Goal: Task Accomplishment & Management: Manage account settings

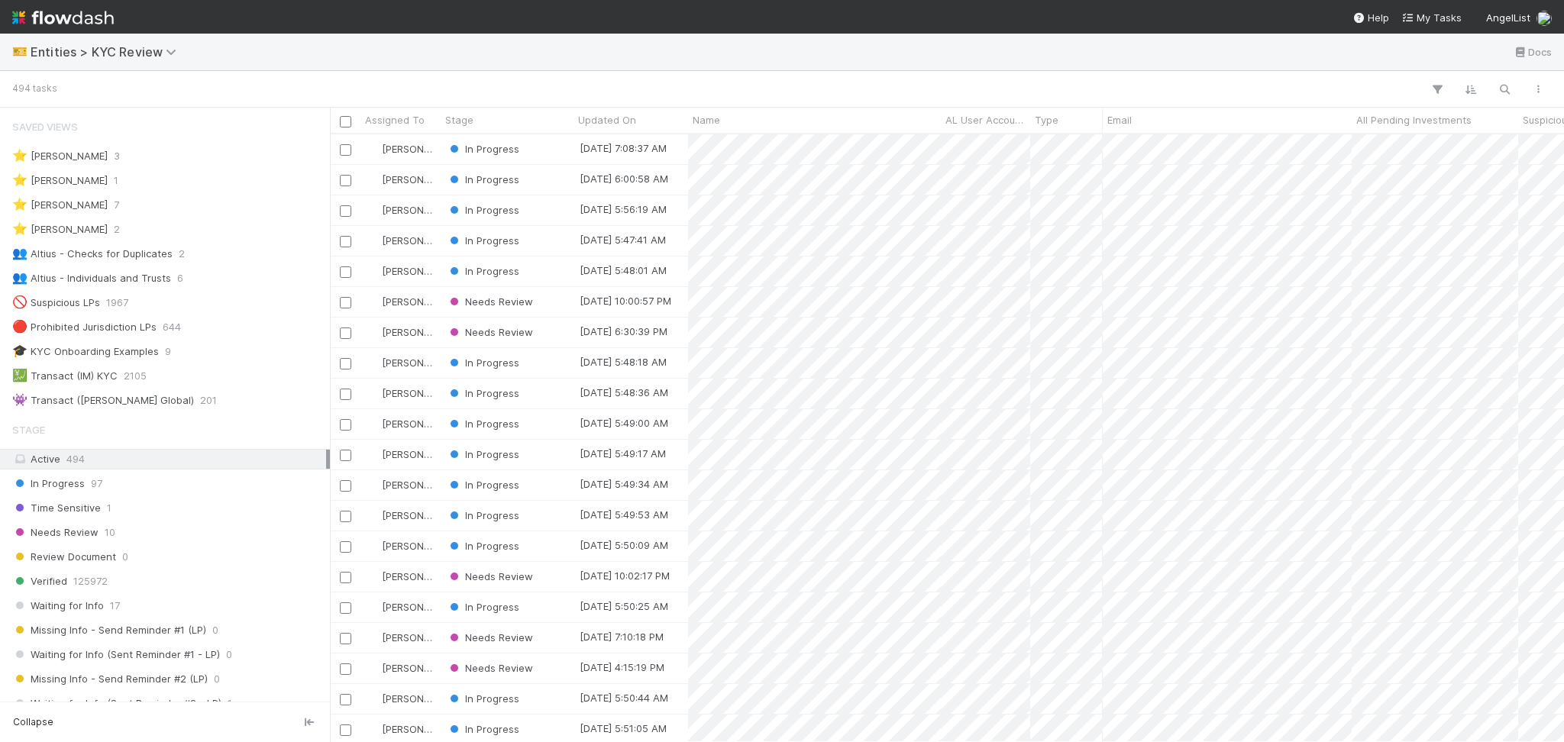
scroll to position [16, 16]
click at [205, 276] on div "👥 Altius - Individuals and Trusts 6" at bounding box center [169, 278] width 314 height 19
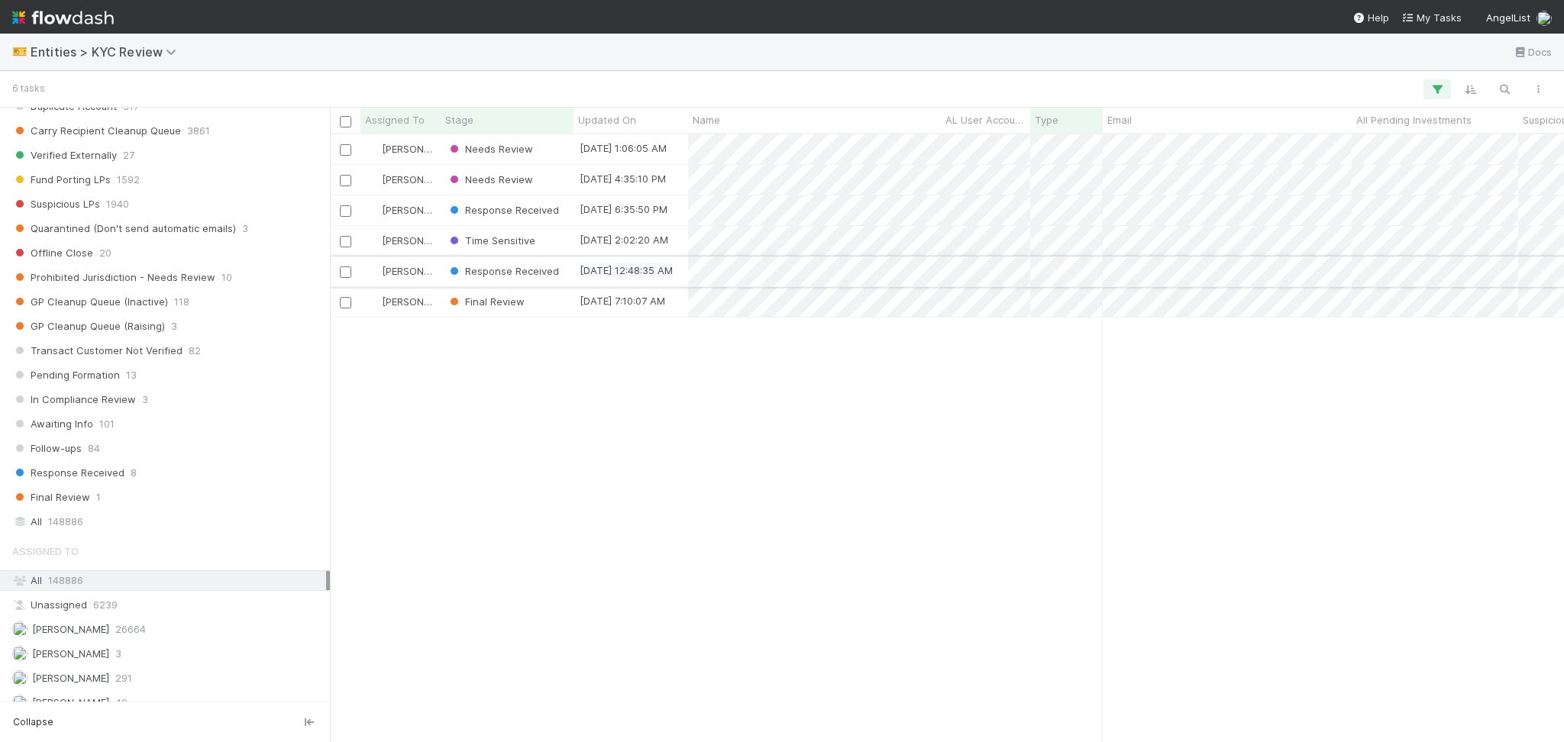
scroll to position [712, 0]
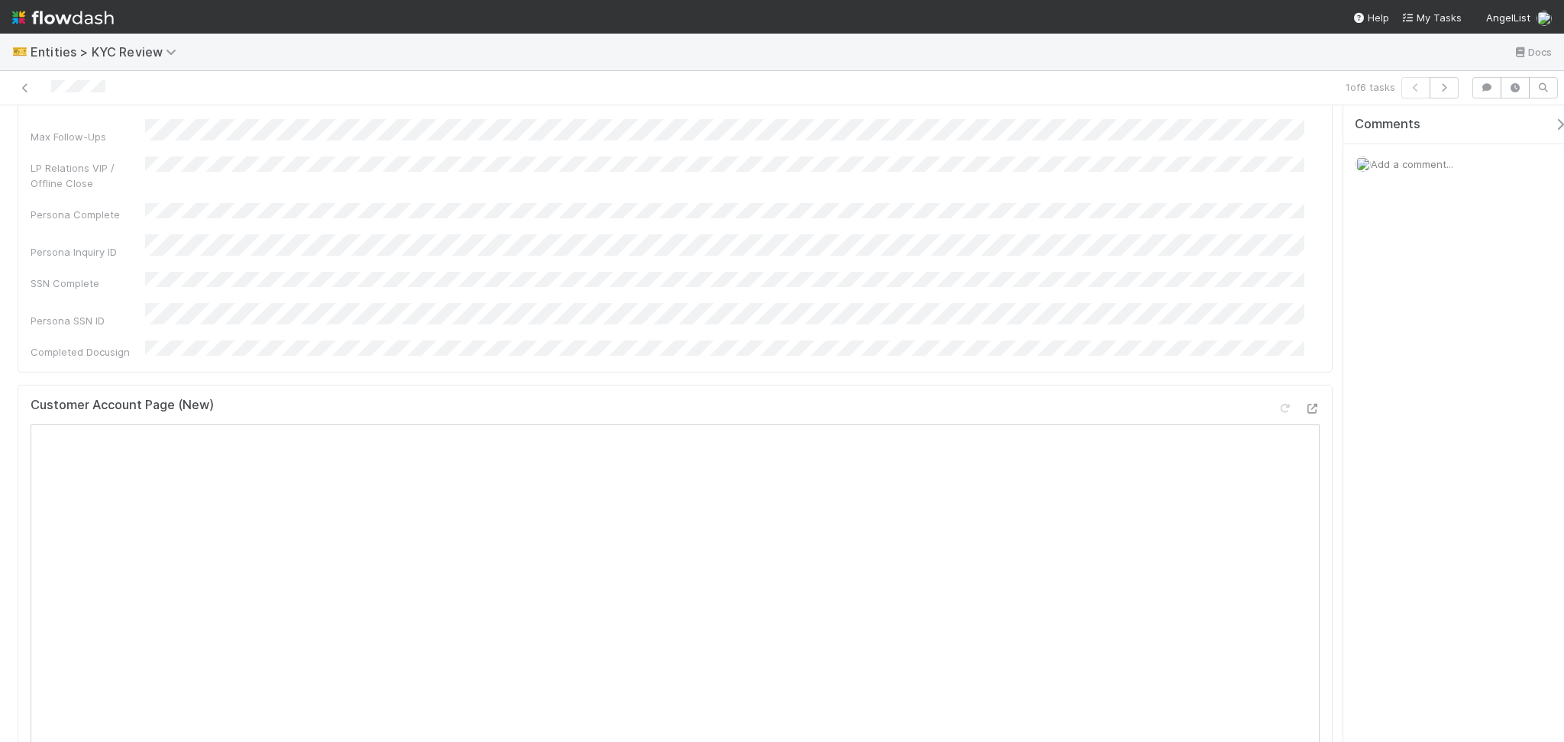
scroll to position [407, 0]
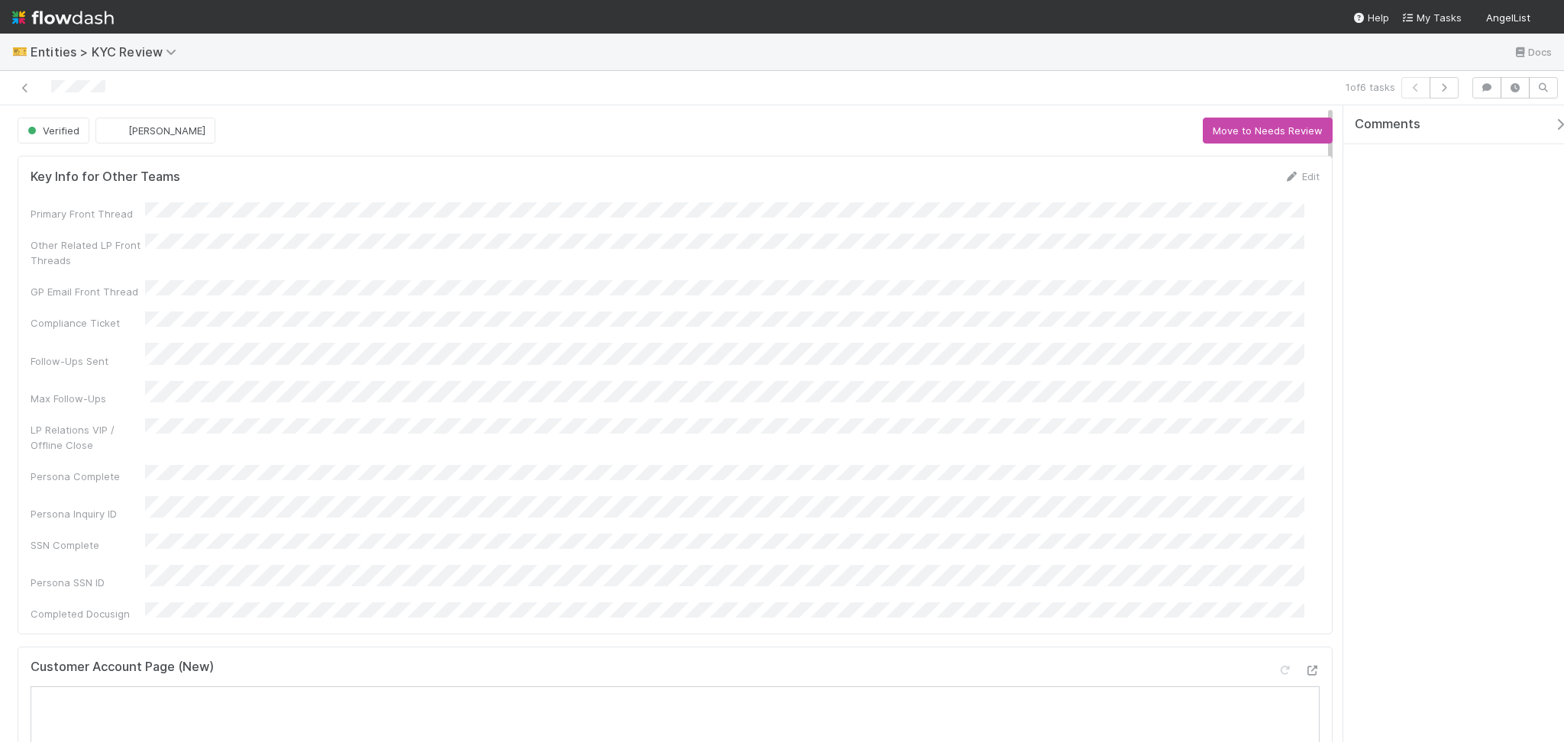
scroll to position [407, 0]
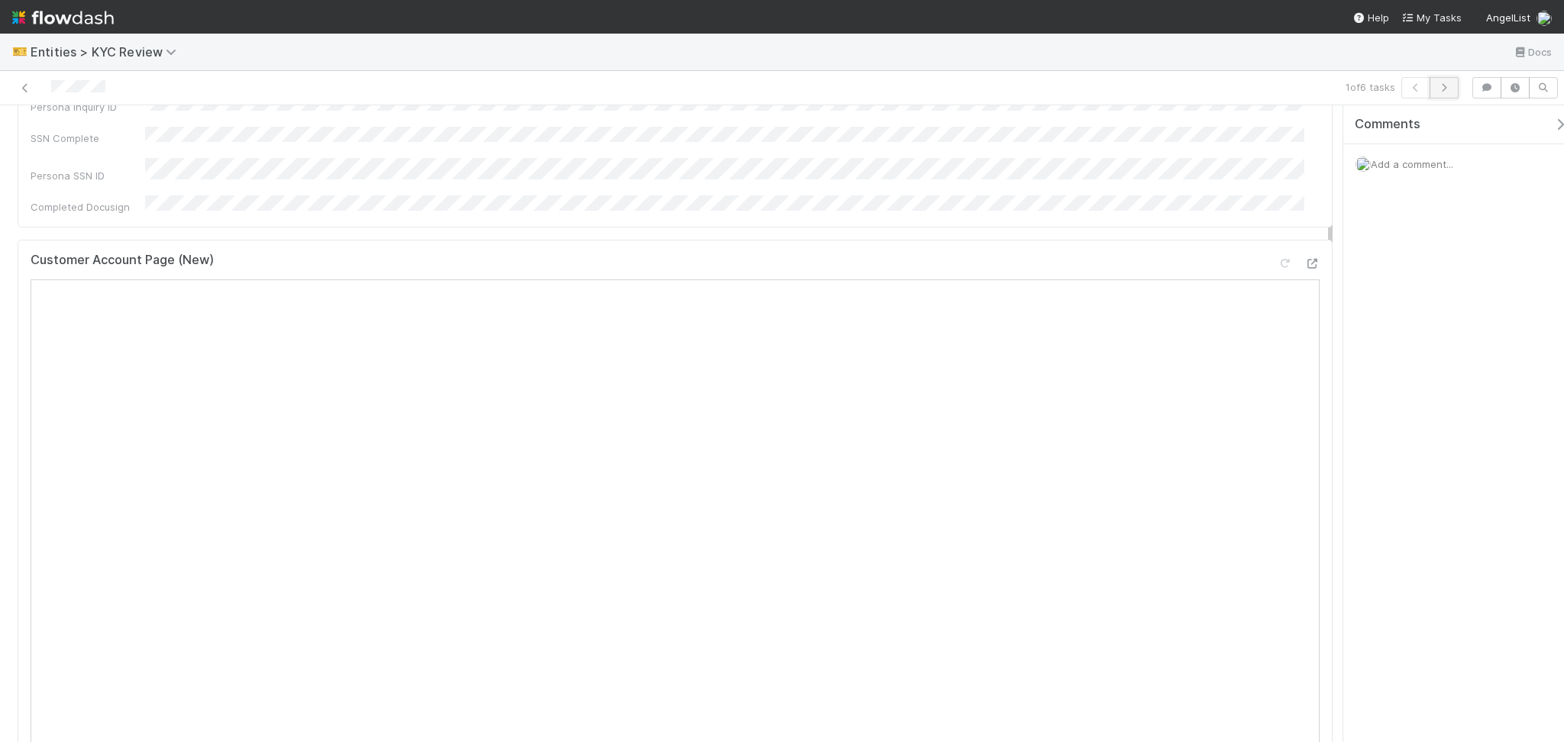
click at [1442, 89] on icon "button" at bounding box center [1443, 87] width 15 height 9
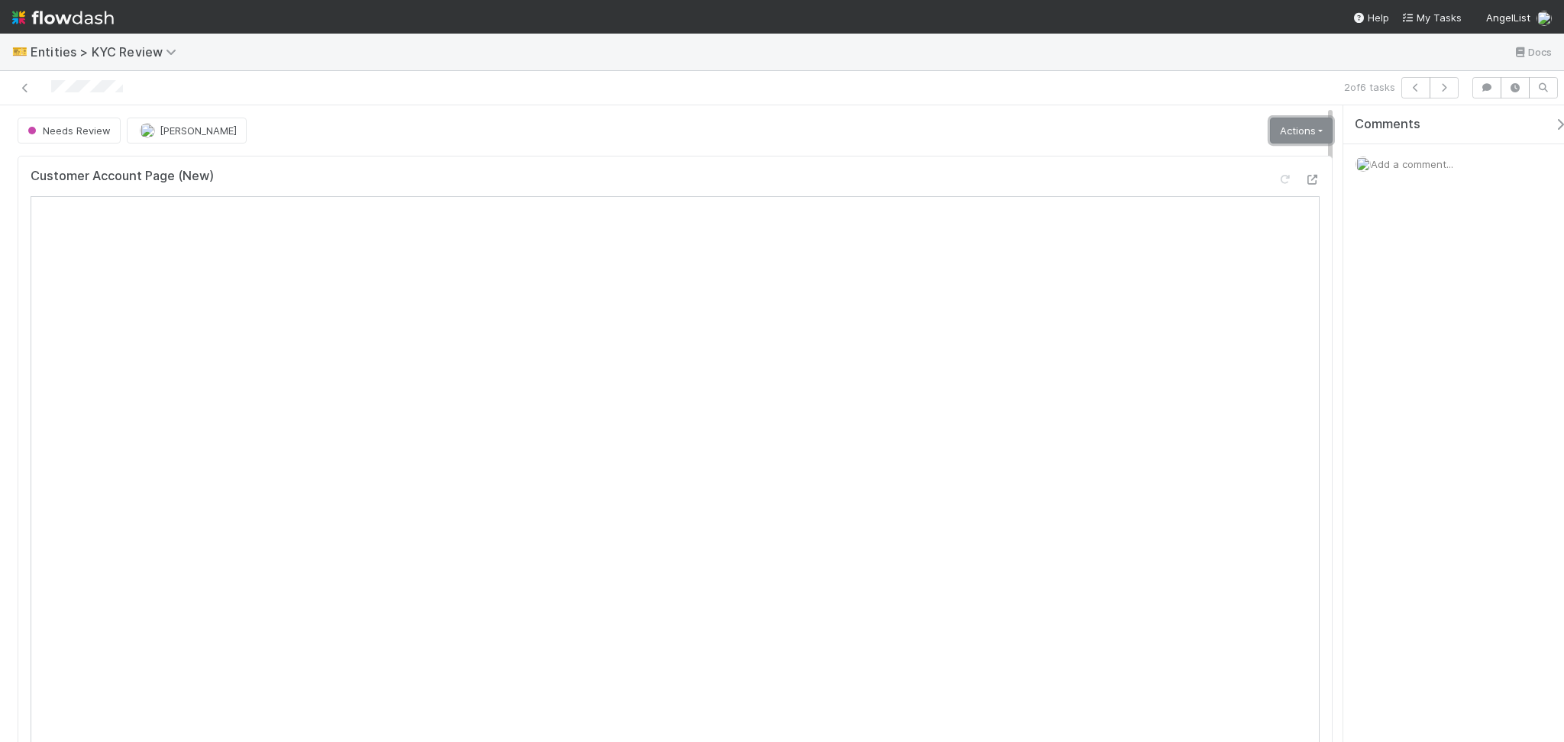
click at [1277, 141] on link "Actions" at bounding box center [1301, 131] width 63 height 26
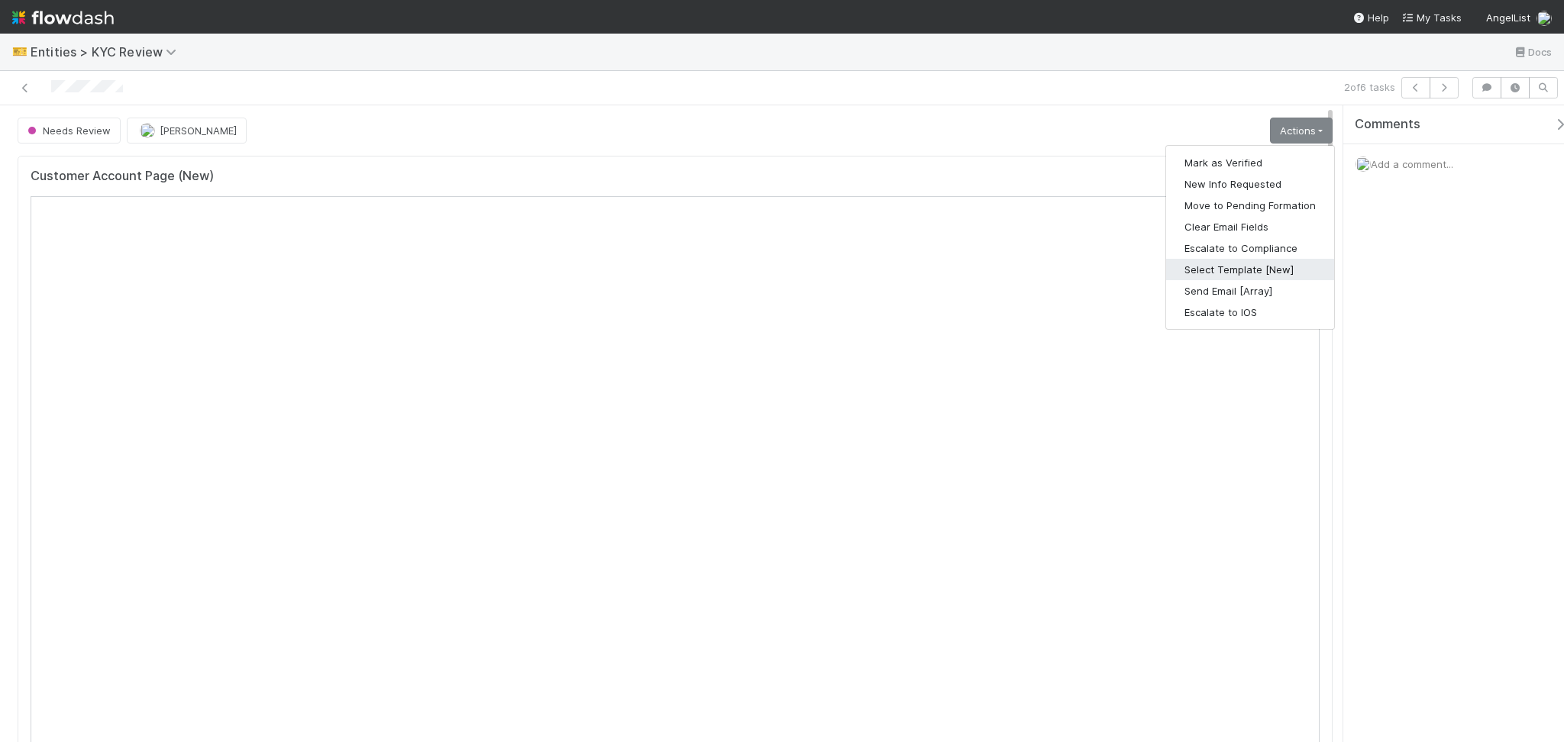
click at [1213, 263] on button "Select Template [New]" at bounding box center [1250, 269] width 168 height 21
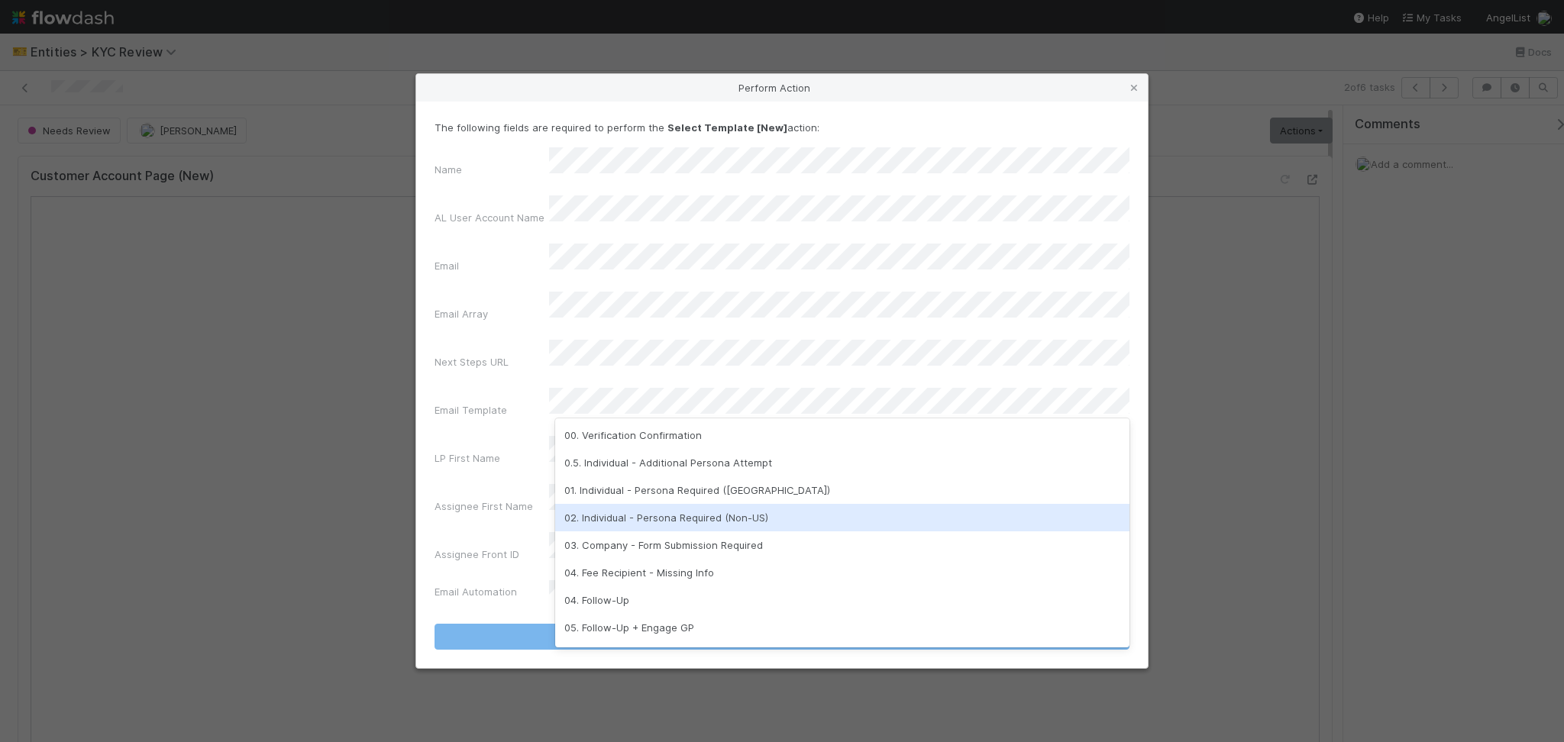
click at [665, 524] on div "02. Individual - Persona Required (Non-US)" at bounding box center [842, 517] width 574 height 27
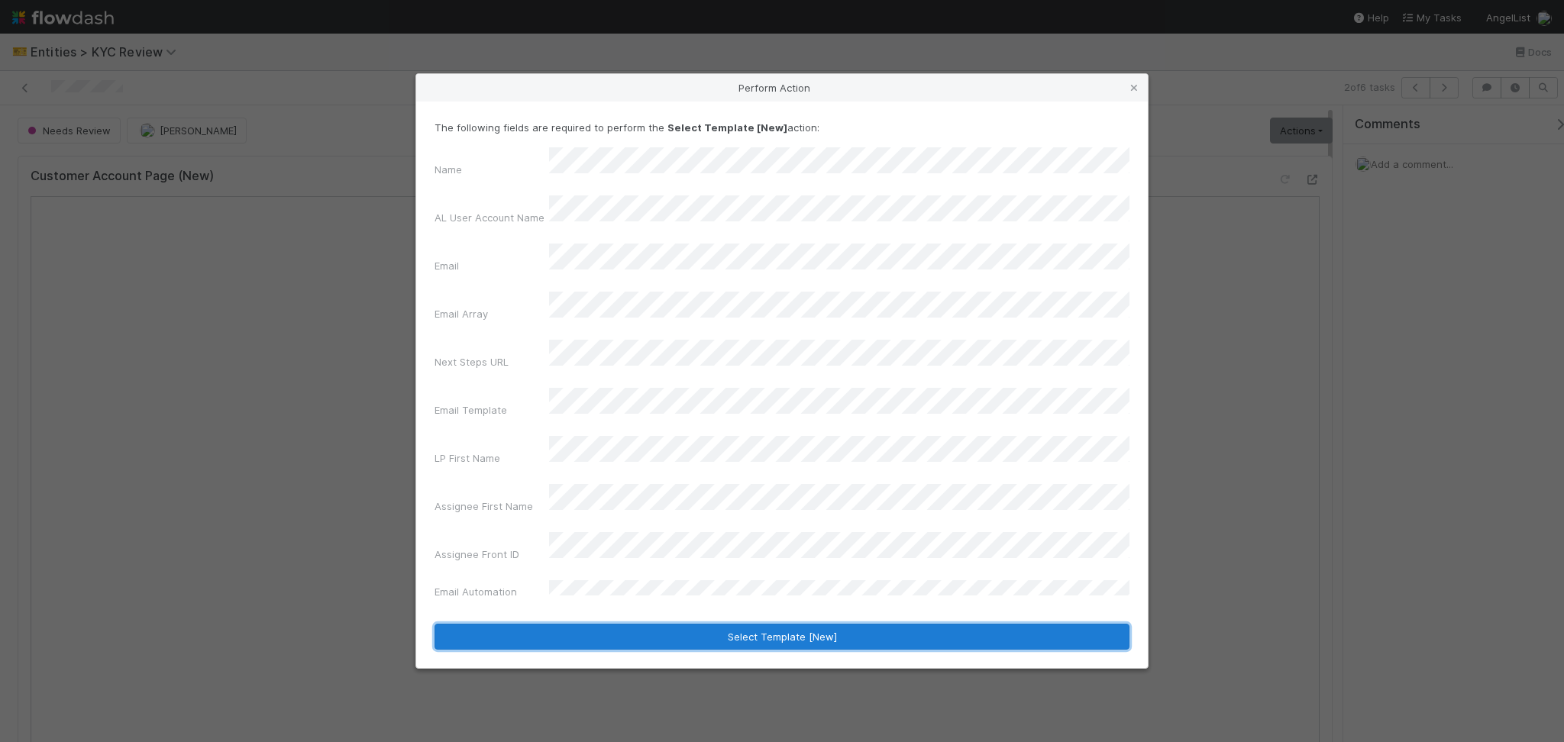
click at [716, 624] on button "Select Template [New]" at bounding box center [782, 637] width 695 height 26
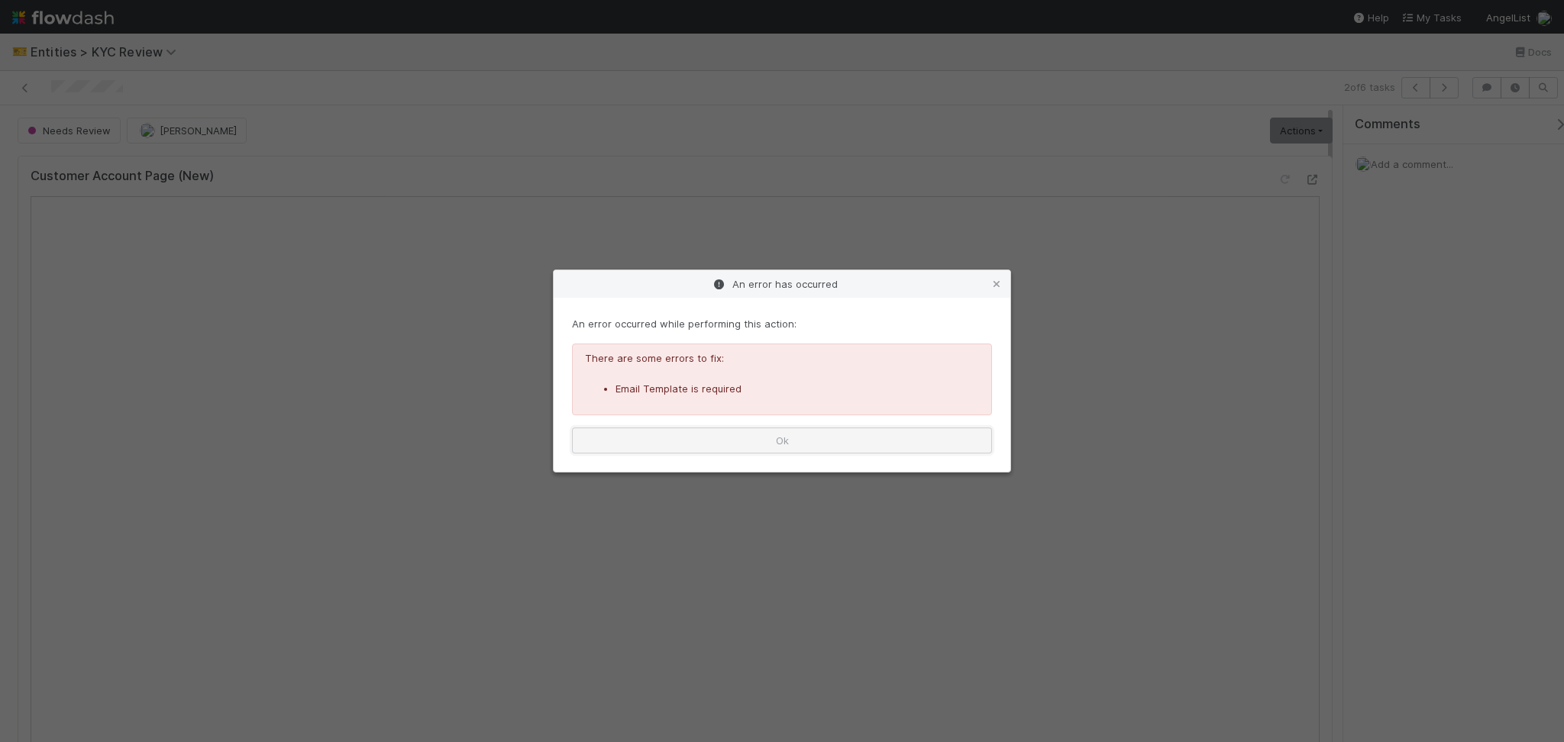
click at [918, 445] on button "Ok" at bounding box center [782, 441] width 420 height 26
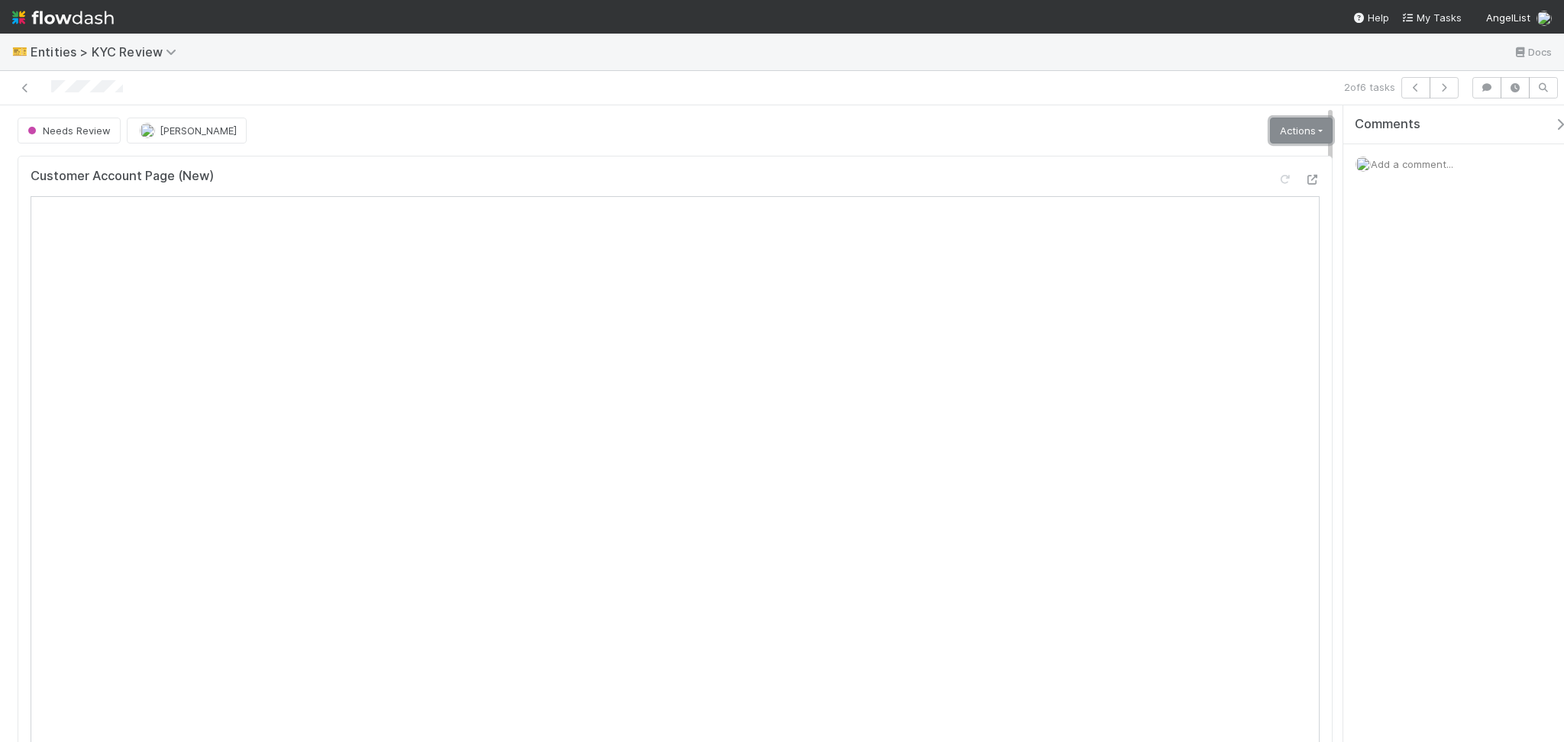
click at [1291, 134] on link "Actions" at bounding box center [1301, 131] width 63 height 26
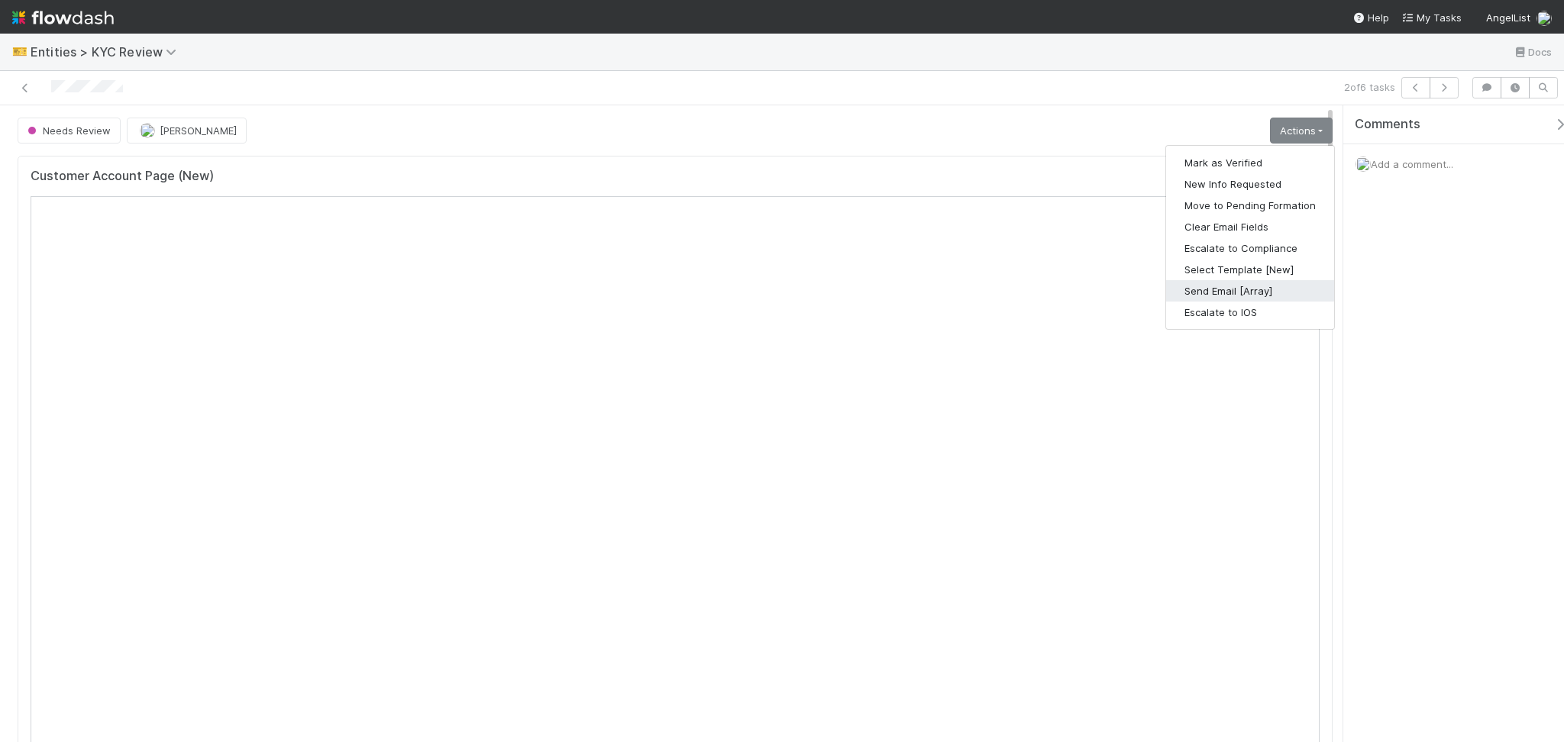
click at [1213, 296] on button "Send Email [Array]" at bounding box center [1250, 290] width 168 height 21
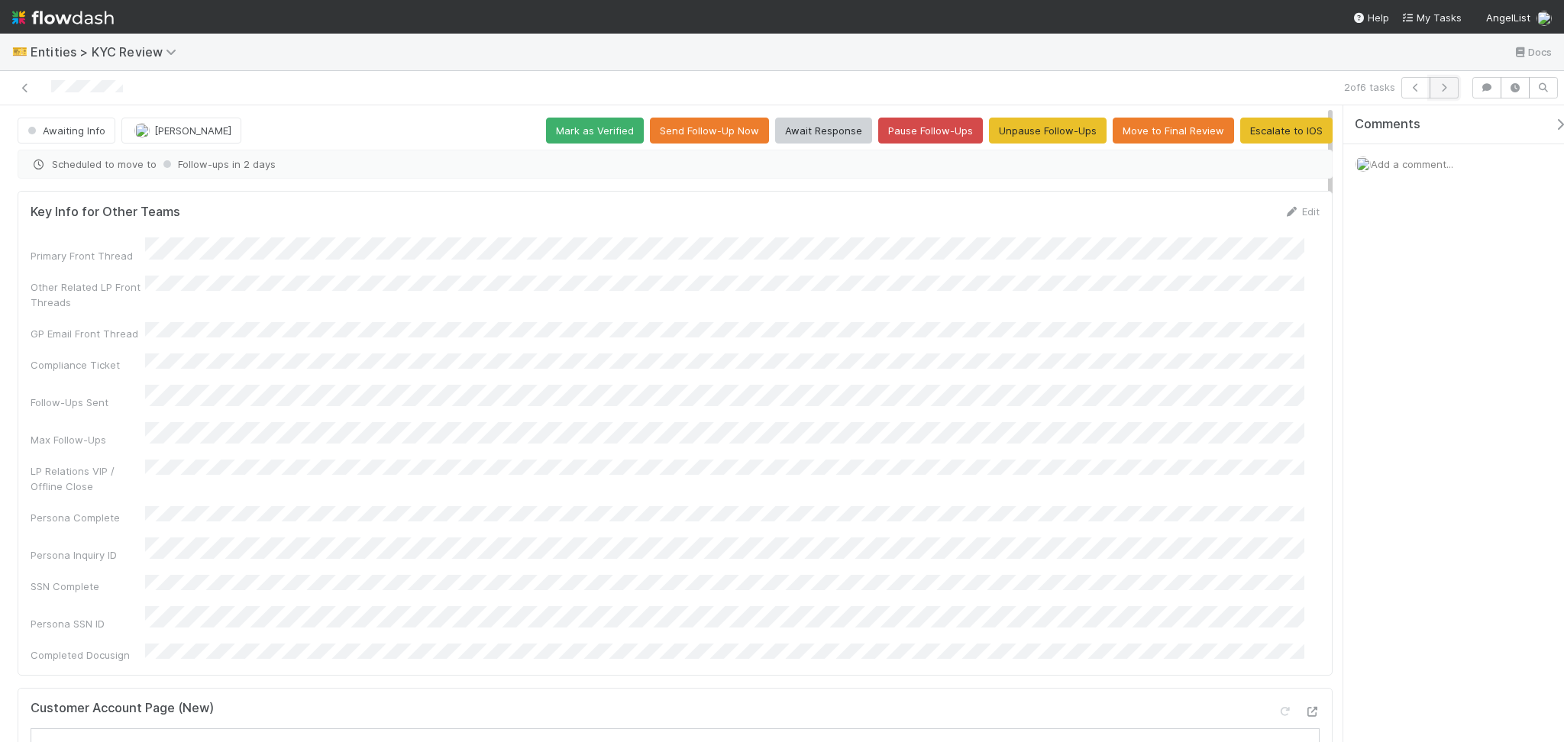
click at [1446, 87] on icon "button" at bounding box center [1443, 87] width 15 height 9
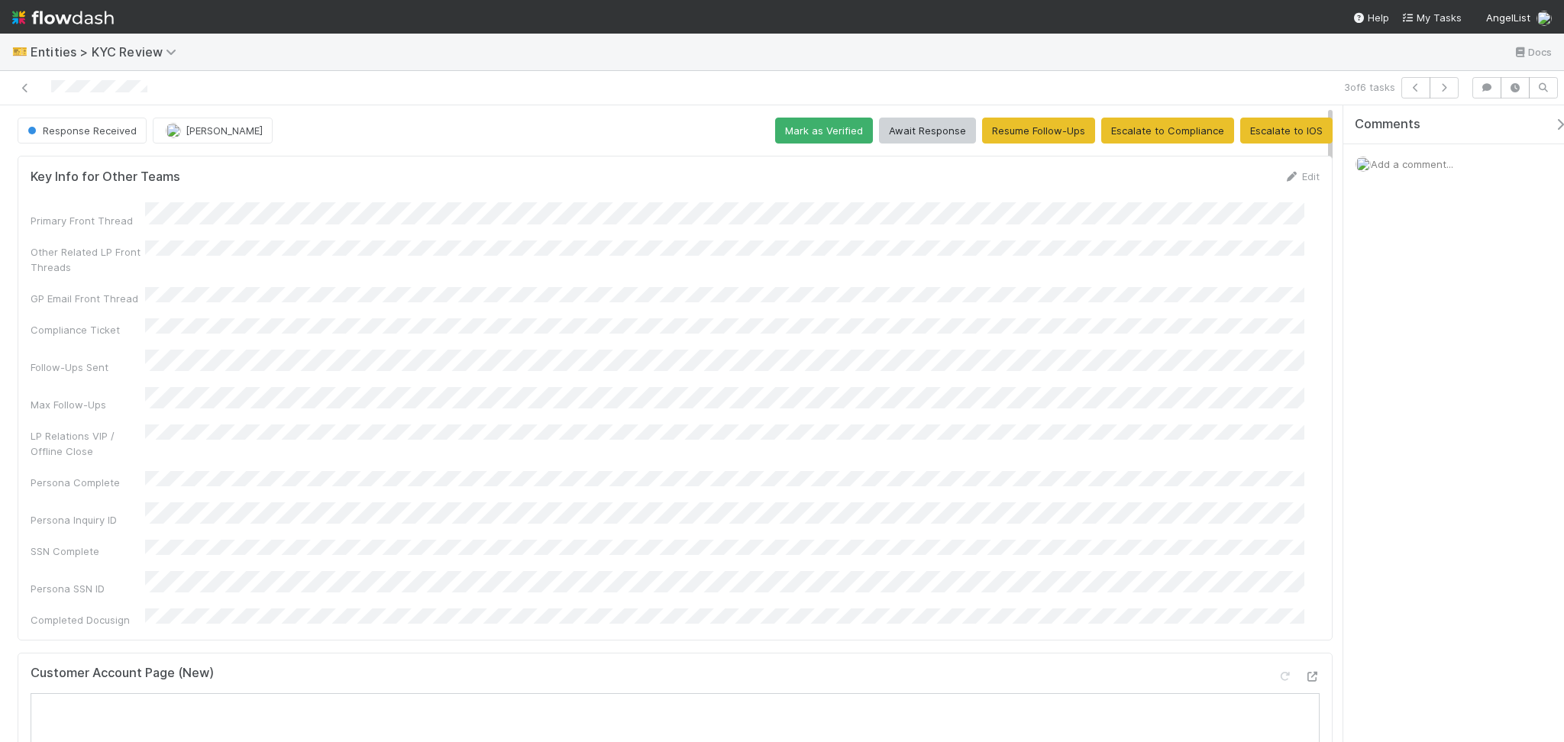
click at [1453, 169] on span "Add a comment..." at bounding box center [1412, 164] width 82 height 12
click at [1412, 449] on button "Add Comment" at bounding box center [1412, 451] width 89 height 26
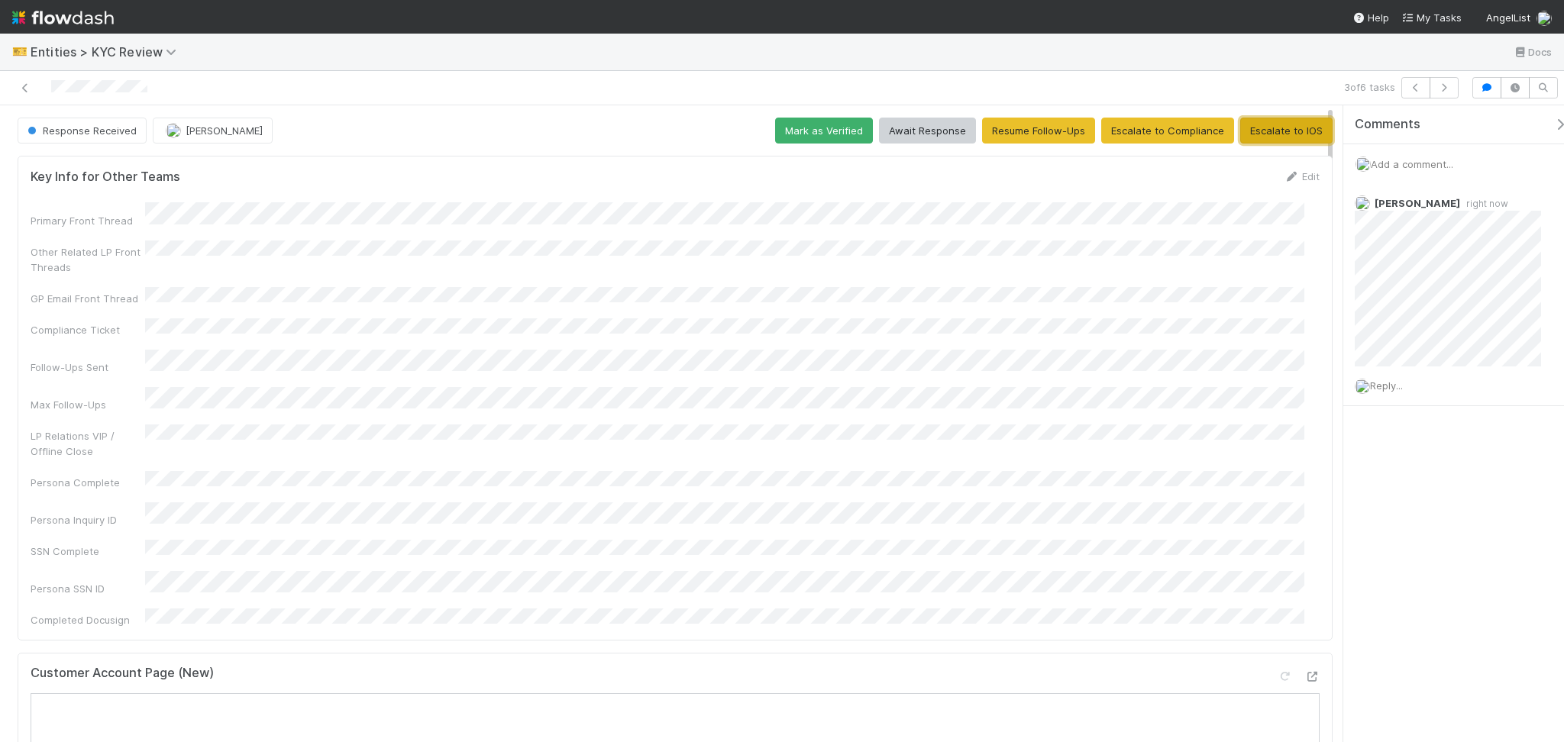
click at [1285, 135] on button "Escalate to IOS" at bounding box center [1286, 131] width 92 height 26
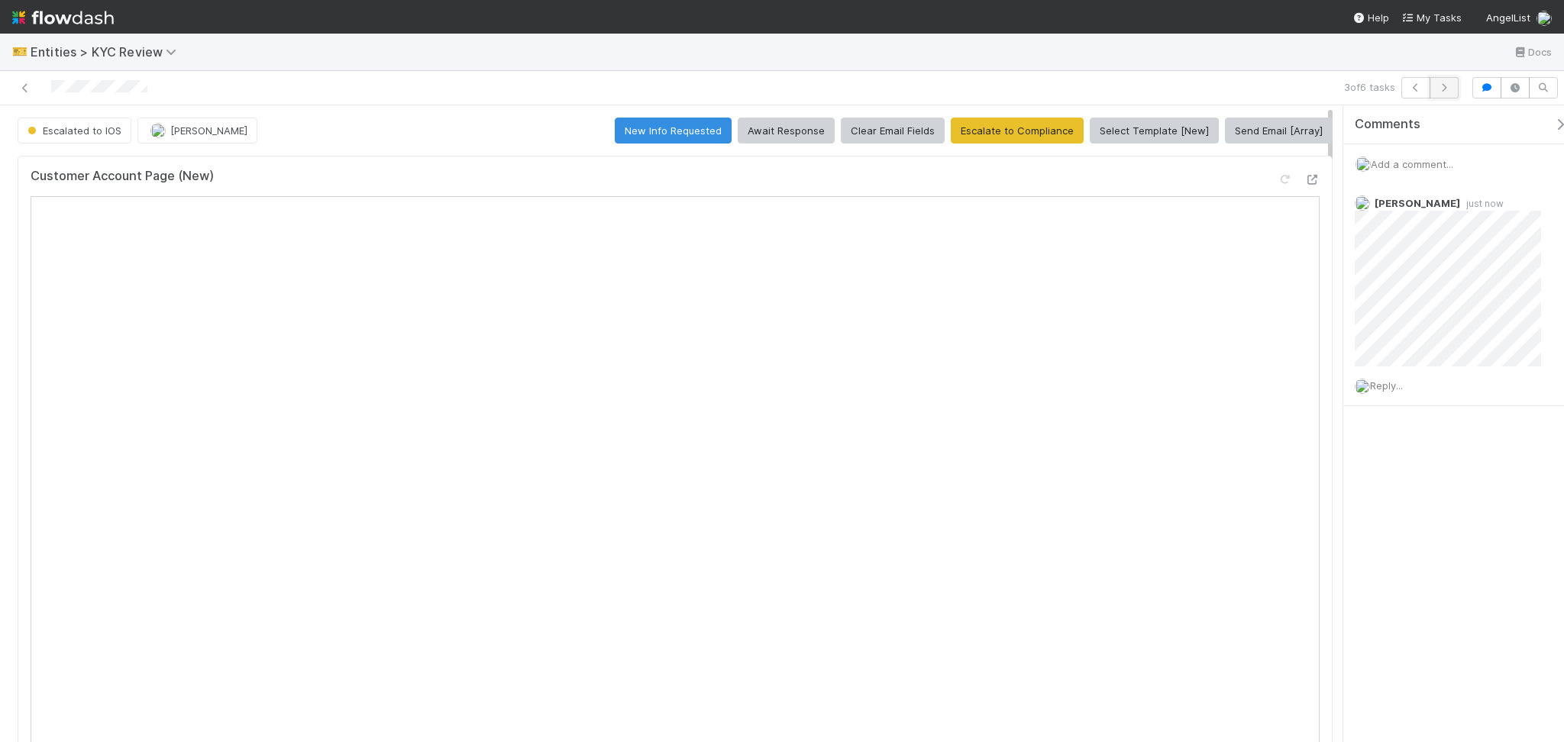
click at [1446, 86] on icon "button" at bounding box center [1443, 87] width 15 height 9
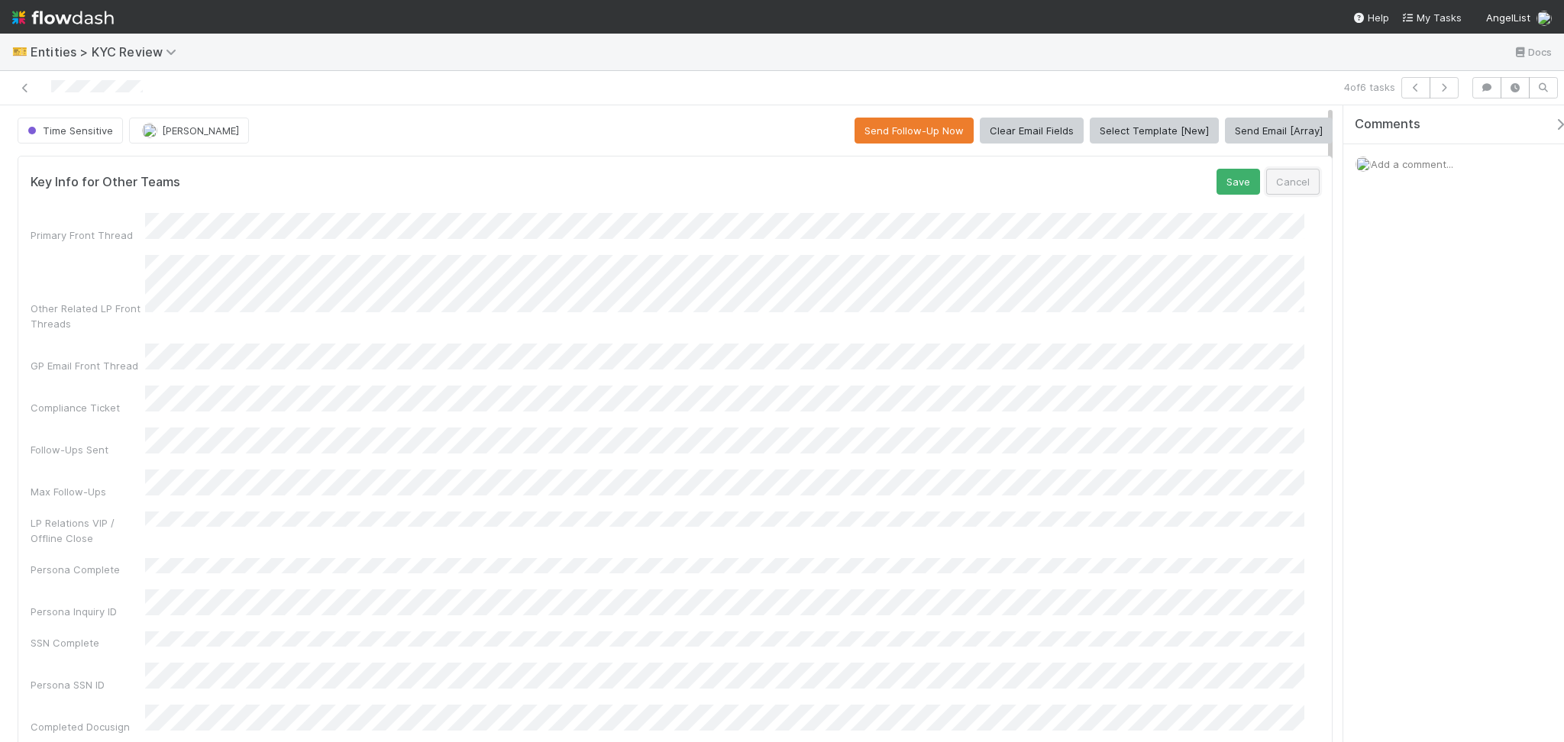
click at [1271, 195] on button "Cancel" at bounding box center [1292, 182] width 53 height 26
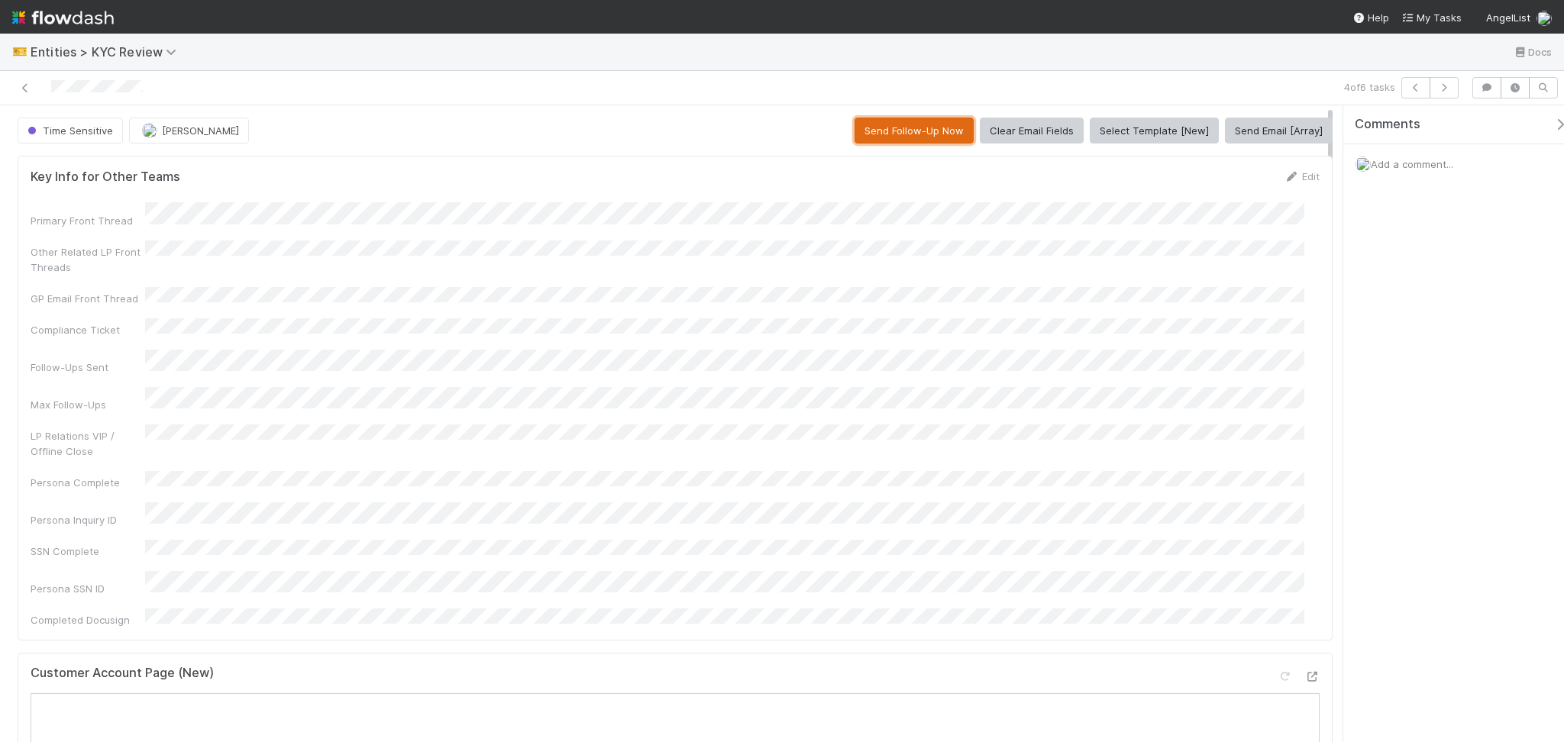
click at [900, 126] on button "Send Follow-Up Now" at bounding box center [913, 131] width 119 height 26
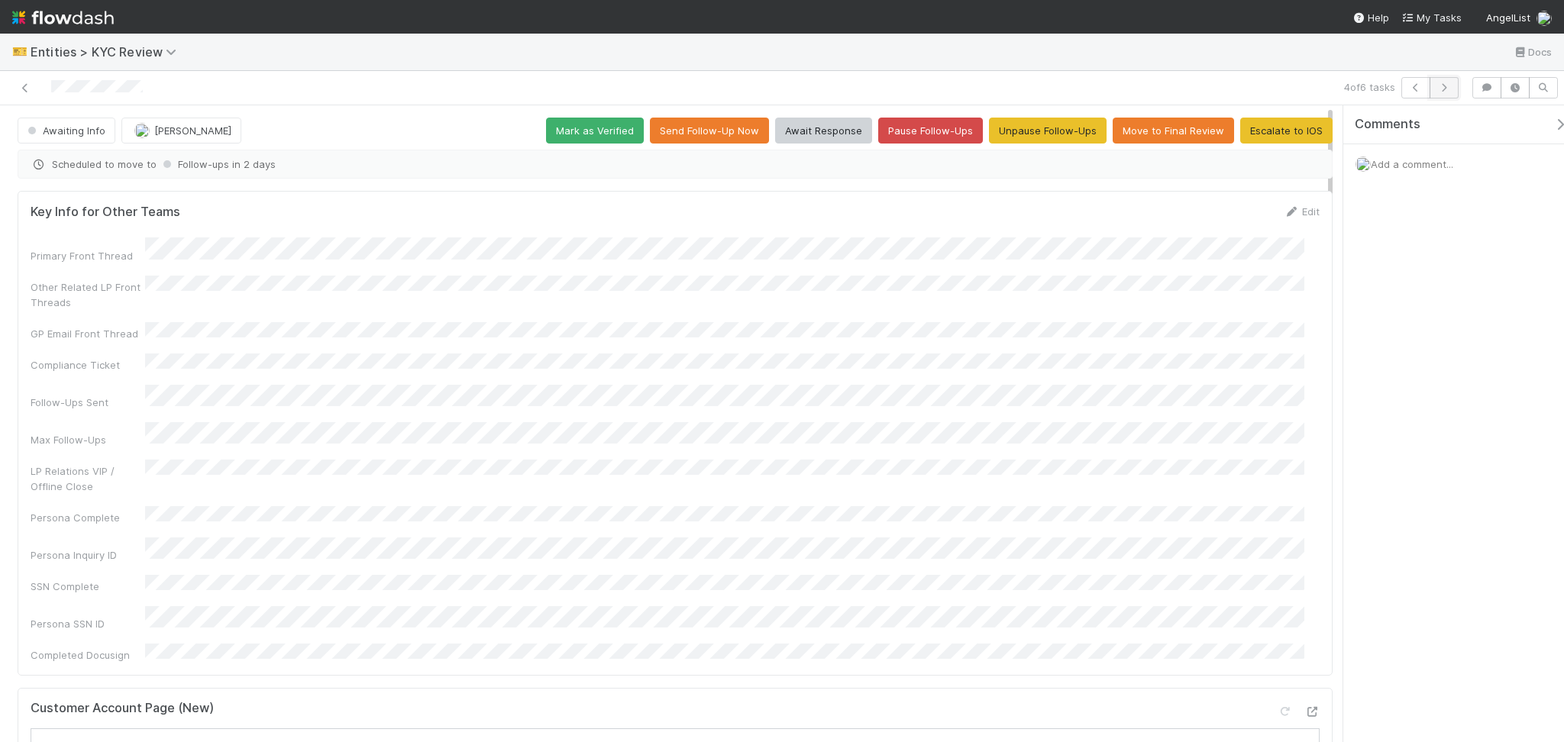
click at [1440, 83] on icon "button" at bounding box center [1443, 87] width 15 height 9
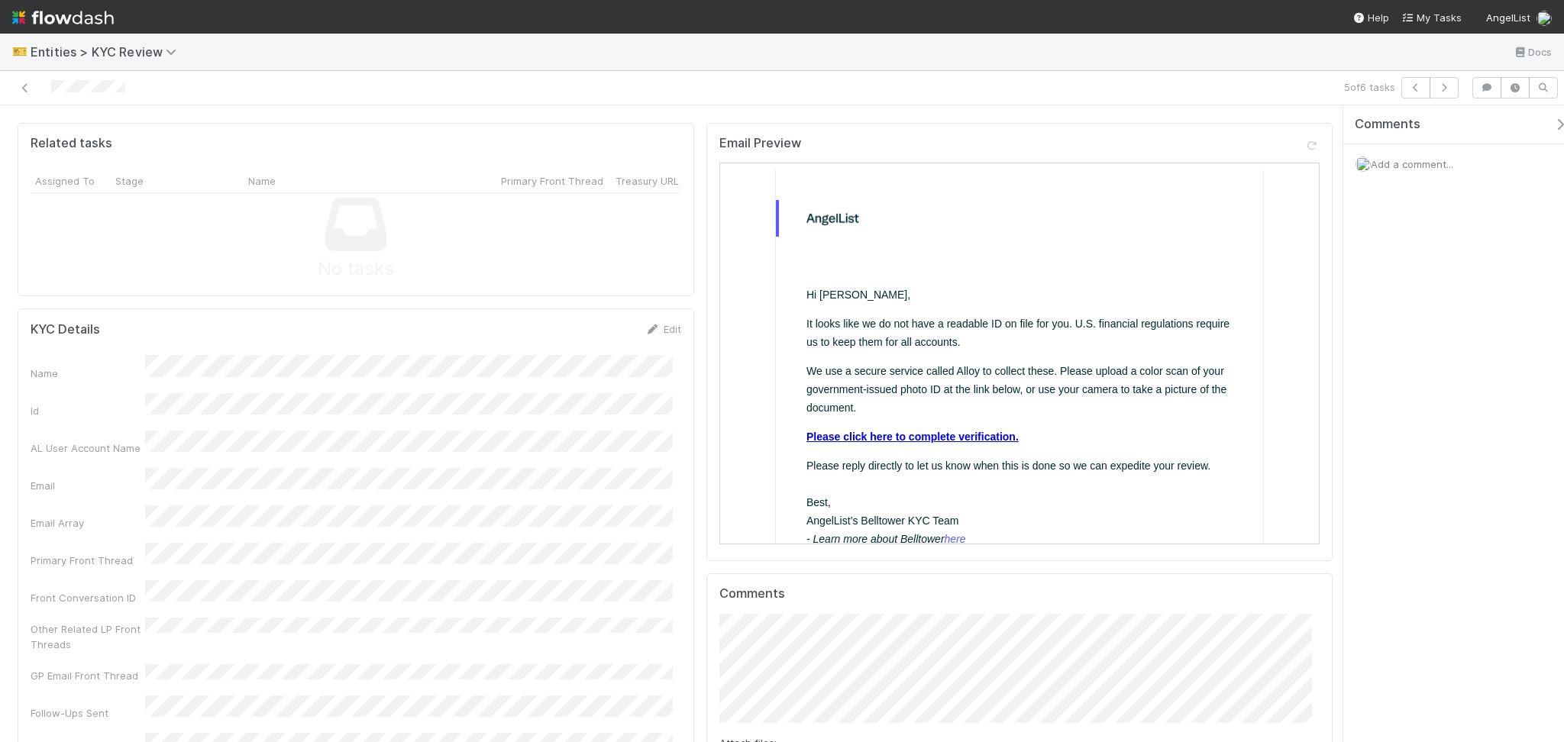
scroll to position [1222, 0]
click at [660, 324] on link "Edit" at bounding box center [663, 330] width 36 height 12
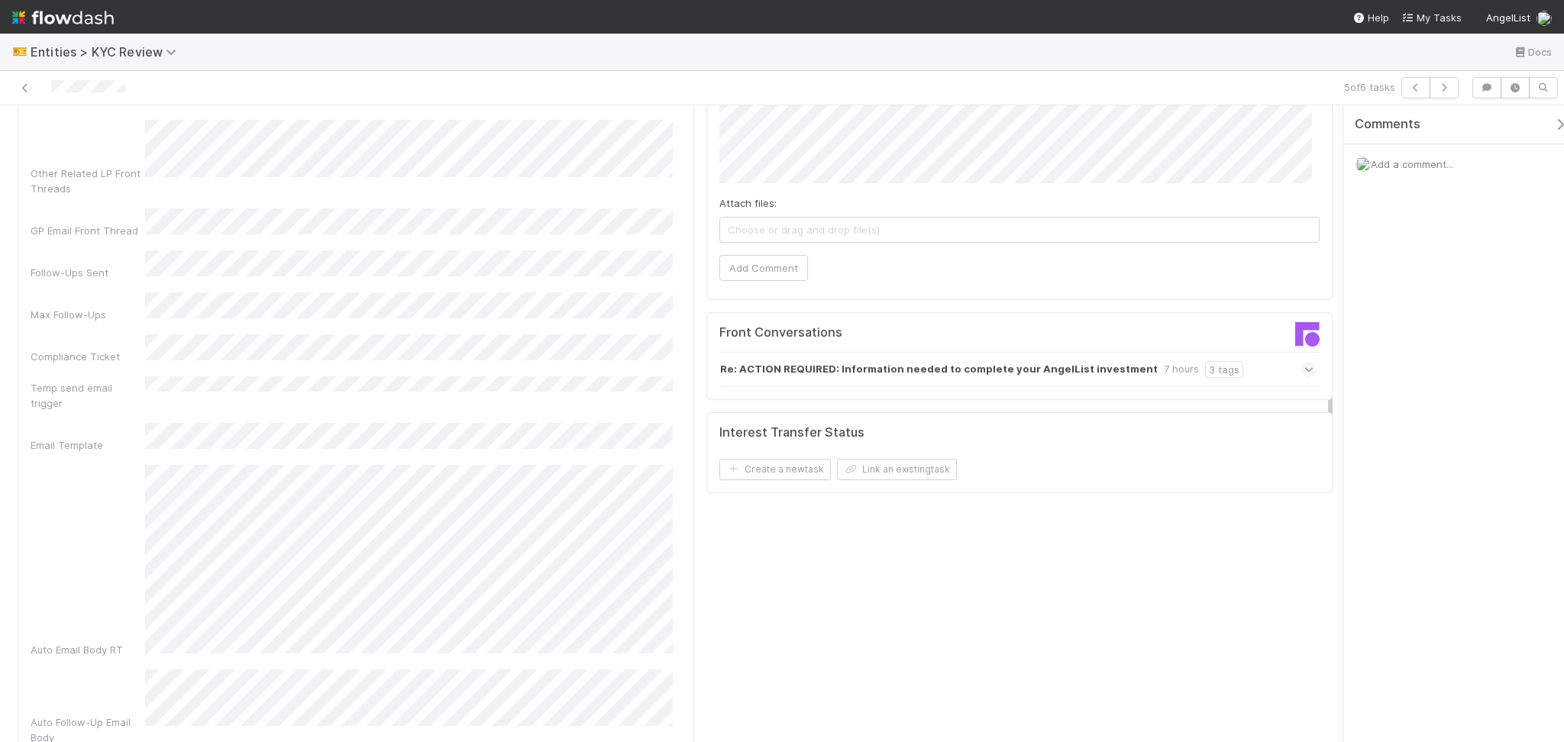
scroll to position [1730, 0]
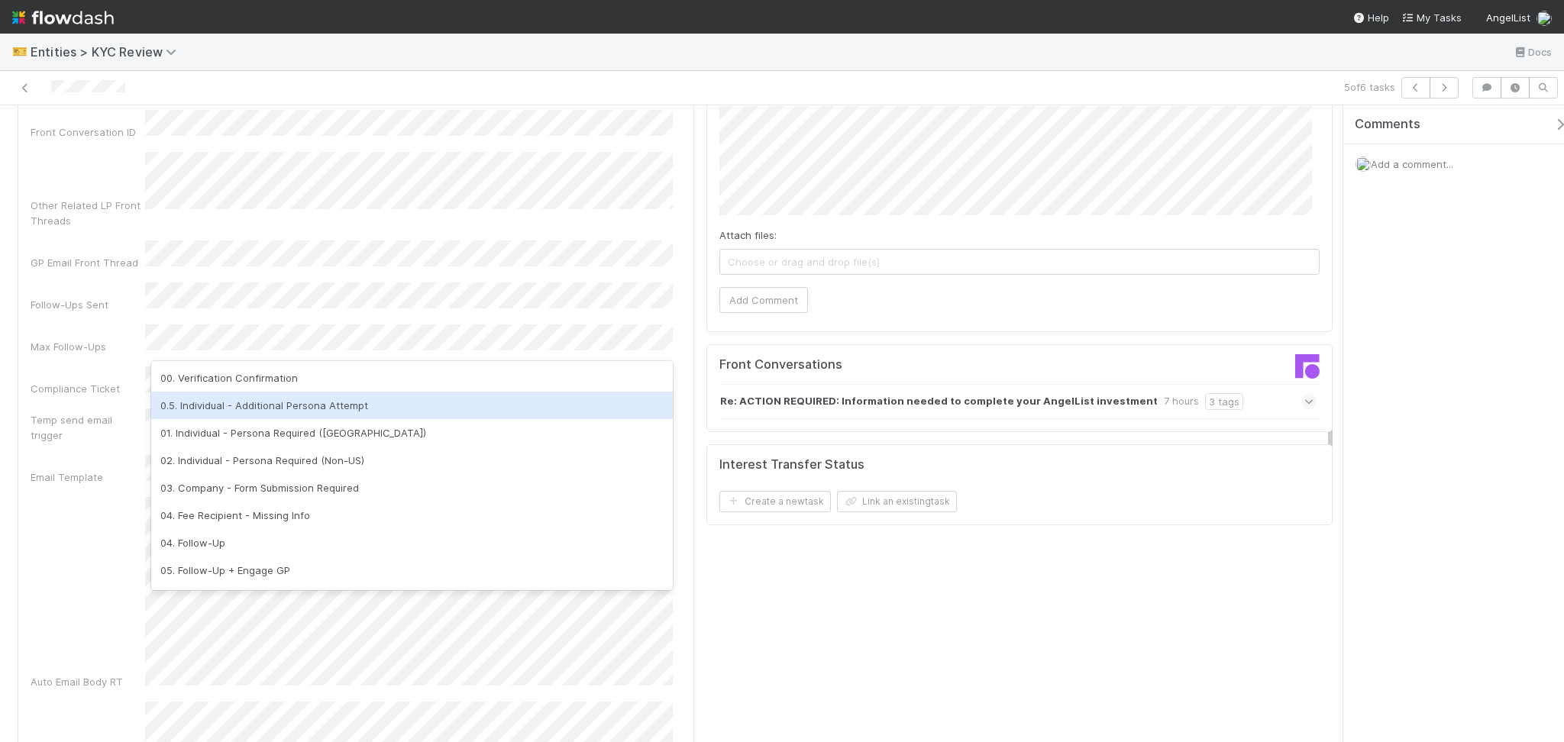
click at [313, 405] on div "0.5. Individual - Additional Persona Attempt" at bounding box center [412, 405] width 522 height 27
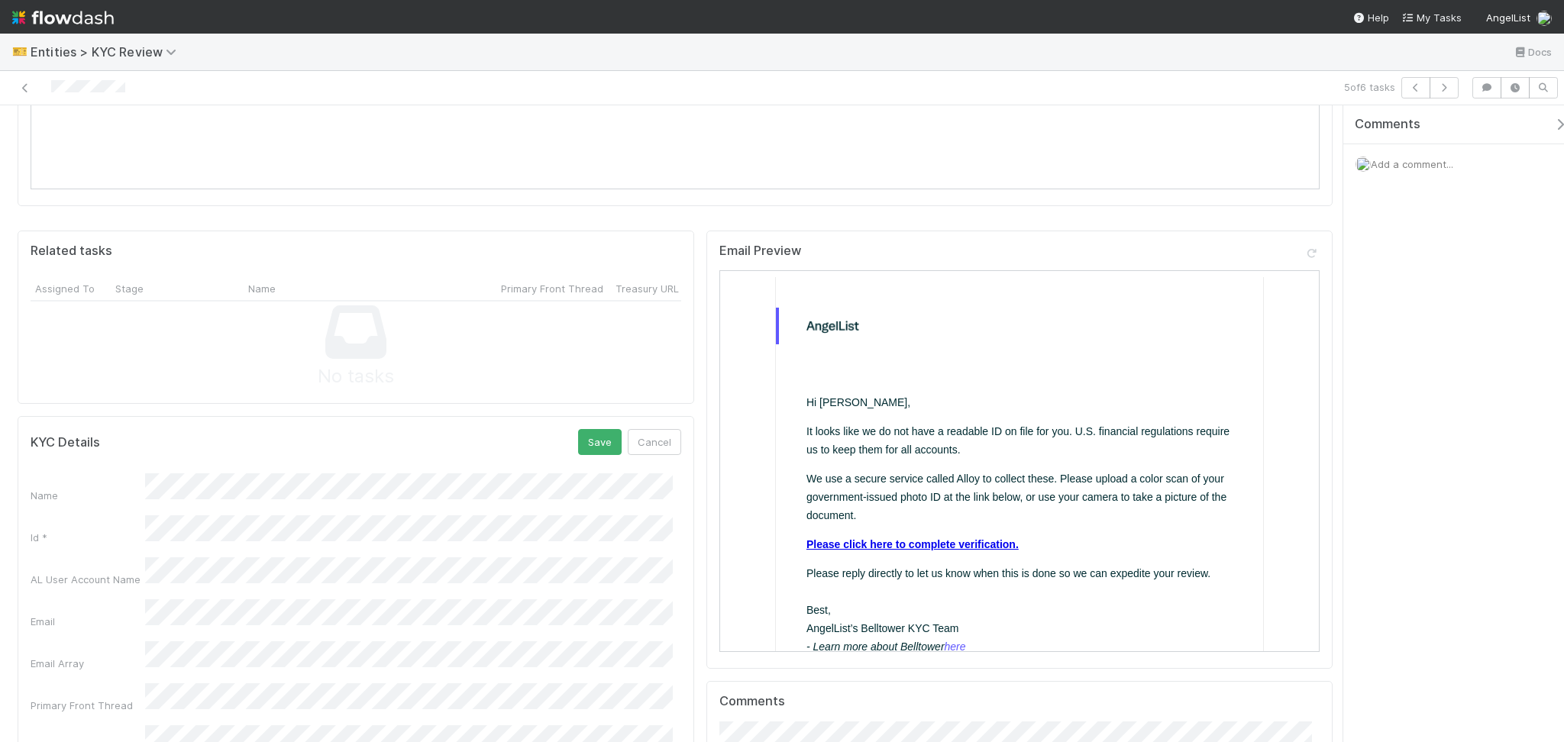
scroll to position [1018, 0]
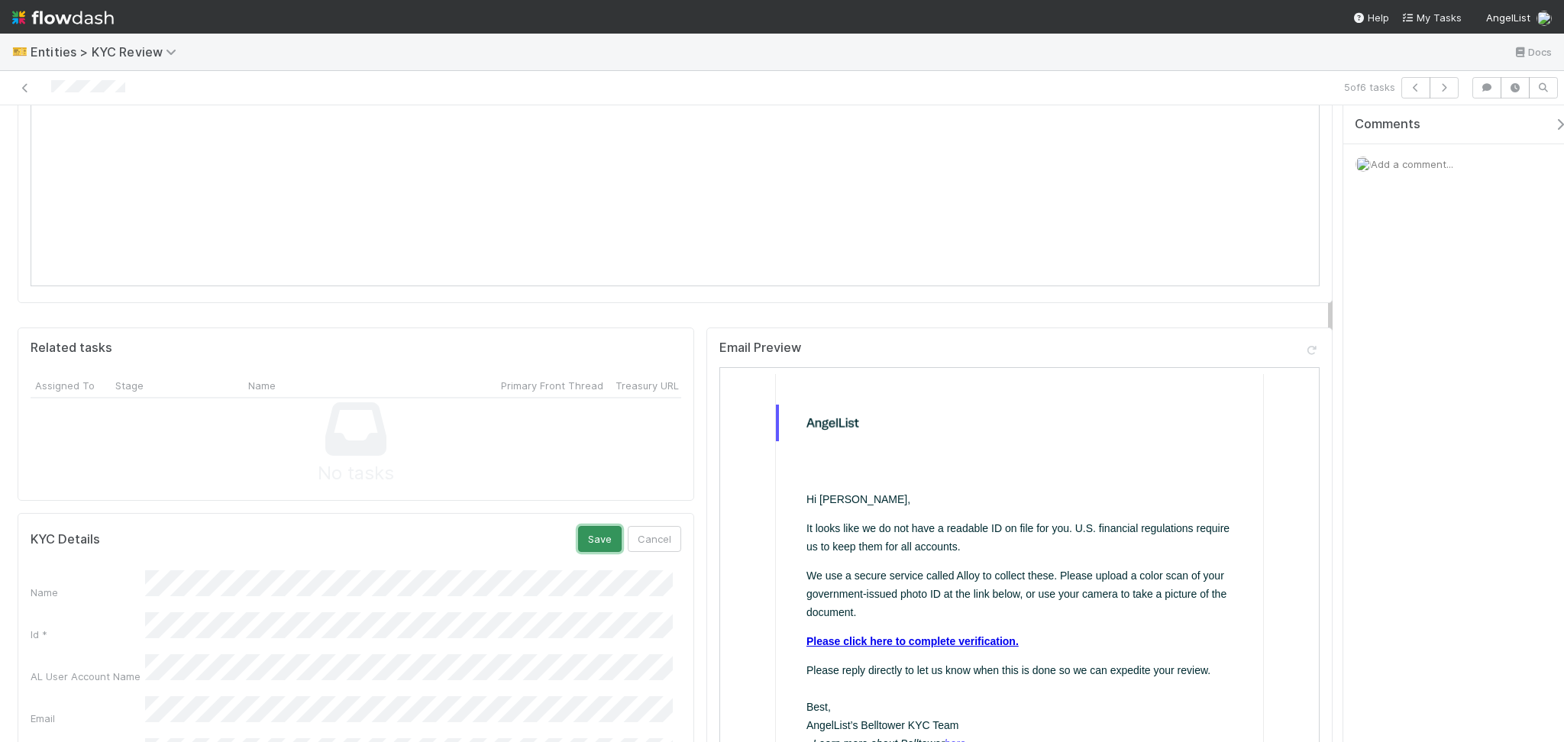
click at [590, 526] on button "Save" at bounding box center [600, 539] width 44 height 26
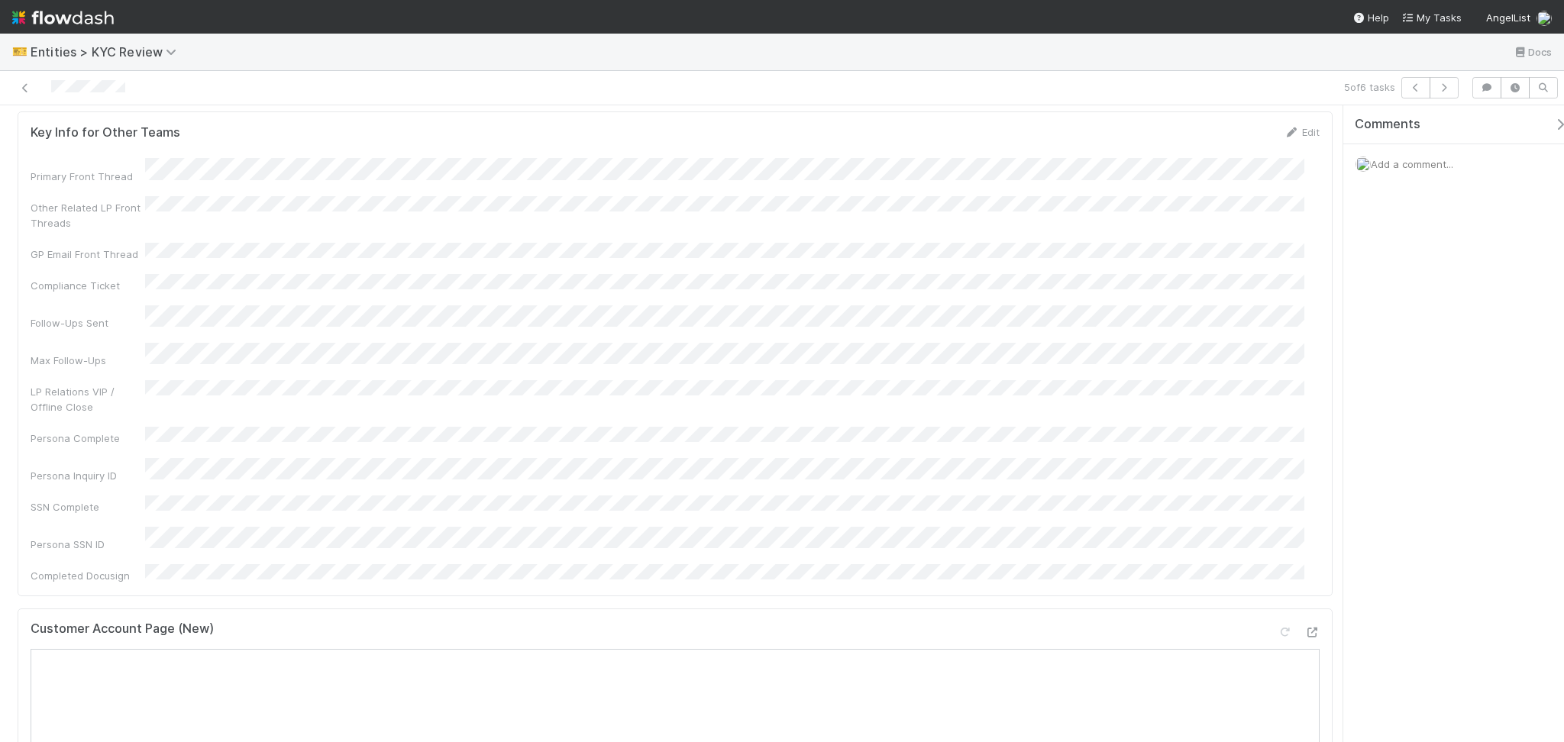
scroll to position [0, 0]
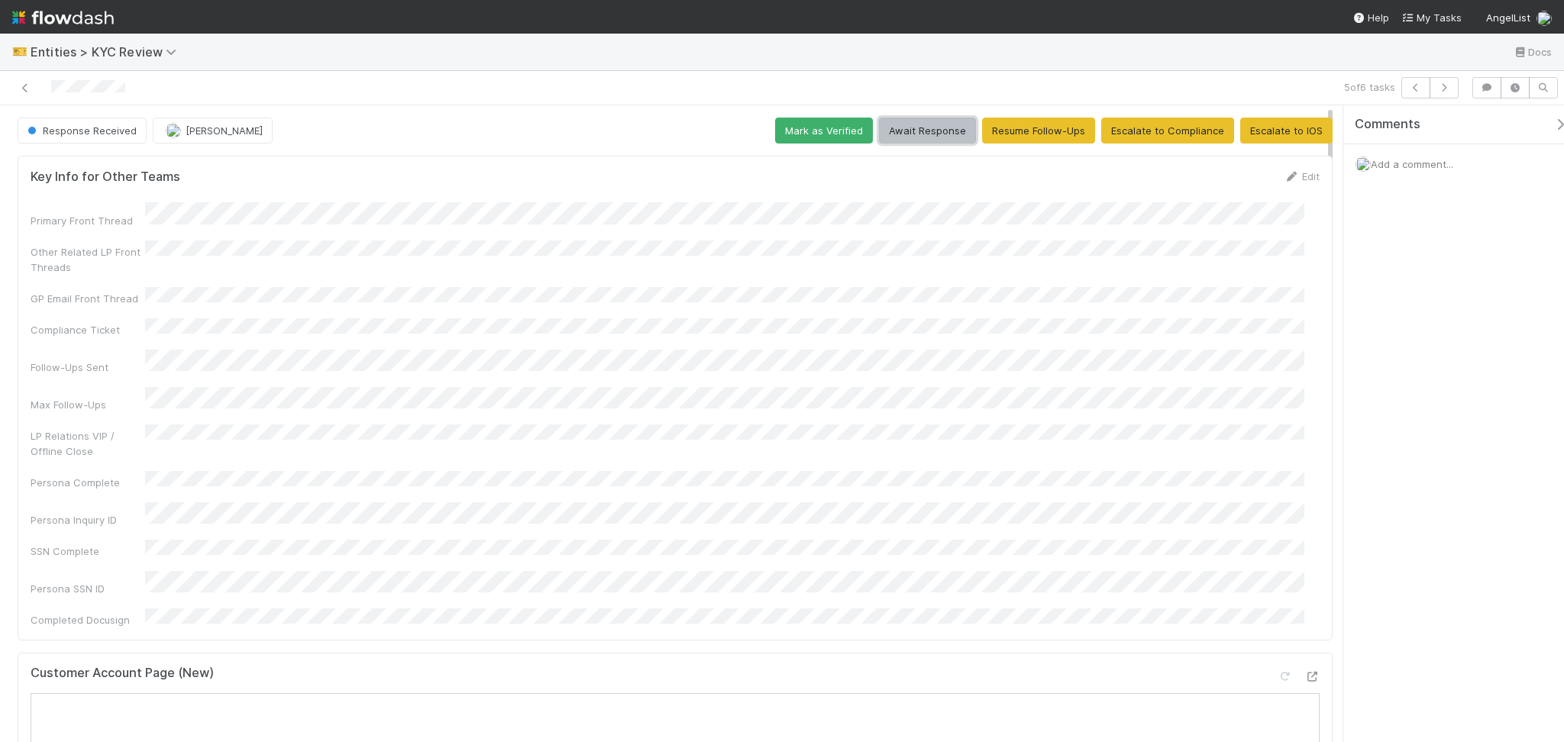
click at [932, 134] on button "Await Response" at bounding box center [927, 131] width 97 height 26
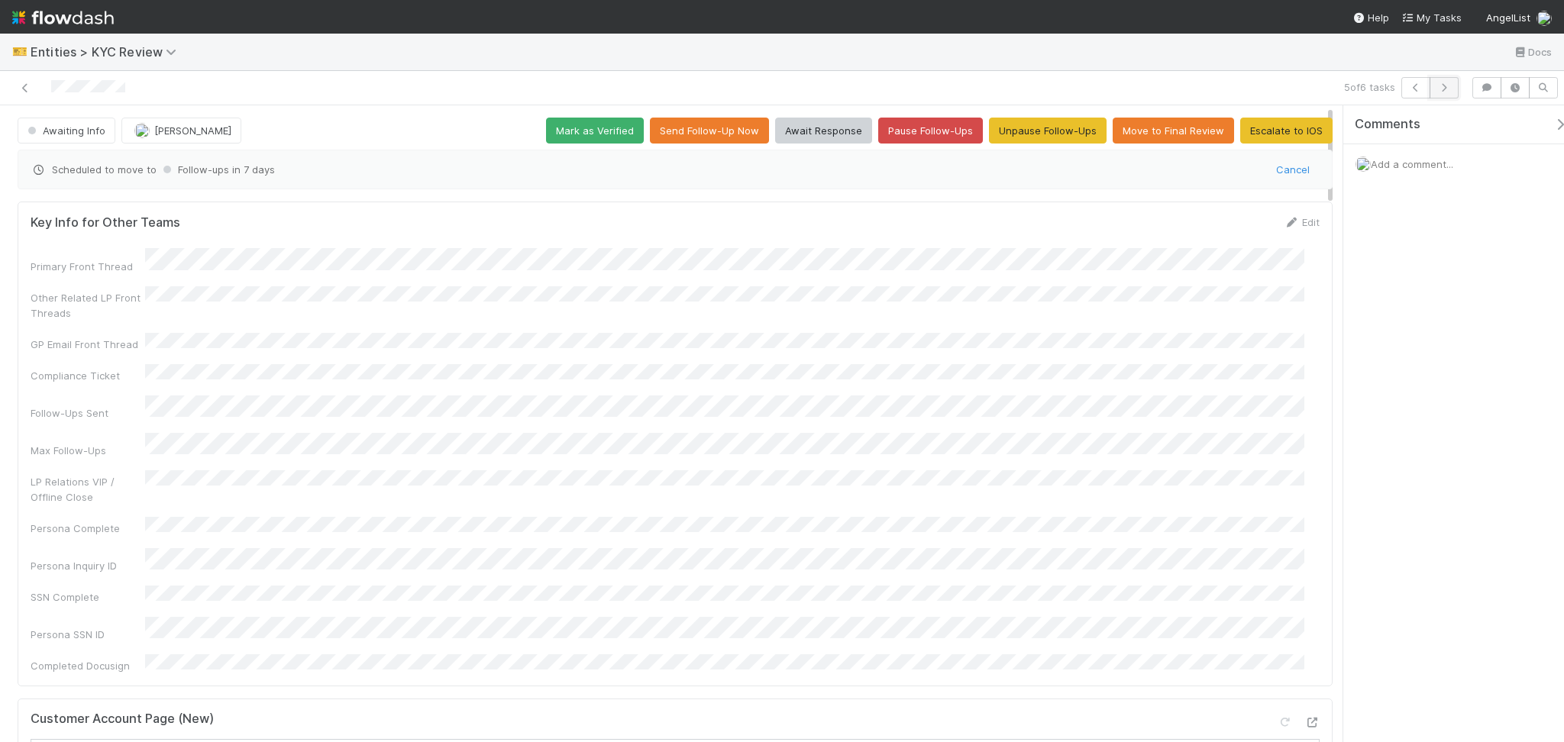
click at [1438, 91] on icon "button" at bounding box center [1443, 87] width 15 height 9
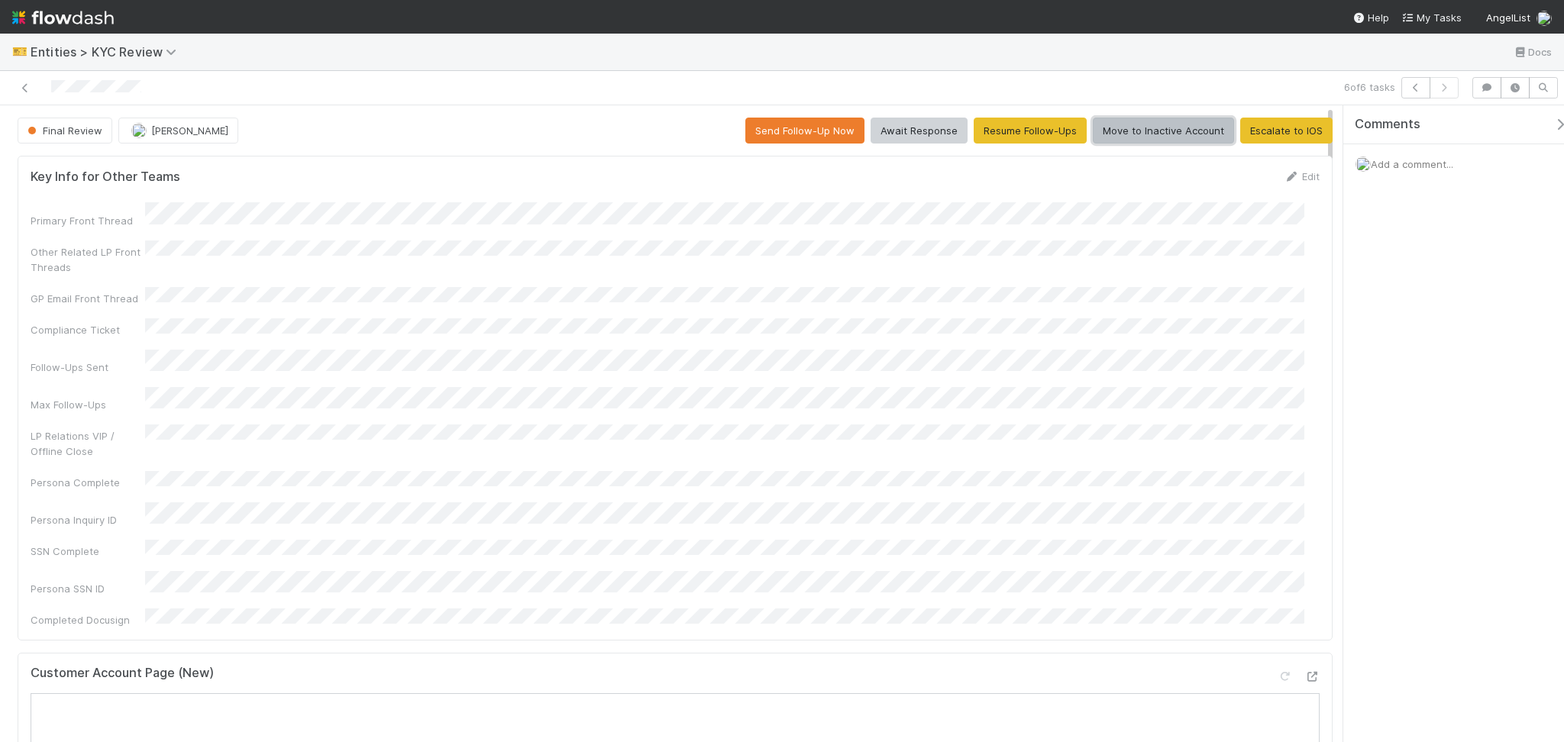
click at [1163, 135] on button "Move to Inactive Account" at bounding box center [1163, 131] width 141 height 26
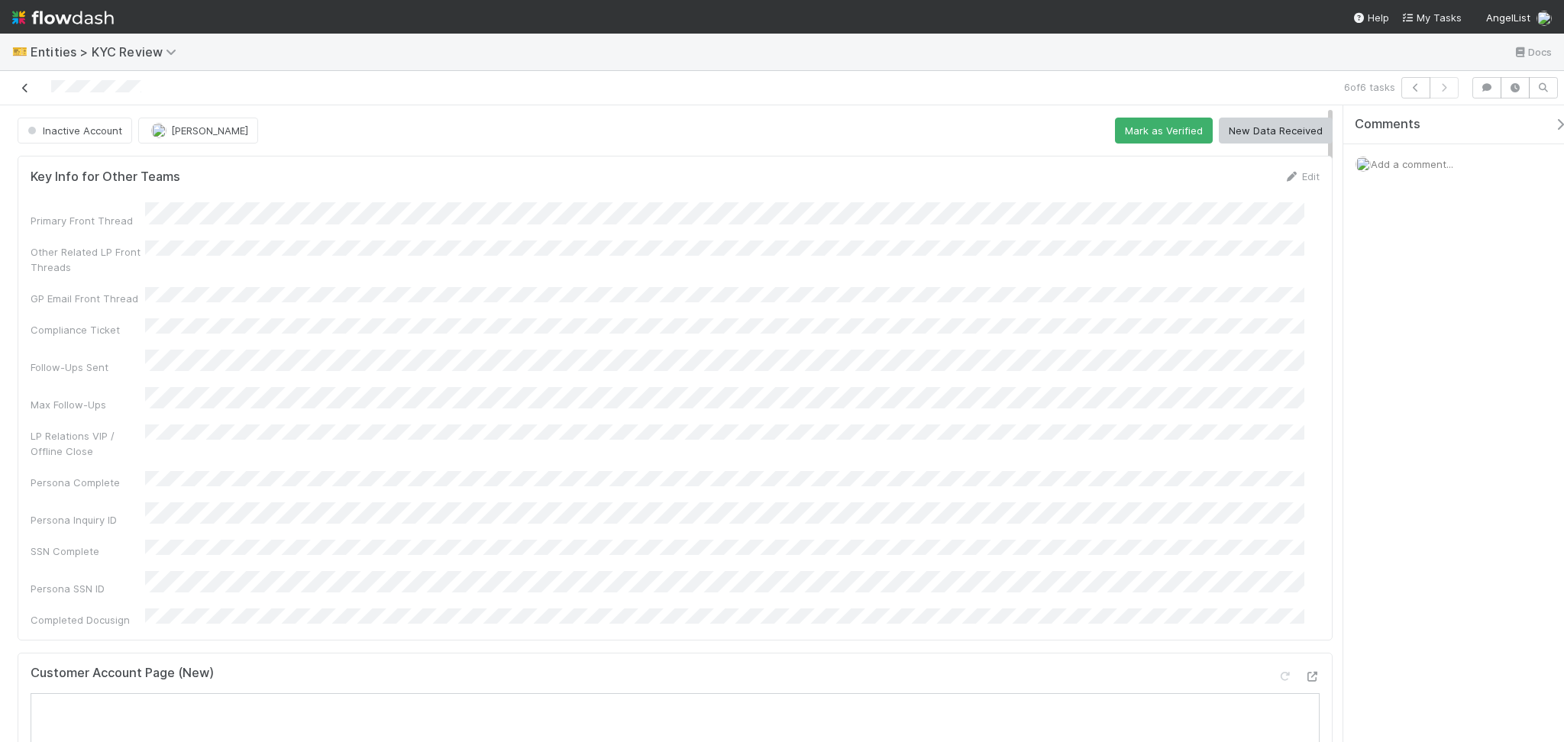
click at [19, 85] on icon at bounding box center [25, 88] width 15 height 10
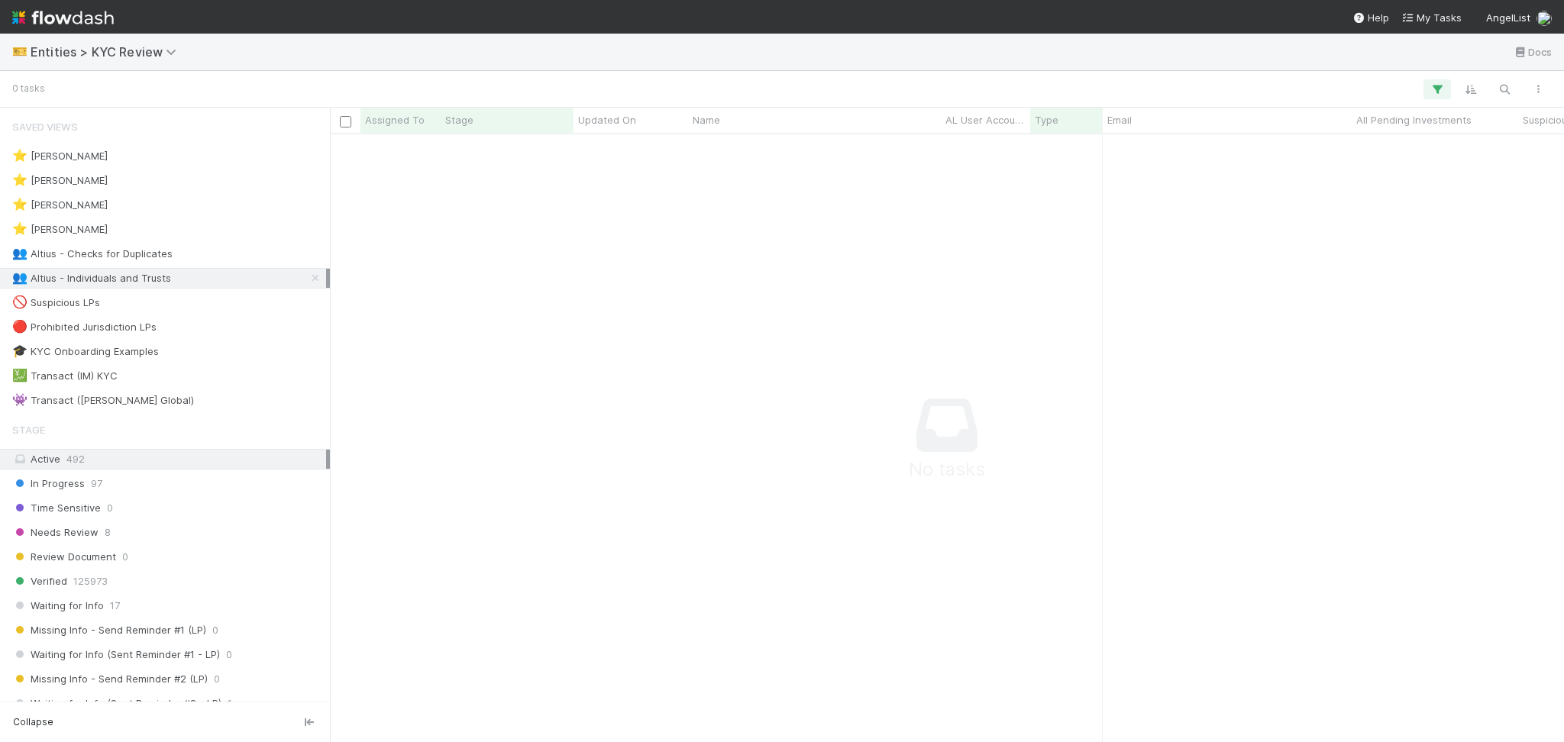
scroll to position [577, 1203]
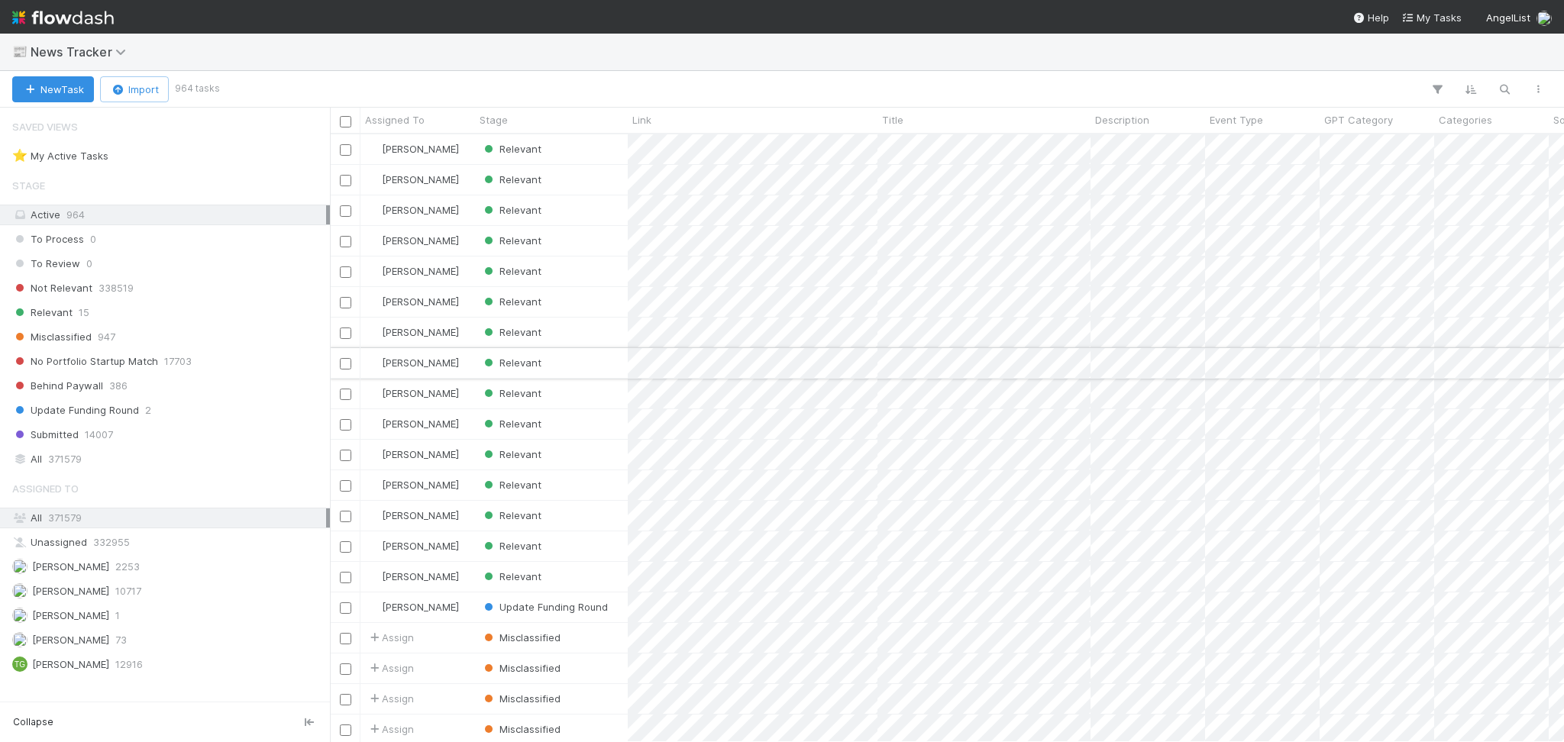
scroll to position [592, 1218]
click at [139, 571] on span "2253" at bounding box center [127, 566] width 24 height 19
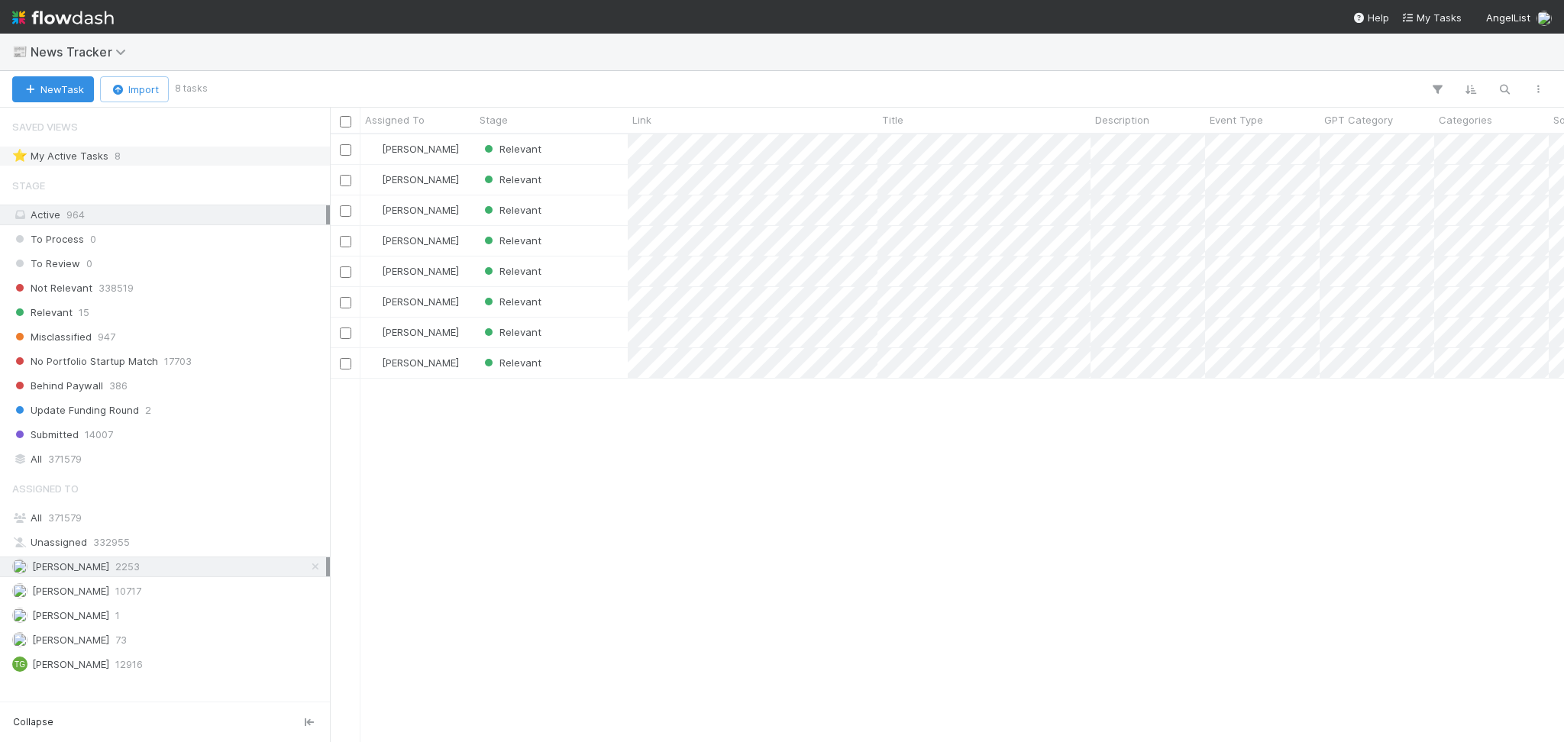
scroll to position [592, 1218]
click at [580, 145] on div "Relevant" at bounding box center [551, 149] width 153 height 30
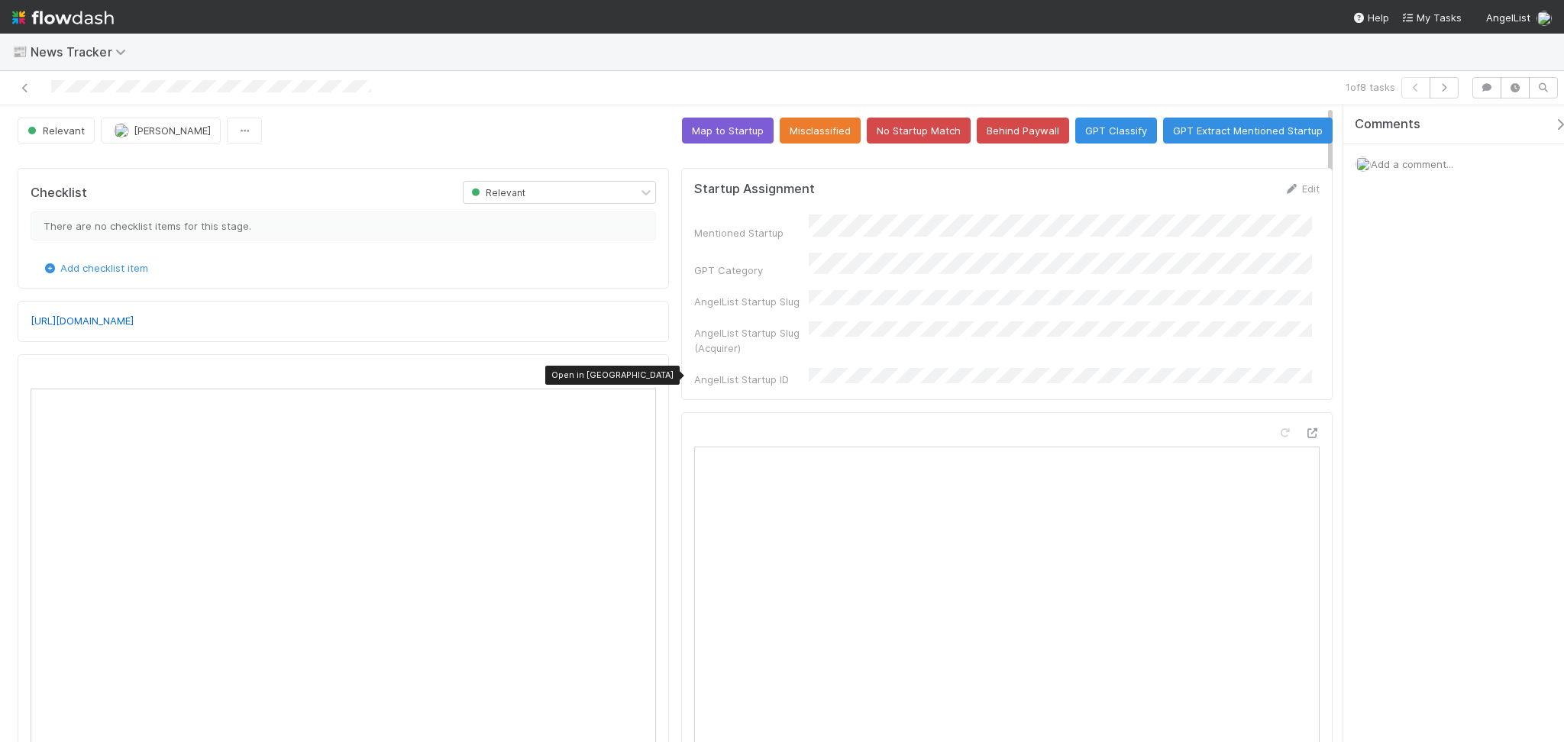
click at [641, 376] on icon at bounding box center [648, 375] width 15 height 10
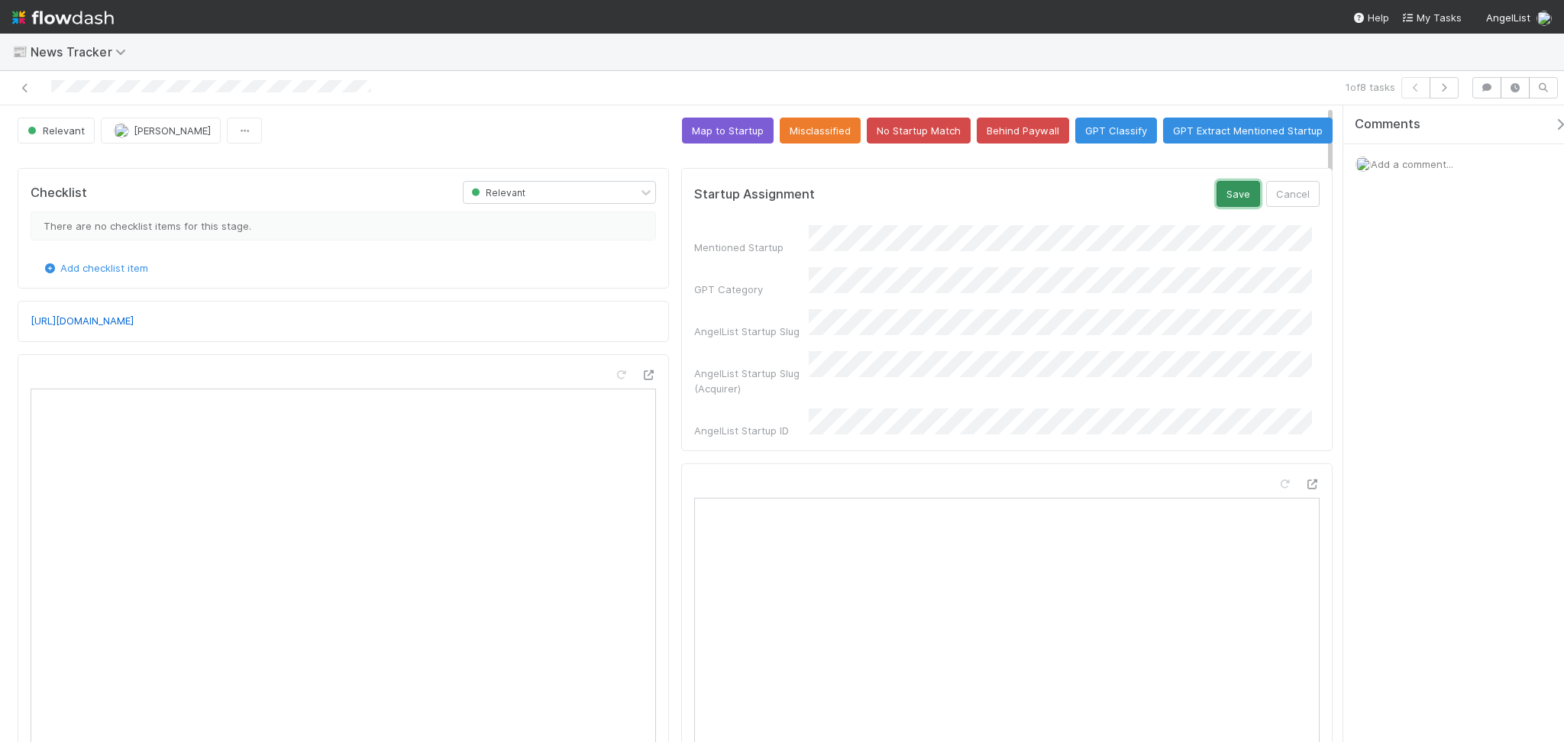
click at [1236, 193] on button "Save" at bounding box center [1238, 194] width 44 height 26
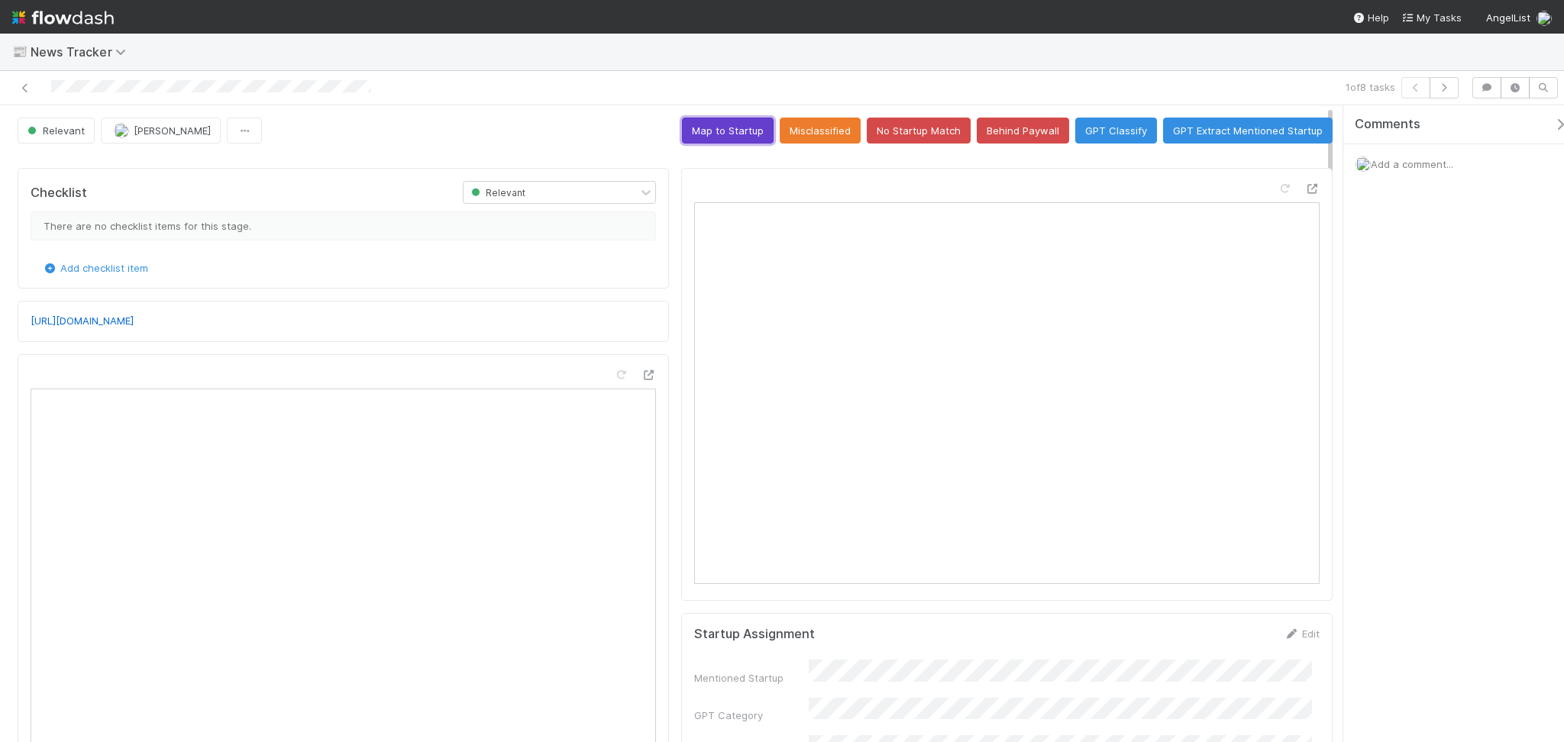
click at [718, 124] on button "Map to Startup" at bounding box center [728, 131] width 92 height 26
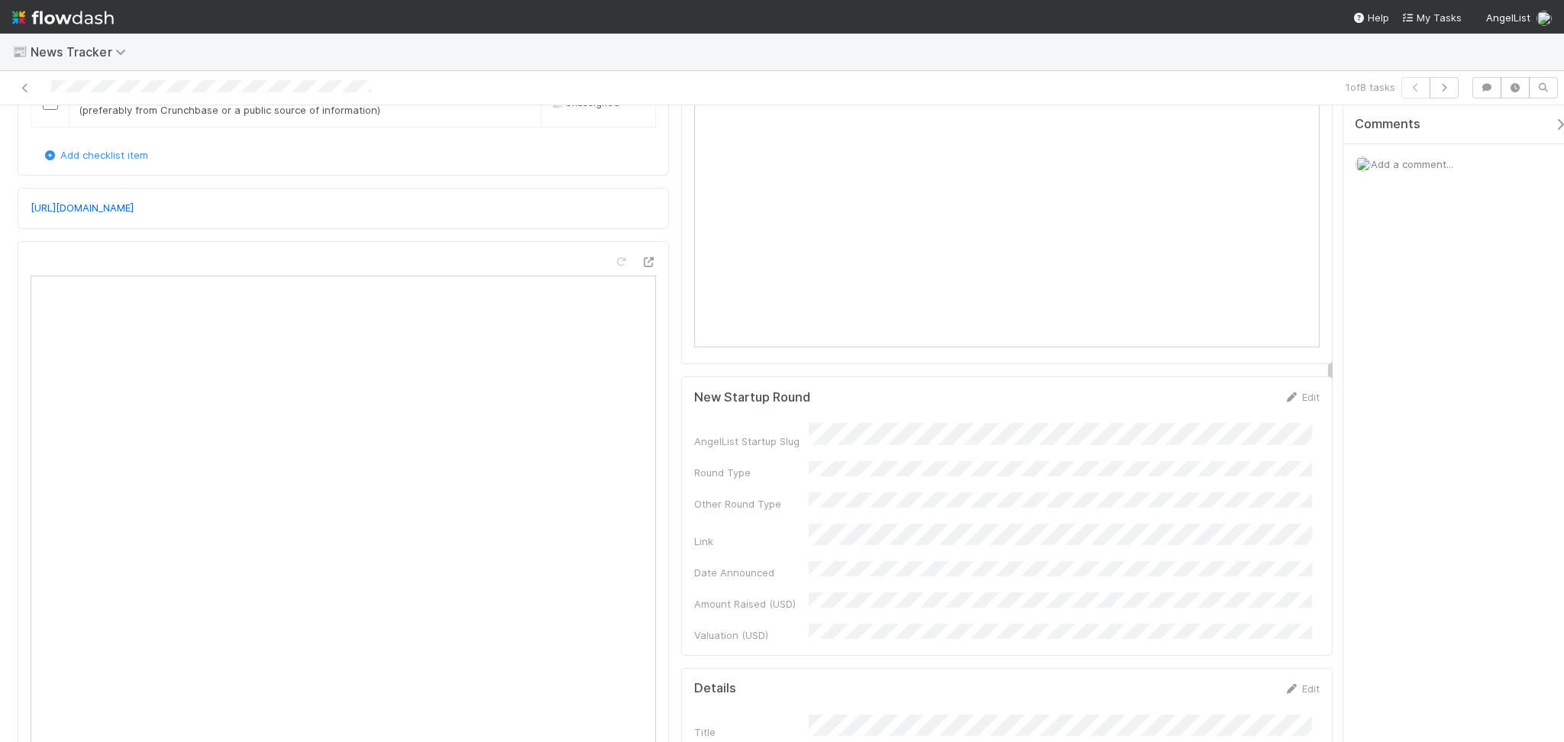
scroll to position [203, 0]
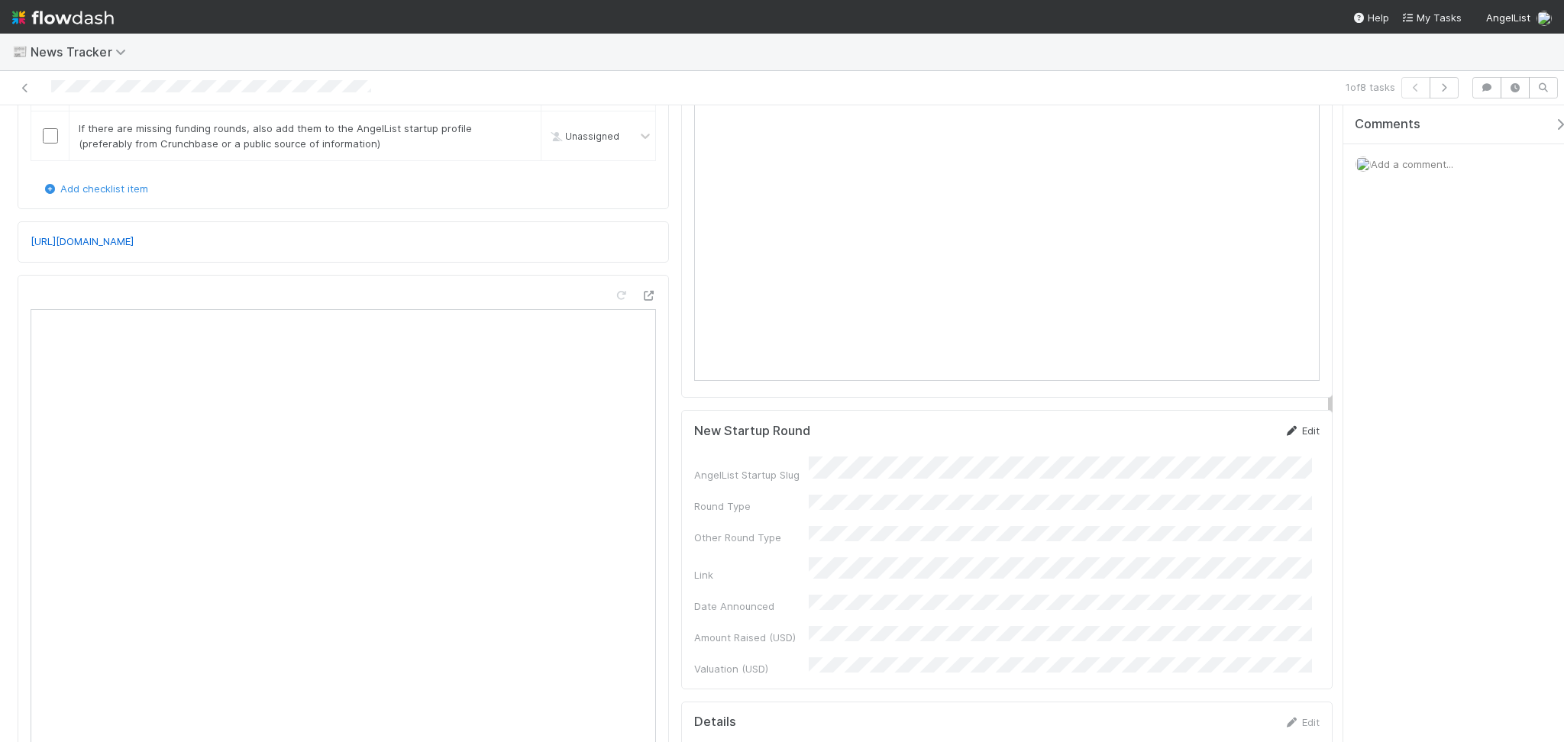
click at [1284, 425] on link "Edit" at bounding box center [1302, 431] width 36 height 12
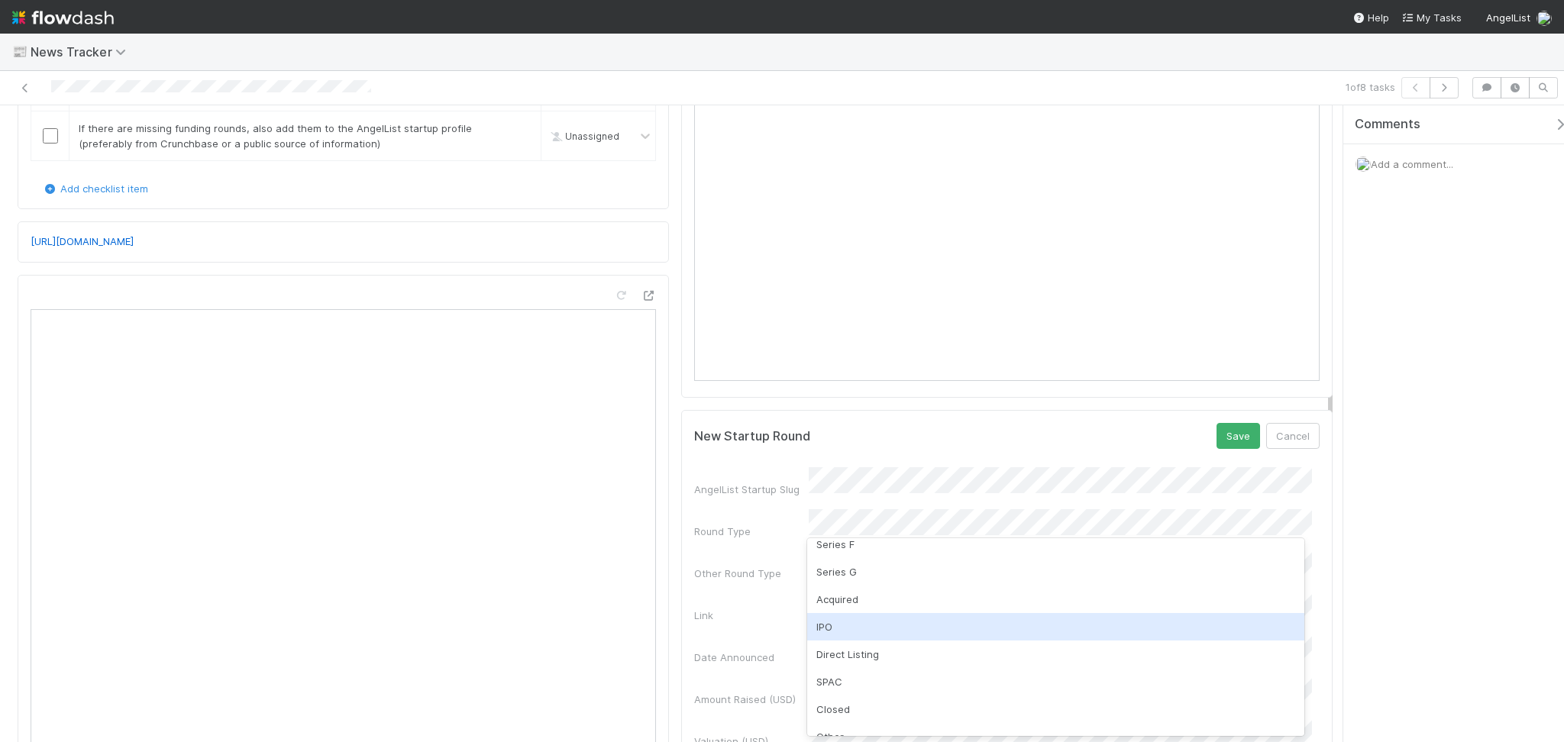
click at [837, 607] on div "IPO" at bounding box center [1055, 626] width 497 height 27
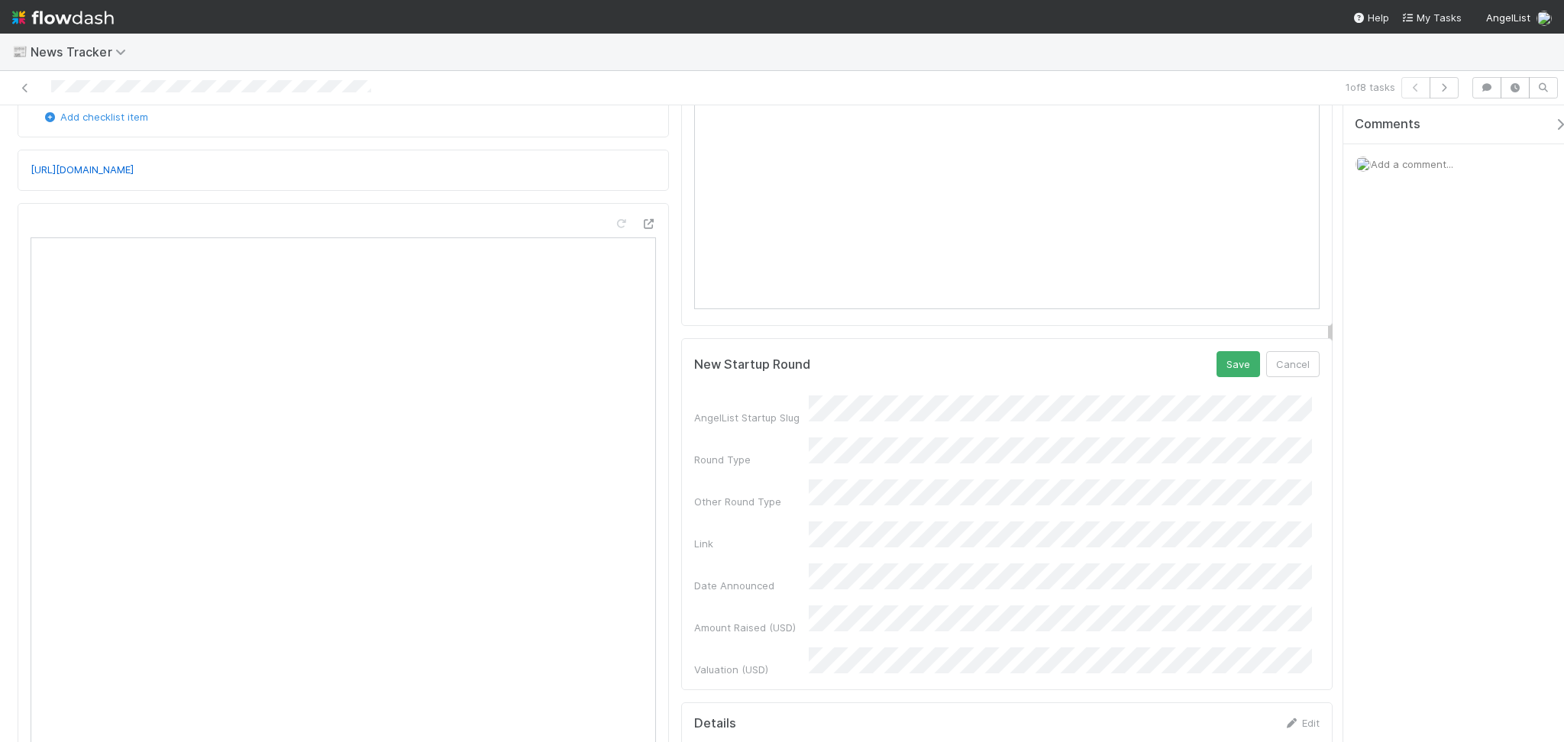
scroll to position [305, 0]
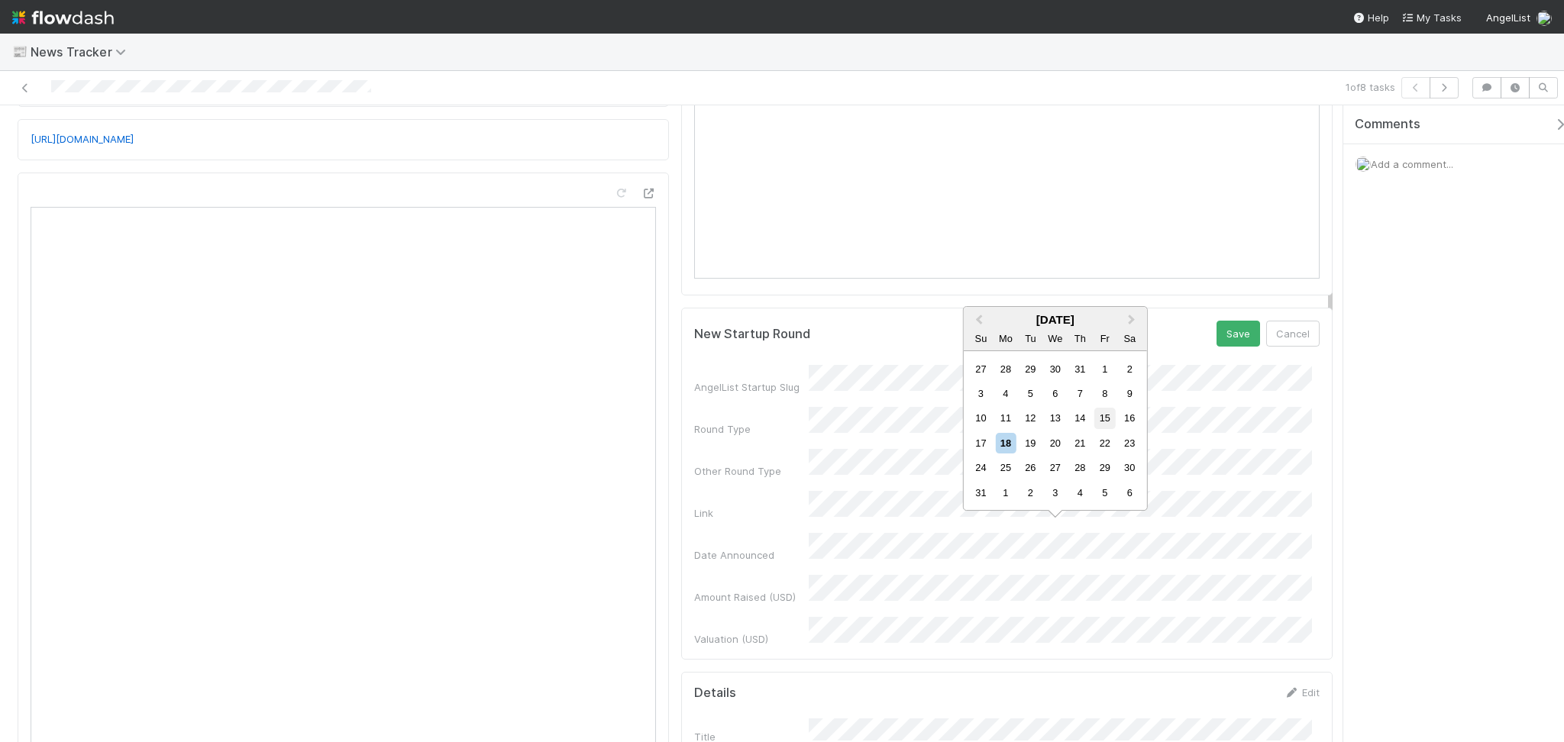
click at [1096, 422] on div "15" at bounding box center [1104, 419] width 21 height 21
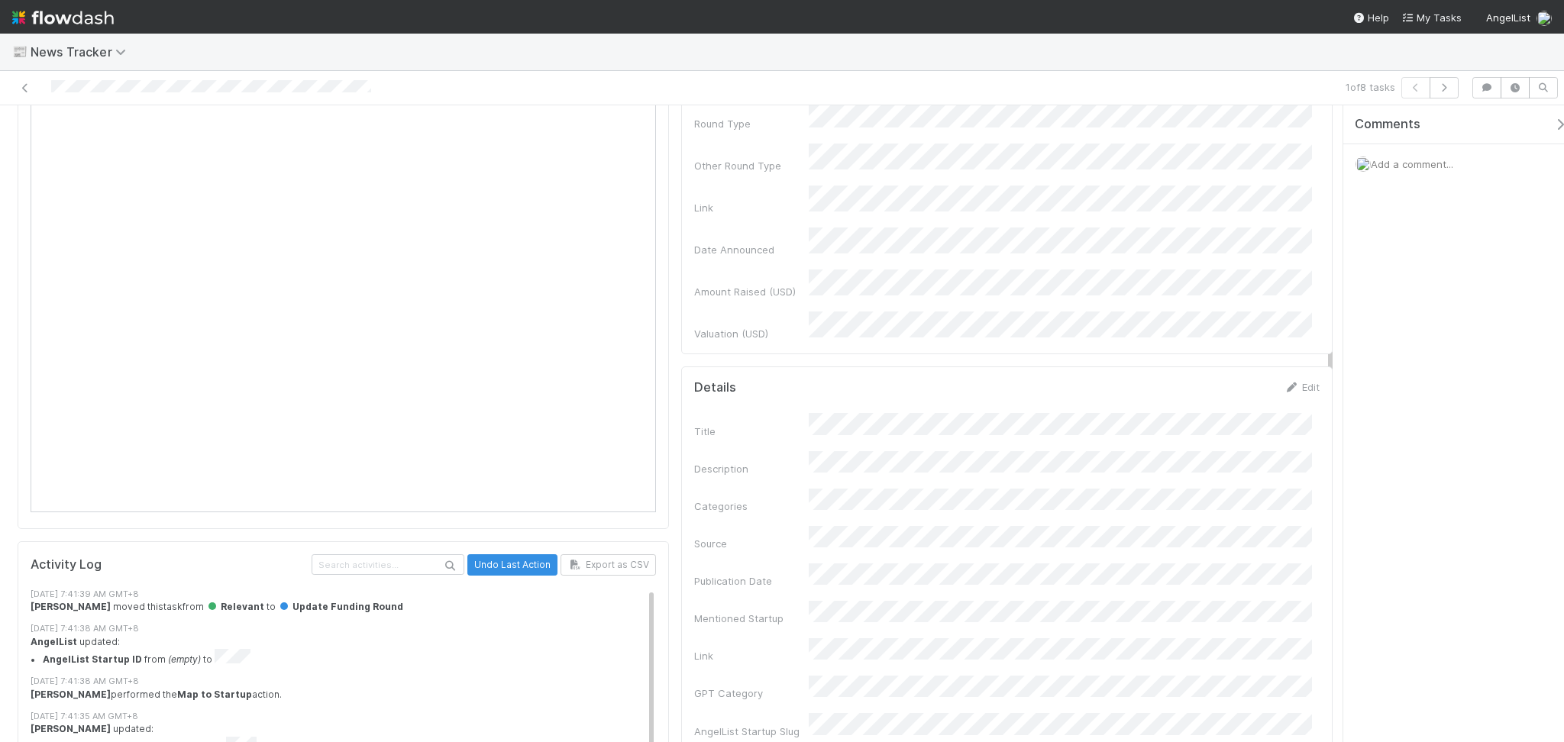
scroll to position [407, 0]
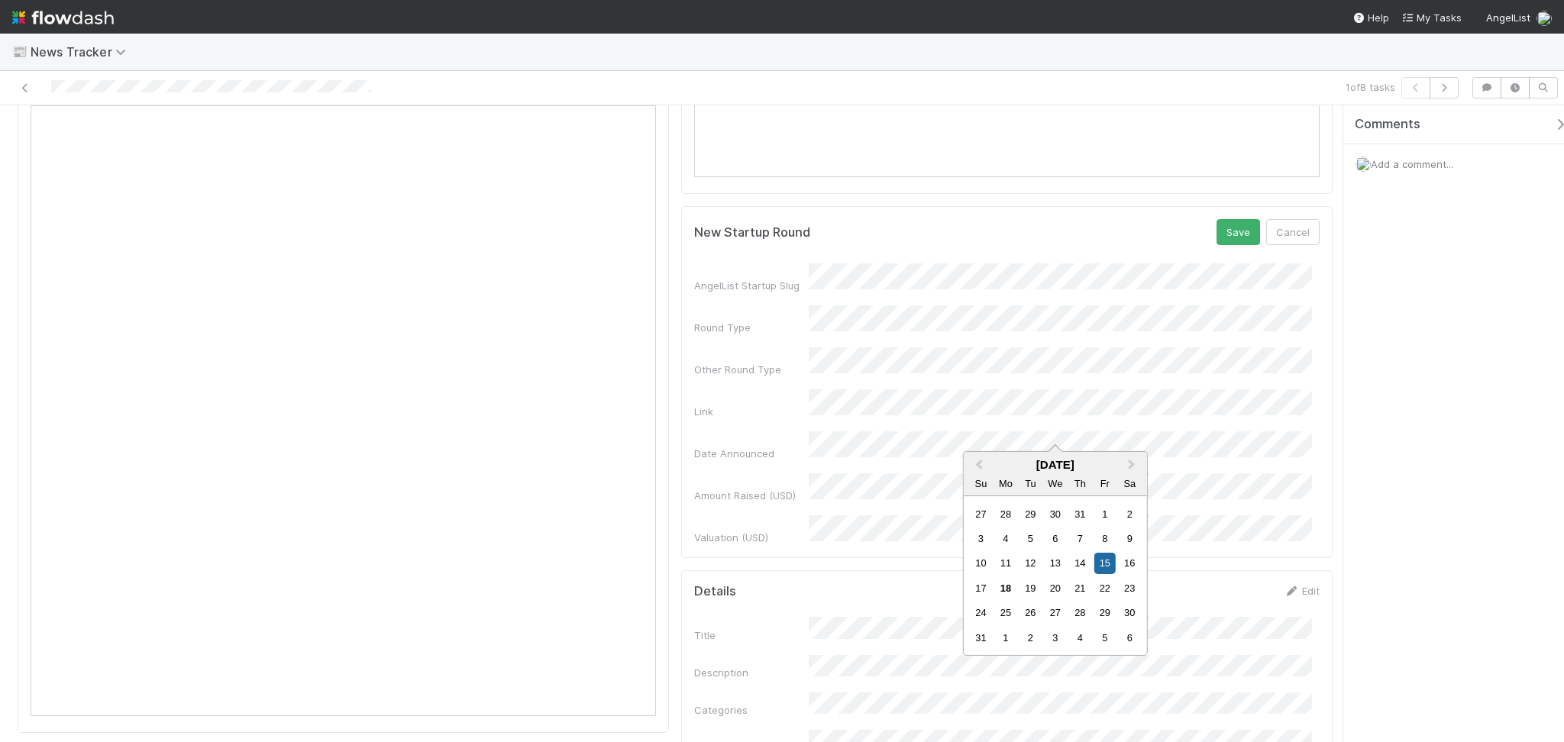
drag, startPoint x: 1132, startPoint y: 561, endPoint x: 888, endPoint y: 547, distance: 244.8
click at [1132, 561] on div "16" at bounding box center [1129, 563] width 21 height 21
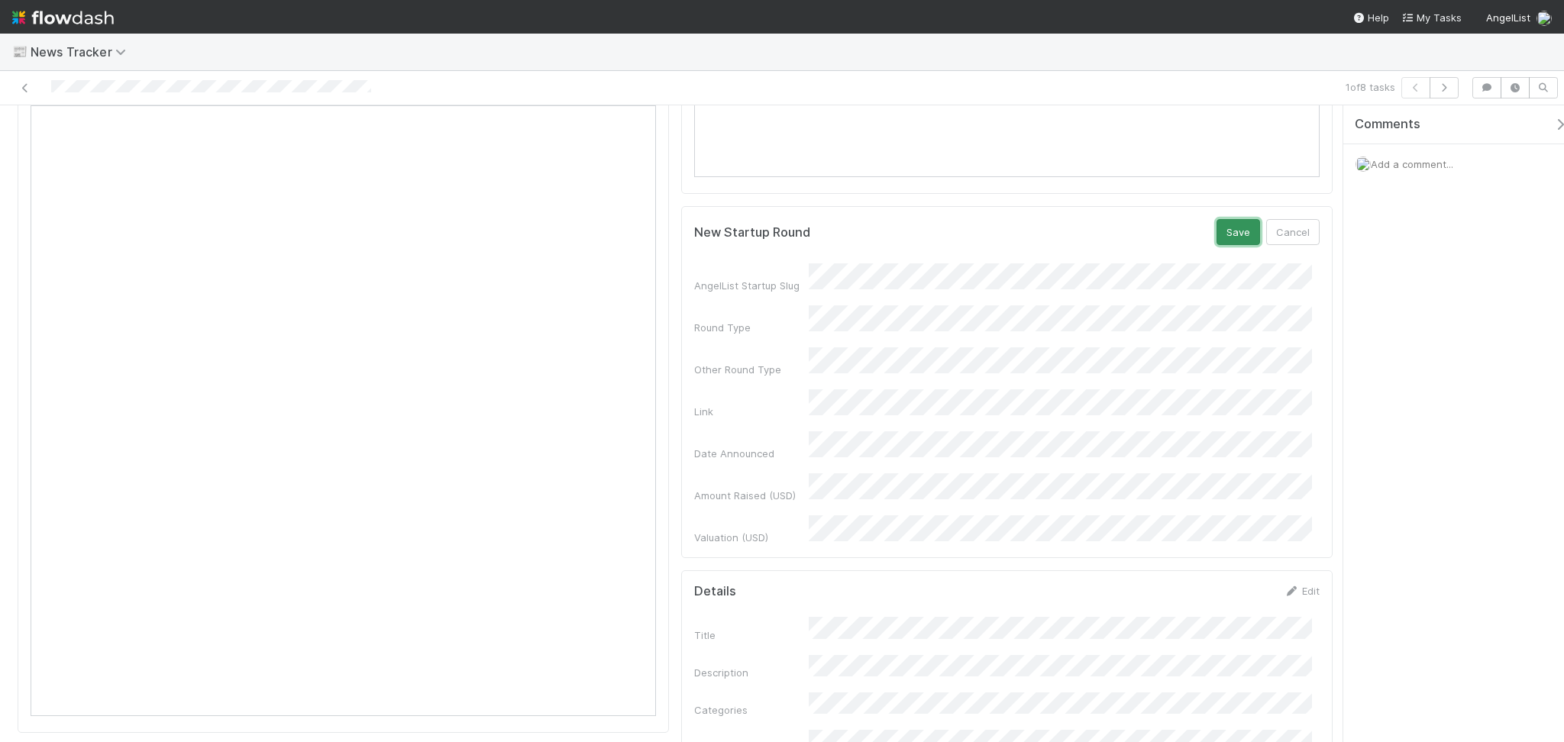
click at [1216, 228] on button "Save" at bounding box center [1238, 232] width 44 height 26
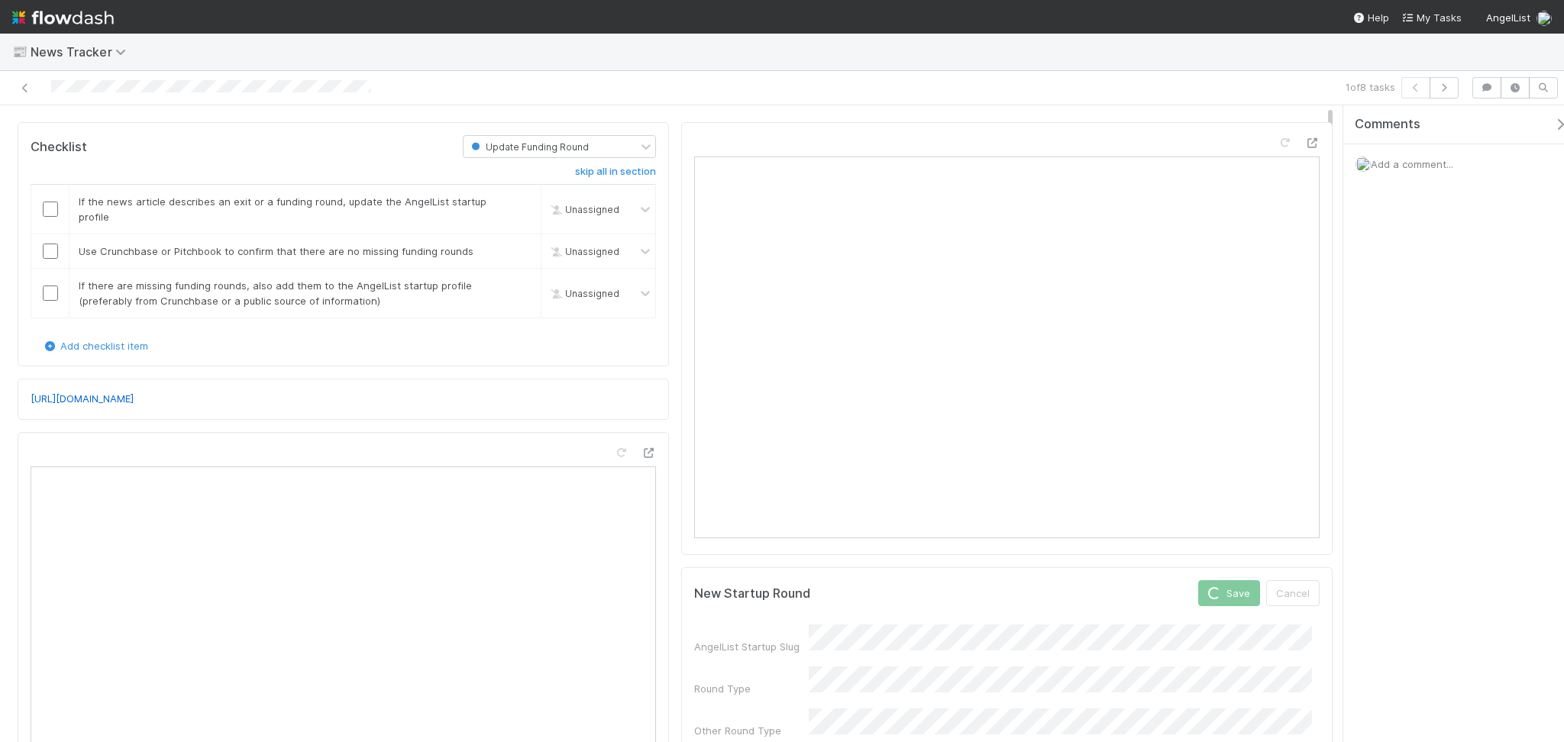
scroll to position [0, 0]
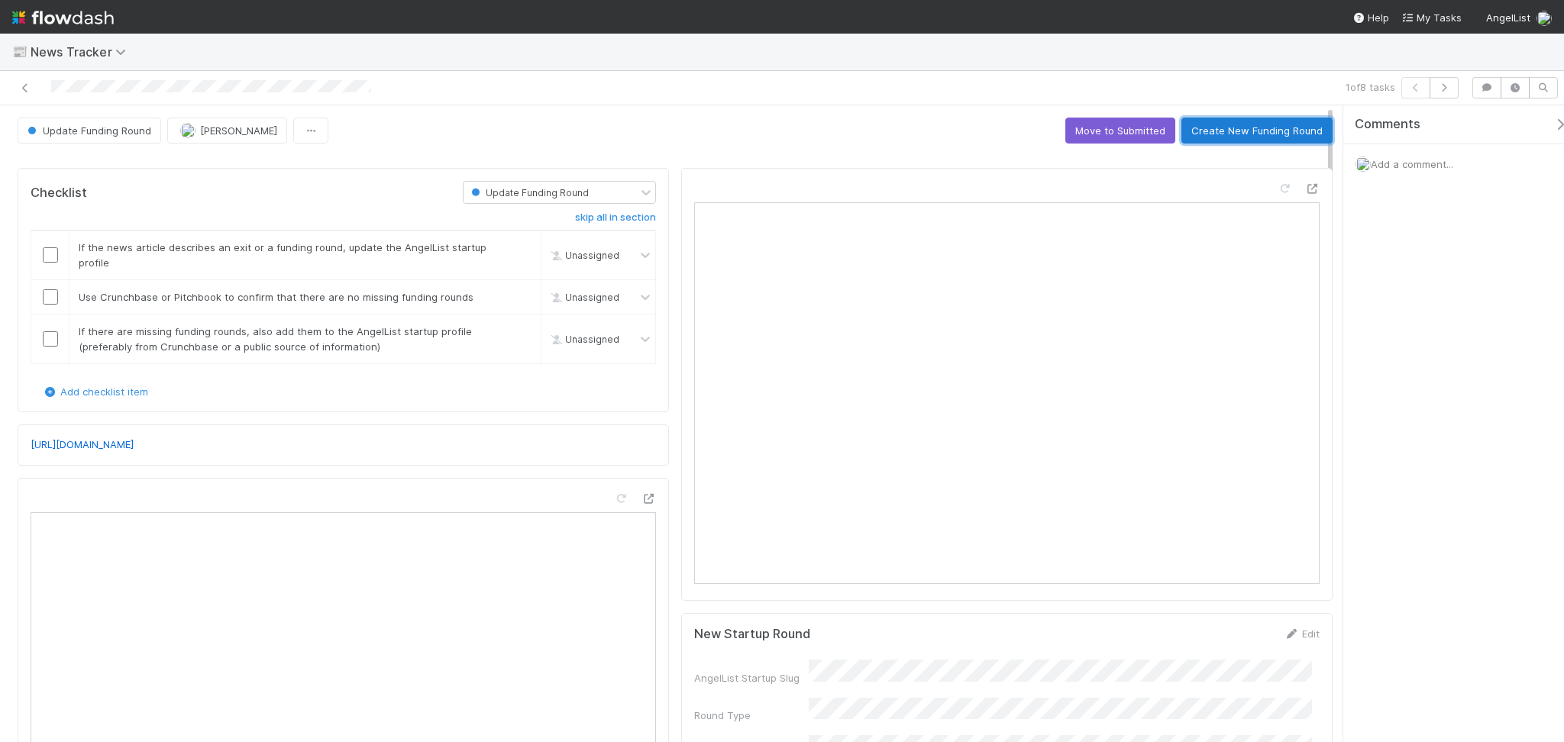
click at [1213, 120] on button "Create New Funding Round" at bounding box center [1256, 131] width 151 height 26
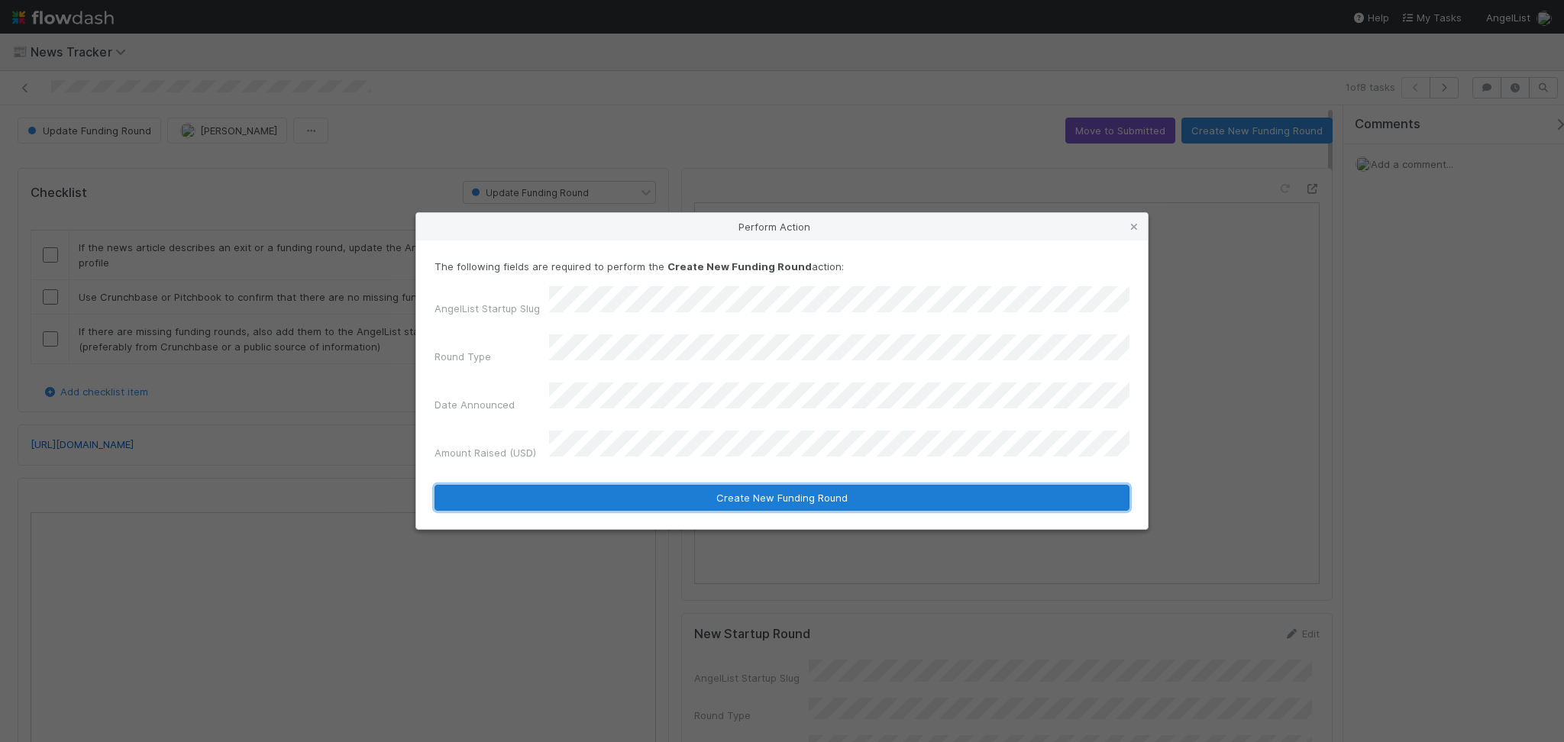
click at [686, 485] on button "Create New Funding Round" at bounding box center [782, 498] width 695 height 26
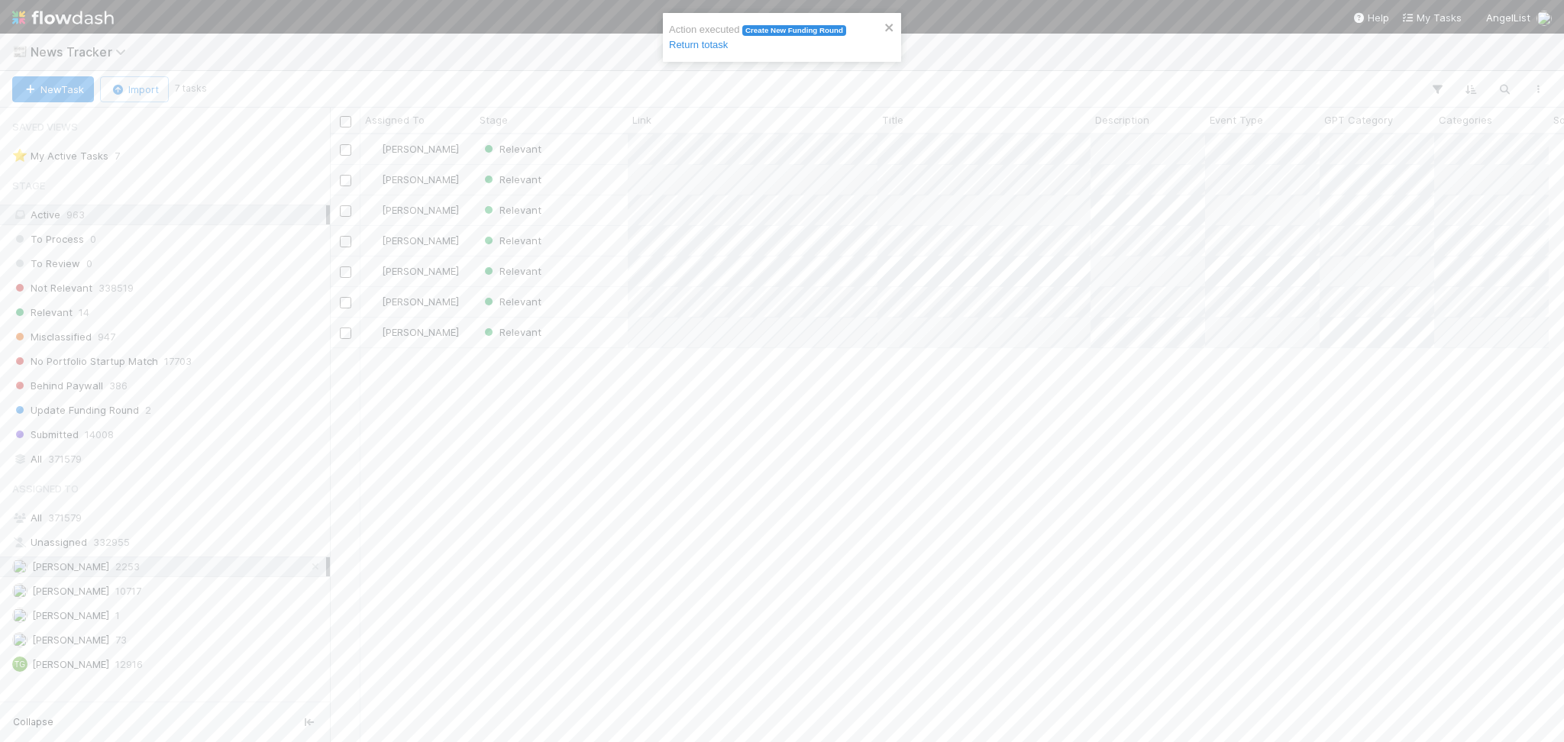
scroll to position [16, 16]
click at [590, 150] on div "Relevant" at bounding box center [551, 149] width 153 height 30
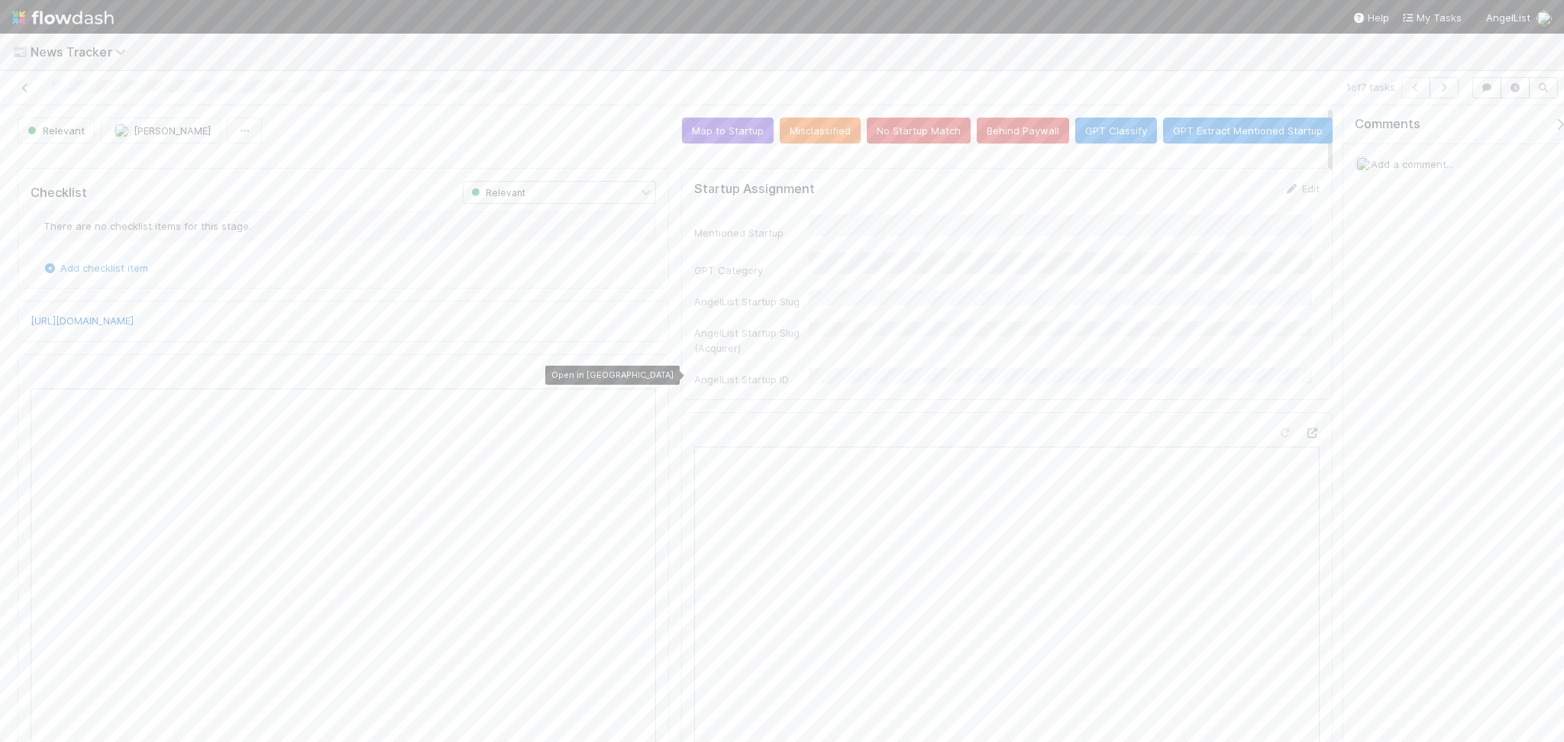
click at [641, 376] on icon at bounding box center [648, 375] width 15 height 10
click at [898, 133] on button "No Startup Match" at bounding box center [919, 131] width 104 height 26
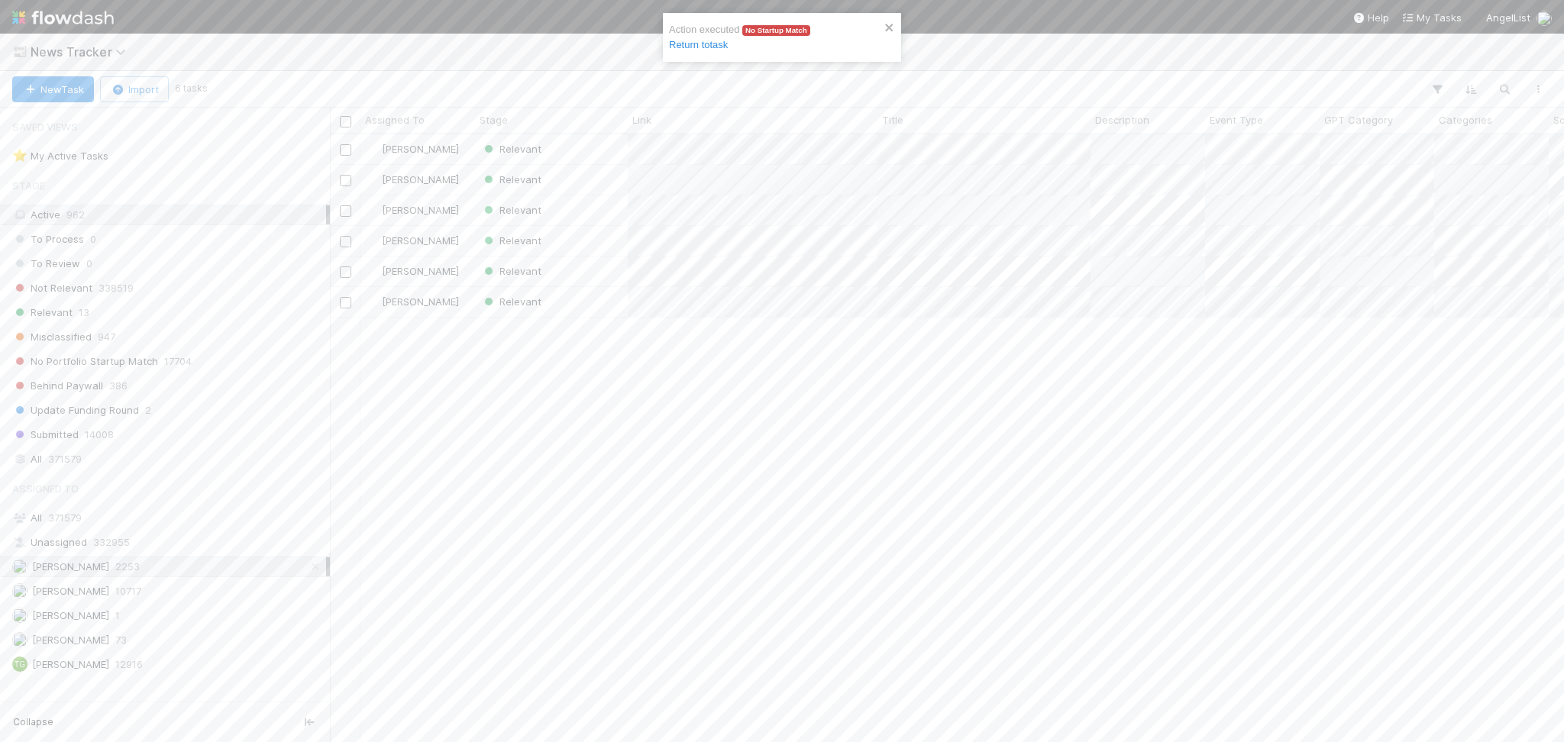
scroll to position [592, 1218]
click at [587, 154] on div "Relevant" at bounding box center [551, 149] width 153 height 30
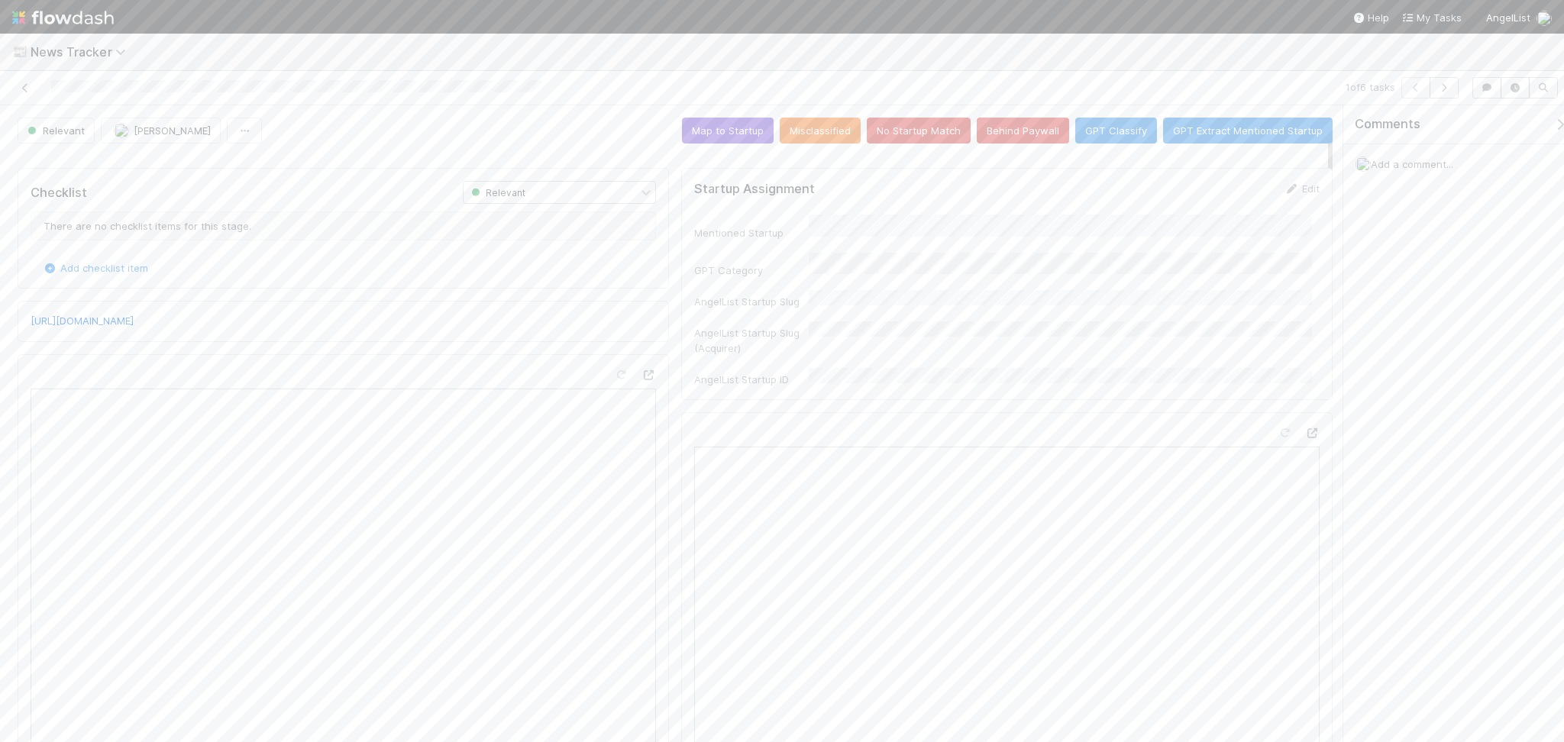
scroll to position [27, 0]
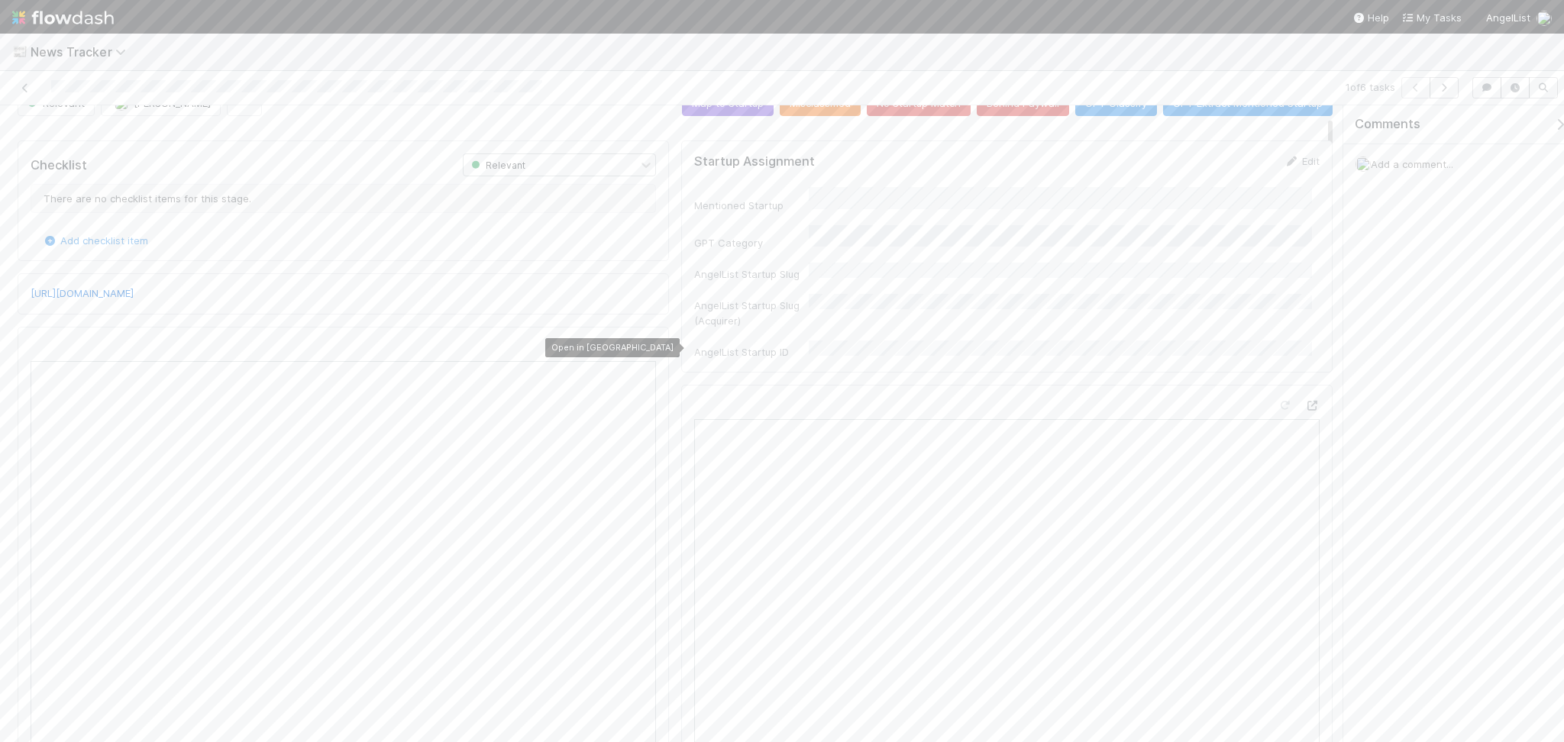
click at [641, 351] on icon at bounding box center [648, 348] width 15 height 10
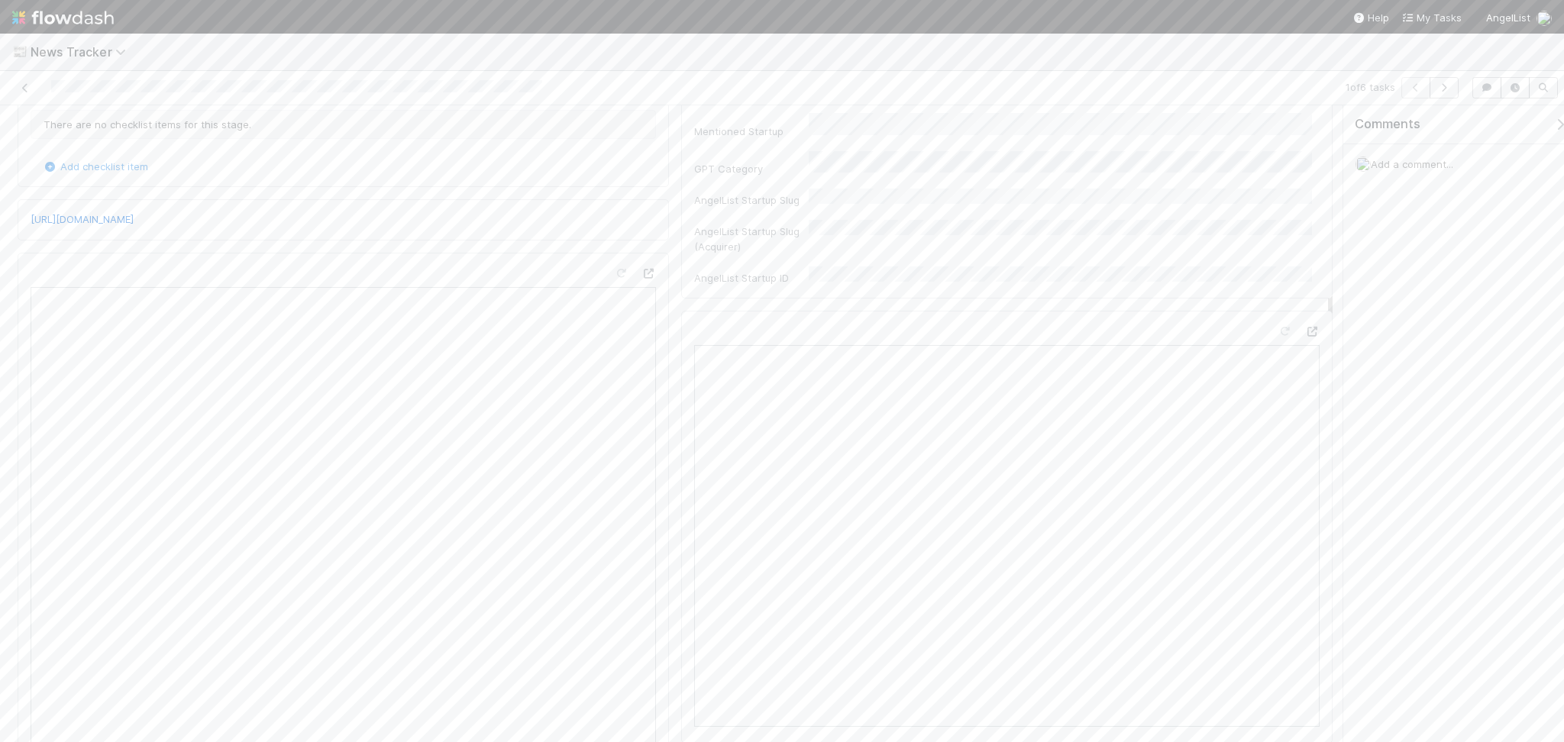
scroll to position [0, 0]
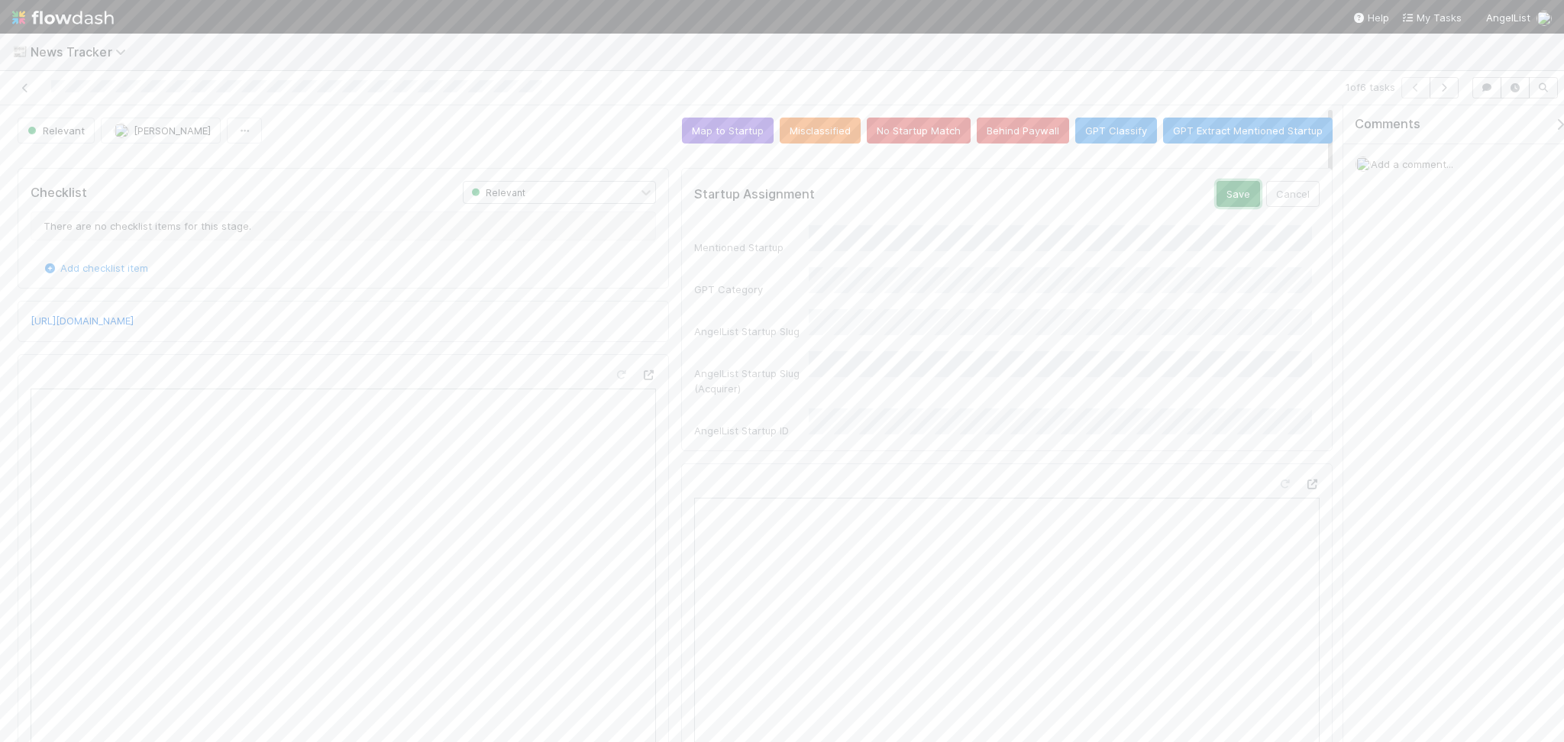
click at [1227, 193] on button "Save" at bounding box center [1238, 194] width 44 height 26
click at [735, 134] on button "Map to Startup" at bounding box center [728, 131] width 92 height 26
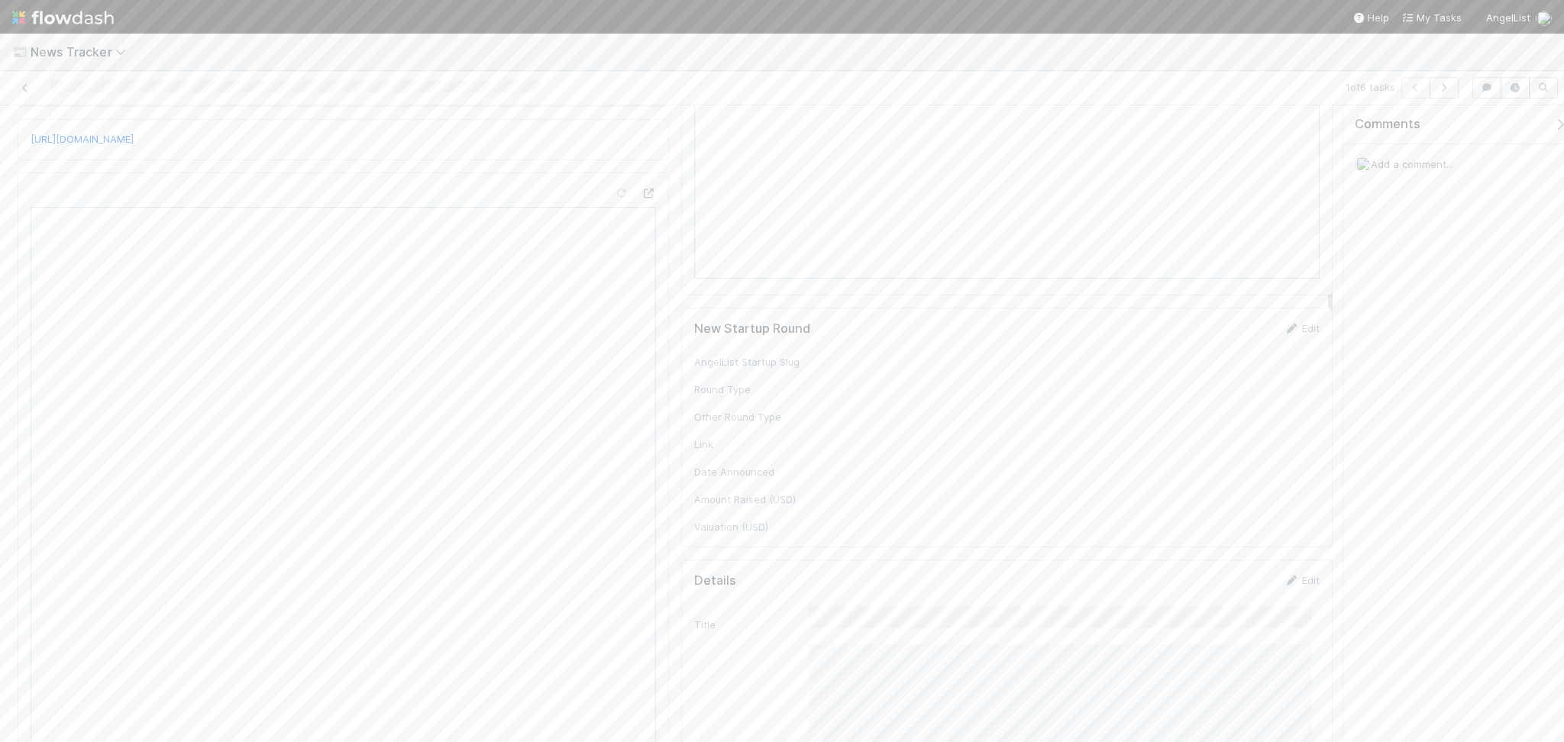
scroll to position [429, 0]
click at [1284, 211] on div "Edit" at bounding box center [1302, 204] width 36 height 15
click at [1284, 208] on link "Edit" at bounding box center [1302, 205] width 36 height 12
click at [758, 501] on div "New Startup Round Save Cancel AngelList Startup Slug Round Type Other Round Typ…" at bounding box center [1006, 360] width 651 height 352
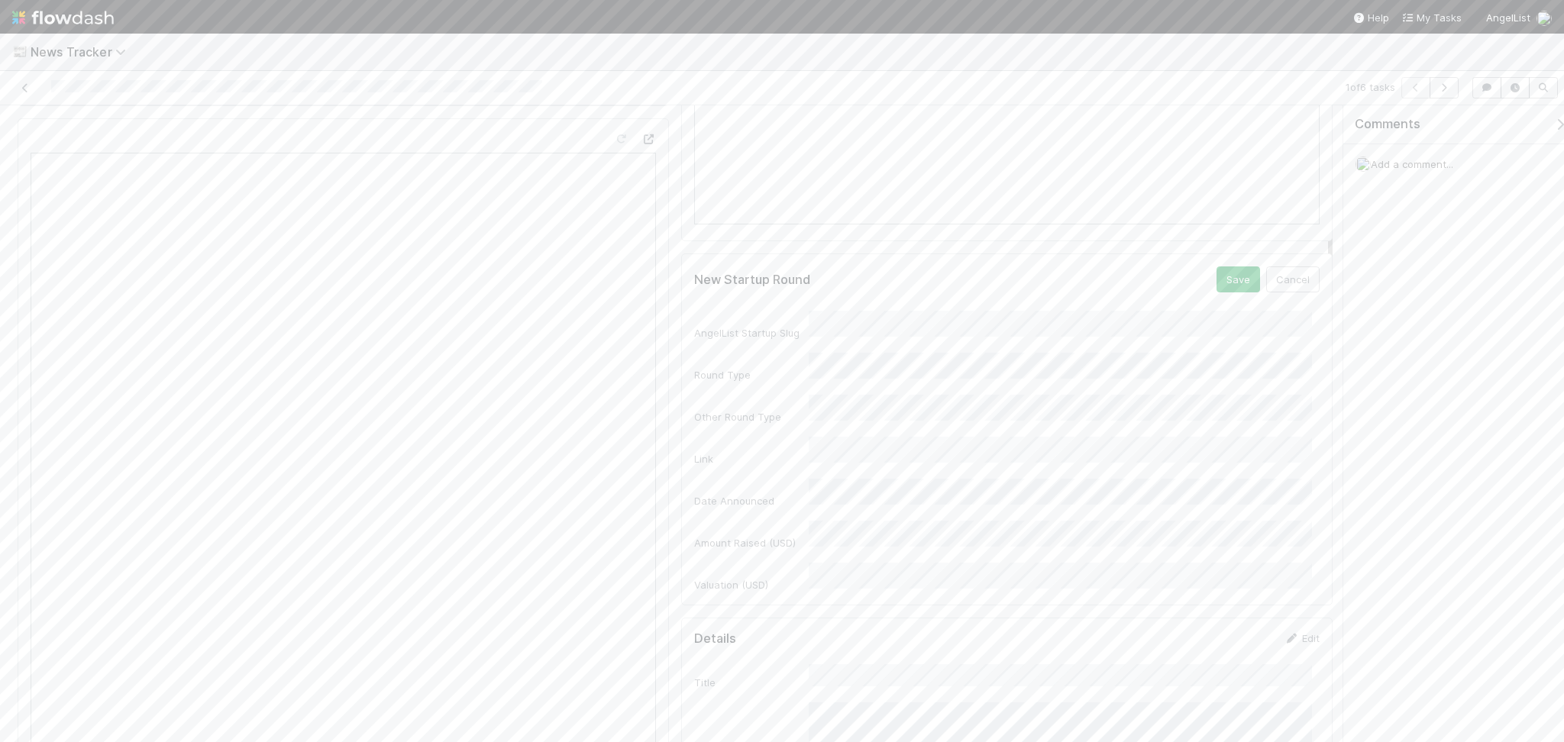
scroll to position [225, 0]
click at [1266, 415] on button "Cancel" at bounding box center [1292, 414] width 53 height 26
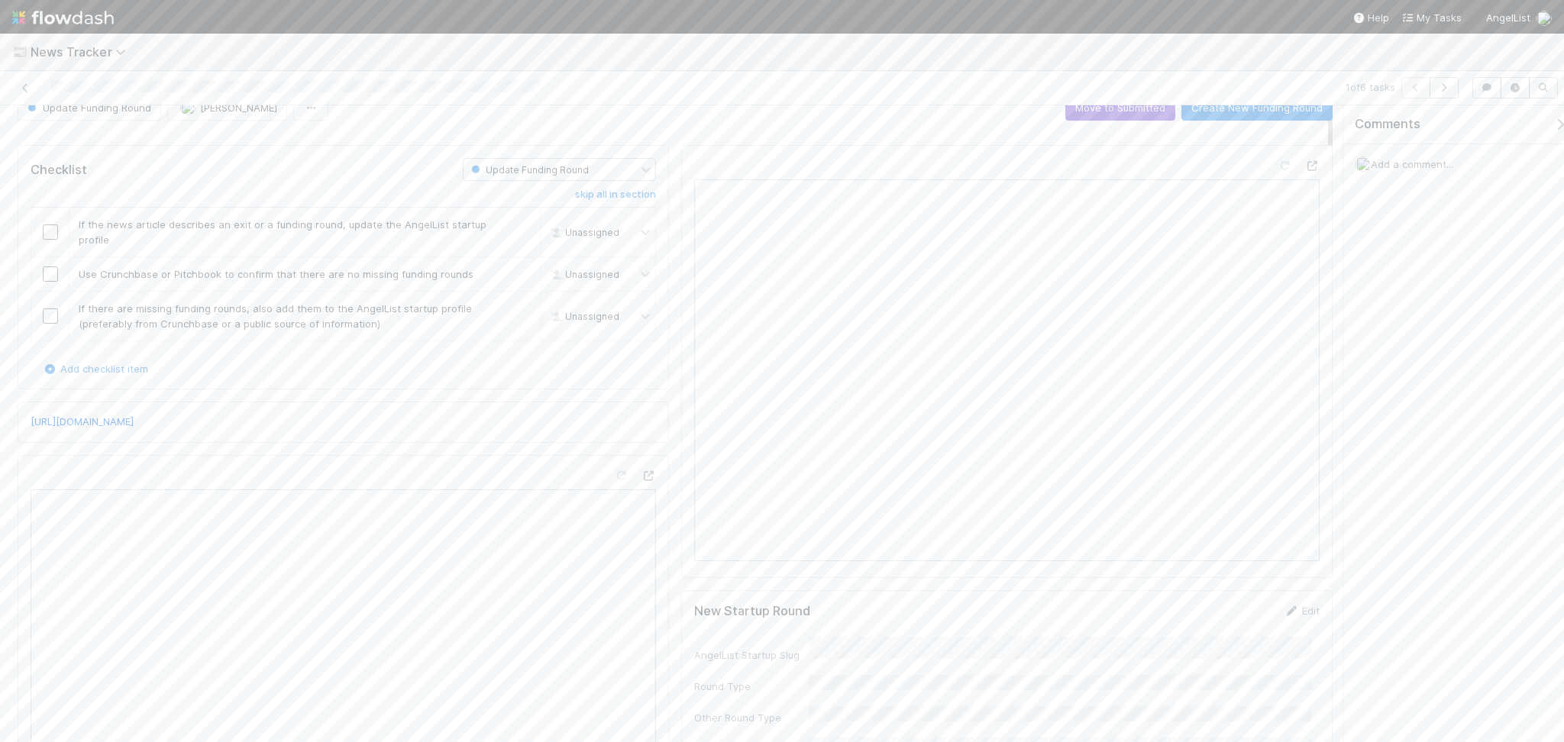
scroll to position [0, 0]
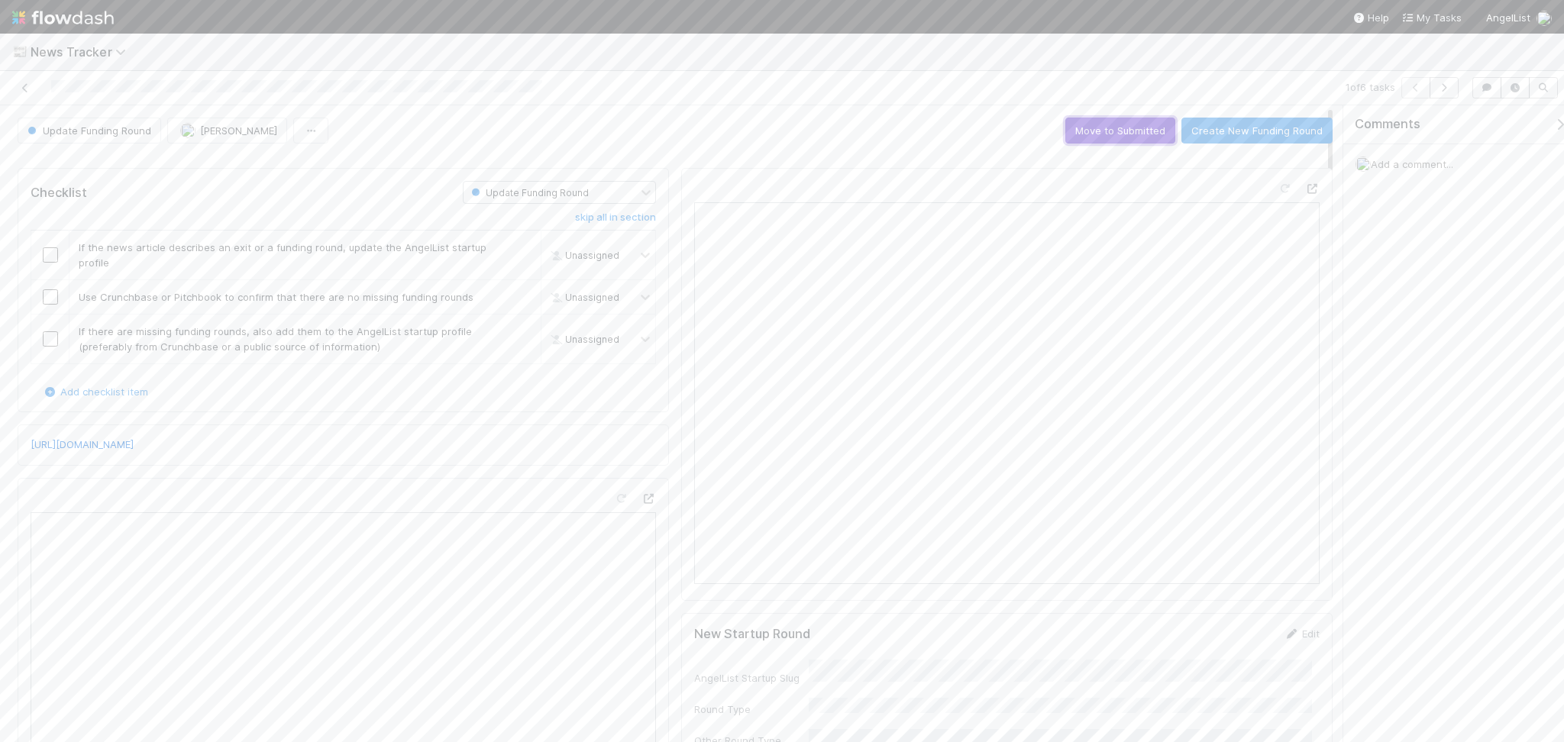
click at [1137, 129] on button "Move to Submitted" at bounding box center [1120, 131] width 110 height 26
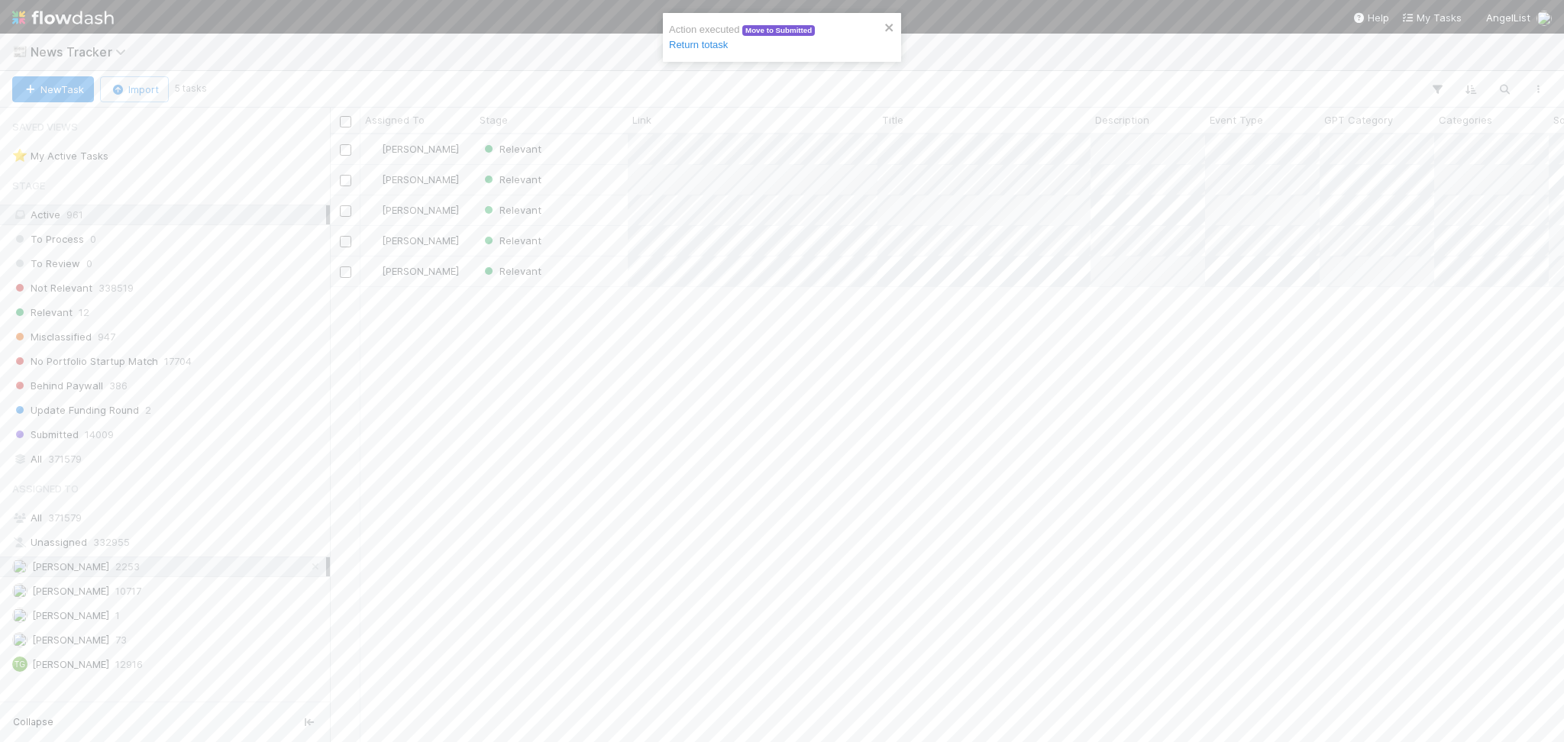
scroll to position [592, 1218]
click at [570, 157] on div "Relevant" at bounding box center [551, 149] width 153 height 30
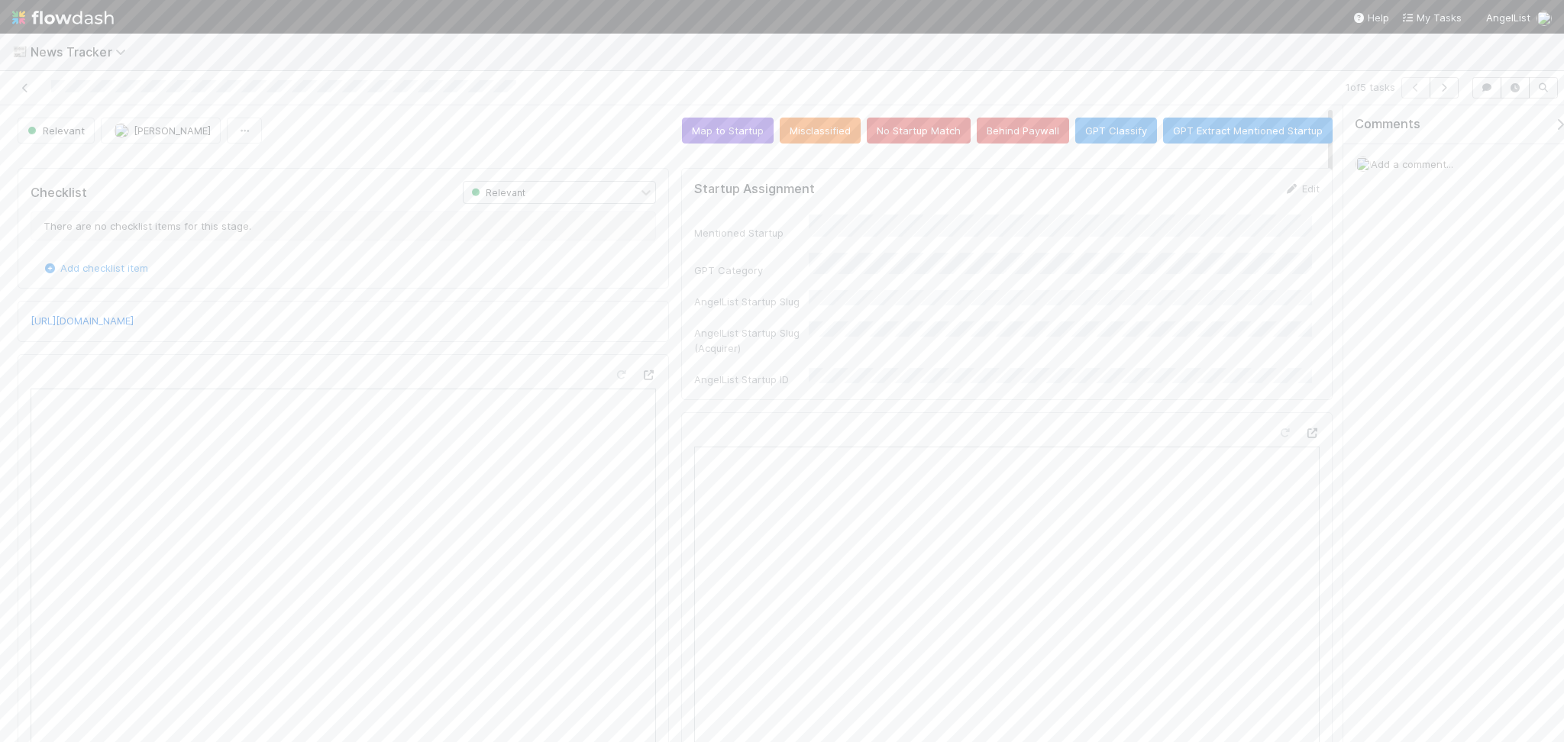
scroll to position [27, 0]
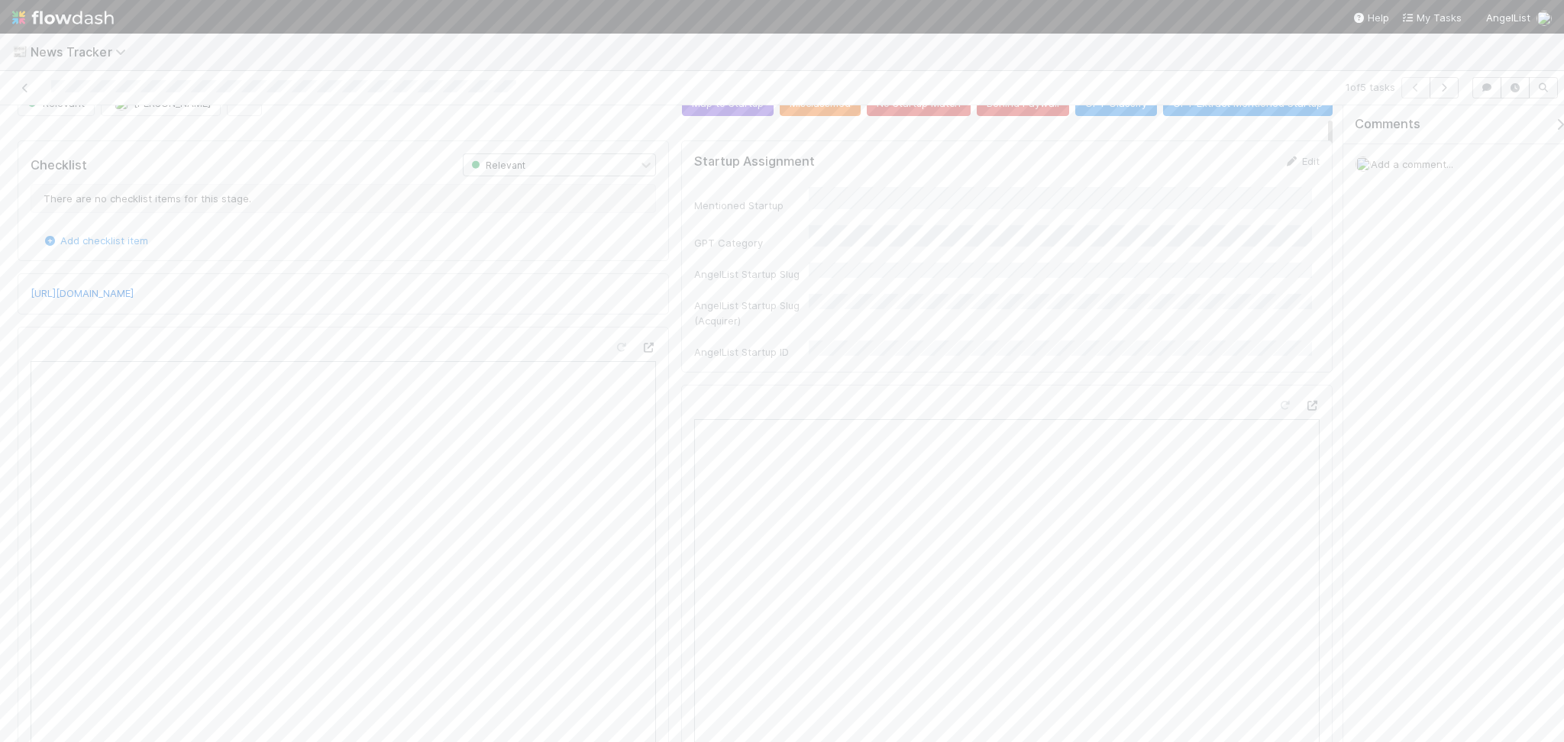
click at [639, 338] on div "Open in [GEOGRAPHIC_DATA]" at bounding box center [343, 658] width 651 height 662
click at [641, 354] on div at bounding box center [648, 347] width 15 height 15
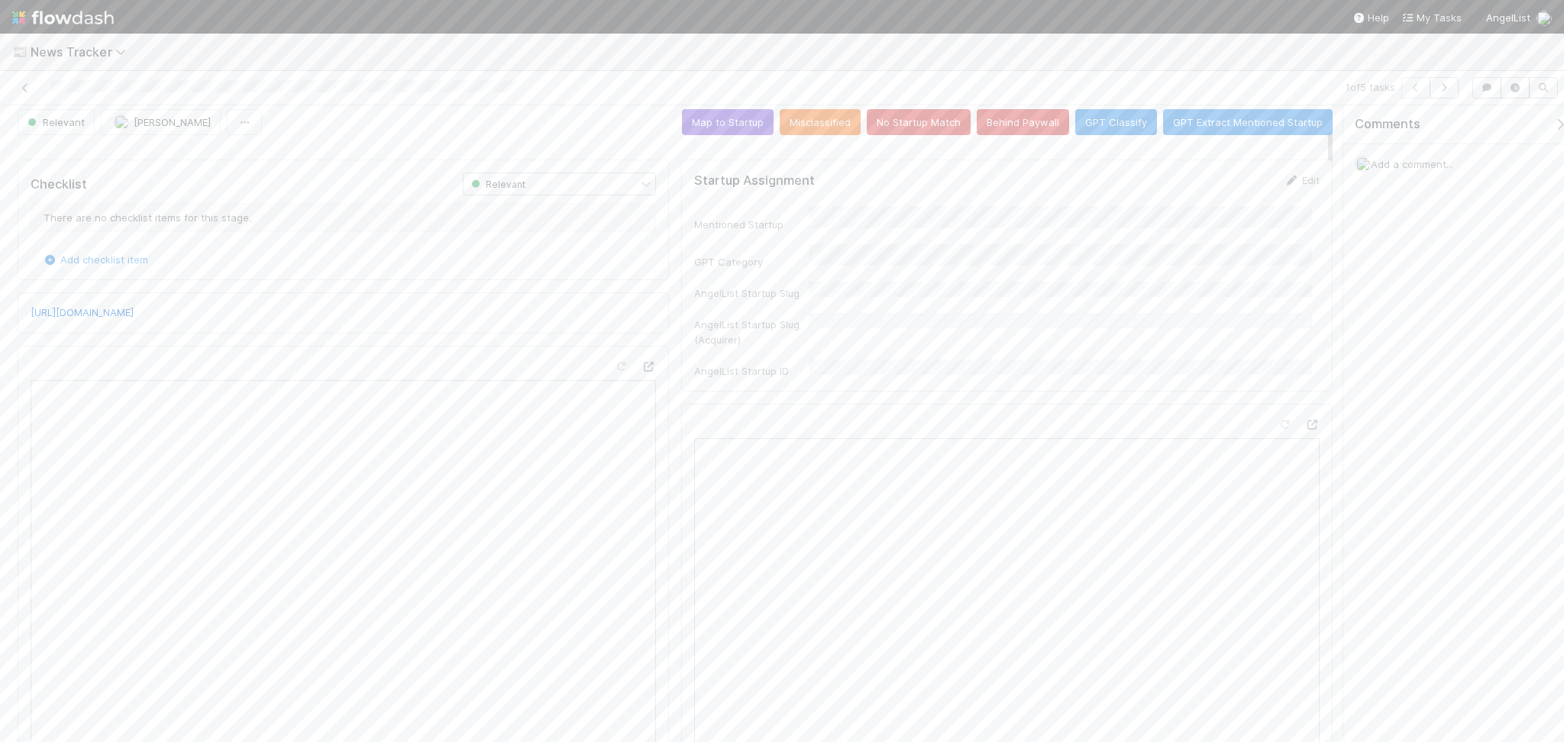
scroll to position [0, 0]
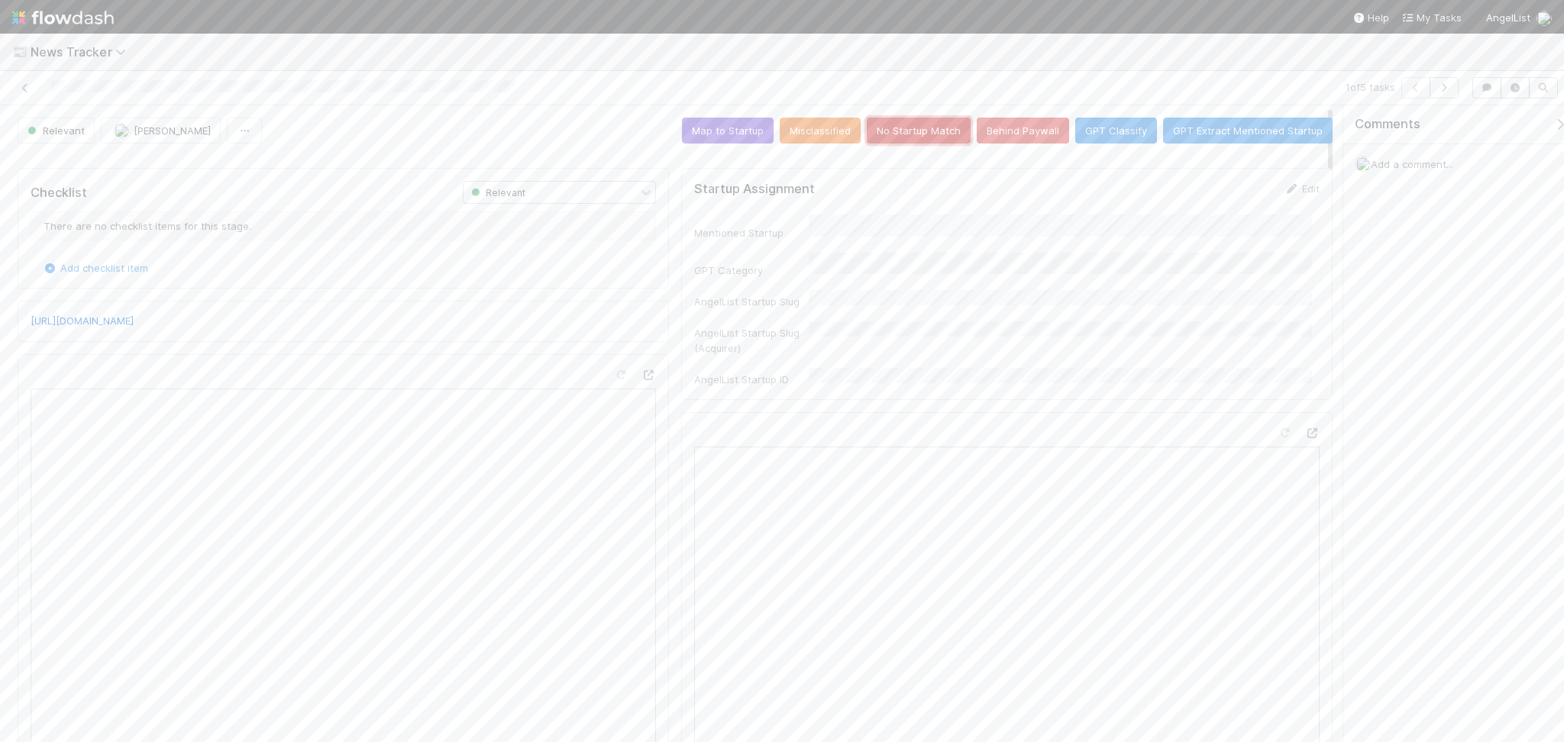
click at [892, 136] on button "No Startup Match" at bounding box center [919, 131] width 104 height 26
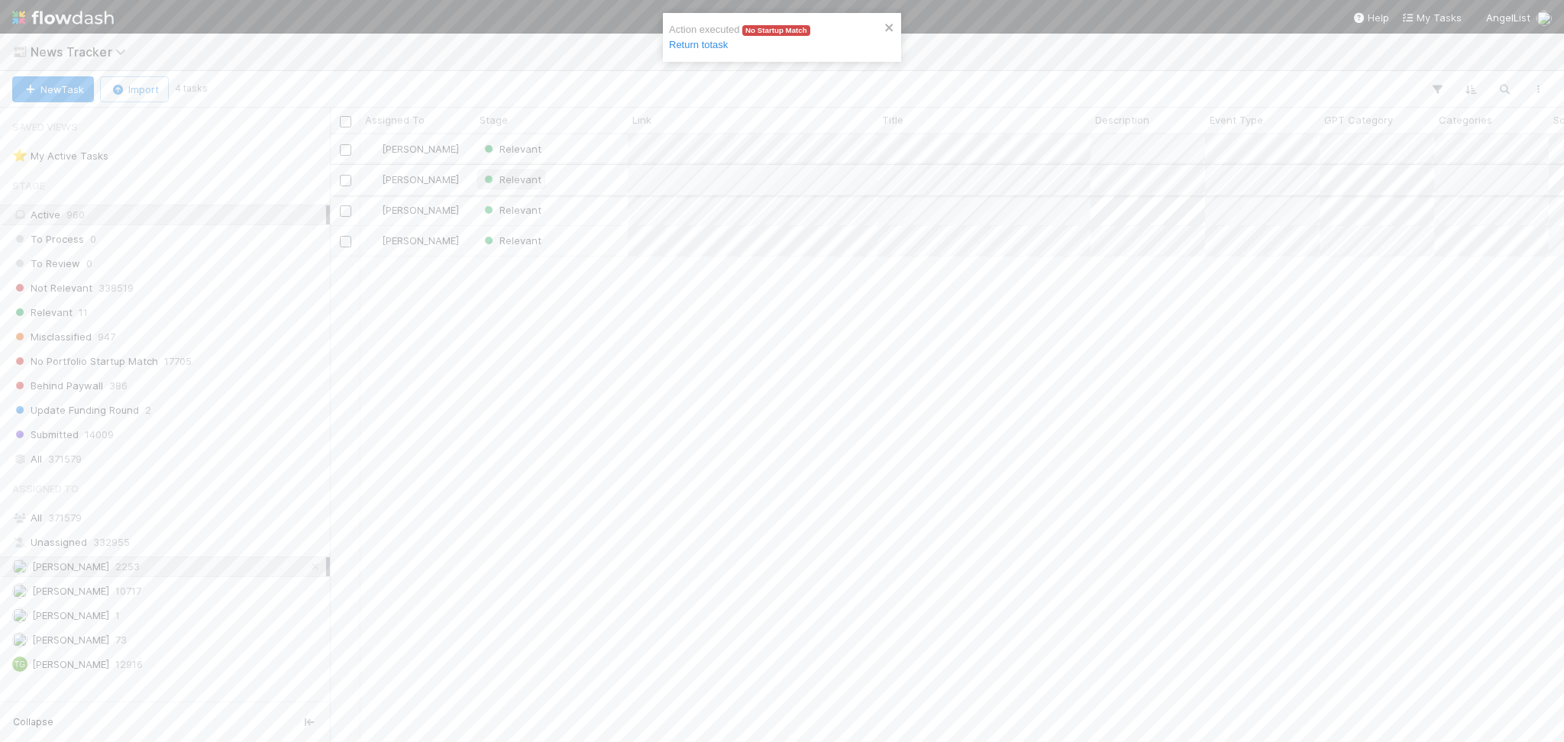
scroll to position [592, 1218]
click at [599, 140] on div "Relevant" at bounding box center [551, 149] width 153 height 30
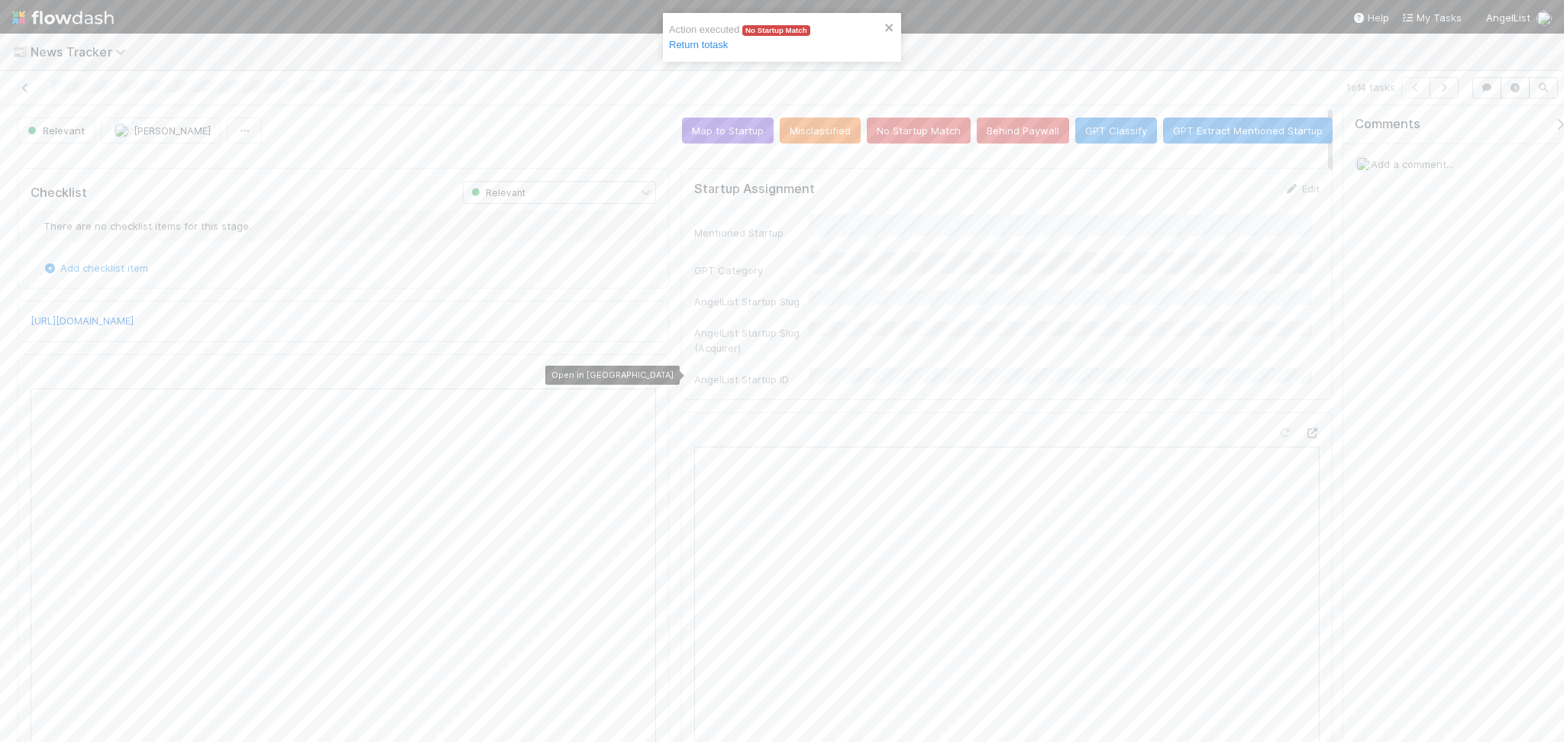
scroll to position [27, 0]
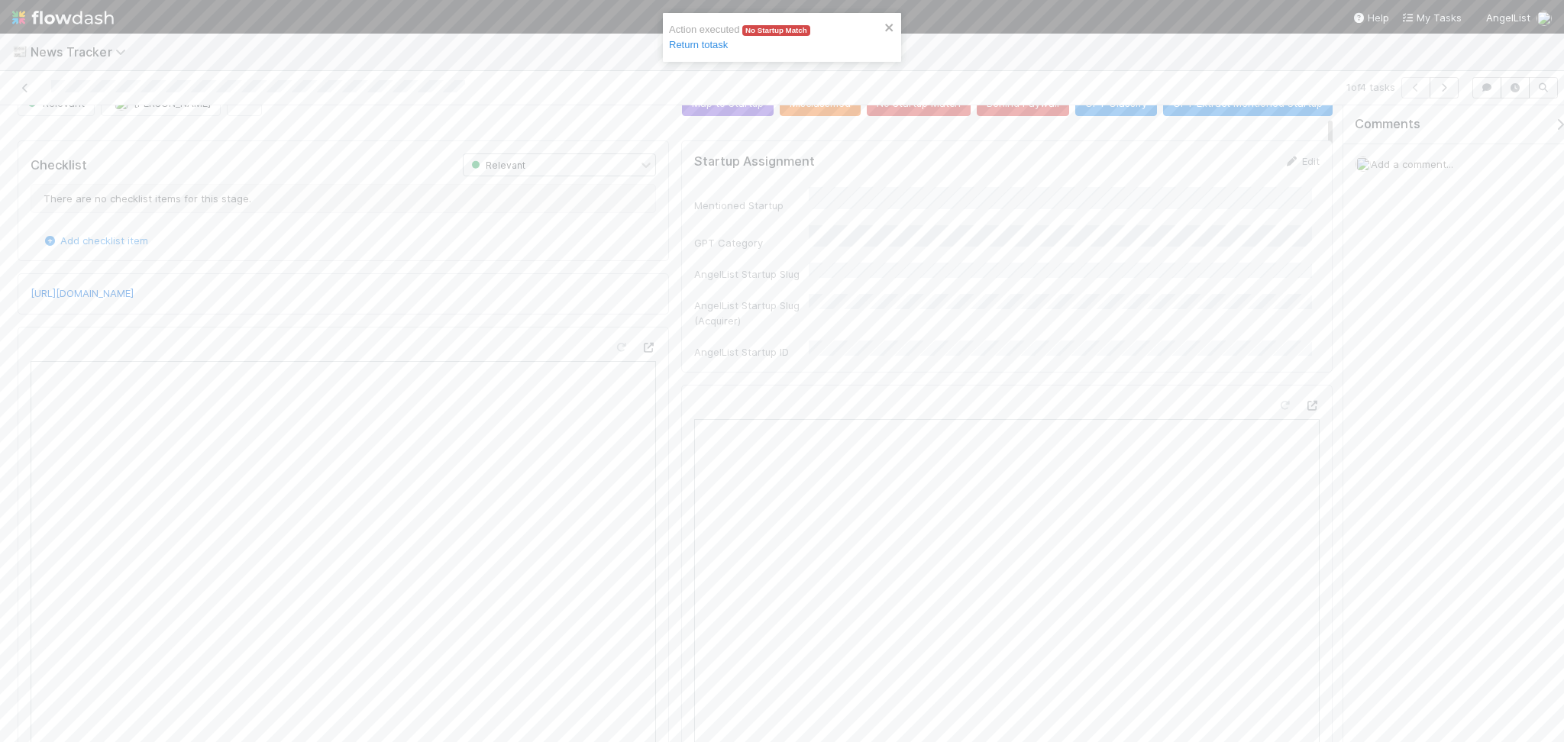
click at [644, 359] on div at bounding box center [634, 350] width 43 height 21
click at [641, 341] on div at bounding box center [648, 347] width 15 height 15
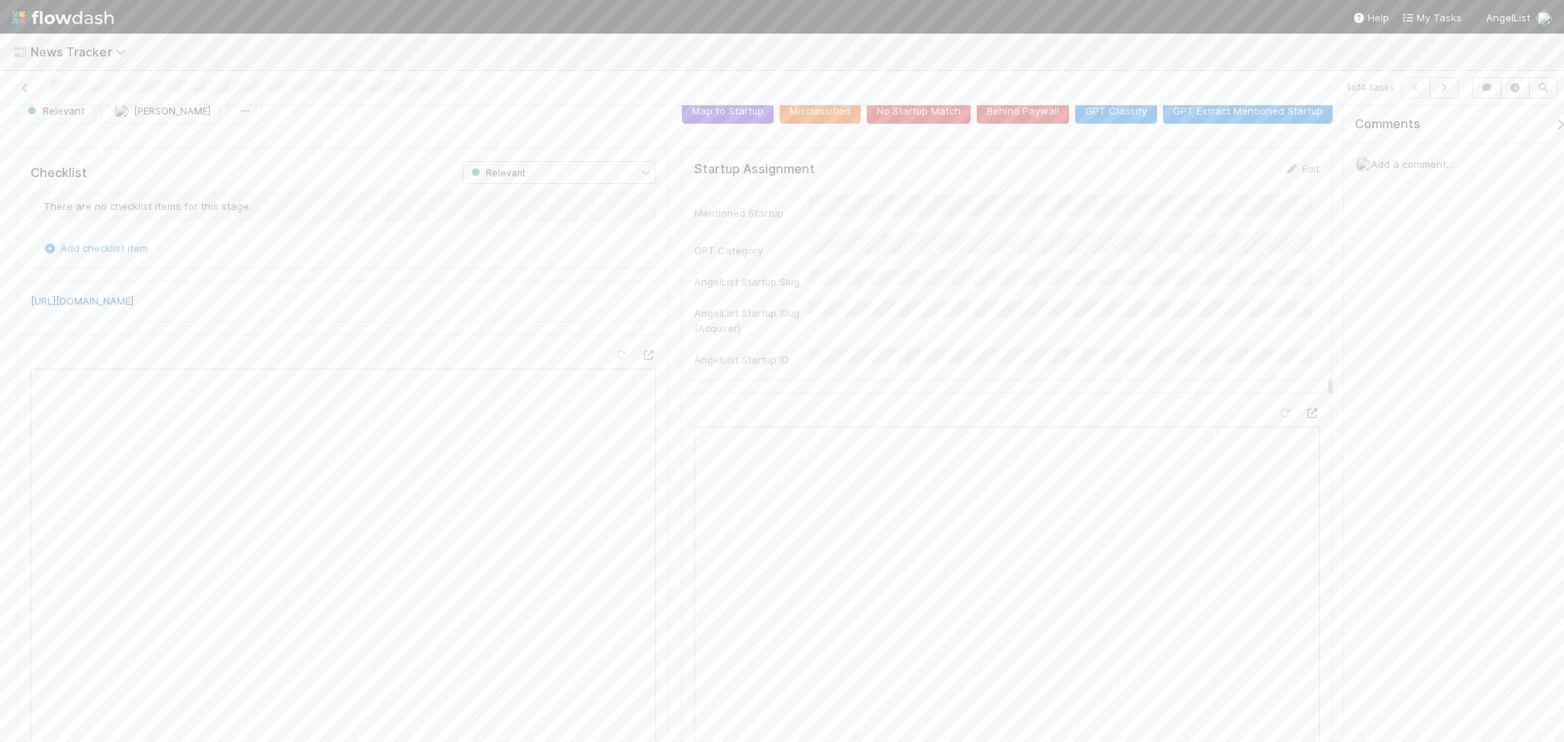
scroll to position [0, 0]
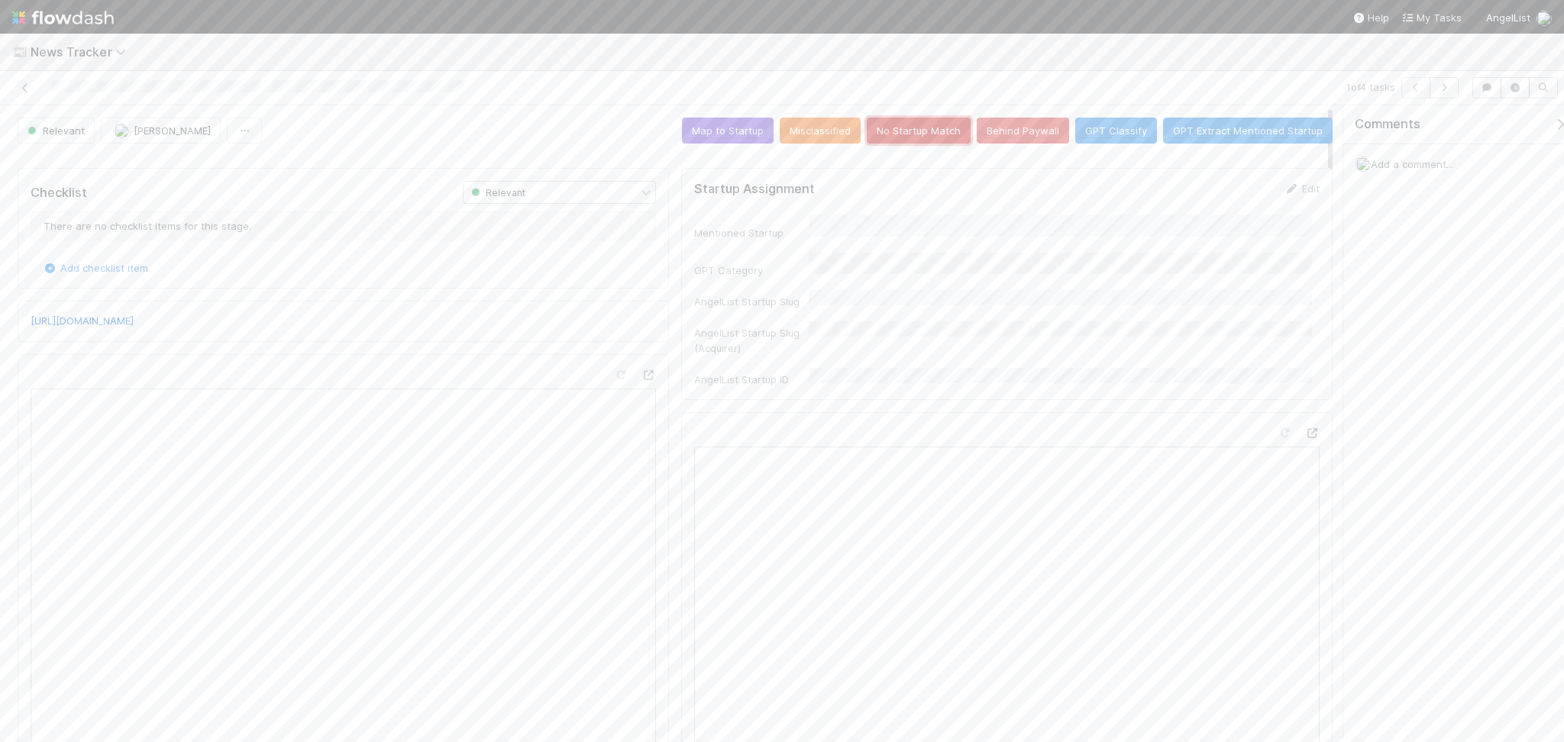
click at [920, 124] on button "No Startup Match" at bounding box center [919, 131] width 104 height 26
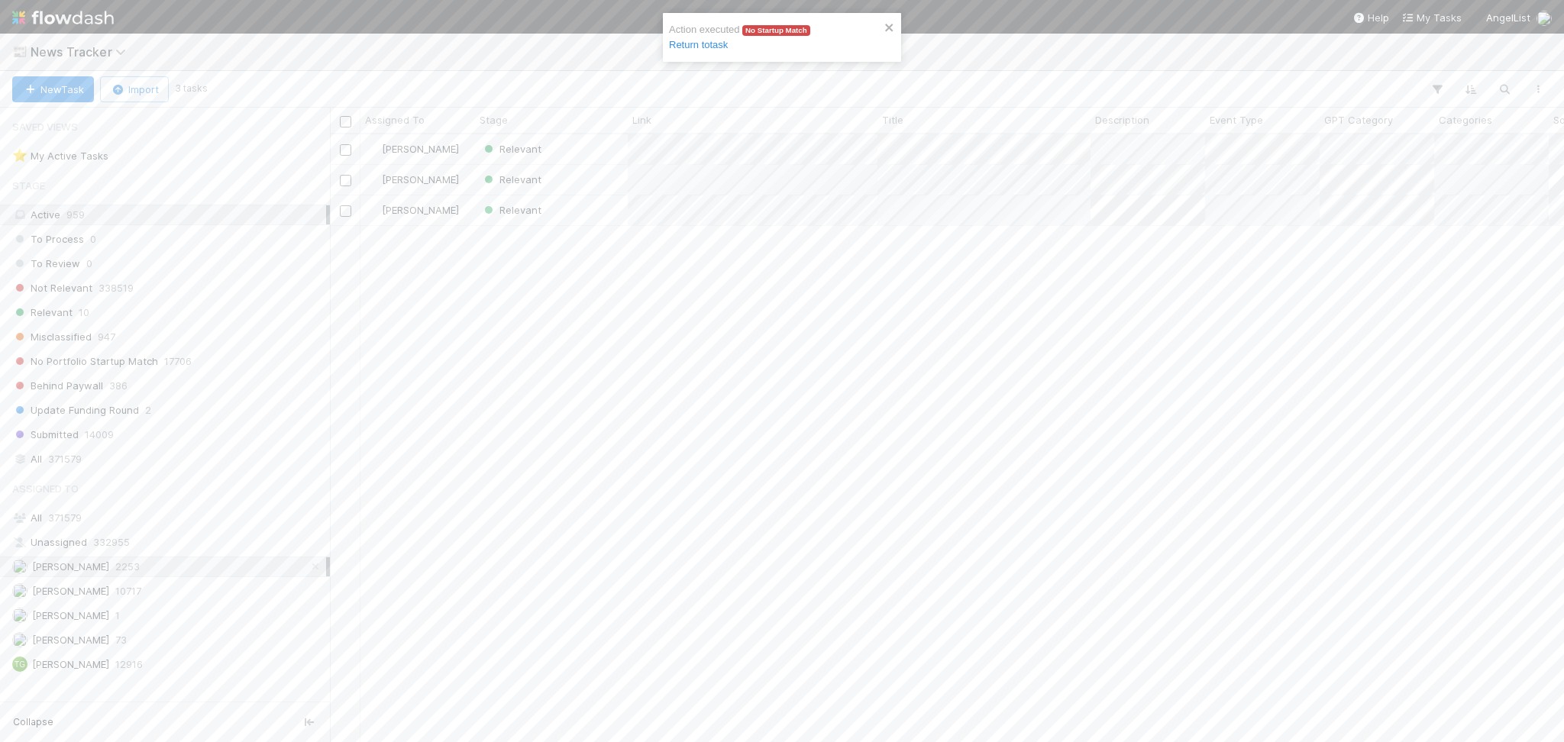
scroll to position [592, 1218]
click at [579, 144] on div "Relevant" at bounding box center [551, 149] width 153 height 30
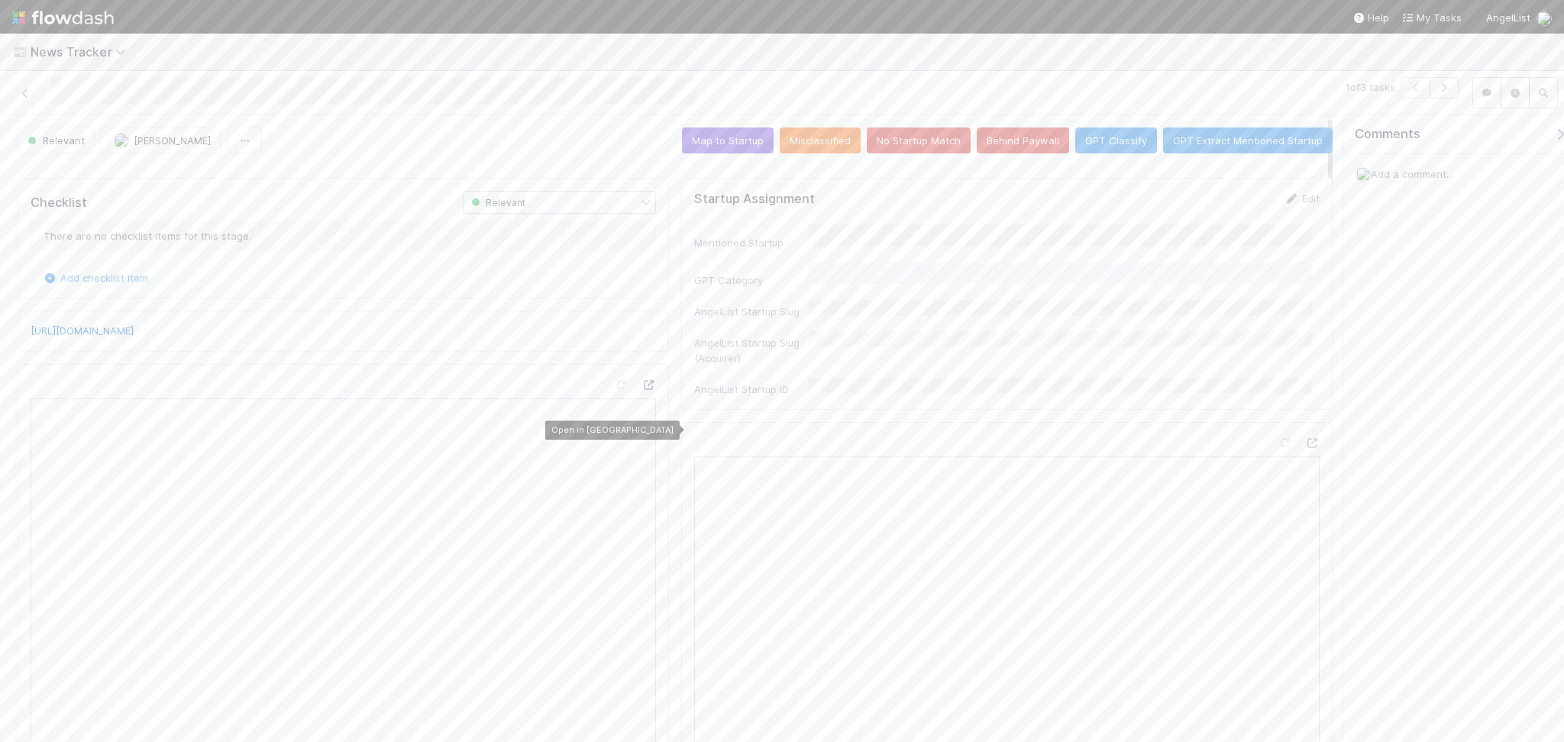
click at [643, 390] on icon at bounding box center [648, 385] width 15 height 10
click at [913, 145] on button "No Startup Match" at bounding box center [919, 141] width 104 height 26
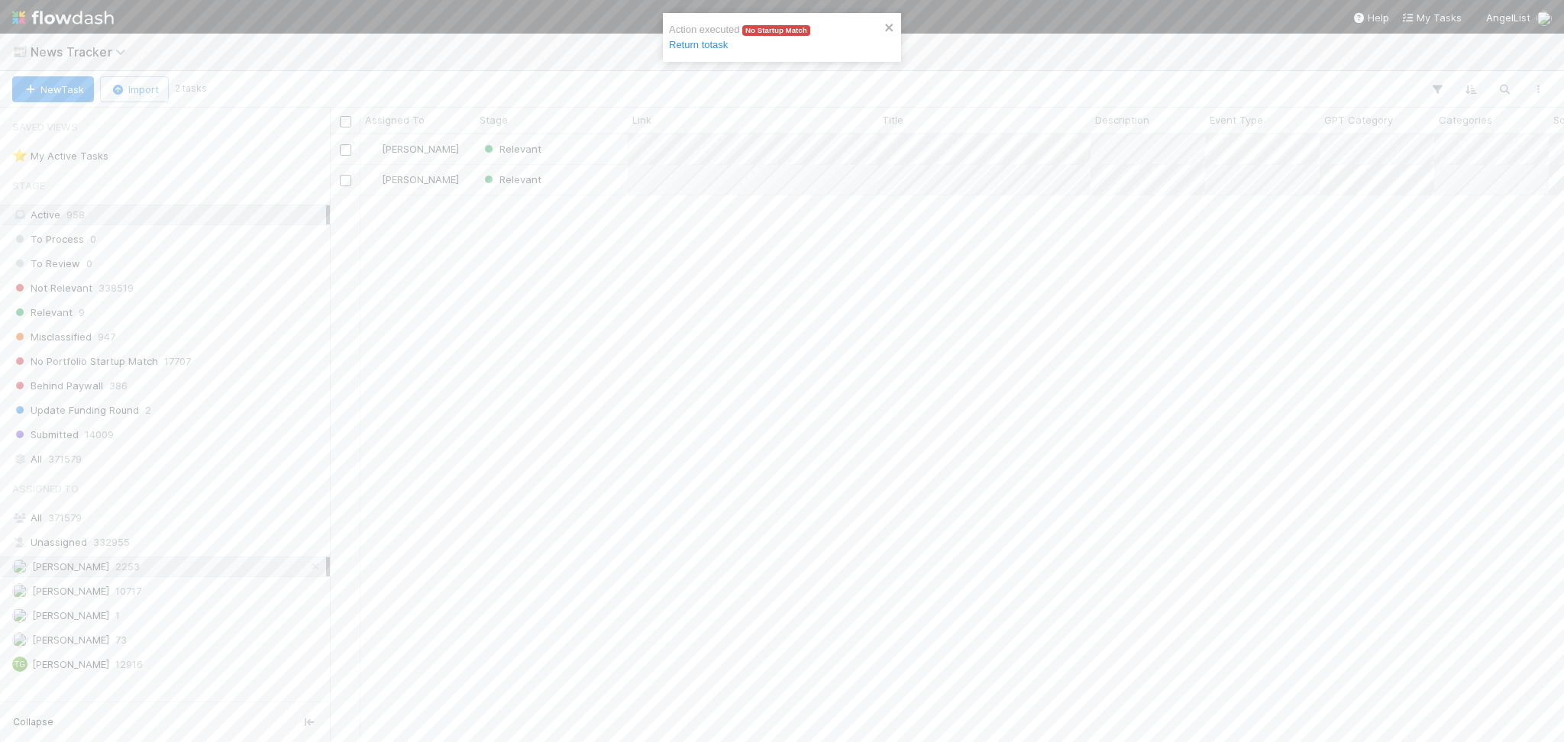
scroll to position [592, 1218]
click at [583, 150] on div "Relevant" at bounding box center [551, 149] width 153 height 30
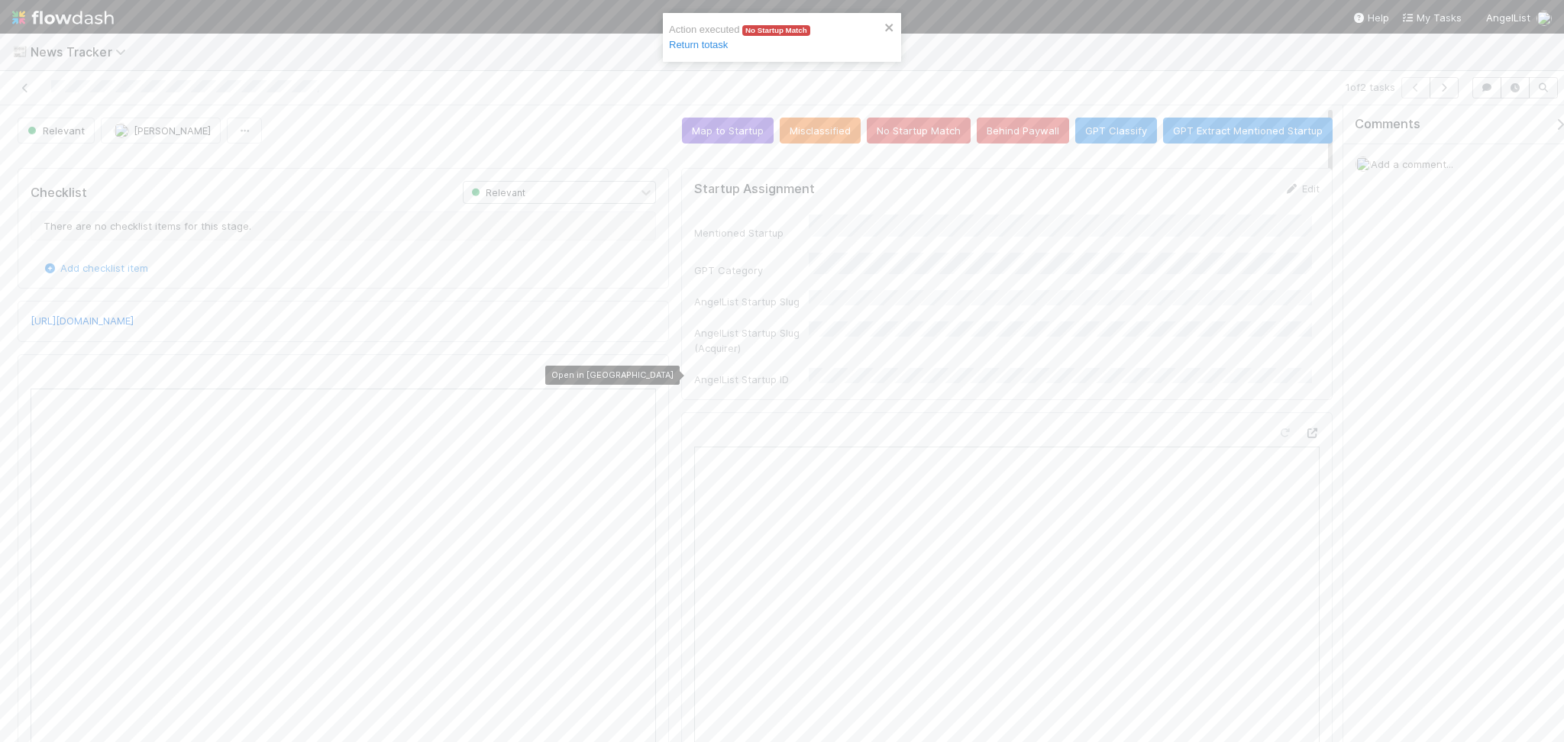
click at [641, 376] on icon at bounding box center [648, 375] width 15 height 10
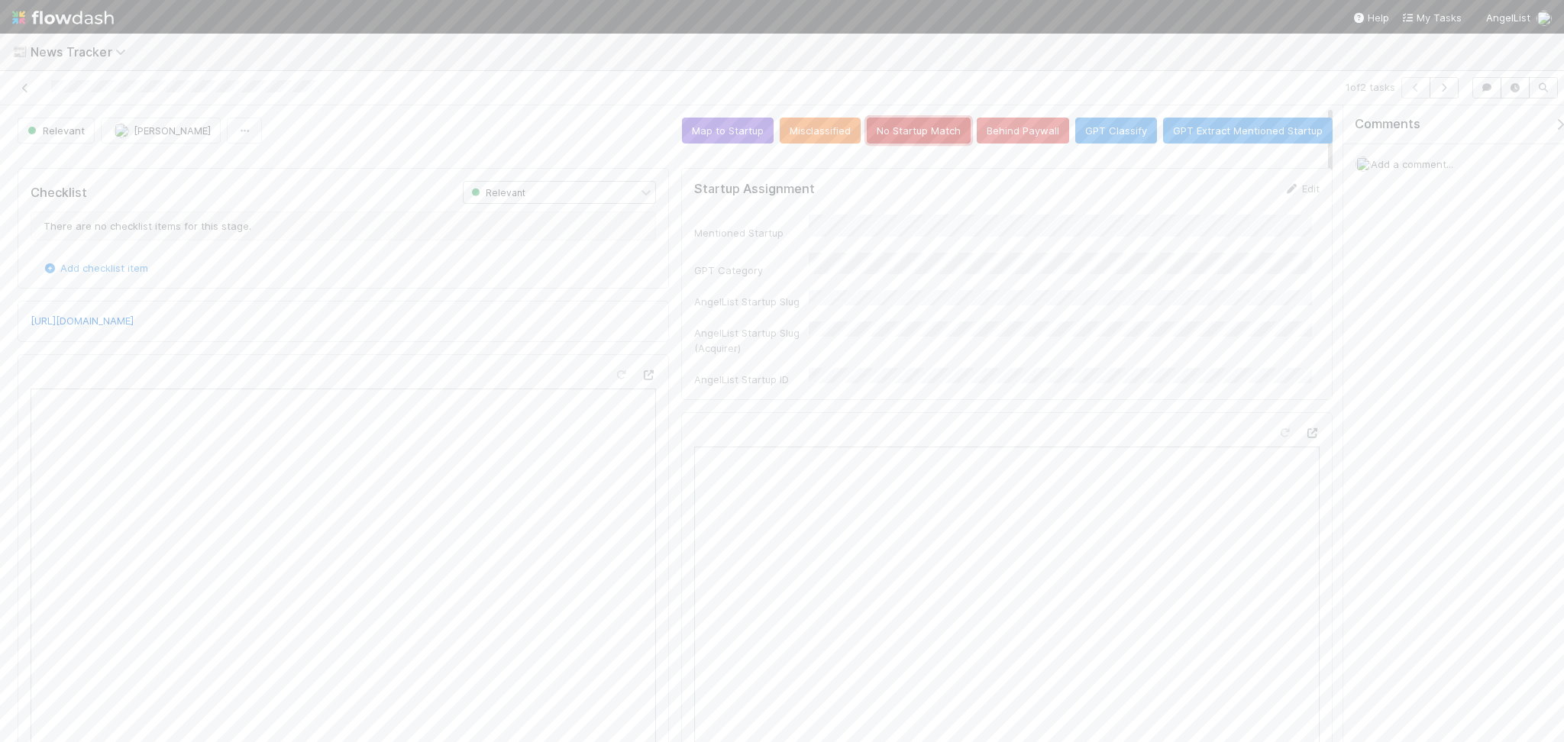
click at [890, 128] on button "No Startup Match" at bounding box center [919, 131] width 104 height 26
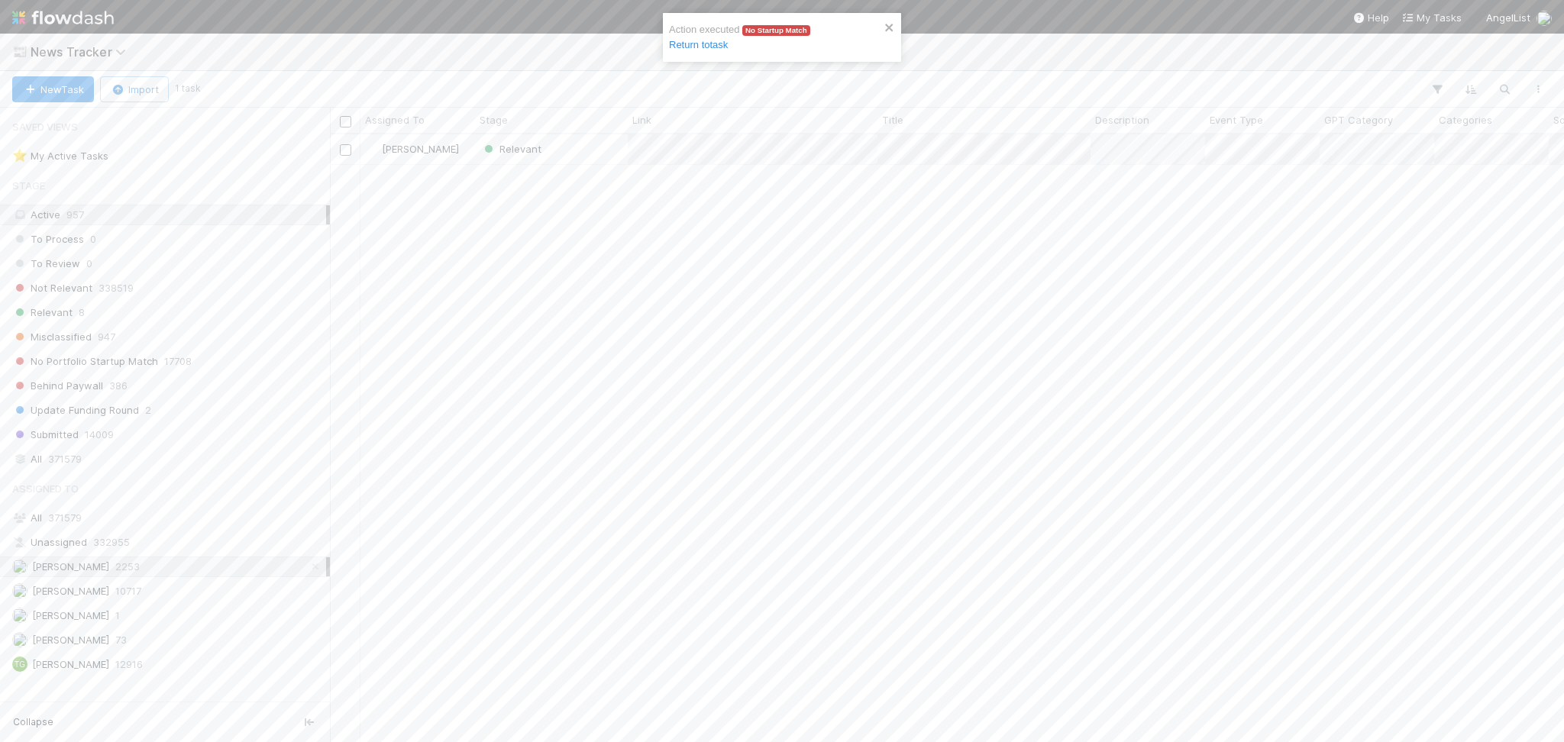
scroll to position [592, 1218]
click at [568, 150] on div "Relevant" at bounding box center [551, 149] width 153 height 30
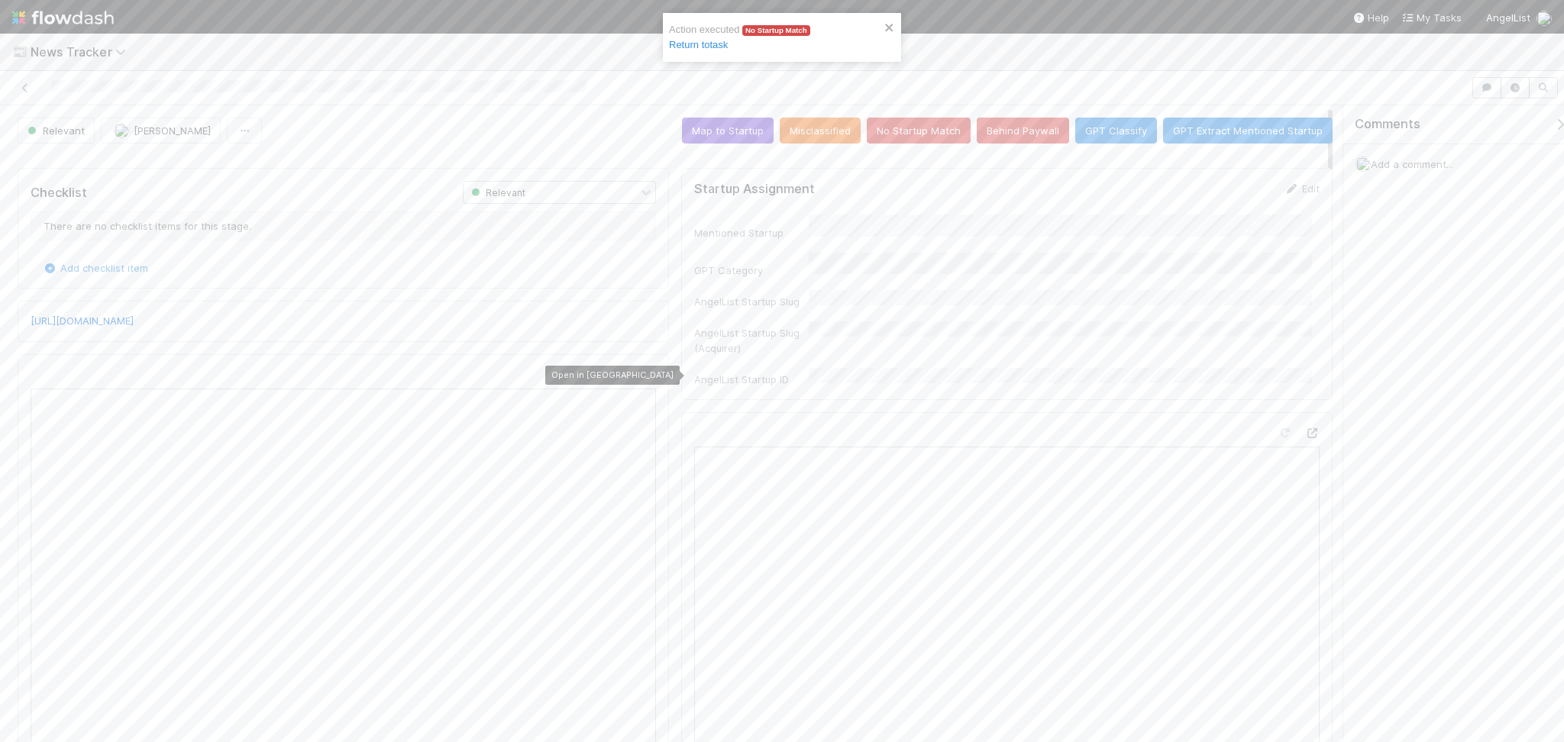
click at [642, 377] on icon at bounding box center [648, 375] width 15 height 10
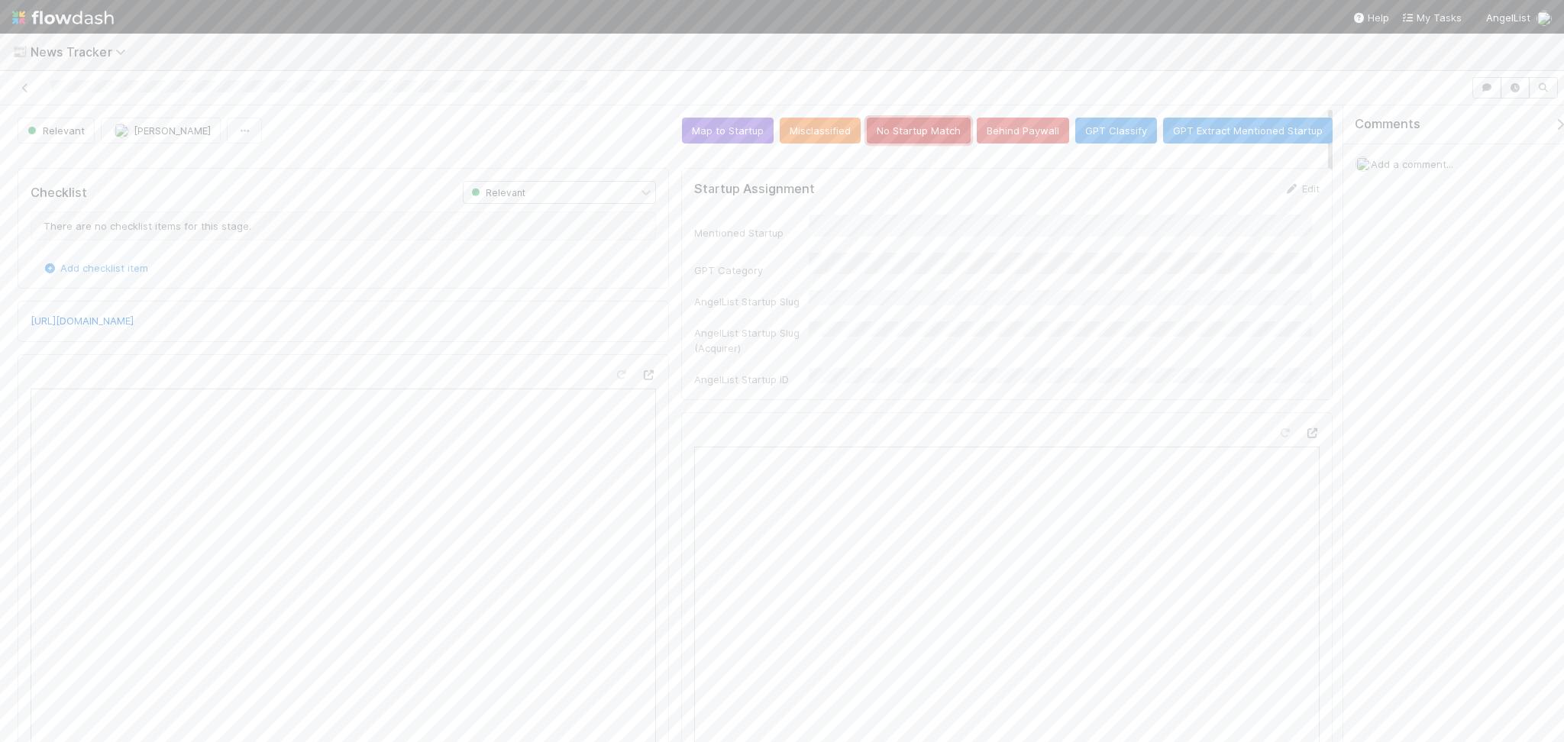
click at [884, 140] on button "No Startup Match" at bounding box center [919, 131] width 104 height 26
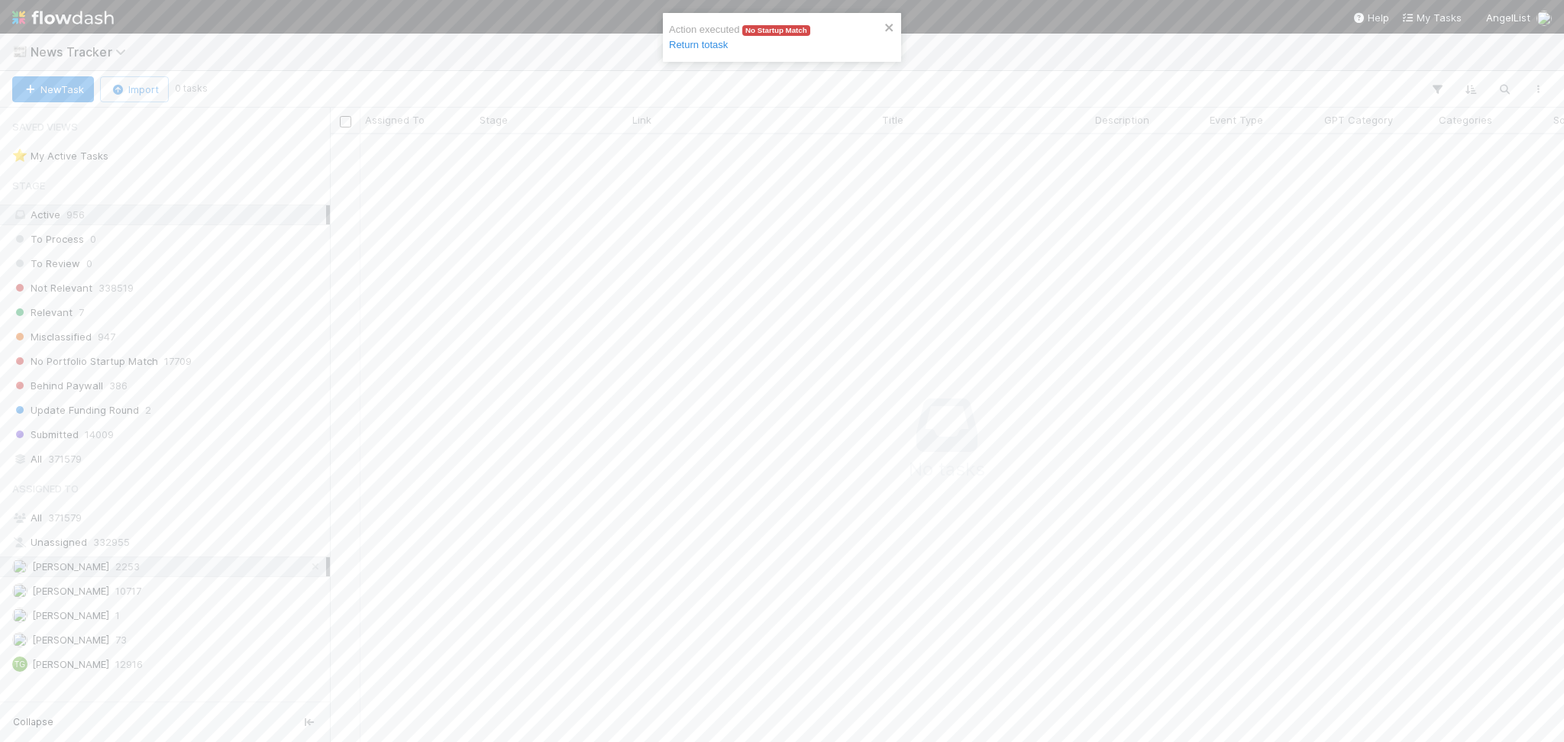
scroll to position [577, 1203]
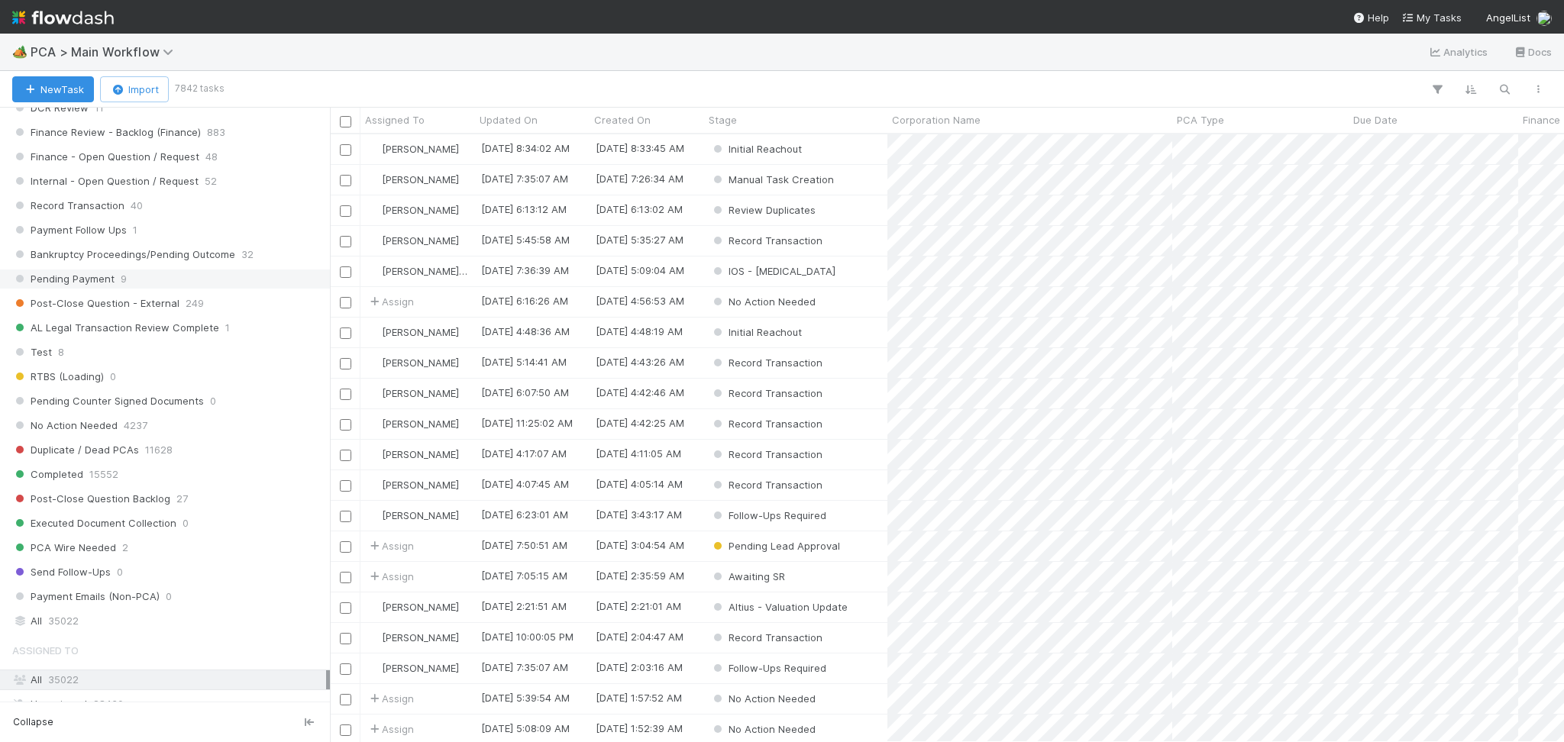
scroll to position [1222, 0]
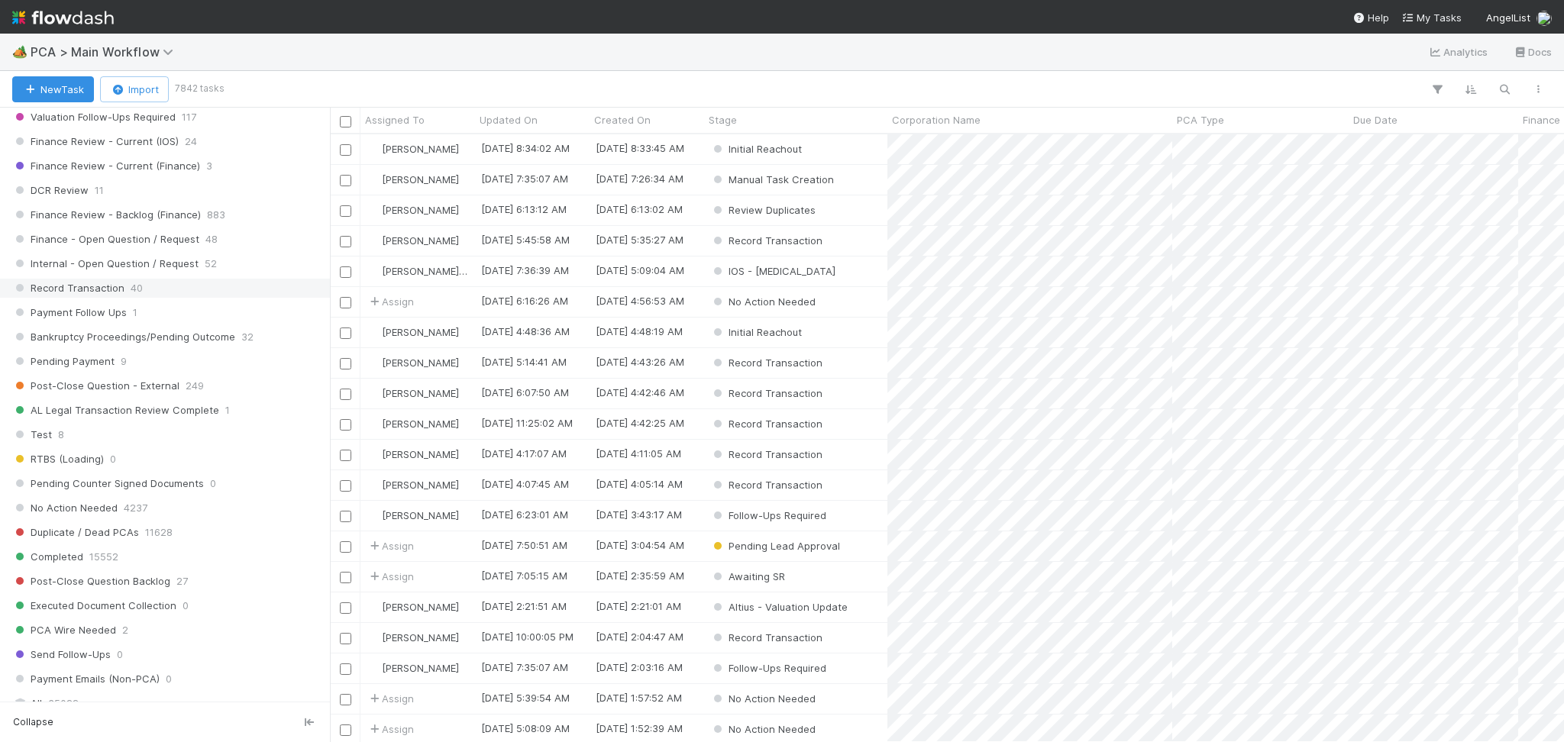
drag, startPoint x: 150, startPoint y: 279, endPoint x: 150, endPoint y: 296, distance: 16.8
click at [150, 273] on span "Internal - Open Question / Request" at bounding box center [105, 263] width 186 height 19
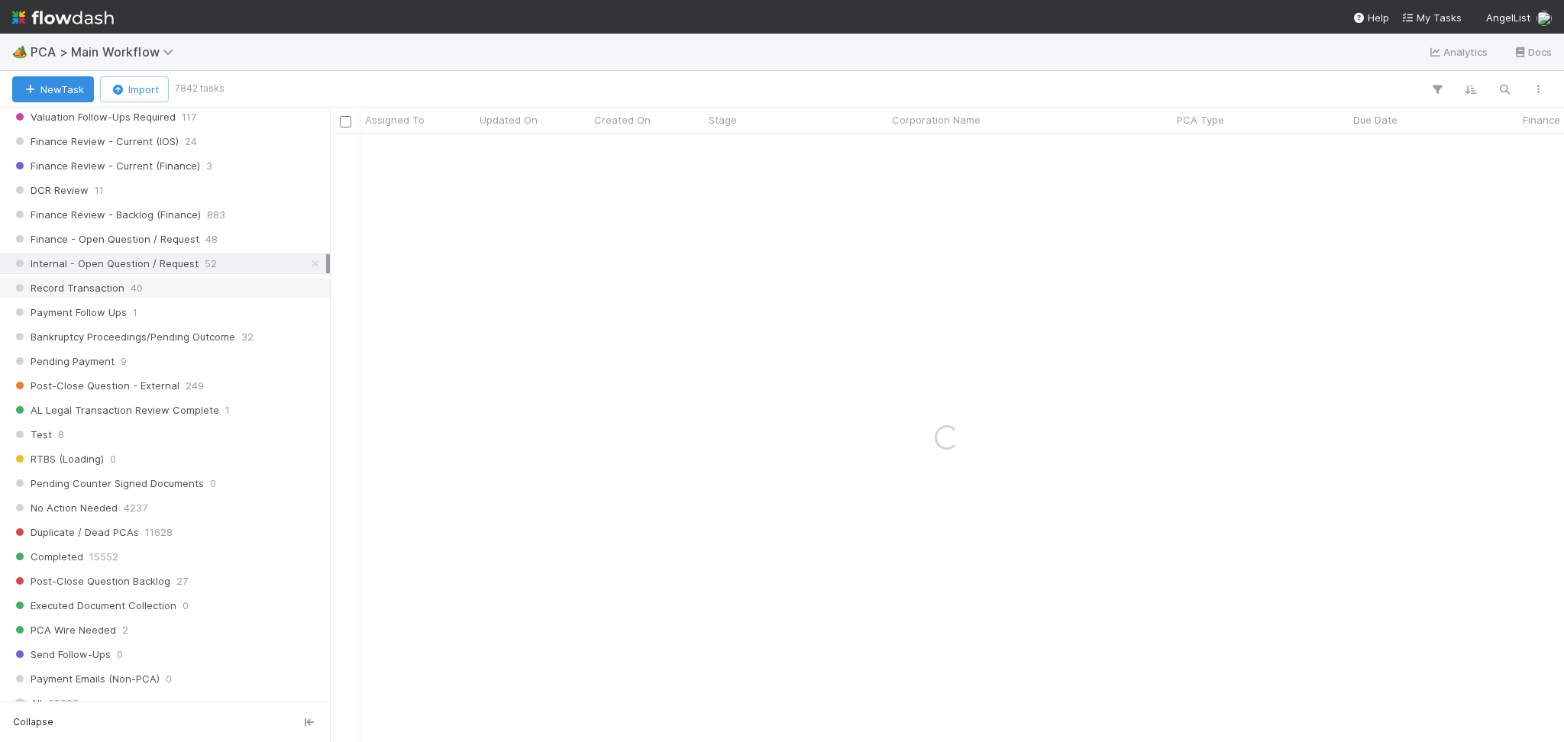
click at [150, 296] on div "Record Transaction 40" at bounding box center [169, 288] width 314 height 19
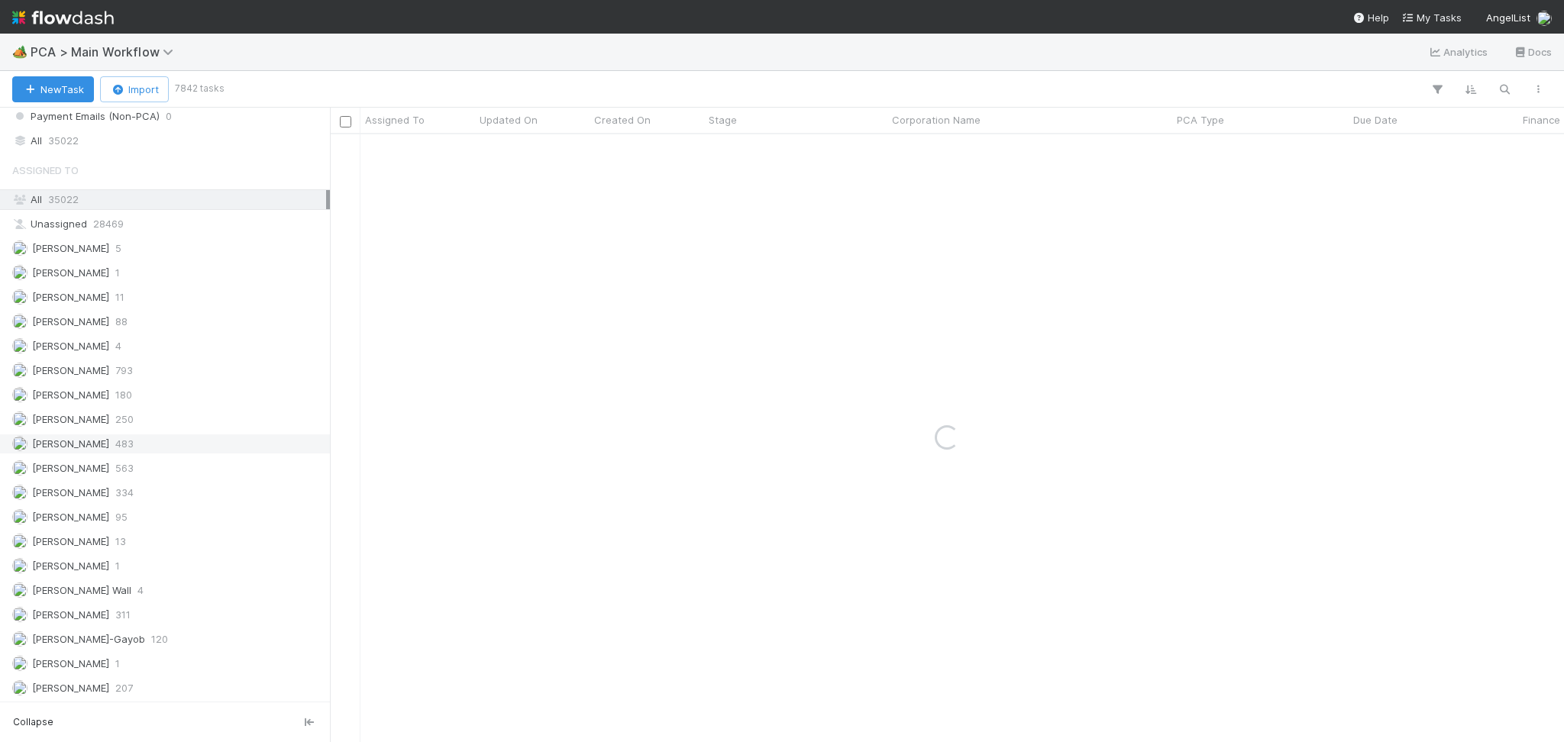
scroll to position [1833, 0]
click at [171, 380] on div "[PERSON_NAME] 250" at bounding box center [169, 371] width 314 height 19
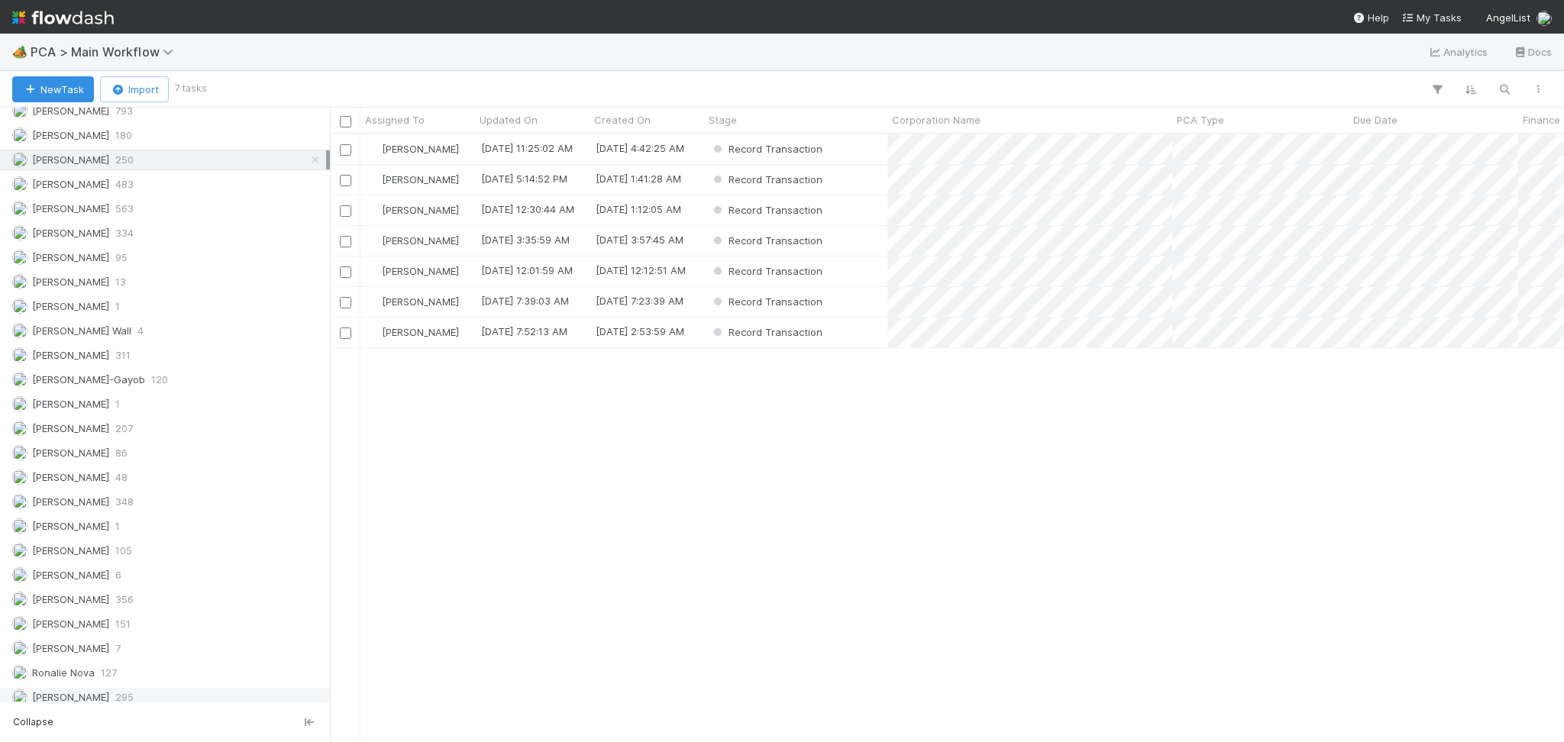
scroll to position [1934, 0]
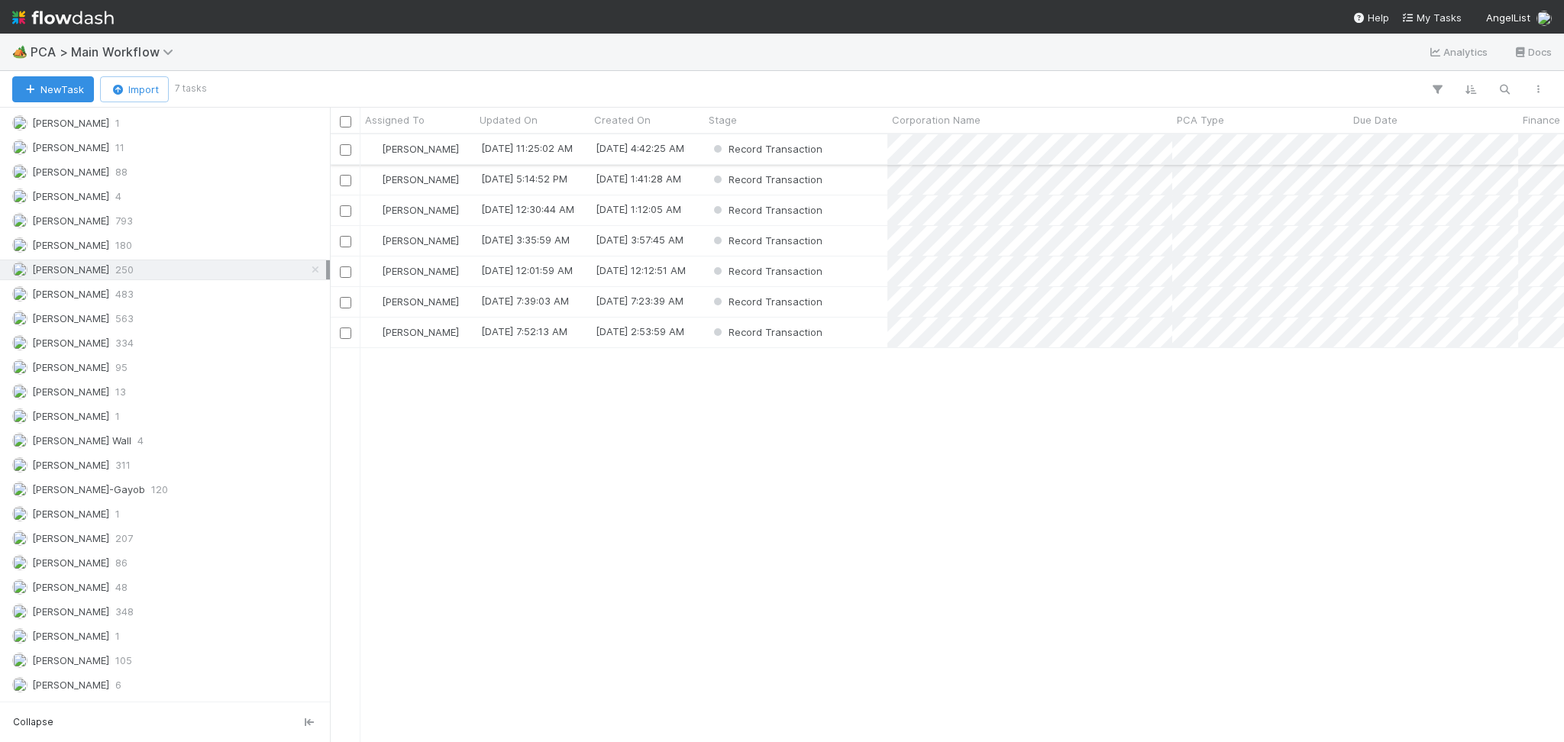
click at [848, 144] on div "Record Transaction" at bounding box center [795, 149] width 183 height 30
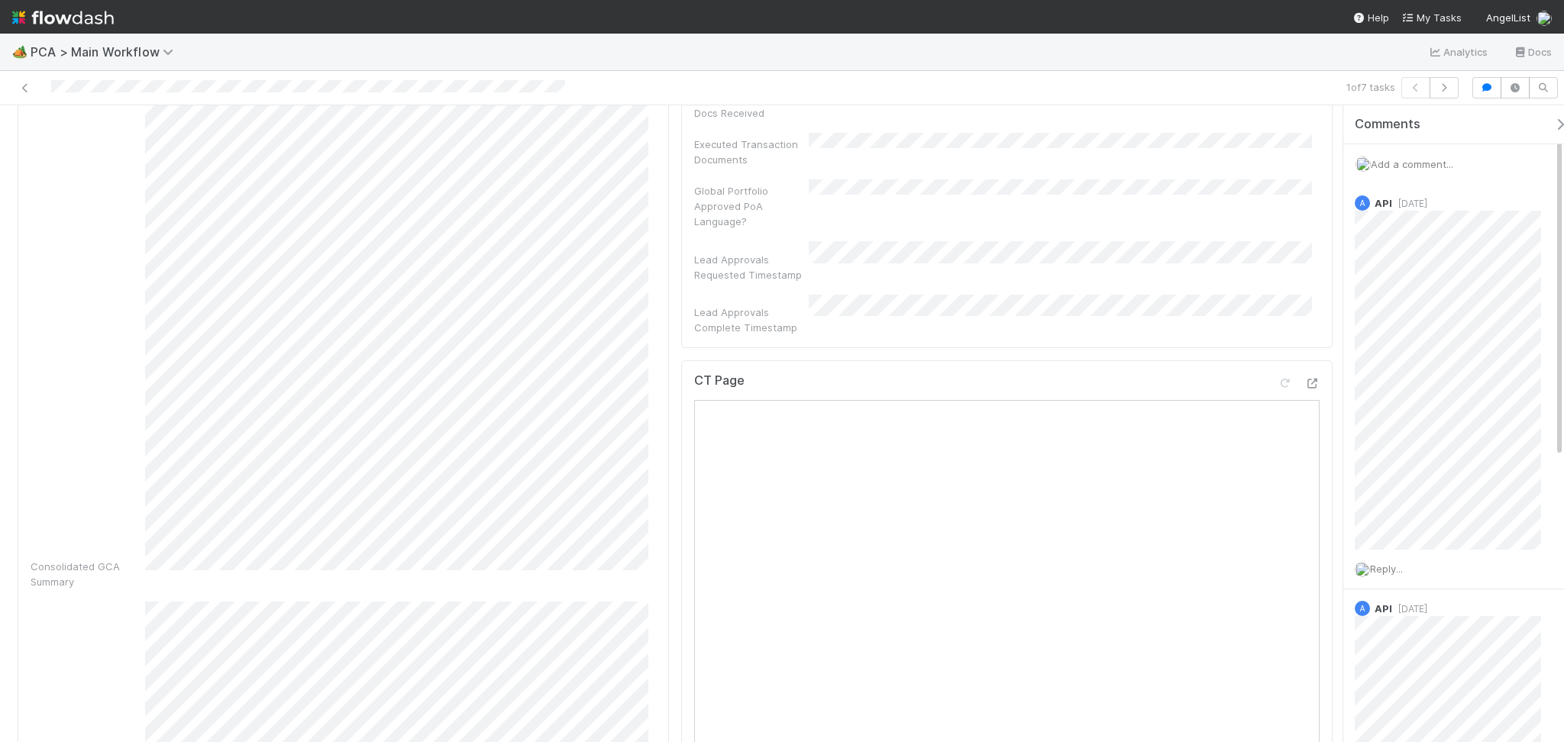
scroll to position [814, 0]
click at [1304, 257] on icon at bounding box center [1311, 262] width 15 height 10
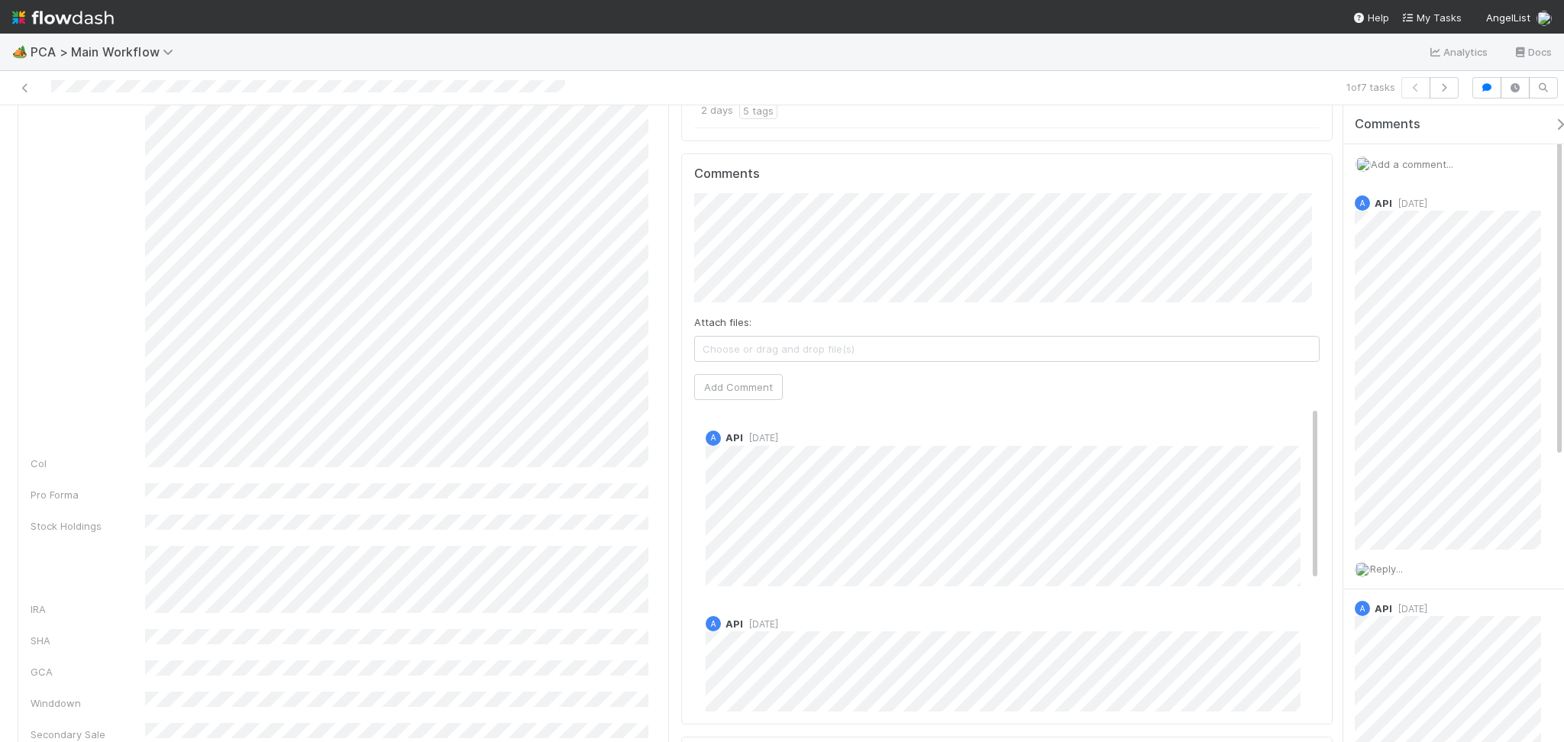
scroll to position [1425, 0]
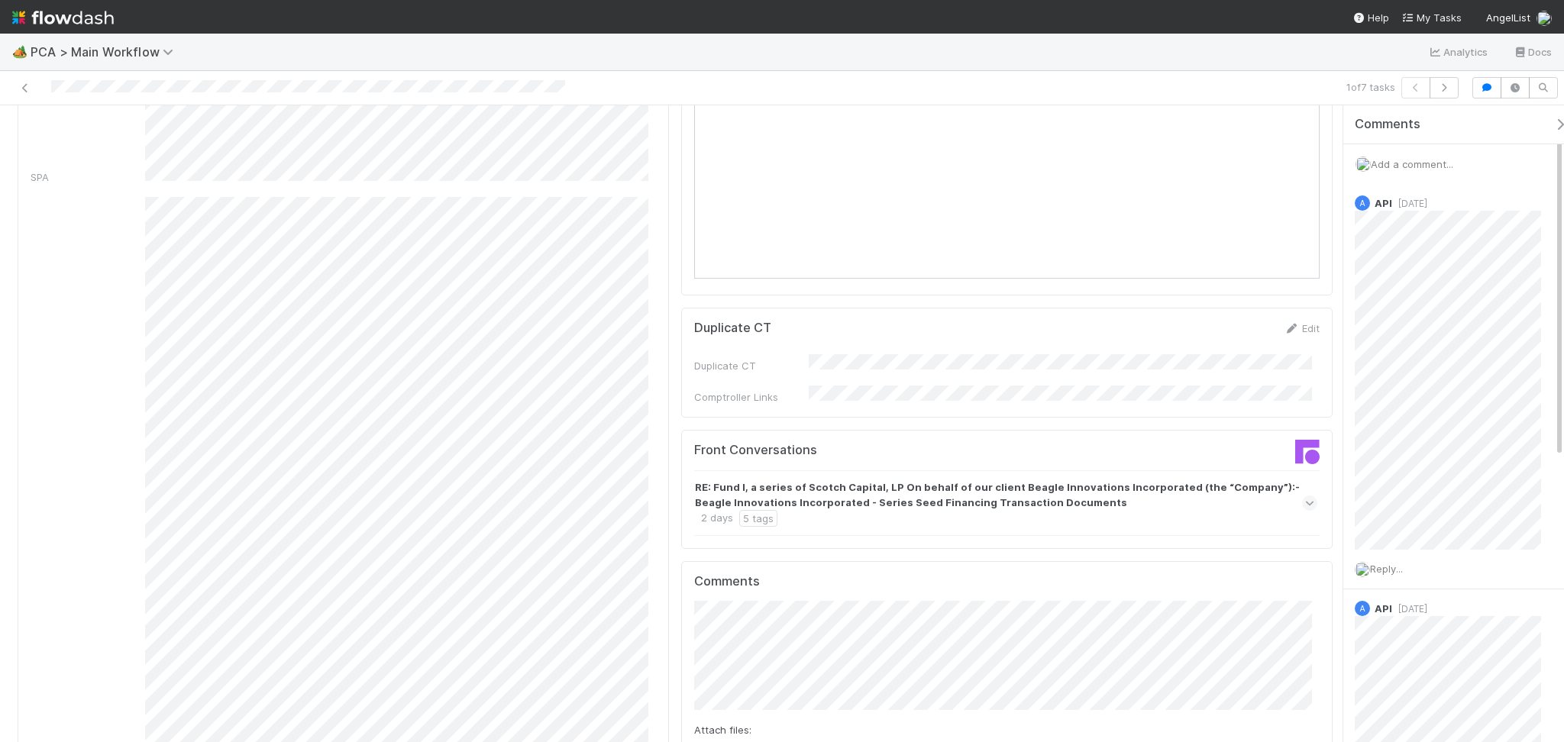
click at [1174, 470] on div "RE: Fund I, a series of Scotch Capital, LP On behalf of our client Beagle Innov…" at bounding box center [1005, 503] width 623 height 66
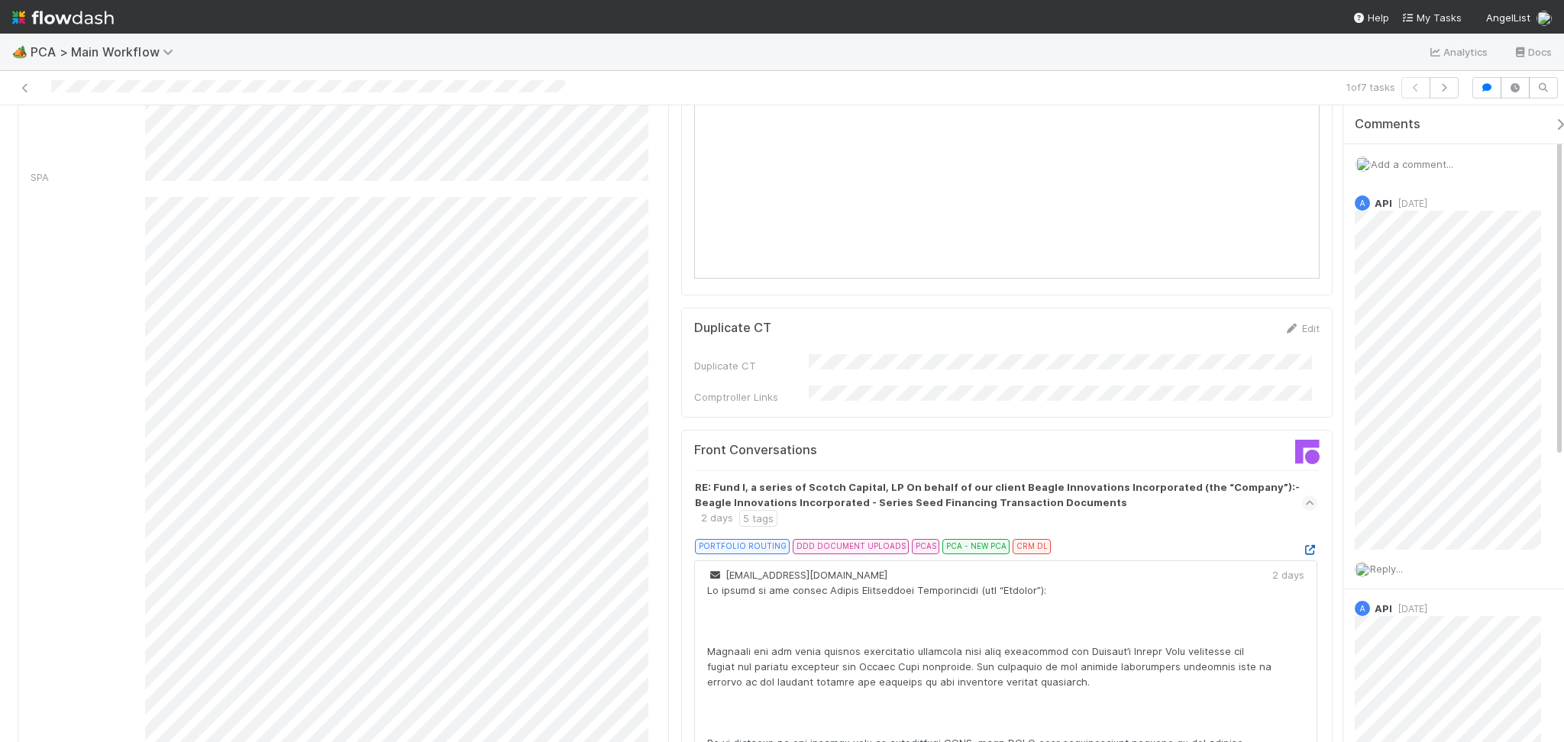
click at [1302, 545] on icon at bounding box center [1309, 550] width 15 height 10
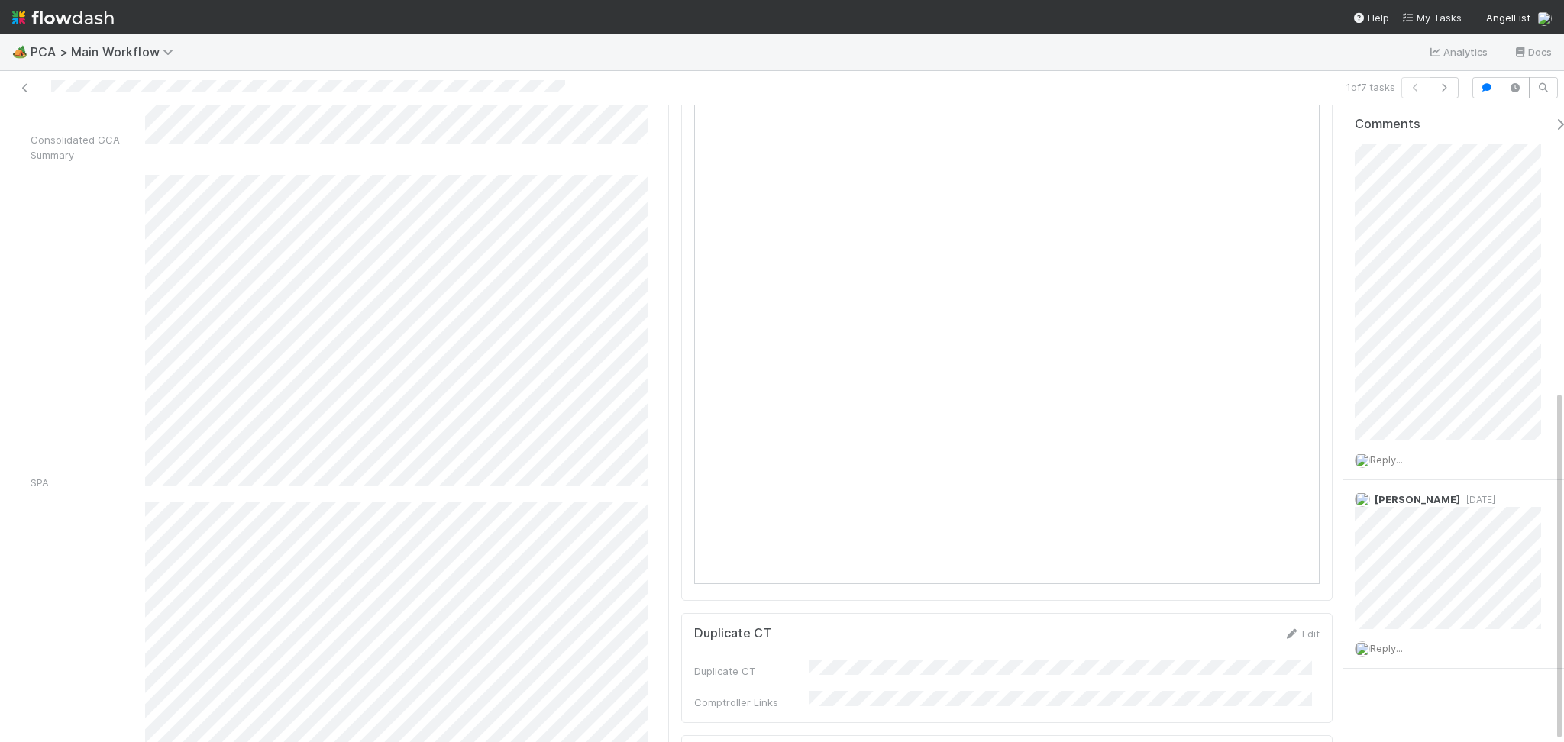
scroll to position [814, 0]
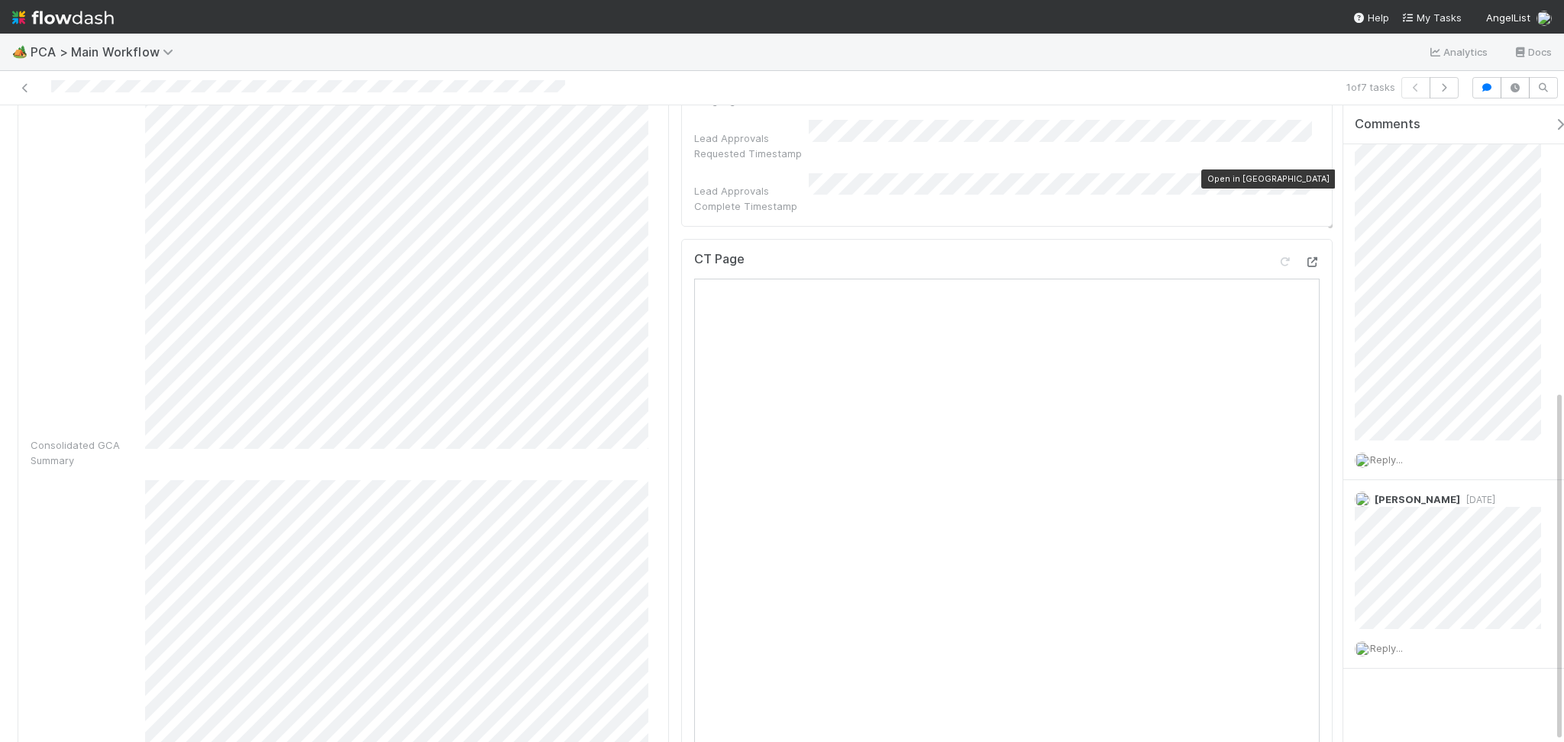
click at [1304, 257] on icon at bounding box center [1311, 262] width 15 height 10
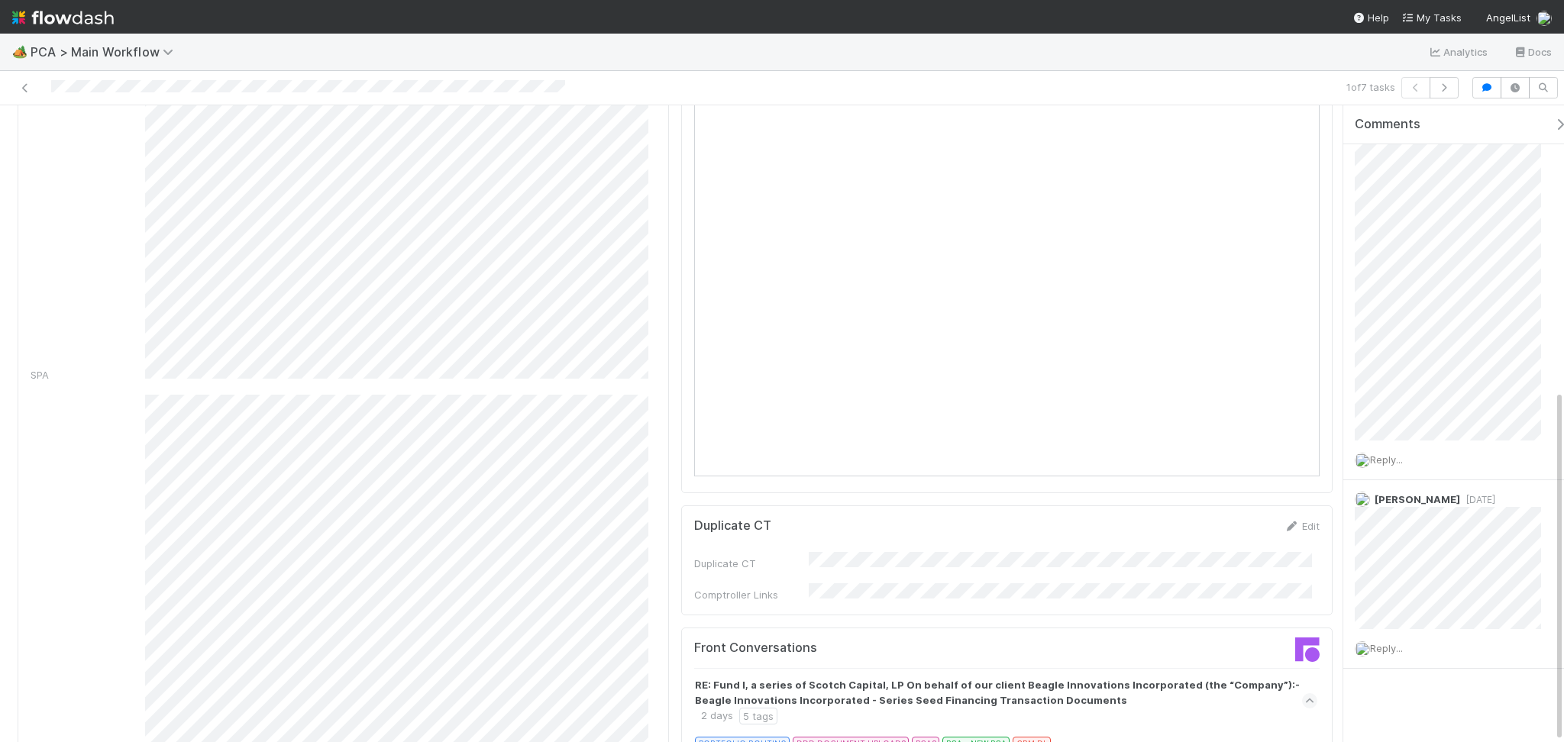
scroll to position [1323, 0]
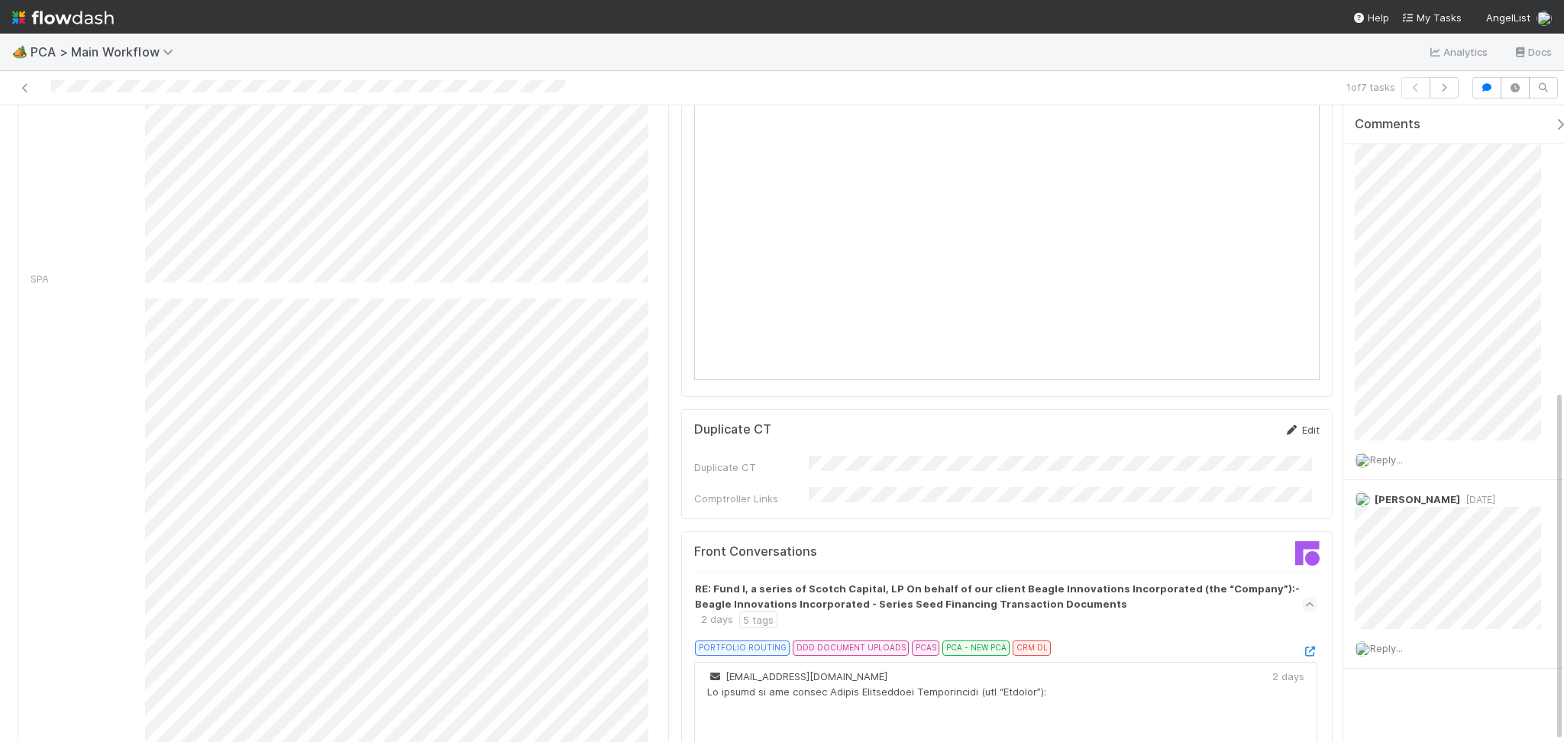
click at [1297, 424] on link "Edit" at bounding box center [1302, 430] width 36 height 12
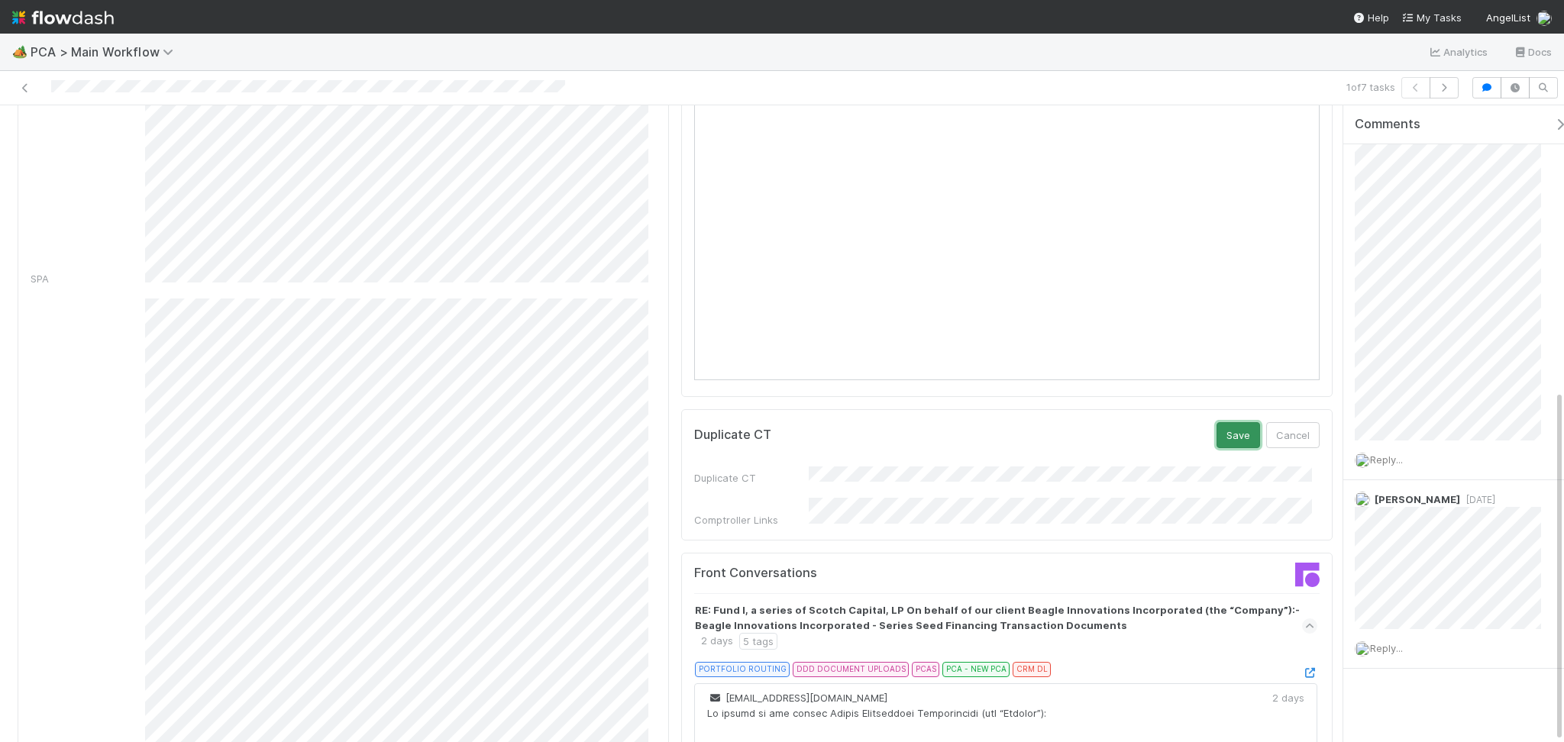
click at [1229, 422] on button "Save" at bounding box center [1238, 435] width 44 height 26
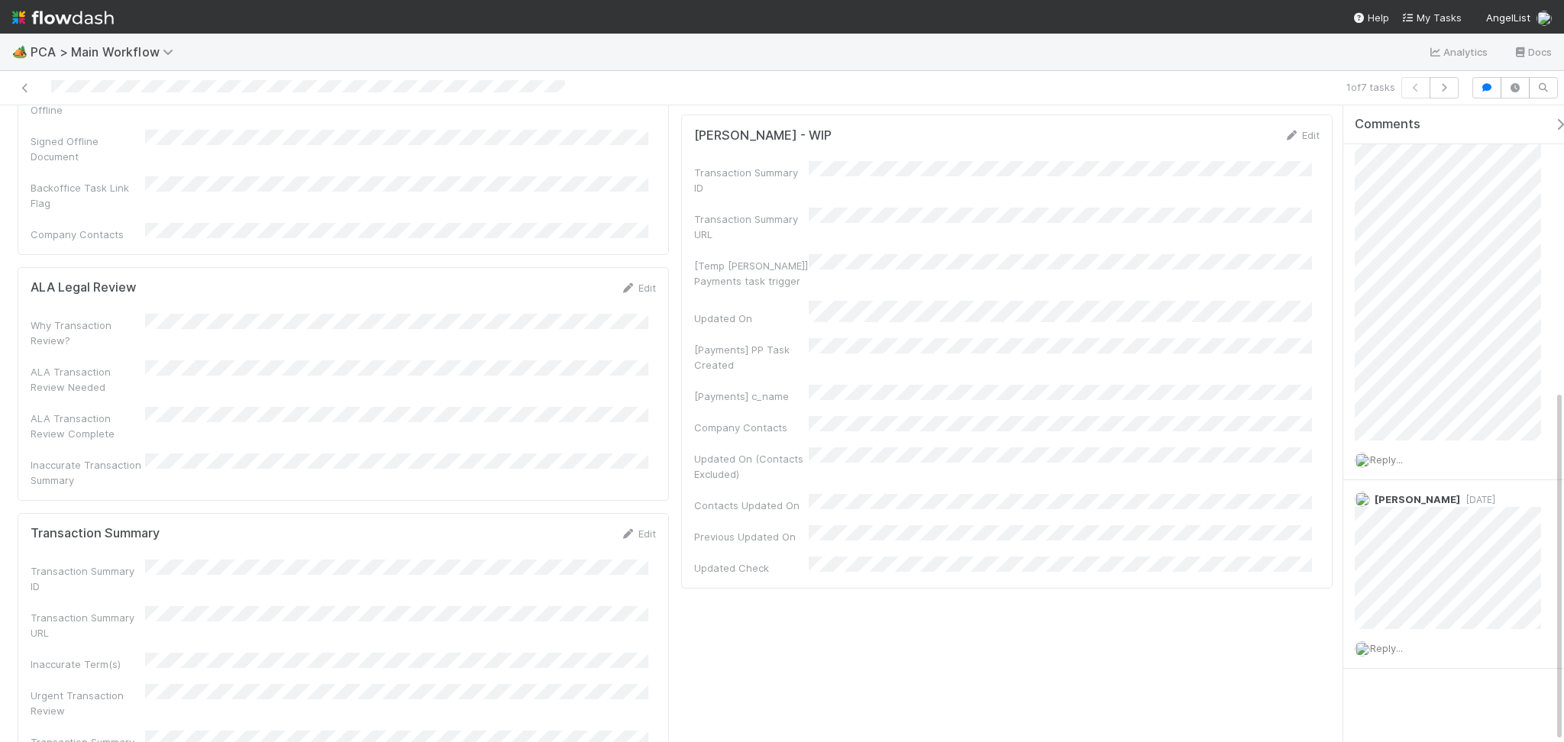
scroll to position [3258, 0]
click at [637, 525] on link "Edit" at bounding box center [638, 531] width 36 height 12
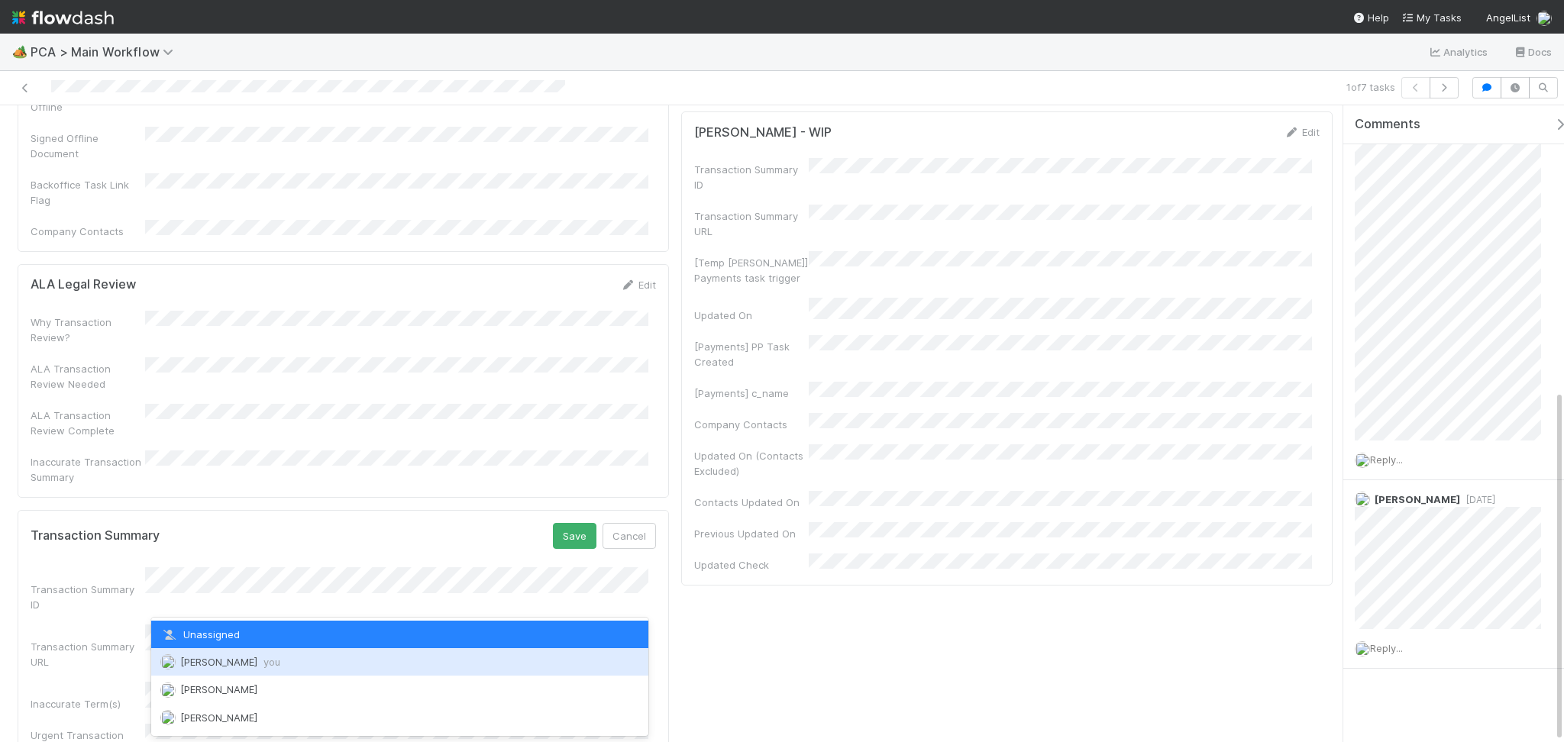
click at [247, 661] on span "Febbie Cervantes you" at bounding box center [230, 662] width 100 height 12
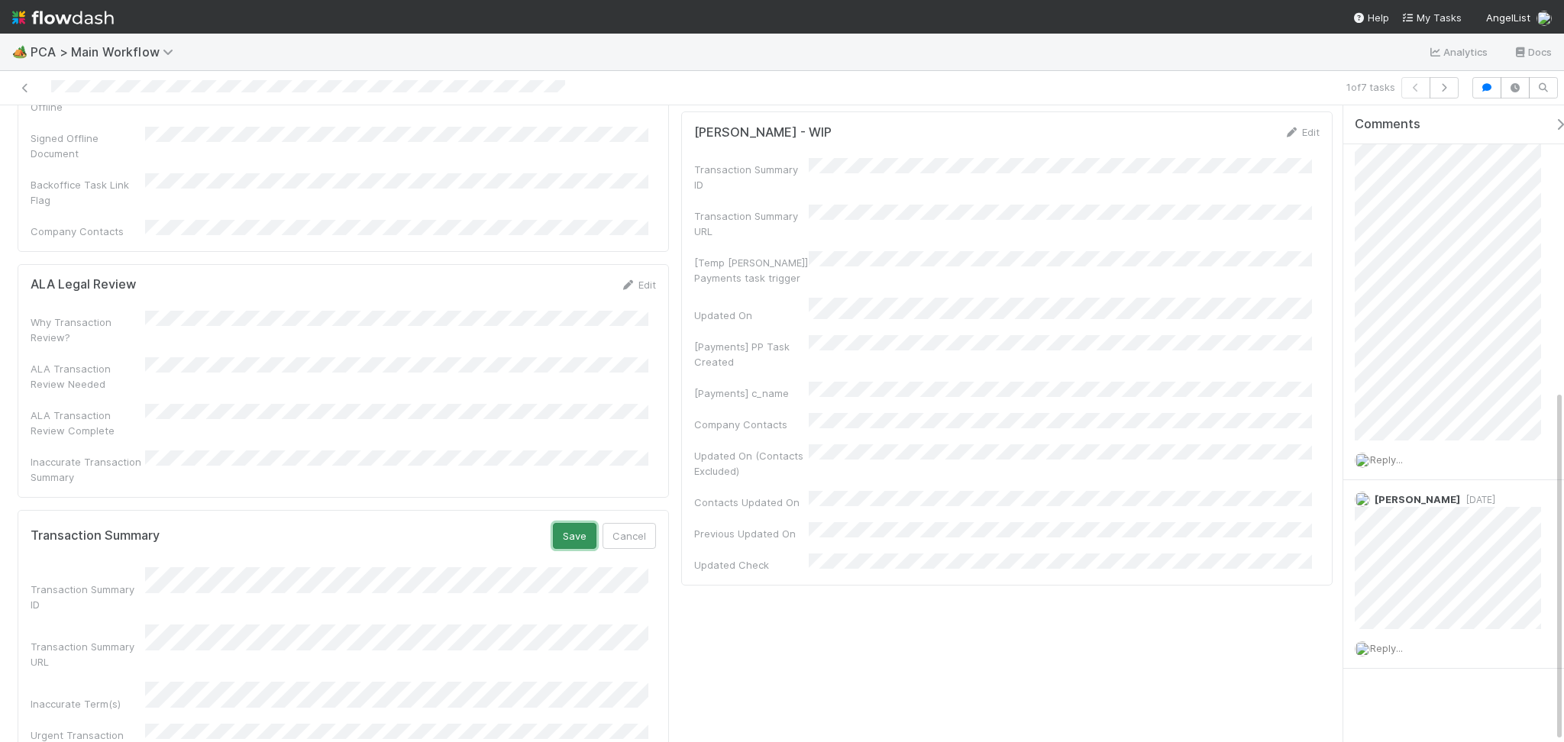
click at [568, 523] on button "Save" at bounding box center [575, 536] width 44 height 26
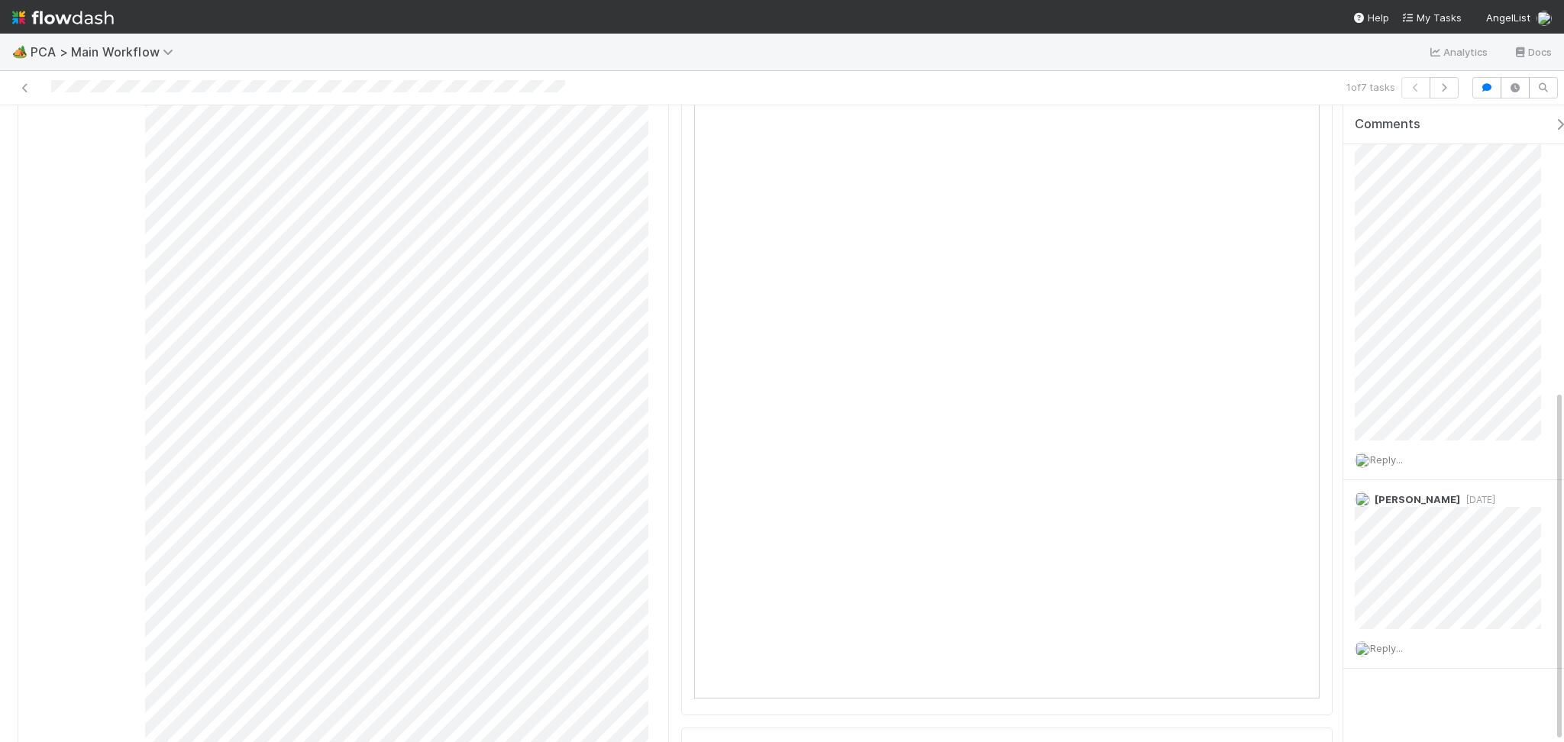
scroll to position [0, 0]
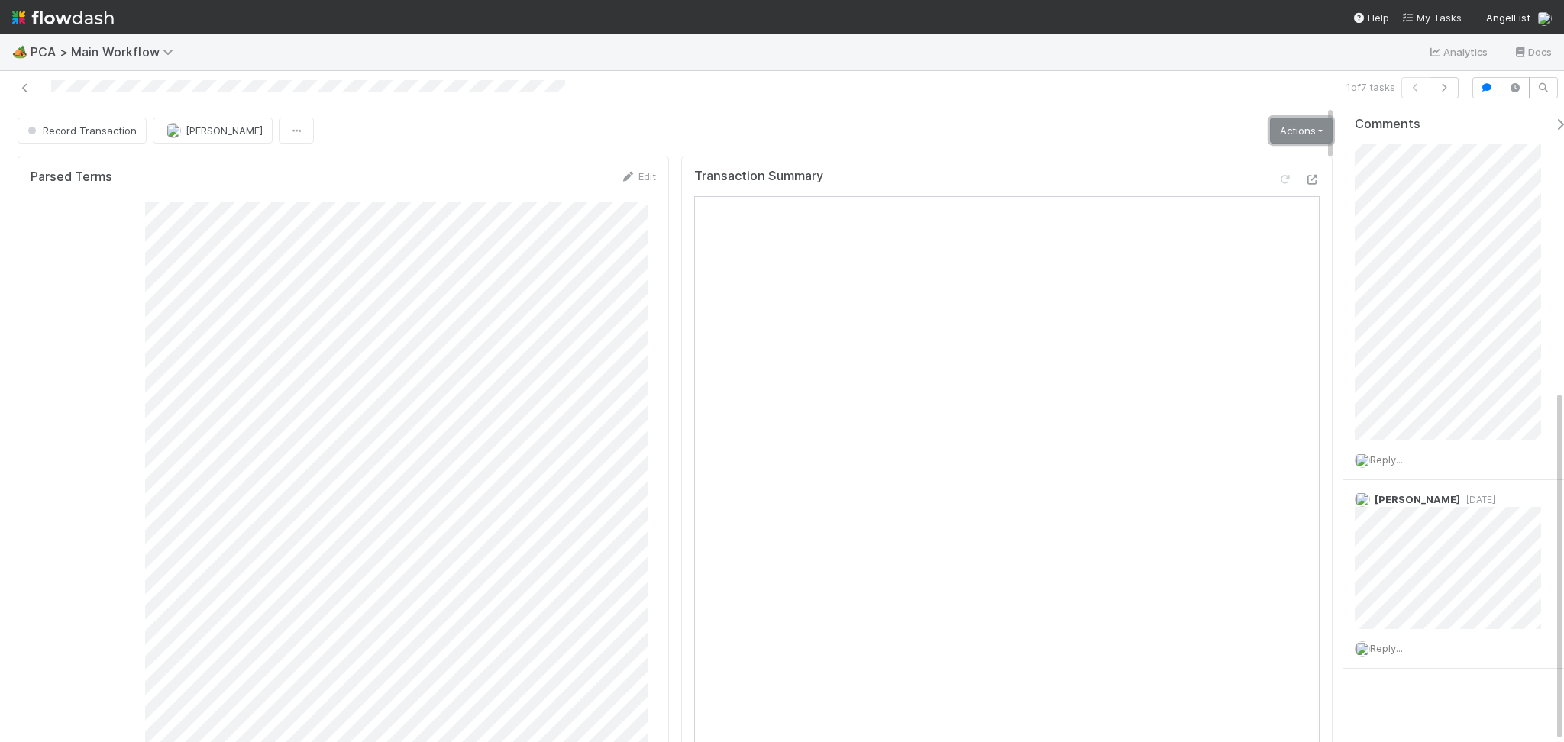
click at [1291, 120] on link "Actions" at bounding box center [1301, 131] width 63 height 26
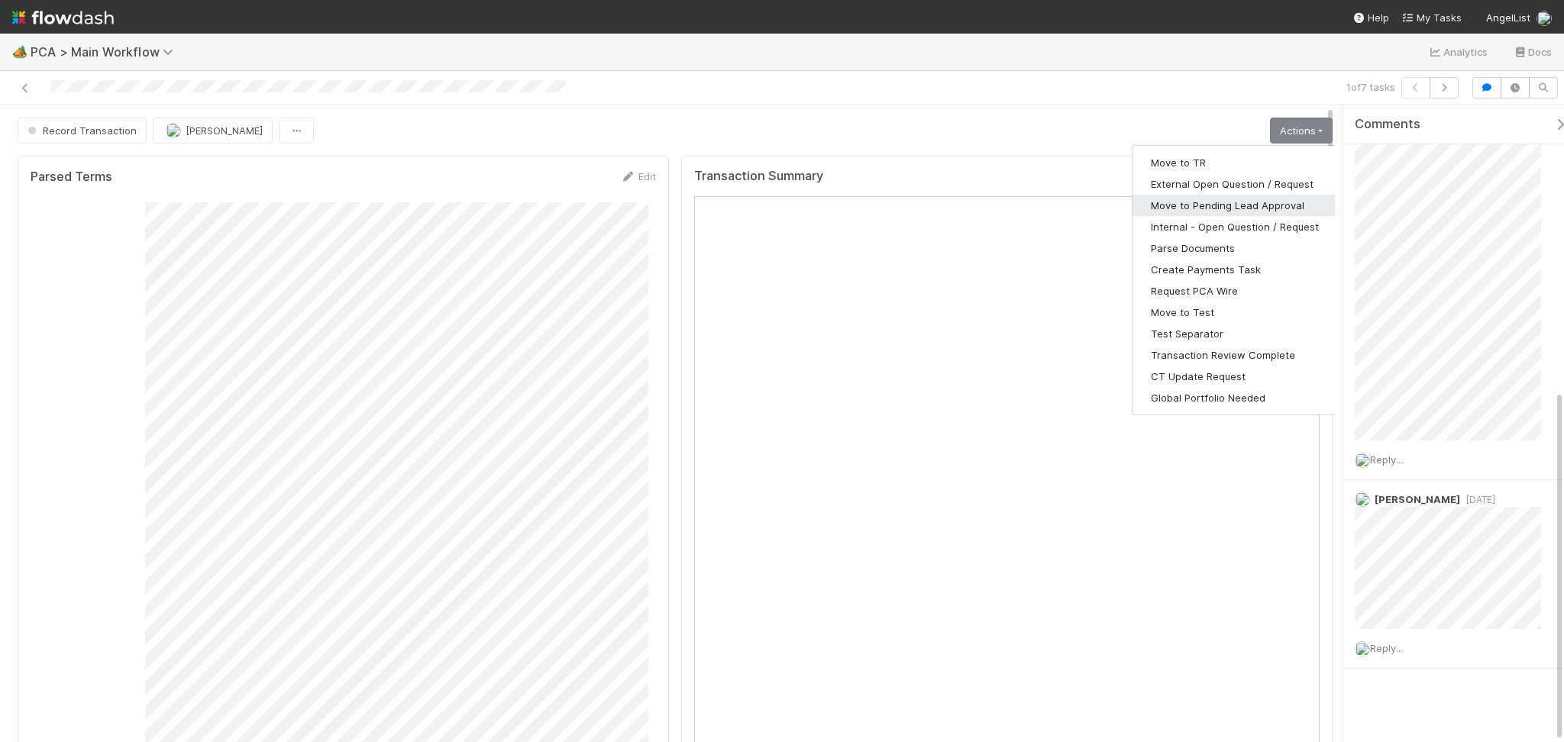
click at [1227, 208] on button "Move to Pending Lead Approval" at bounding box center [1234, 205] width 205 height 21
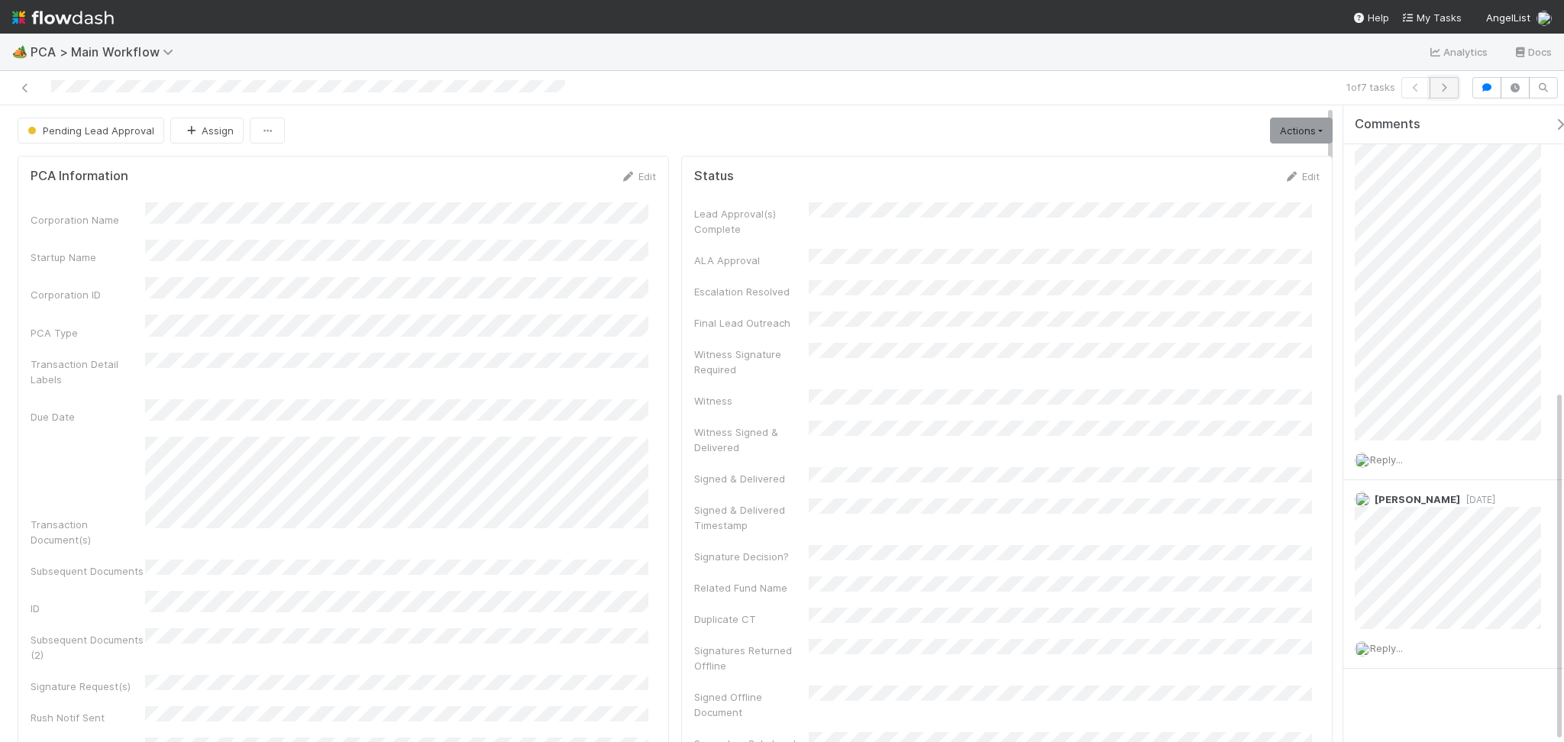
click at [1439, 89] on icon "button" at bounding box center [1443, 87] width 15 height 9
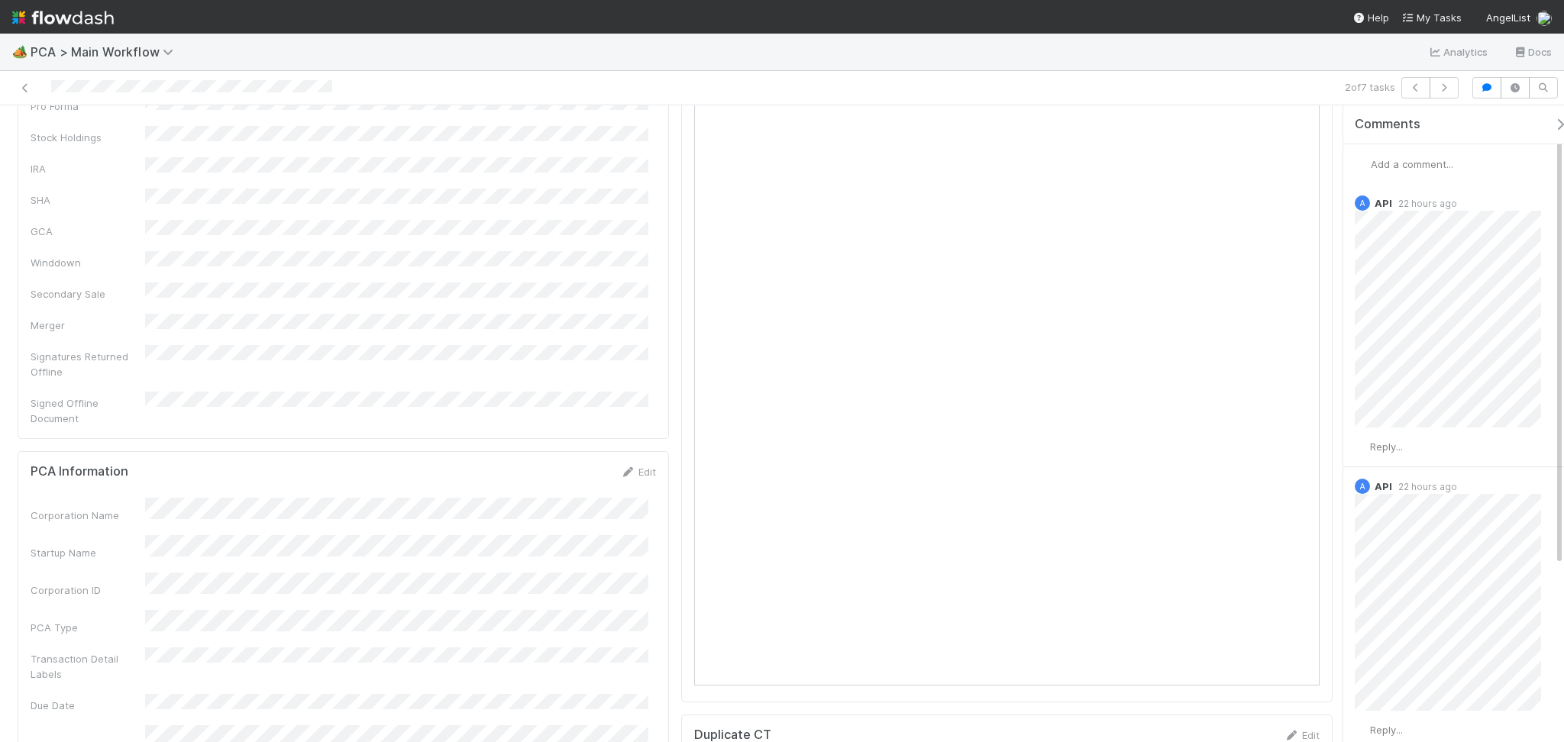
scroll to position [1425, 0]
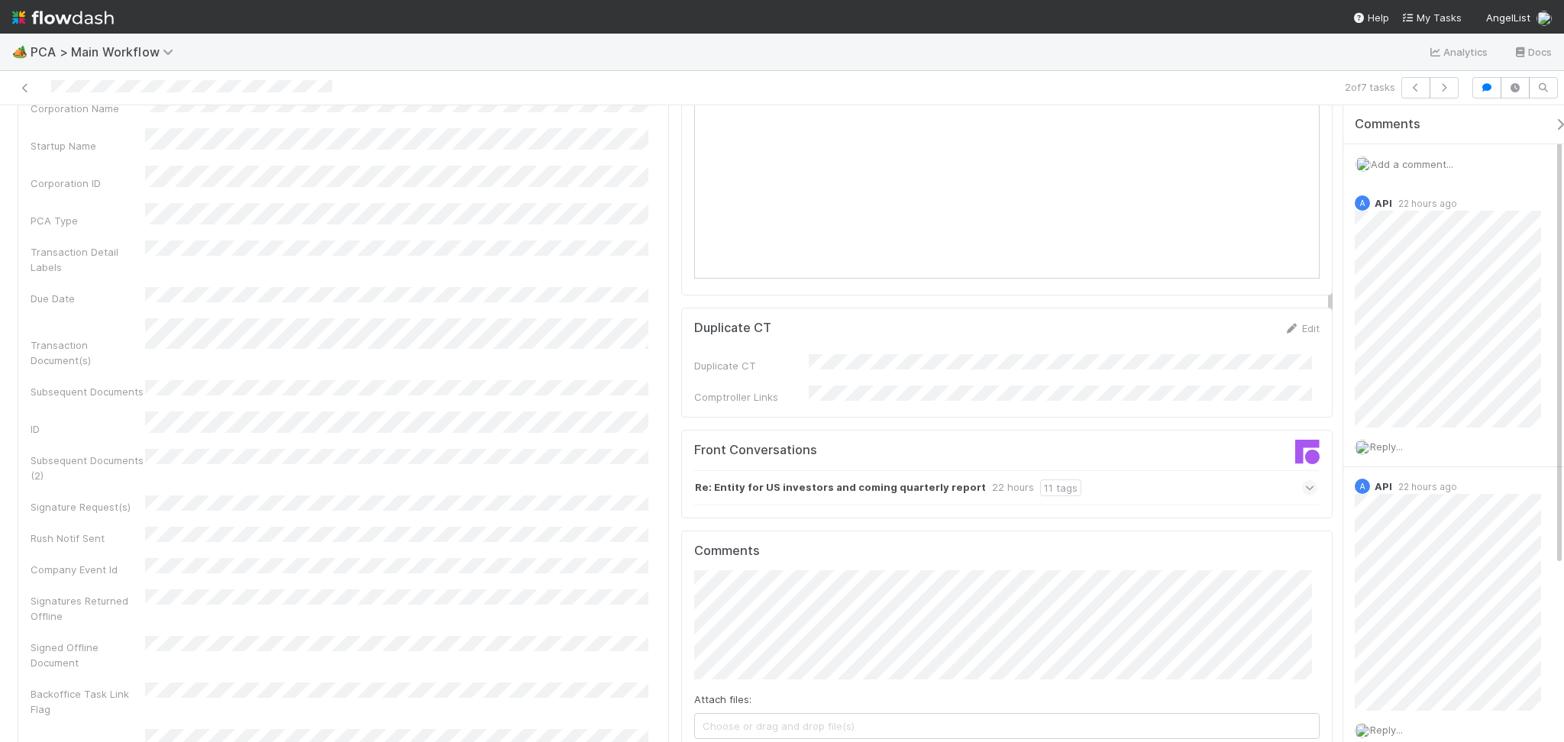
click at [1151, 470] on div "Re: Entity for US investors and coming quarterly report 22 hours 11 tags" at bounding box center [1005, 487] width 623 height 35
click at [1197, 470] on div "Re: Entity for US investors and coming quarterly report 22 hours 11 tags" at bounding box center [1005, 487] width 623 height 35
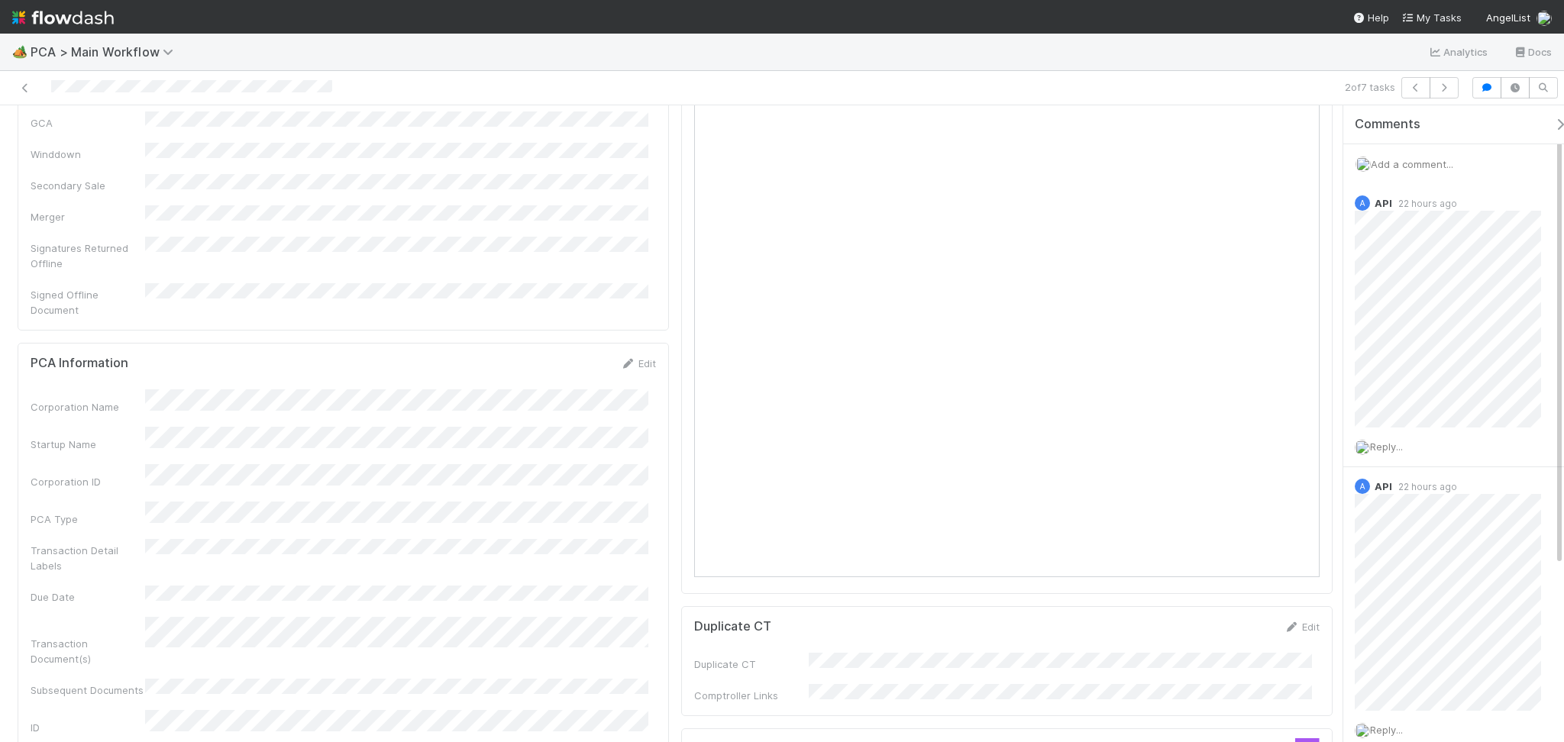
scroll to position [712, 0]
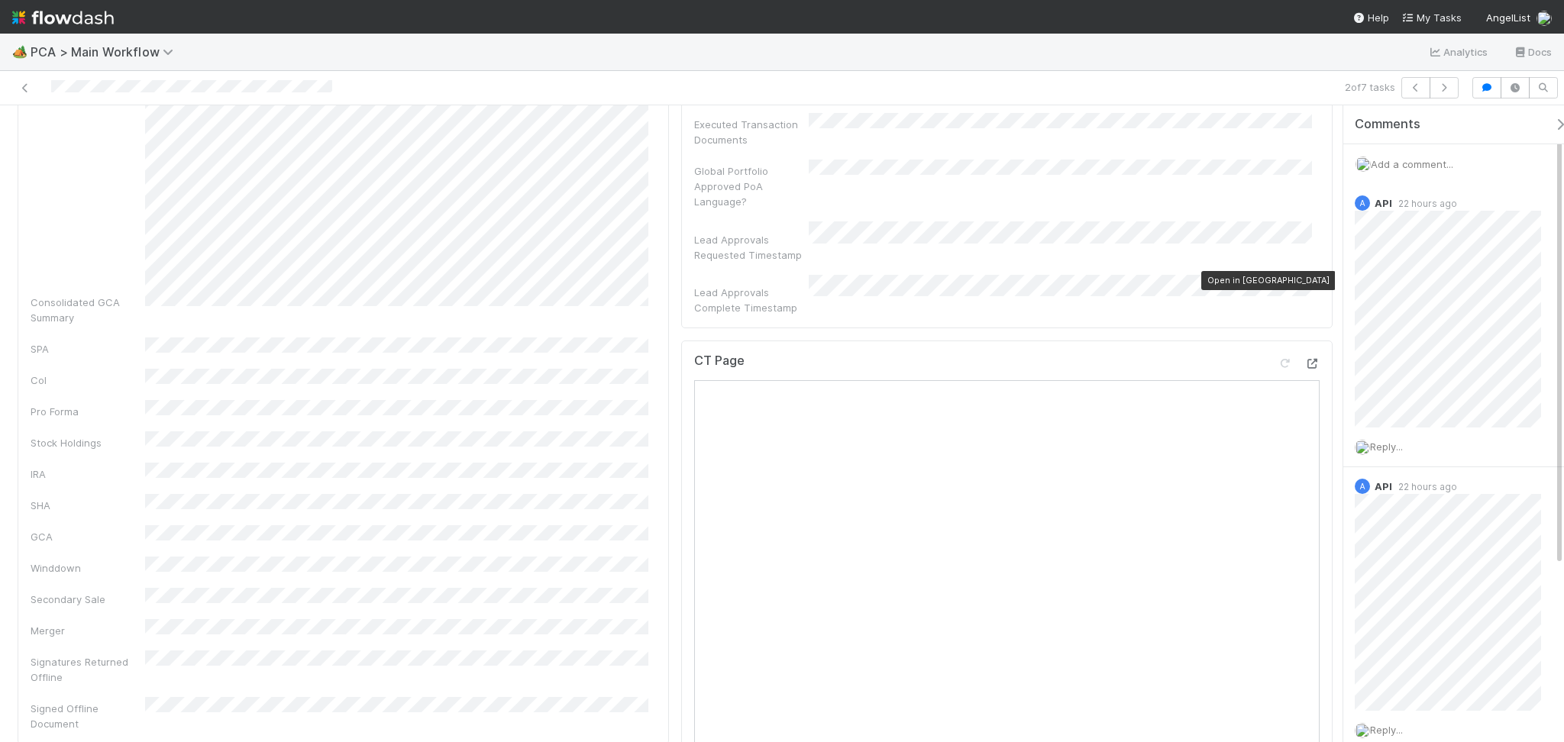
click at [1304, 356] on div at bounding box center [1311, 363] width 15 height 15
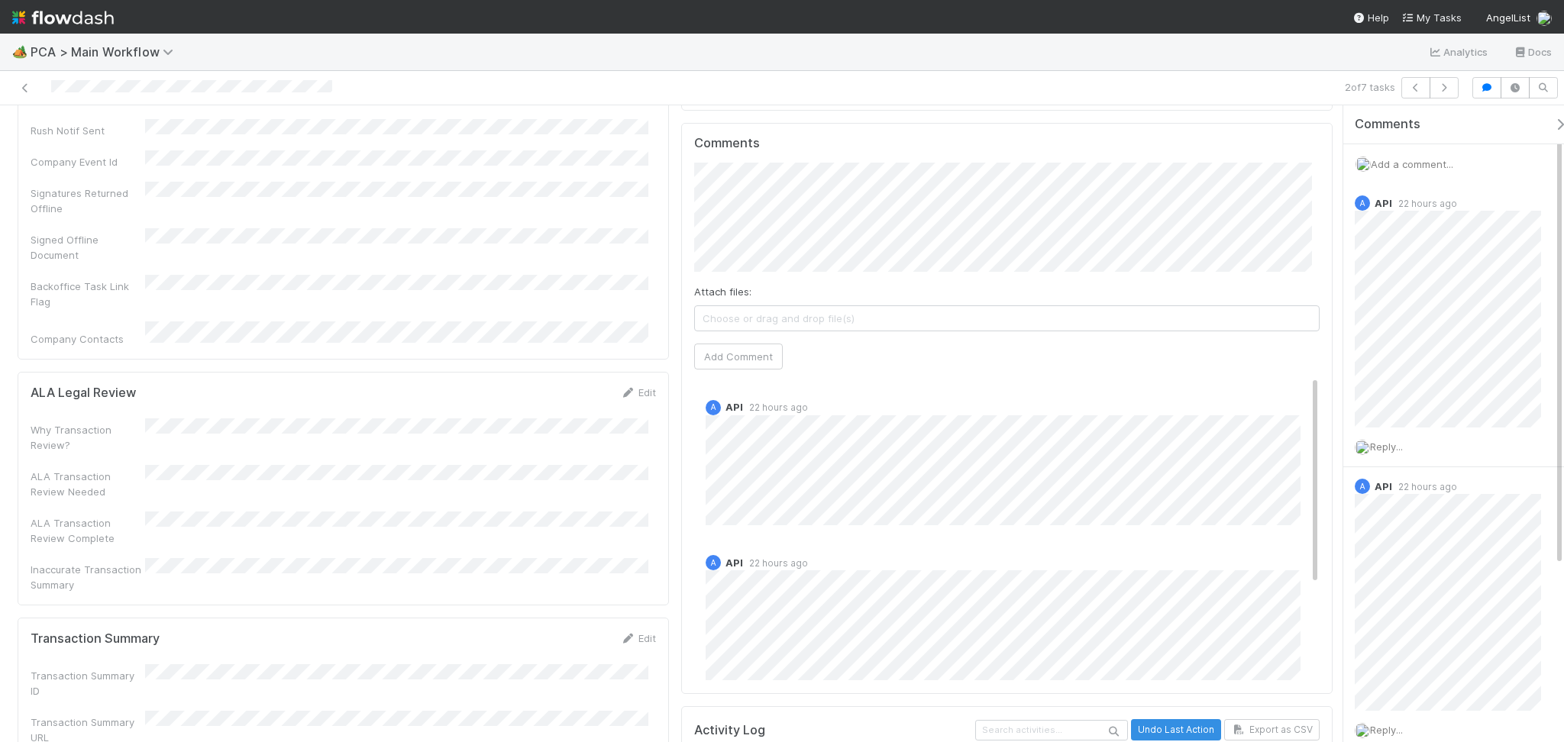
scroll to position [1323, 0]
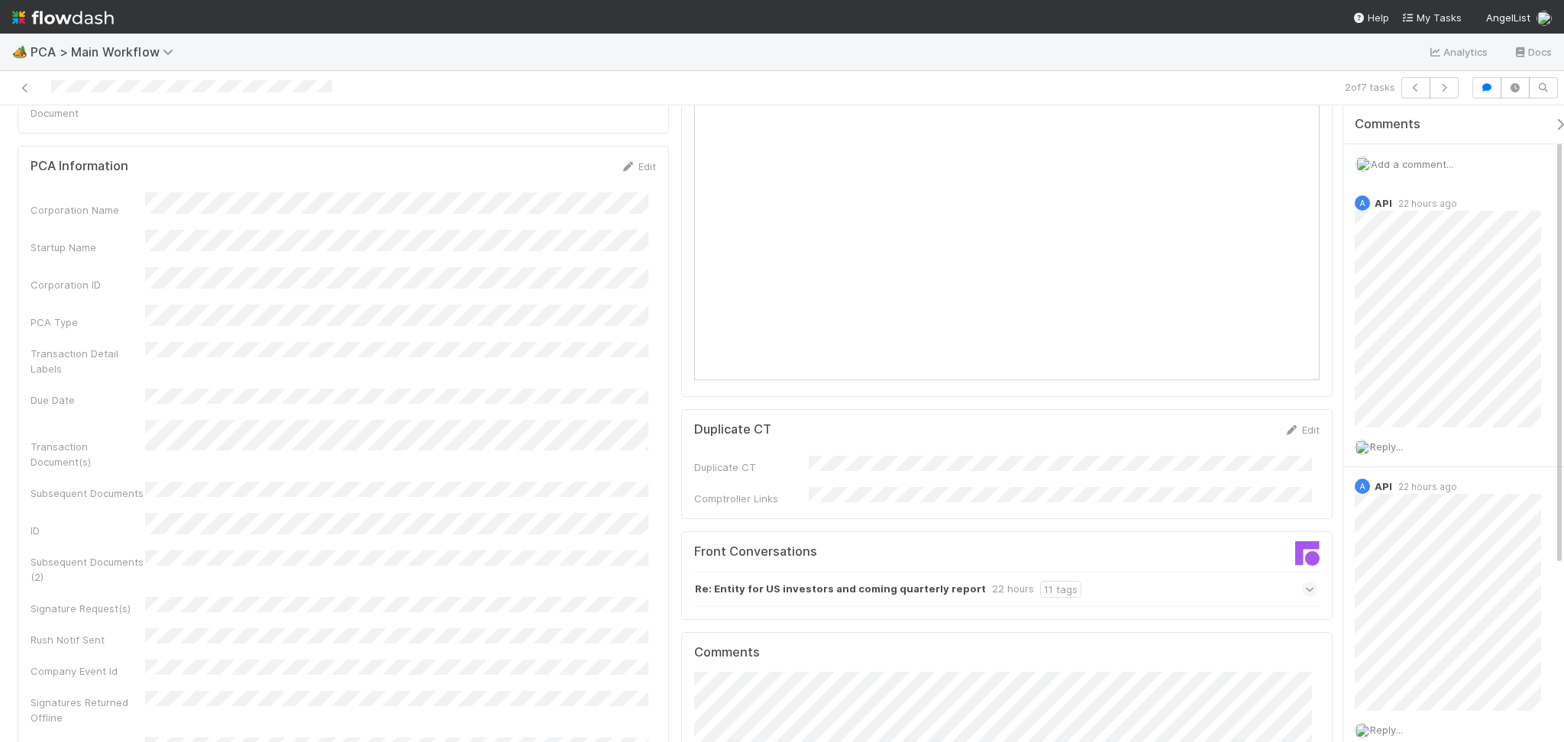
click at [1116, 572] on div "Re: Entity for US investors and coming quarterly report 22 hours 11 tags" at bounding box center [1005, 589] width 623 height 35
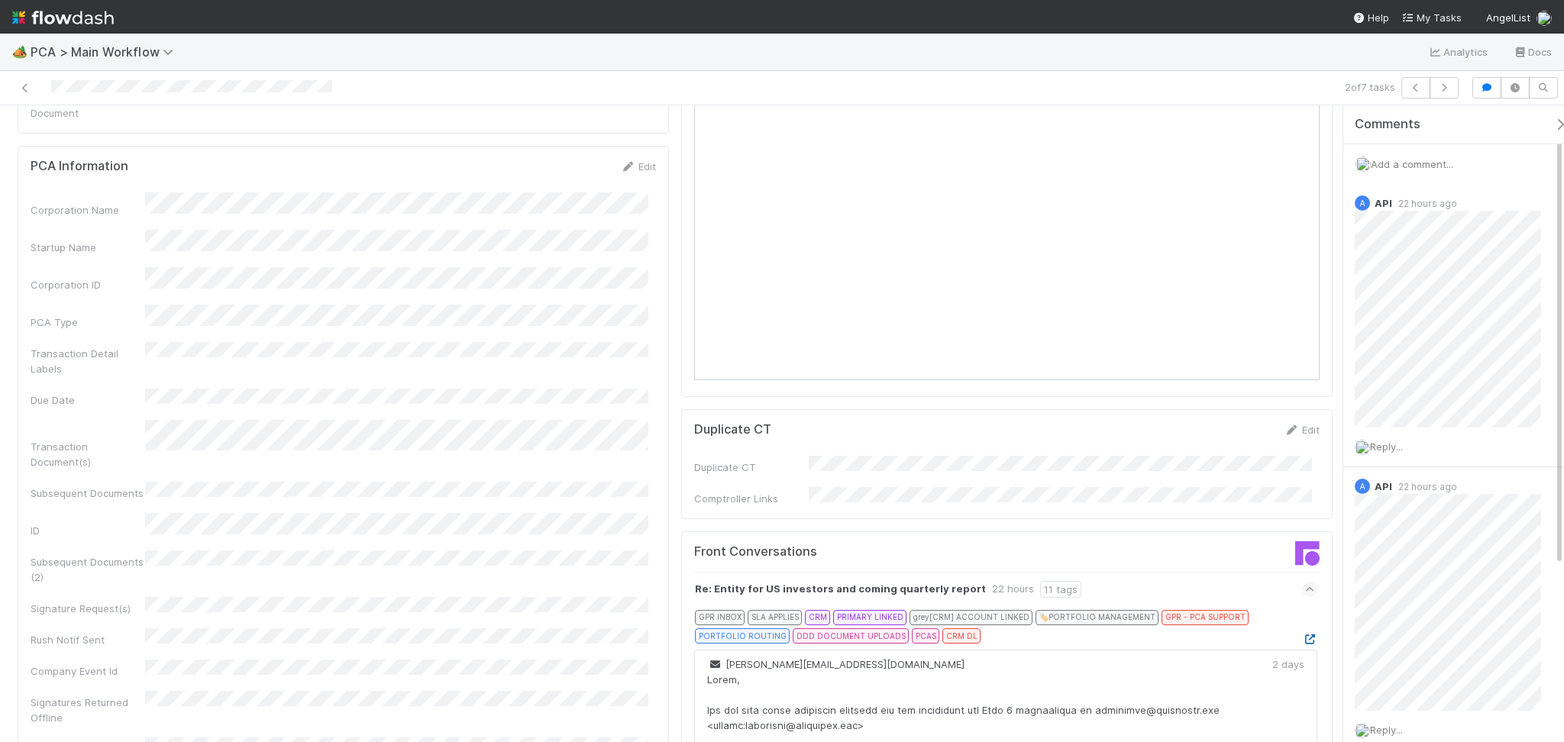
click at [1302, 635] on icon at bounding box center [1309, 640] width 15 height 10
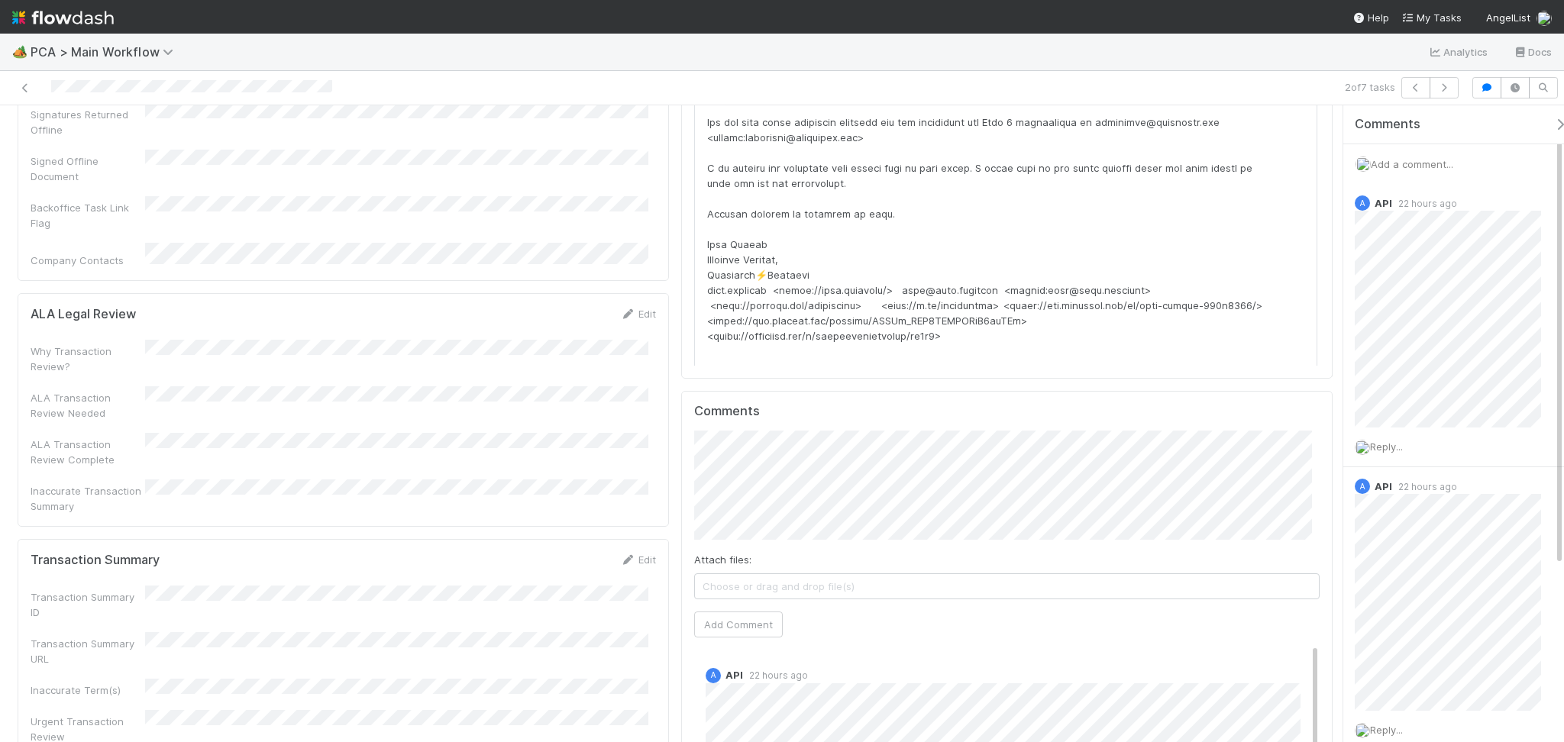
scroll to position [2036, 0]
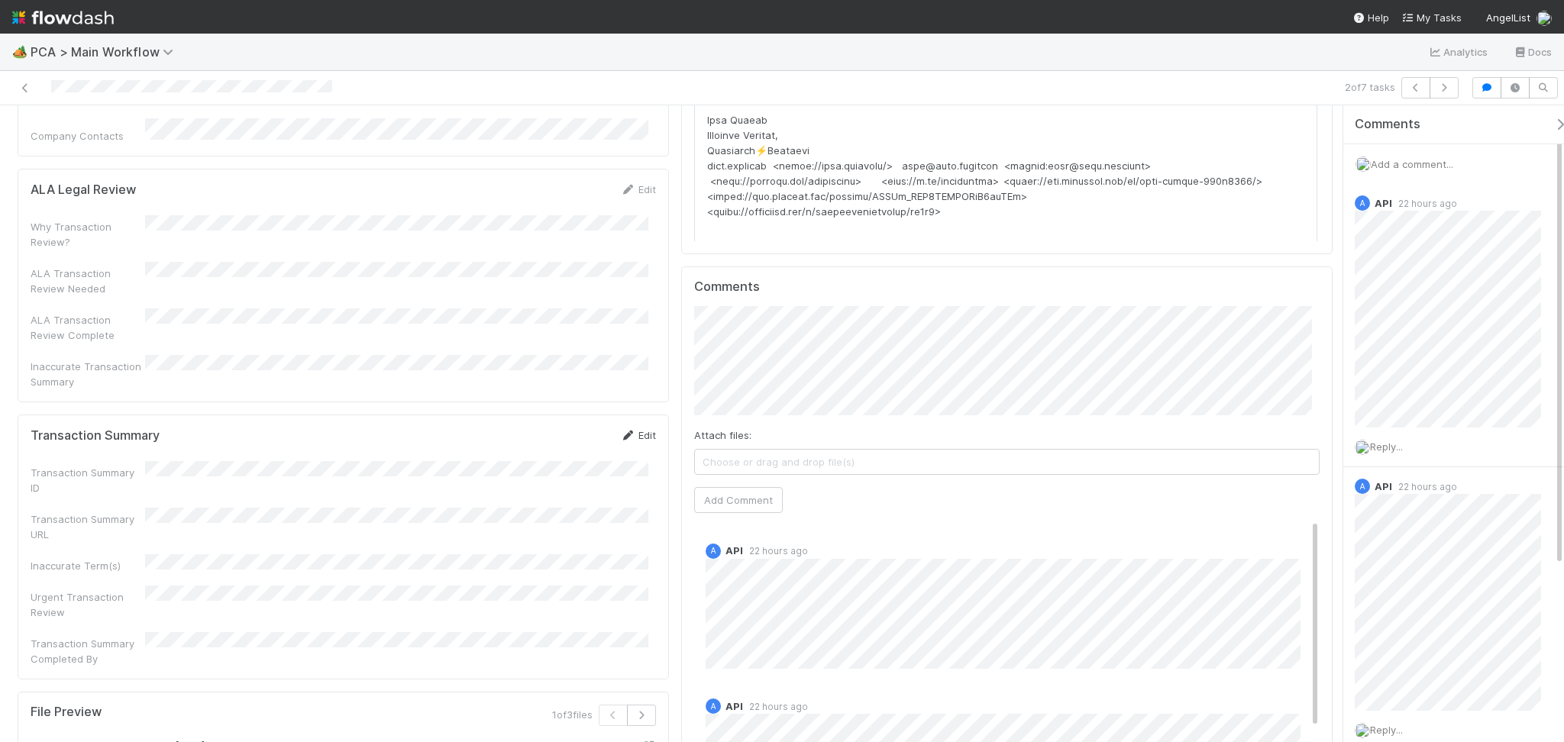
click at [623, 431] on icon at bounding box center [627, 436] width 15 height 10
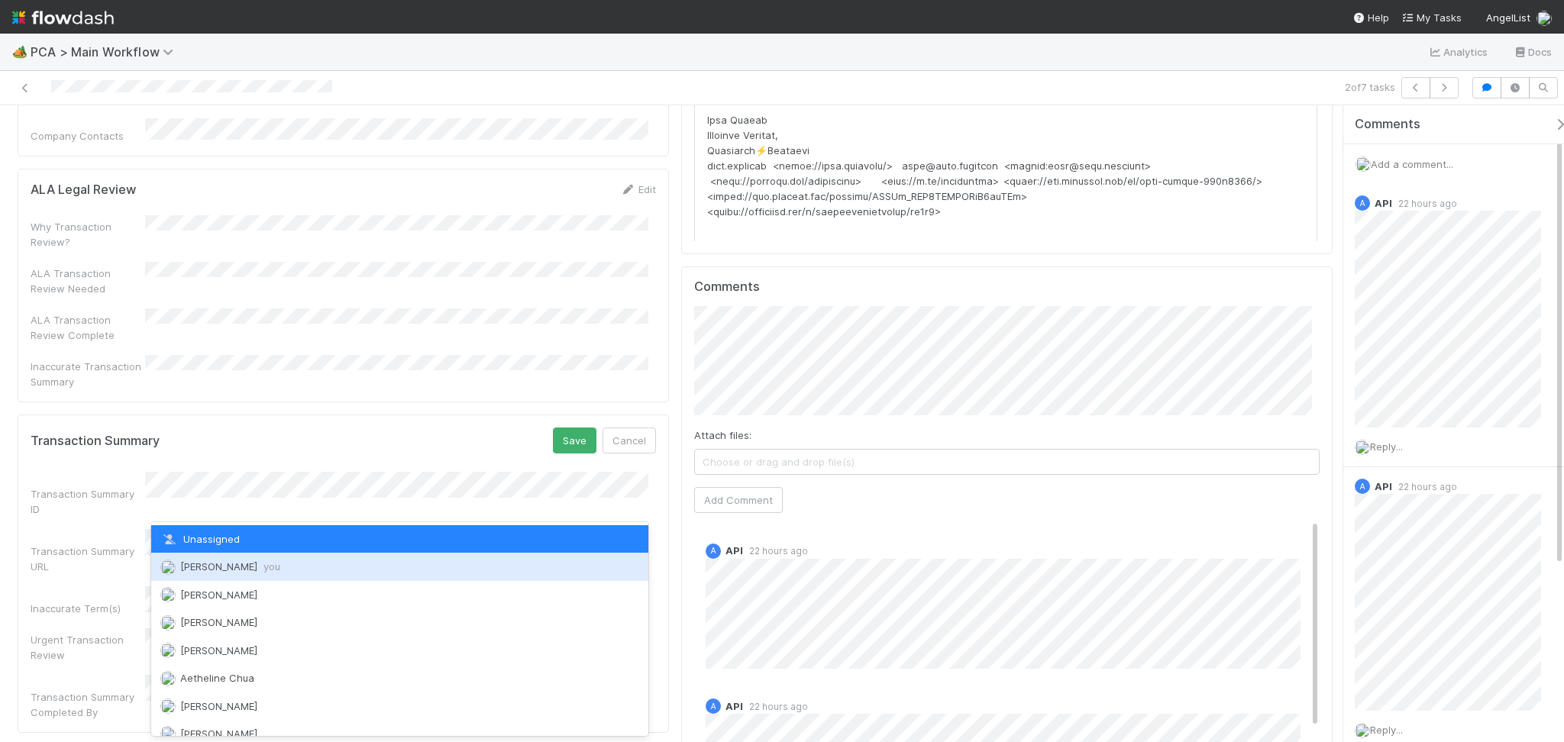
click at [244, 563] on span "Febbie Cervantes you" at bounding box center [230, 567] width 100 height 12
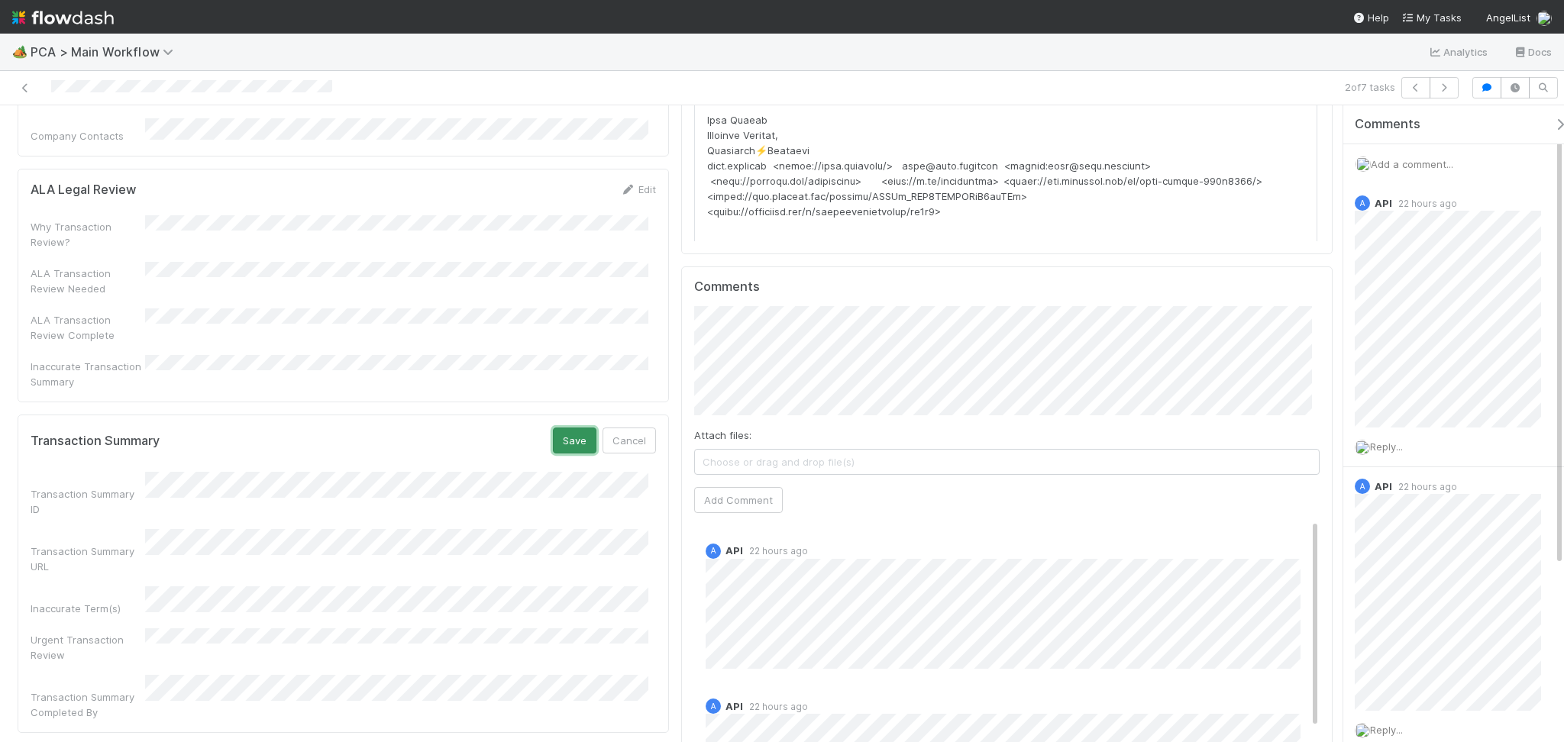
click at [572, 428] on button "Save" at bounding box center [575, 441] width 44 height 26
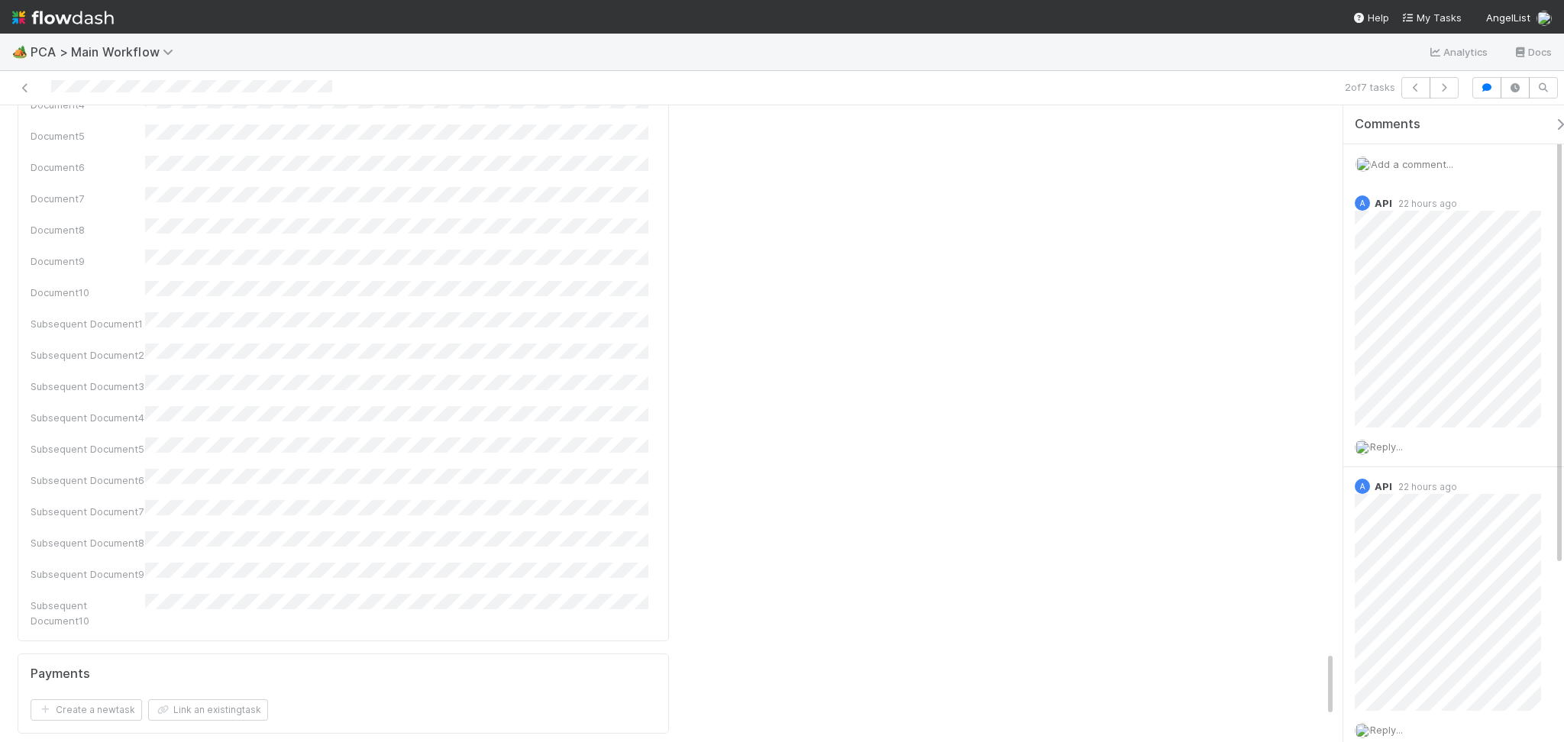
scroll to position [5294, 0]
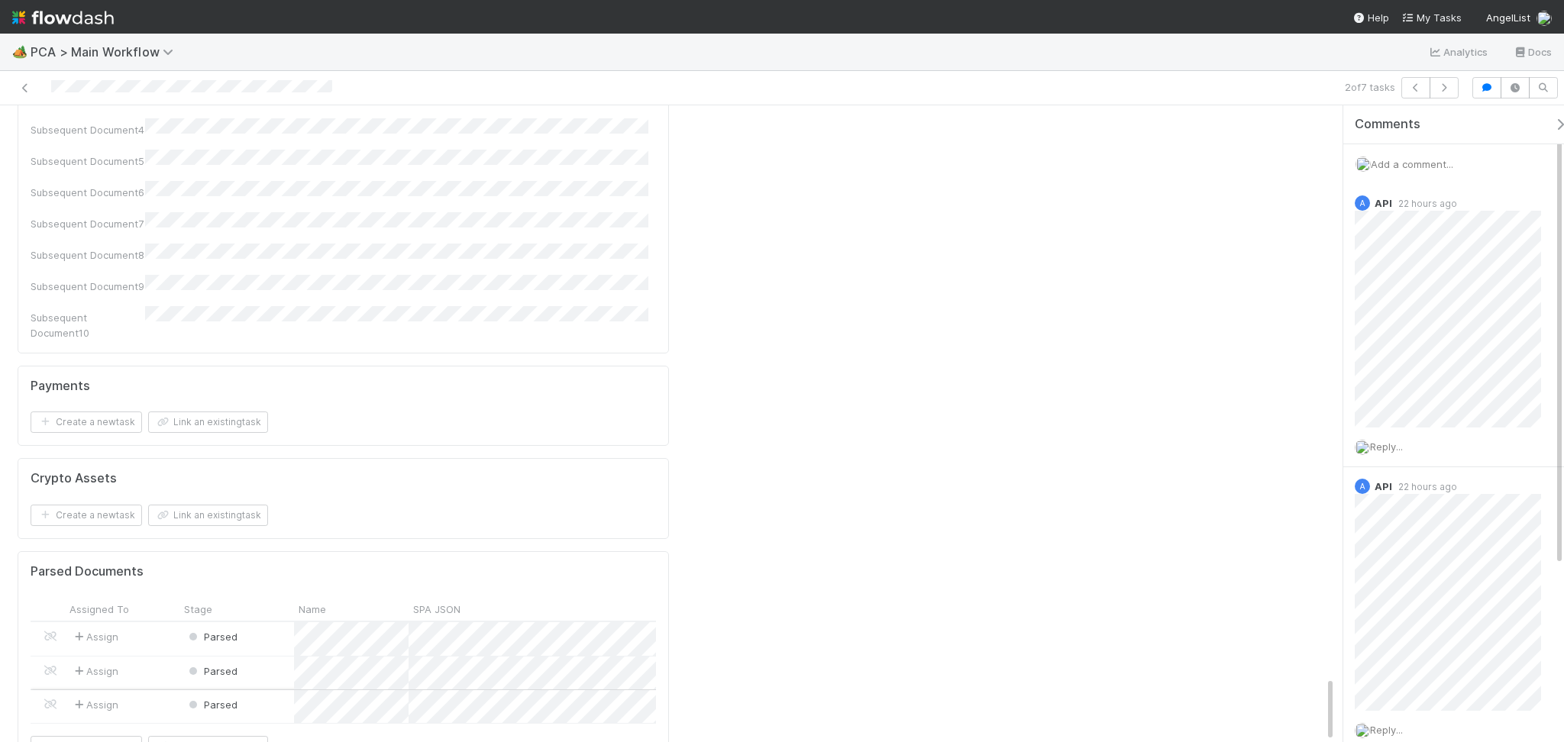
click at [269, 690] on div "Parsed" at bounding box center [236, 706] width 115 height 33
click at [254, 657] on div "Parsed" at bounding box center [236, 673] width 115 height 33
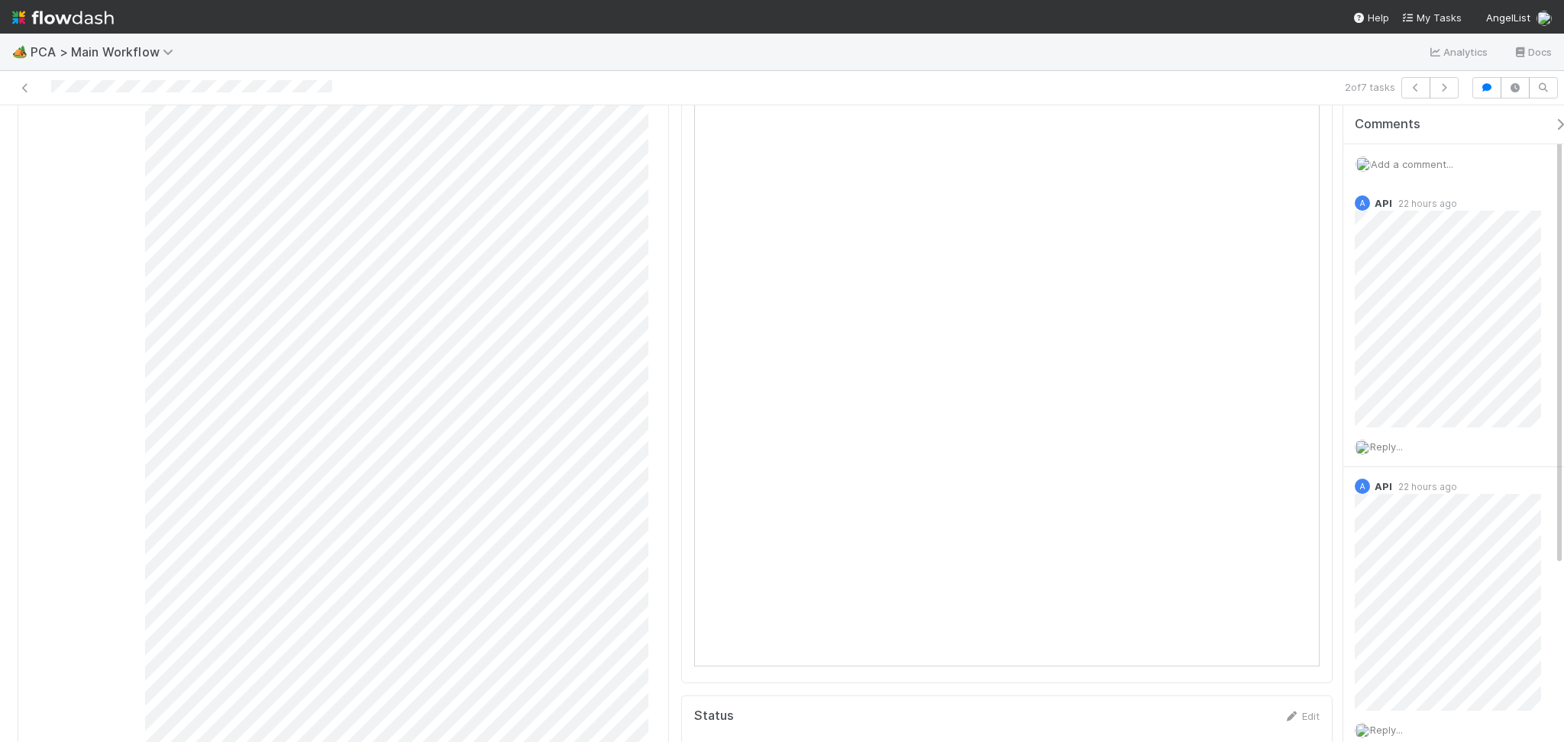
scroll to position [0, 0]
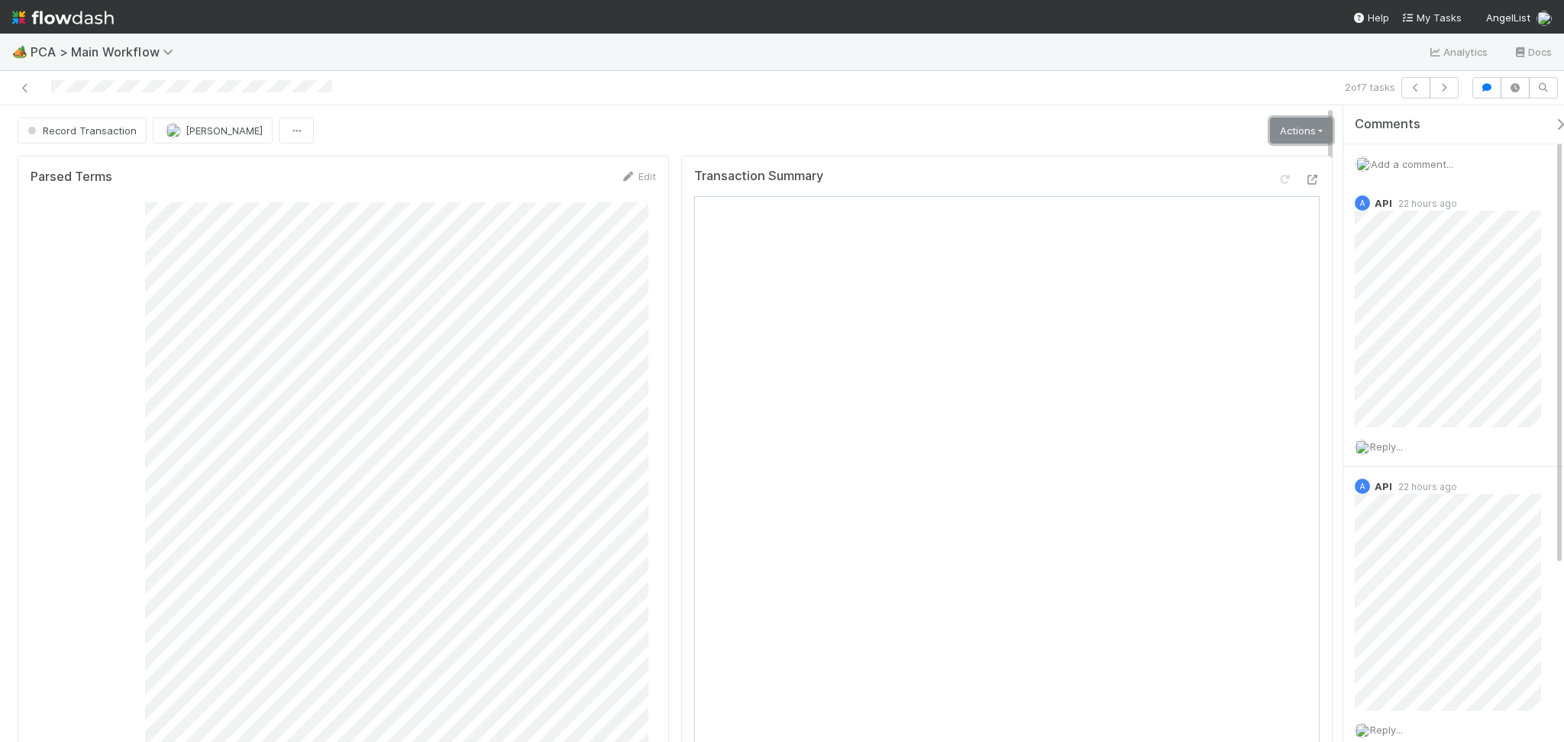
click at [1276, 134] on link "Actions" at bounding box center [1301, 131] width 63 height 26
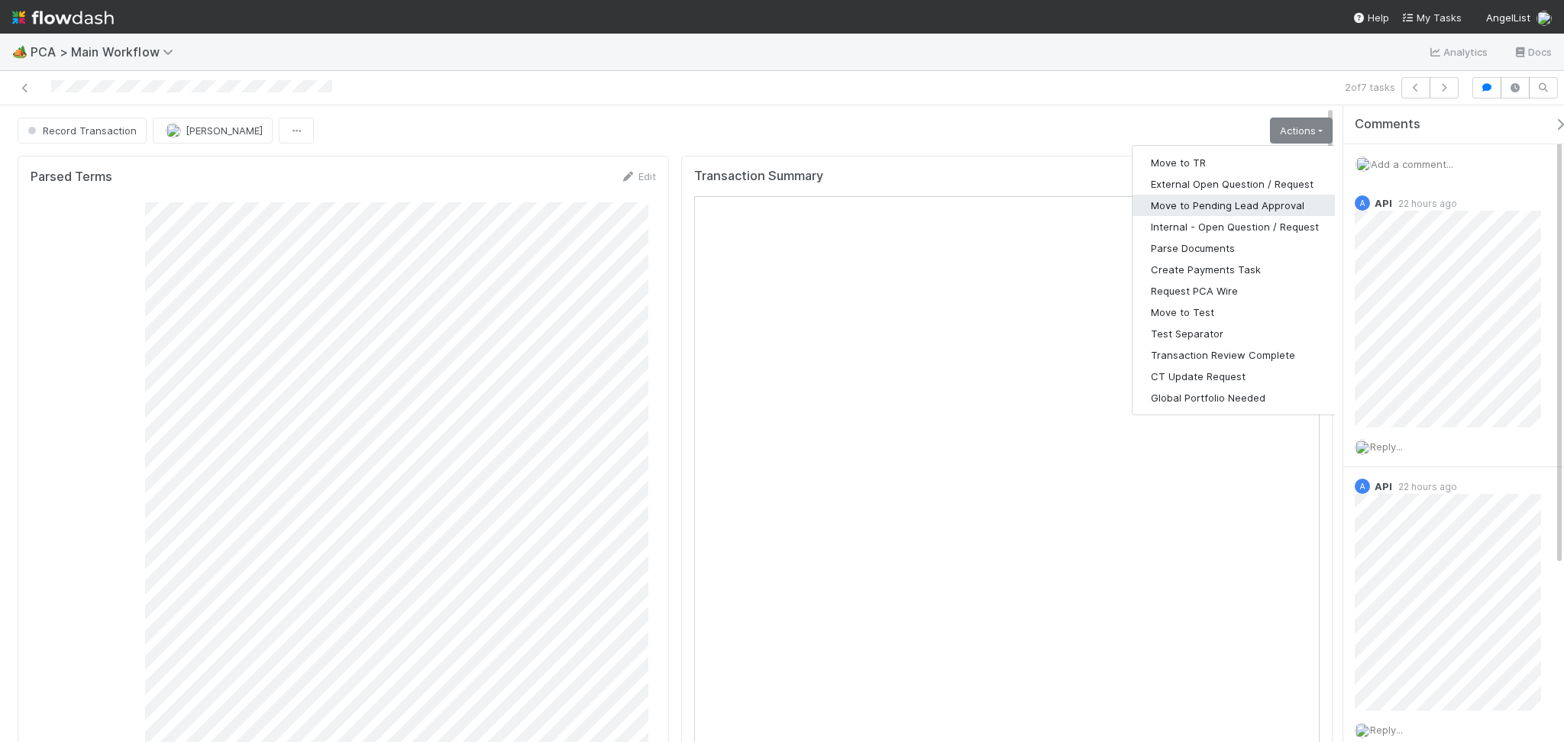
click at [1239, 206] on button "Move to Pending Lead Approval" at bounding box center [1234, 205] width 205 height 21
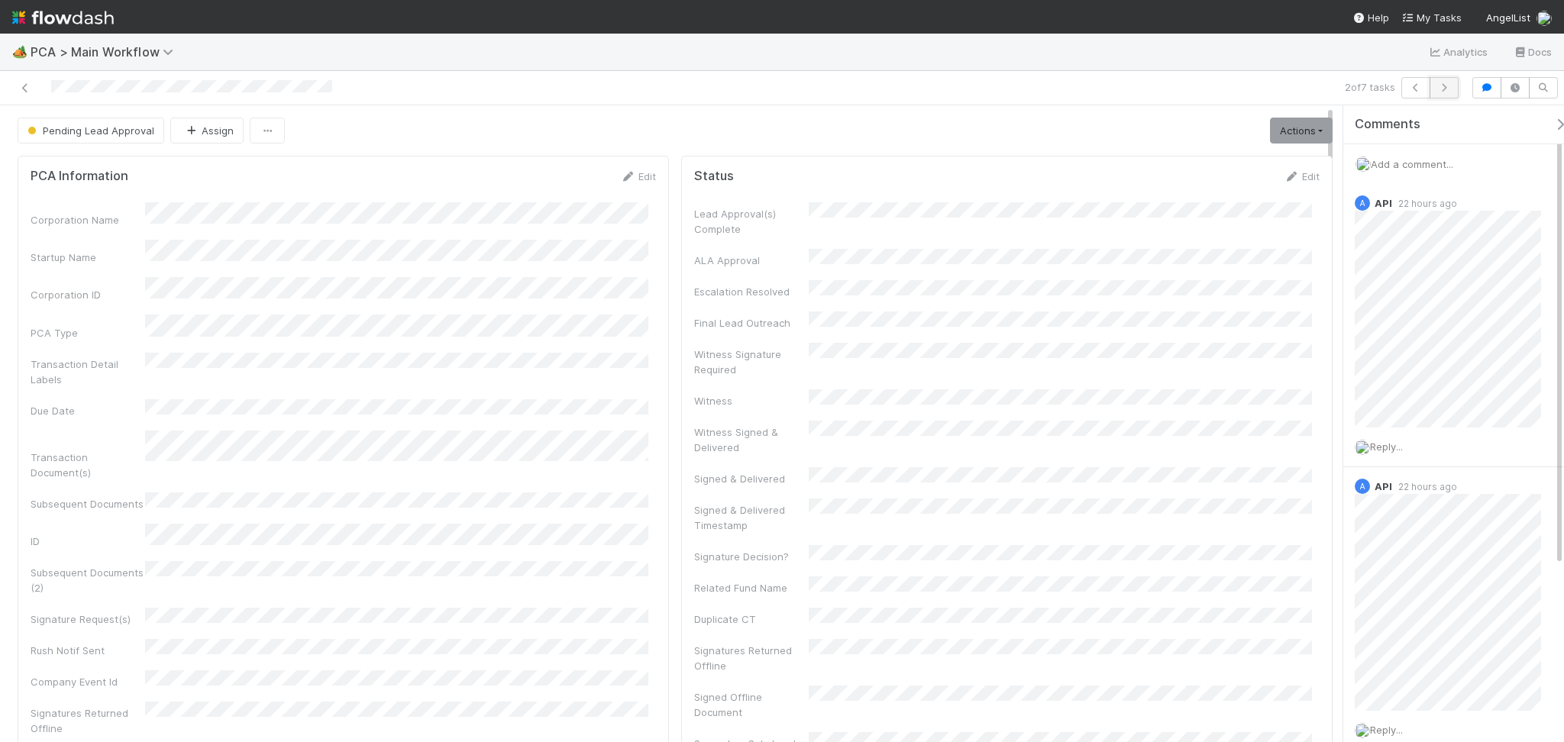
click at [1444, 92] on icon "button" at bounding box center [1443, 87] width 15 height 9
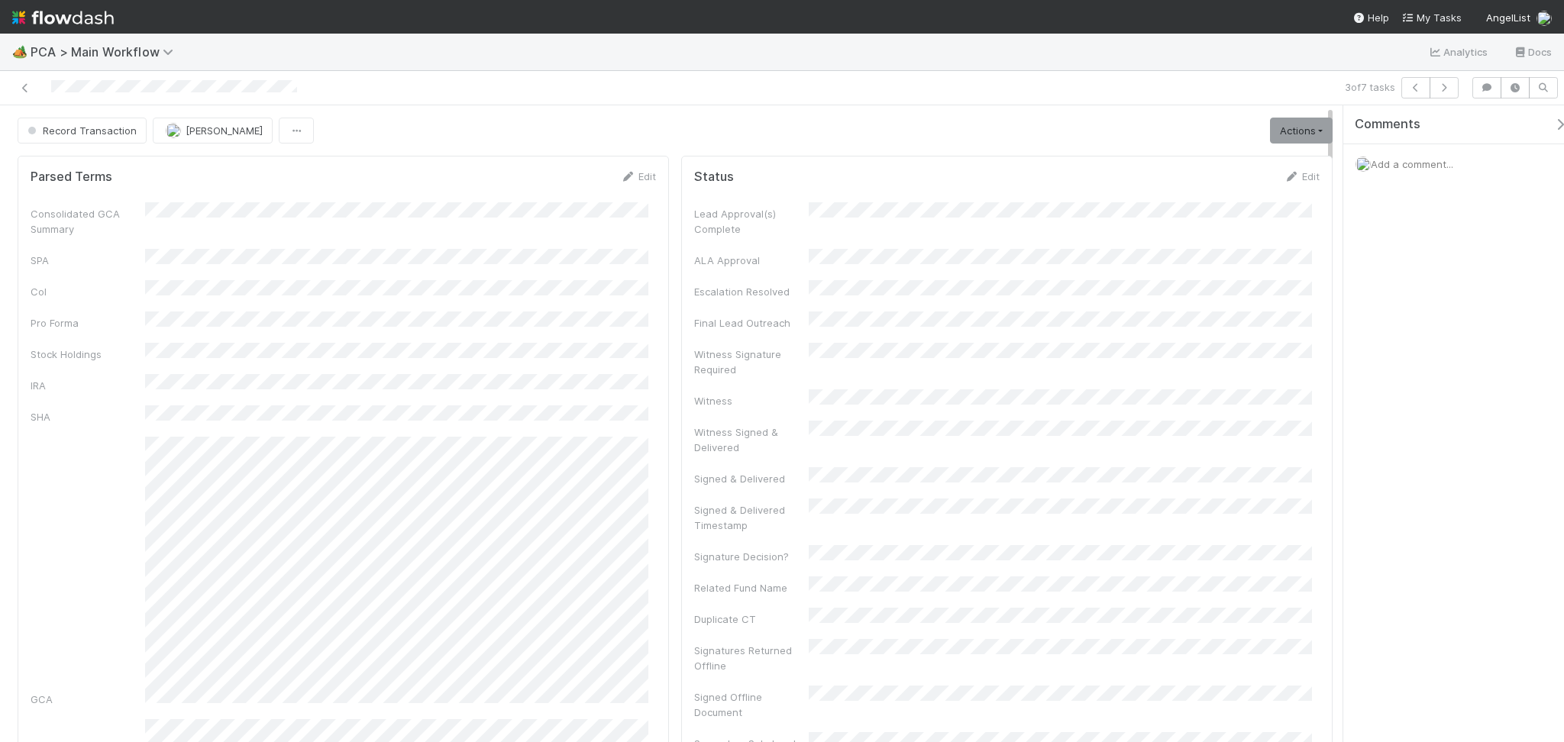
click at [267, 243] on div "Consolidated GCA Summary SPA CoI Pro Forma Stock Holdings IRA SHA GCA Winddown …" at bounding box center [343, 665] width 625 height 926
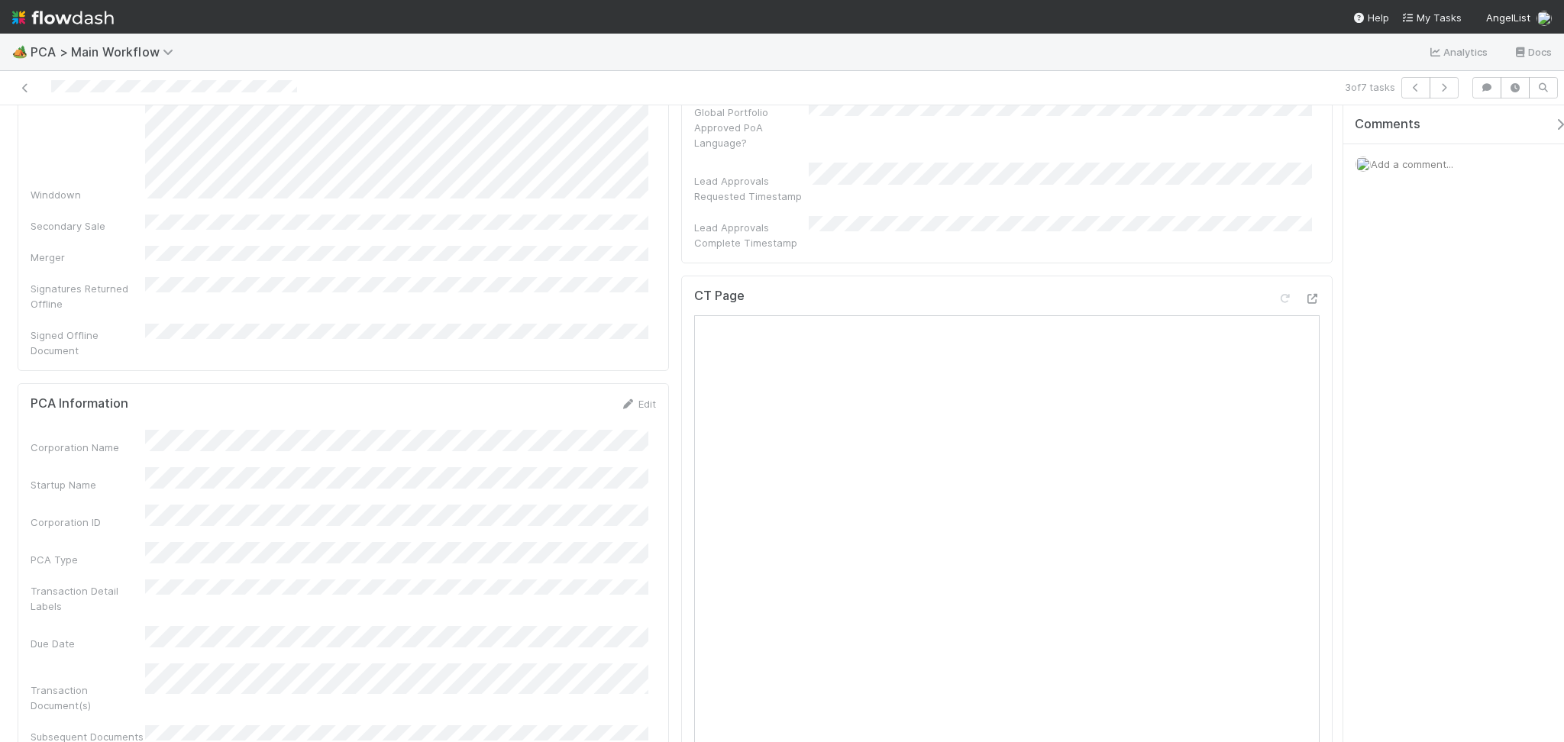
scroll to position [814, 0]
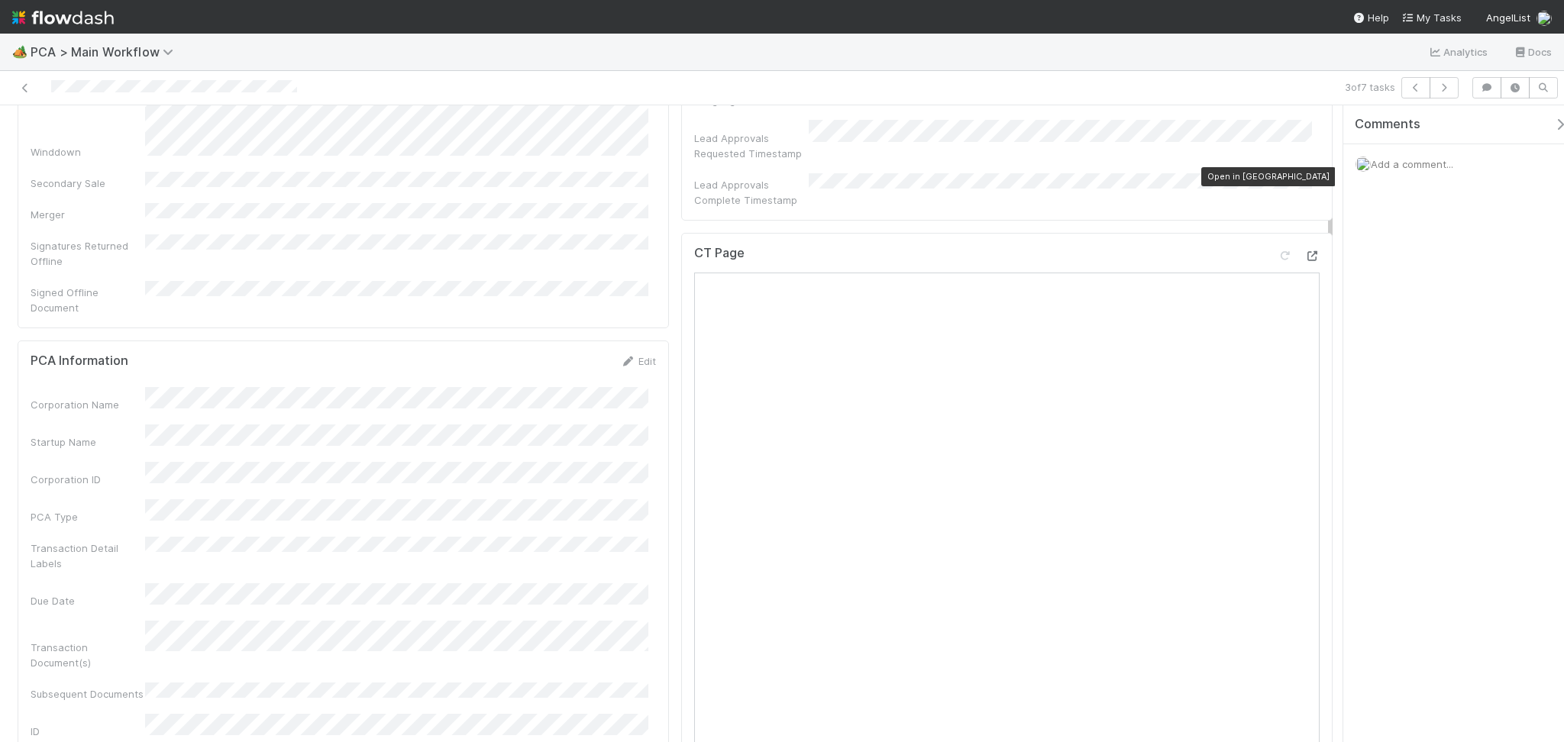
click at [1304, 251] on icon at bounding box center [1311, 256] width 15 height 10
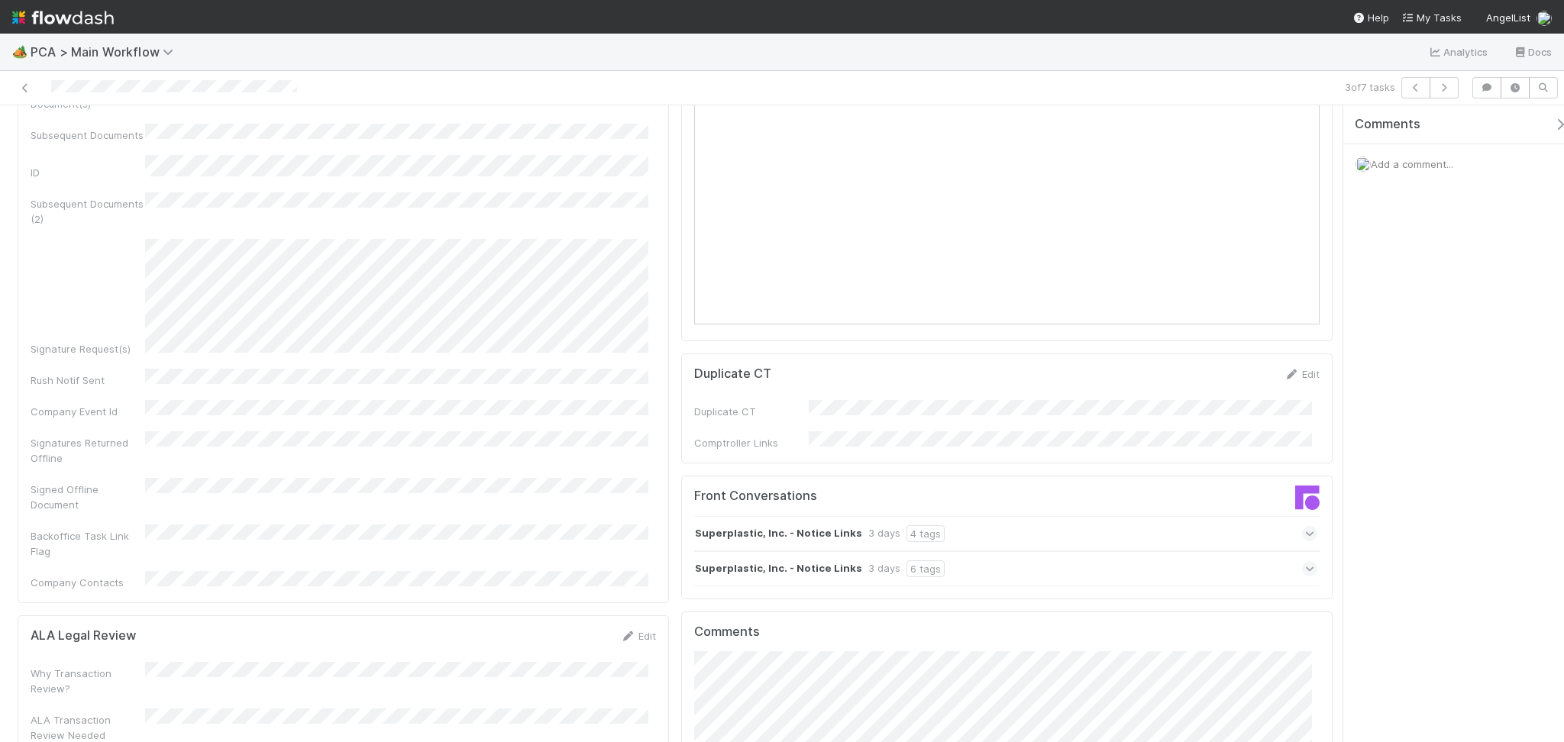
scroll to position [1527, 0]
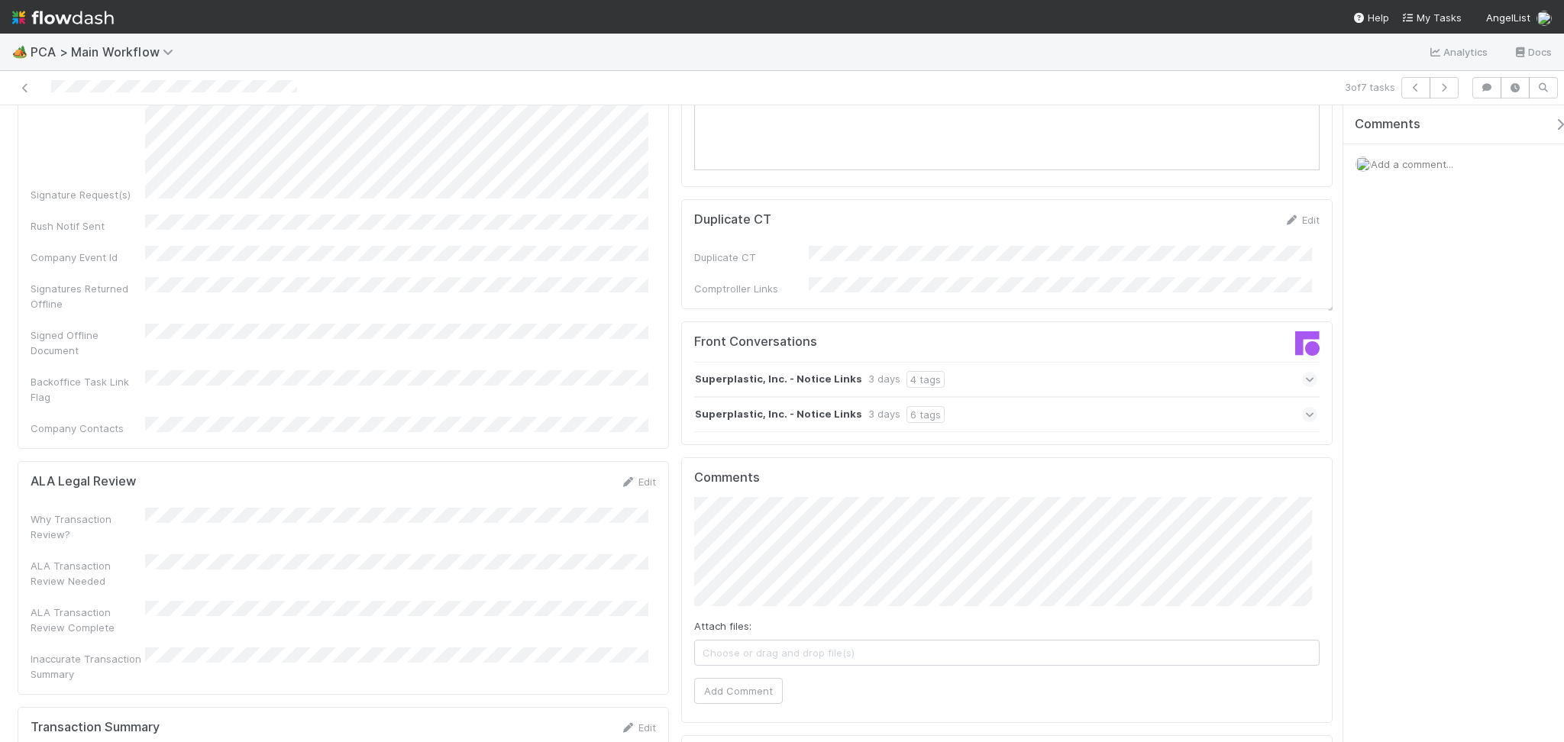
click at [1000, 397] on div "Superplastic, Inc. - Notice Links 3 days 6 tags" at bounding box center [1005, 414] width 623 height 35
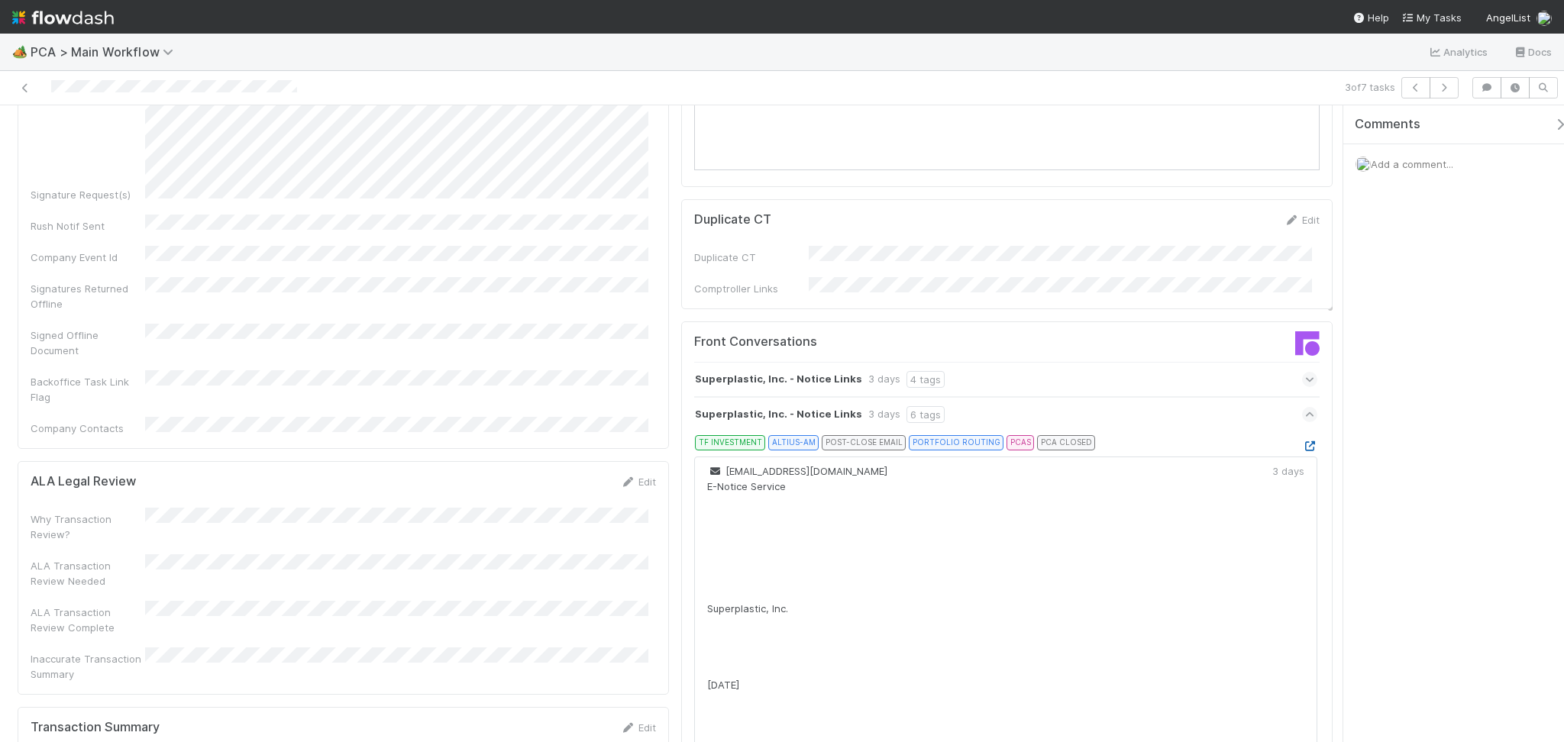
click at [1302, 441] on icon at bounding box center [1309, 446] width 15 height 10
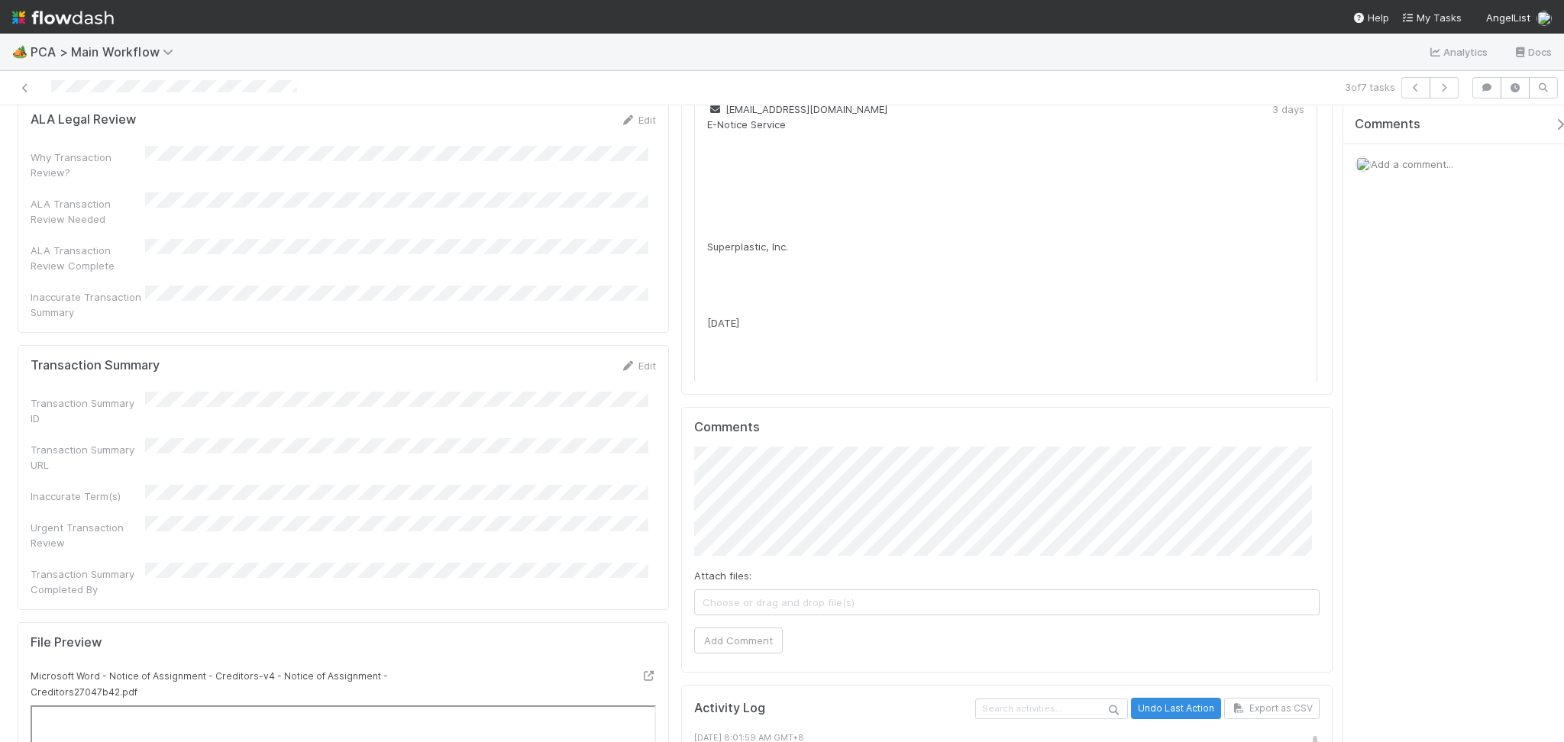
scroll to position [1730, 0]
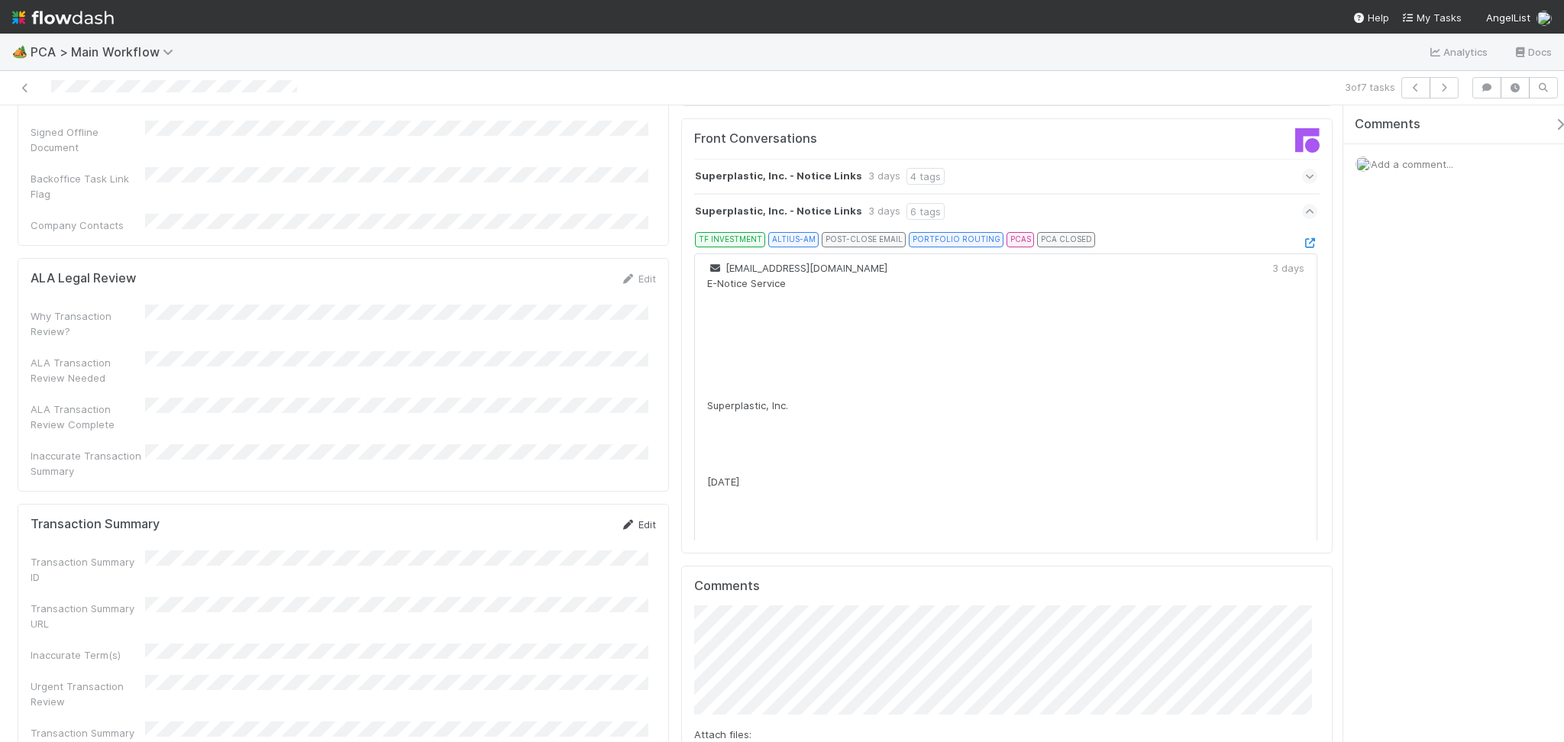
click at [629, 519] on link "Edit" at bounding box center [638, 525] width 36 height 12
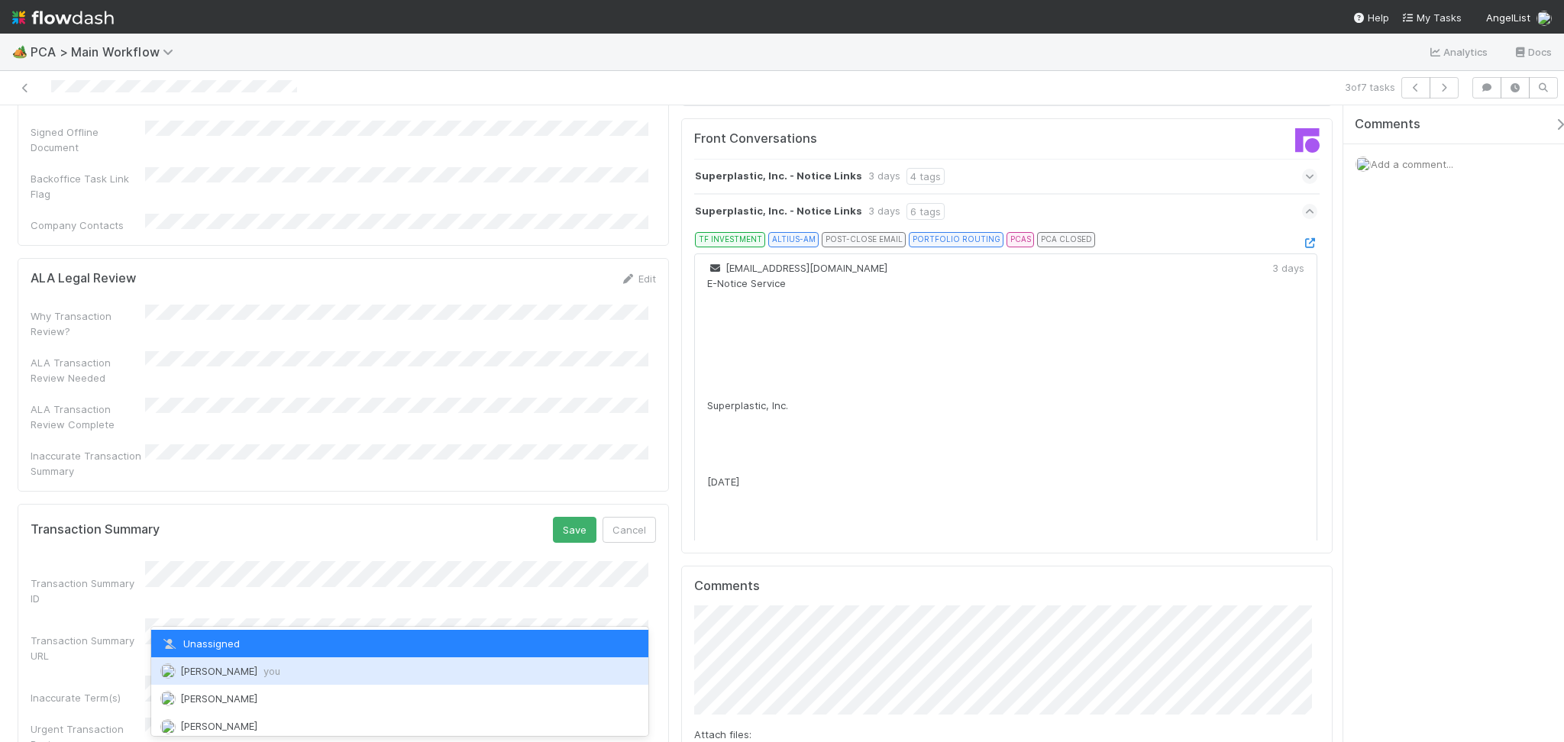
click at [243, 669] on span "Febbie Cervantes you" at bounding box center [230, 671] width 100 height 12
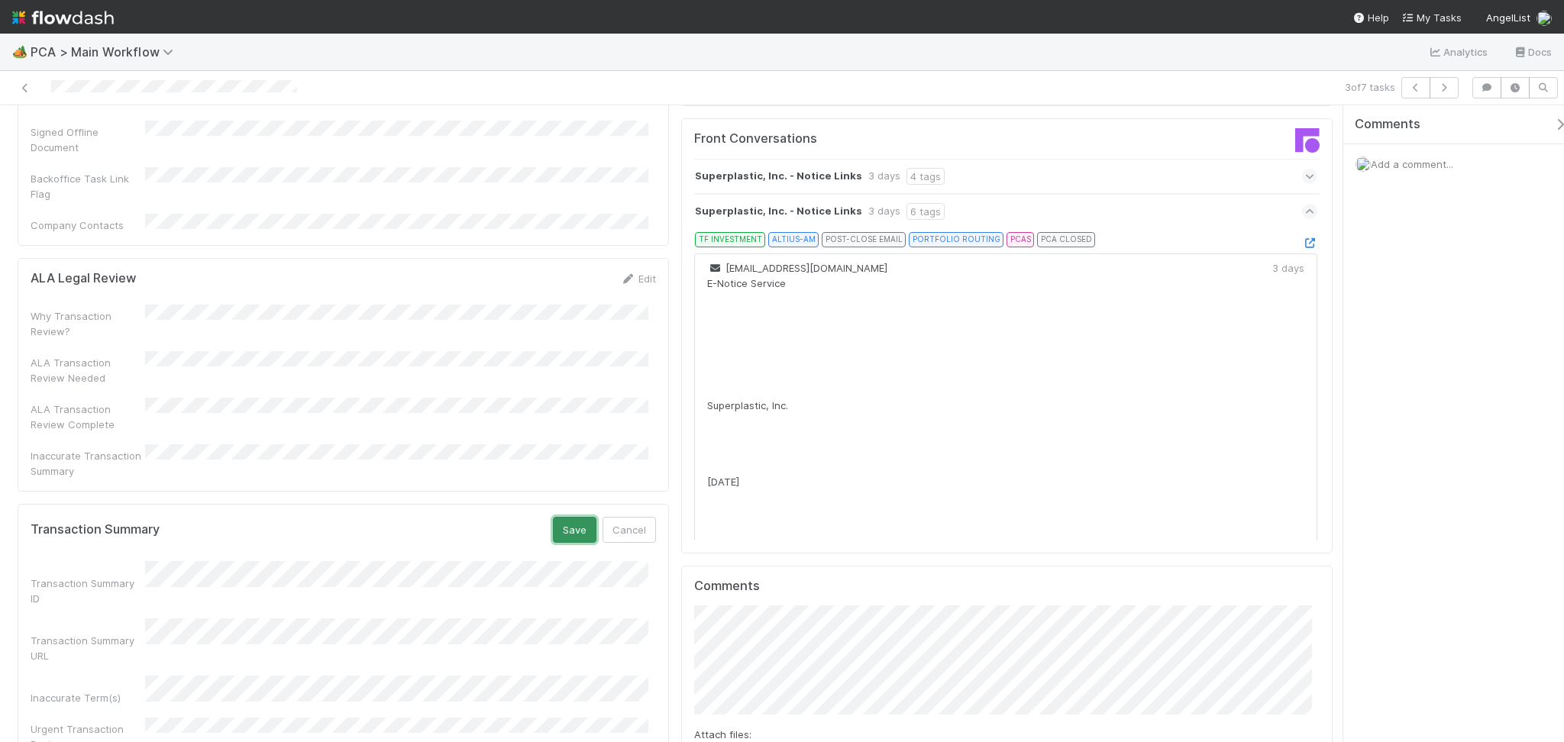
click at [564, 517] on button "Save" at bounding box center [575, 530] width 44 height 26
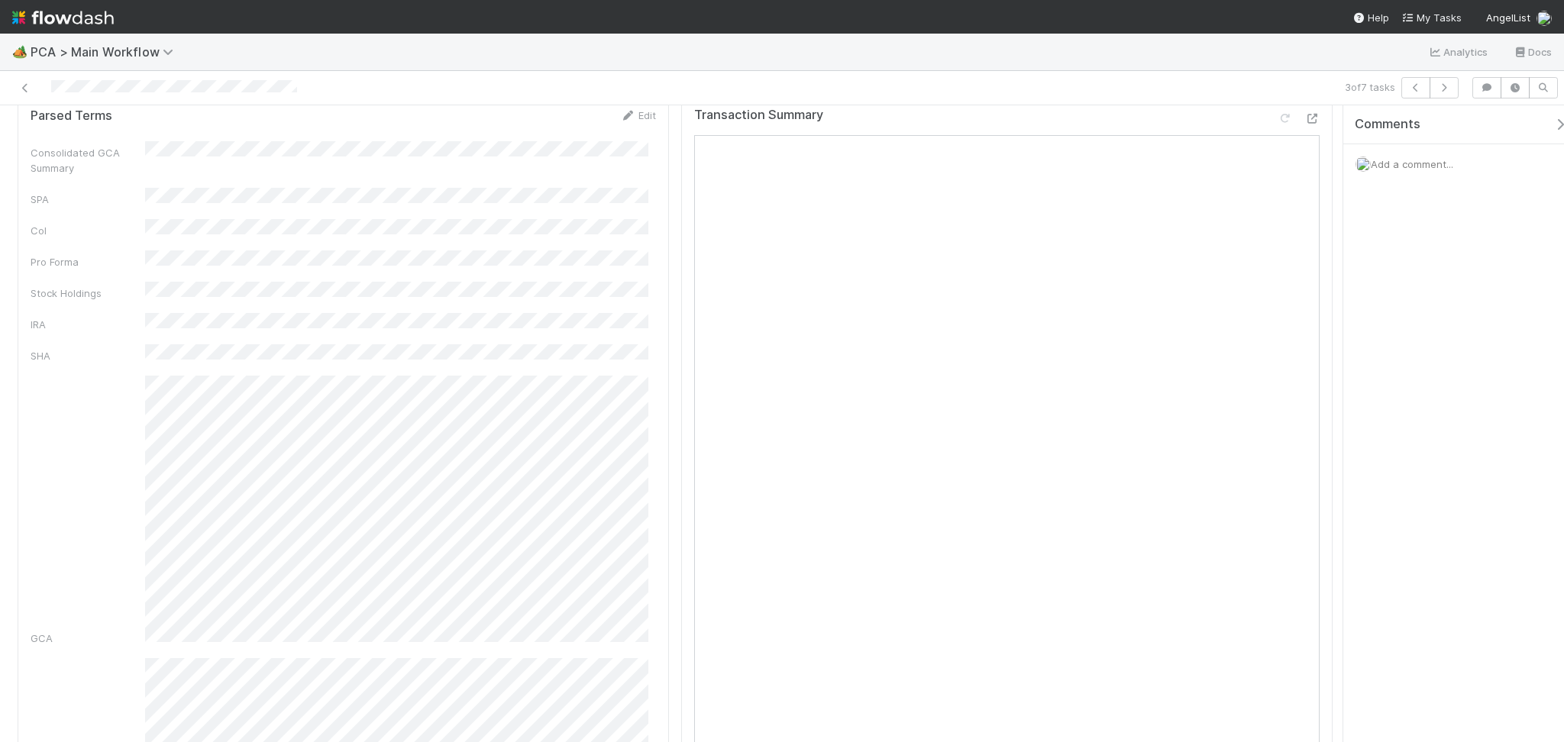
scroll to position [0, 0]
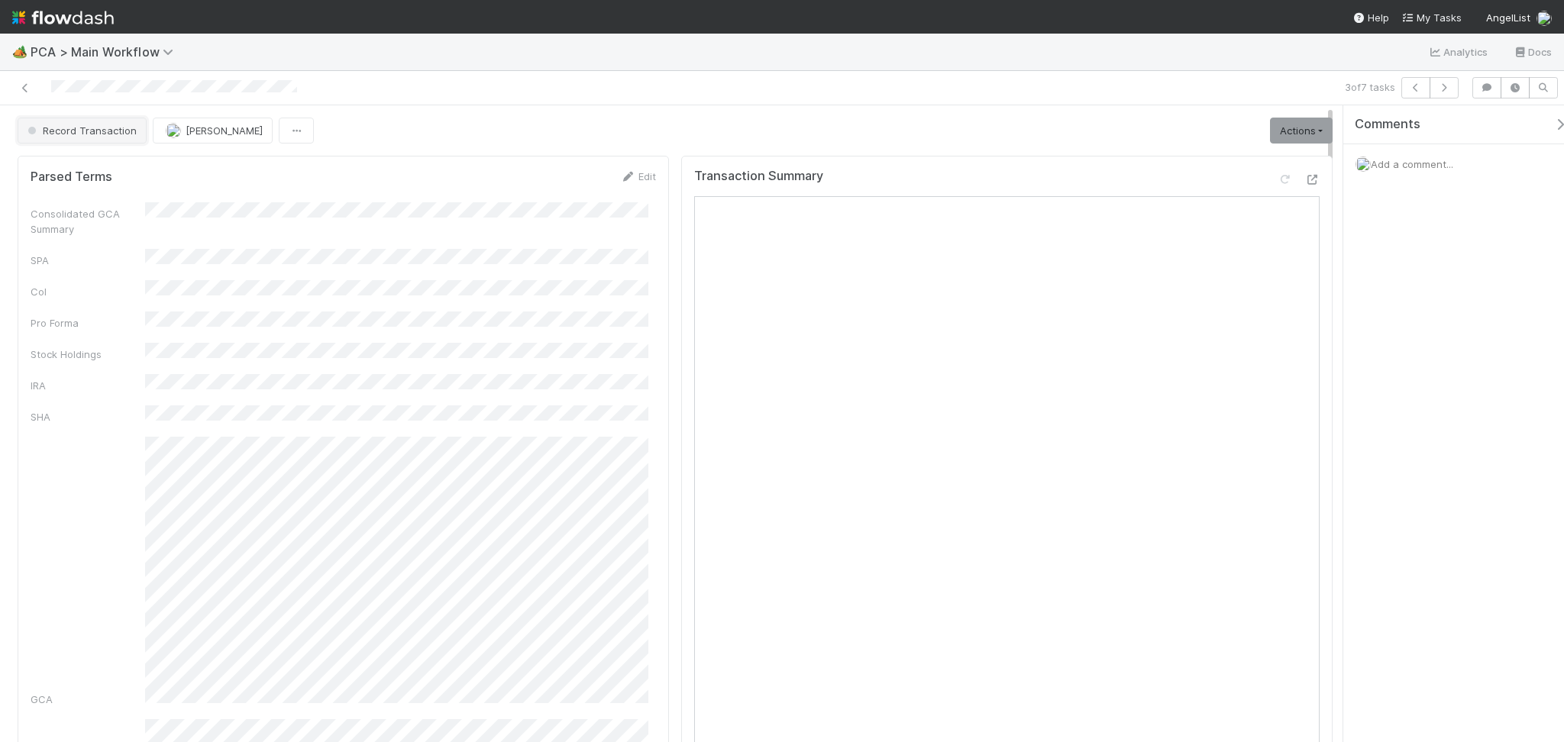
click at [77, 137] on button "Record Transaction" at bounding box center [82, 131] width 129 height 26
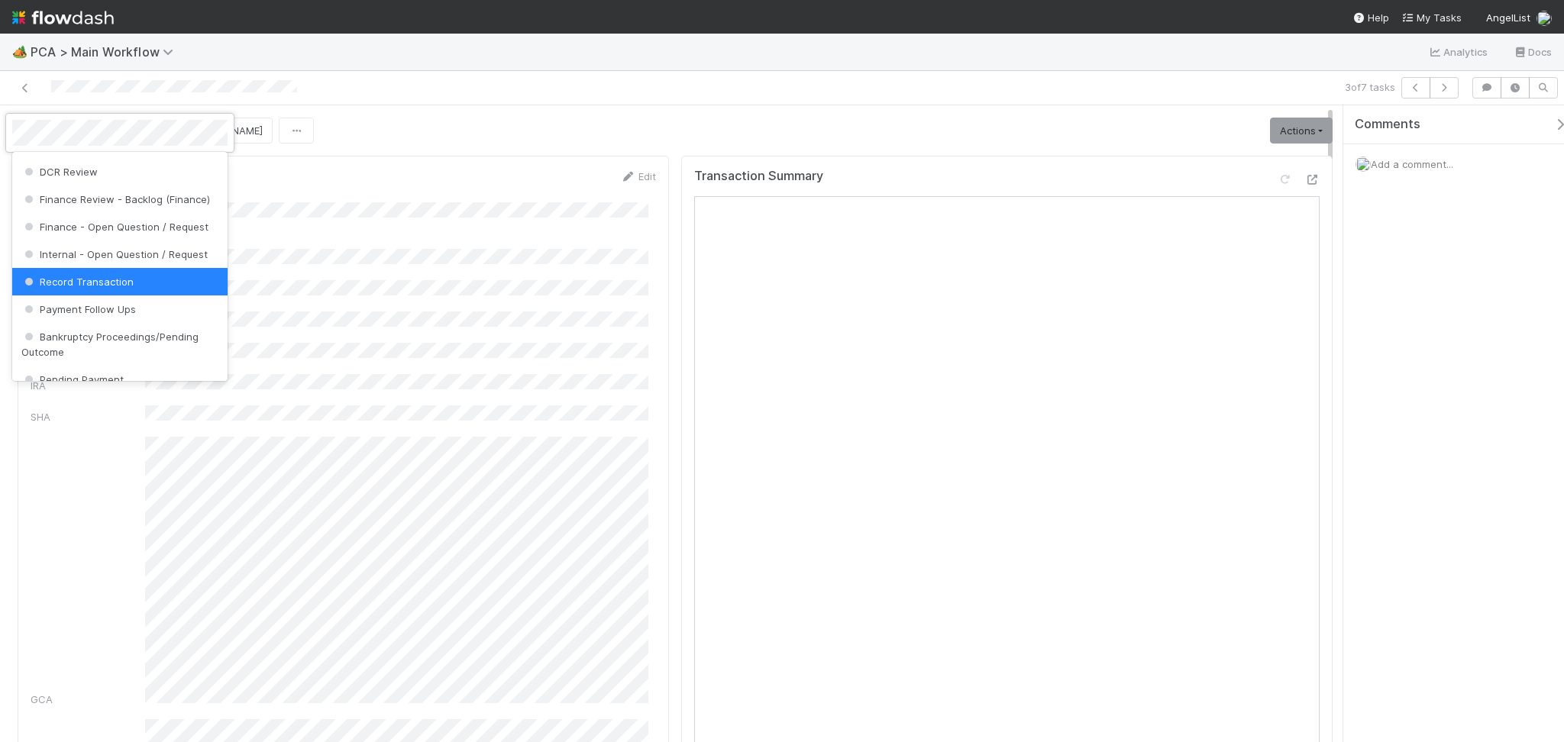
click at [1281, 117] on div at bounding box center [782, 371] width 1564 height 742
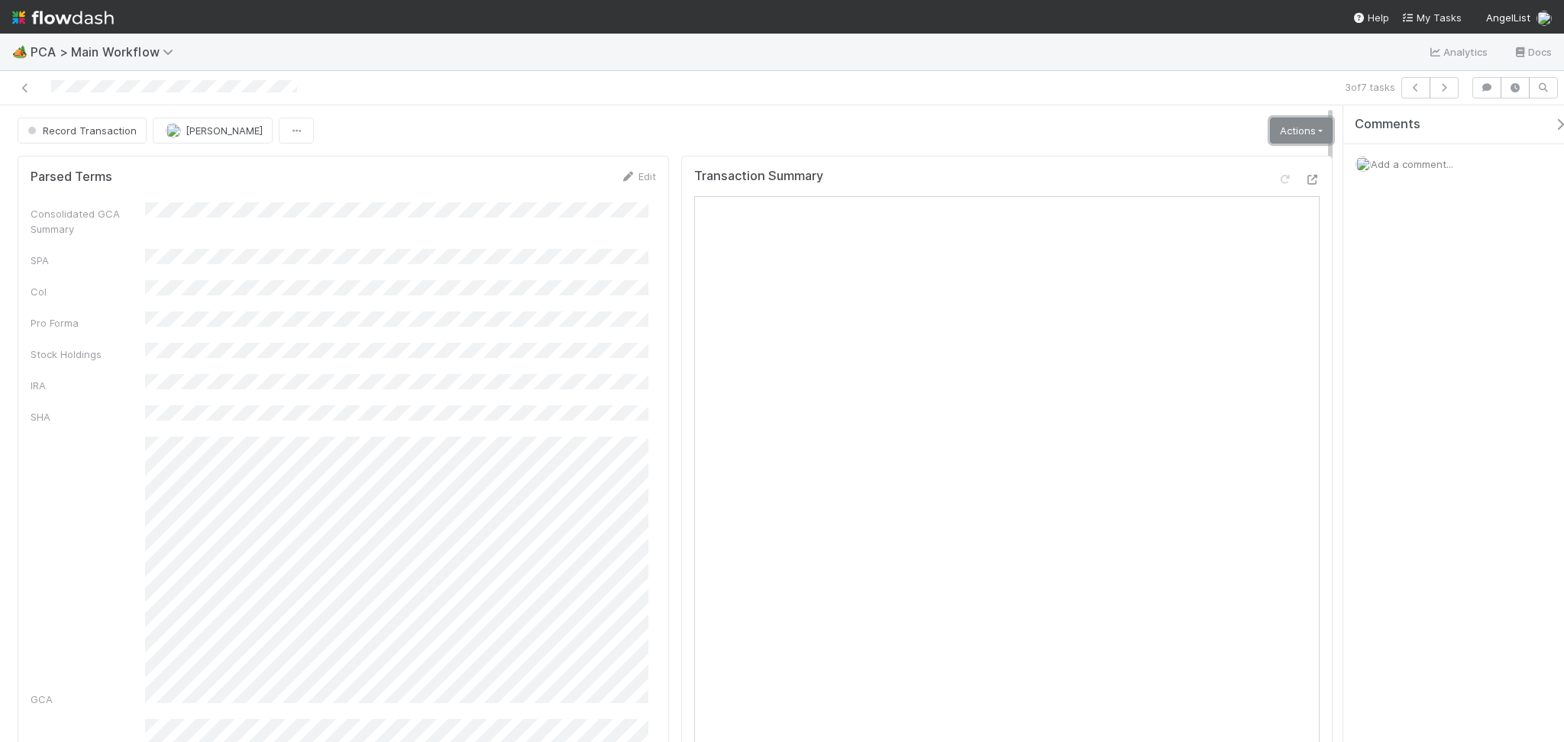
click at [1281, 118] on link "Actions" at bounding box center [1301, 131] width 63 height 26
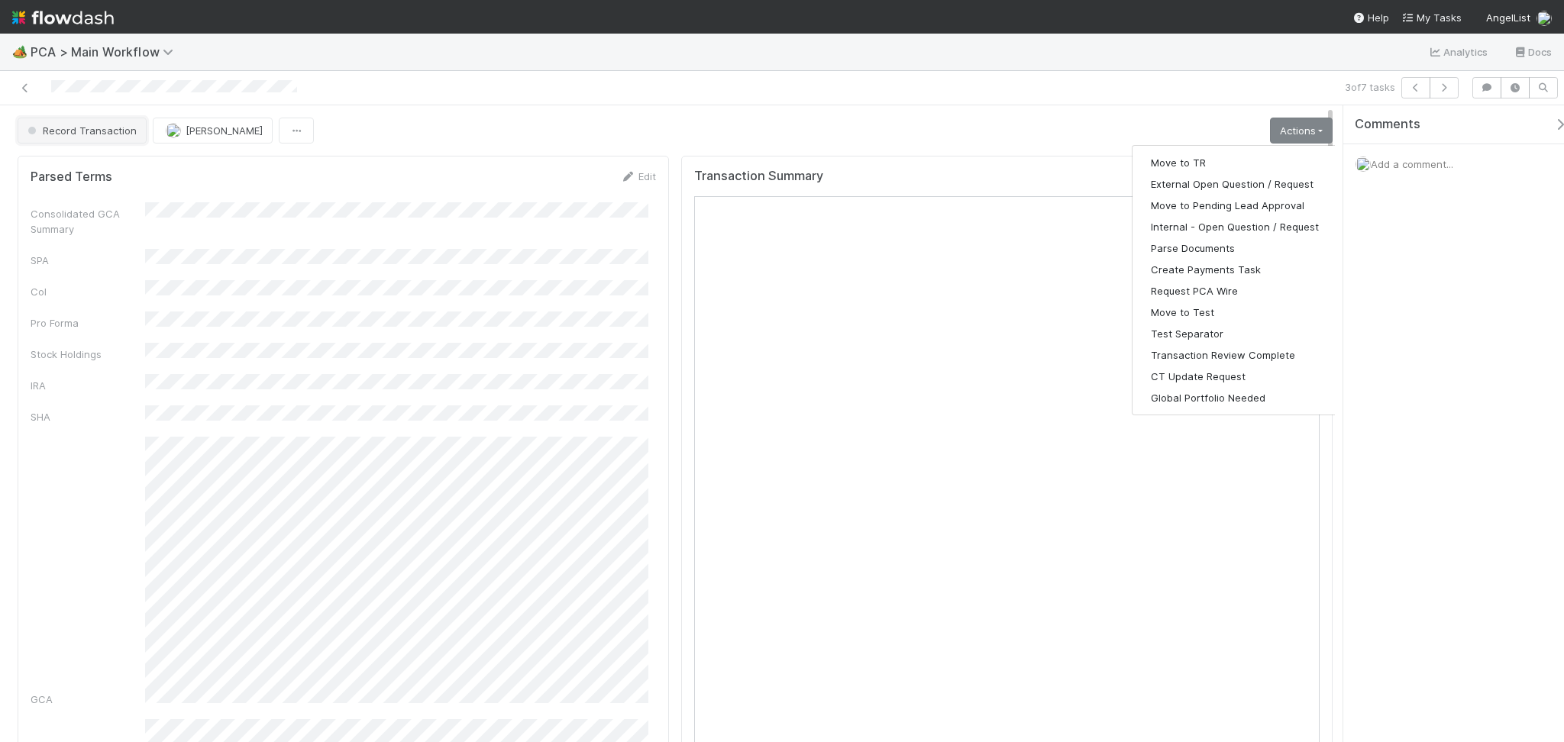
click at [77, 124] on span "Record Transaction" at bounding box center [80, 130] width 112 height 12
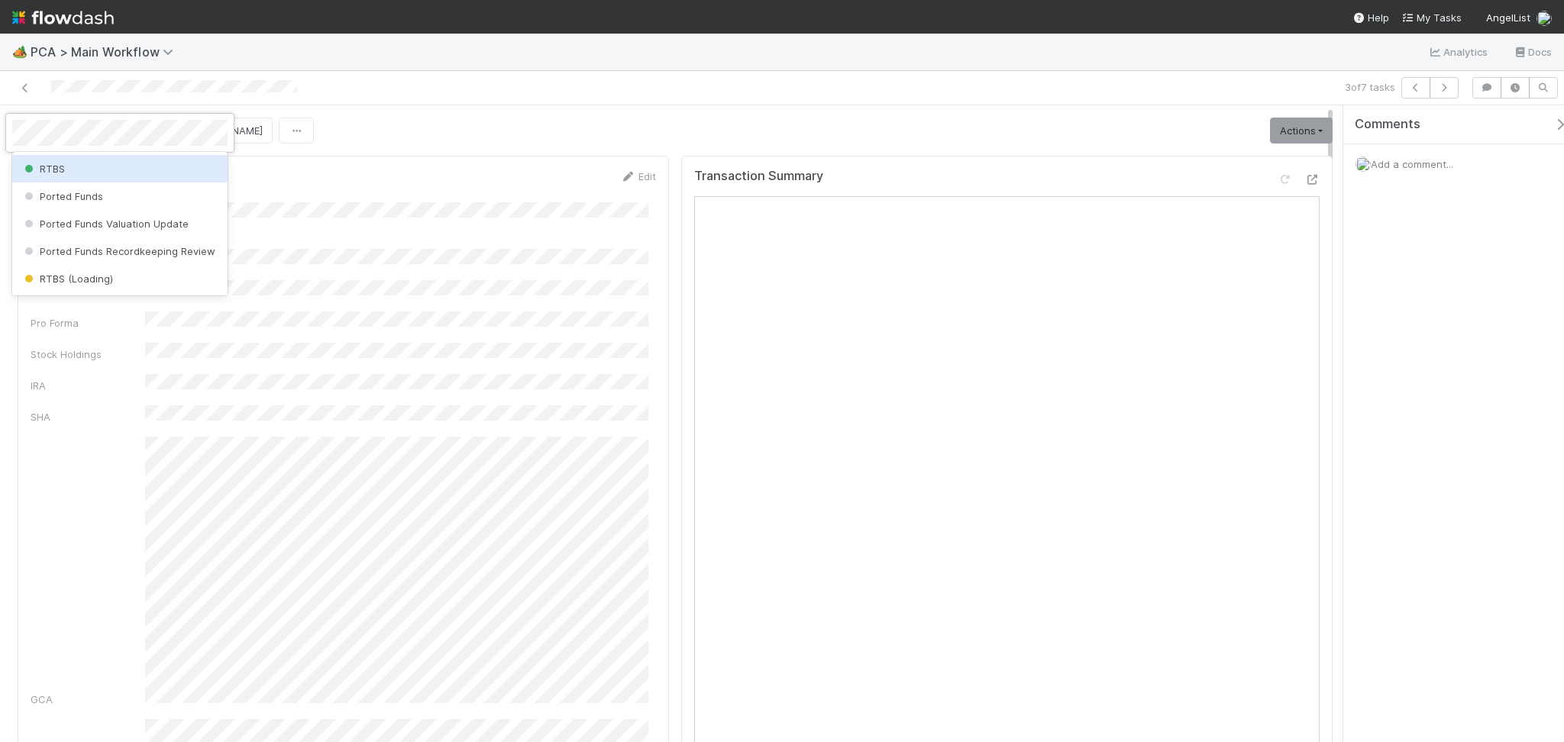
scroll to position [0, 0]
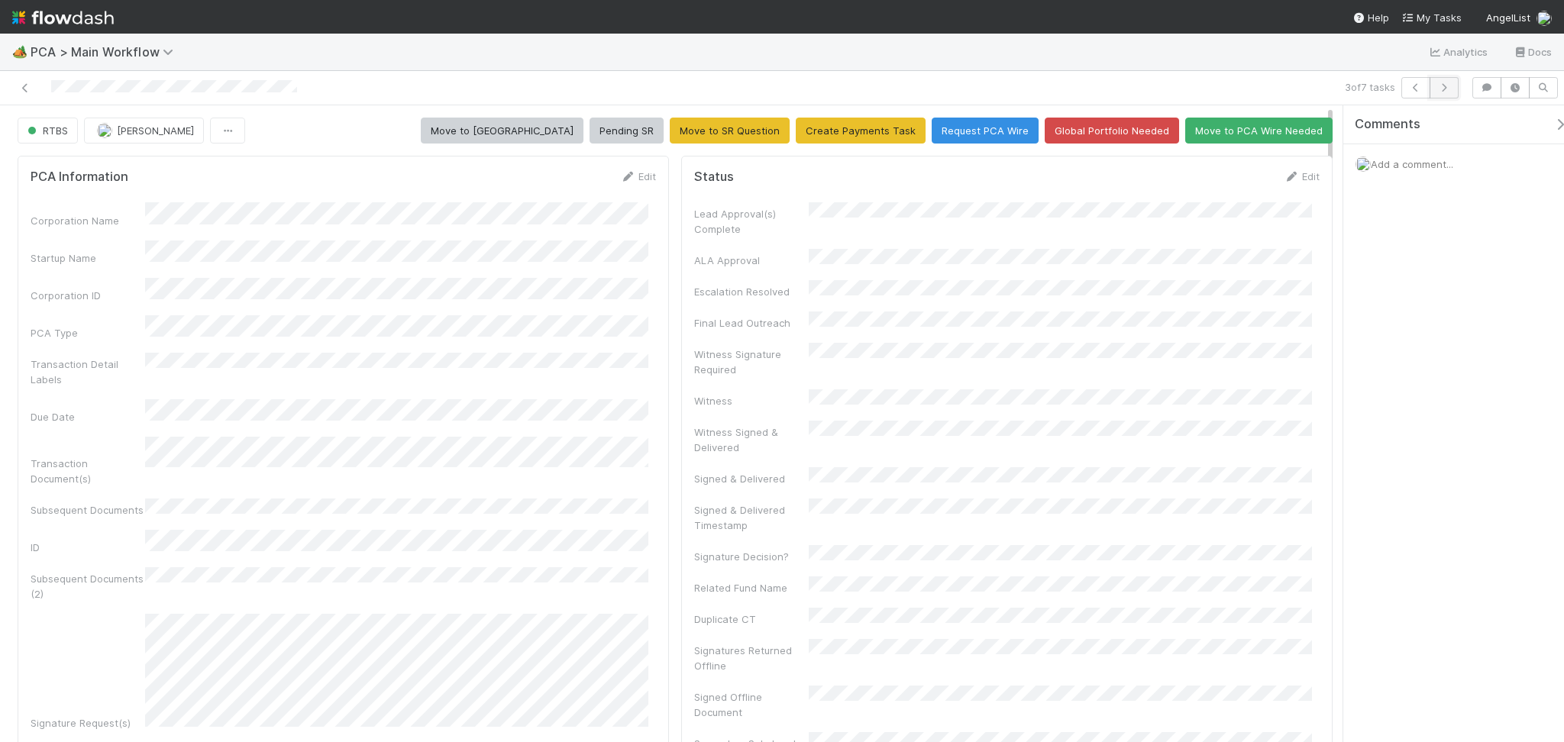
click at [1449, 95] on button "button" at bounding box center [1444, 87] width 29 height 21
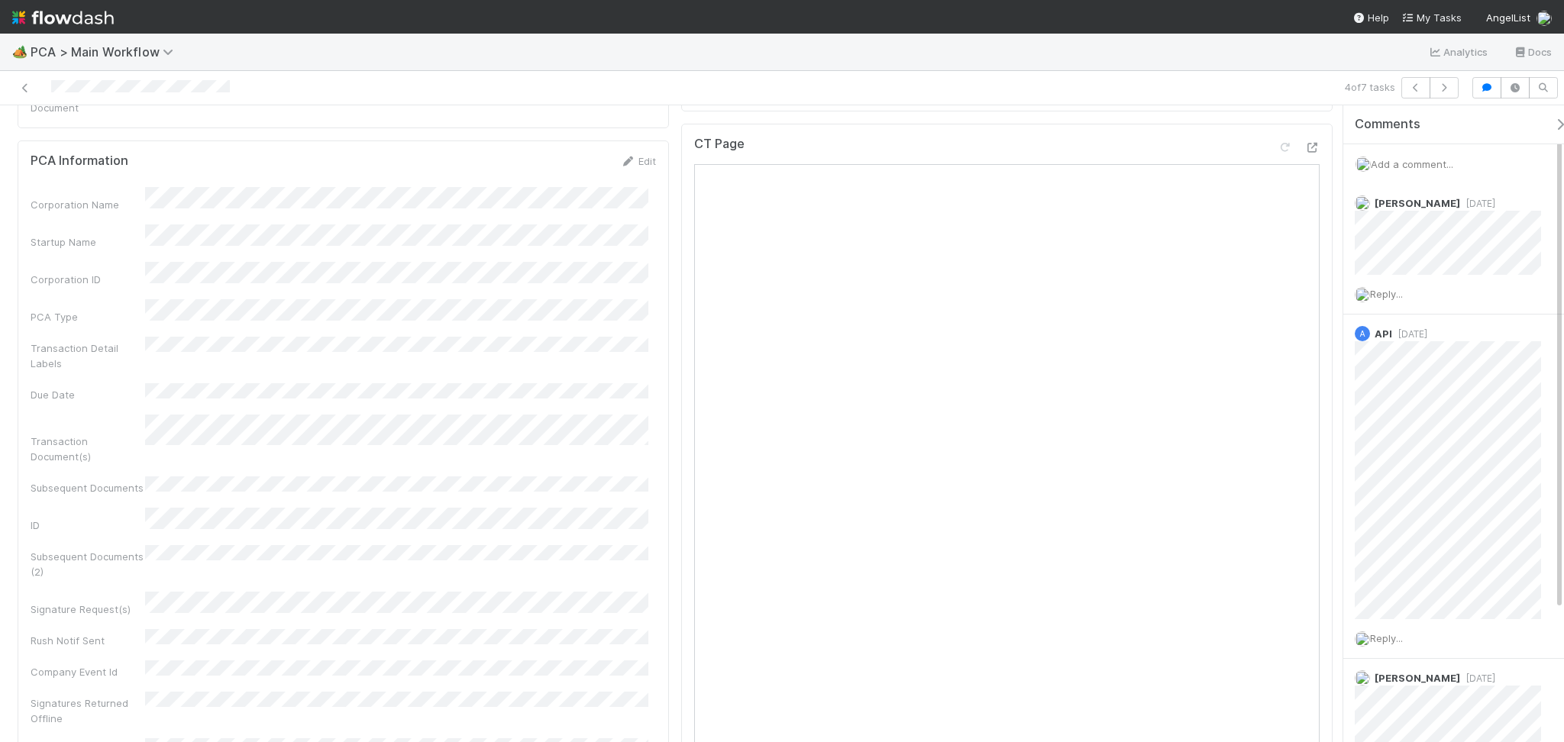
scroll to position [814, 0]
click at [1304, 245] on icon at bounding box center [1311, 250] width 15 height 10
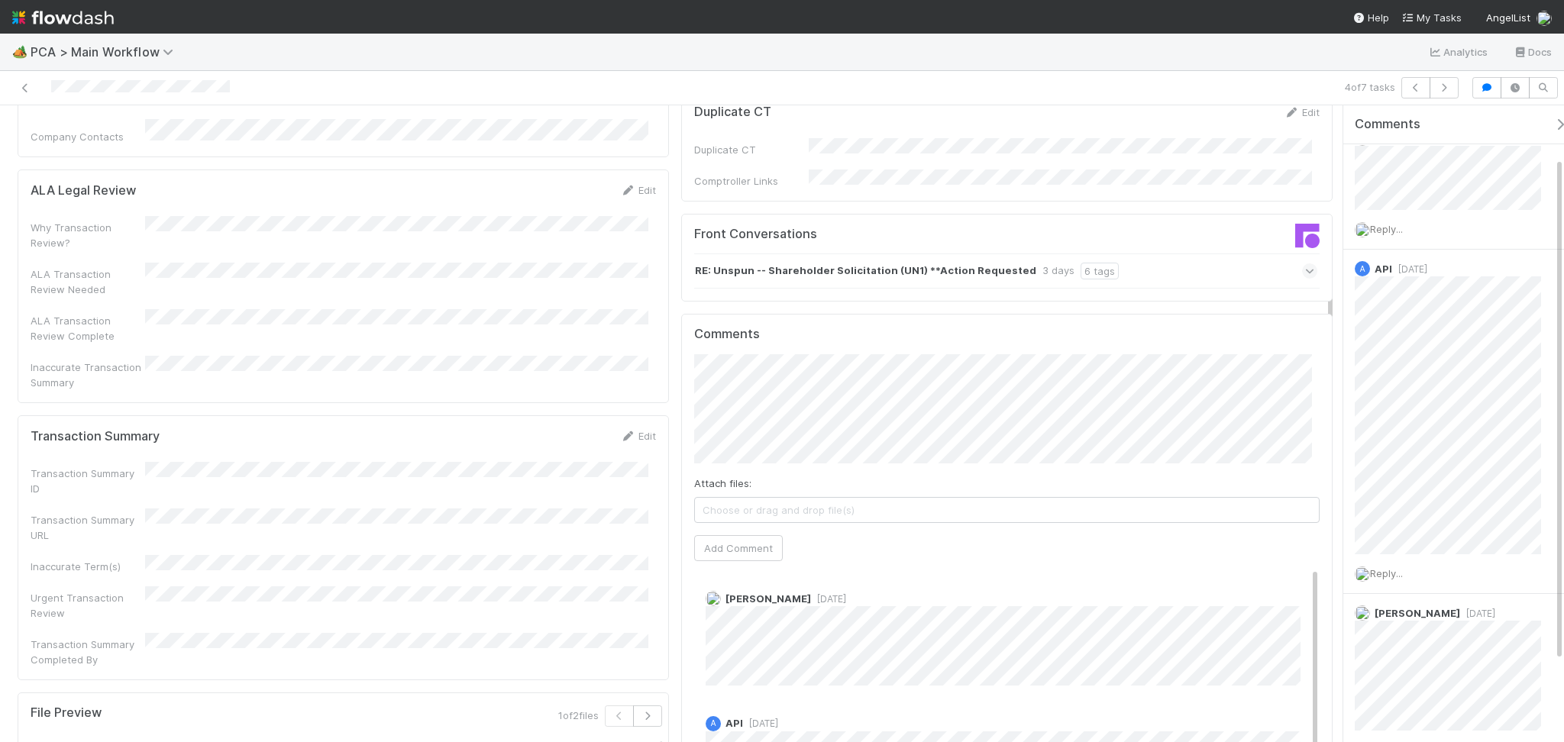
scroll to position [1527, 0]
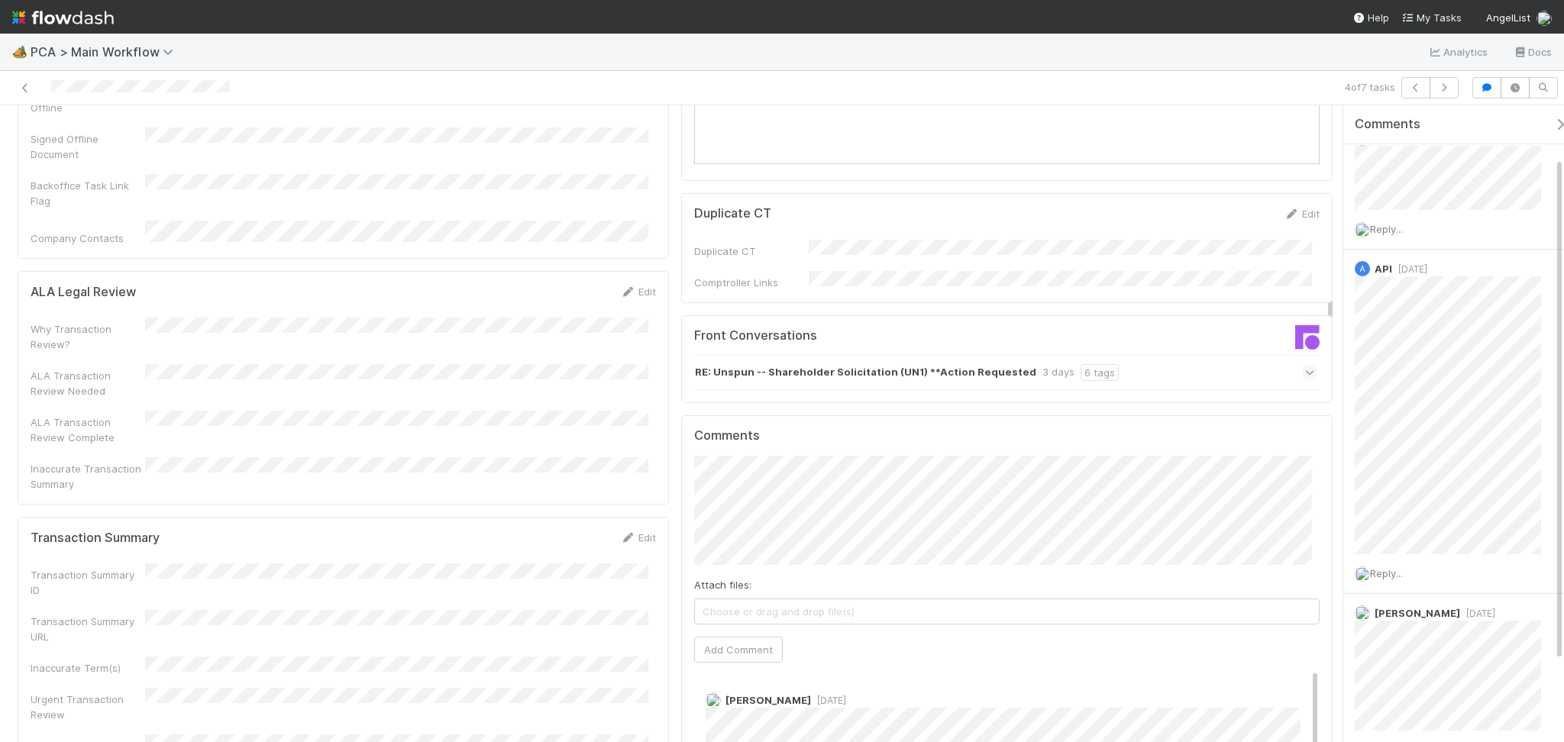
click at [1181, 355] on div "RE: Unspun -- Shareholder Solicitation (UN1) **Action Requested 3 days 6 tags" at bounding box center [1005, 372] width 623 height 35
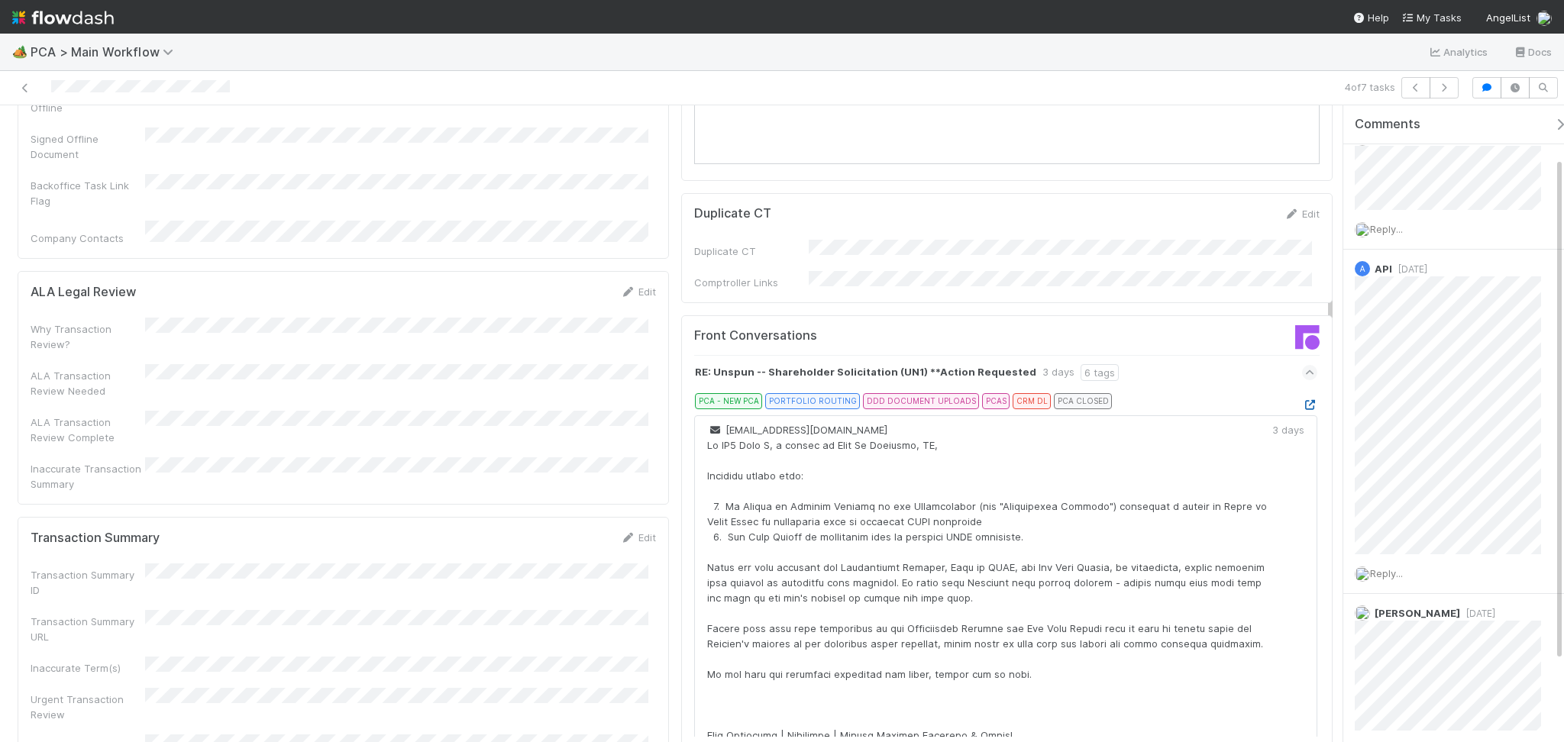
click at [1302, 400] on icon at bounding box center [1309, 405] width 15 height 10
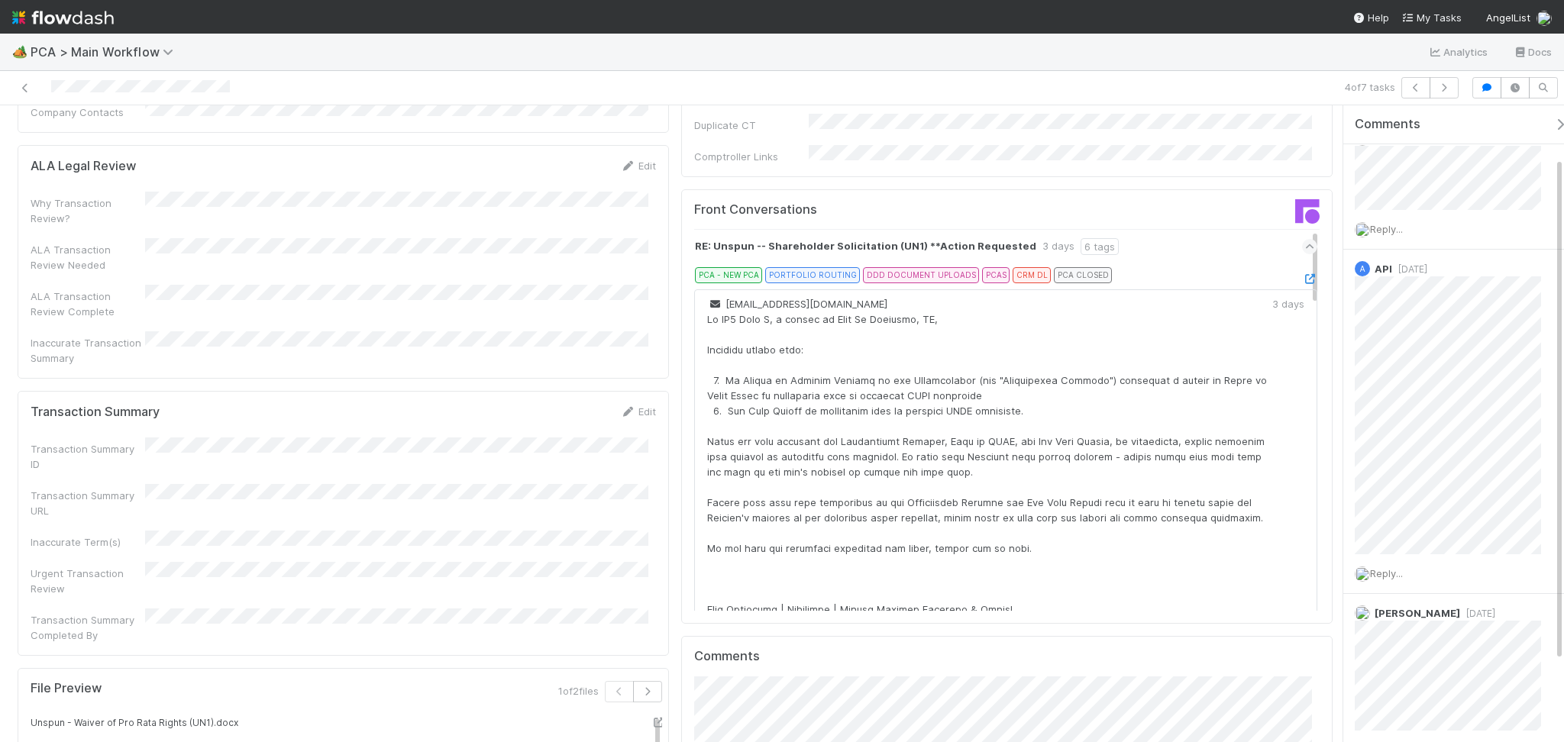
scroll to position [1730, 0]
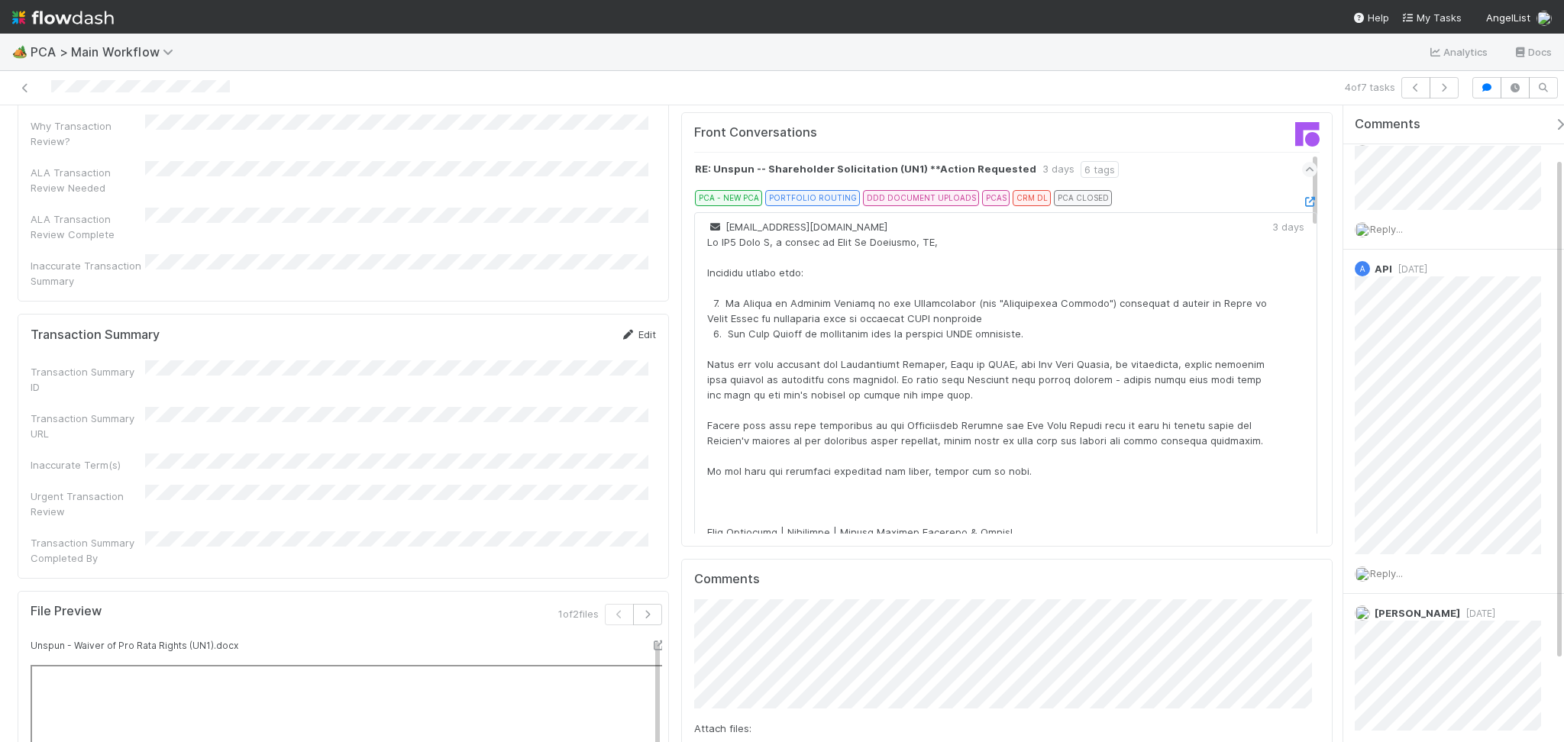
click at [631, 328] on link "Edit" at bounding box center [638, 334] width 36 height 12
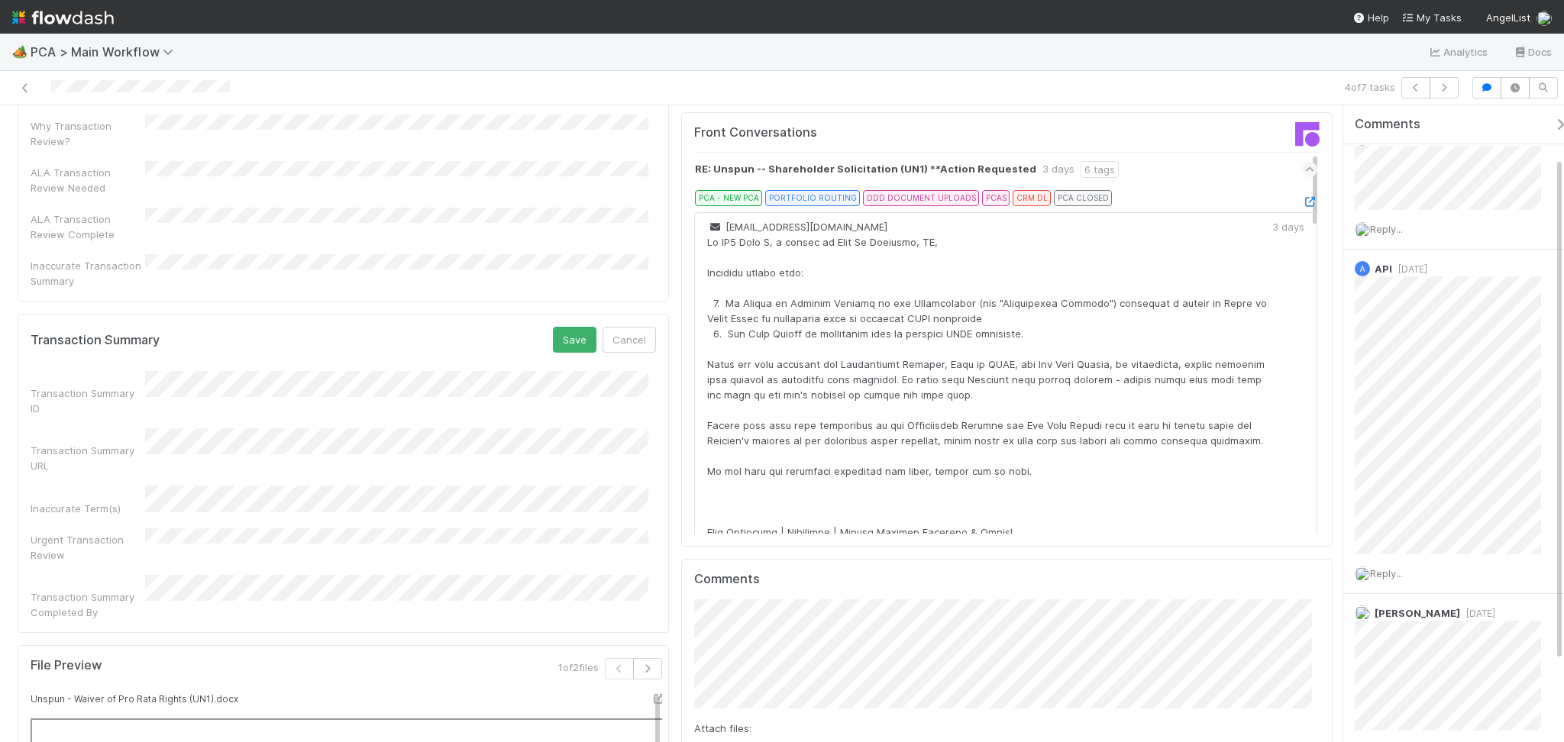
click at [267, 428] on div "Transaction Summary URL" at bounding box center [343, 450] width 625 height 45
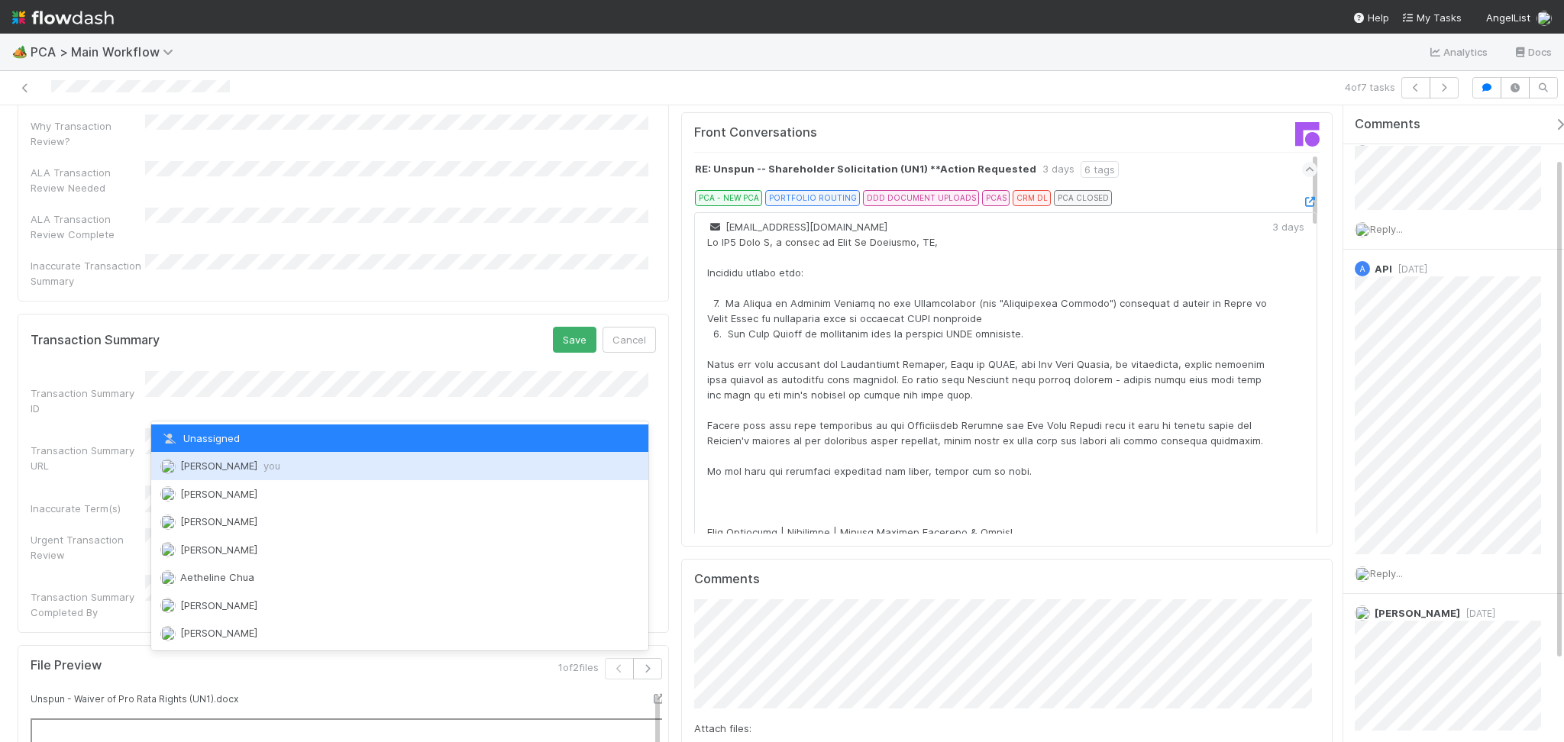
drag, startPoint x: 257, startPoint y: 459, endPoint x: 275, endPoint y: 455, distance: 18.0
click at [257, 460] on span "Febbie Cervantes you" at bounding box center [230, 466] width 100 height 12
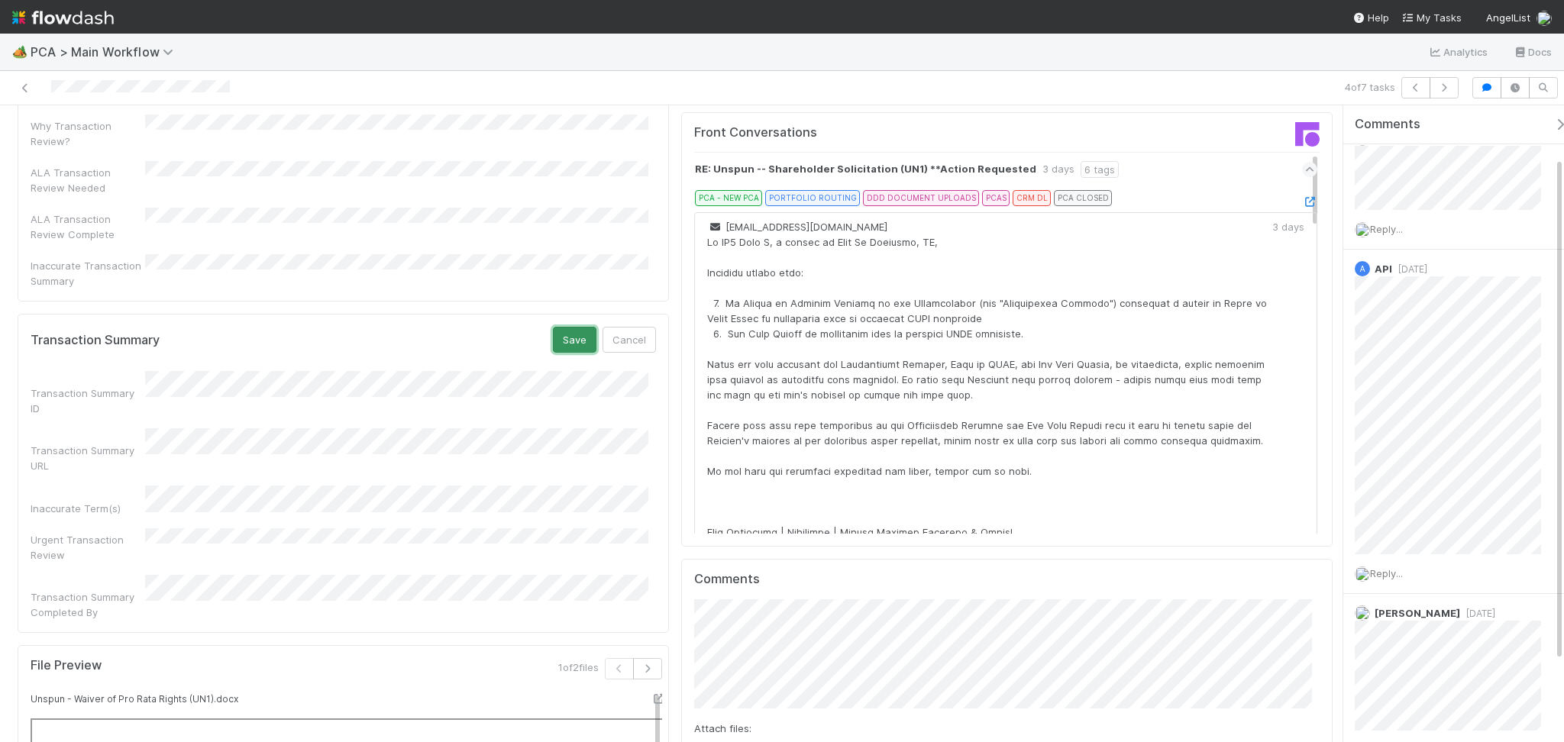
click at [569, 327] on button "Save" at bounding box center [575, 340] width 44 height 26
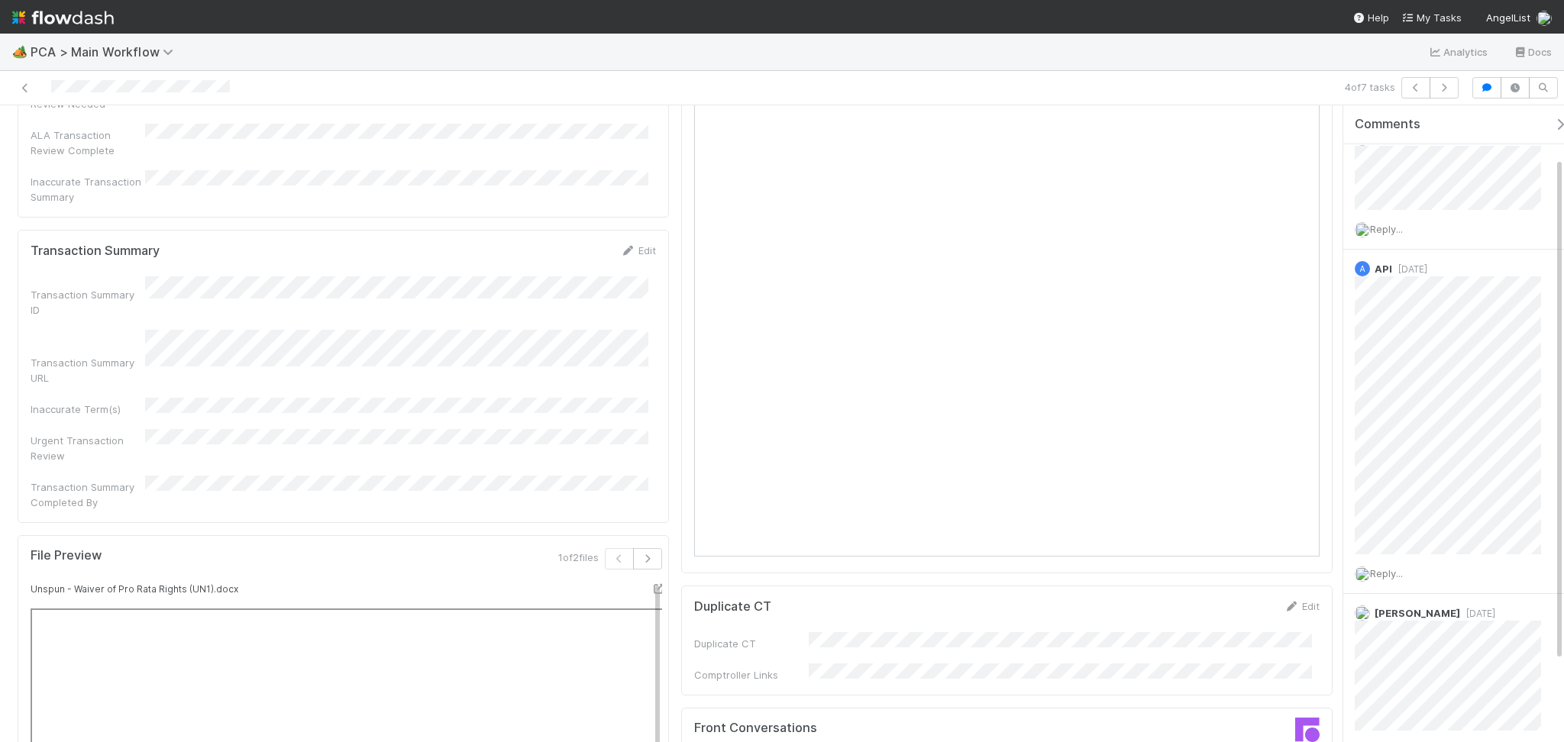
scroll to position [1934, 0]
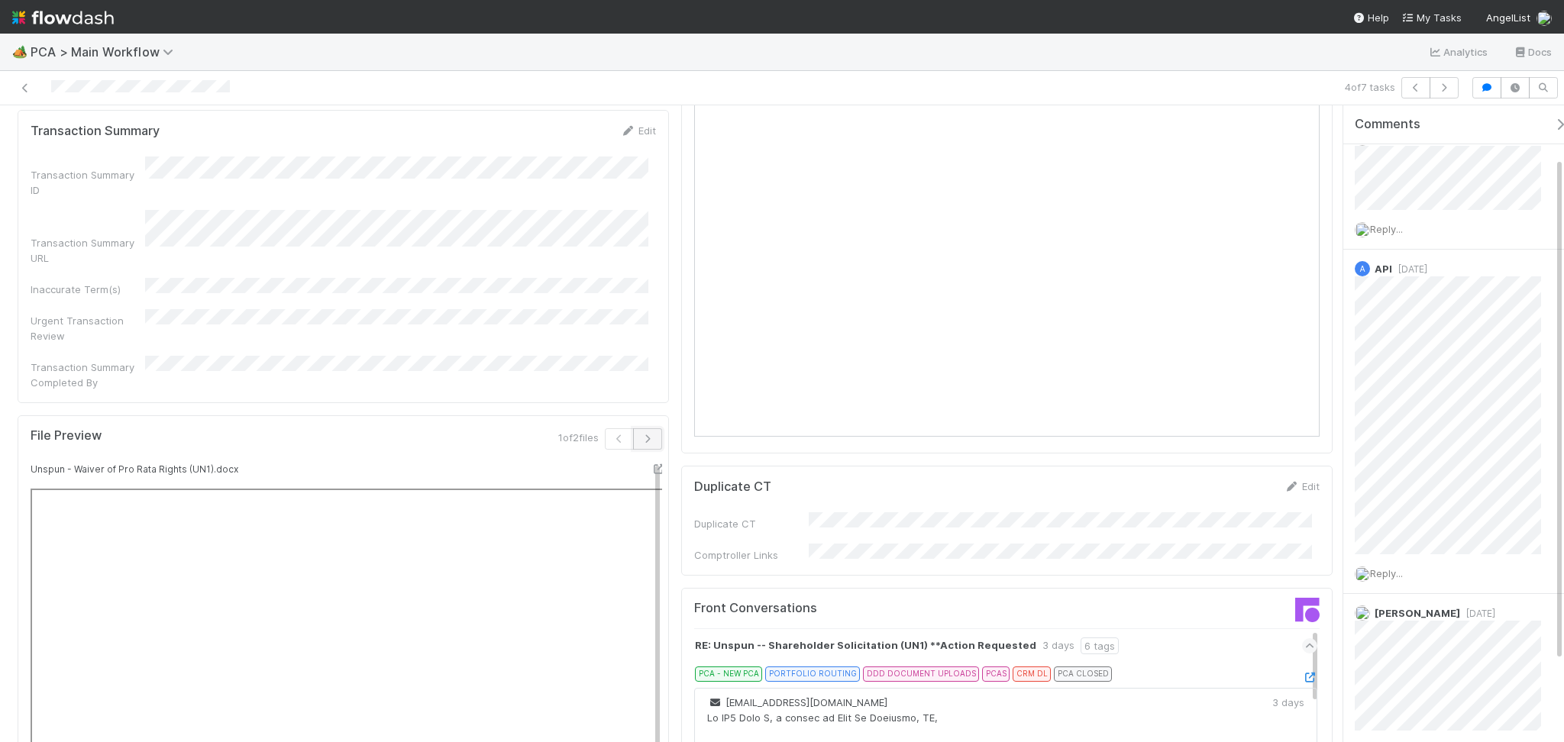
click at [633, 428] on button "button" at bounding box center [647, 438] width 29 height 21
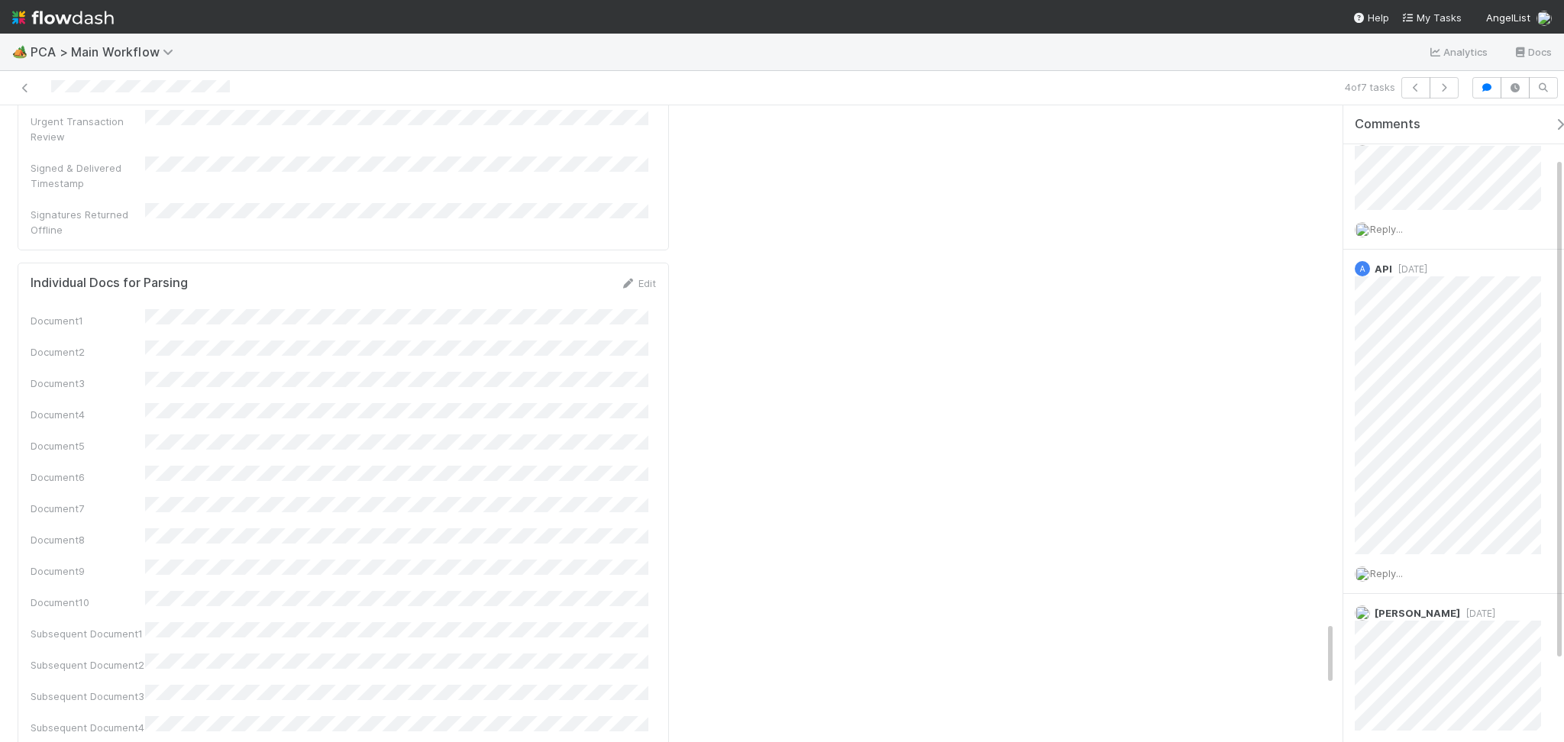
scroll to position [5600, 0]
click at [253, 712] on div "Parsed" at bounding box center [236, 728] width 115 height 33
click at [255, 712] on div "Parsed" at bounding box center [236, 728] width 115 height 33
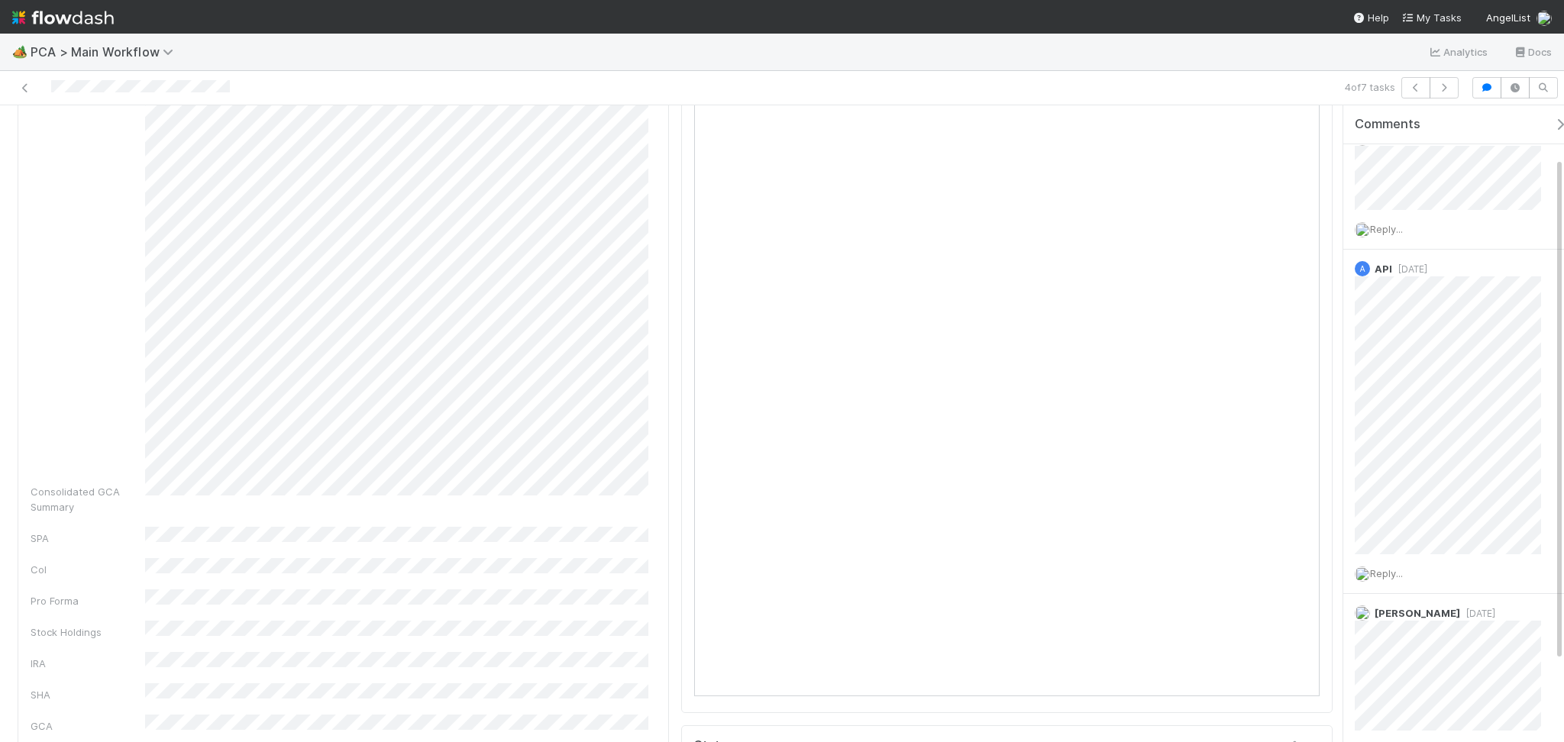
scroll to position [0, 0]
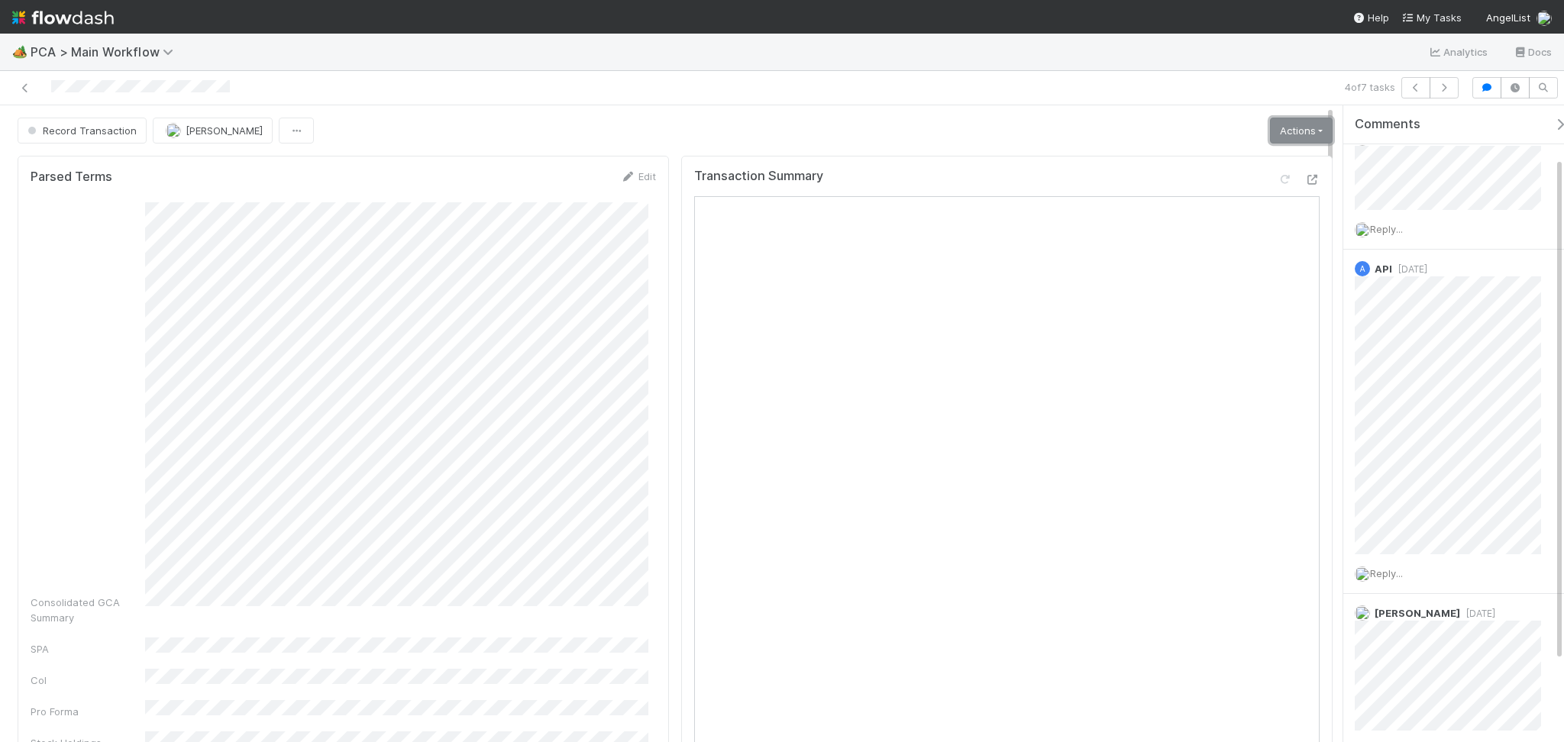
click at [1295, 124] on link "Actions" at bounding box center [1301, 131] width 63 height 26
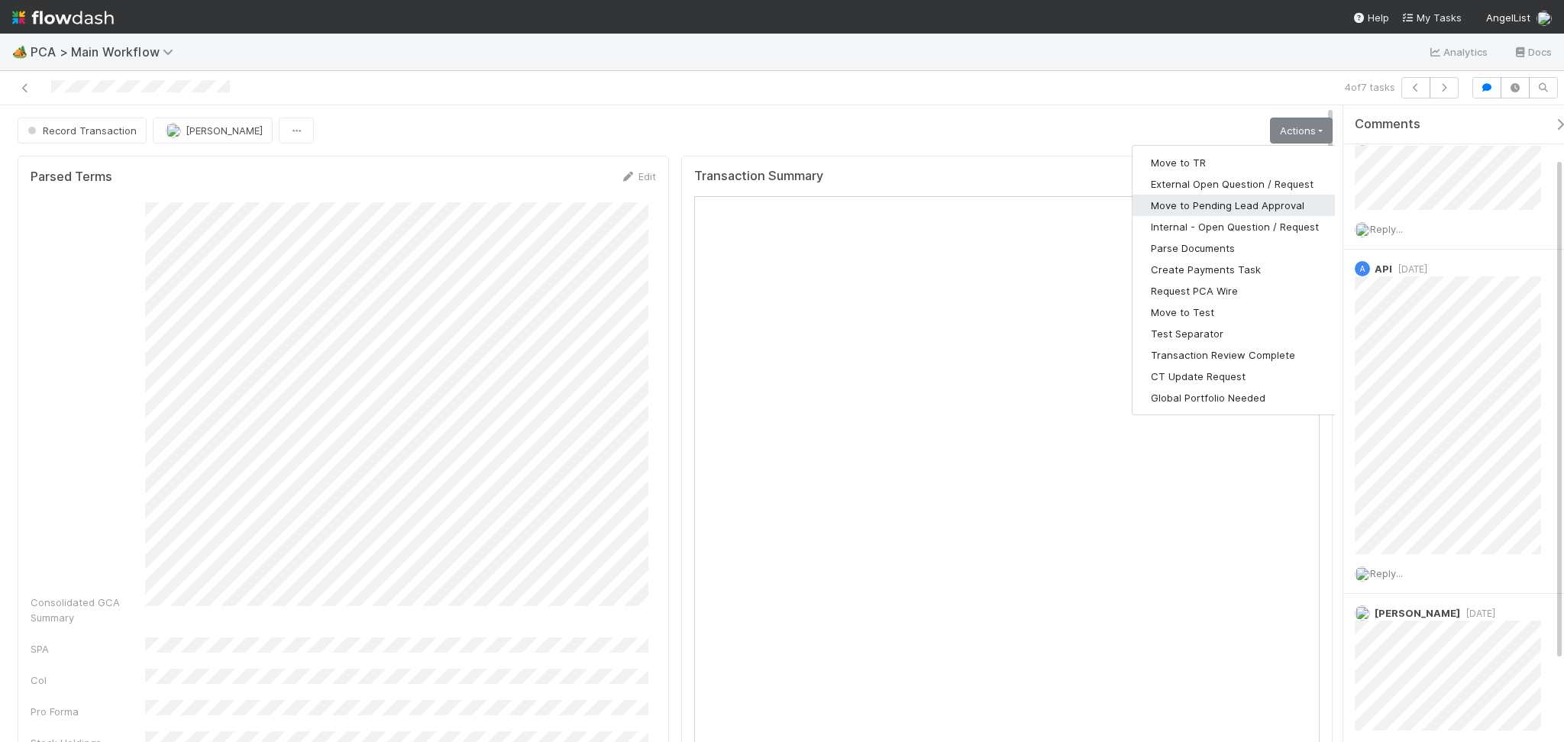
click at [1230, 208] on button "Move to Pending Lead Approval" at bounding box center [1234, 205] width 205 height 21
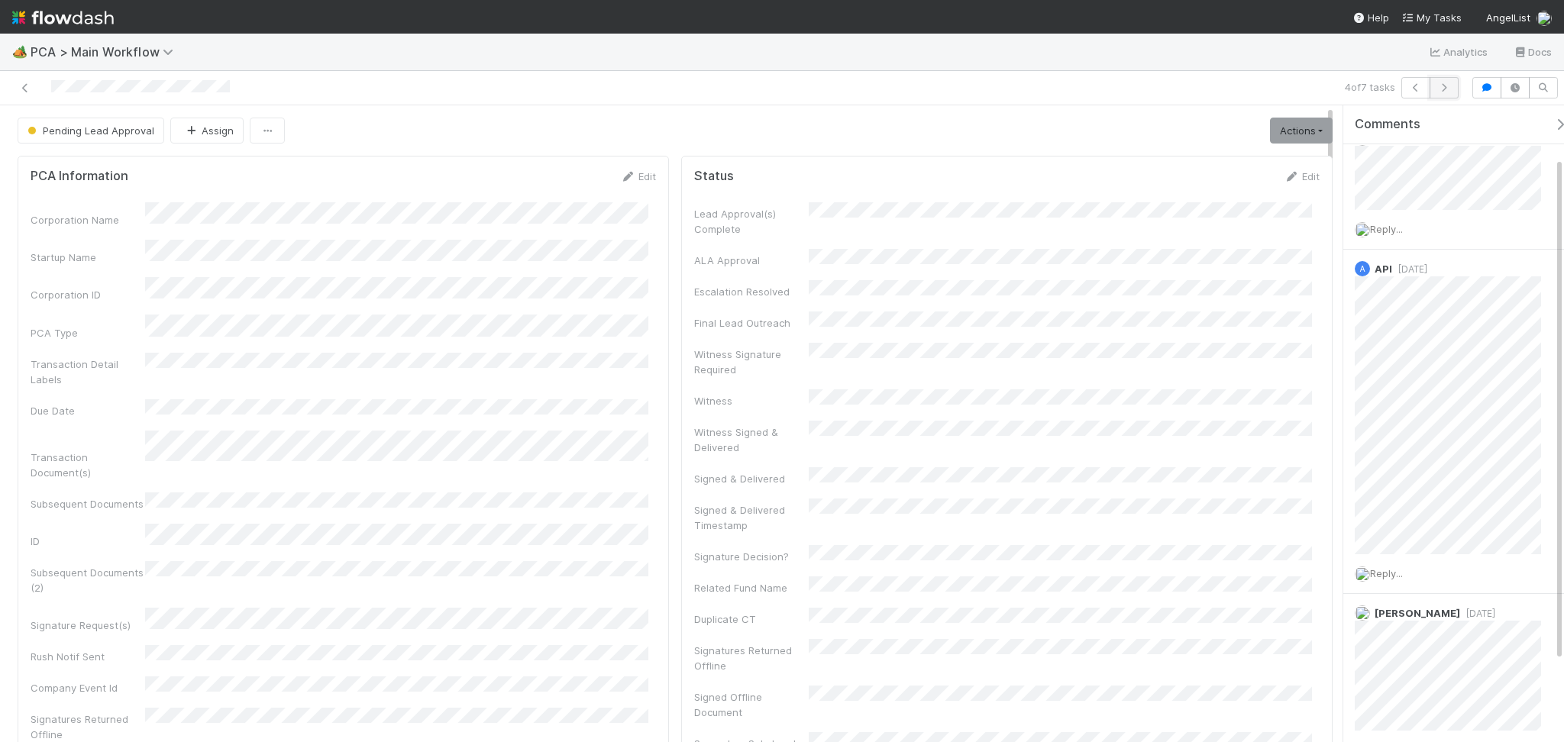
click at [1446, 84] on icon "button" at bounding box center [1443, 87] width 15 height 9
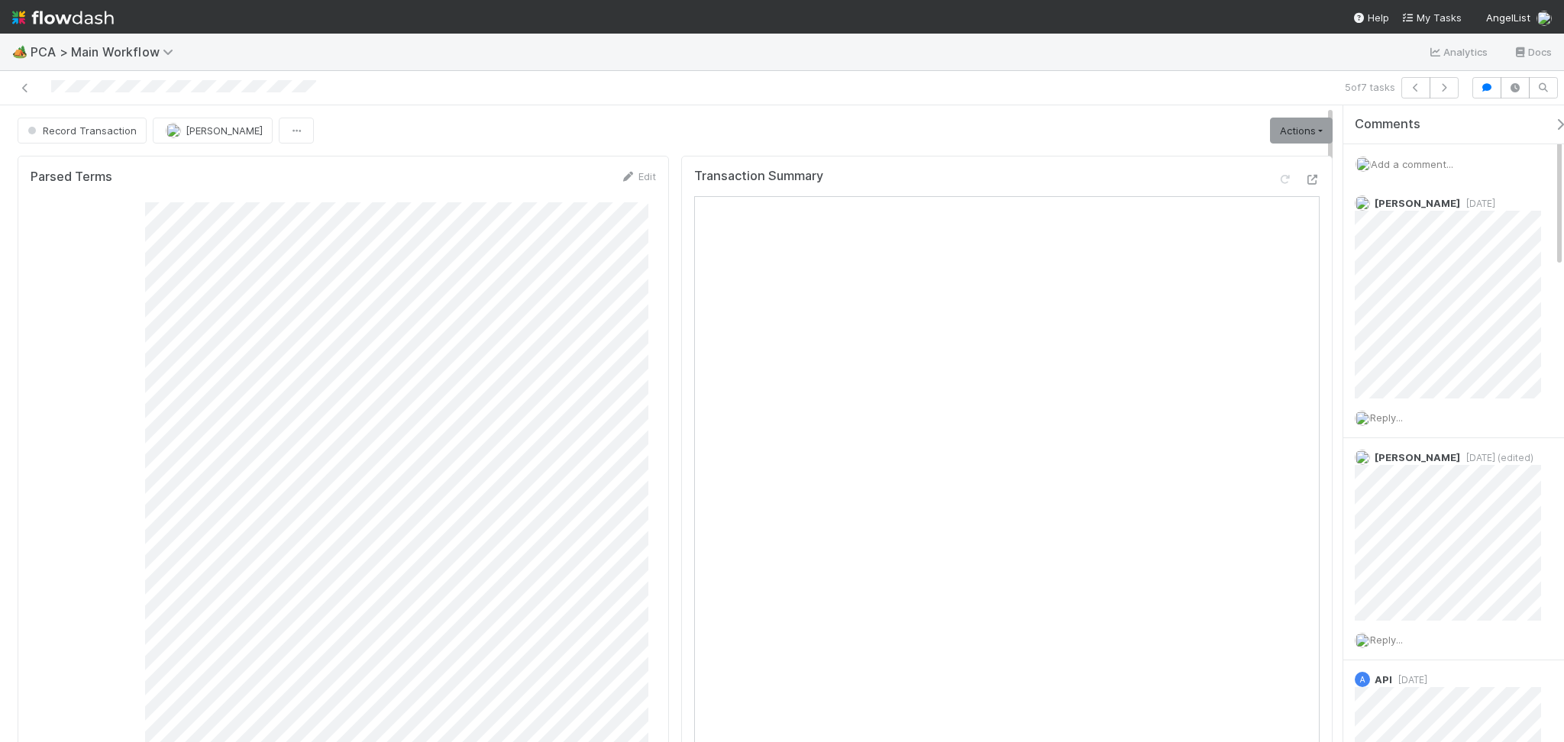
drag, startPoint x: 363, startPoint y: 71, endPoint x: 369, endPoint y: 83, distance: 13.3
click at [363, 73] on div "5 of 7 tasks" at bounding box center [782, 88] width 1564 height 34
click at [1304, 181] on icon at bounding box center [1311, 180] width 15 height 10
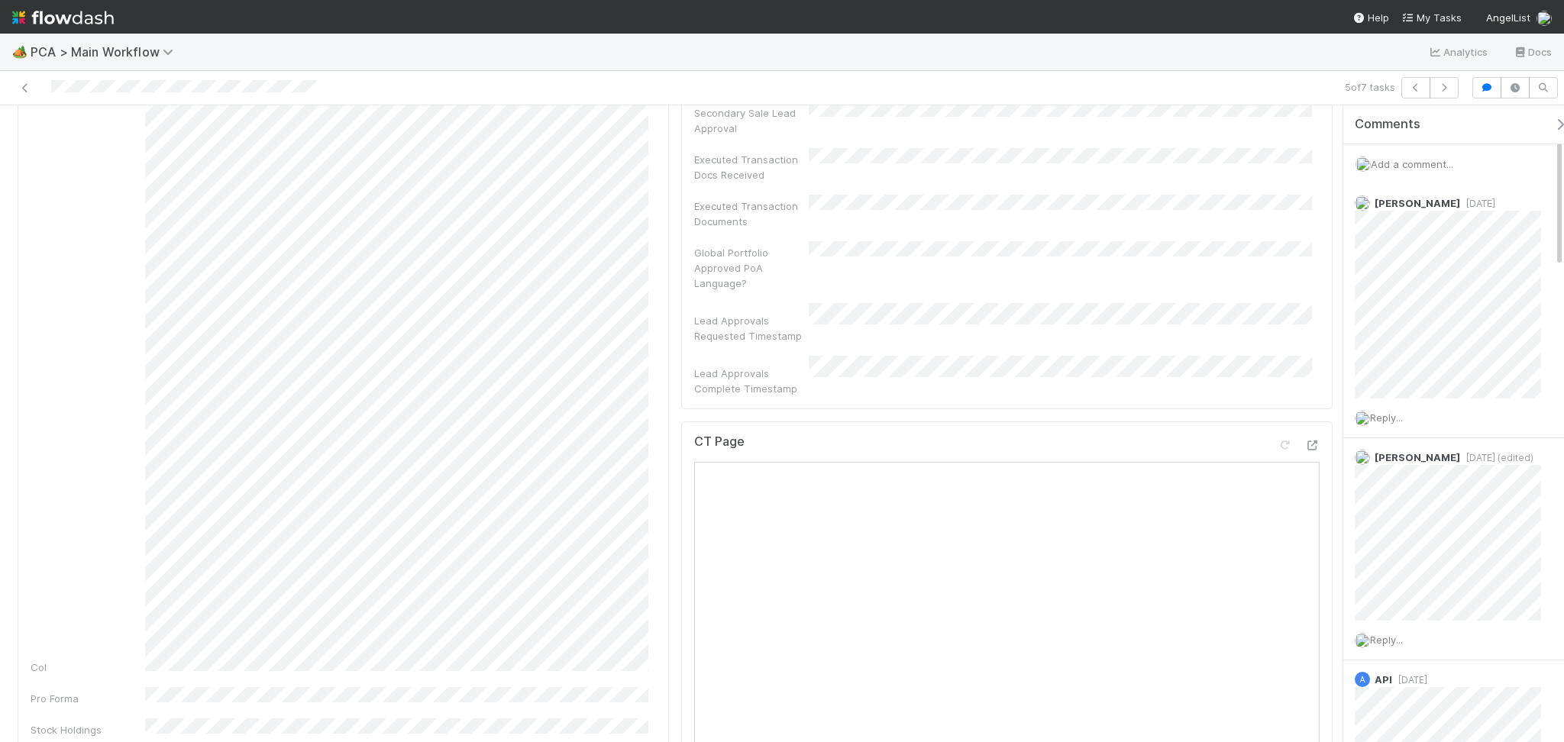
scroll to position [1730, 0]
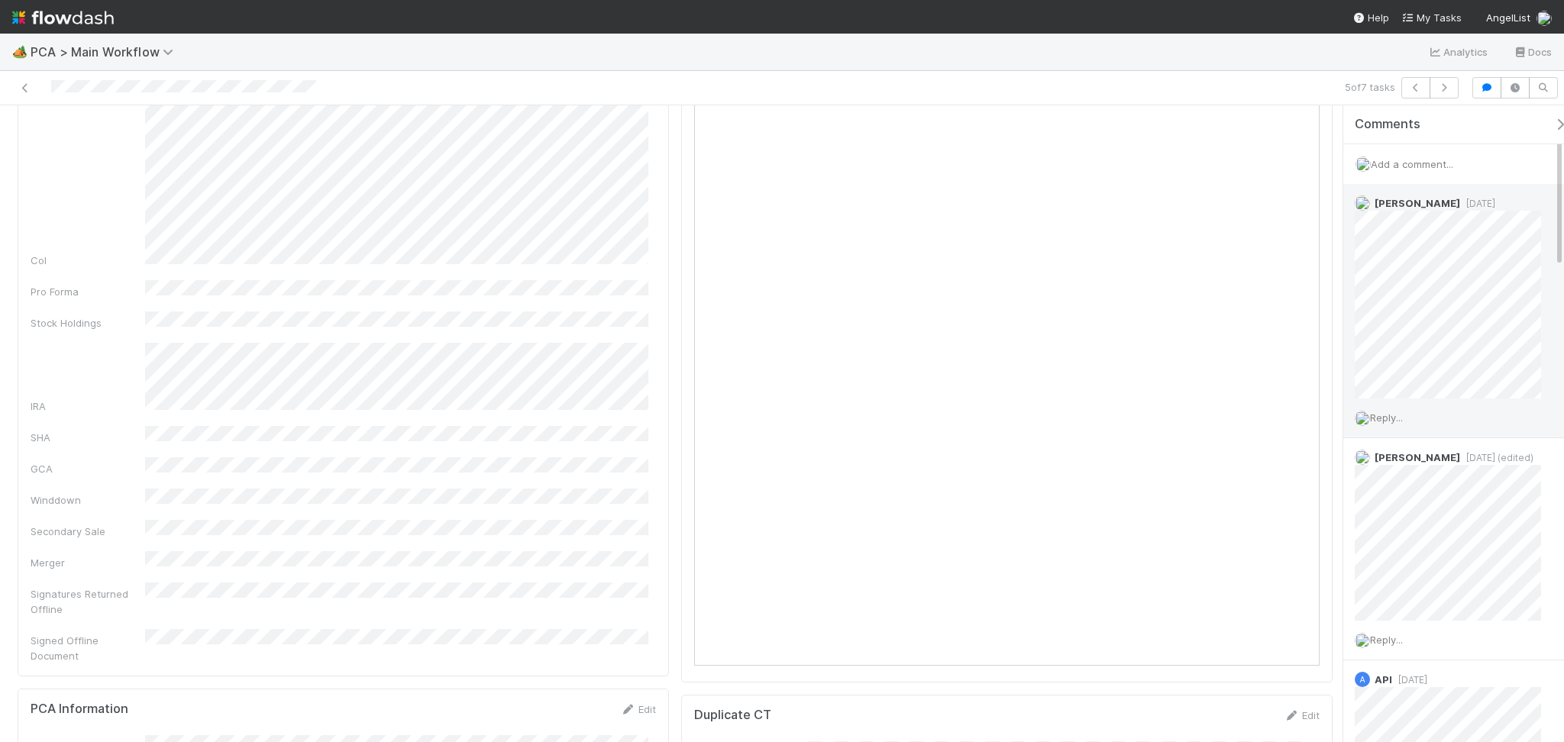
click at [1397, 415] on span "Reply..." at bounding box center [1386, 418] width 33 height 12
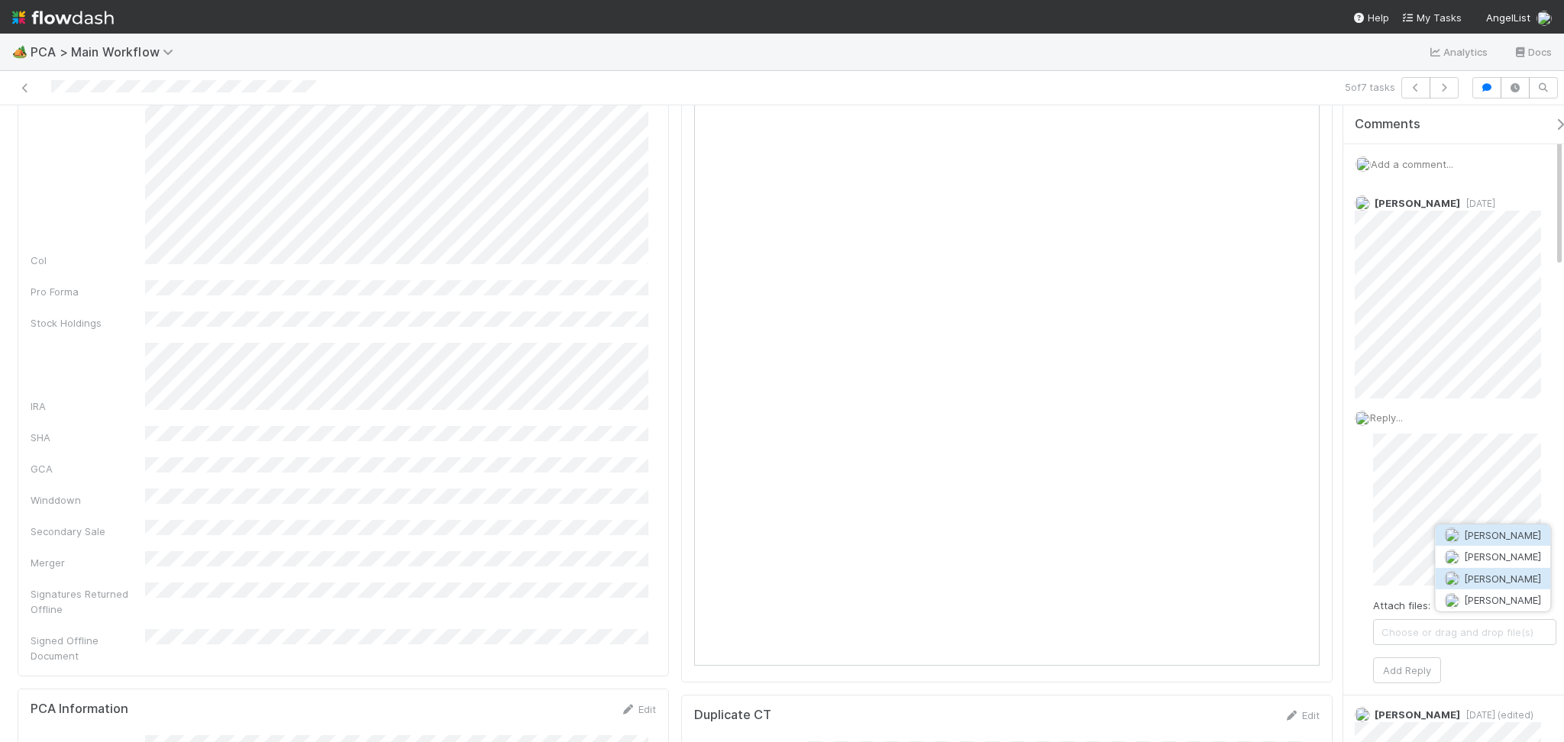
click at [1482, 574] on span "[PERSON_NAME]" at bounding box center [1502, 579] width 77 height 12
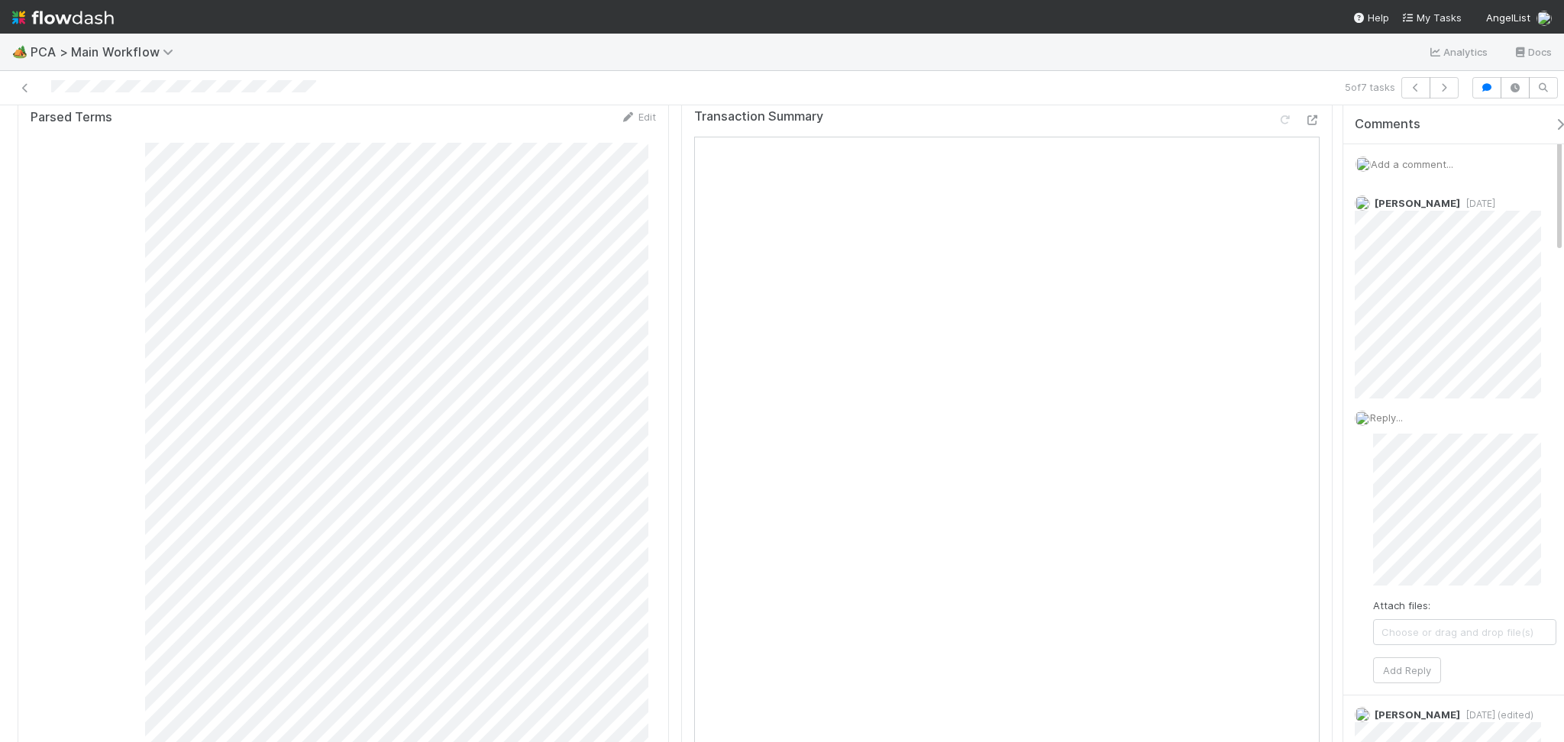
scroll to position [0, 0]
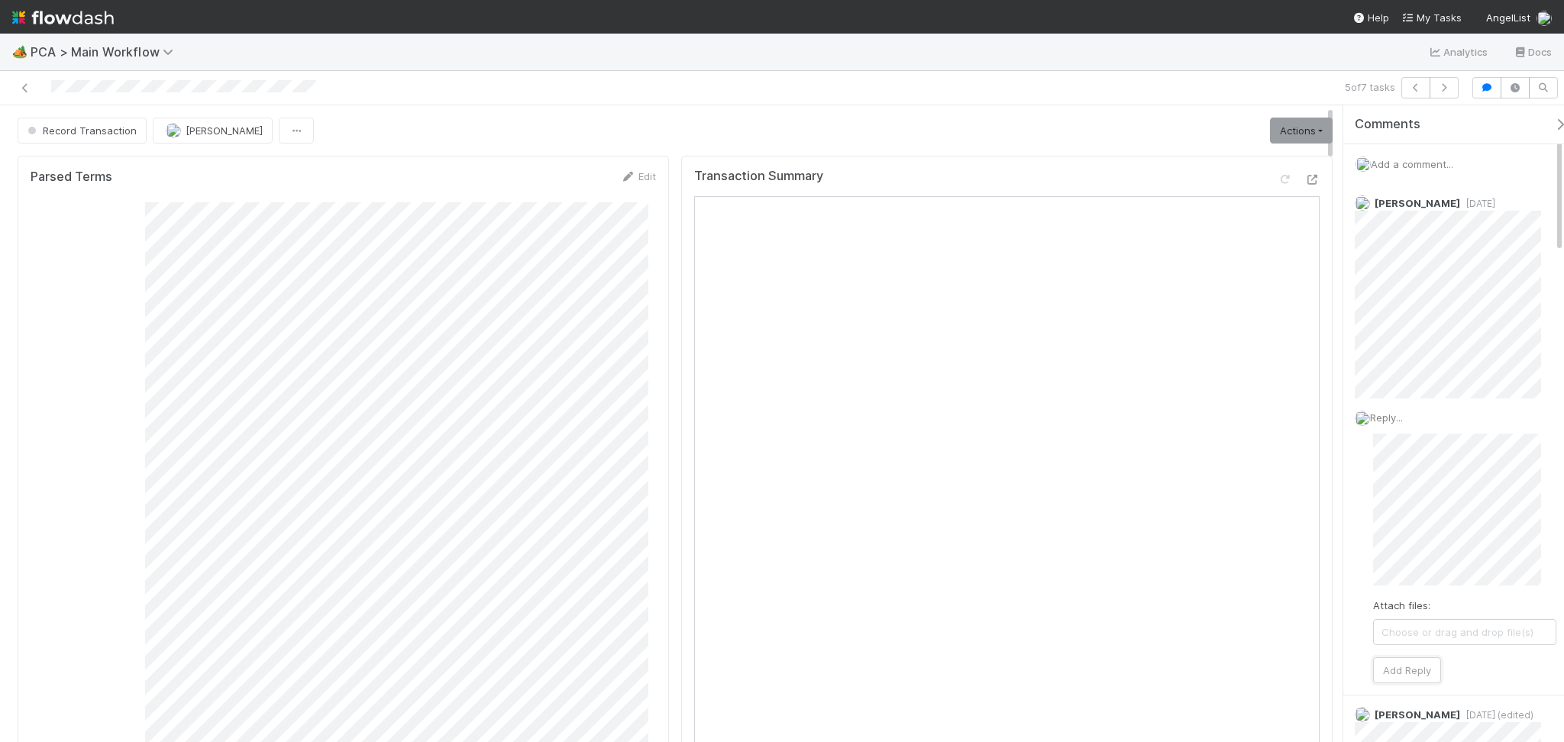
drag, startPoint x: 1390, startPoint y: 669, endPoint x: 1328, endPoint y: 631, distance: 72.7
click at [1391, 670] on button "Add Reply" at bounding box center [1407, 670] width 68 height 26
click at [1279, 138] on link "Actions" at bounding box center [1301, 131] width 63 height 26
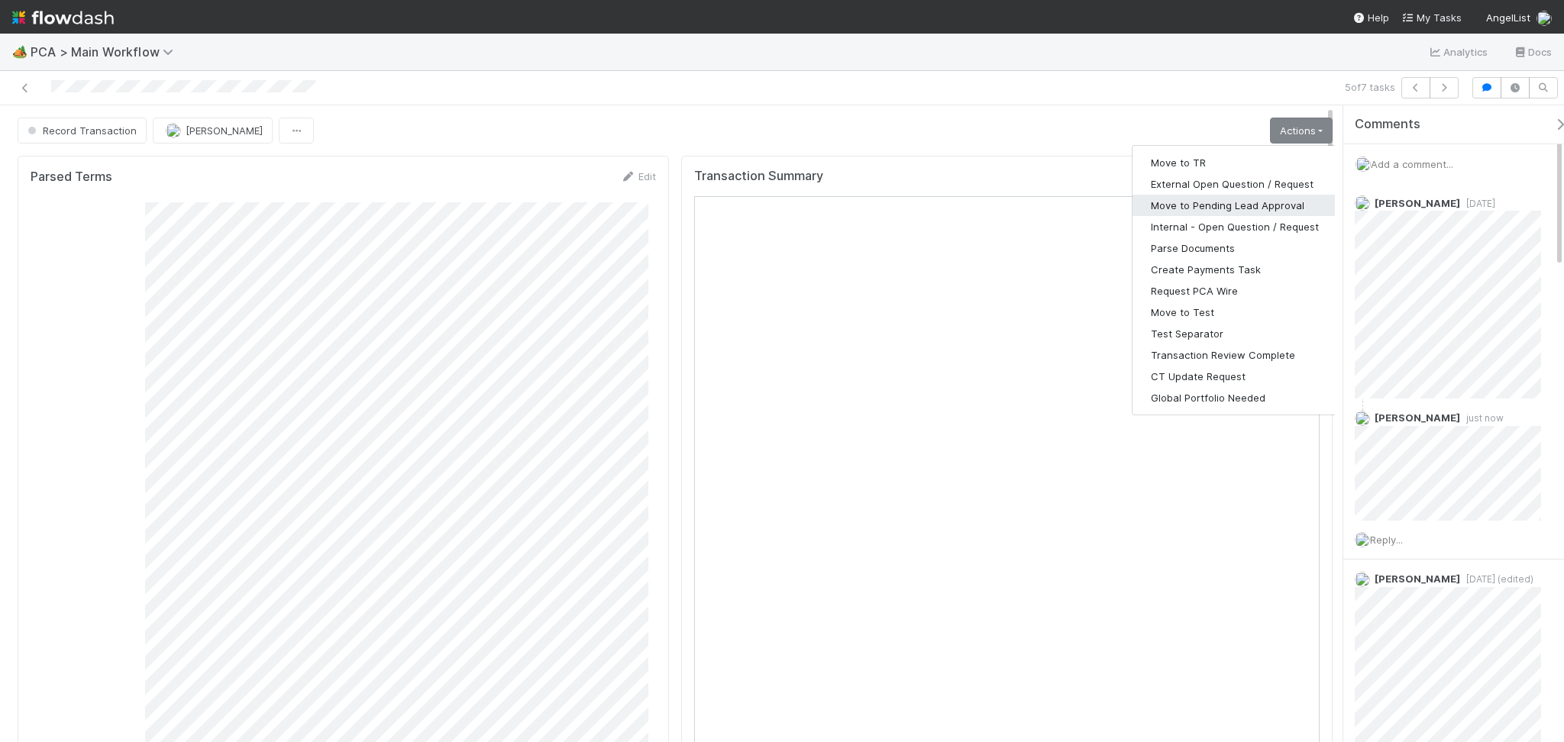
click at [1242, 201] on button "Move to Pending Lead Approval" at bounding box center [1234, 205] width 205 height 21
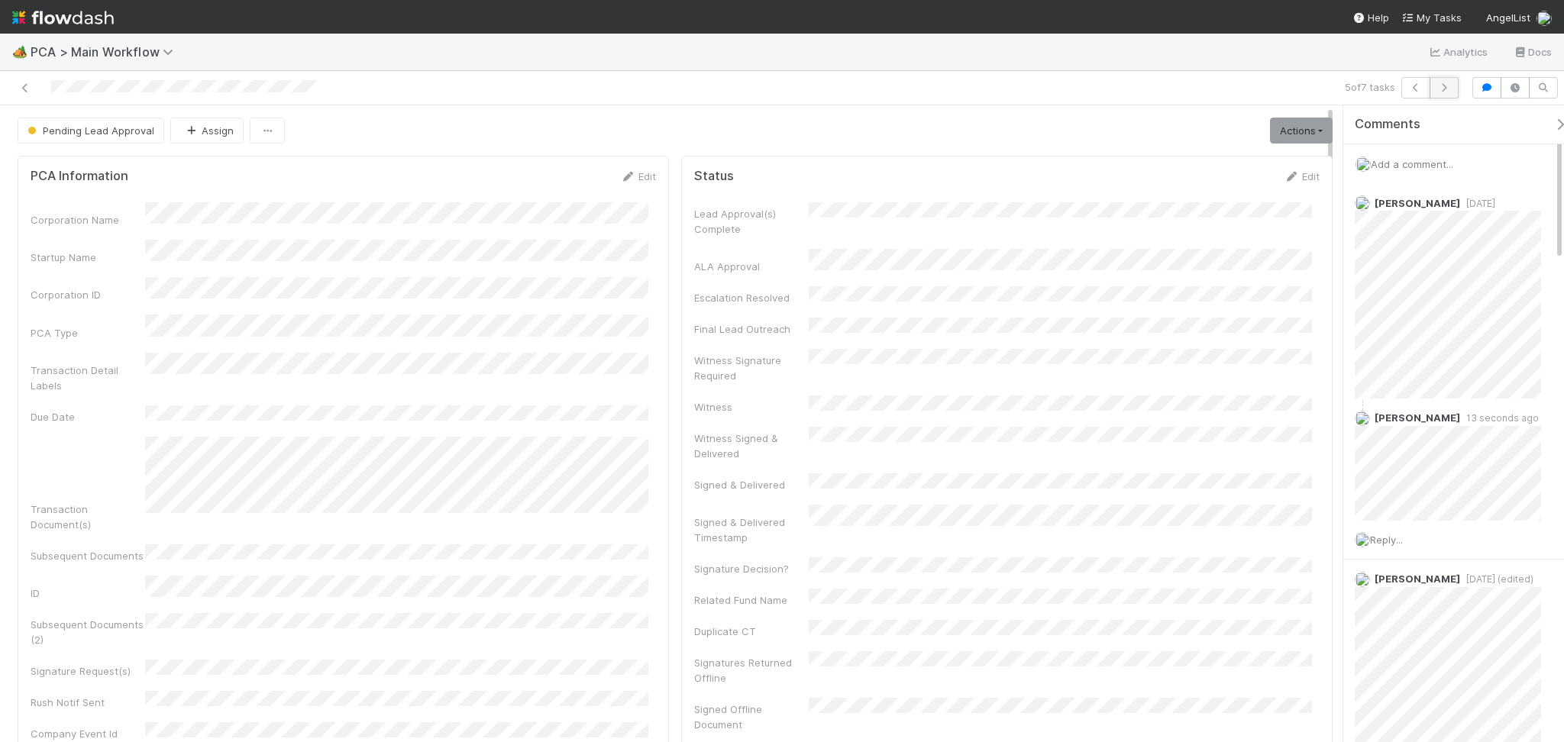
click at [1442, 87] on icon "button" at bounding box center [1443, 87] width 15 height 9
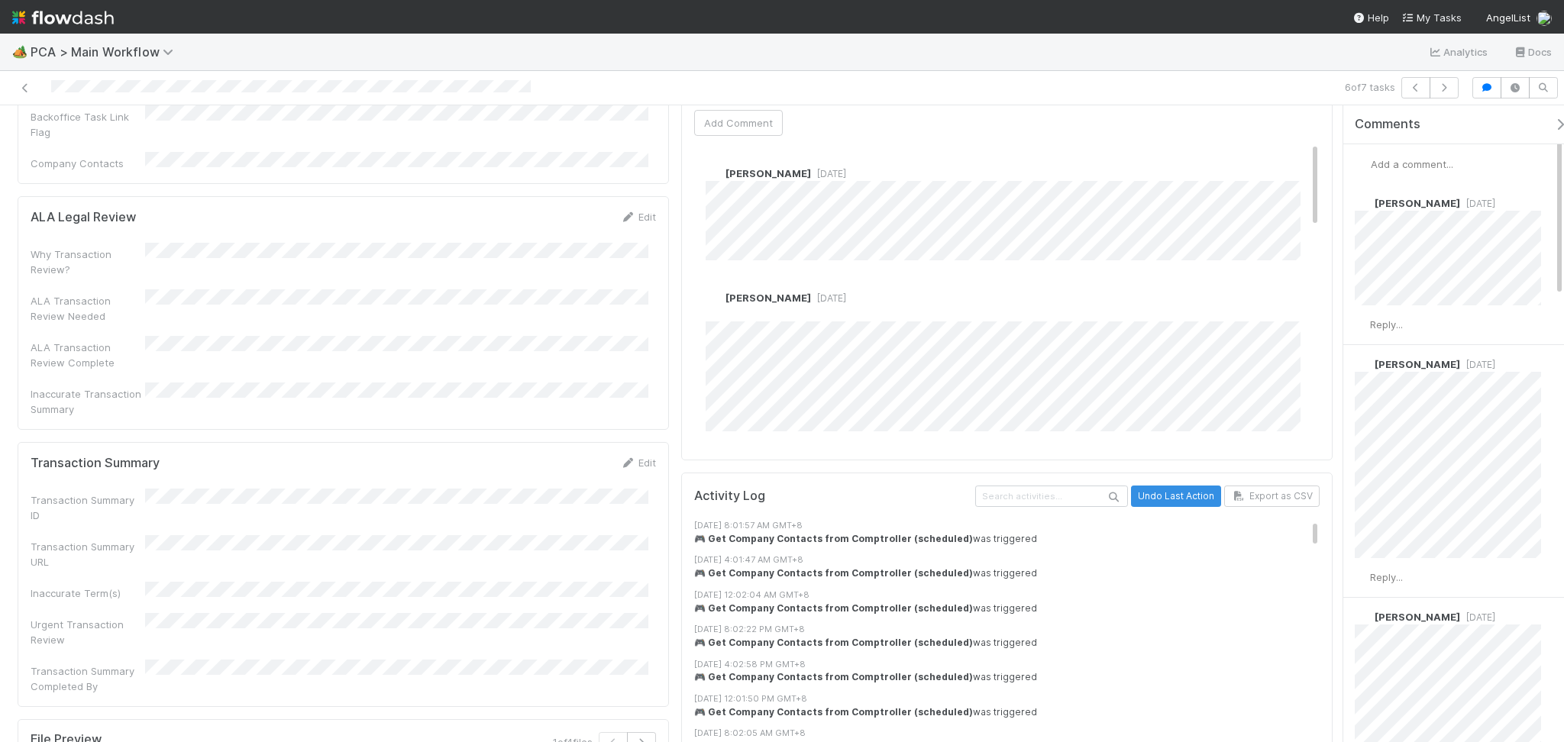
scroll to position [2036, 0]
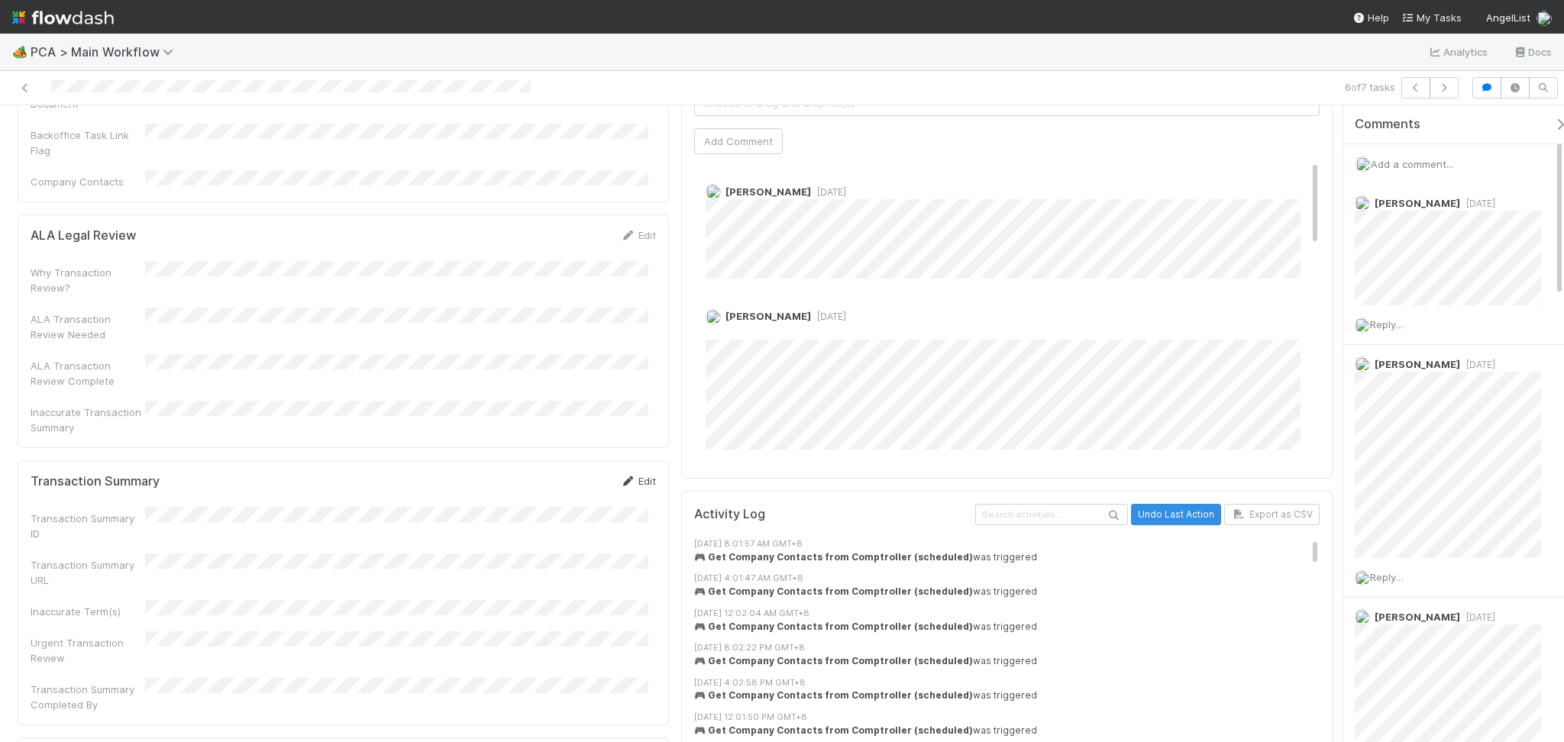
click at [620, 477] on icon at bounding box center [627, 482] width 15 height 10
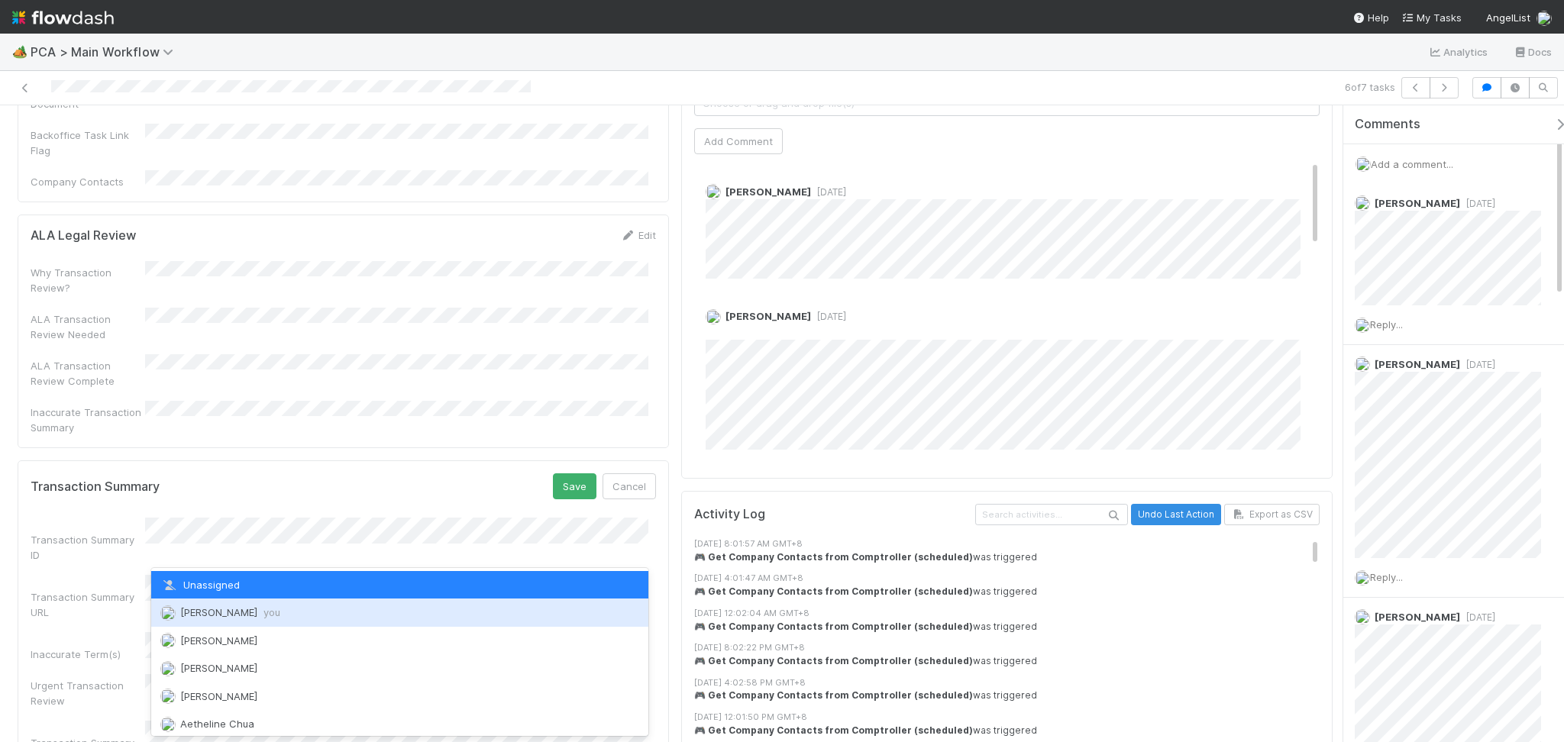
click at [266, 604] on div "Febbie Cervantes you" at bounding box center [399, 612] width 497 height 27
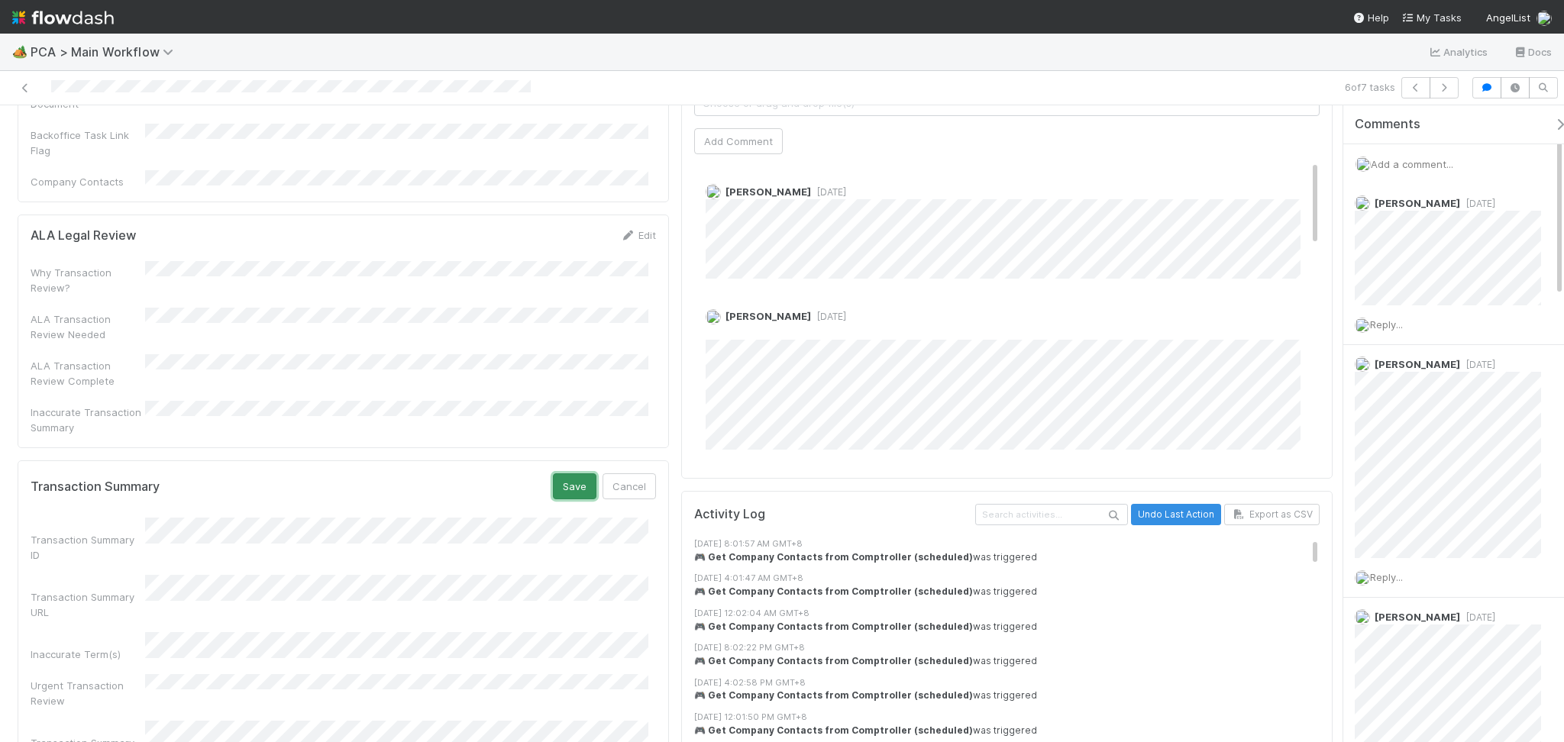
click at [561, 473] on button "Save" at bounding box center [575, 486] width 44 height 26
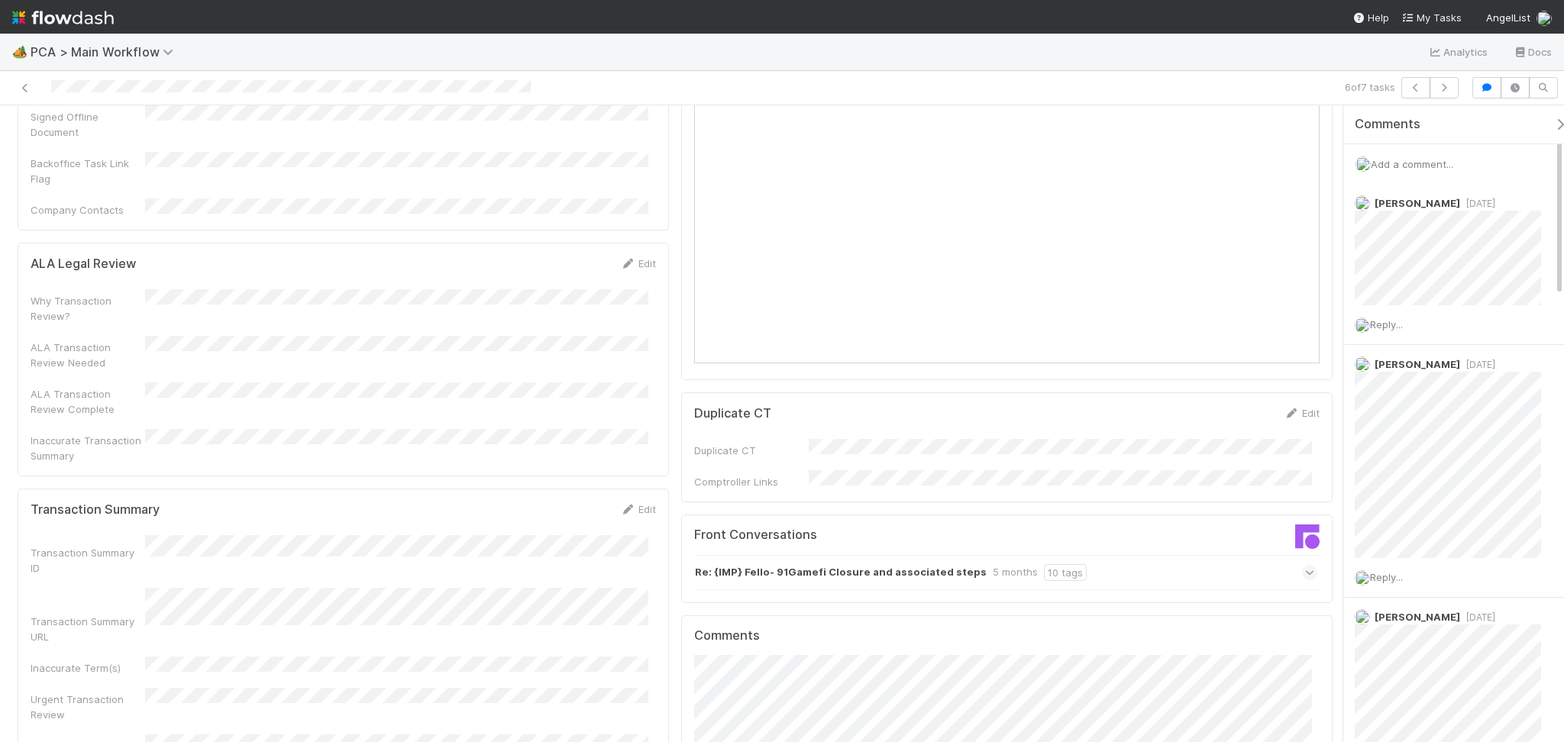
scroll to position [2138, 0]
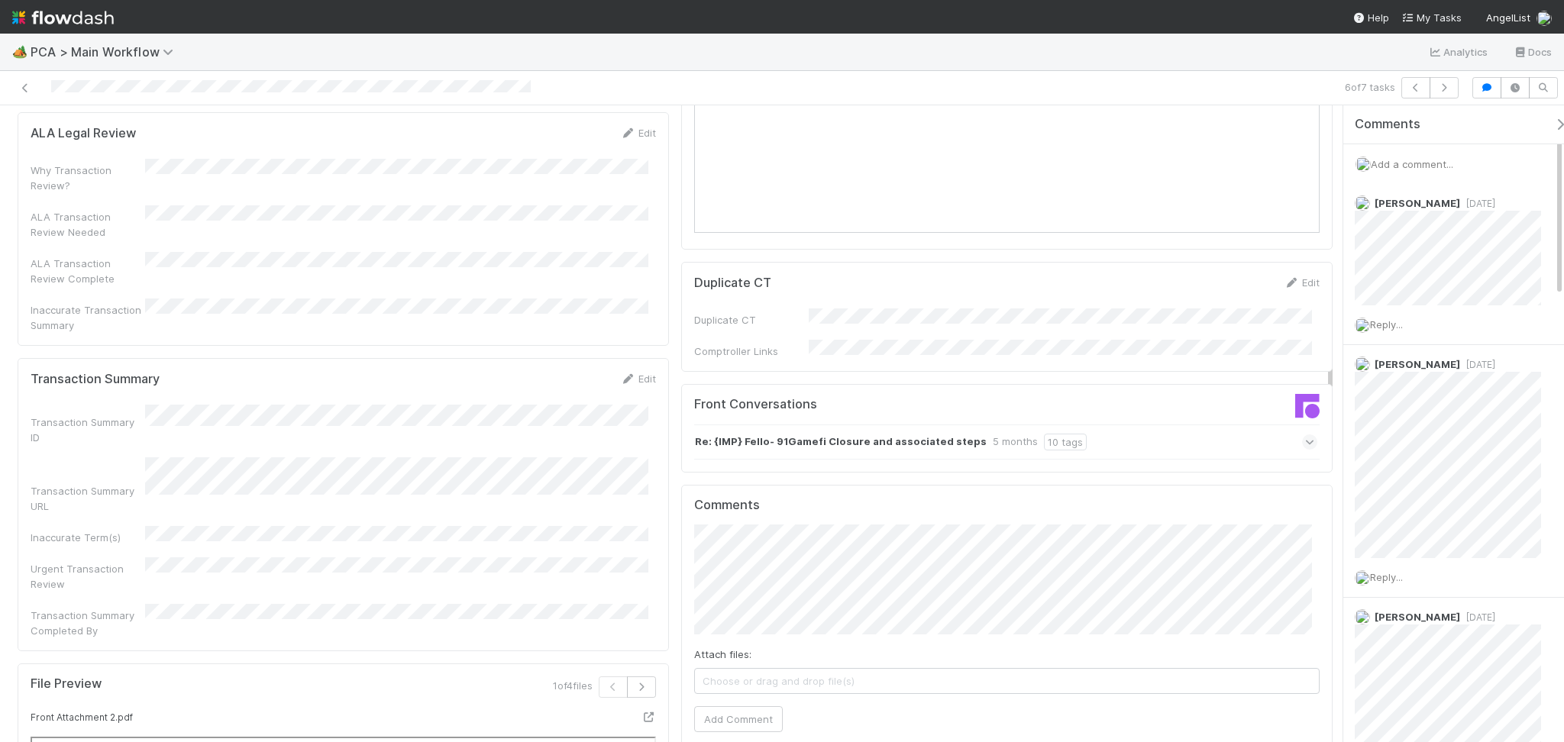
click at [1169, 394] on div at bounding box center [1169, 409] width 325 height 31
click at [1167, 425] on div "Re: {IMP} Fello- 91Gamefi Closure and associated steps 5 months 10 tags" at bounding box center [1005, 442] width 623 height 35
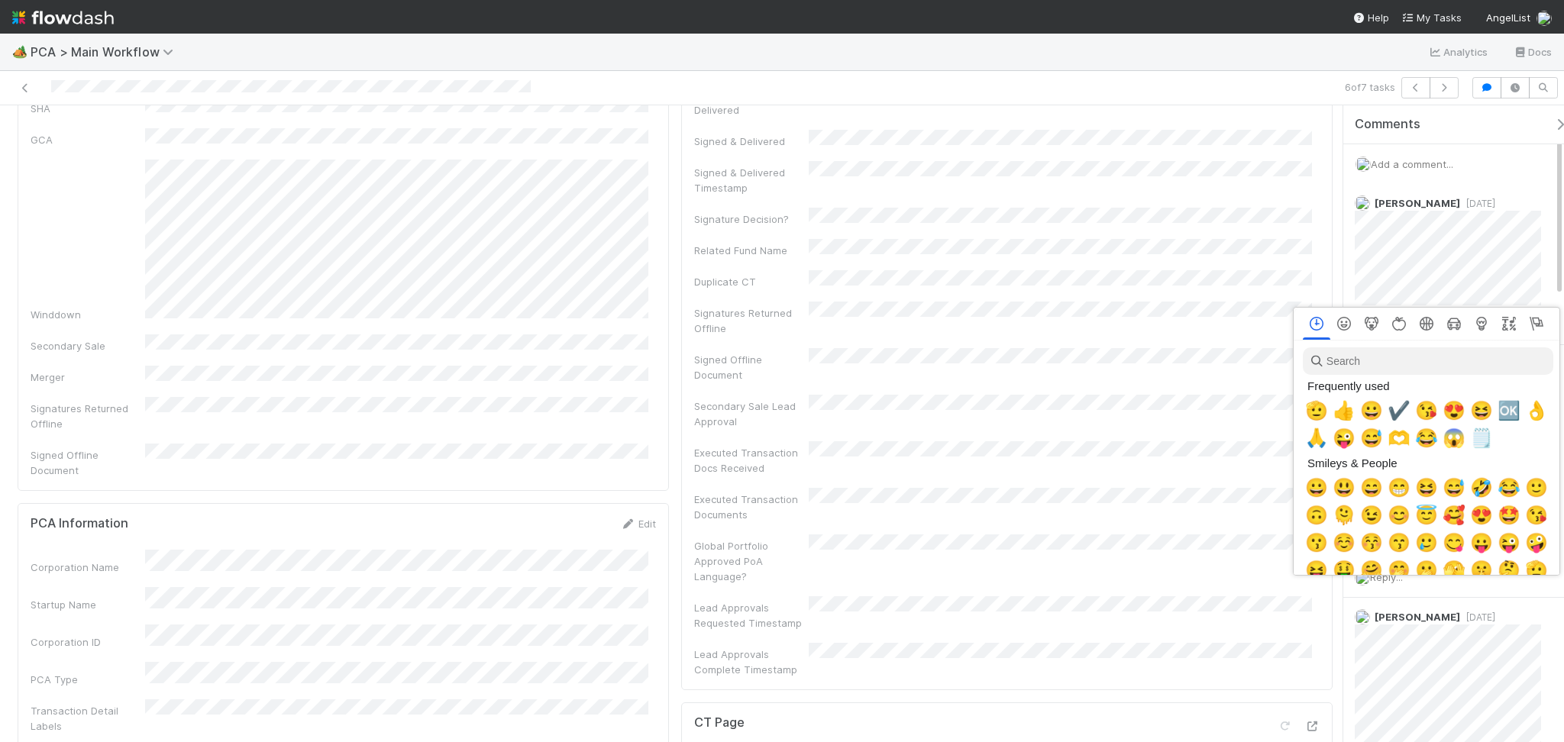
scroll to position [0, 8]
click at [1384, 418] on span "✔️" at bounding box center [1395, 410] width 23 height 21
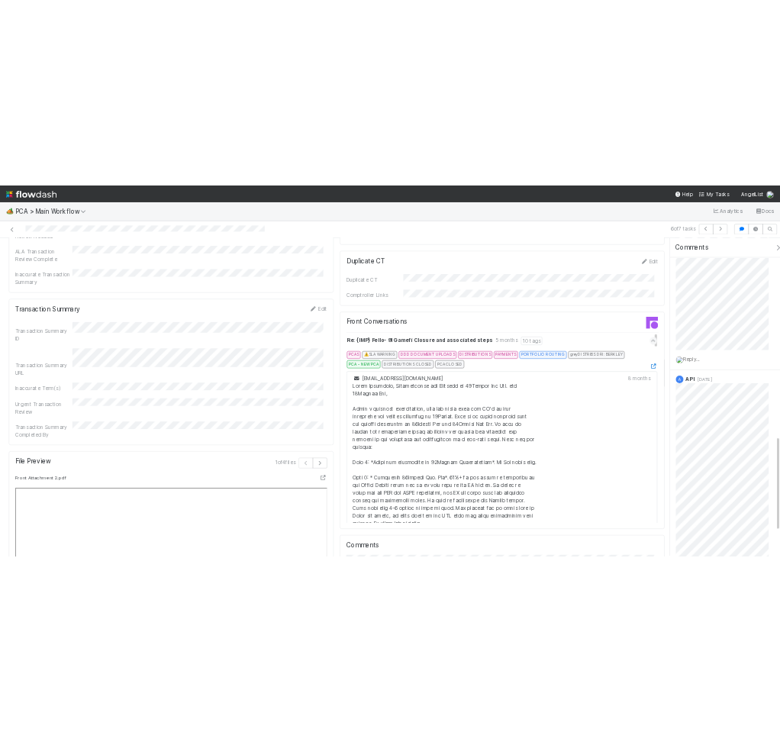
scroll to position [2240, 0]
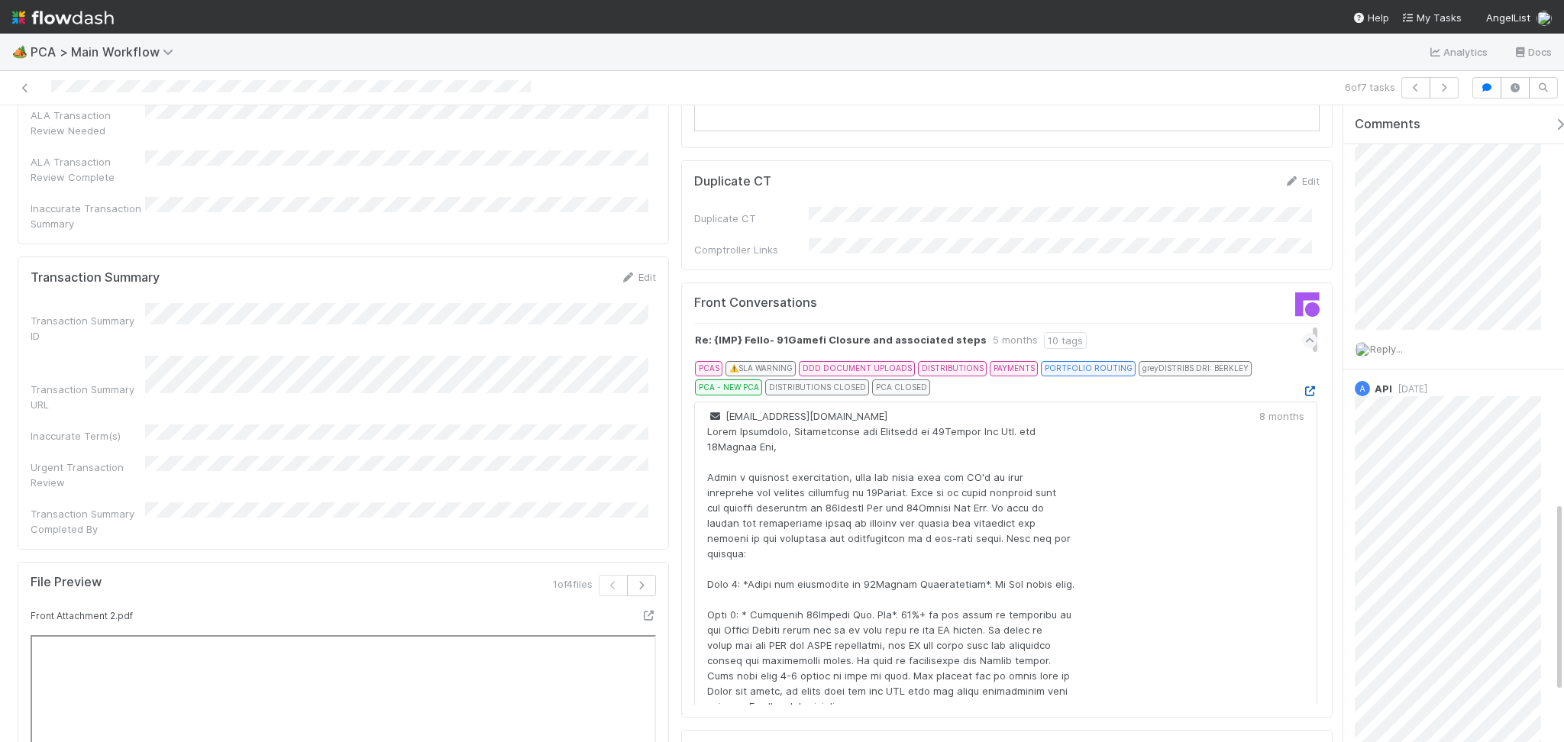
click at [1302, 386] on icon at bounding box center [1309, 391] width 15 height 10
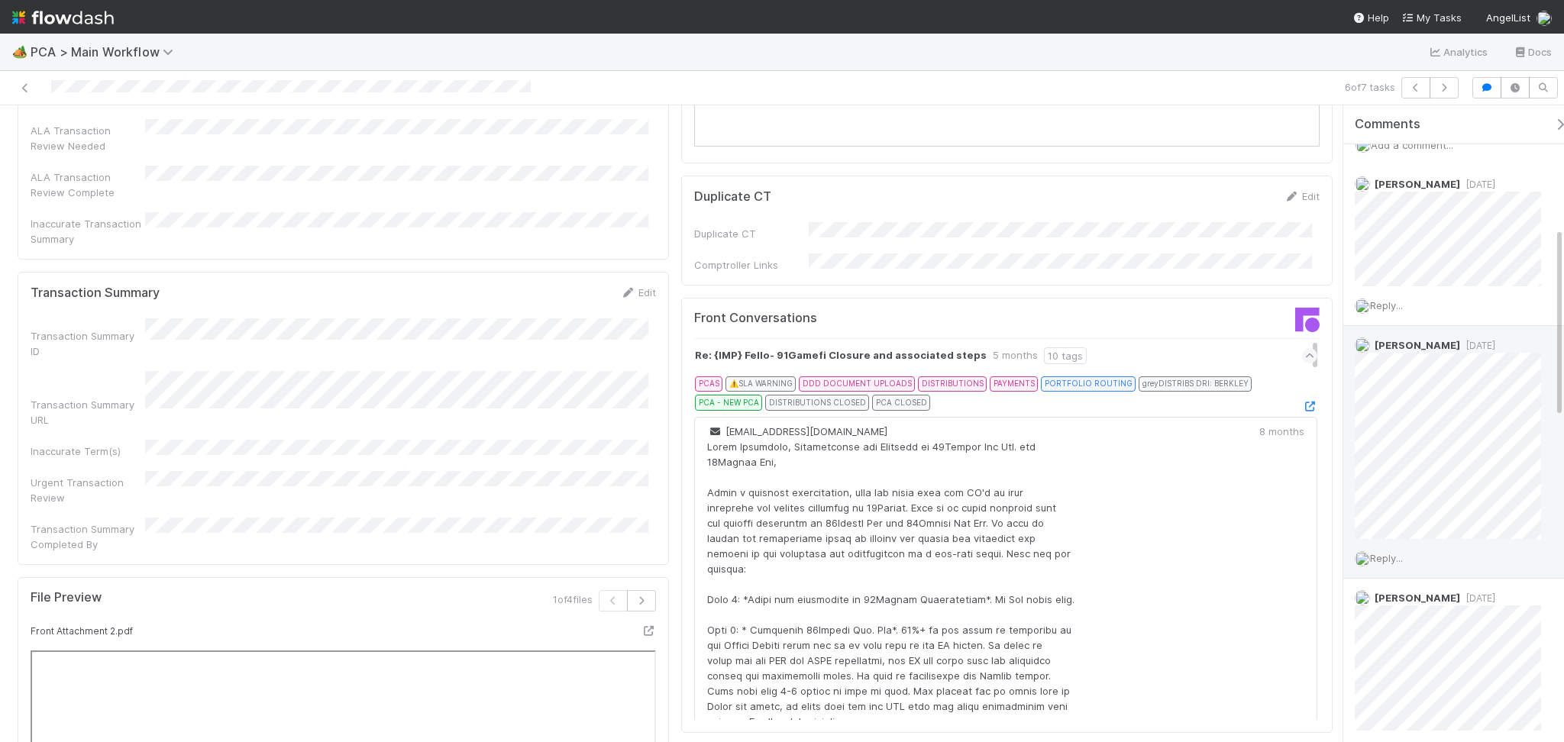
scroll to position [0, 0]
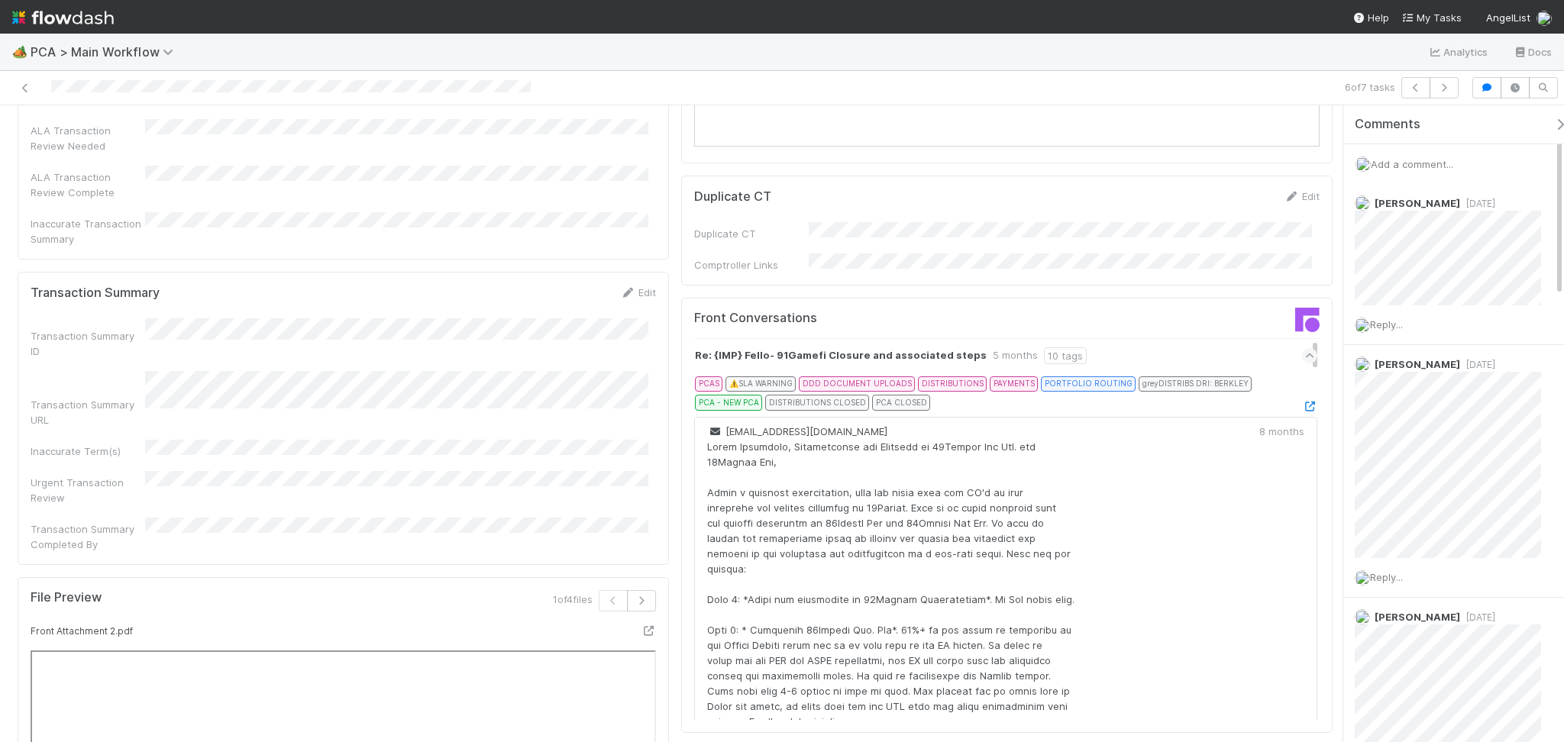
click at [1400, 171] on div "Add a comment..." at bounding box center [1461, 164] width 236 height 40
click at [1402, 163] on span "Add a comment..." at bounding box center [1412, 164] width 82 height 12
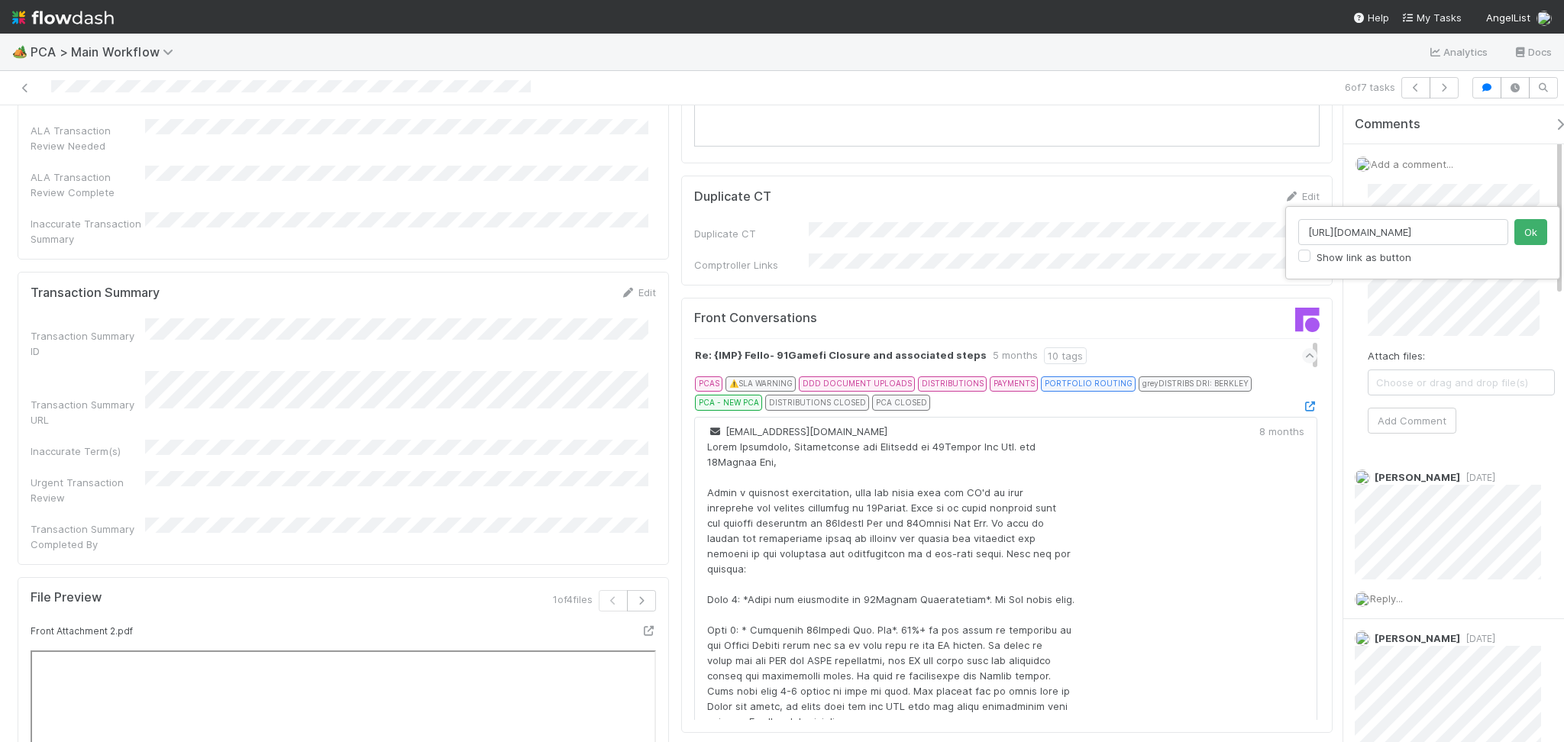
scroll to position [0, 9]
click at [1467, 231] on input "https://app.frontapp.com/open/cnv_ozblj9j" at bounding box center [1403, 232] width 210 height 26
click at [1467, 230] on input "https://app.frontapp.com/open/cnv_ozblj9j" at bounding box center [1403, 232] width 210 height 26
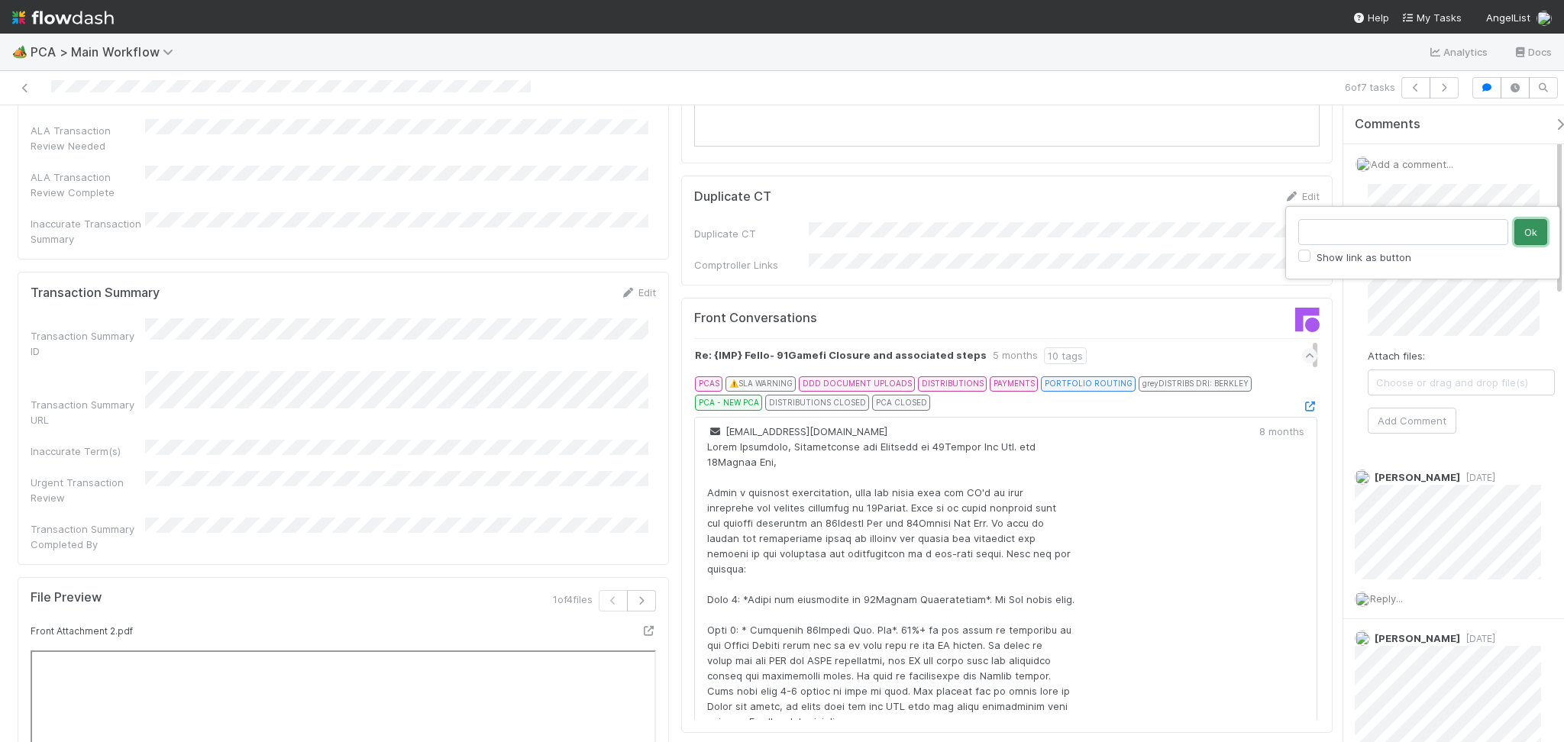
click at [1528, 237] on button "Ok" at bounding box center [1530, 232] width 33 height 26
click at [1412, 422] on button "Add Comment" at bounding box center [1412, 421] width 89 height 26
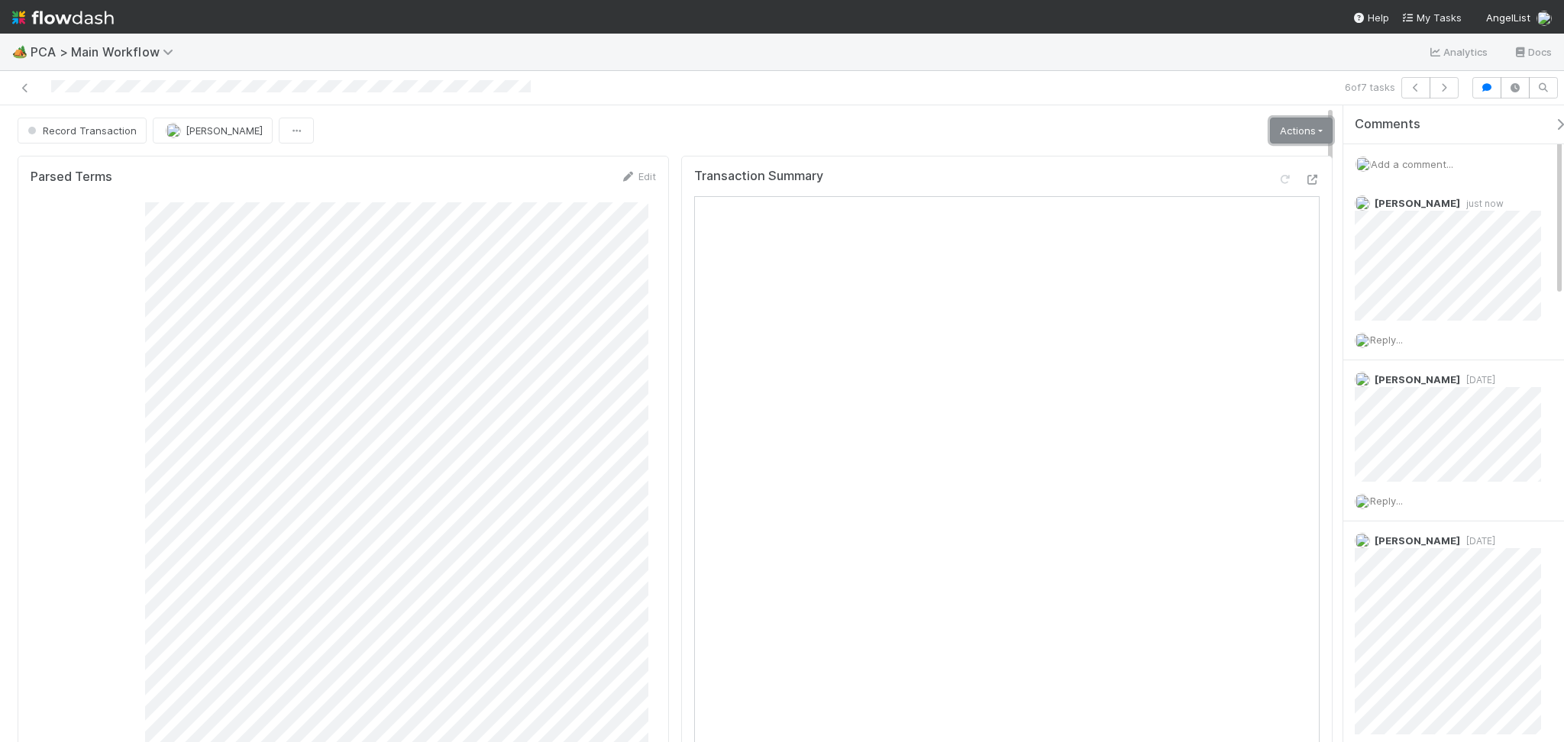
click at [1274, 132] on link "Actions" at bounding box center [1301, 131] width 63 height 26
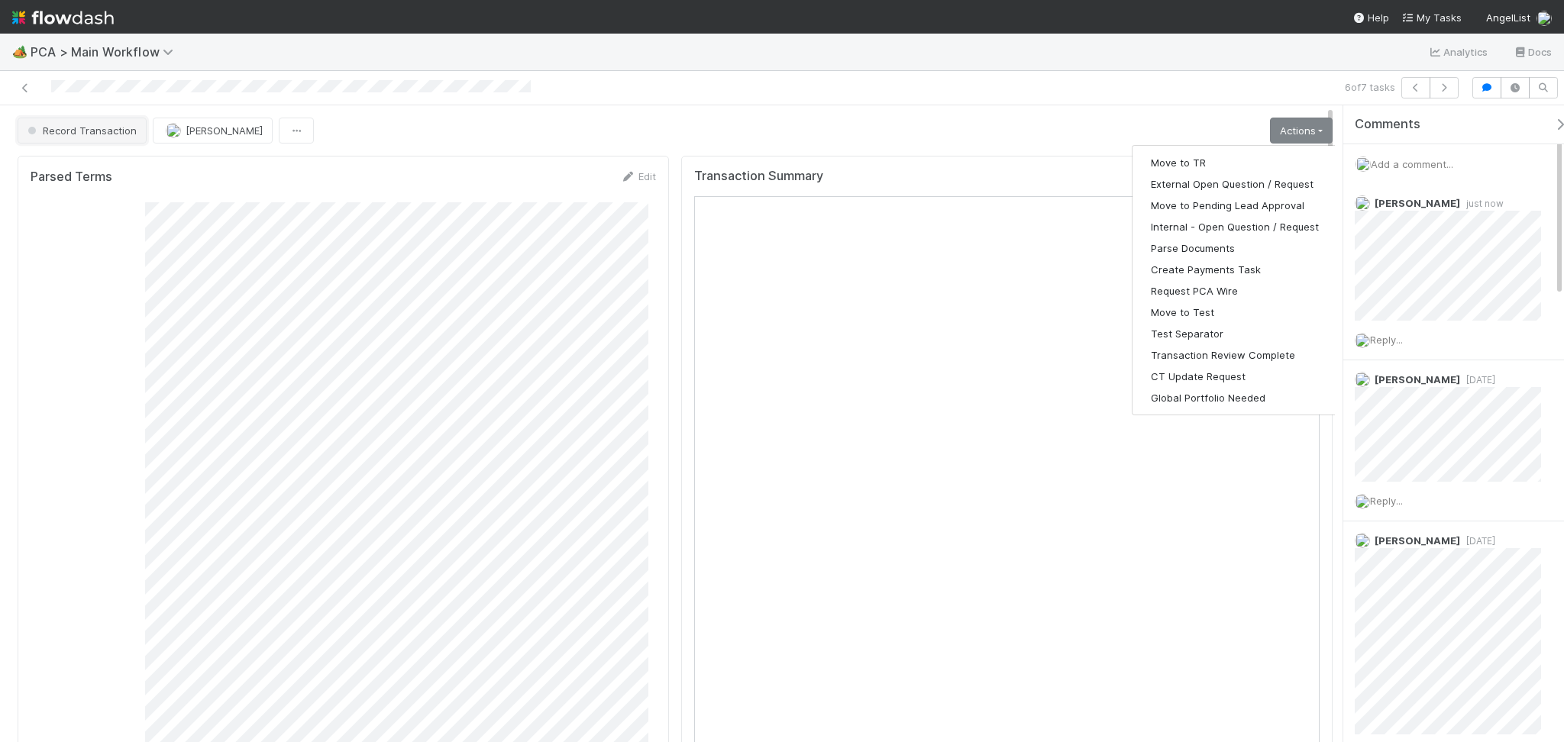
click at [86, 131] on span "Record Transaction" at bounding box center [80, 130] width 112 height 12
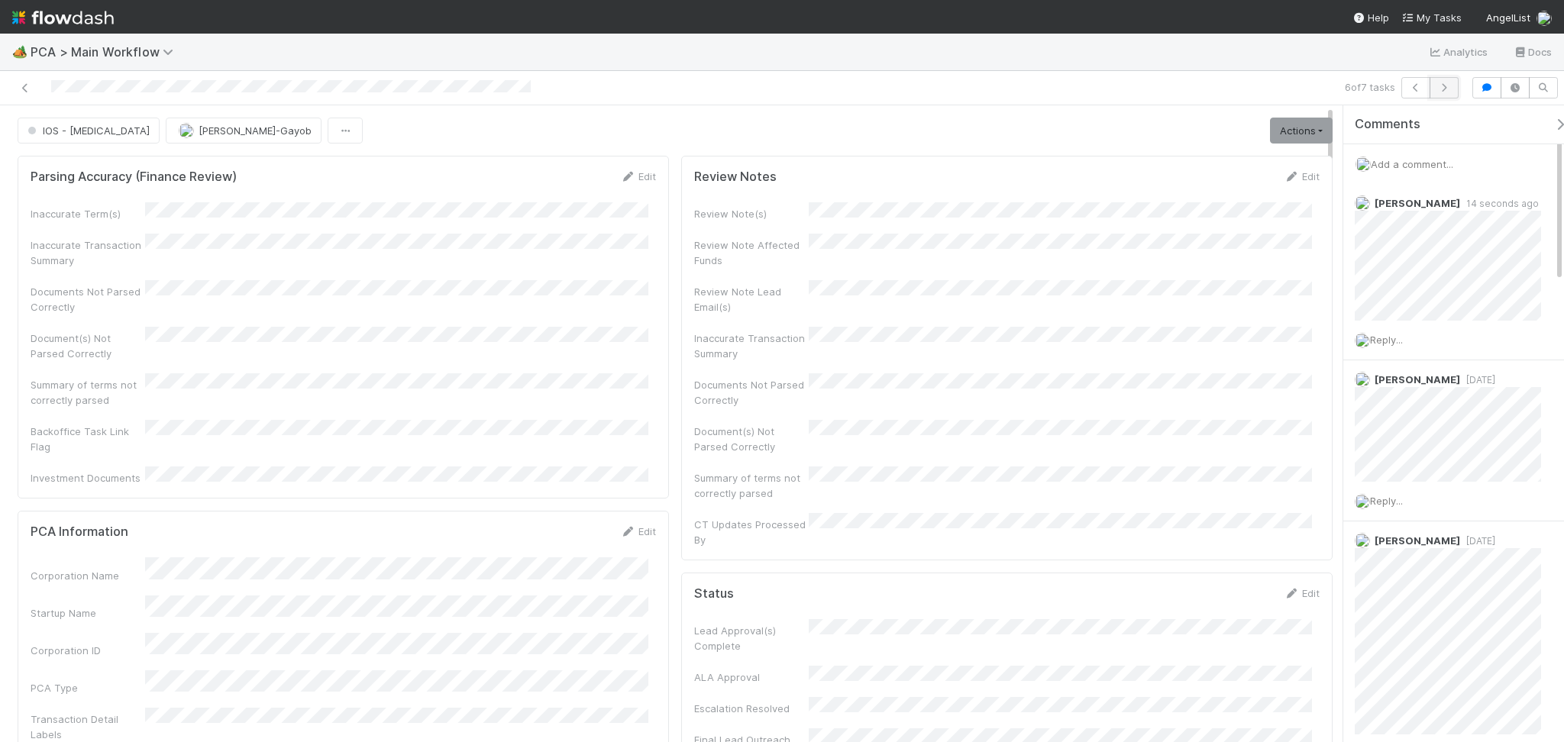
click at [1443, 89] on icon "button" at bounding box center [1443, 87] width 15 height 9
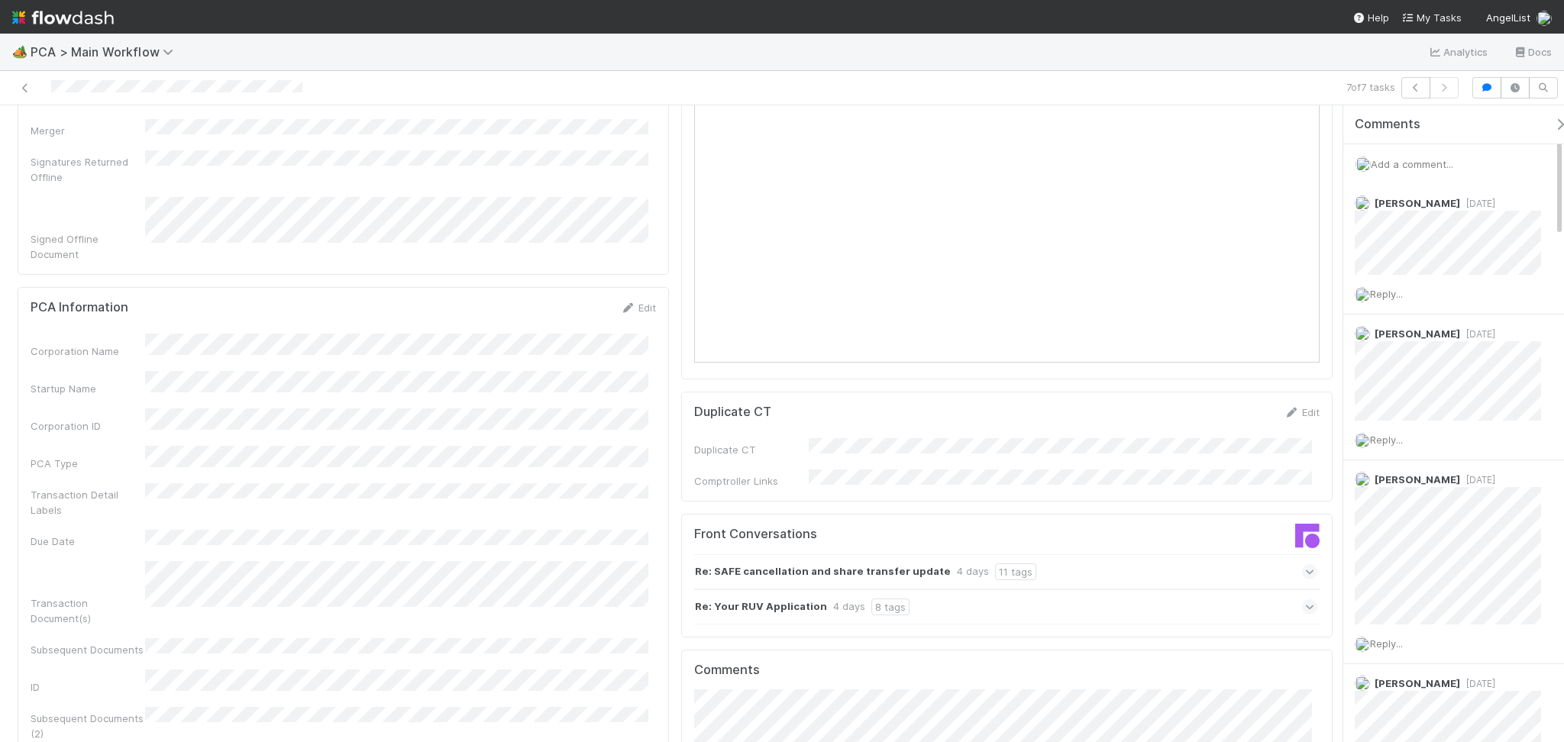
scroll to position [1323, 0]
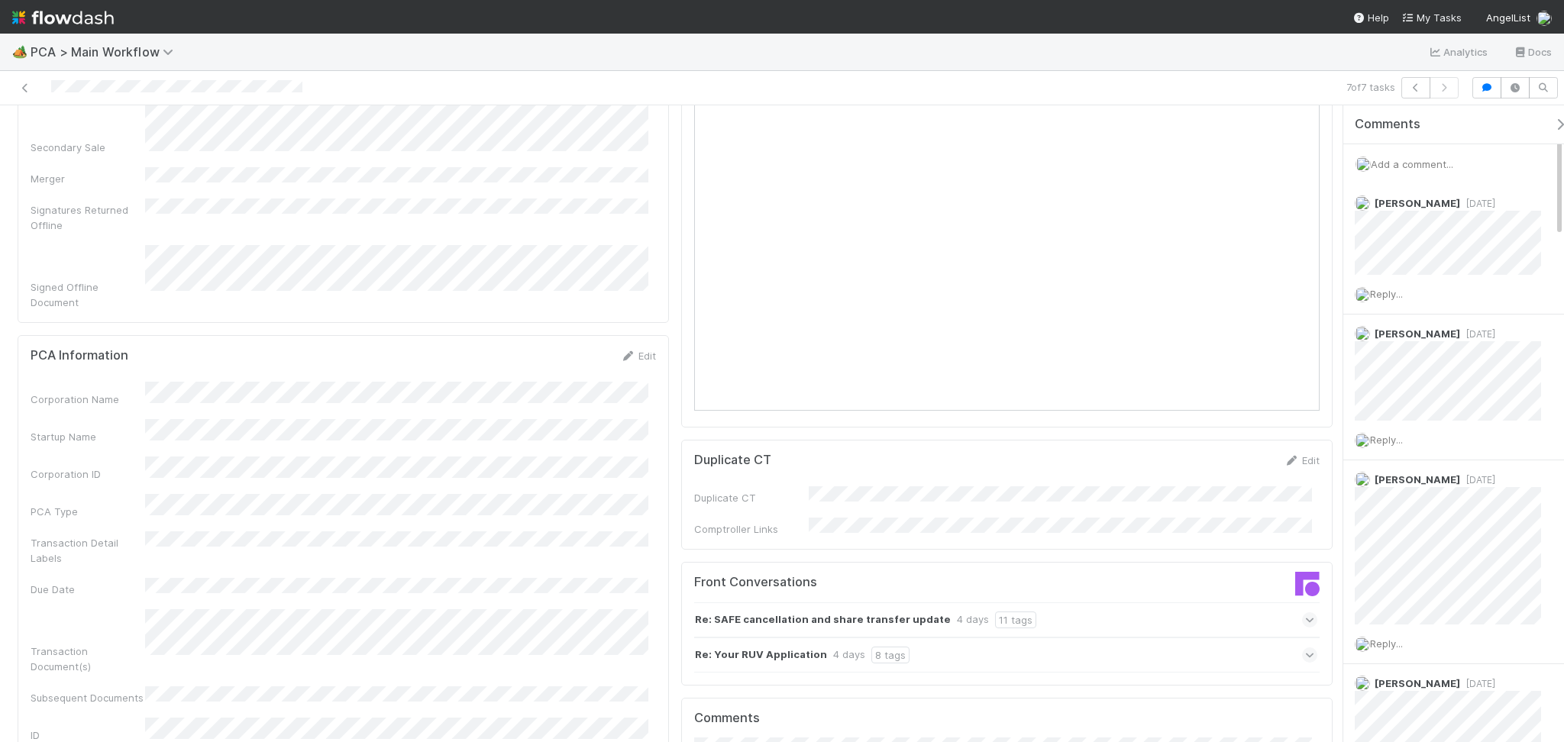
click at [1055, 603] on div "Re: SAFE cancellation and share transfer update 4 days 11 tags" at bounding box center [1005, 620] width 623 height 35
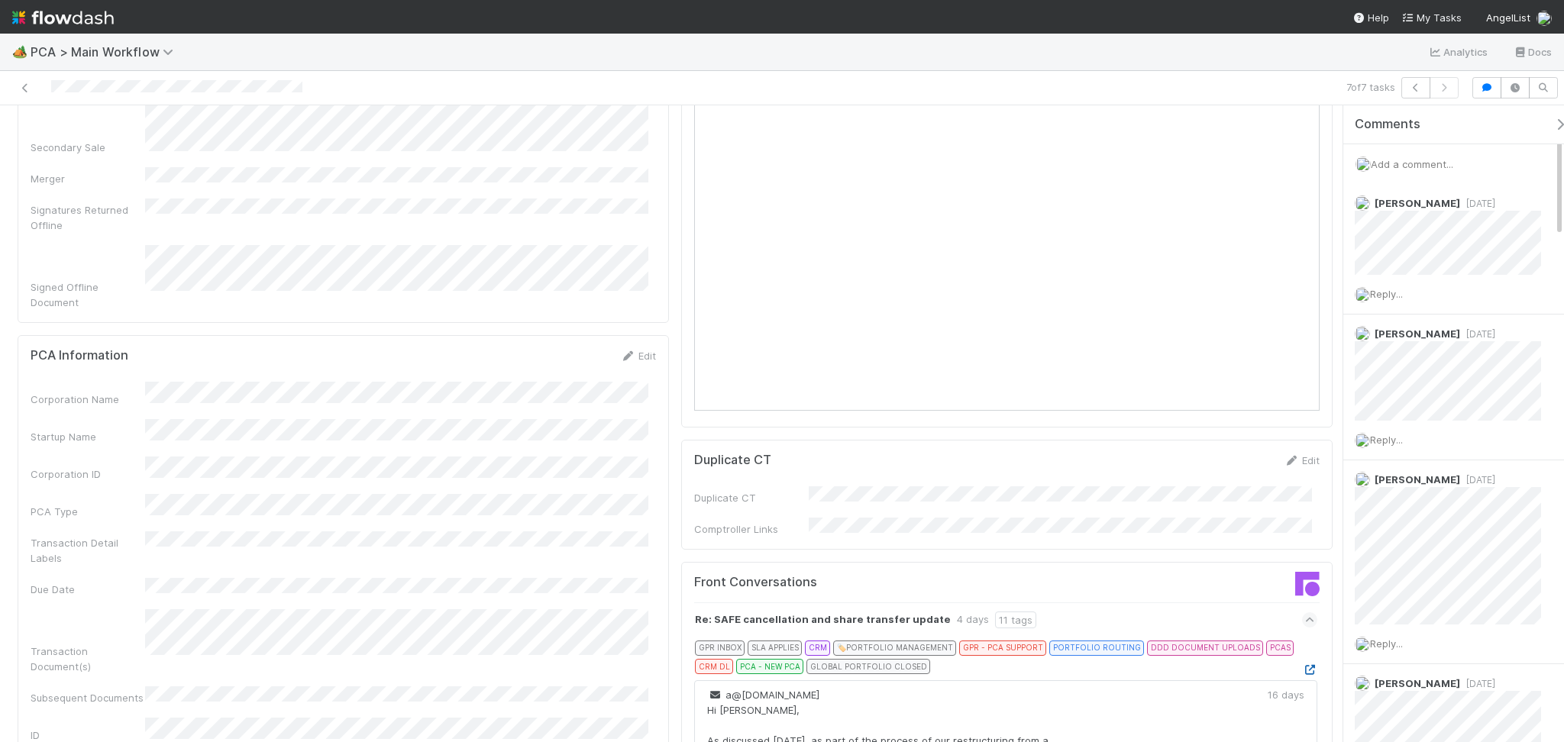
click at [1302, 665] on icon at bounding box center [1309, 670] width 15 height 10
click at [18, 92] on icon at bounding box center [25, 88] width 15 height 10
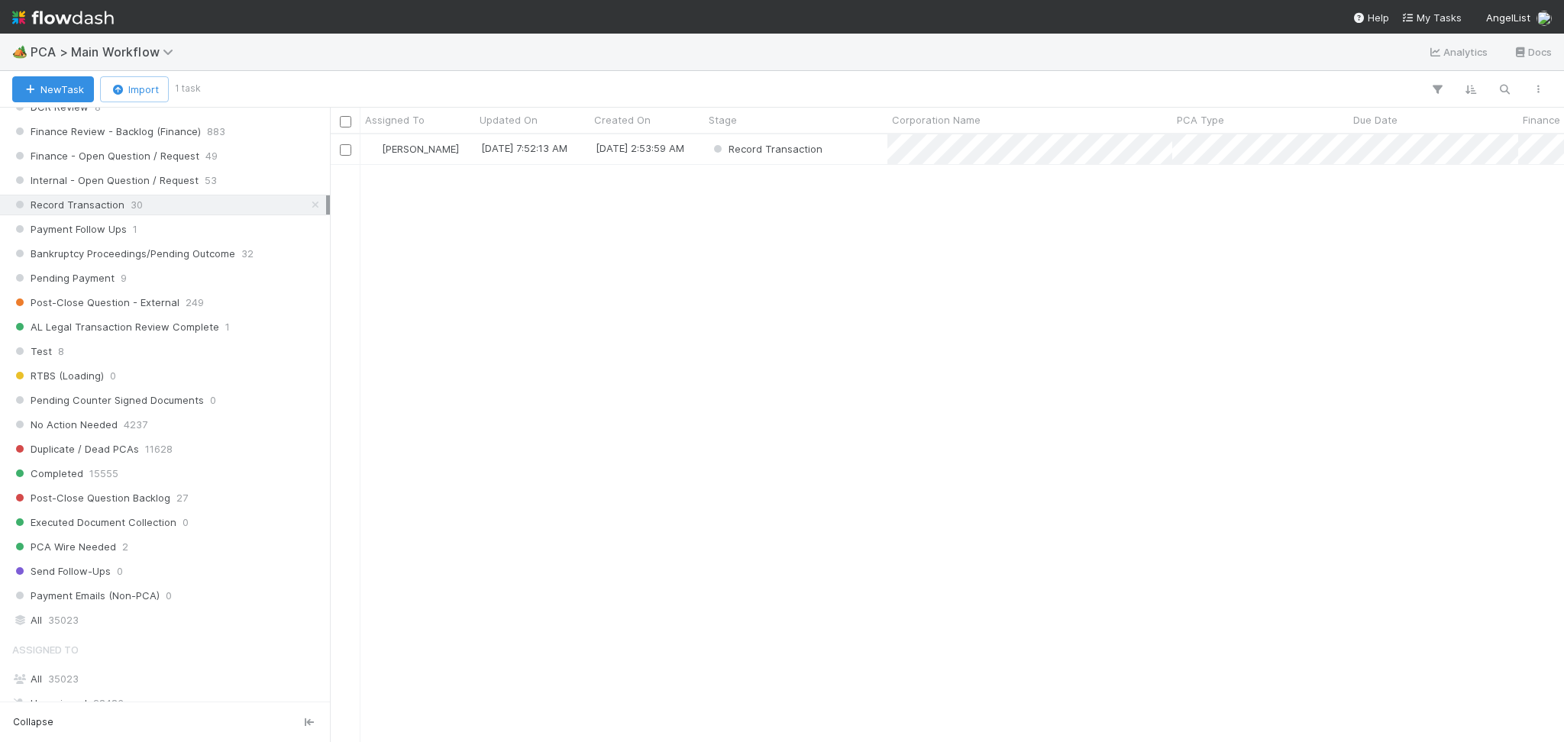
scroll to position [1222, 0]
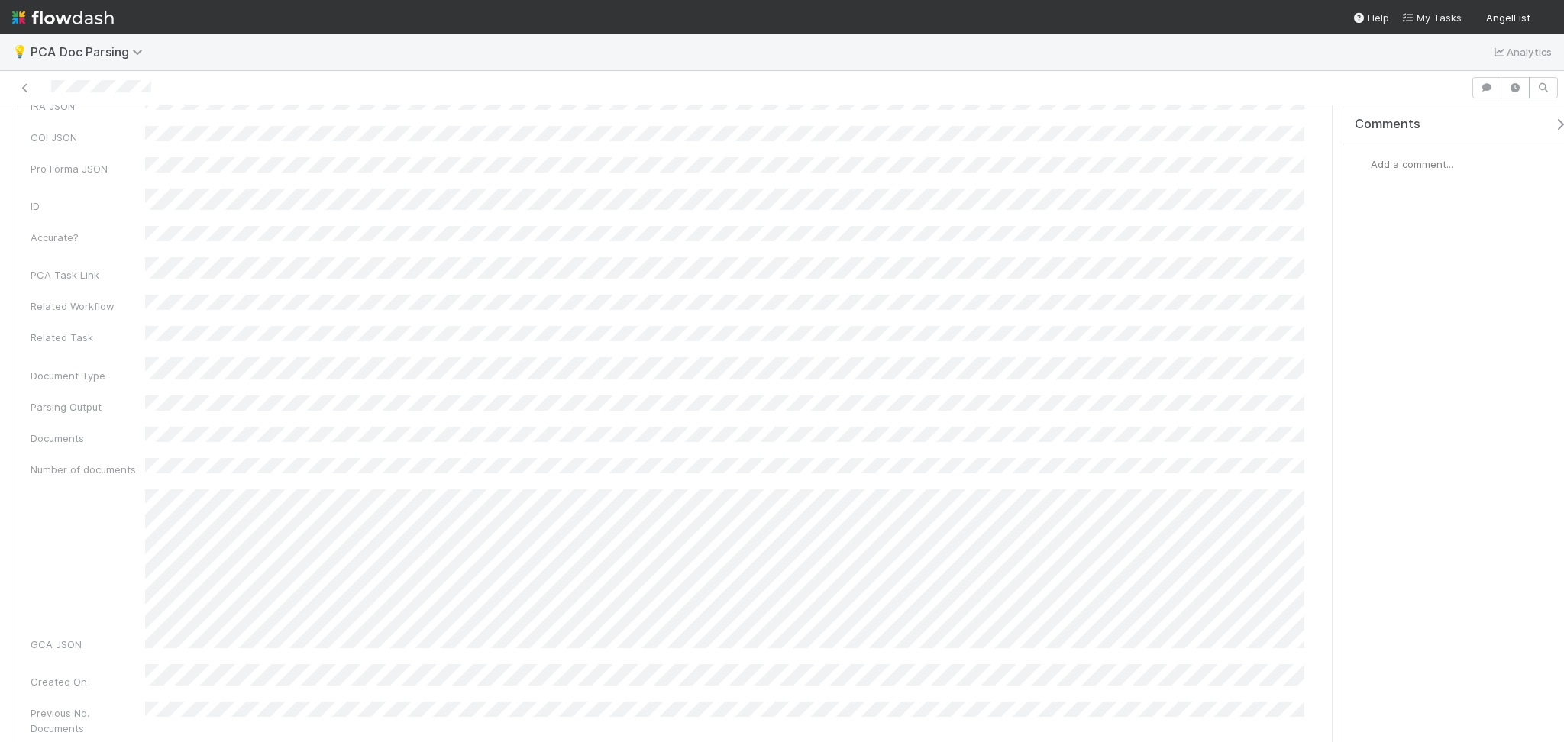
scroll to position [305, 0]
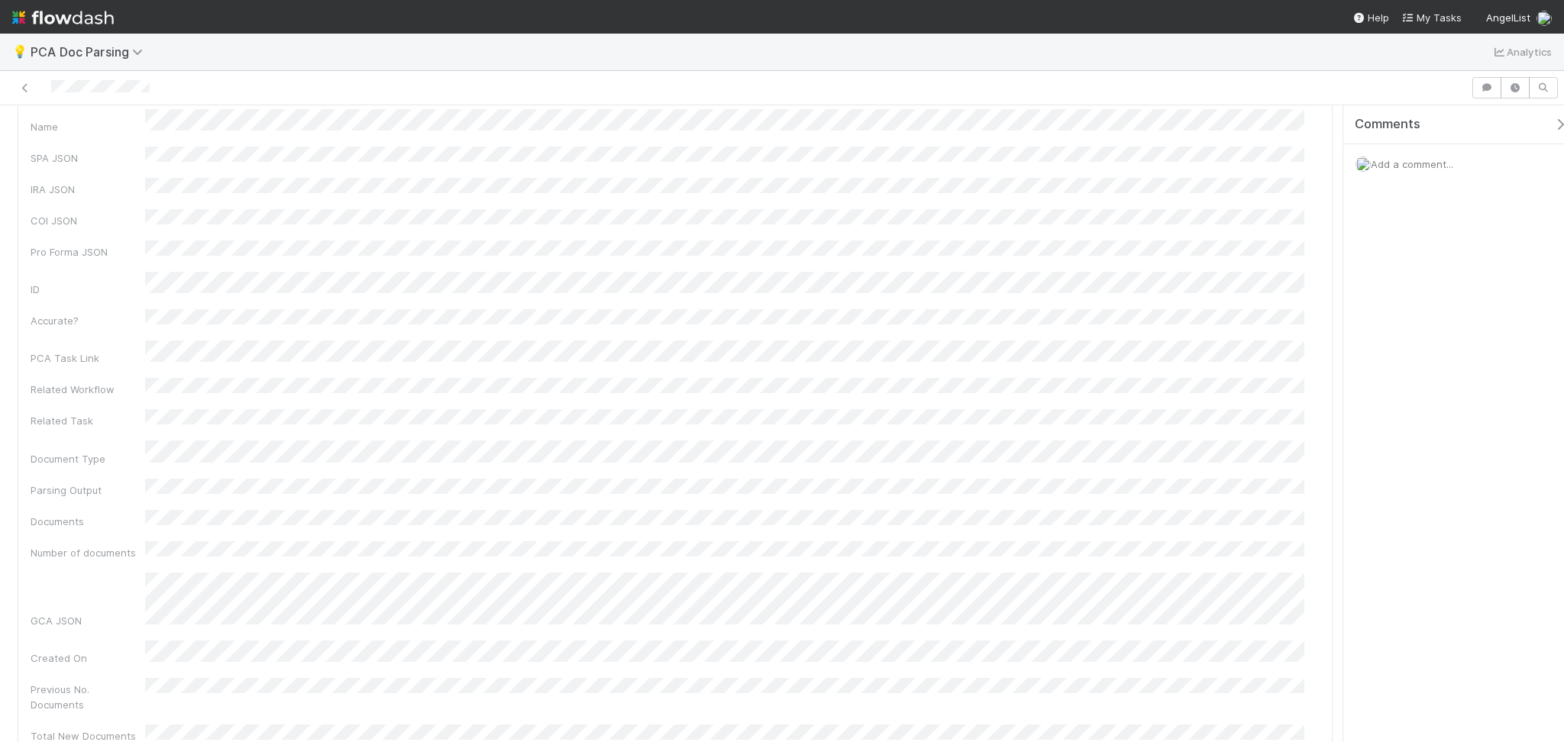
scroll to position [203, 0]
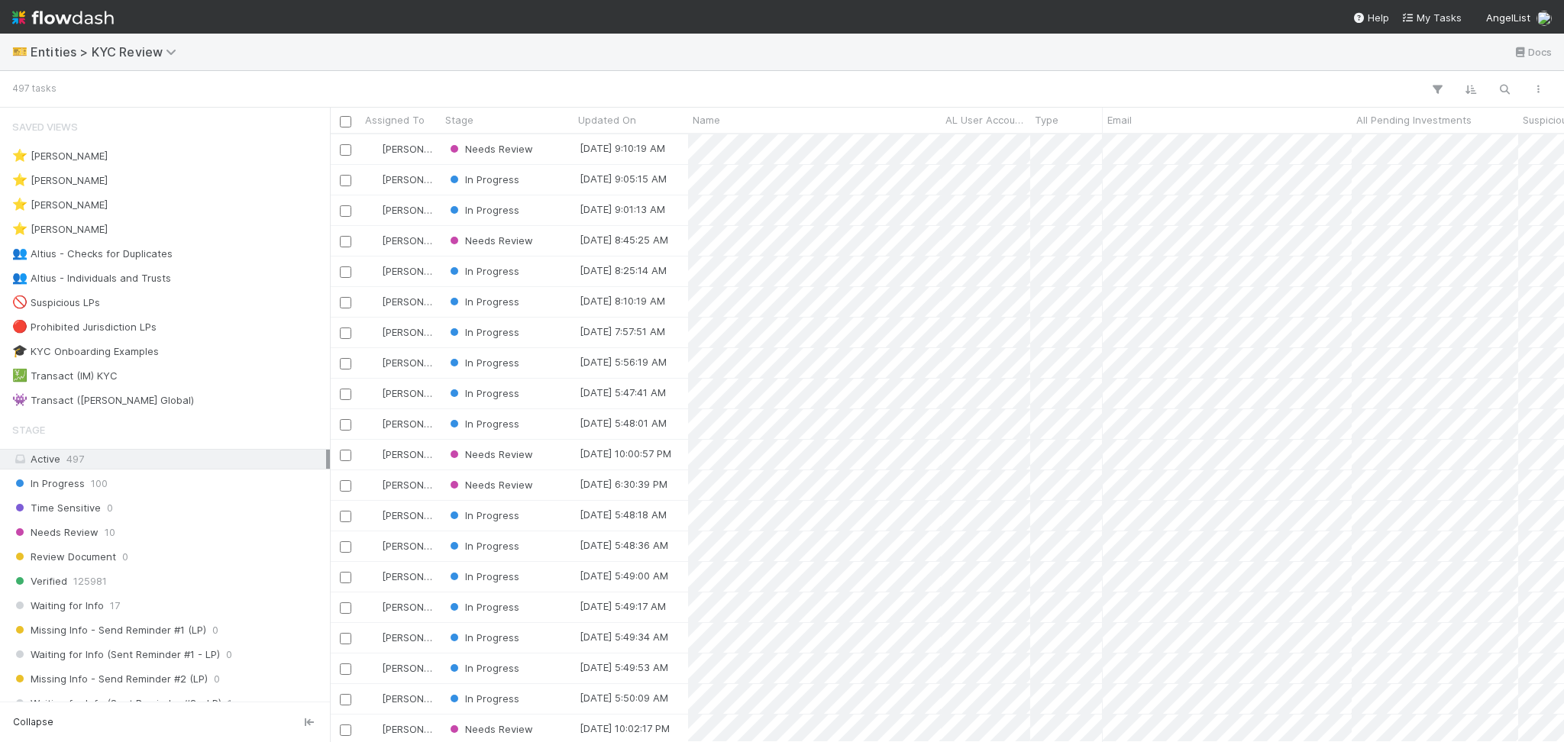
scroll to position [592, 1218]
click at [214, 258] on div "👥 Altius - Checks for Duplicates 4" at bounding box center [169, 253] width 314 height 19
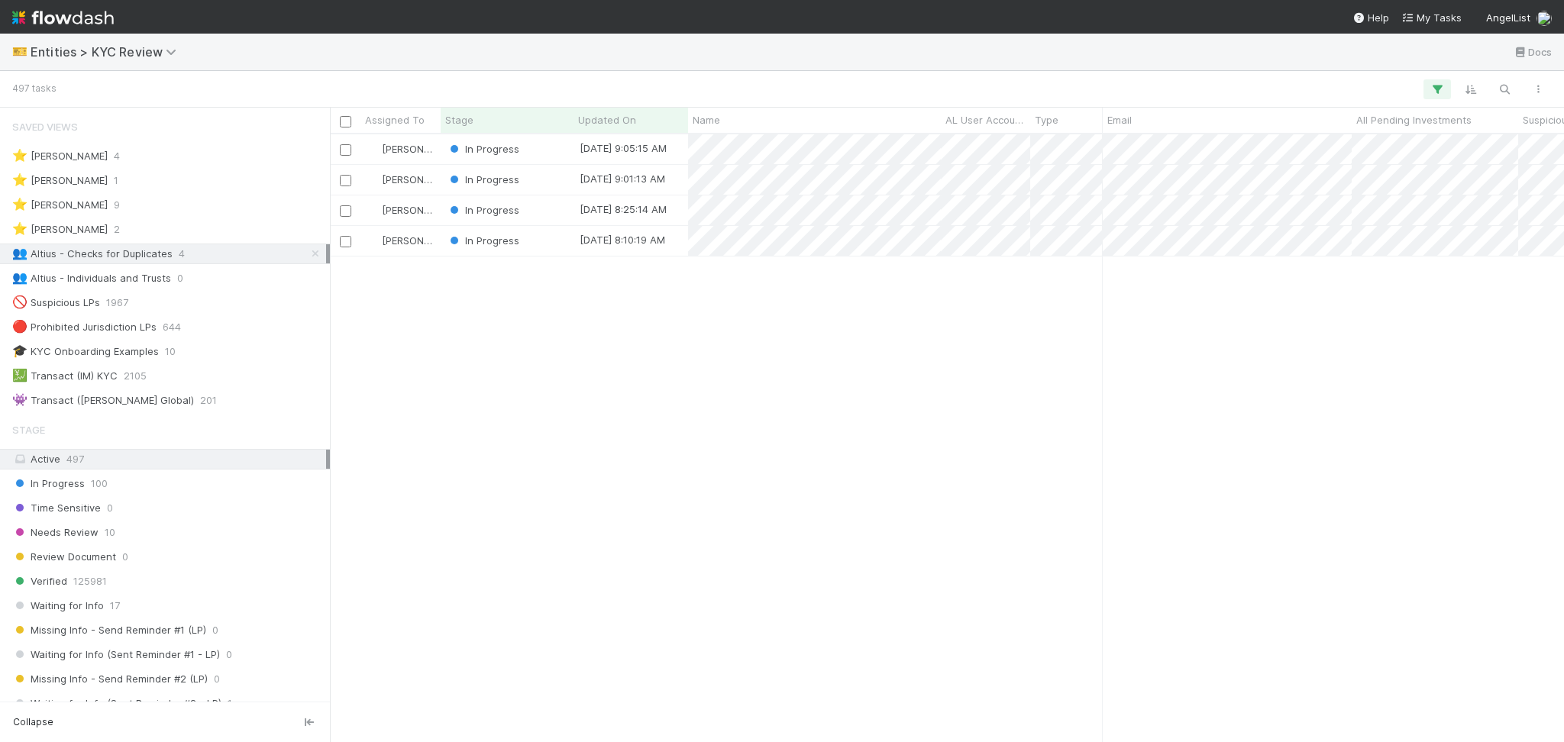
scroll to position [592, 1218]
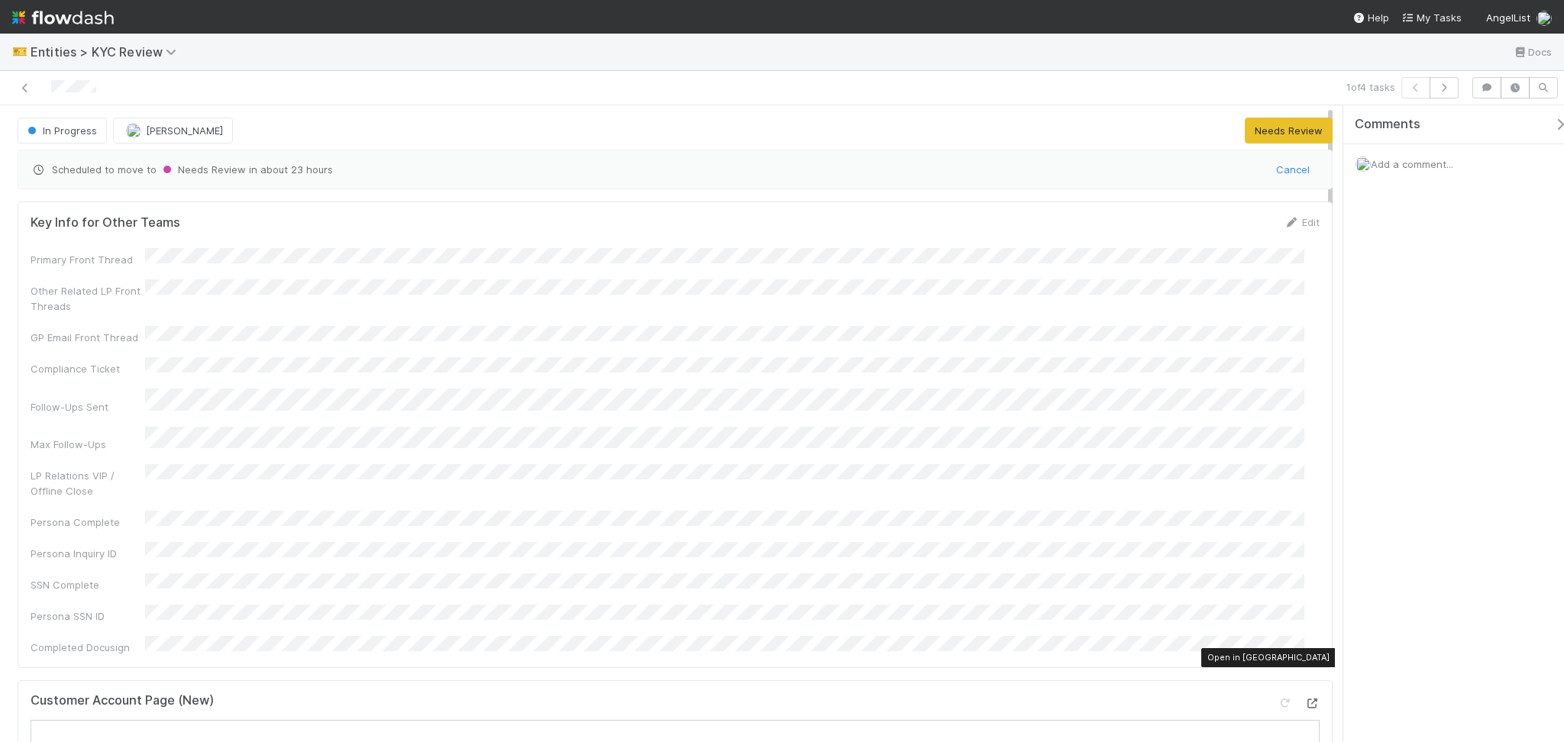
click at [1304, 696] on div at bounding box center [1311, 703] width 15 height 15
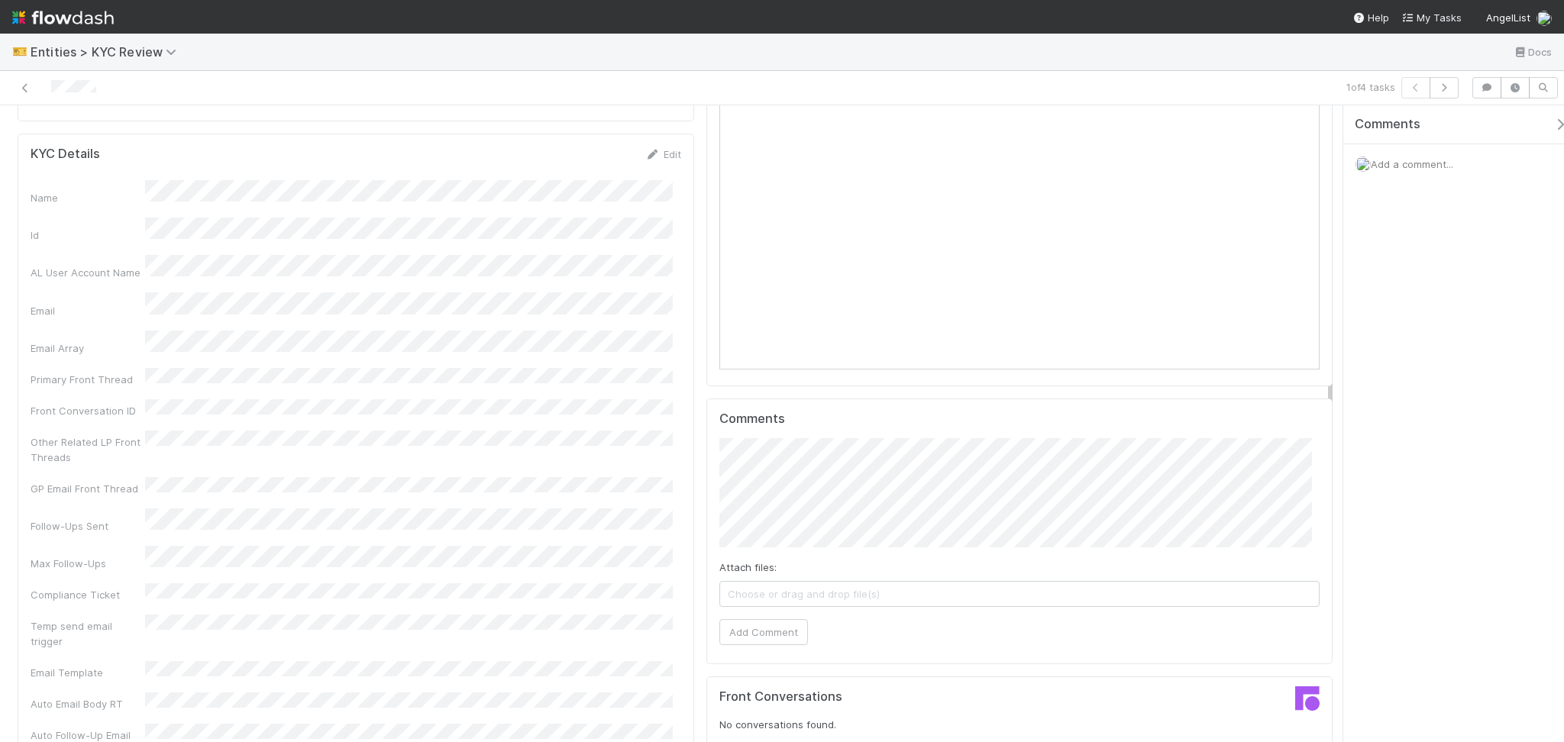
scroll to position [1323, 0]
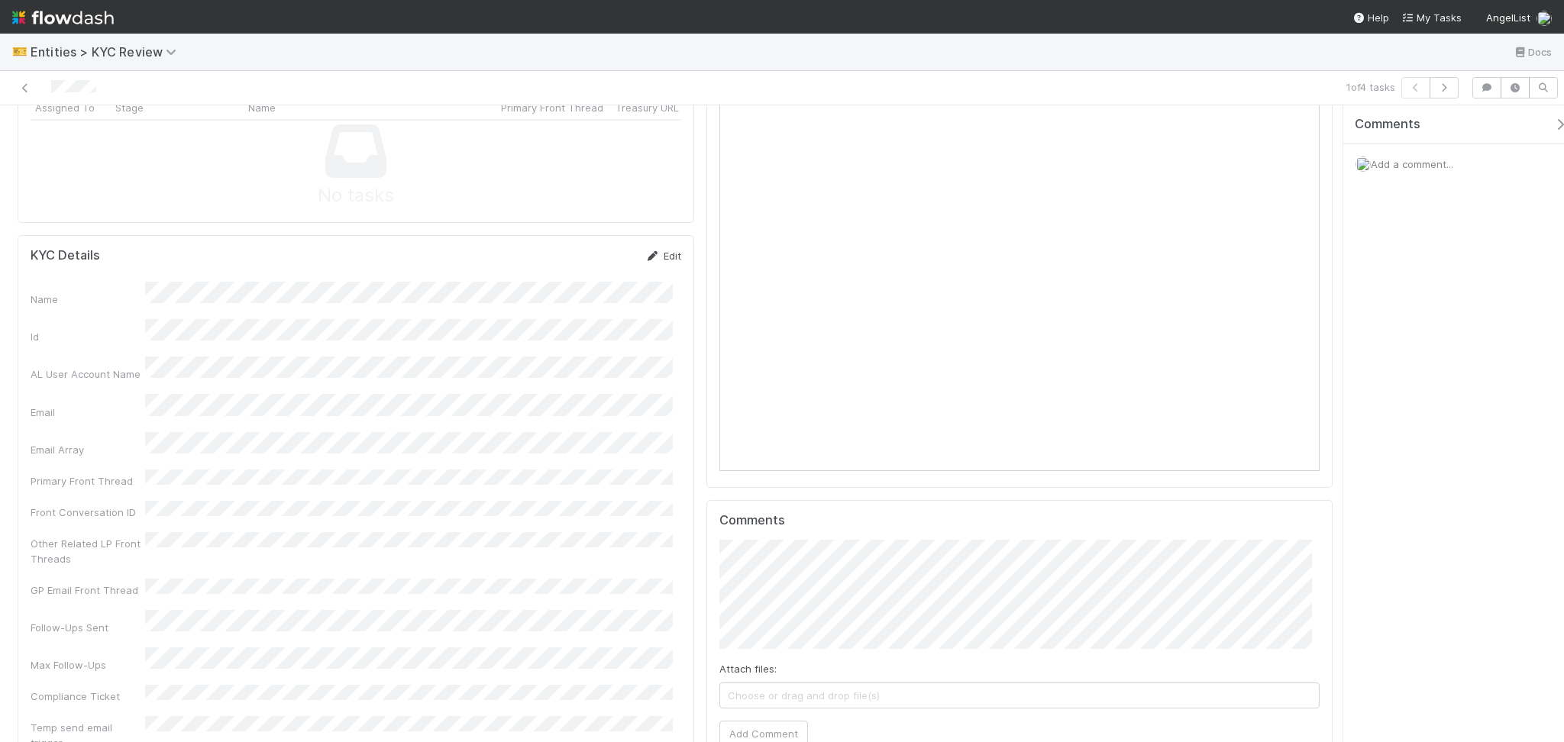
click at [655, 250] on link "Edit" at bounding box center [663, 256] width 36 height 12
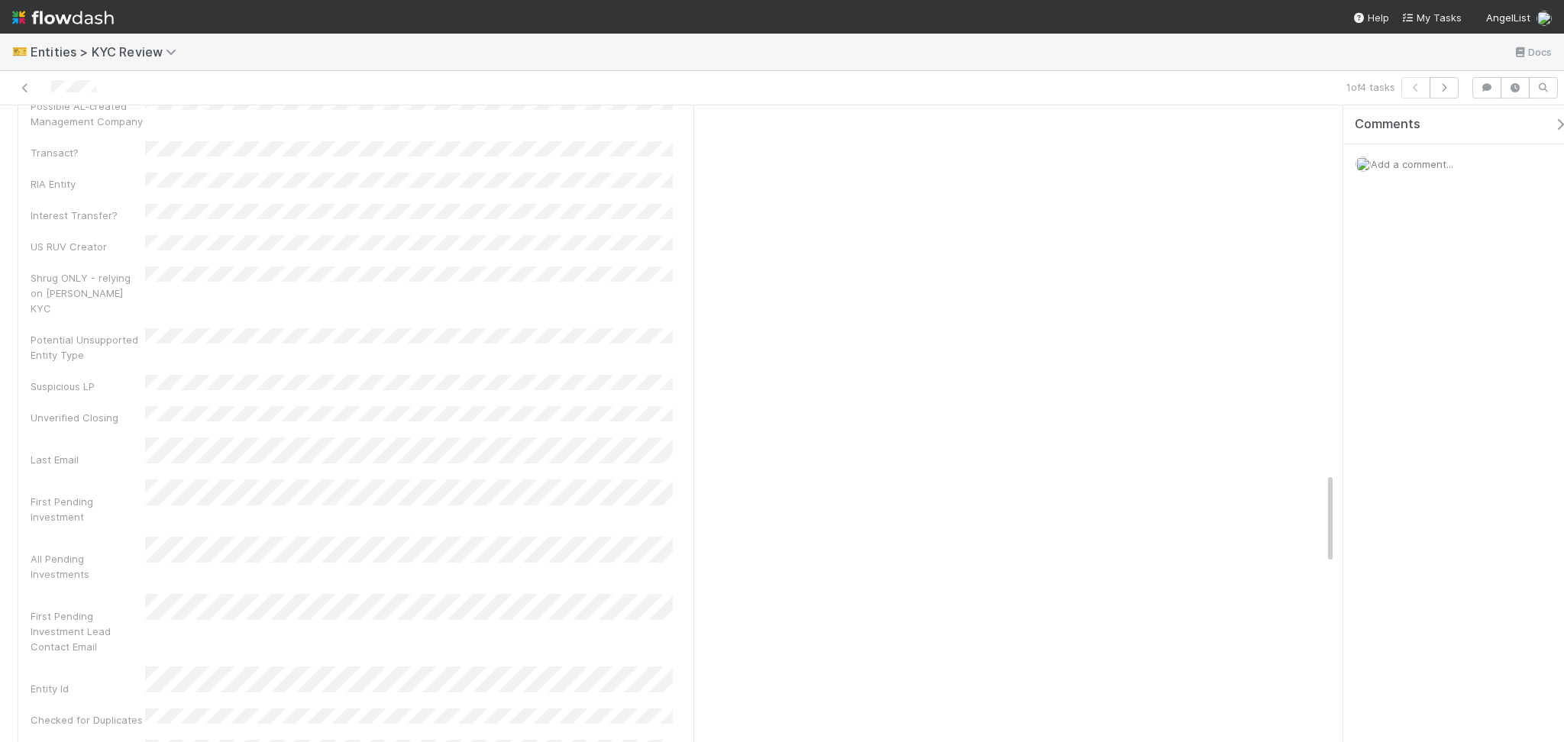
scroll to position [2647, 0]
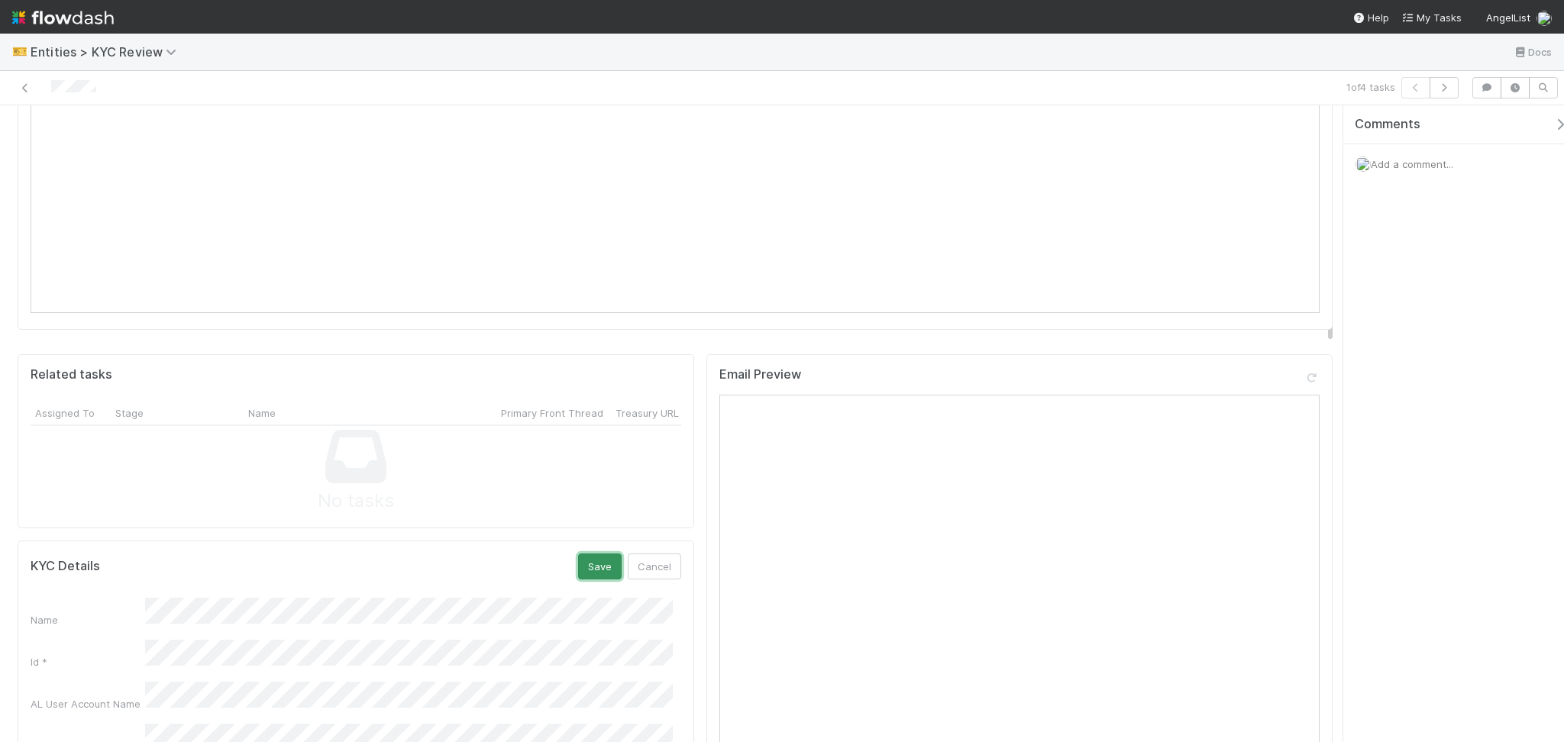
click at [588, 554] on button "Save" at bounding box center [600, 567] width 44 height 26
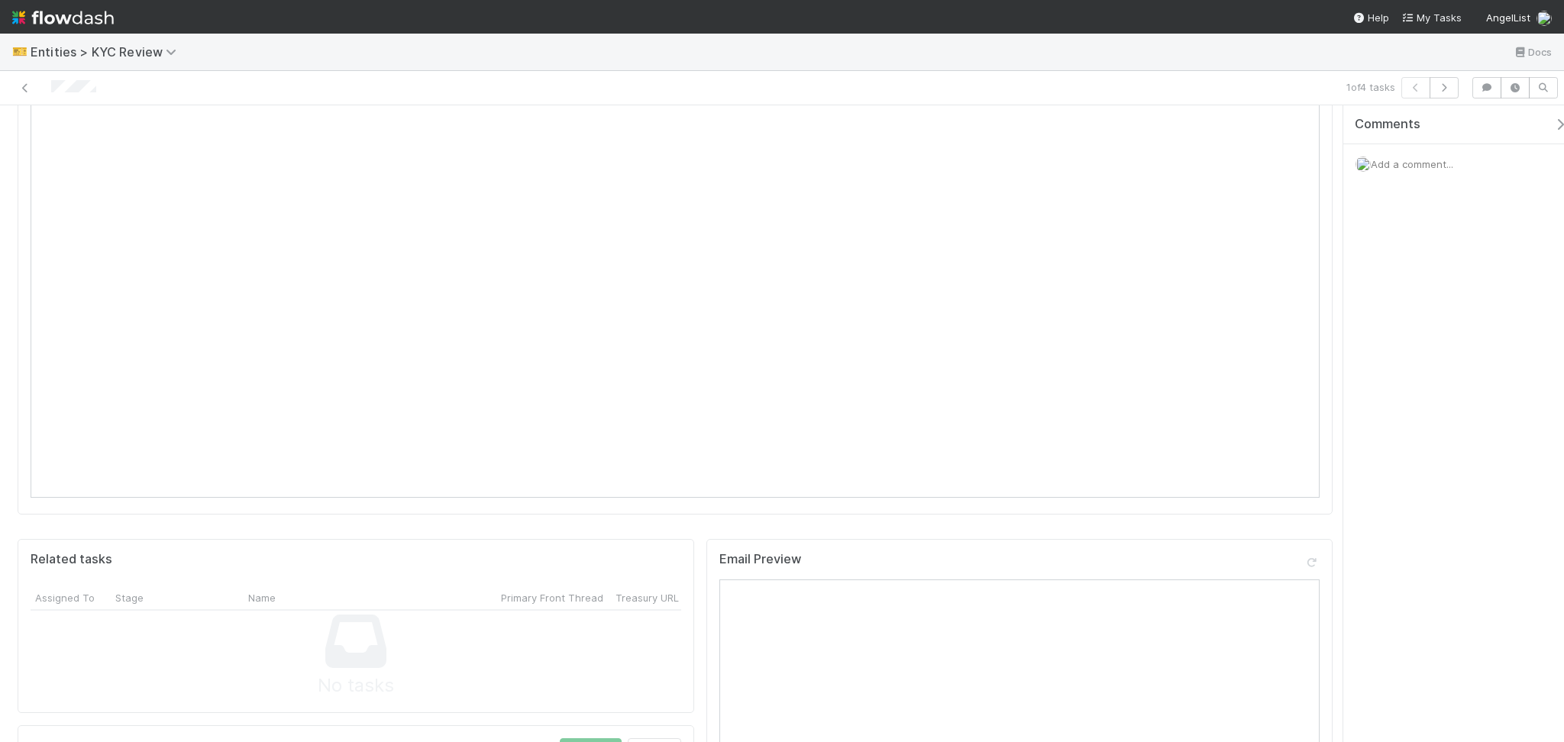
scroll to position [712, 0]
click at [1442, 93] on button "button" at bounding box center [1444, 87] width 29 height 21
click at [653, 555] on link "Edit" at bounding box center [663, 561] width 36 height 12
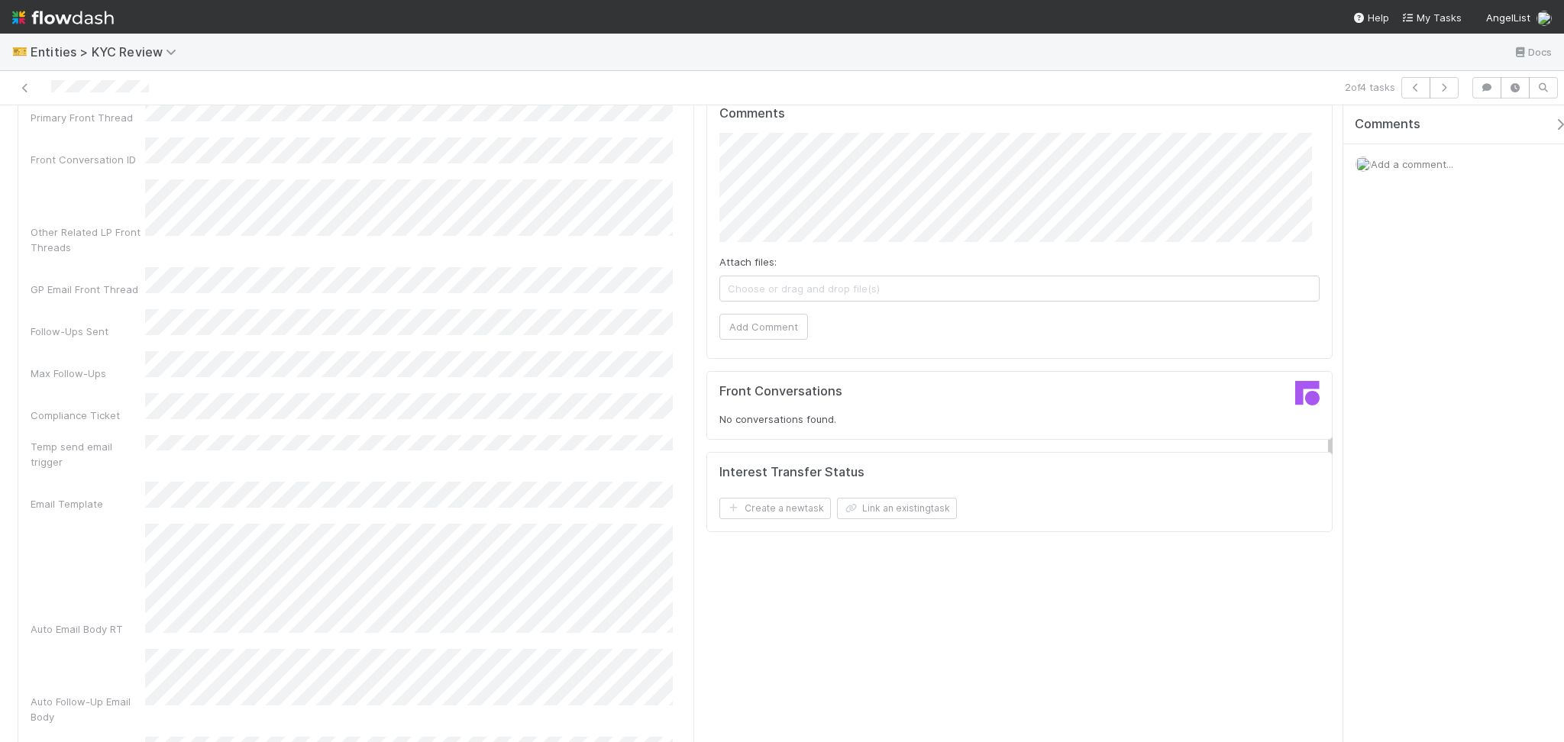
scroll to position [1119, 0]
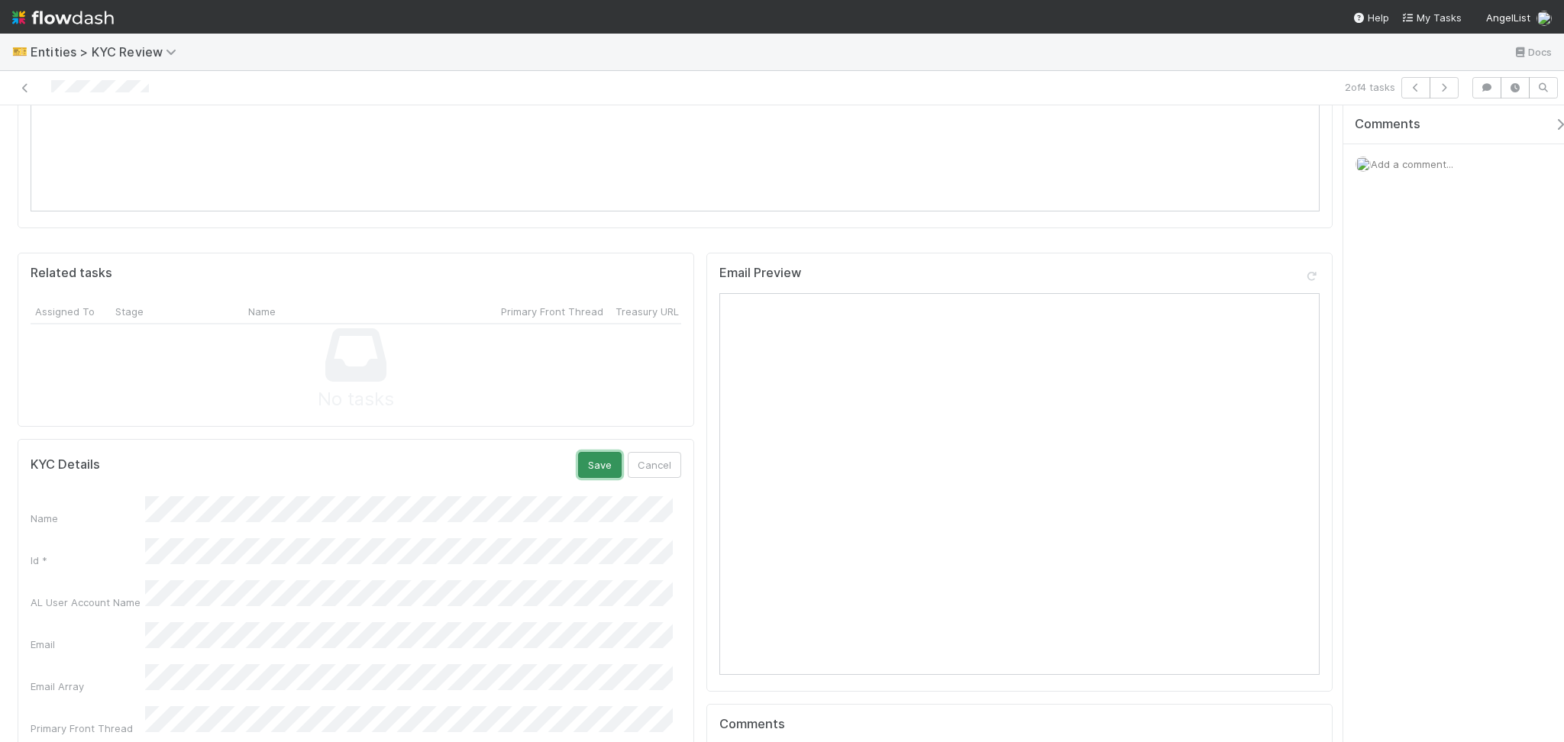
click at [589, 452] on button "Save" at bounding box center [600, 465] width 44 height 26
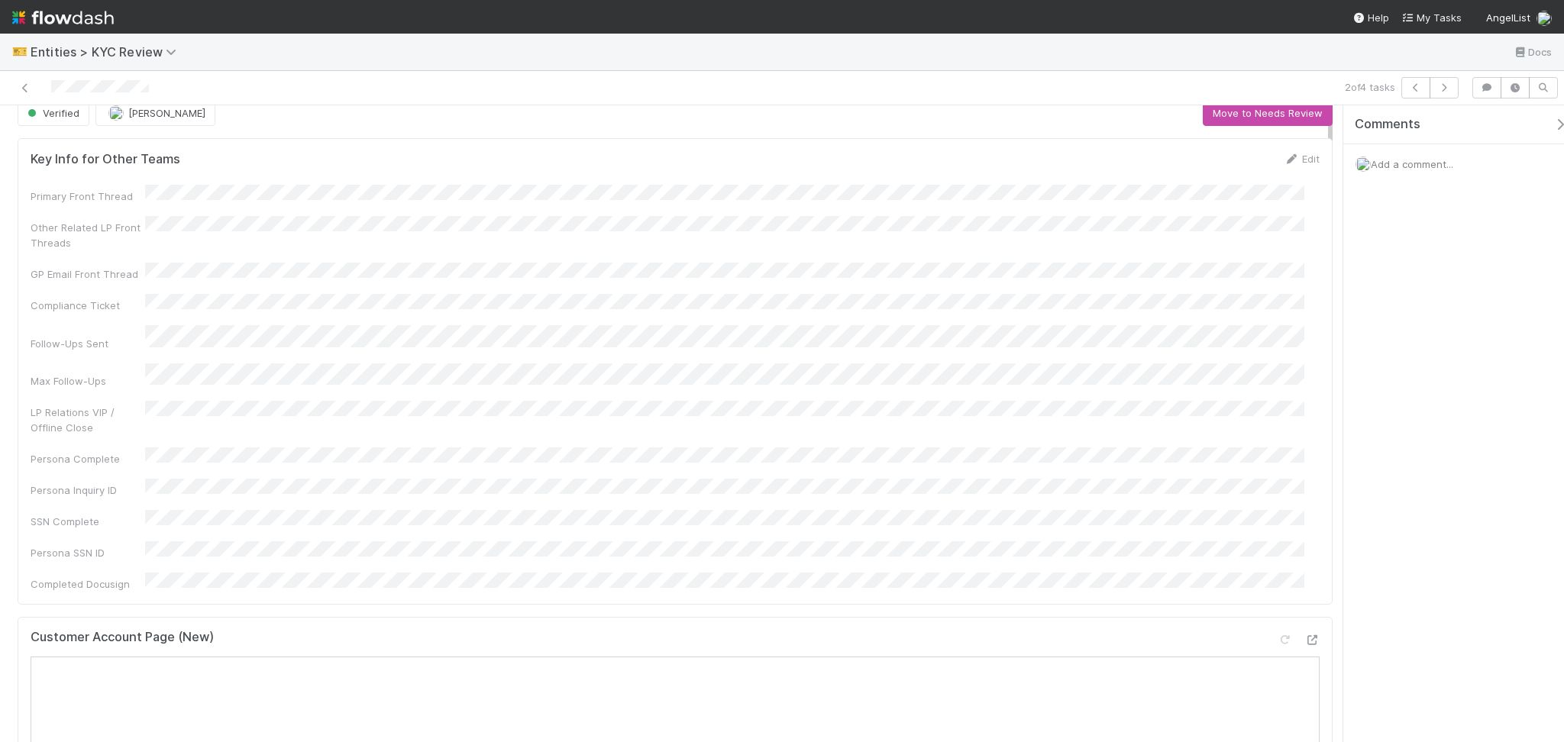
scroll to position [0, 0]
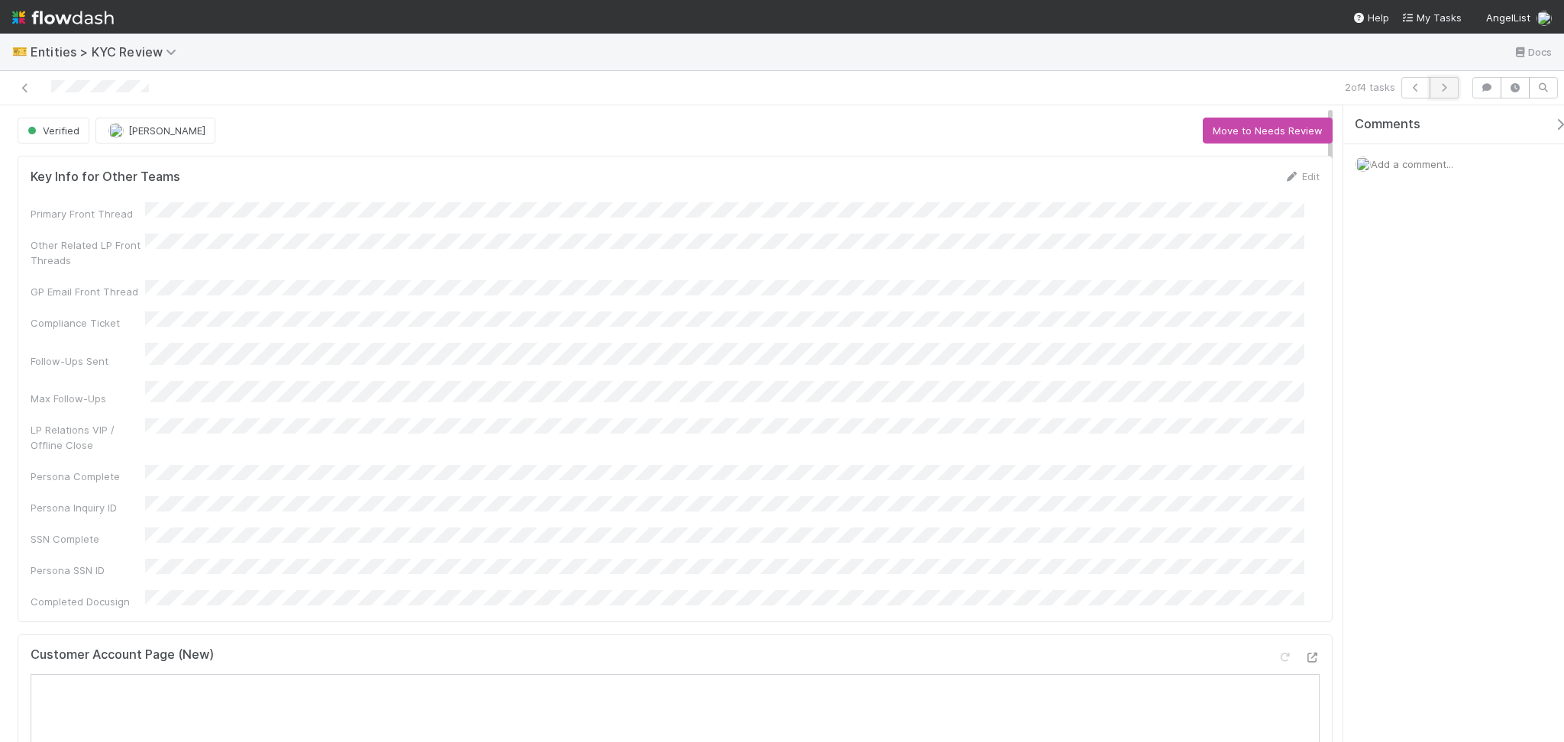
click at [1446, 86] on icon "button" at bounding box center [1443, 87] width 15 height 9
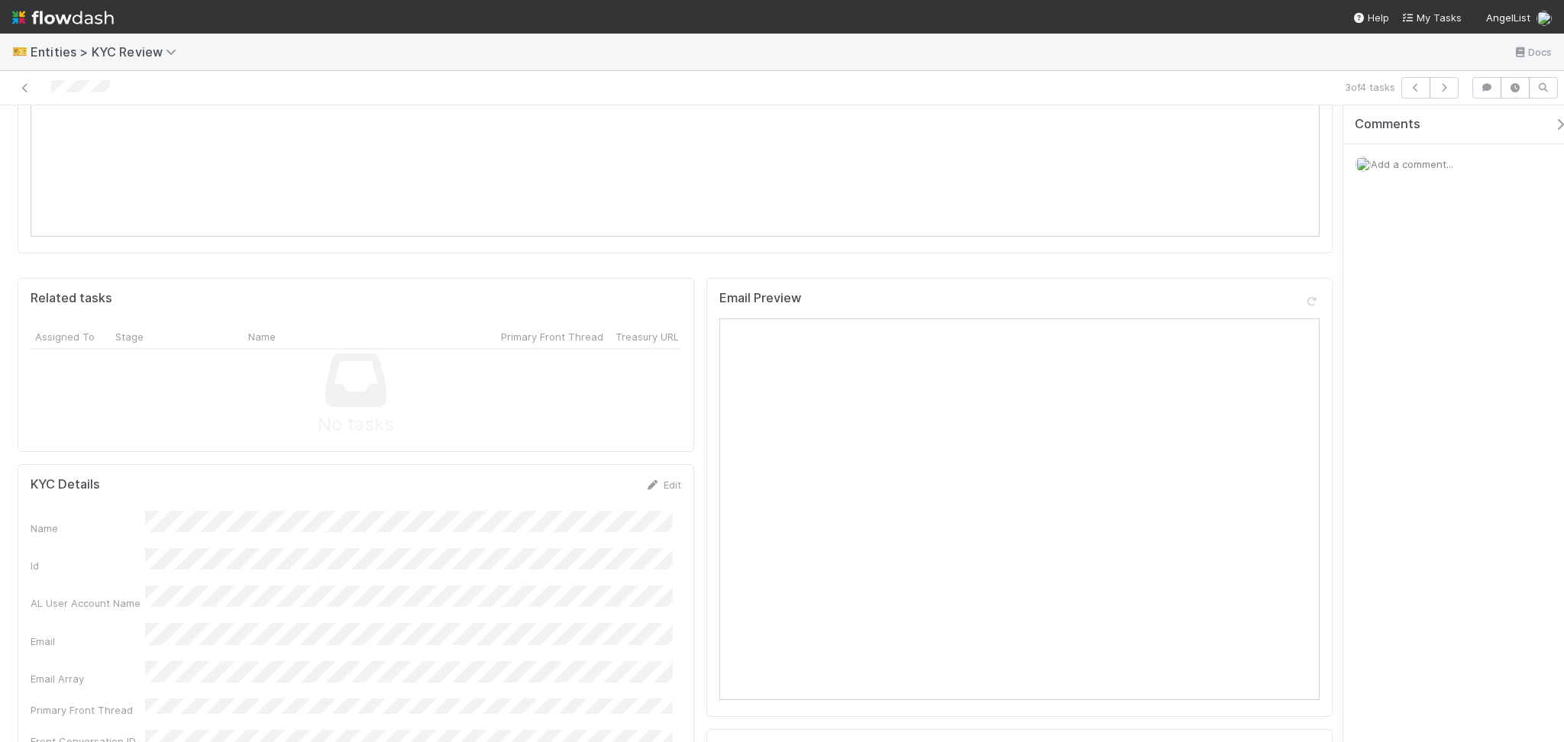
scroll to position [1119, 0]
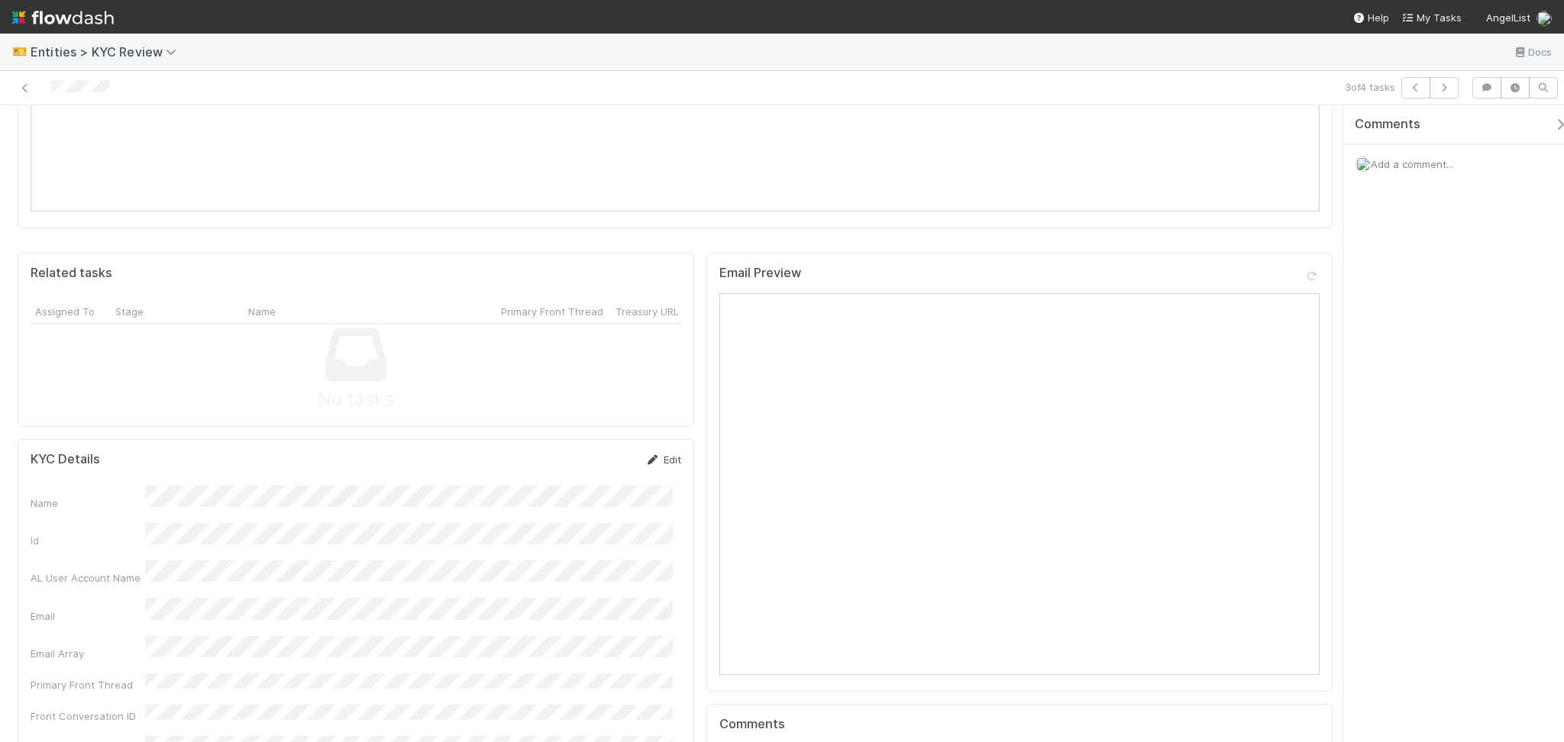
click at [664, 454] on link "Edit" at bounding box center [663, 460] width 36 height 12
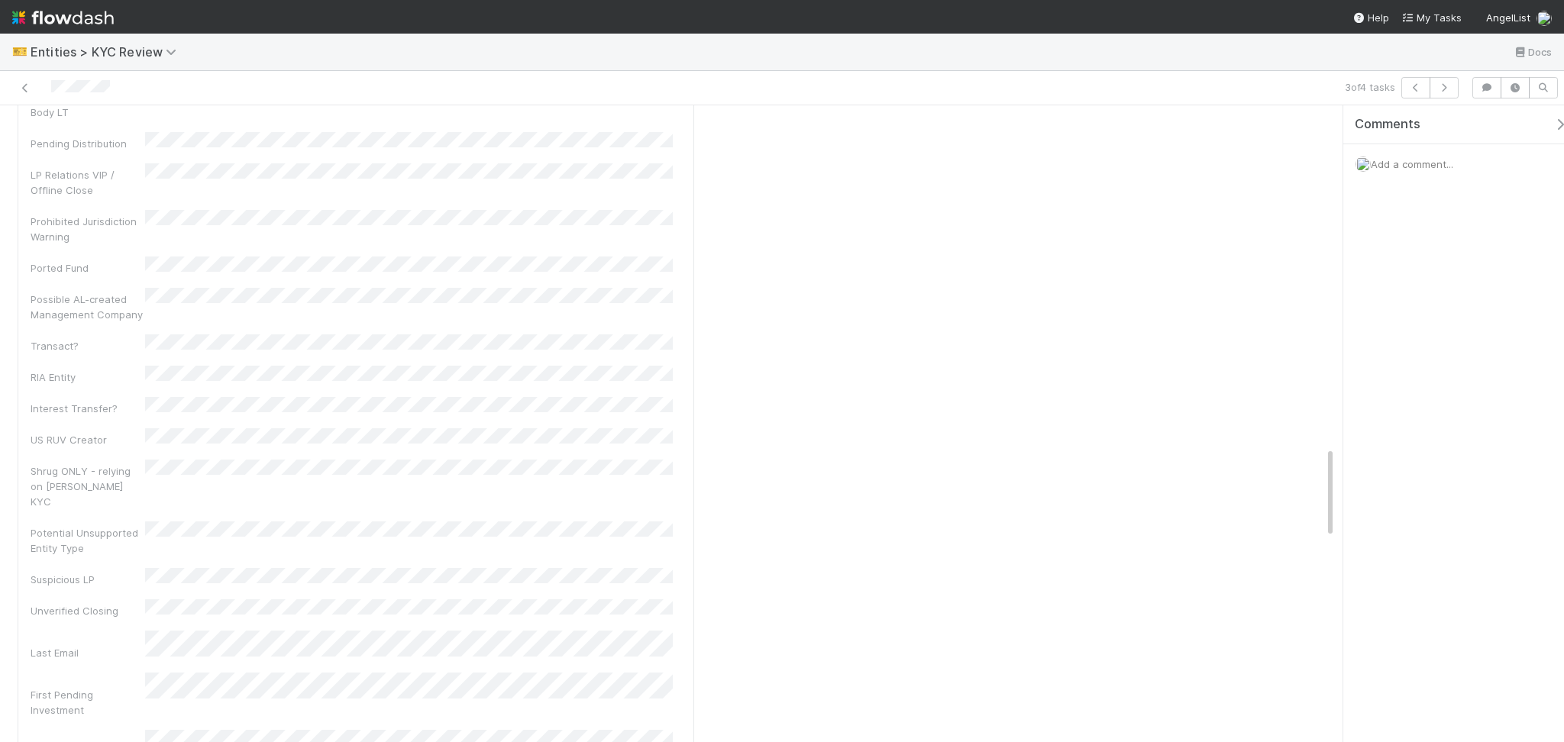
scroll to position [2545, 0]
click at [155, 499] on div "Name Id * AL User Account Name Email Email Array Primary Front Thread Front Con…" at bounding box center [356, 274] width 651 height 2407
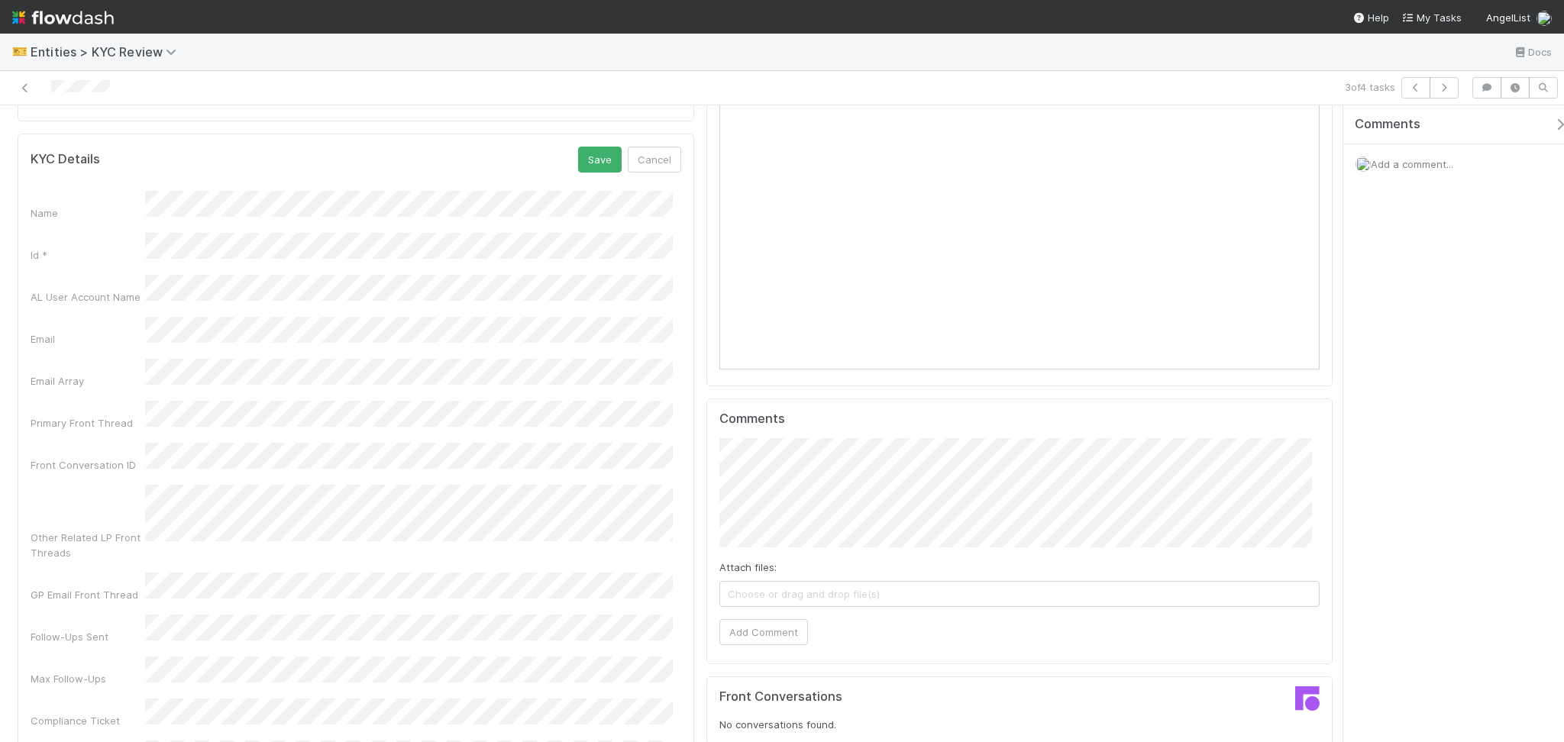
scroll to position [916, 0]
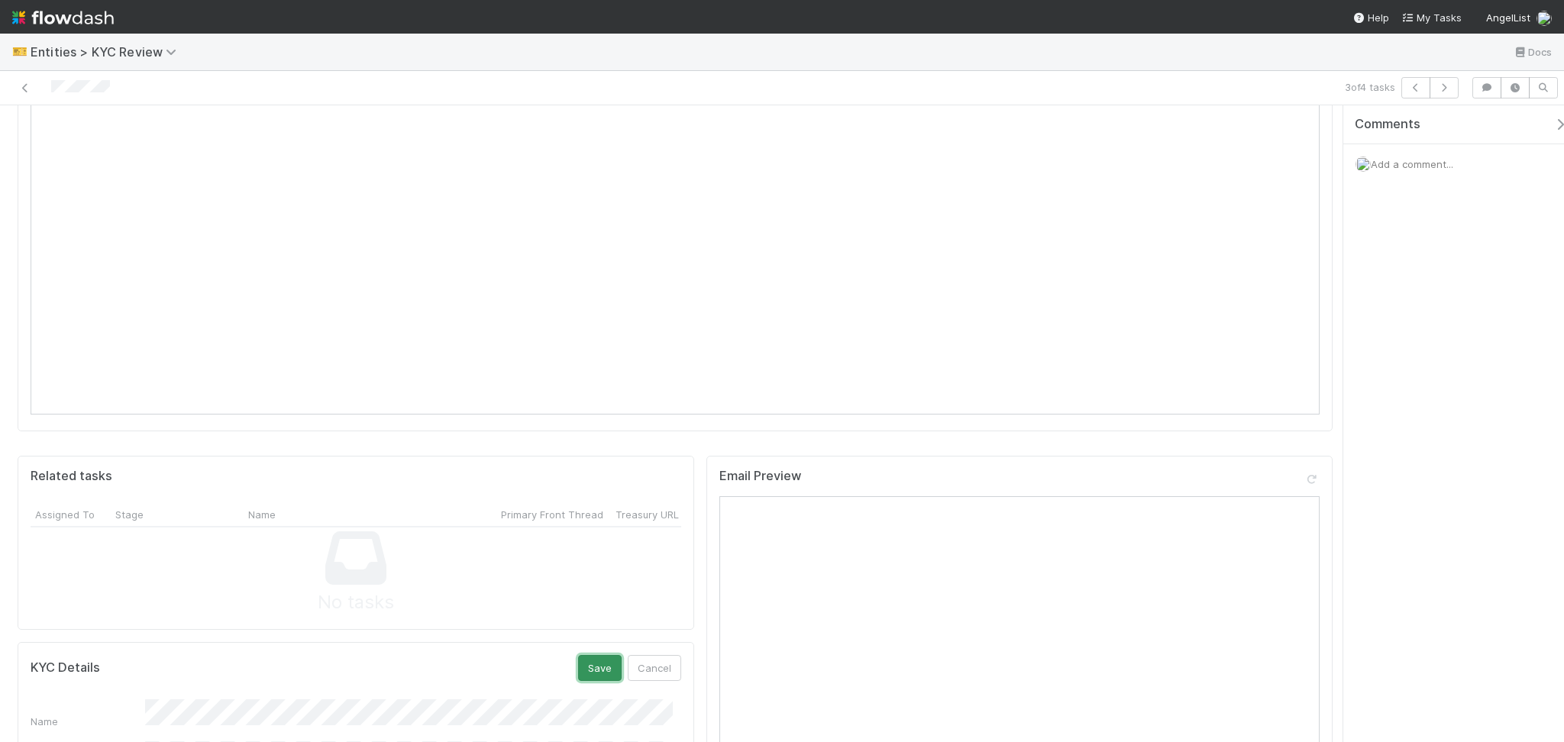
click at [585, 655] on button "Save" at bounding box center [600, 668] width 44 height 26
click at [1440, 83] on icon "button" at bounding box center [1443, 87] width 15 height 9
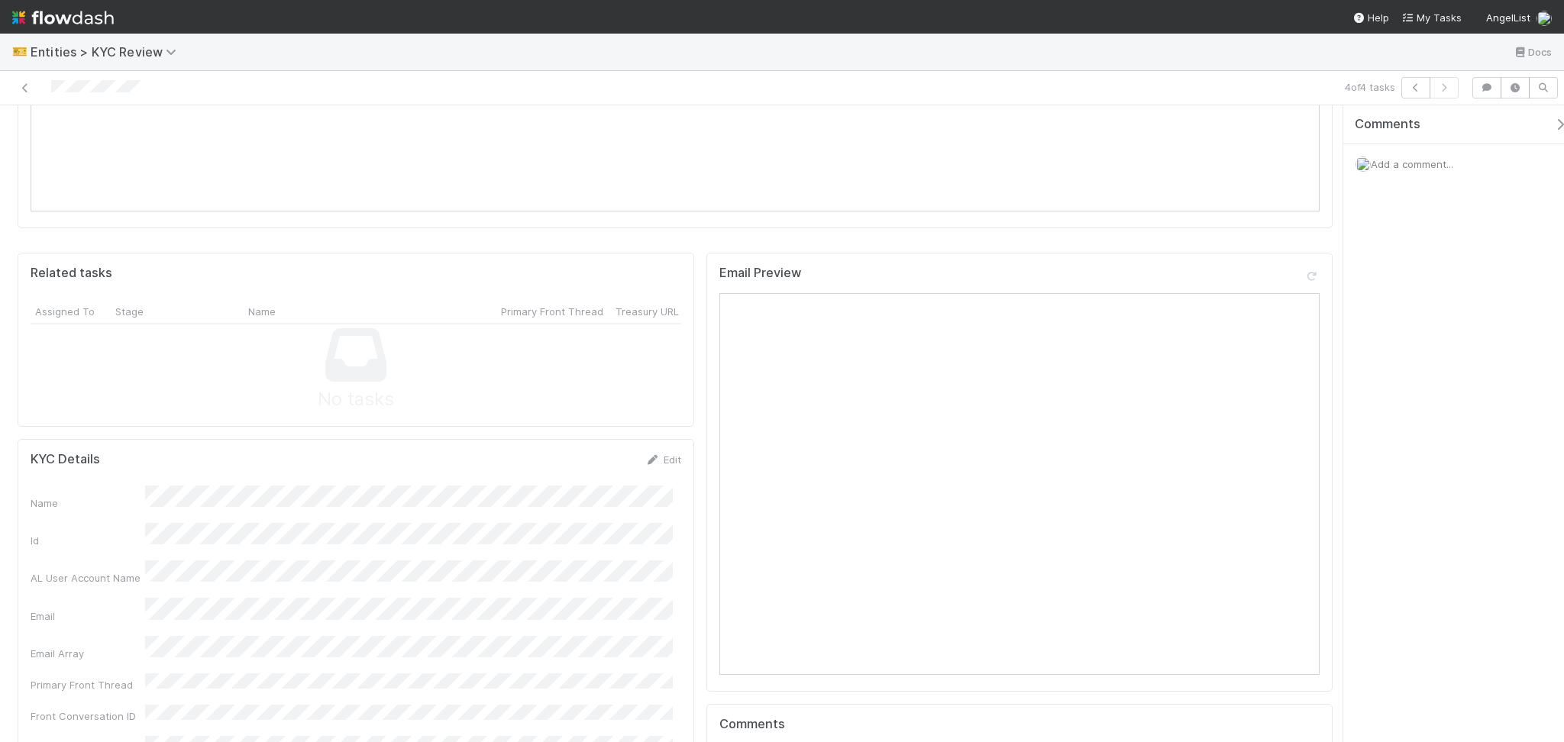
click at [650, 455] on icon at bounding box center [652, 460] width 15 height 10
click at [595, 452] on button "Save" at bounding box center [600, 465] width 44 height 26
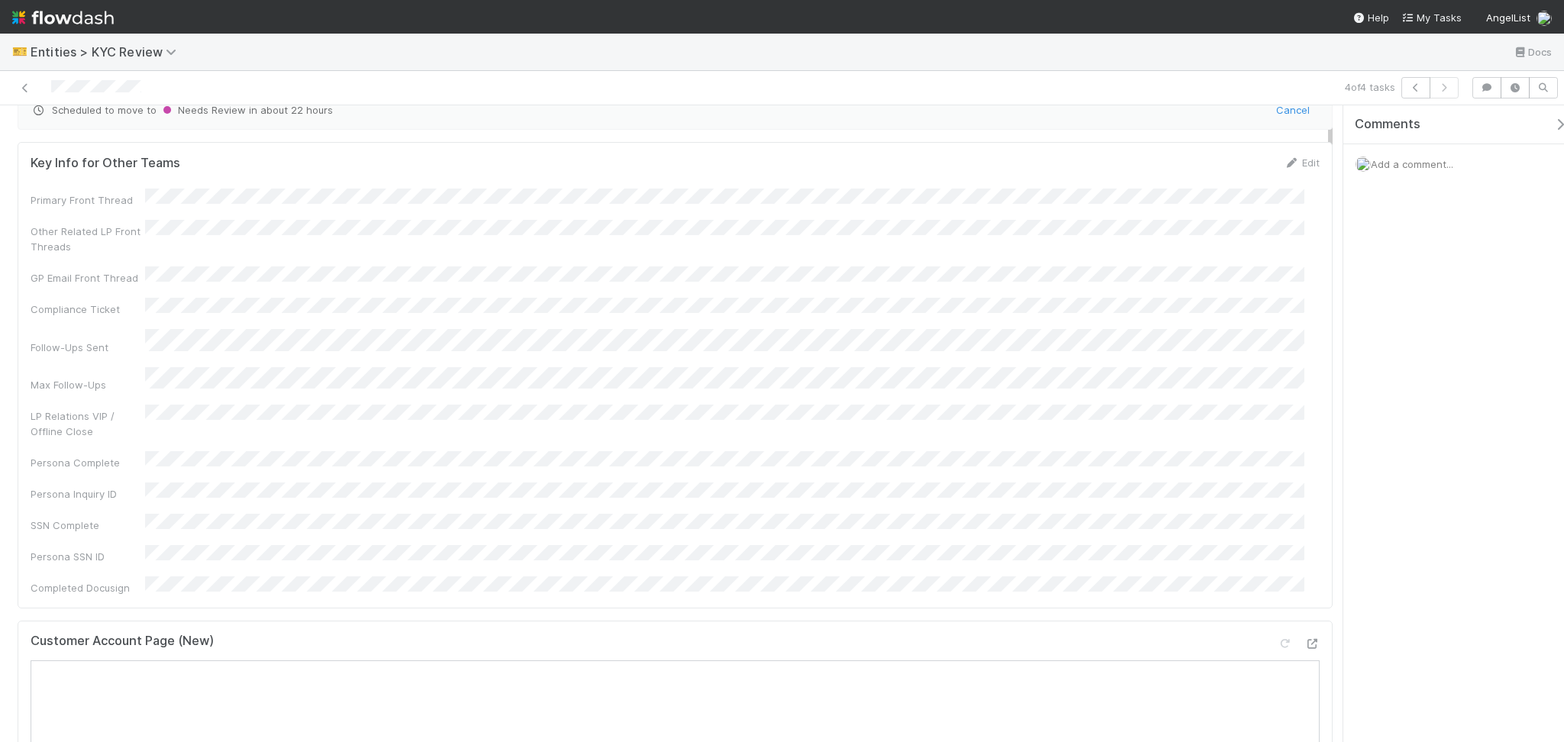
scroll to position [0, 0]
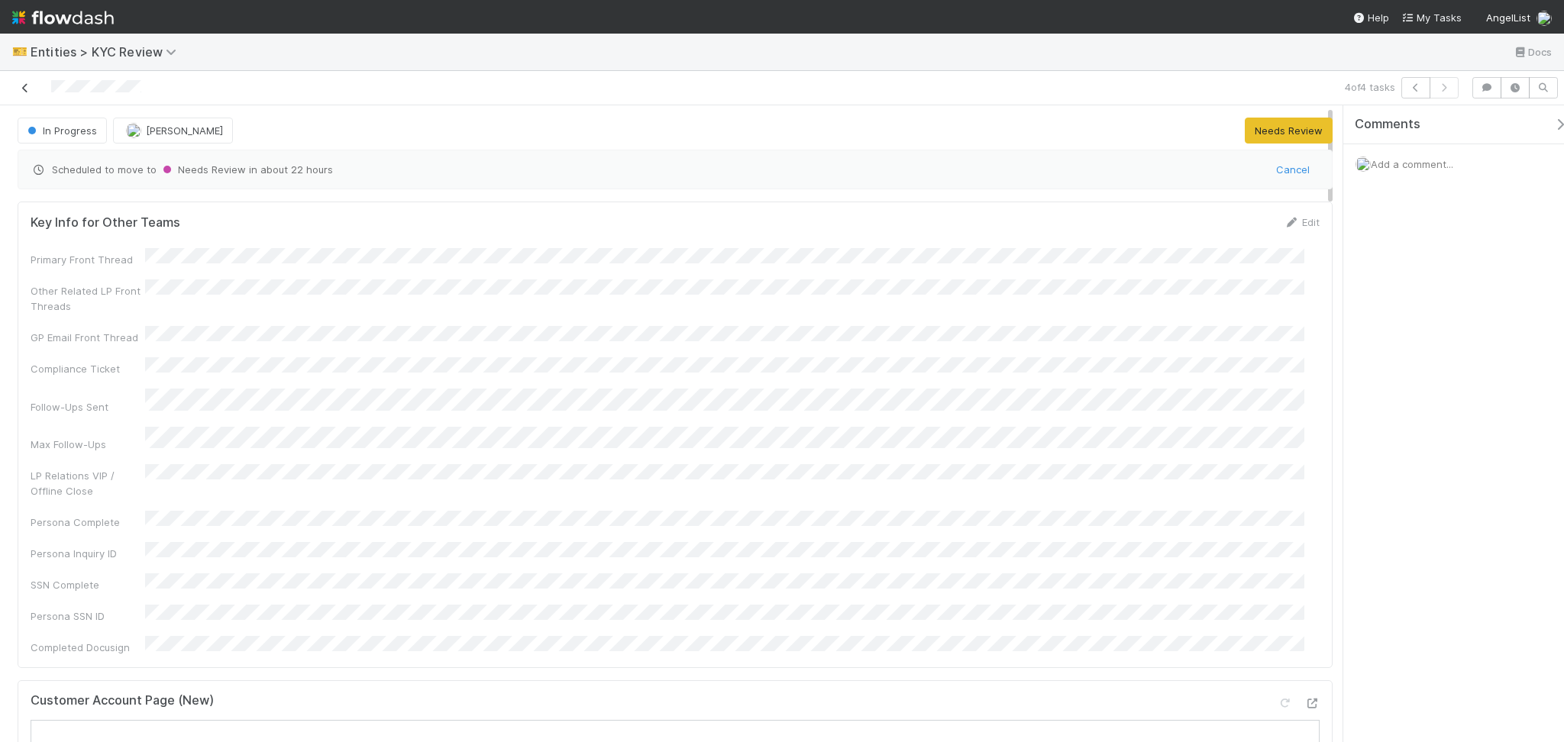
click at [21, 89] on icon at bounding box center [25, 88] width 15 height 10
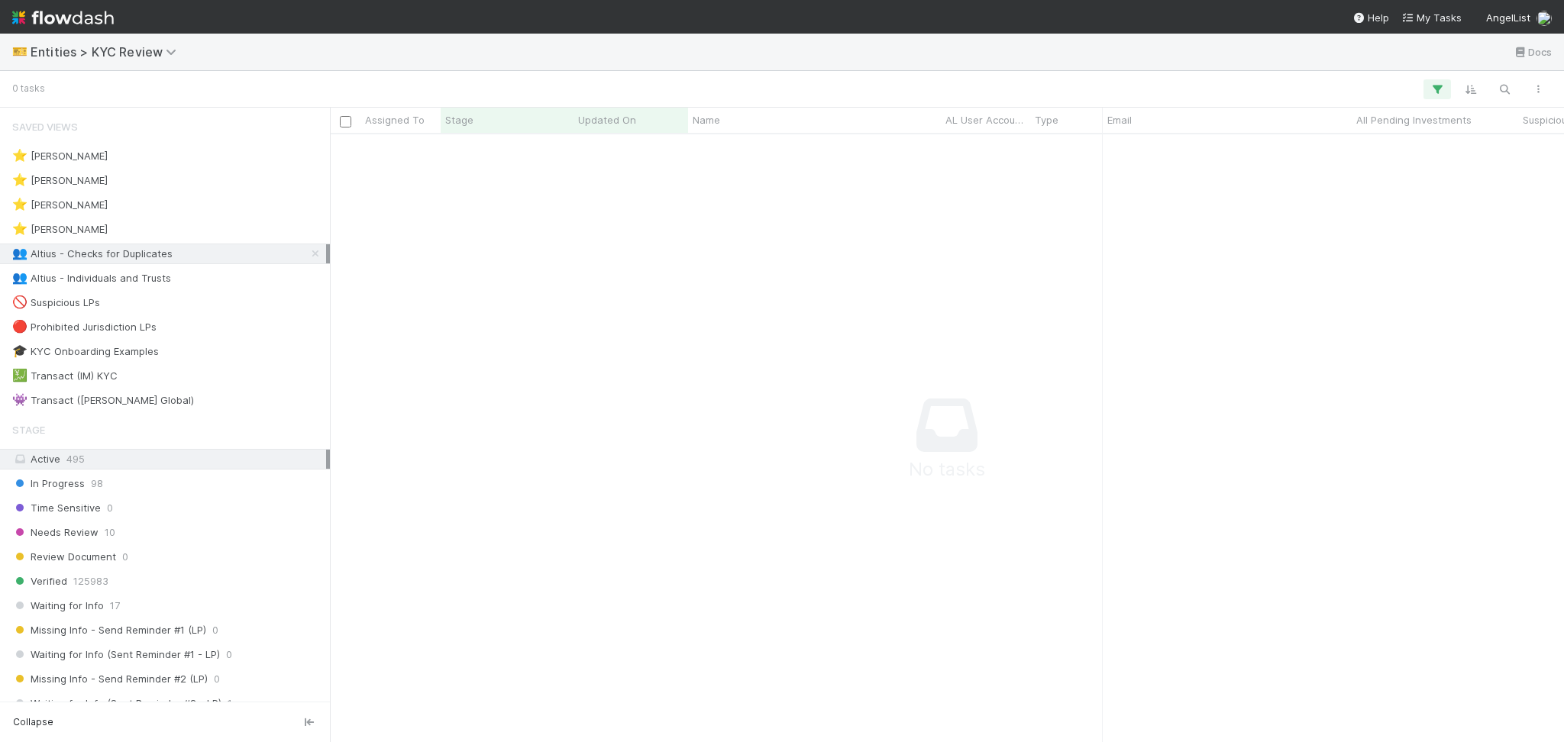
scroll to position [577, 1203]
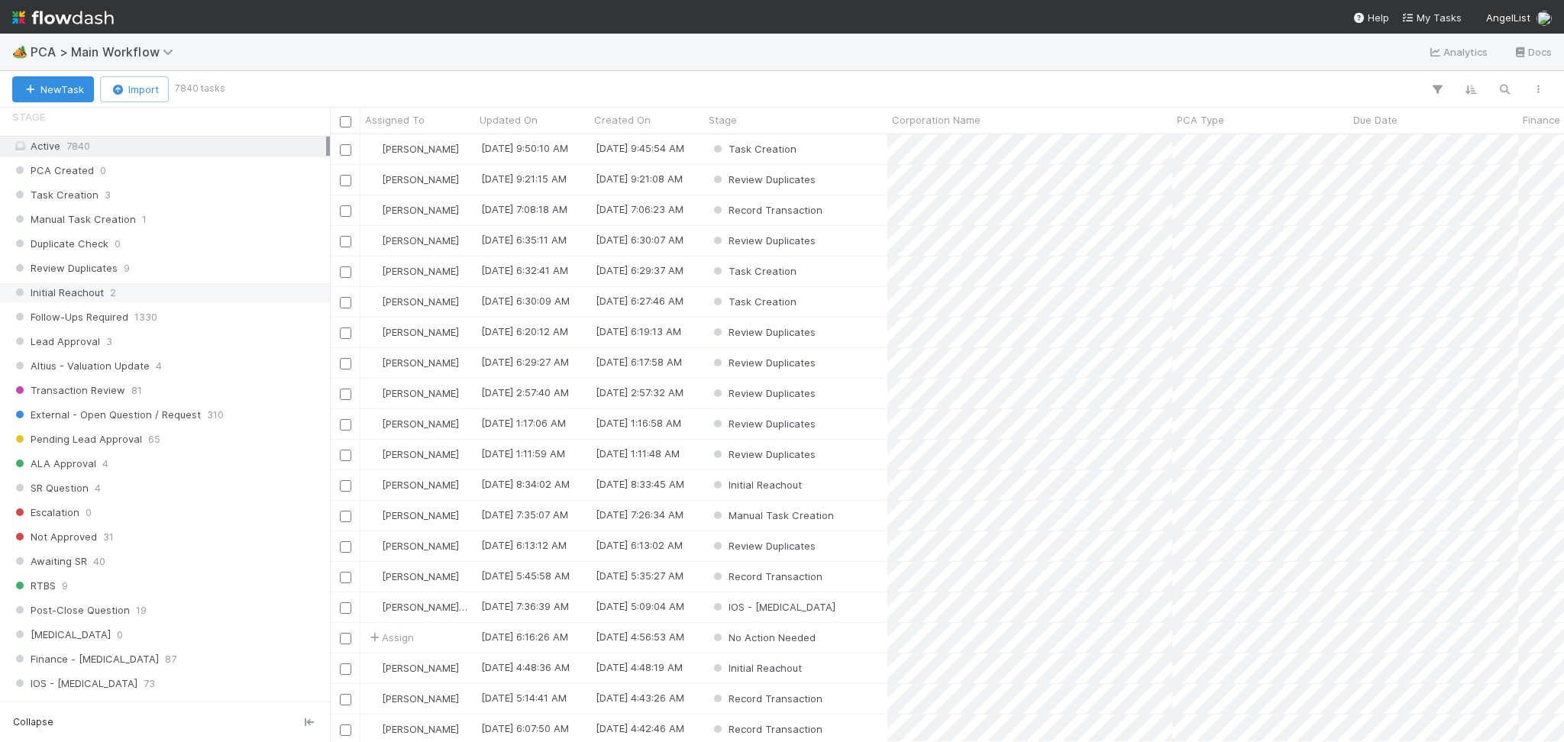
scroll to position [407, 0]
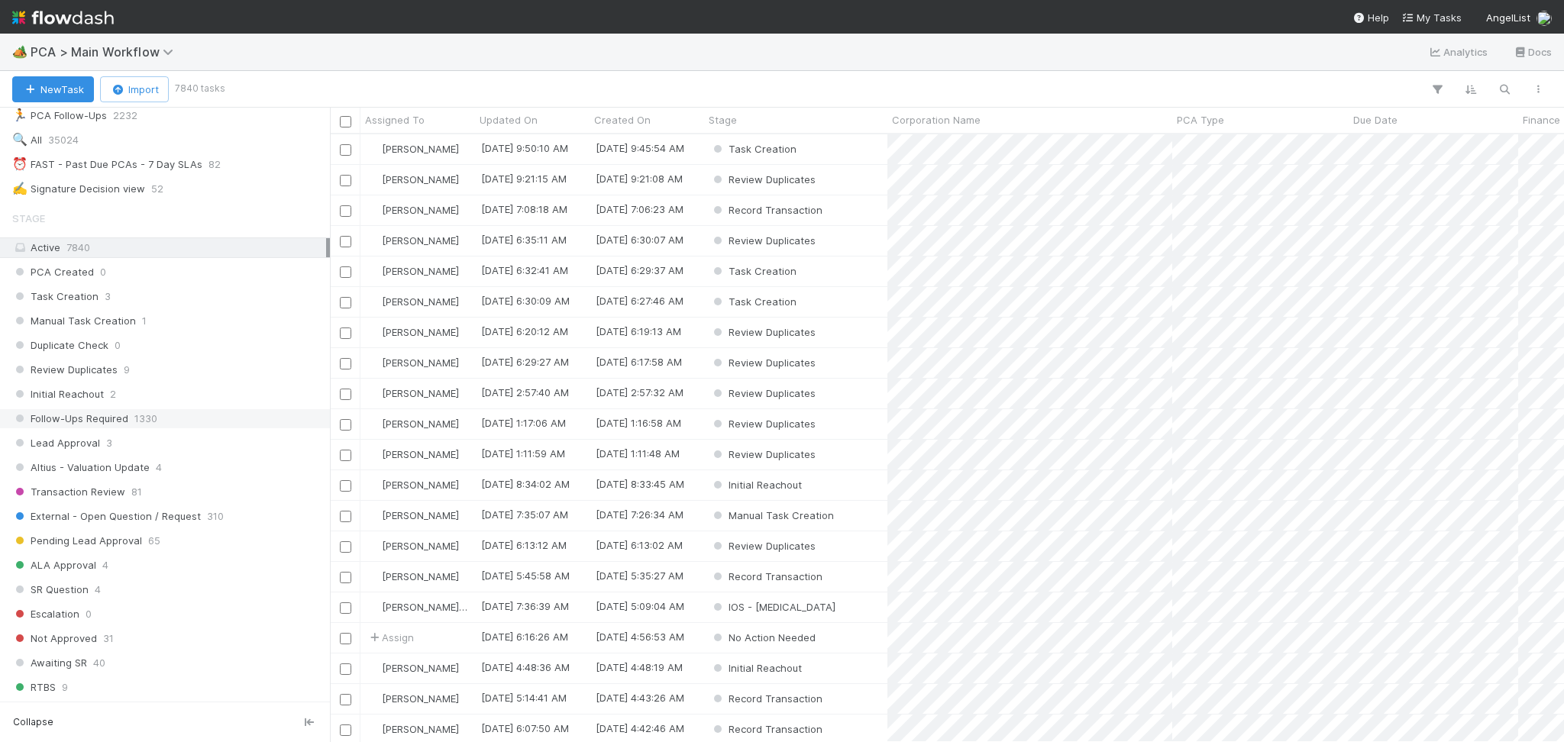
click at [137, 425] on span "1330" at bounding box center [145, 418] width 23 height 19
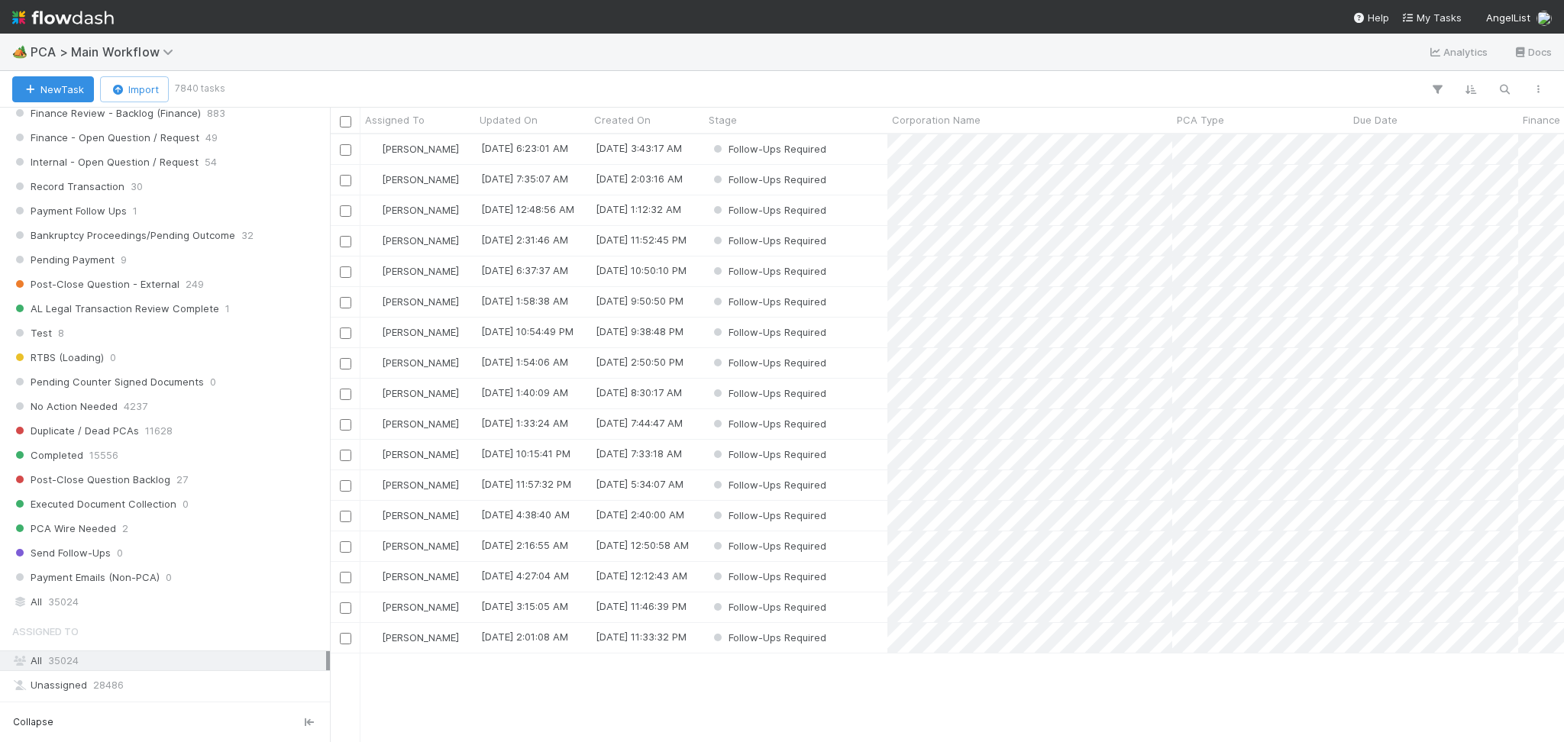
scroll to position [1730, 0]
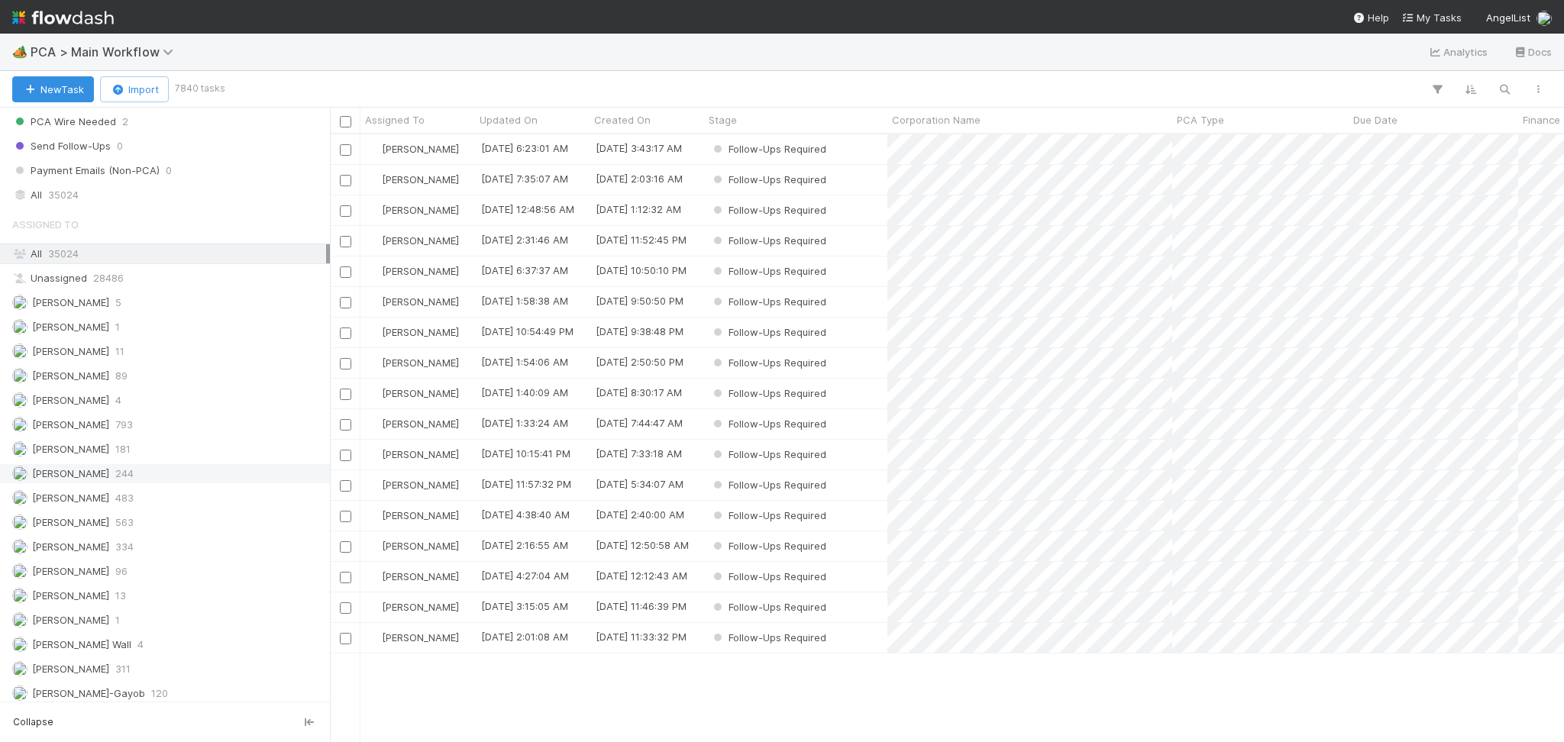
click at [120, 474] on span "244" at bounding box center [124, 473] width 18 height 19
click at [130, 483] on span "244" at bounding box center [124, 473] width 18 height 19
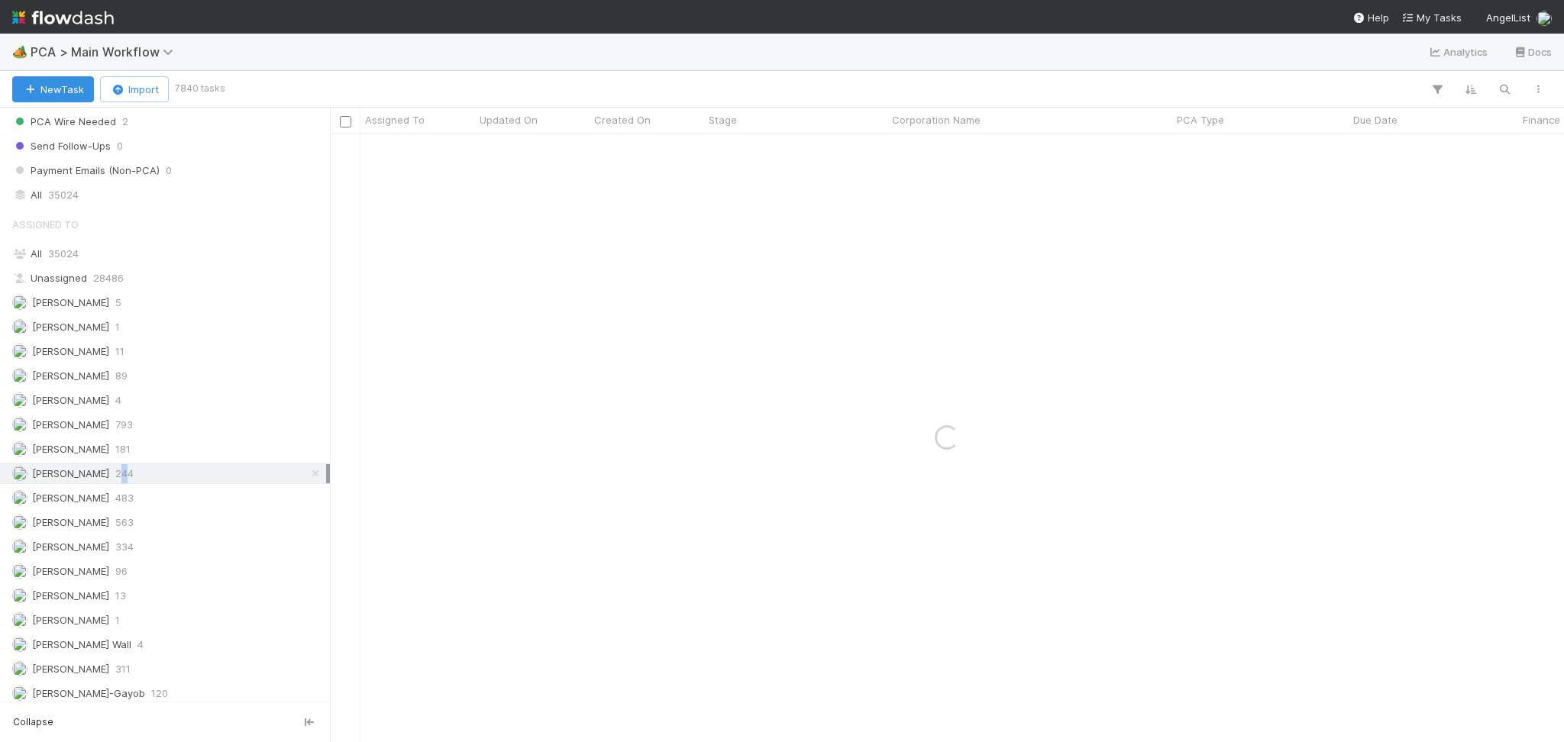
click at [131, 483] on span "244" at bounding box center [124, 473] width 18 height 19
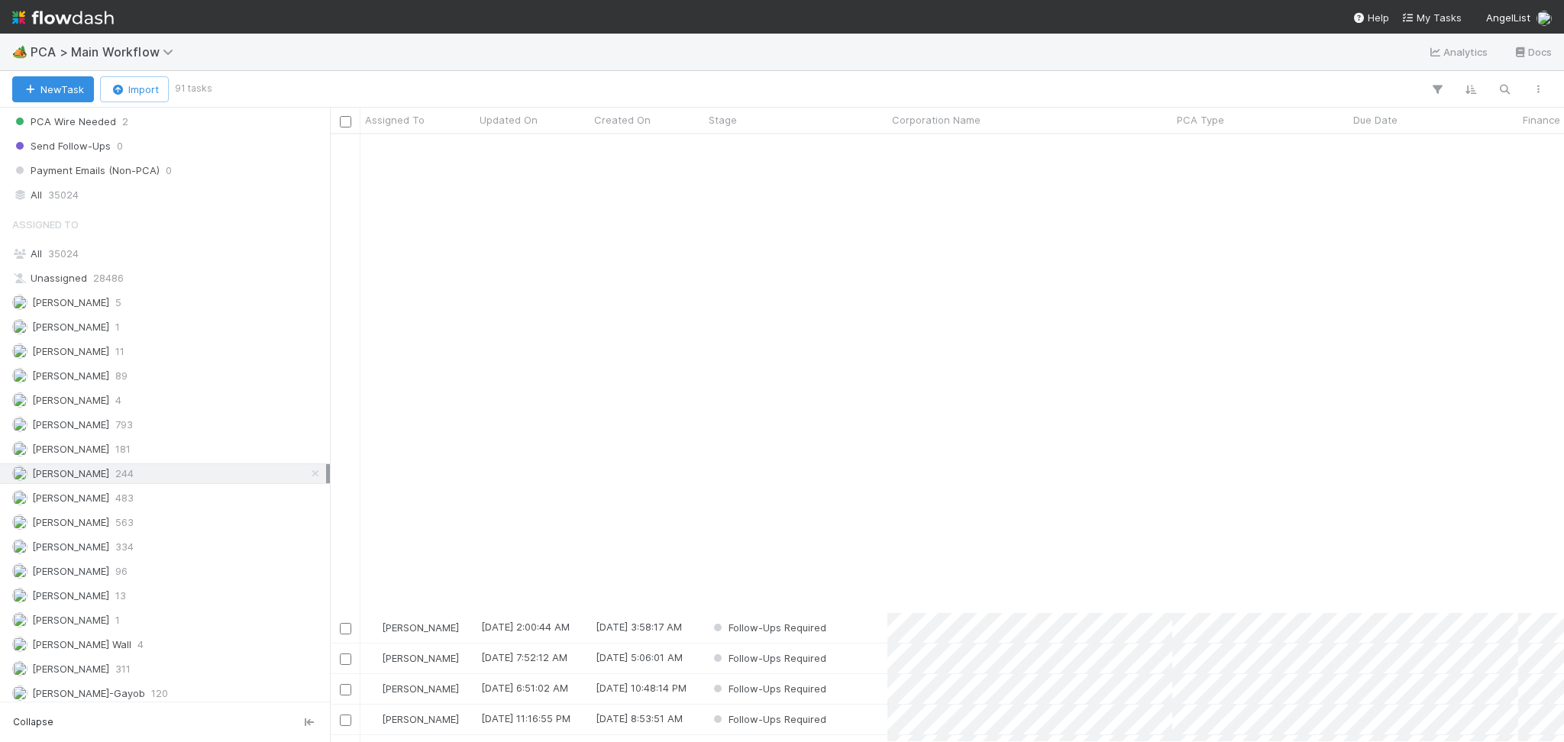
scroll to position [2138, 0]
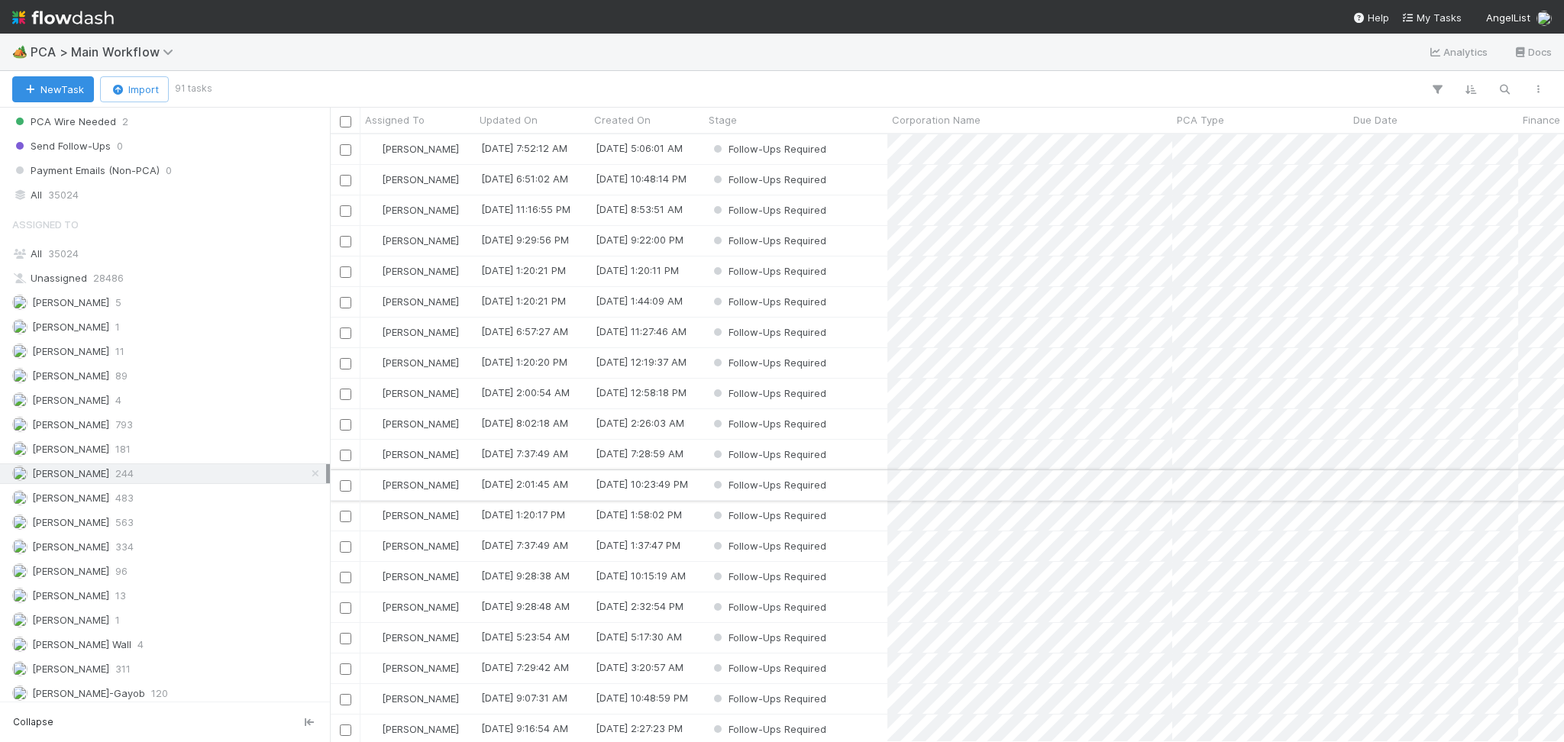
click at [858, 492] on div "Follow-Ups Required" at bounding box center [795, 485] width 183 height 30
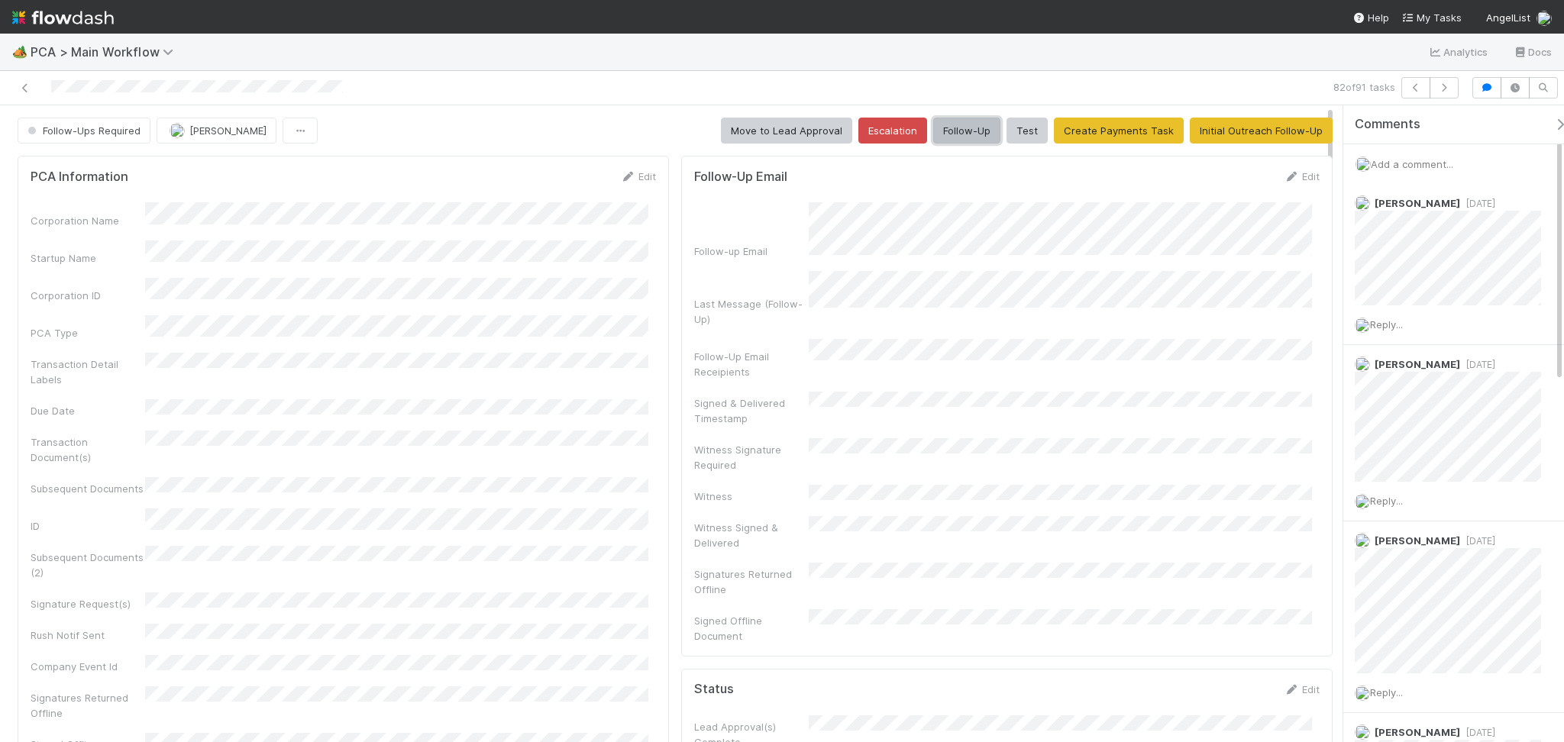
click at [959, 128] on button "Follow-Up" at bounding box center [966, 131] width 67 height 26
click at [1446, 88] on icon "button" at bounding box center [1443, 87] width 15 height 9
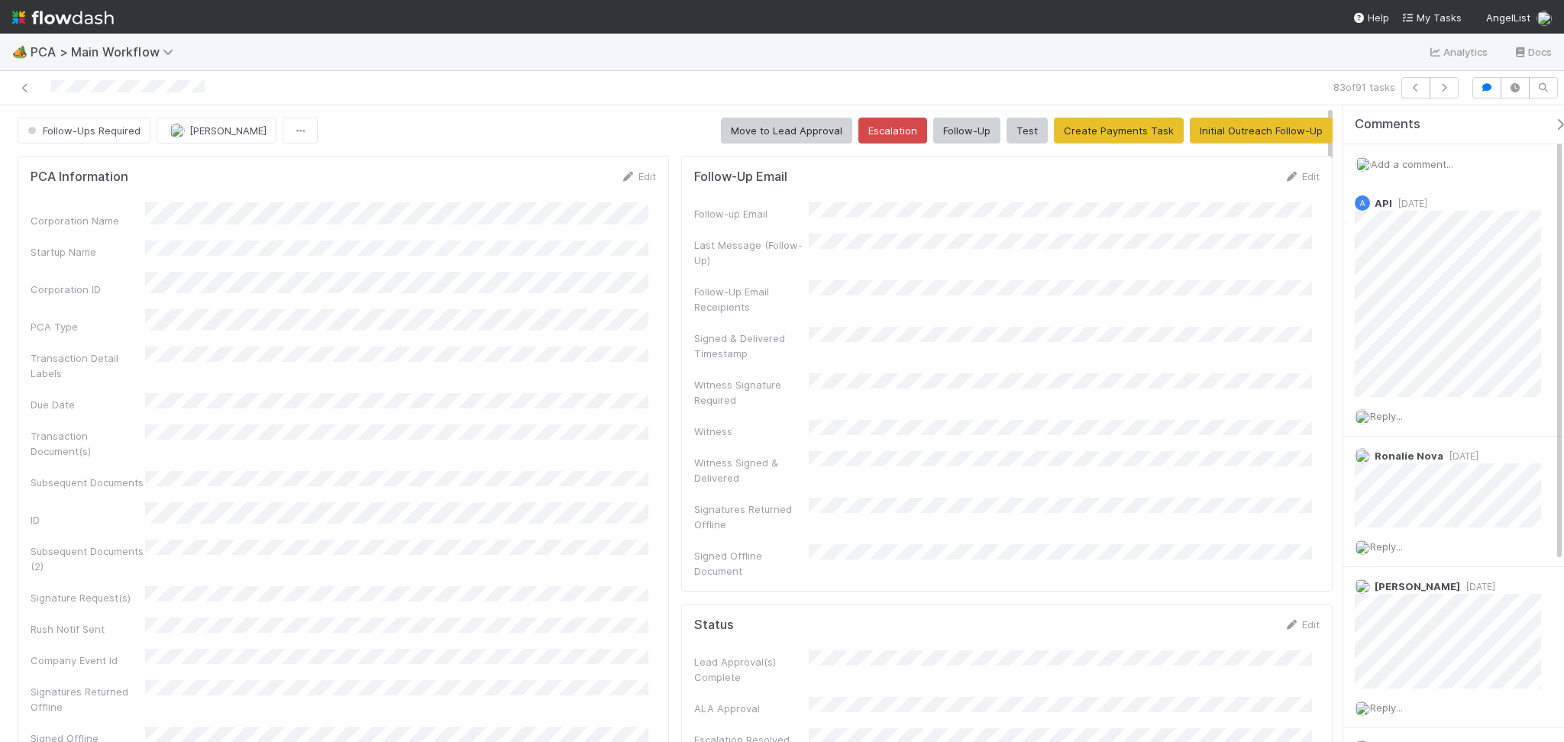
click at [948, 134] on button "Follow-Up" at bounding box center [966, 131] width 67 height 26
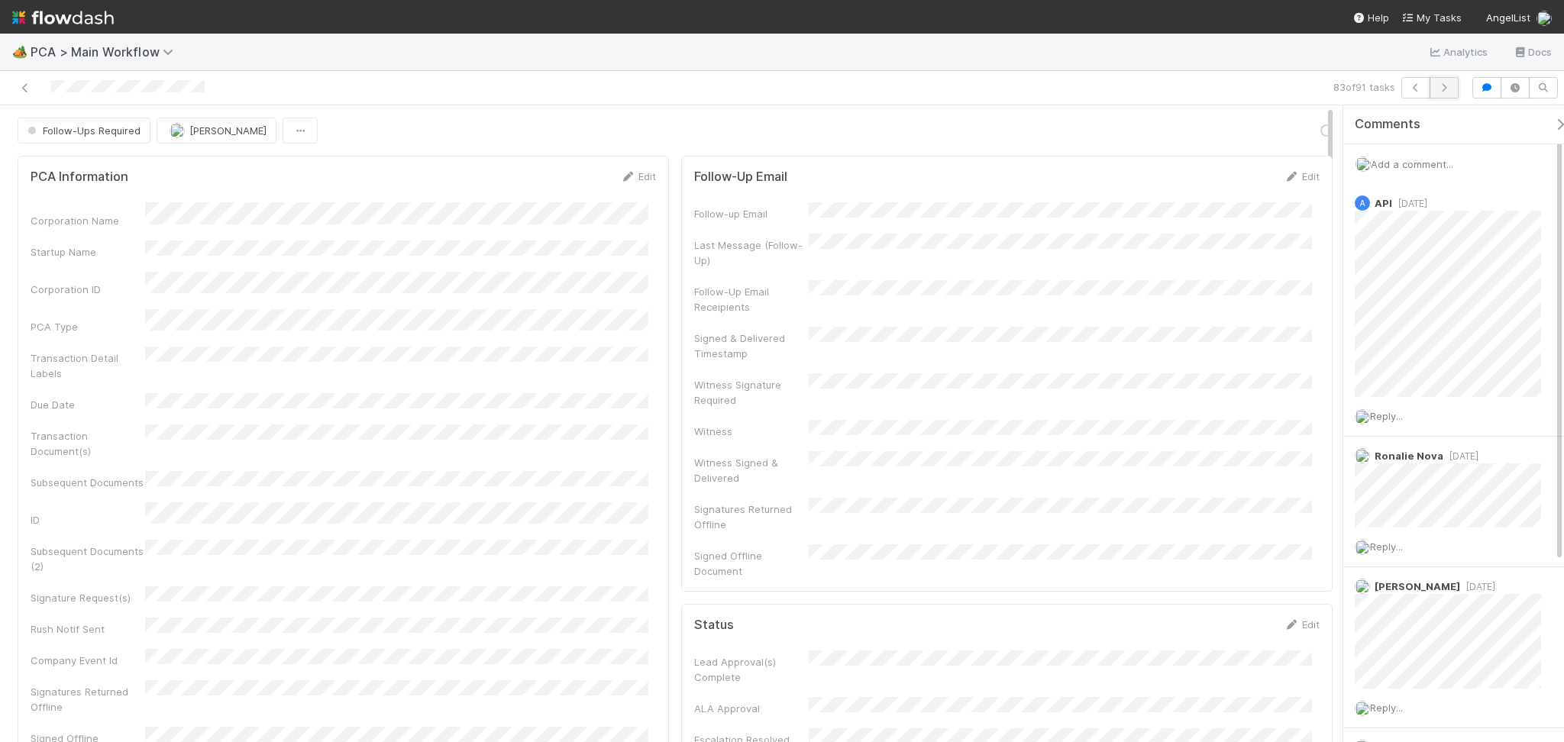
click at [1440, 88] on icon "button" at bounding box center [1443, 87] width 15 height 9
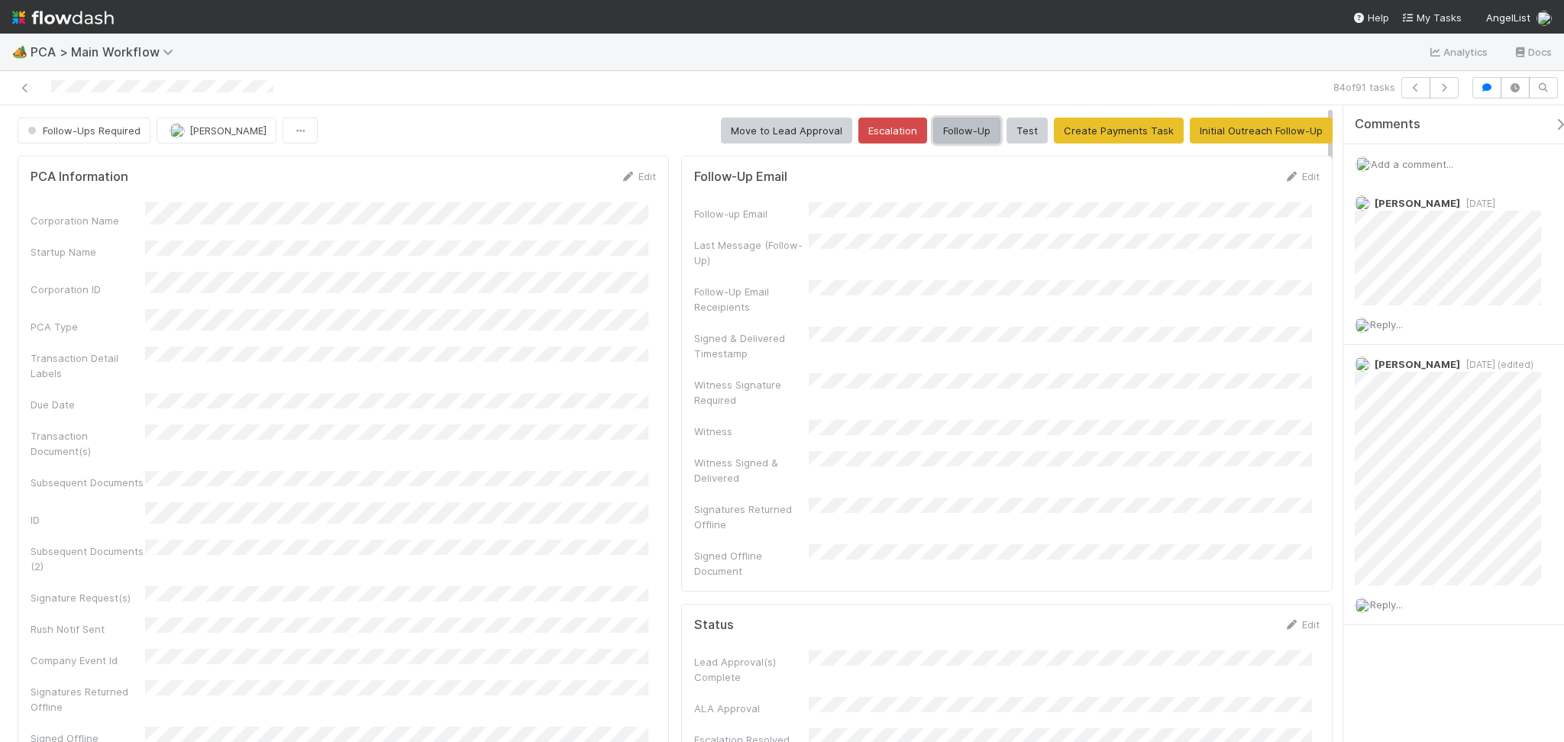
click at [956, 140] on button "Follow-Up" at bounding box center [966, 131] width 67 height 26
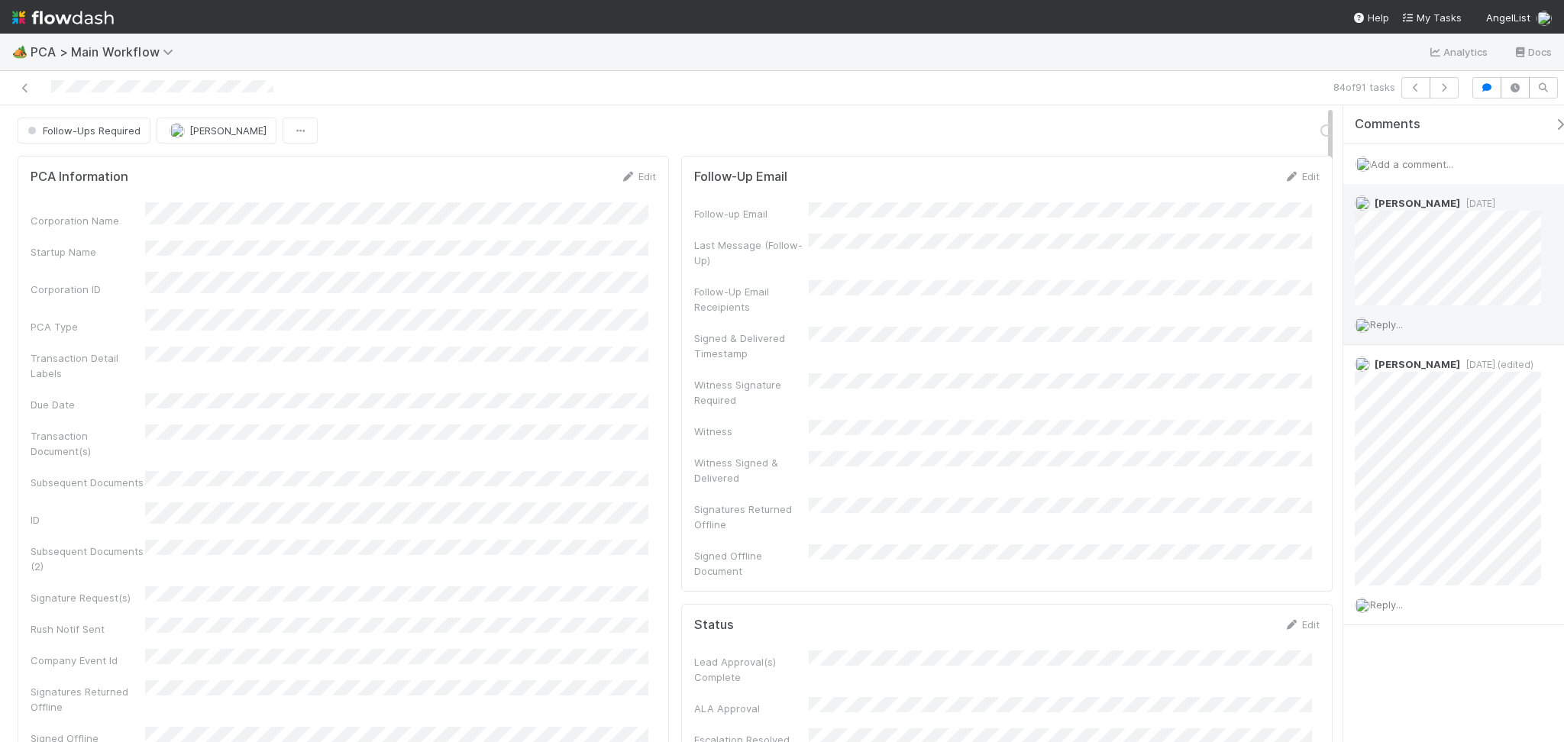
click at [1397, 324] on span "Reply..." at bounding box center [1386, 324] width 33 height 12
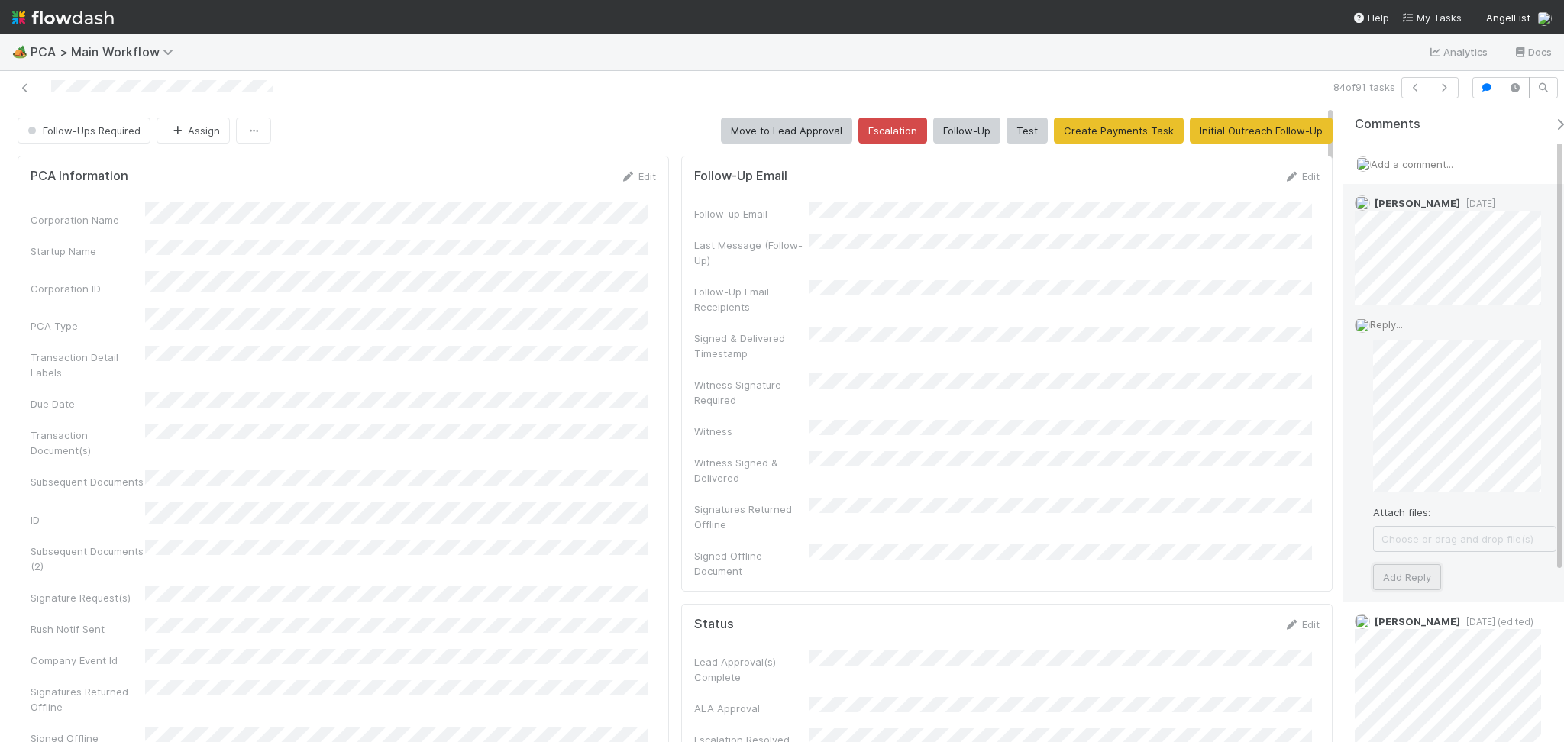
click at [1408, 576] on button "Add Reply" at bounding box center [1407, 577] width 68 height 26
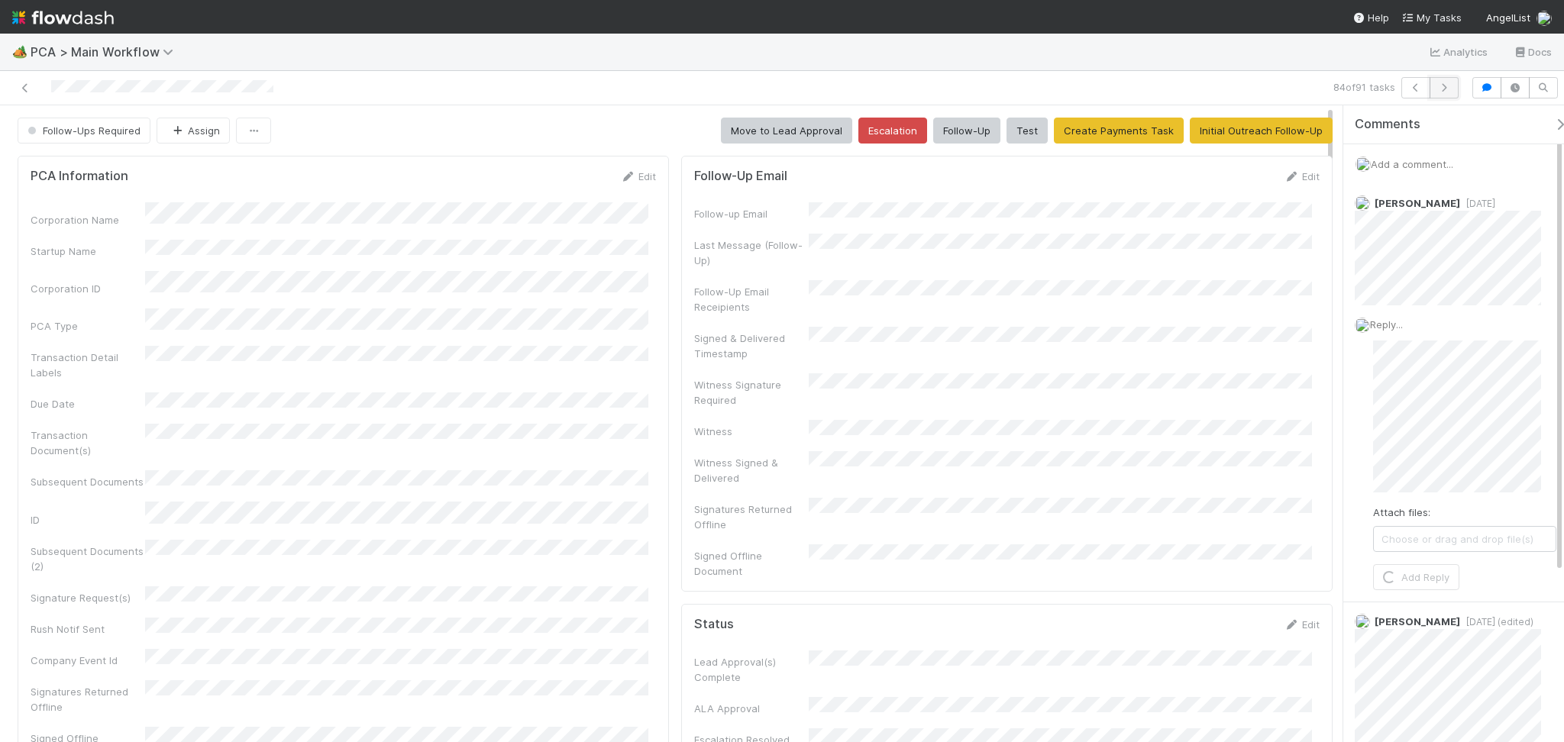
click at [1446, 90] on icon "button" at bounding box center [1443, 87] width 15 height 9
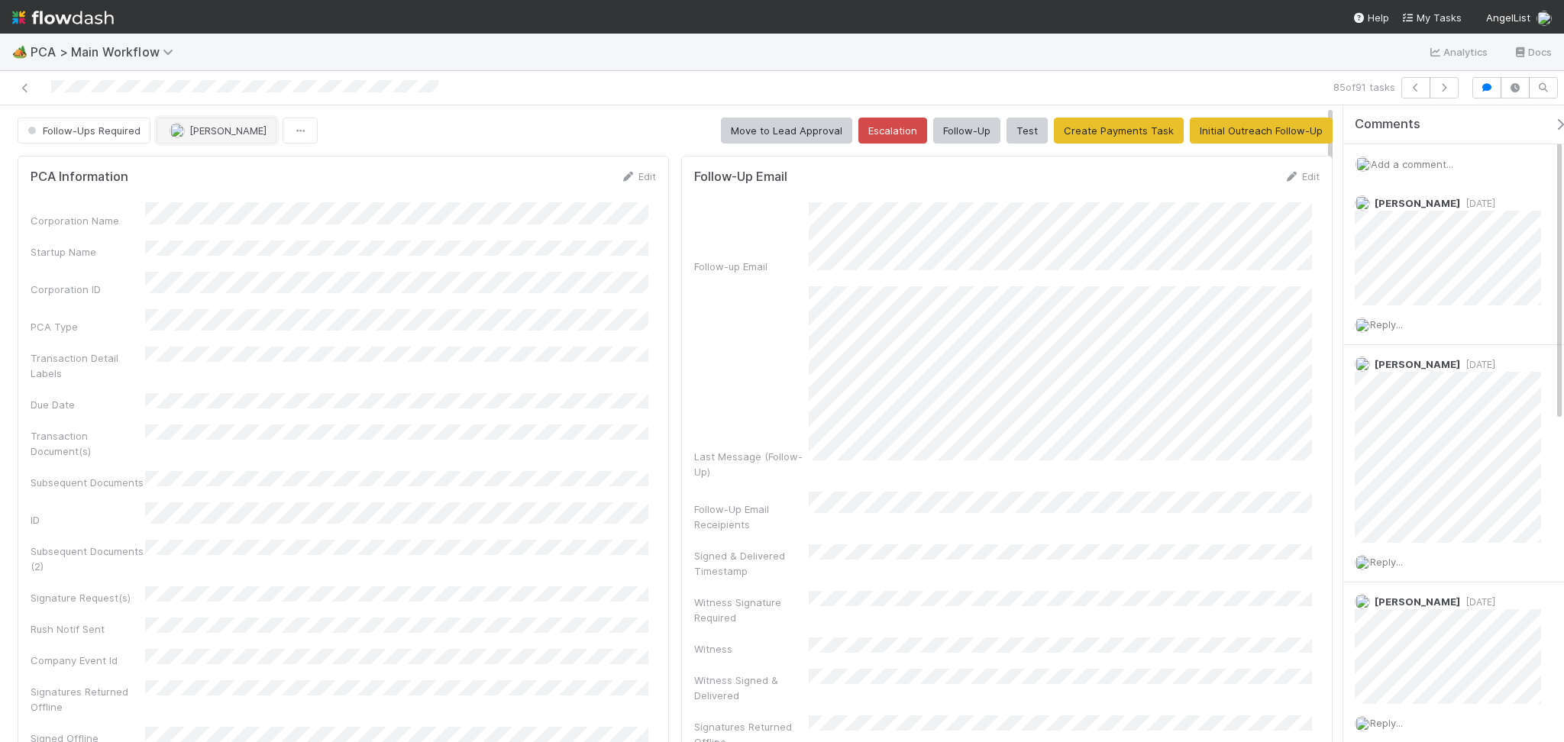
click at [238, 128] on span "[PERSON_NAME]" at bounding box center [227, 130] width 77 height 12
click at [233, 192] on span "Nathalie Gualito" at bounding box center [217, 197] width 77 height 12
click at [1452, 86] on button "button" at bounding box center [1444, 87] width 29 height 21
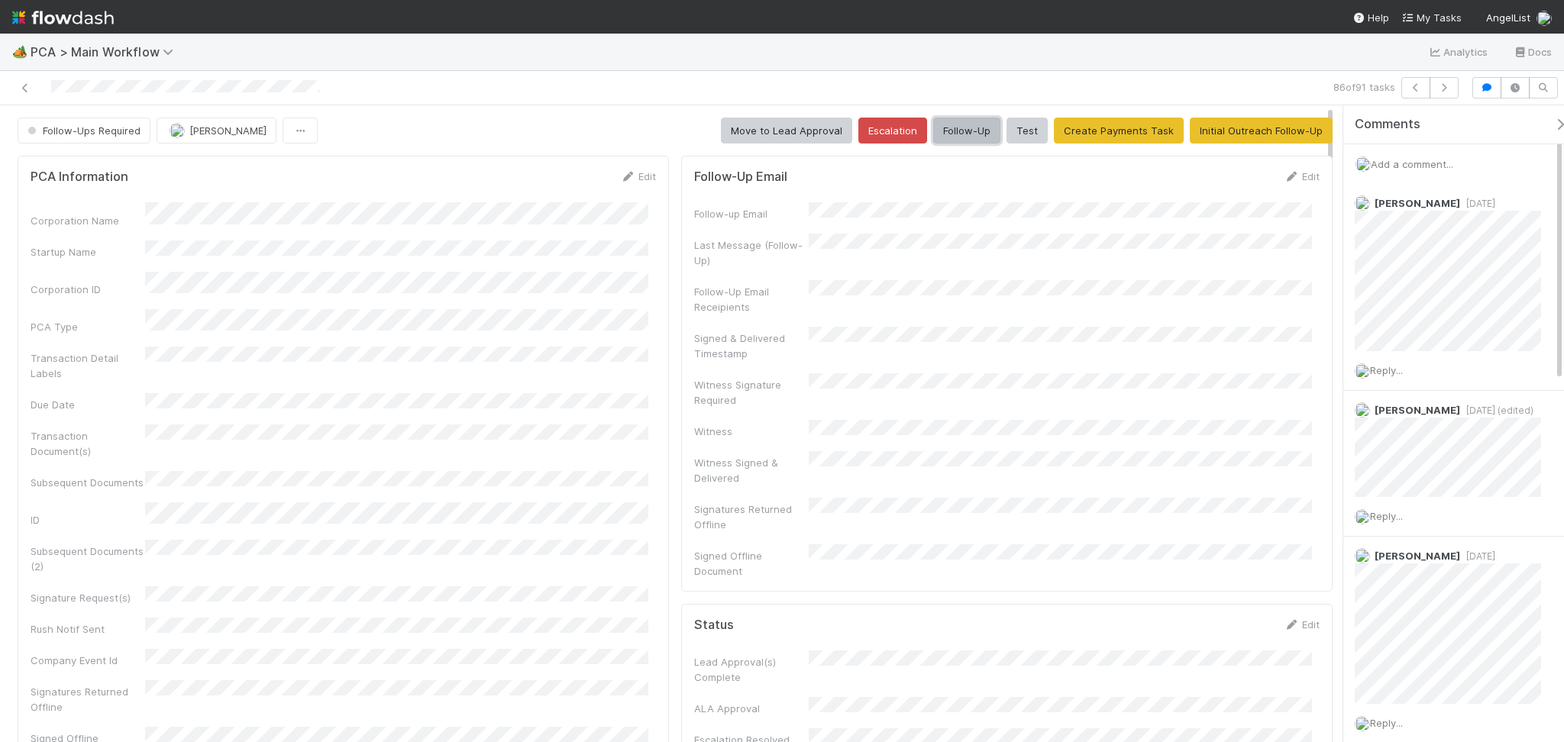
click at [980, 129] on button "Follow-Up" at bounding box center [966, 131] width 67 height 26
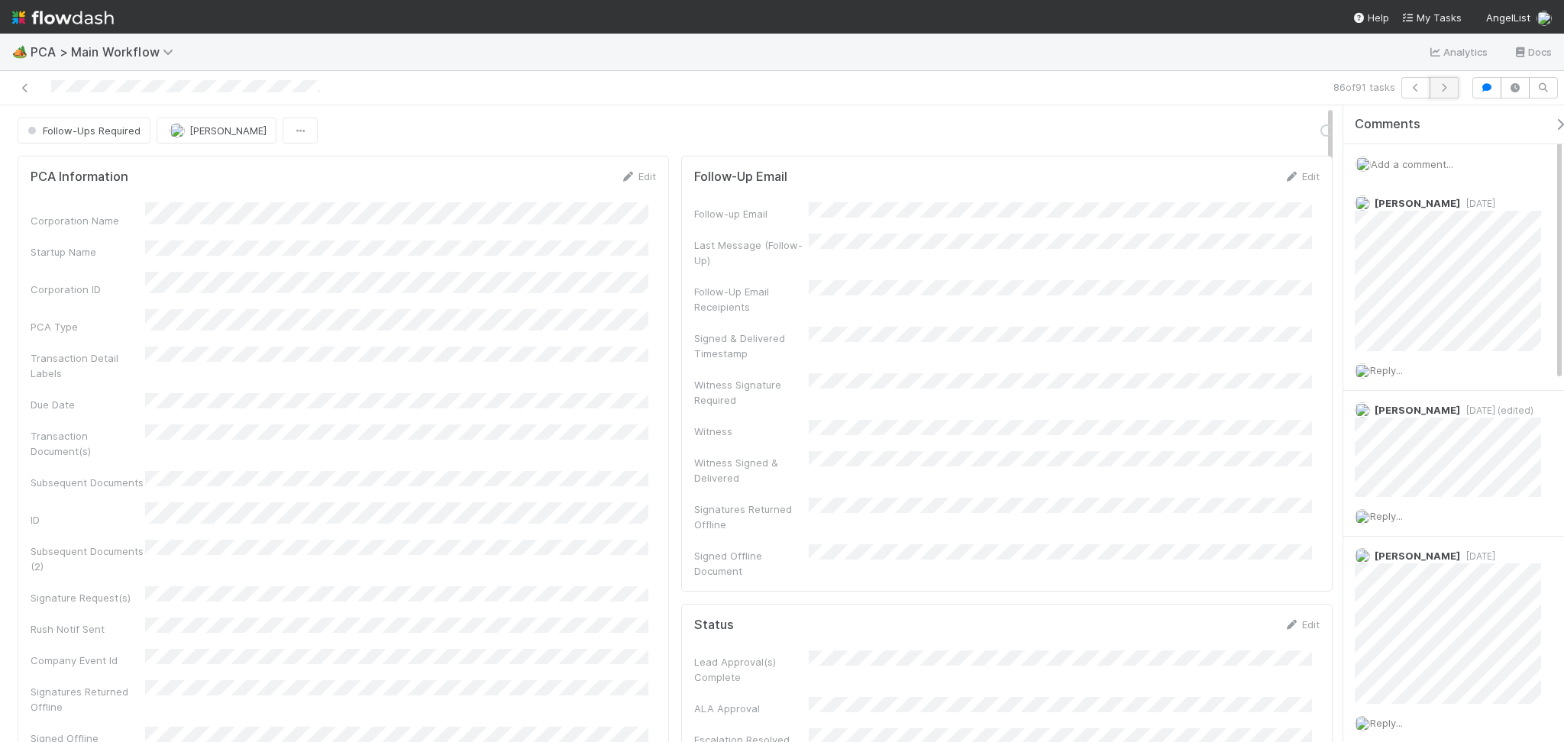
click at [1449, 84] on icon "button" at bounding box center [1443, 87] width 15 height 9
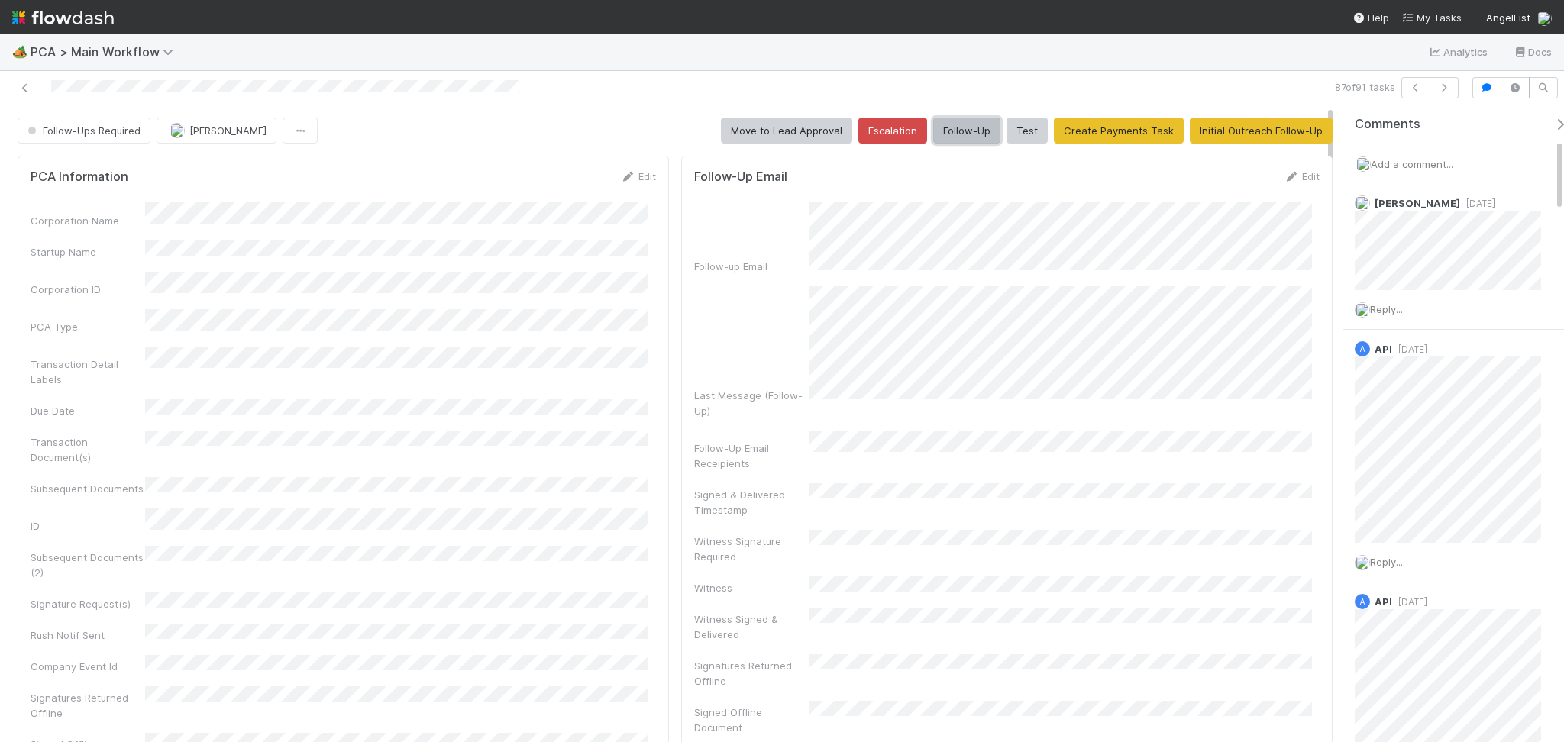
click at [953, 131] on button "Follow-Up" at bounding box center [966, 131] width 67 height 26
click at [1449, 85] on icon "button" at bounding box center [1443, 87] width 15 height 9
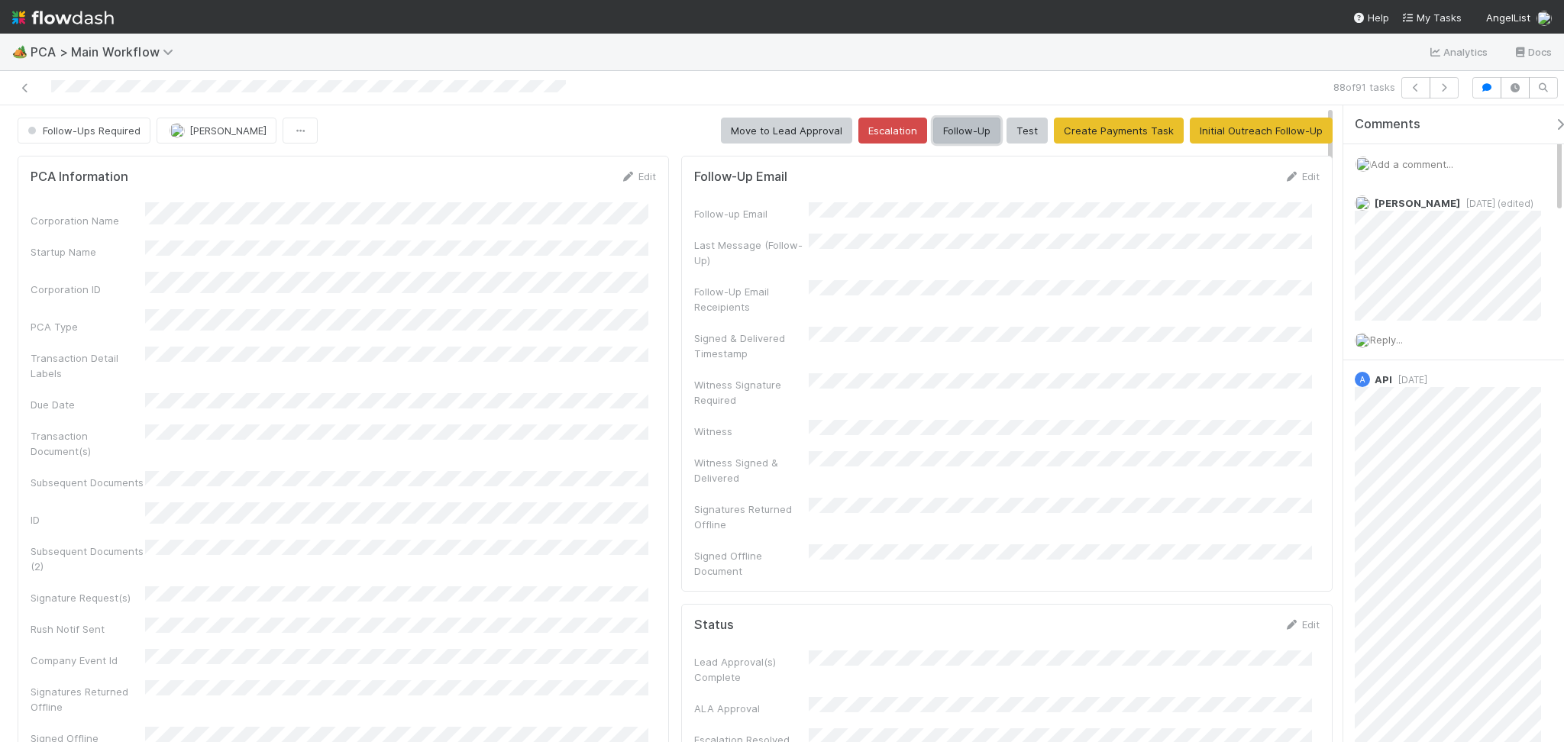
click at [957, 126] on button "Follow-Up" at bounding box center [966, 131] width 67 height 26
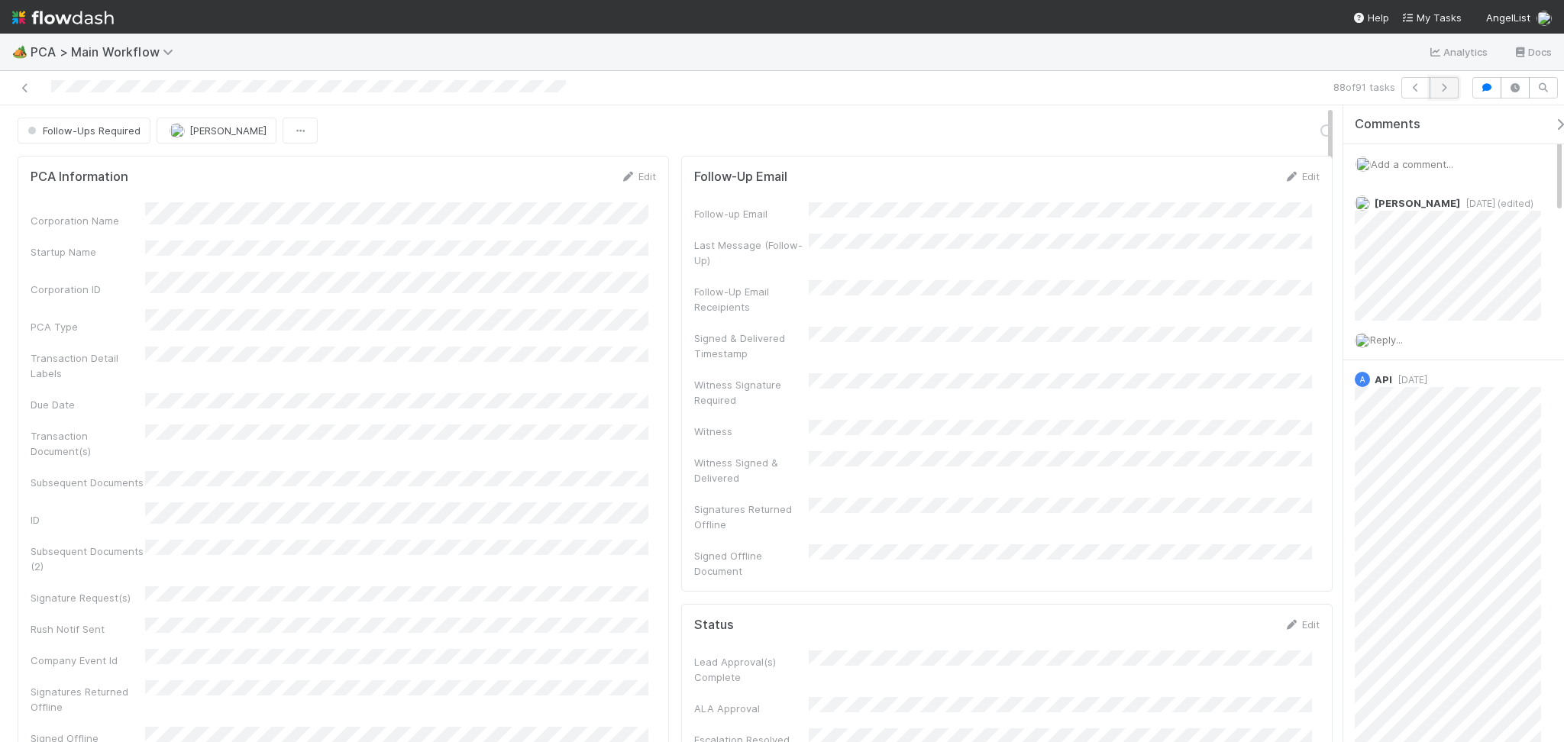
click at [1440, 92] on button "button" at bounding box center [1444, 87] width 29 height 21
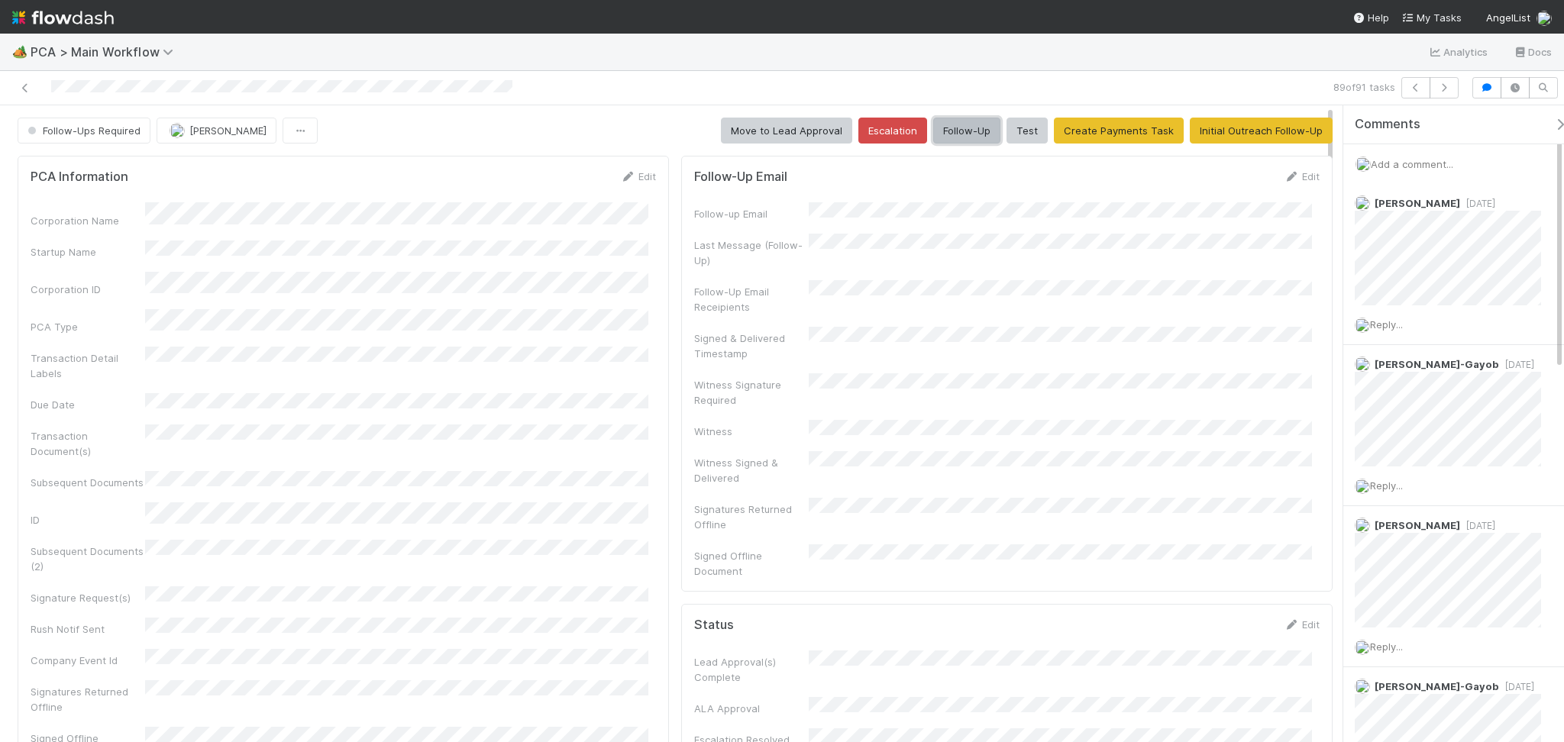
click at [961, 130] on button "Follow-Up" at bounding box center [966, 131] width 67 height 26
click at [1436, 77] on button "button" at bounding box center [1444, 87] width 29 height 21
click at [959, 128] on button "Follow-Up" at bounding box center [966, 131] width 67 height 26
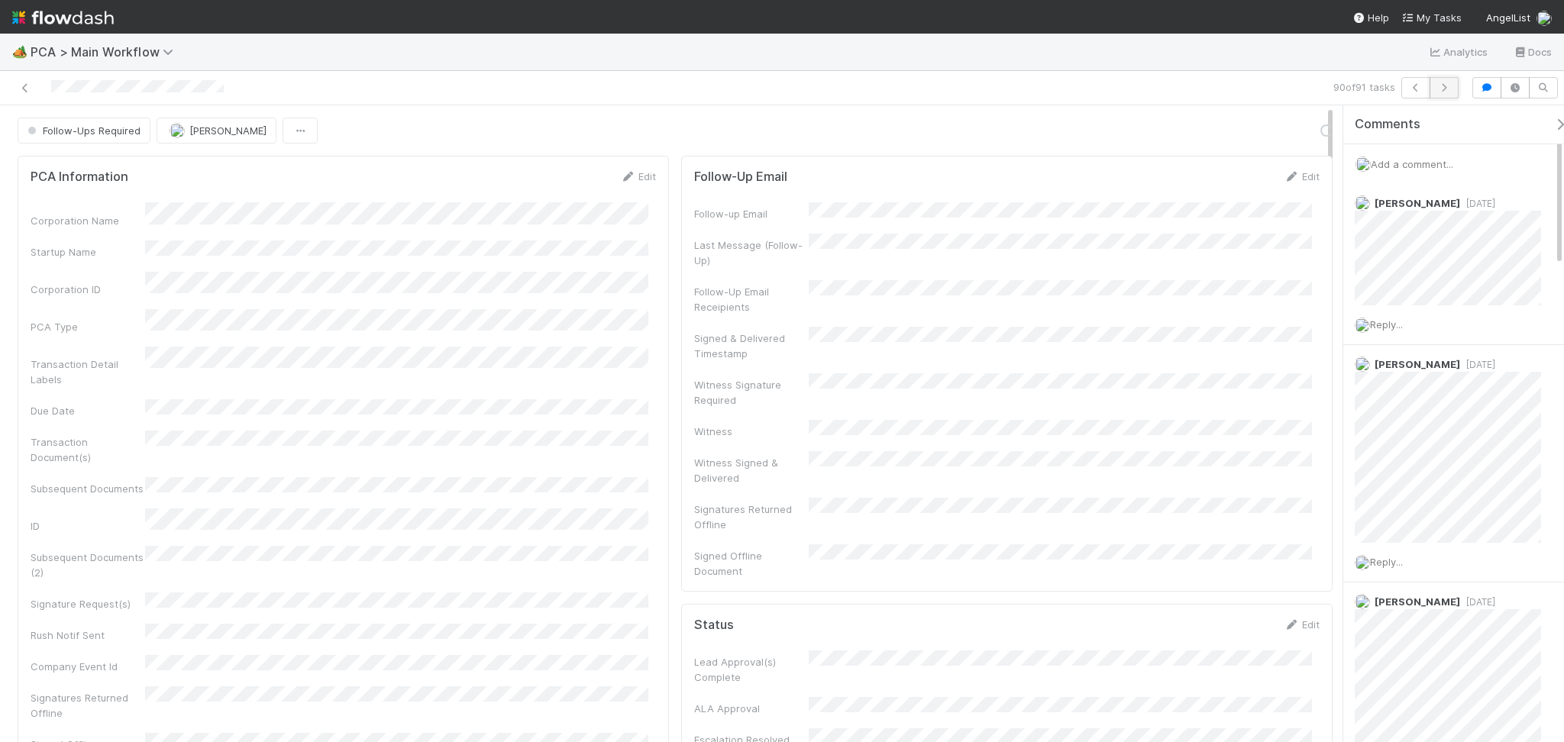
click at [1442, 90] on icon "button" at bounding box center [1443, 87] width 15 height 9
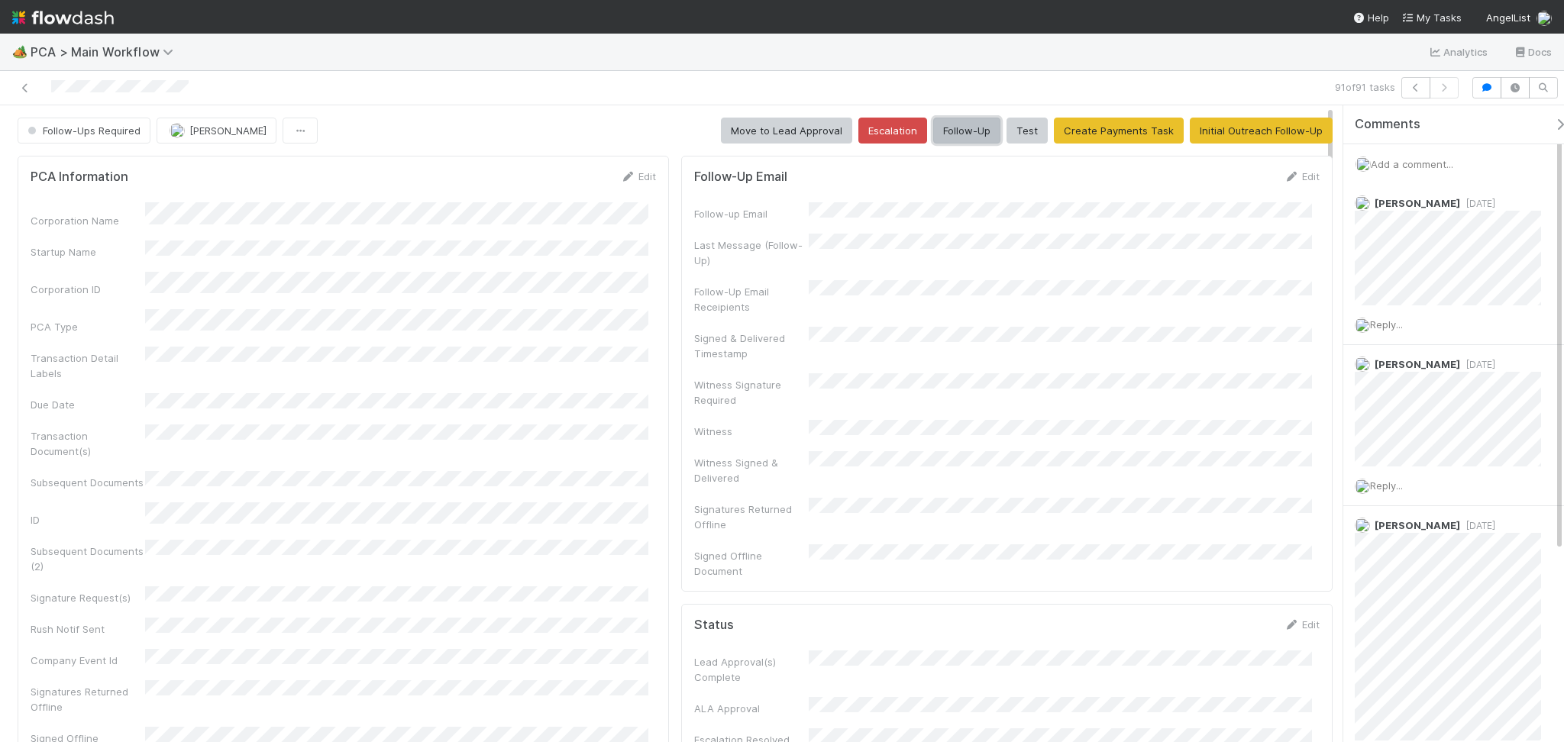
drag, startPoint x: 964, startPoint y: 136, endPoint x: 950, endPoint y: 136, distance: 13.7
click at [964, 135] on button "Follow-Up" at bounding box center [966, 131] width 67 height 26
click at [25, 86] on icon at bounding box center [25, 88] width 15 height 10
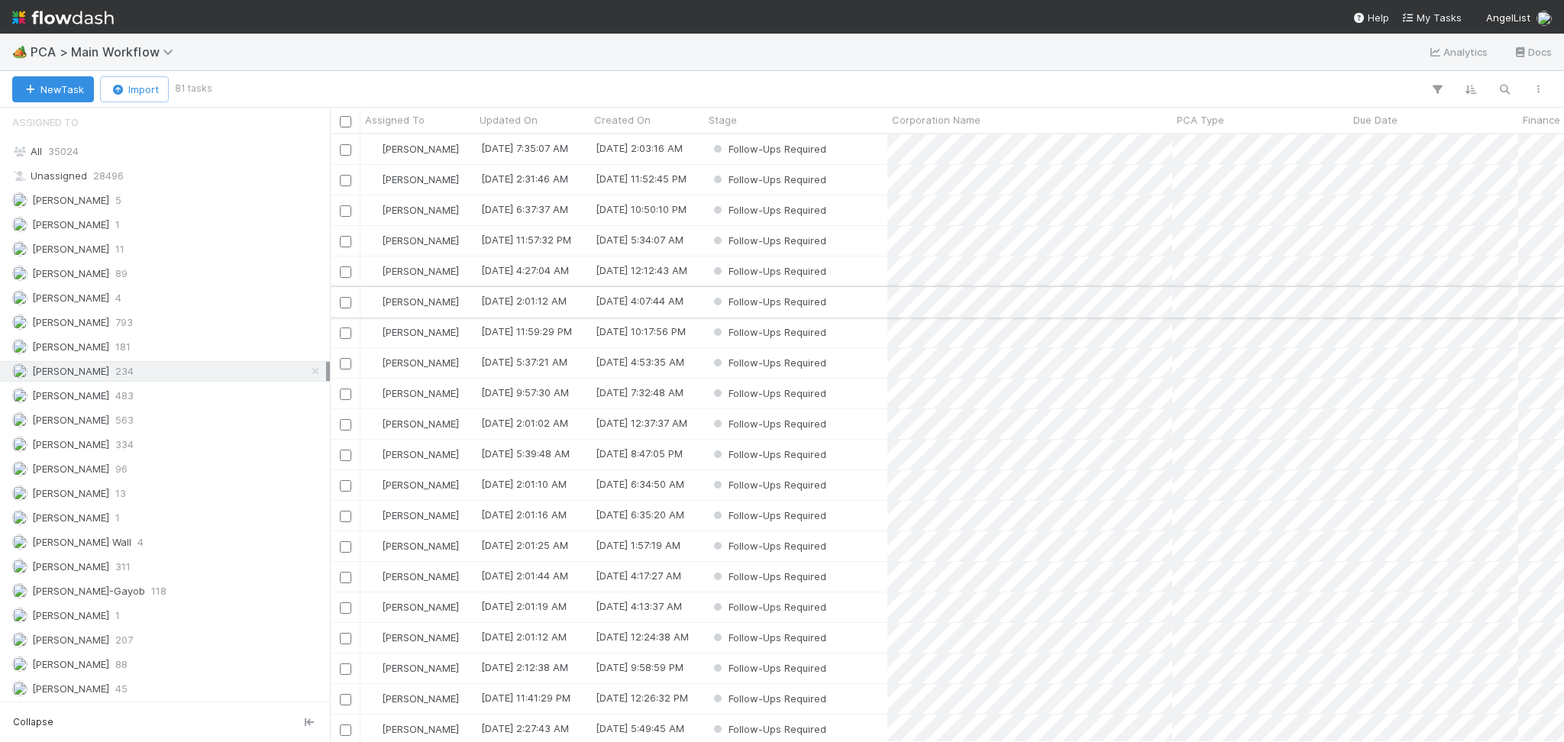
click at [857, 299] on div "Follow-Ups Required" at bounding box center [795, 302] width 183 height 30
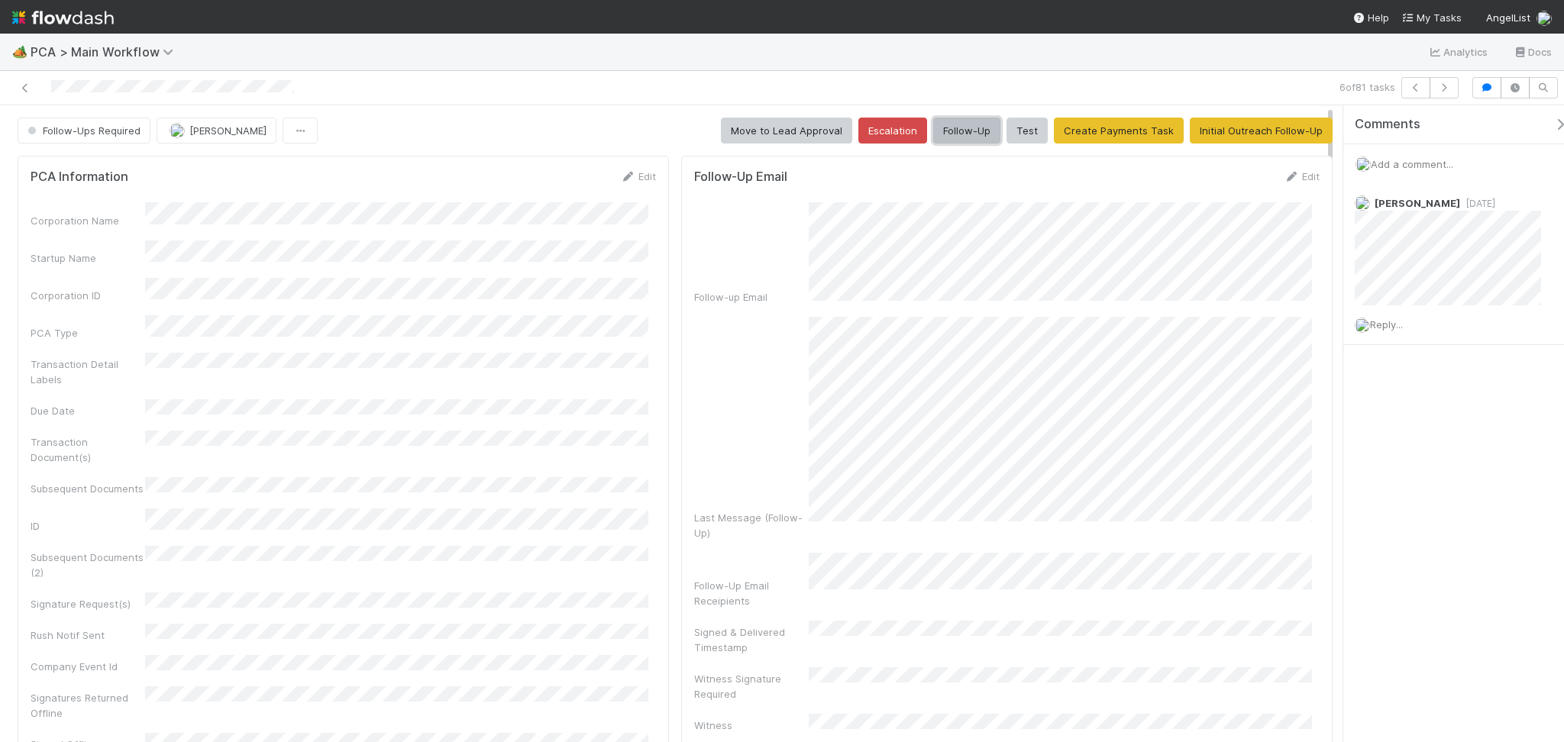
click at [951, 131] on button "Follow-Up" at bounding box center [966, 131] width 67 height 26
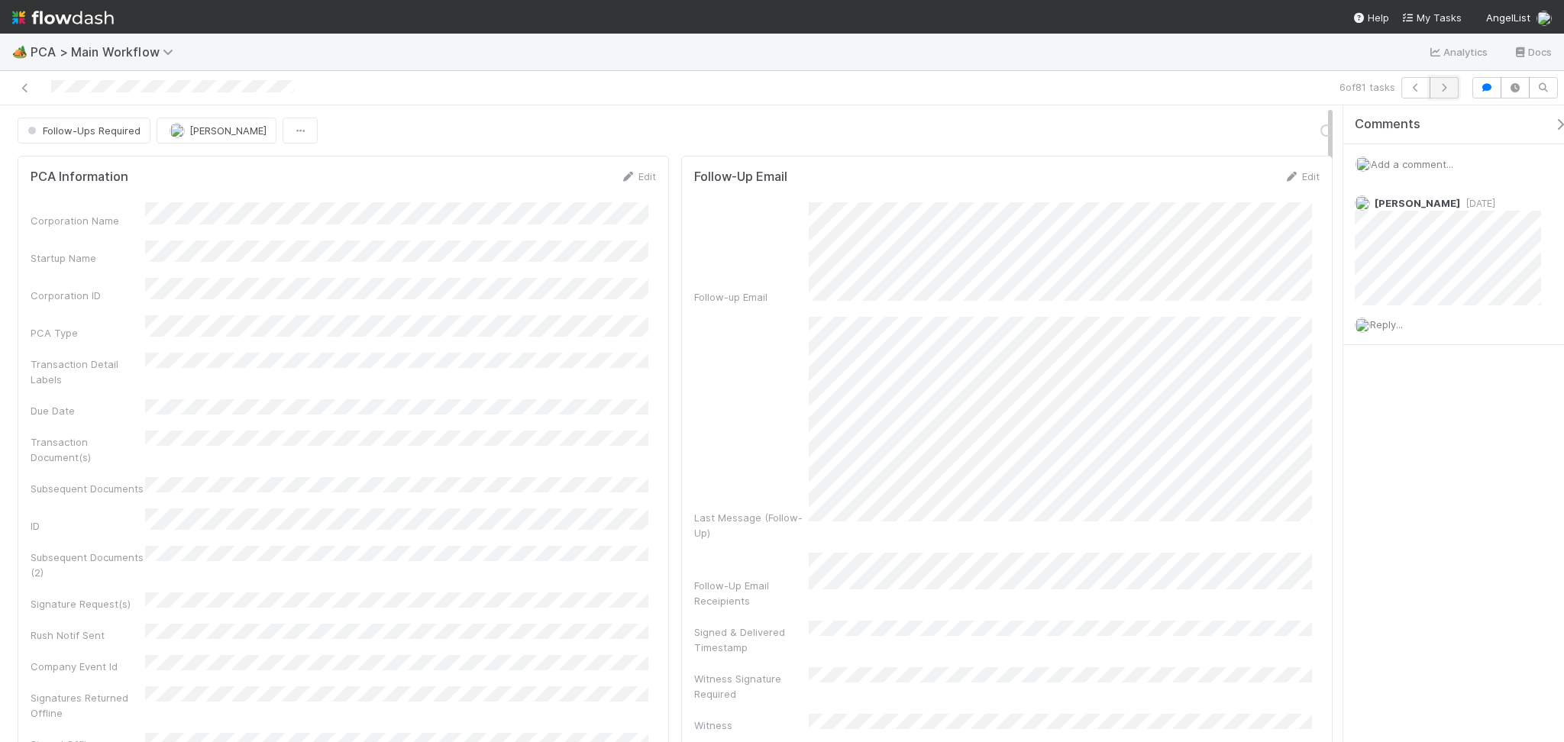
click at [1439, 92] on button "button" at bounding box center [1444, 87] width 29 height 21
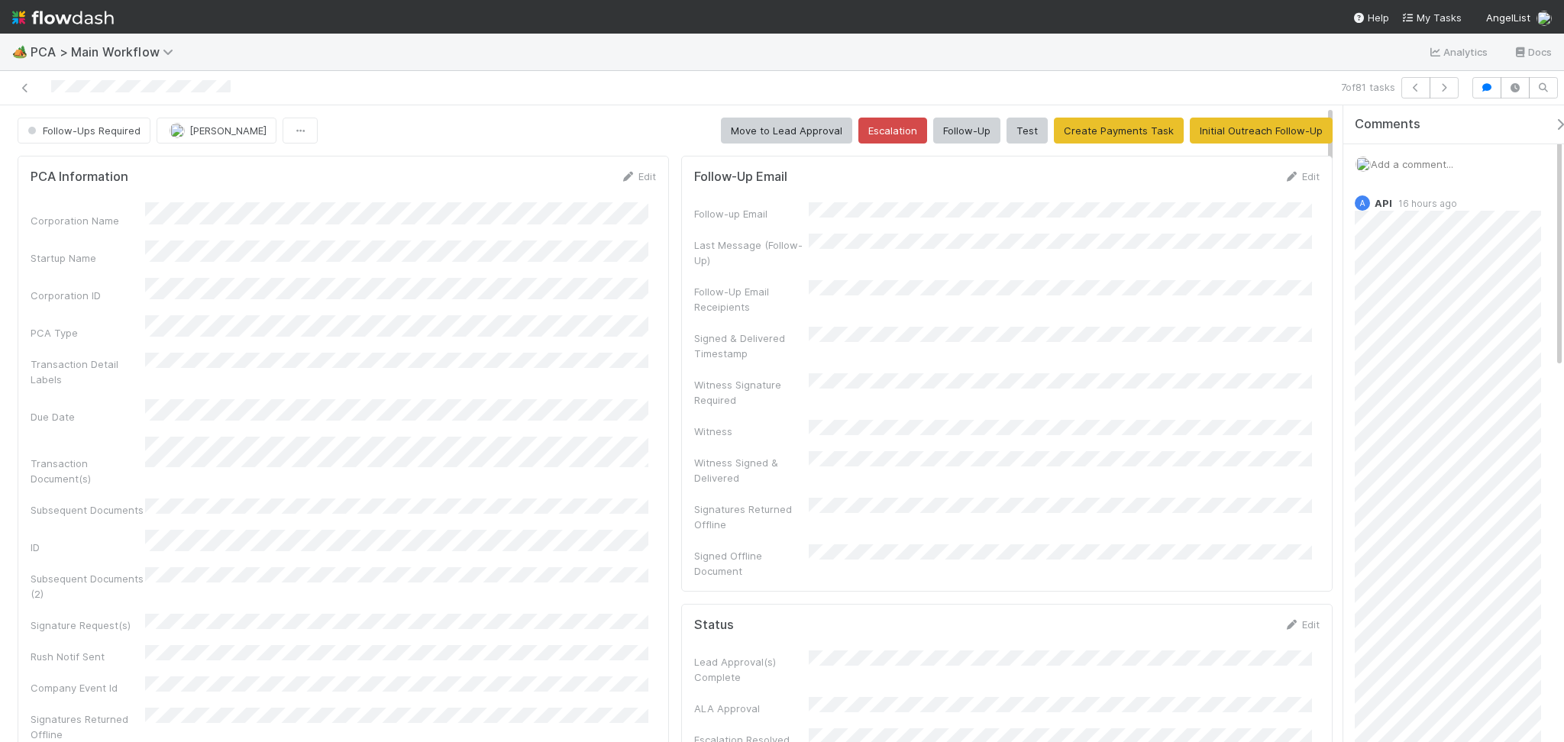
click at [1452, 154] on div "Add a comment..." at bounding box center [1461, 164] width 236 height 40
click at [1452, 166] on span "Add a comment..." at bounding box center [1412, 164] width 82 height 12
click at [99, 134] on span "Follow-Ups Required" at bounding box center [82, 130] width 116 height 12
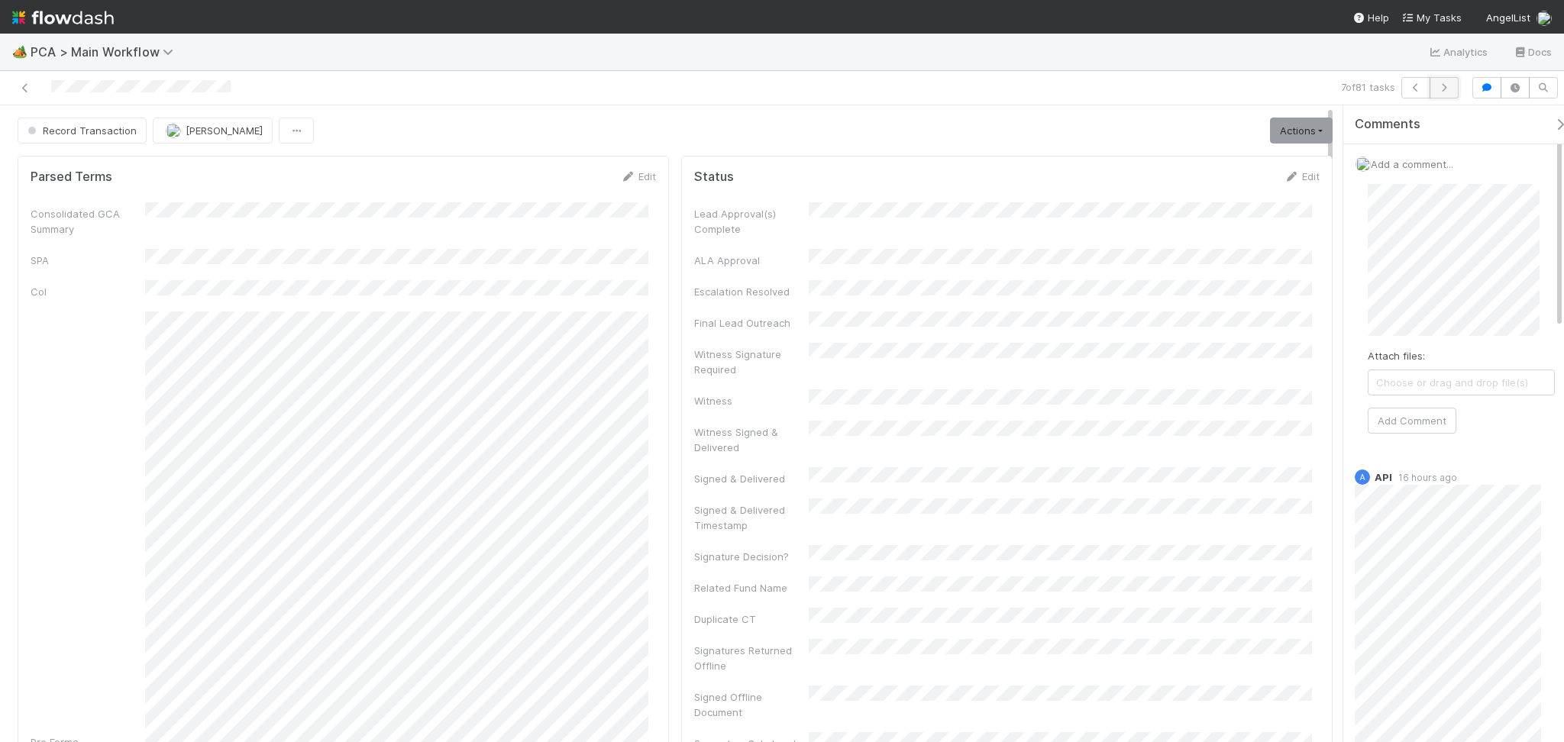
click at [1447, 86] on icon "button" at bounding box center [1443, 87] width 15 height 9
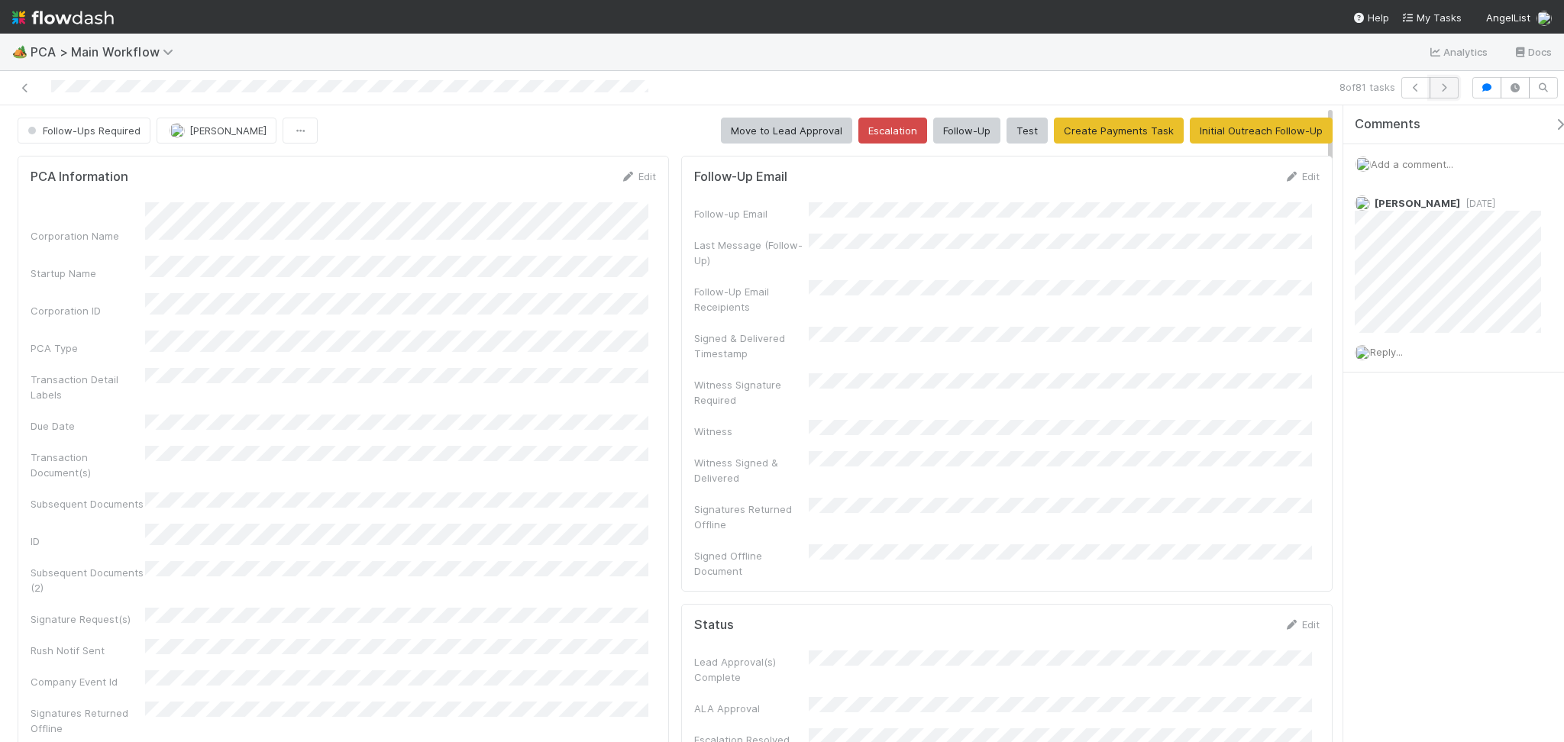
click at [1437, 87] on icon "button" at bounding box center [1443, 87] width 15 height 9
click at [968, 128] on button "Follow-Up" at bounding box center [966, 131] width 67 height 26
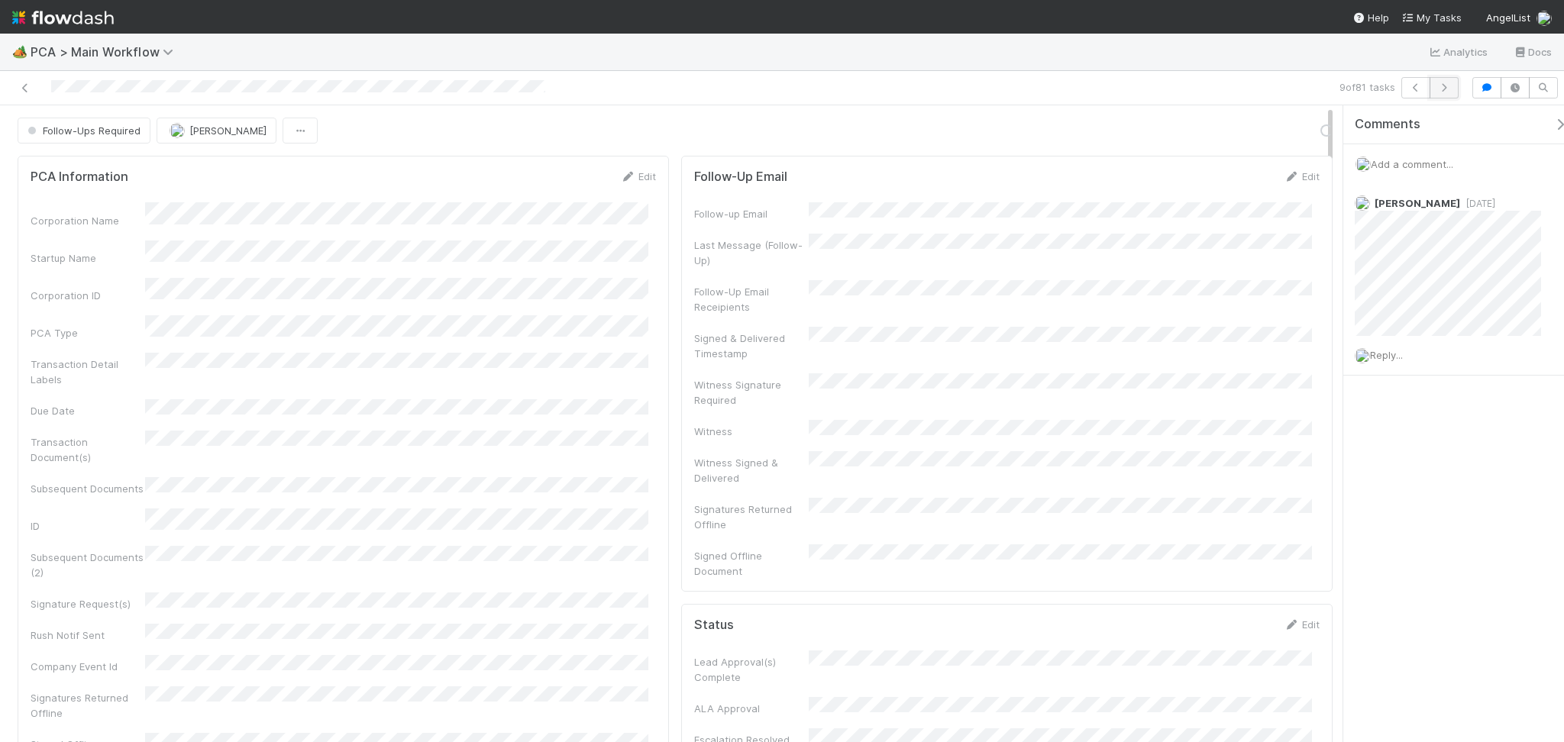
click at [1448, 81] on button "button" at bounding box center [1444, 87] width 29 height 21
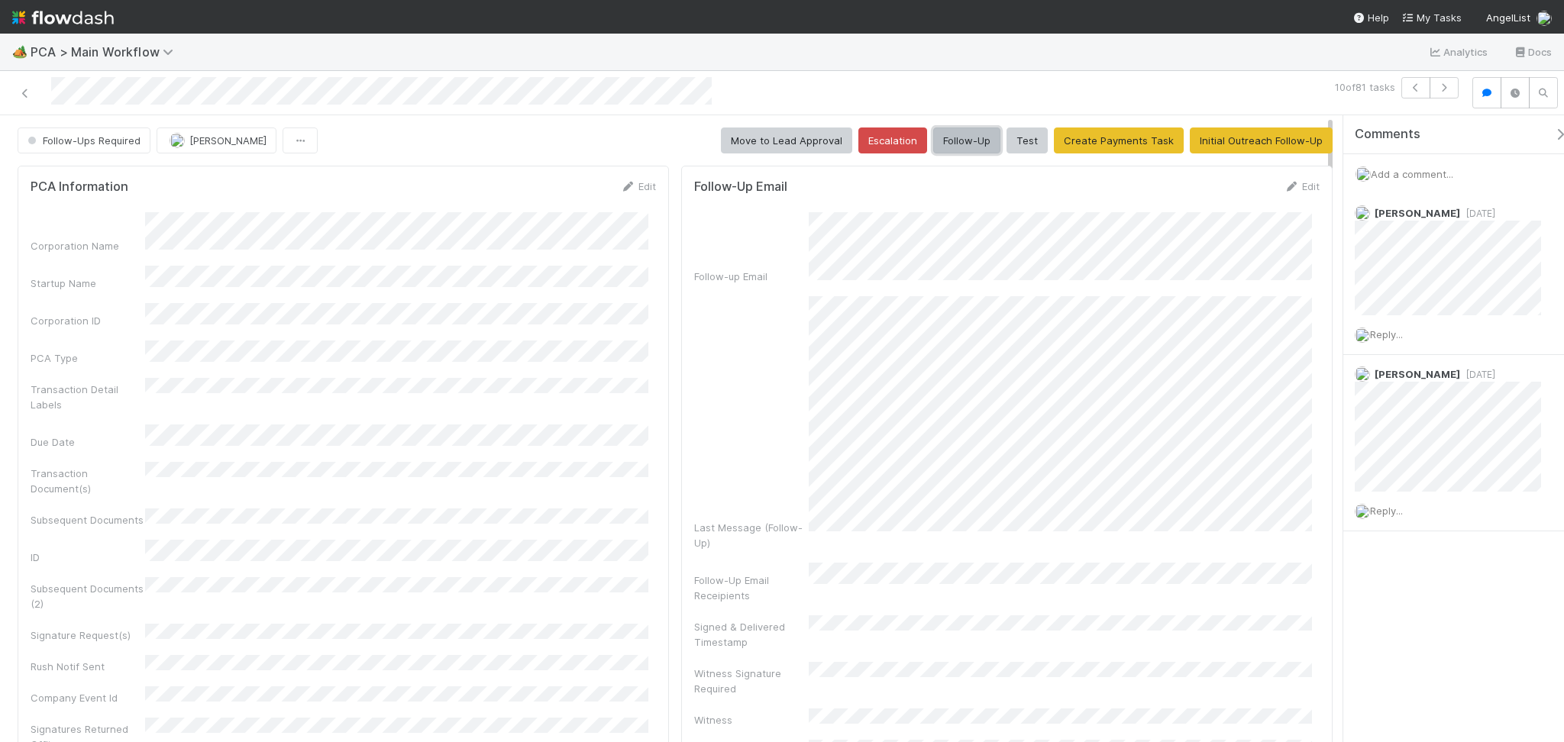
click at [961, 137] on button "Follow-Up" at bounding box center [966, 141] width 67 height 26
click at [1445, 83] on icon "button" at bounding box center [1443, 87] width 15 height 9
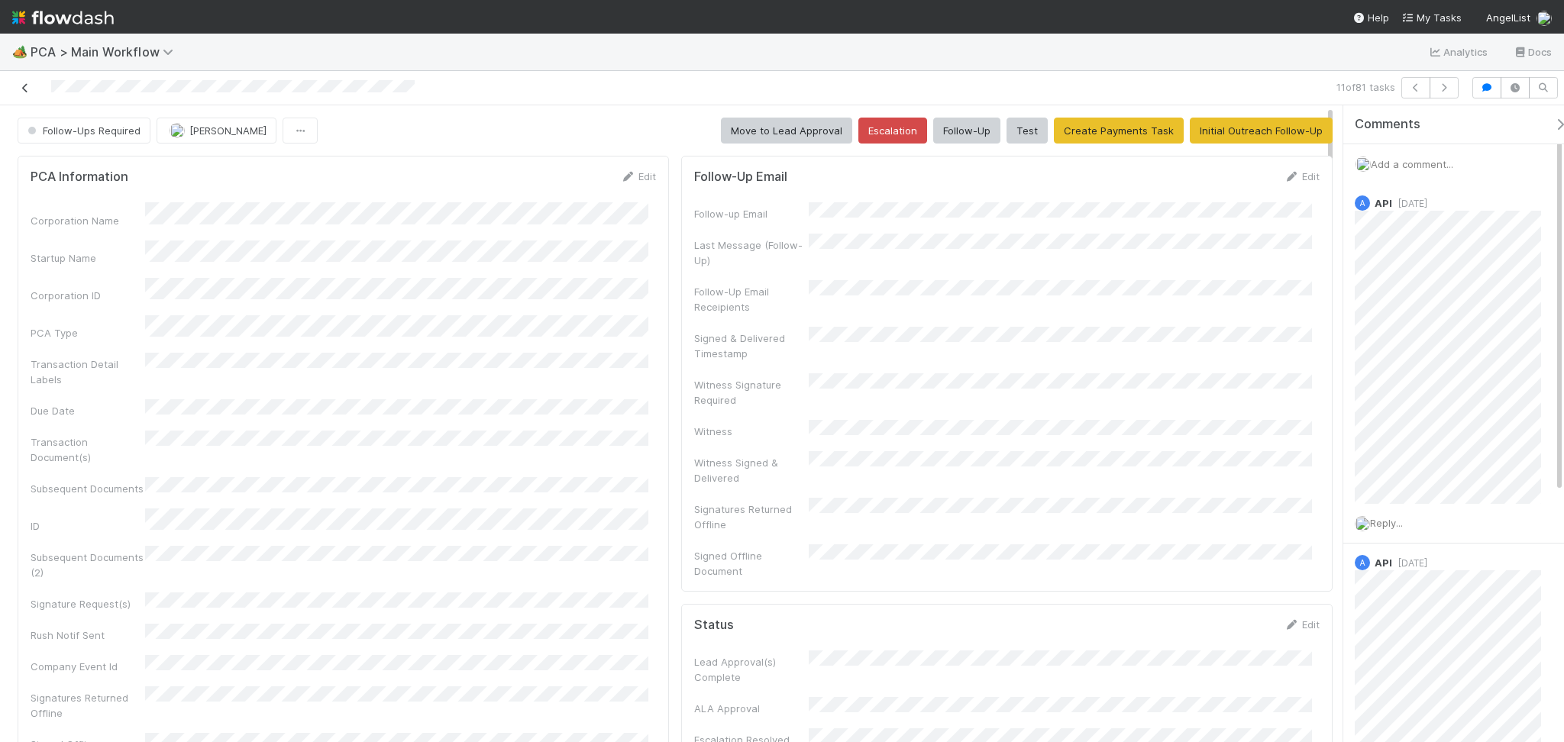
click at [18, 84] on icon at bounding box center [25, 88] width 15 height 10
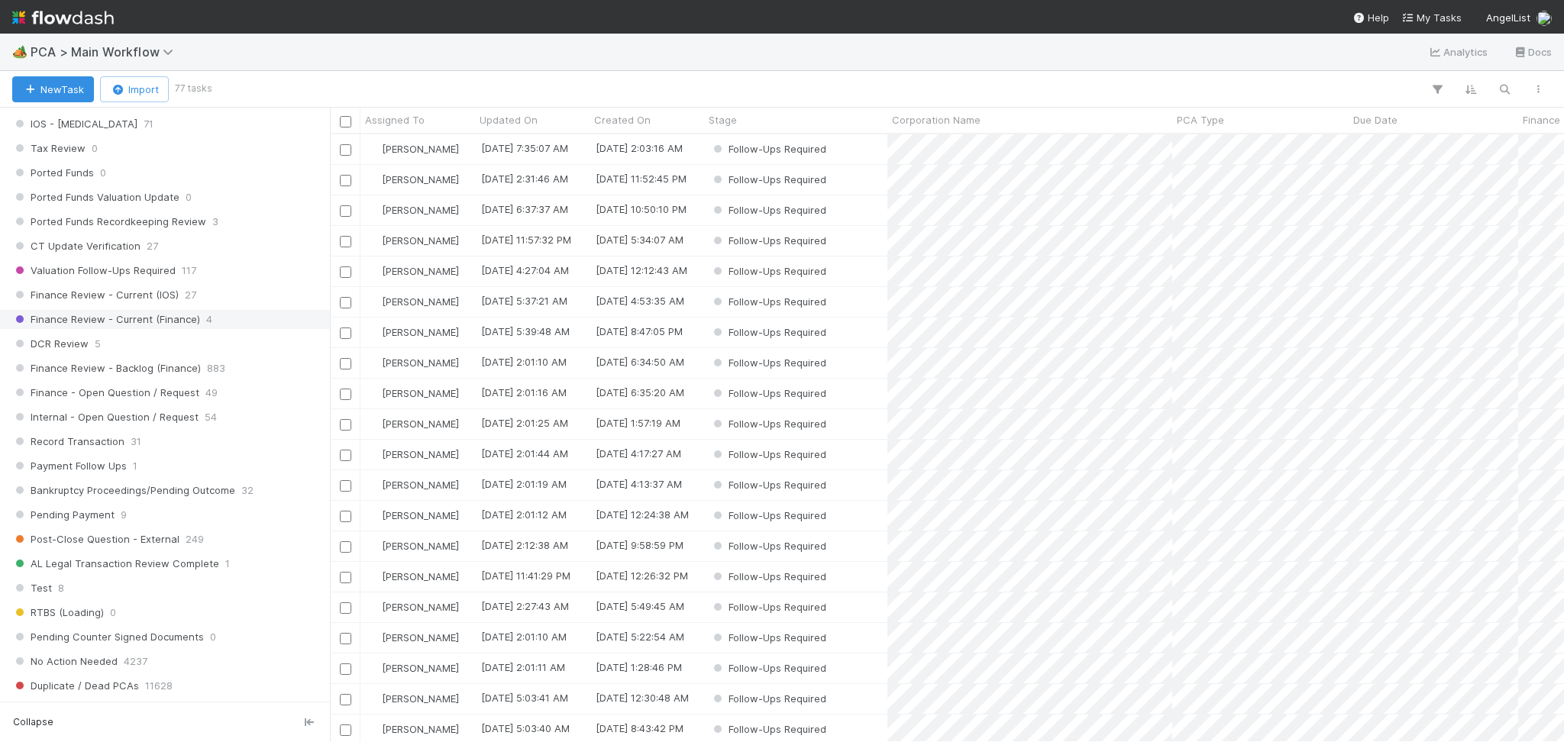
scroll to position [1222, 0]
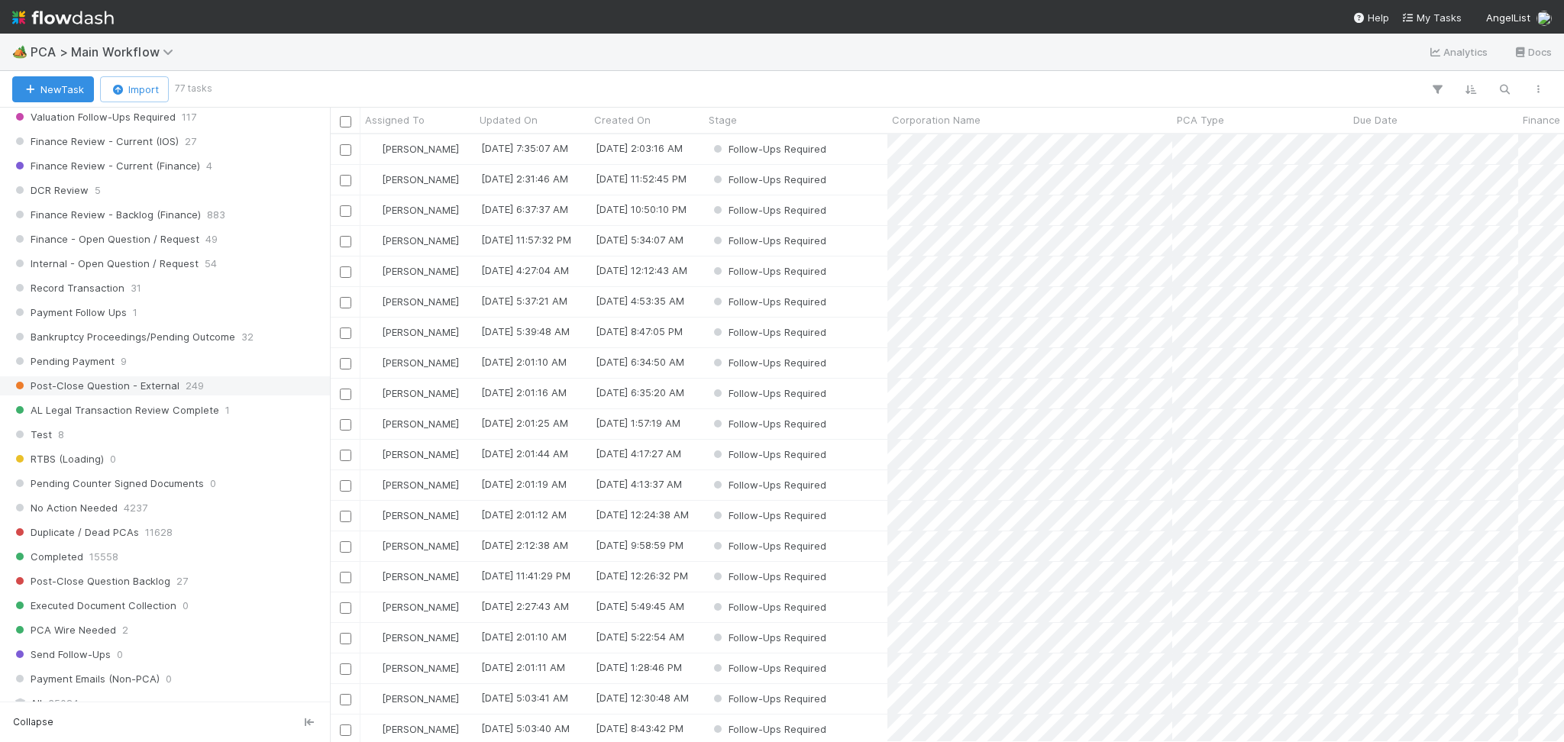
click at [257, 394] on div "Post-Close Question - External 249" at bounding box center [169, 385] width 314 height 19
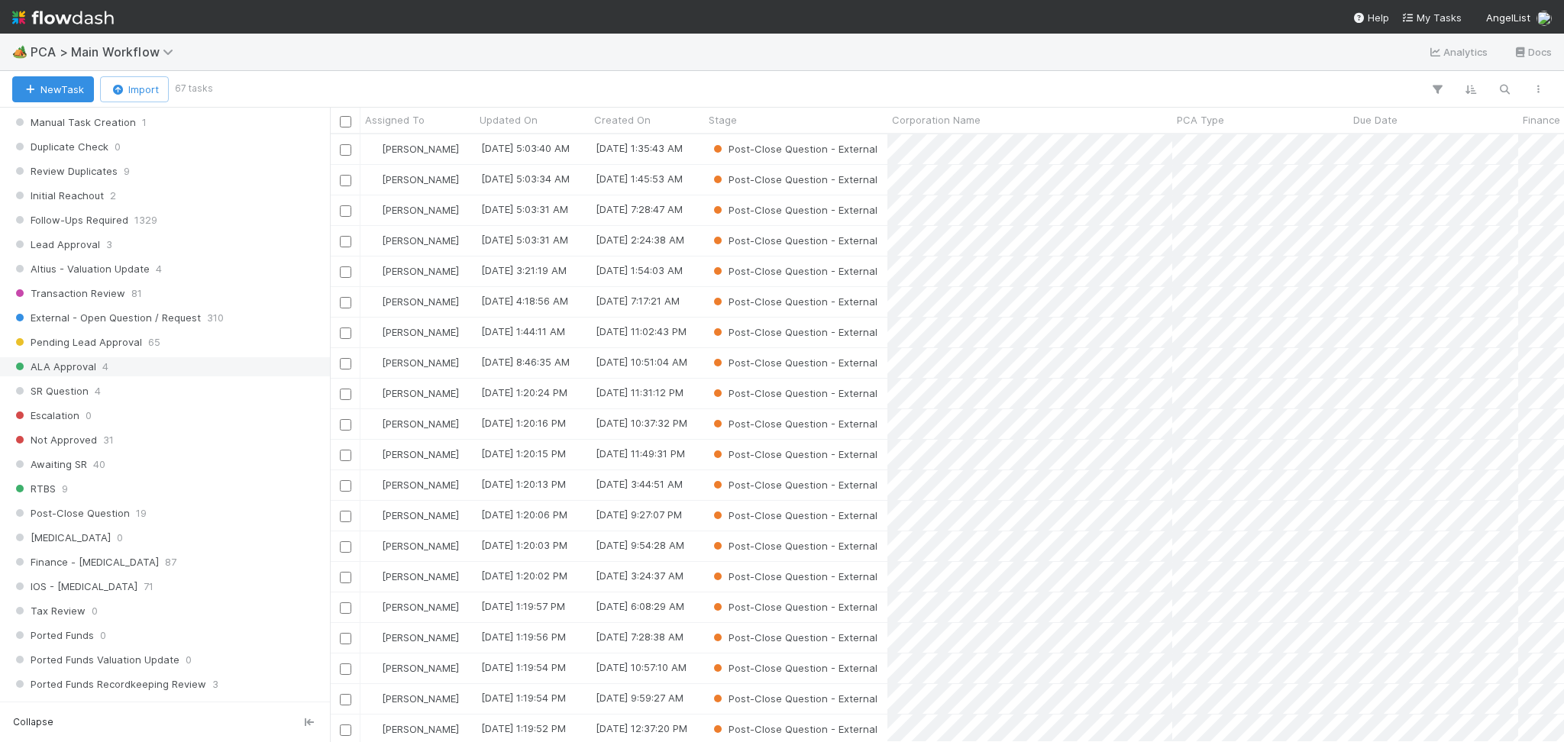
scroll to position [611, 0]
click at [203, 504] on div "Post-Close Question 19" at bounding box center [169, 508] width 314 height 19
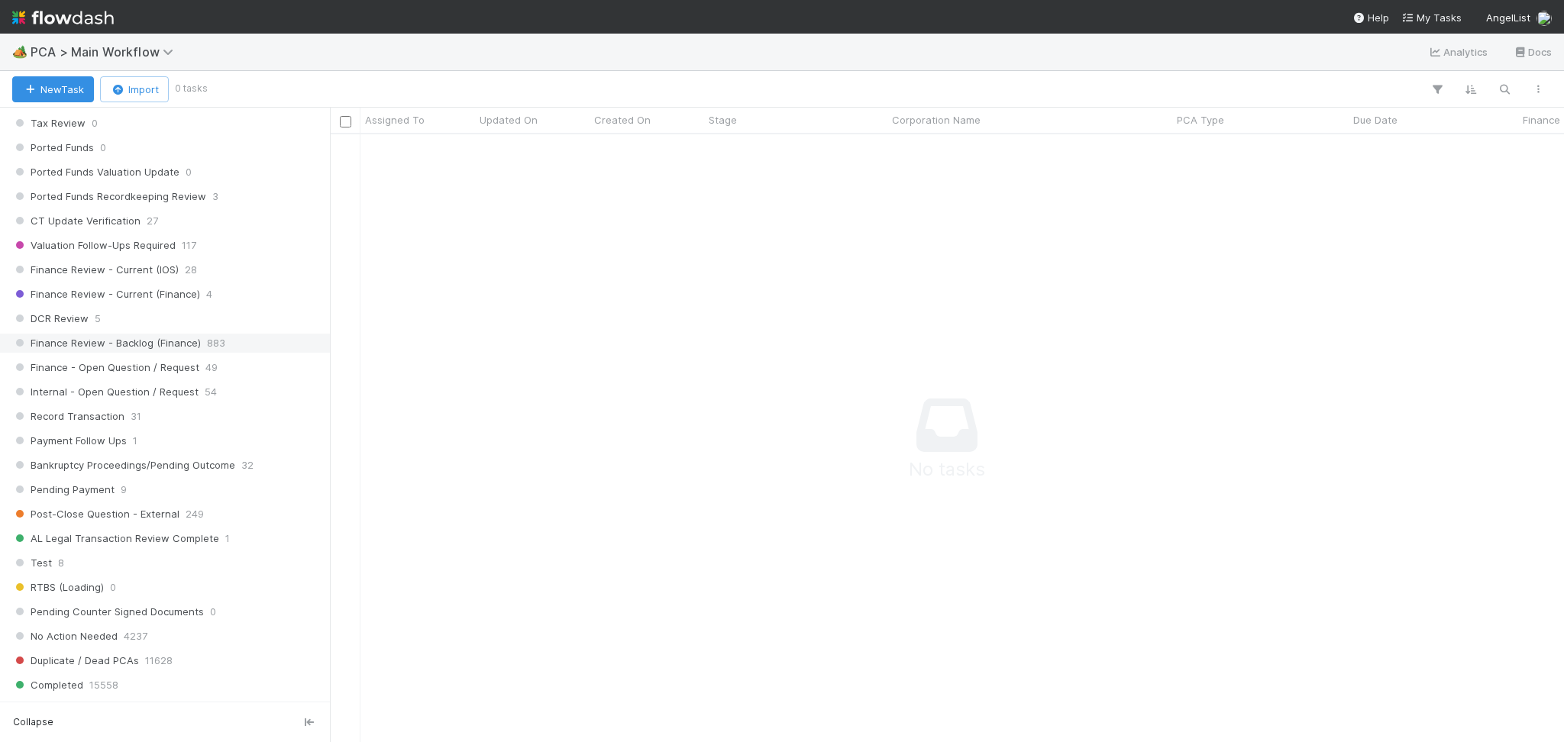
scroll to position [1222, 0]
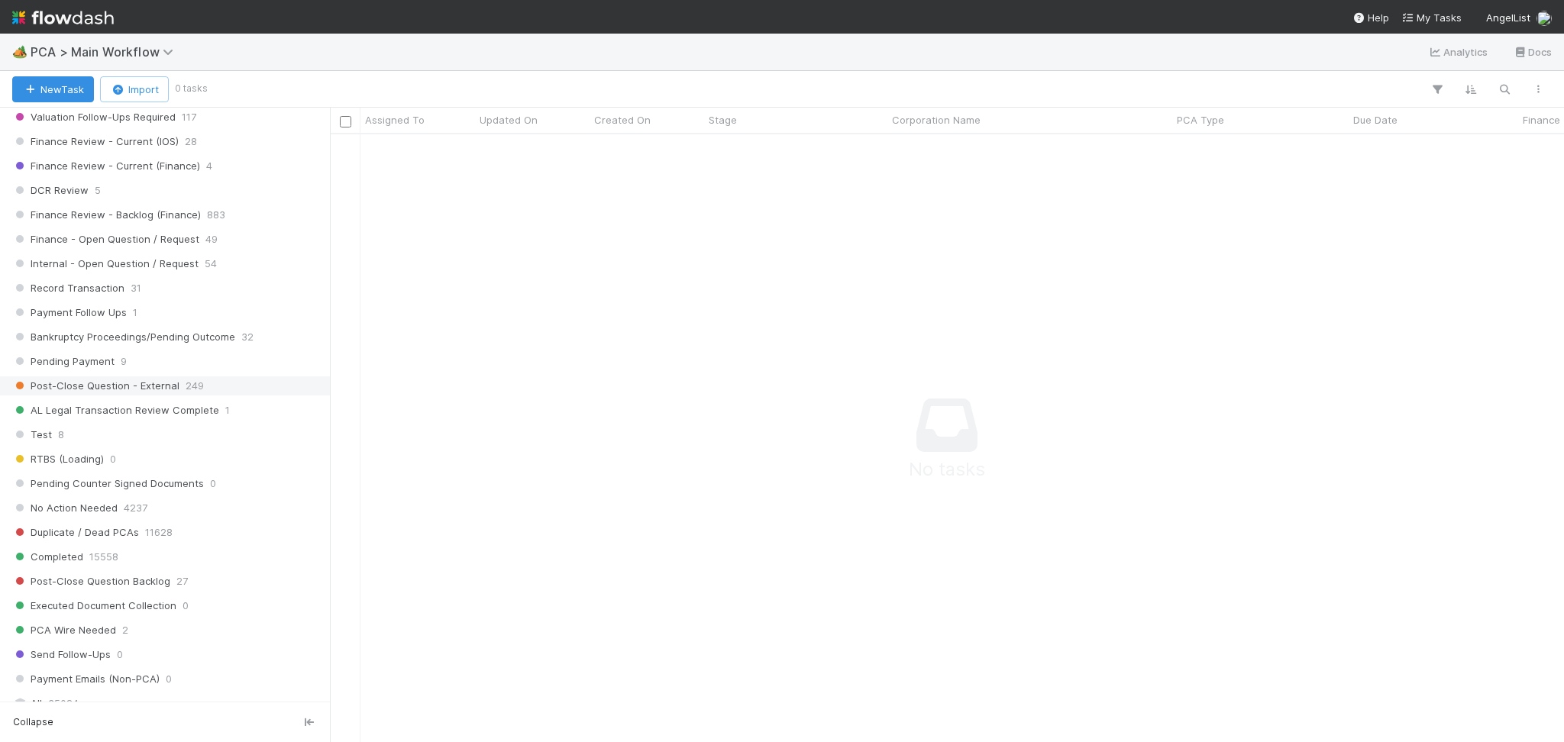
click at [176, 396] on div "Post-Close Question - External 249" at bounding box center [169, 385] width 314 height 19
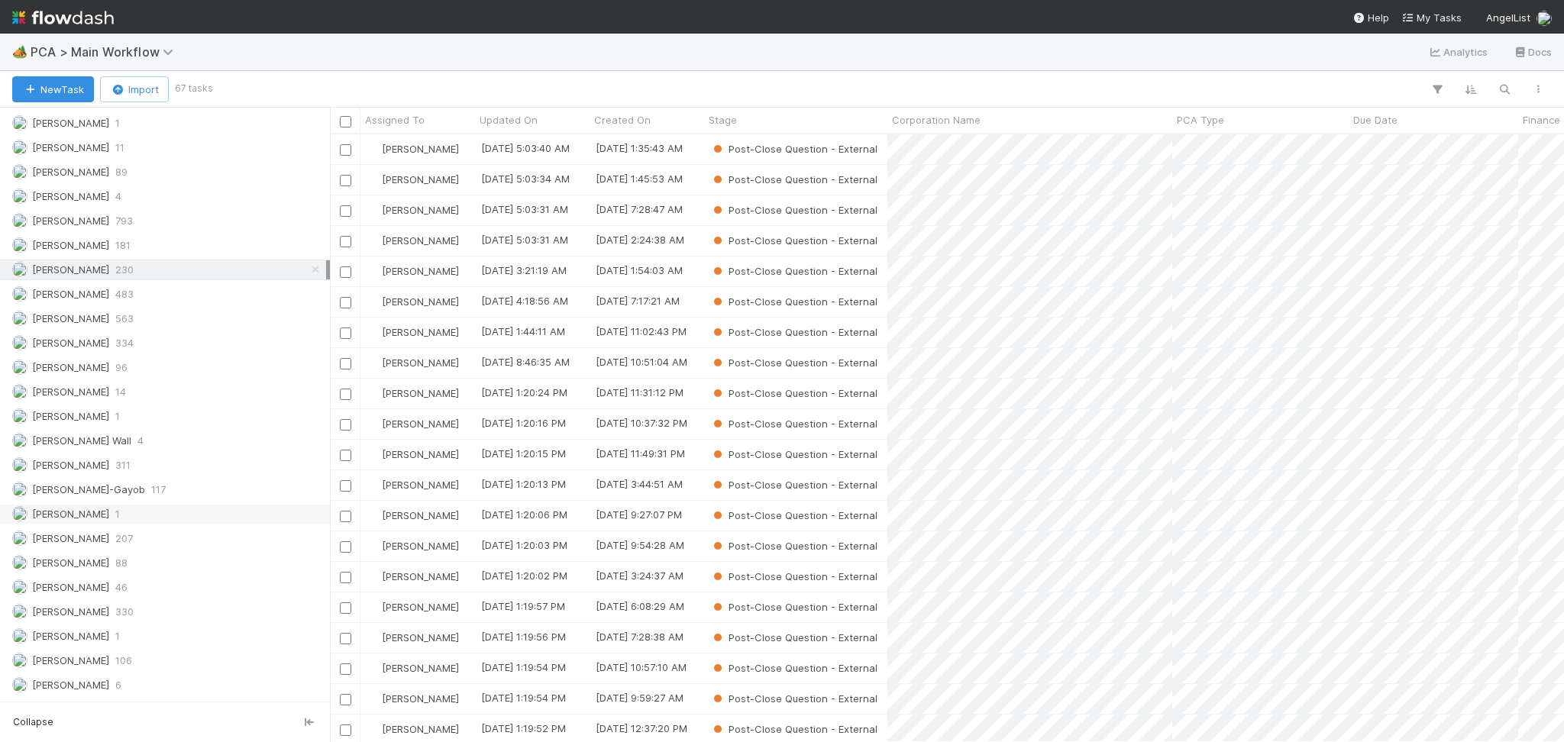
scroll to position [592, 1218]
click at [110, 622] on div "Meg Castanare 330" at bounding box center [169, 612] width 314 height 19
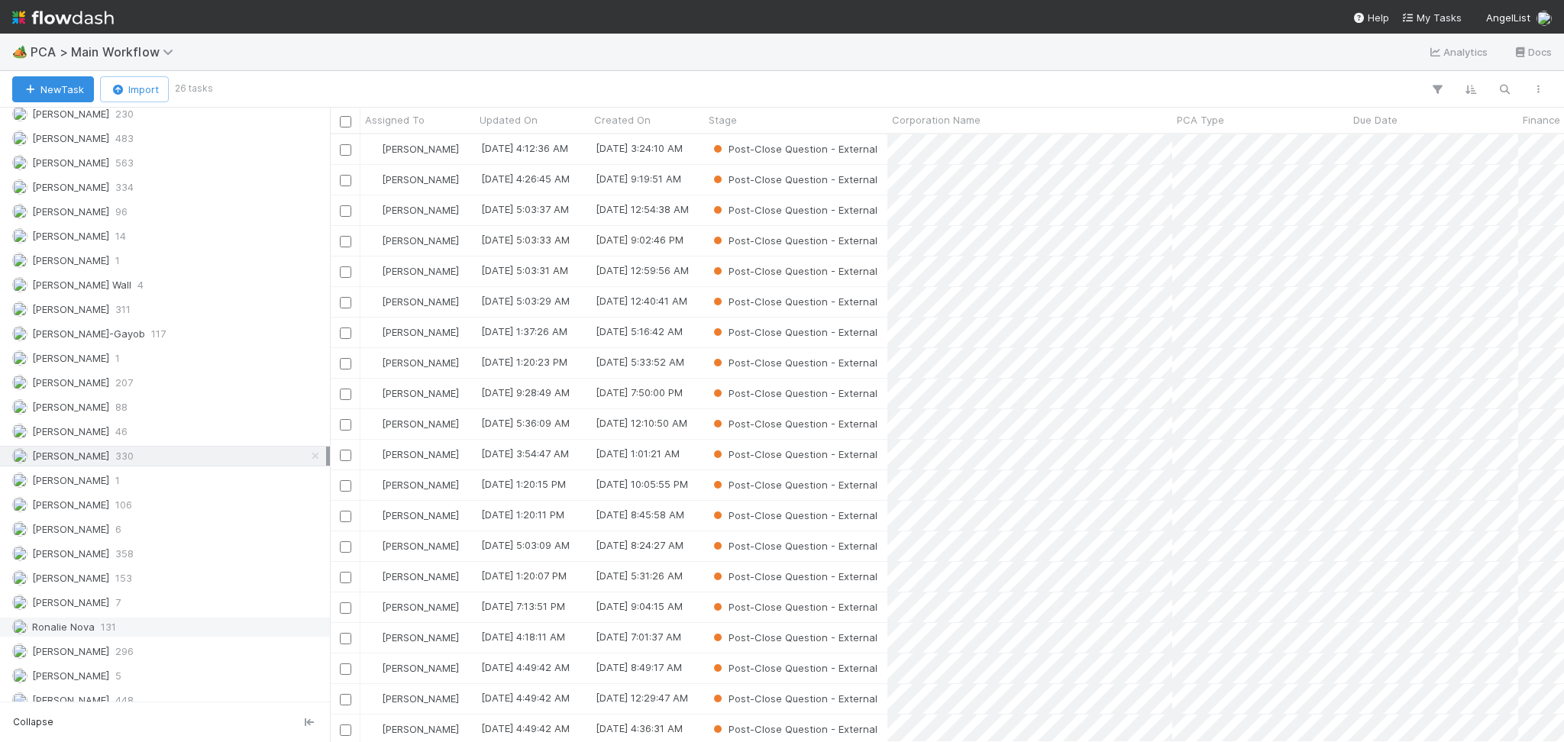
scroll to position [2138, 0]
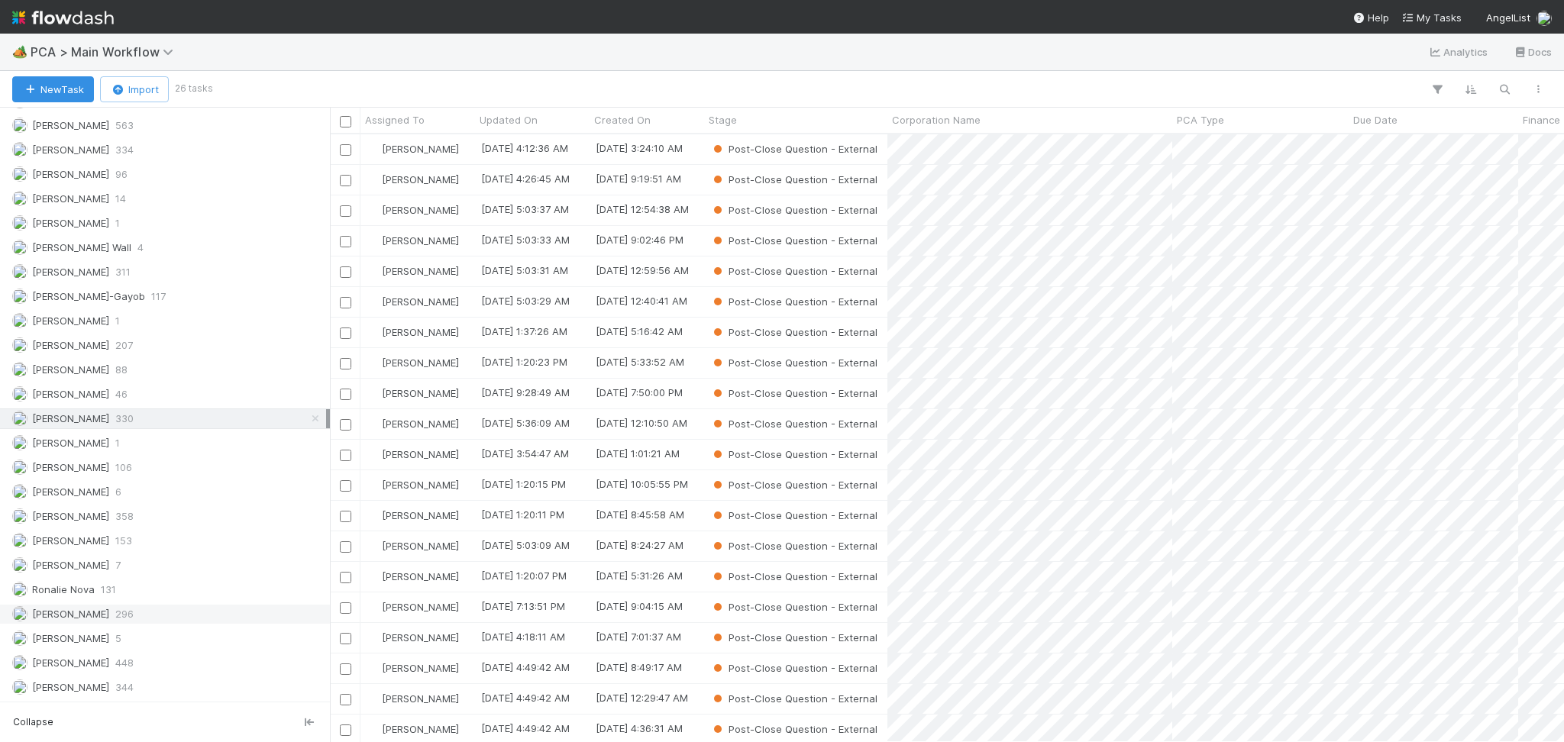
click at [115, 614] on span "296" at bounding box center [124, 614] width 18 height 19
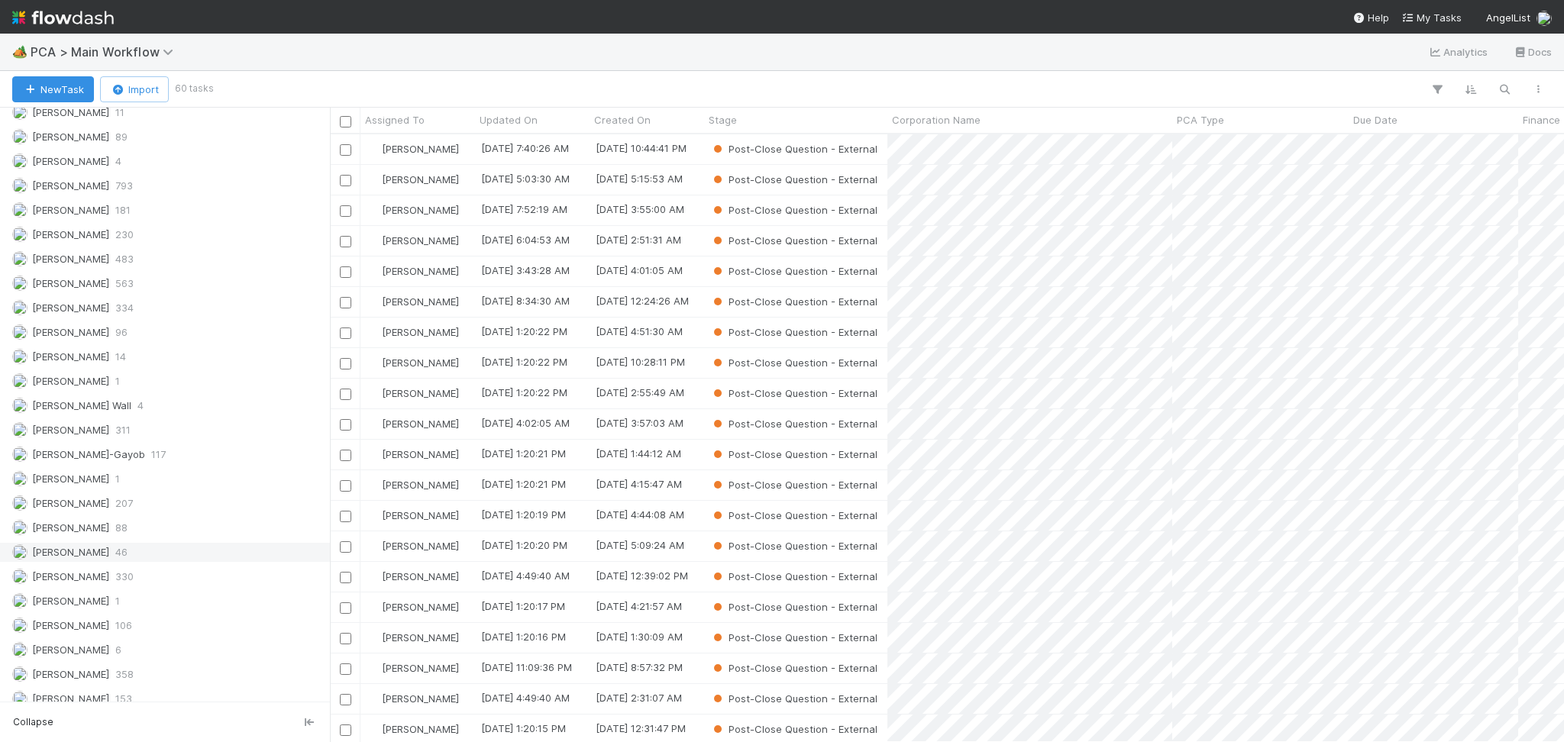
scroll to position [1934, 0]
click at [139, 279] on div "Febbie Cervantes 230" at bounding box center [169, 269] width 314 height 19
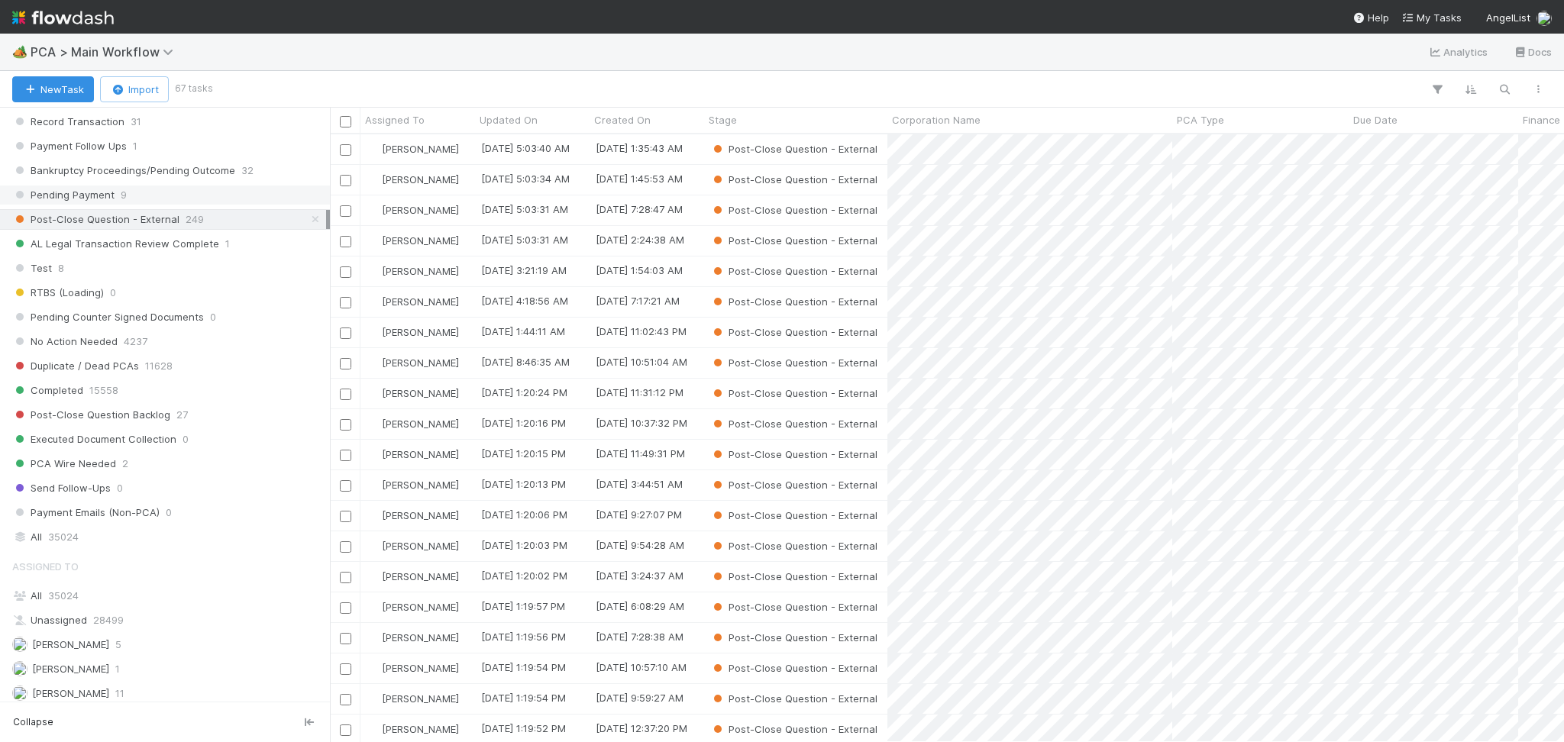
scroll to position [1222, 0]
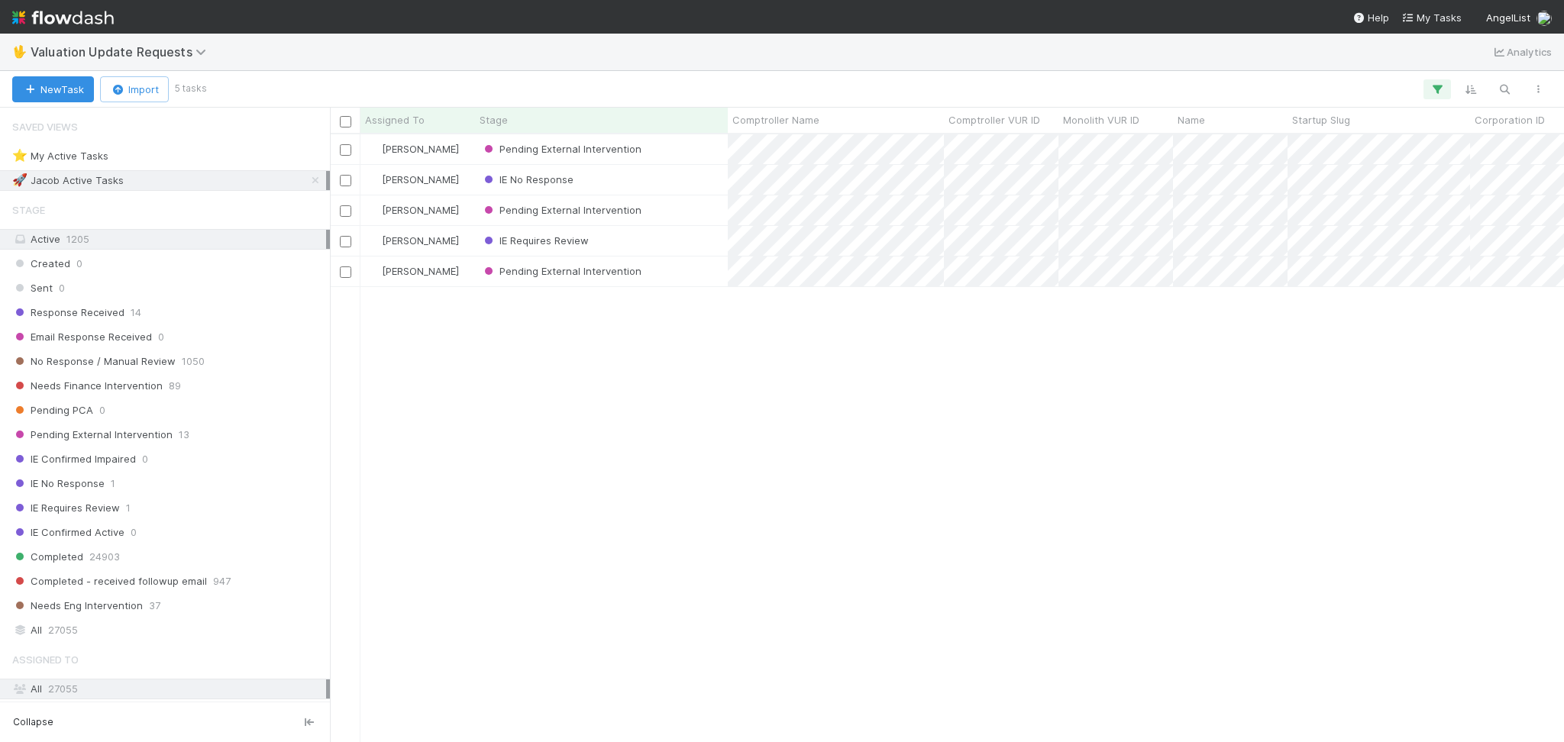
scroll to position [592, 1218]
click at [308, 176] on icon at bounding box center [315, 181] width 15 height 10
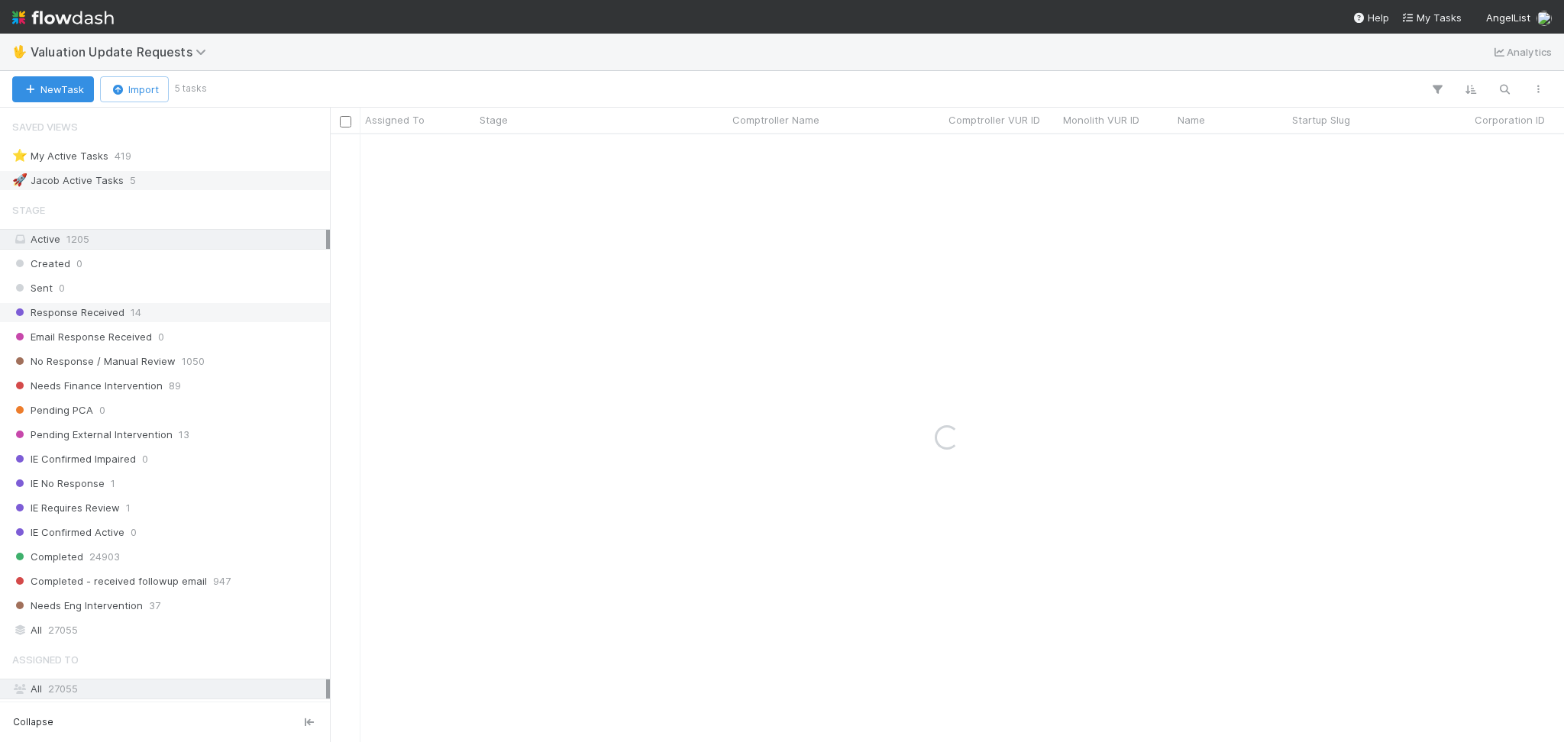
click at [199, 305] on div "Response Received 14" at bounding box center [169, 312] width 314 height 19
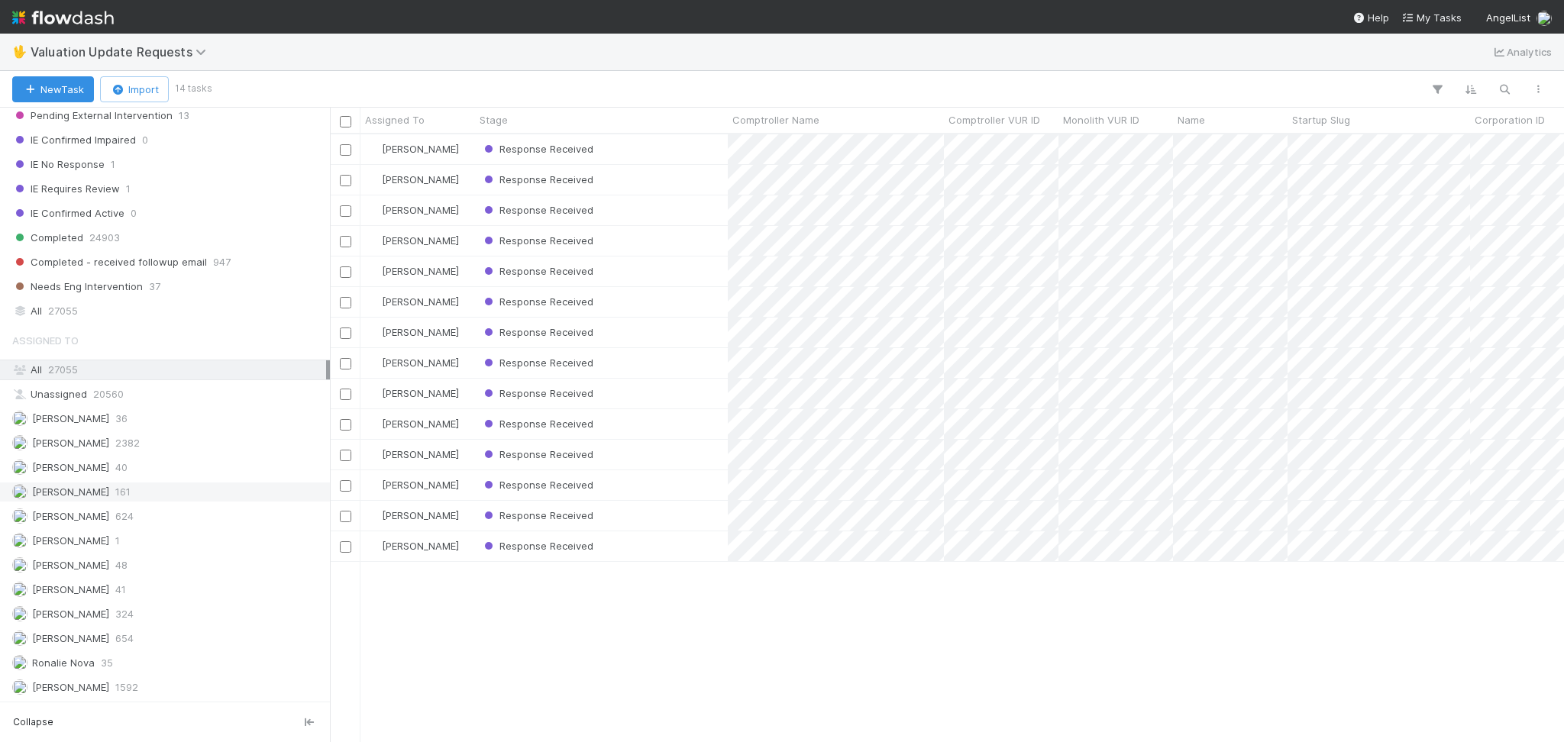
scroll to position [322, 0]
click at [218, 438] on div "Febbie Cervantes 2382" at bounding box center [169, 443] width 314 height 19
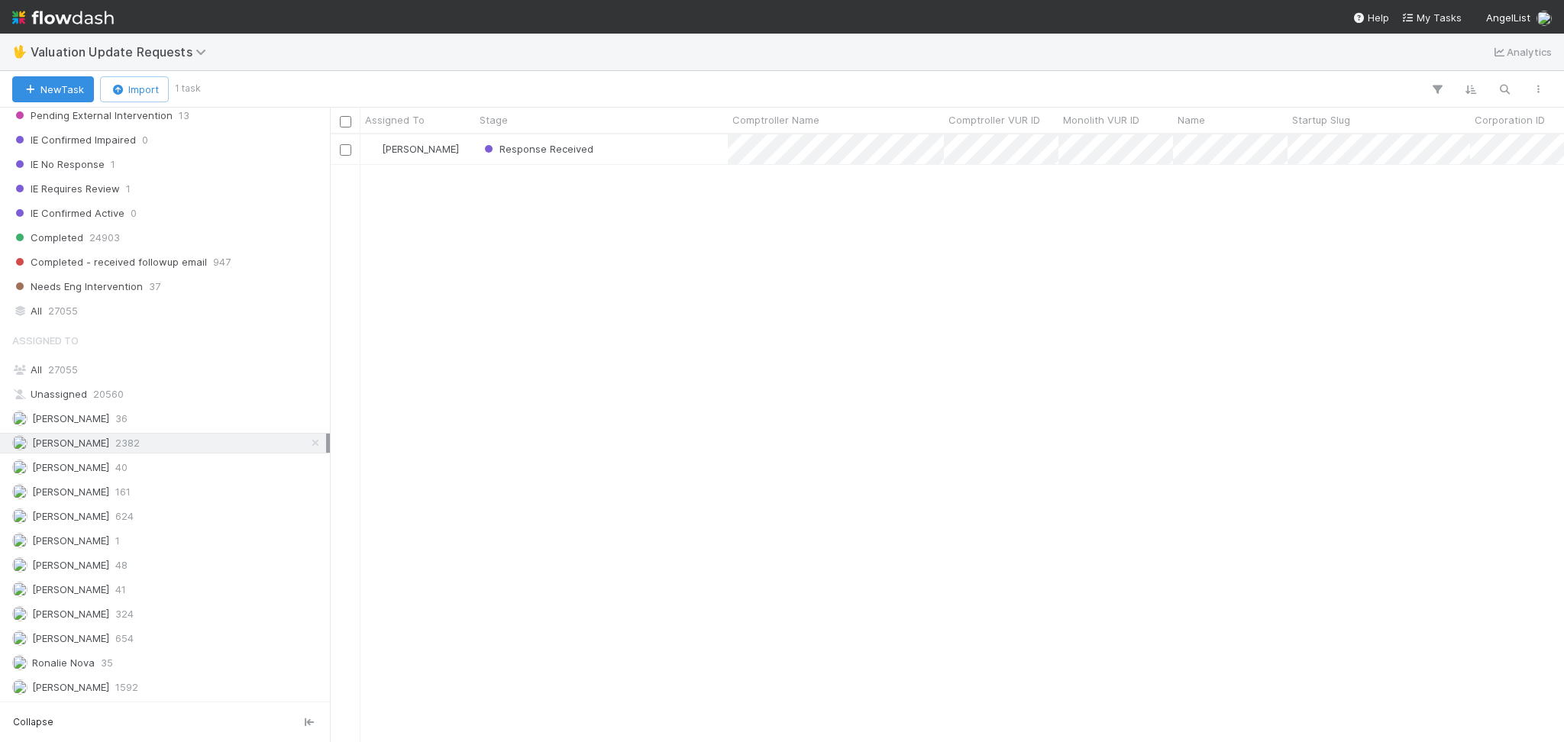
scroll to position [592, 1218]
click at [620, 147] on div "Response Received" at bounding box center [601, 149] width 253 height 30
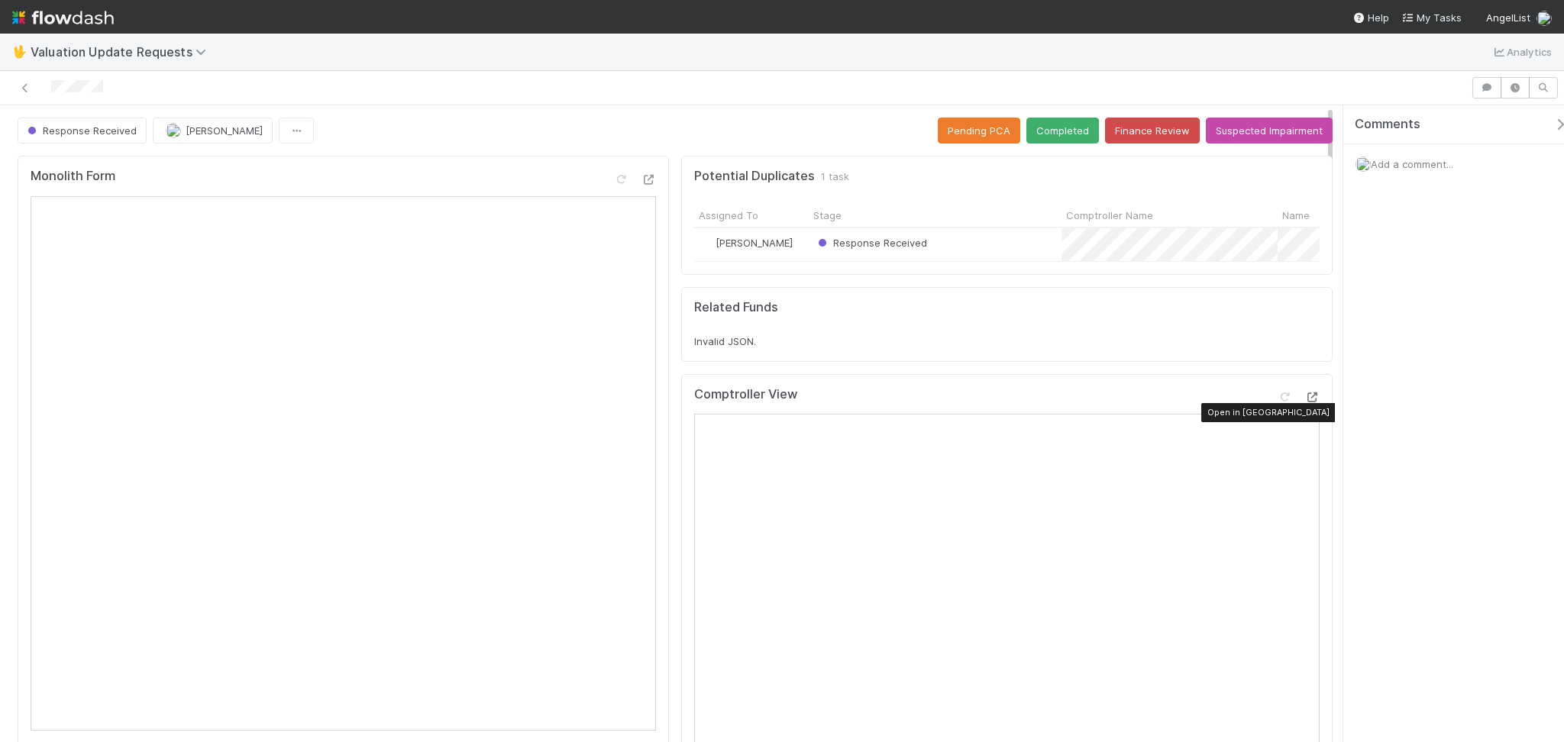
click at [1304, 402] on icon at bounding box center [1311, 398] width 15 height 10
click at [1053, 129] on button "Completed" at bounding box center [1062, 131] width 73 height 26
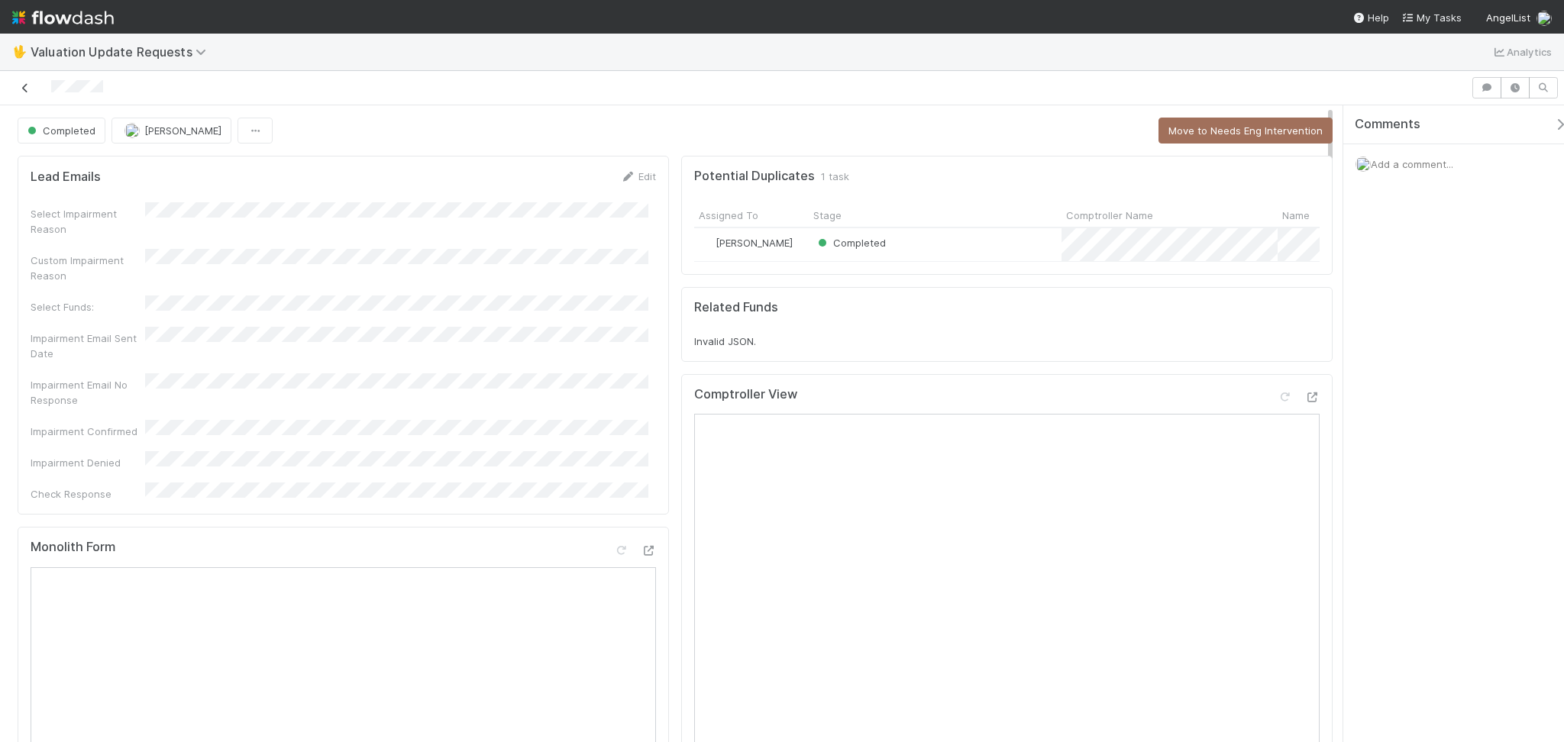
click at [25, 88] on icon at bounding box center [25, 88] width 15 height 10
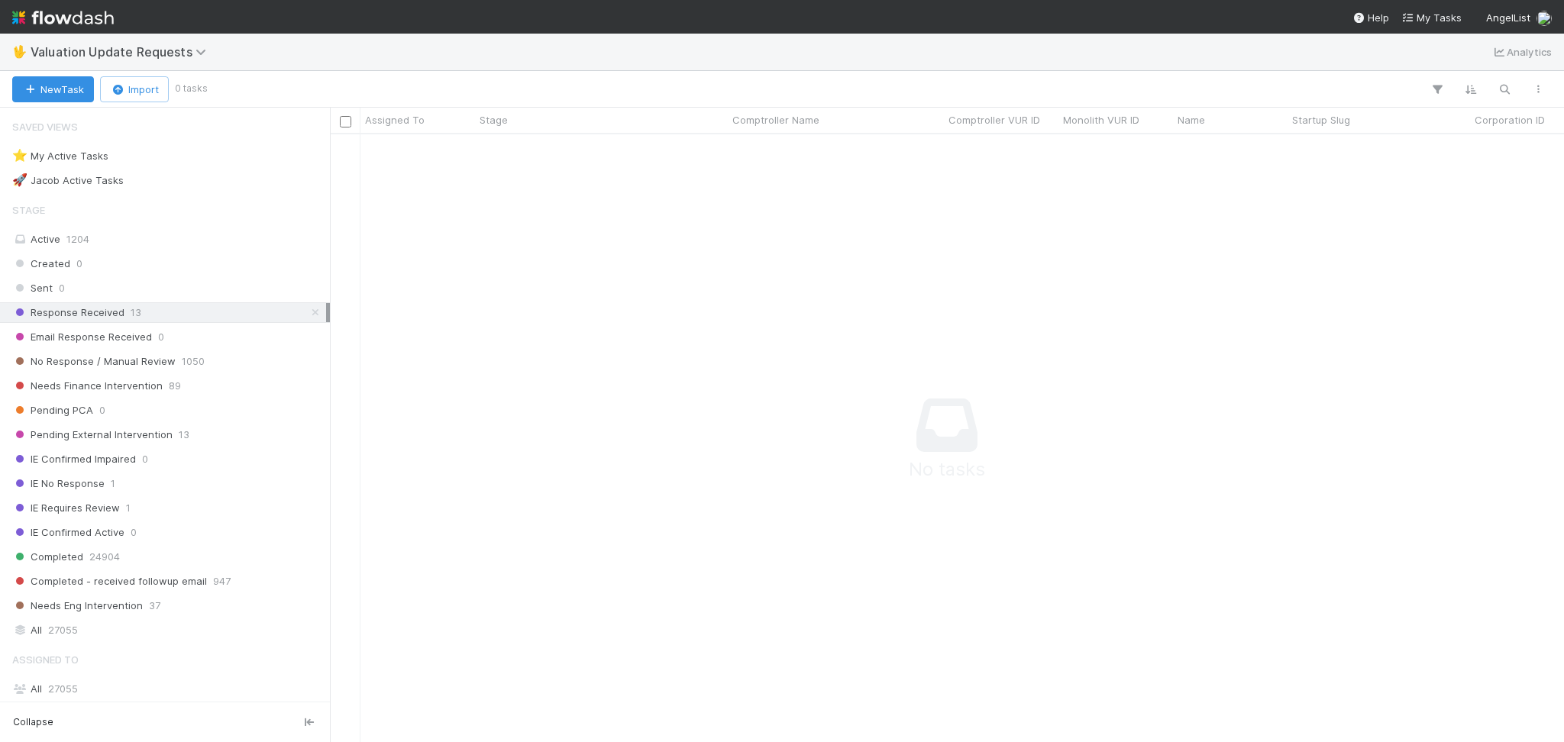
scroll to position [16, 16]
click at [213, 359] on div "No Response / Manual Review 1050" at bounding box center [169, 361] width 314 height 19
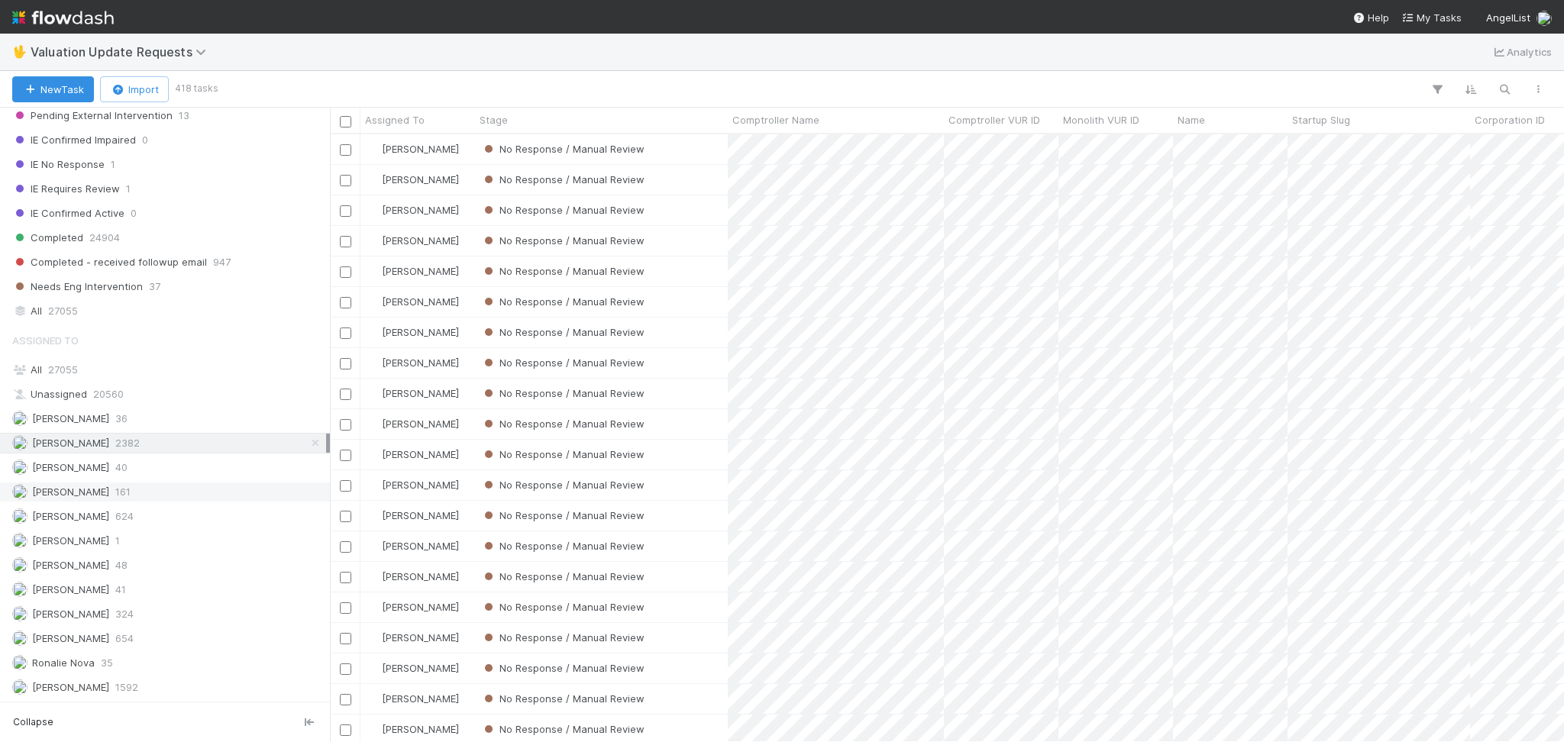
scroll to position [592, 1218]
click at [162, 490] on div "Janice Garcia 161" at bounding box center [169, 492] width 314 height 19
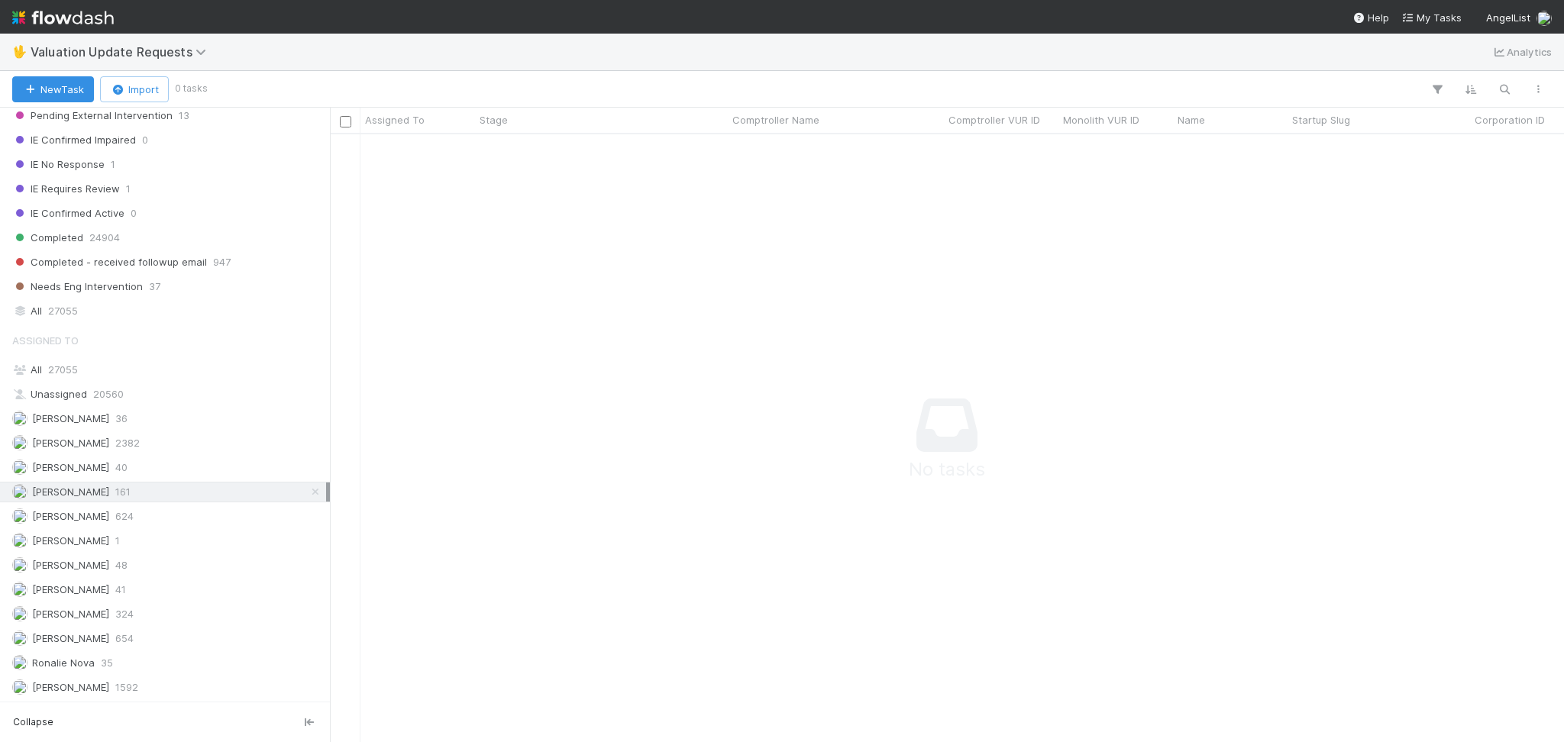
scroll to position [577, 1203]
click at [153, 531] on div "Lou Mahfoud 1" at bounding box center [169, 540] width 314 height 19
click at [116, 592] on div "Marlon 41" at bounding box center [169, 589] width 314 height 19
click at [134, 637] on span "654" at bounding box center [124, 638] width 18 height 19
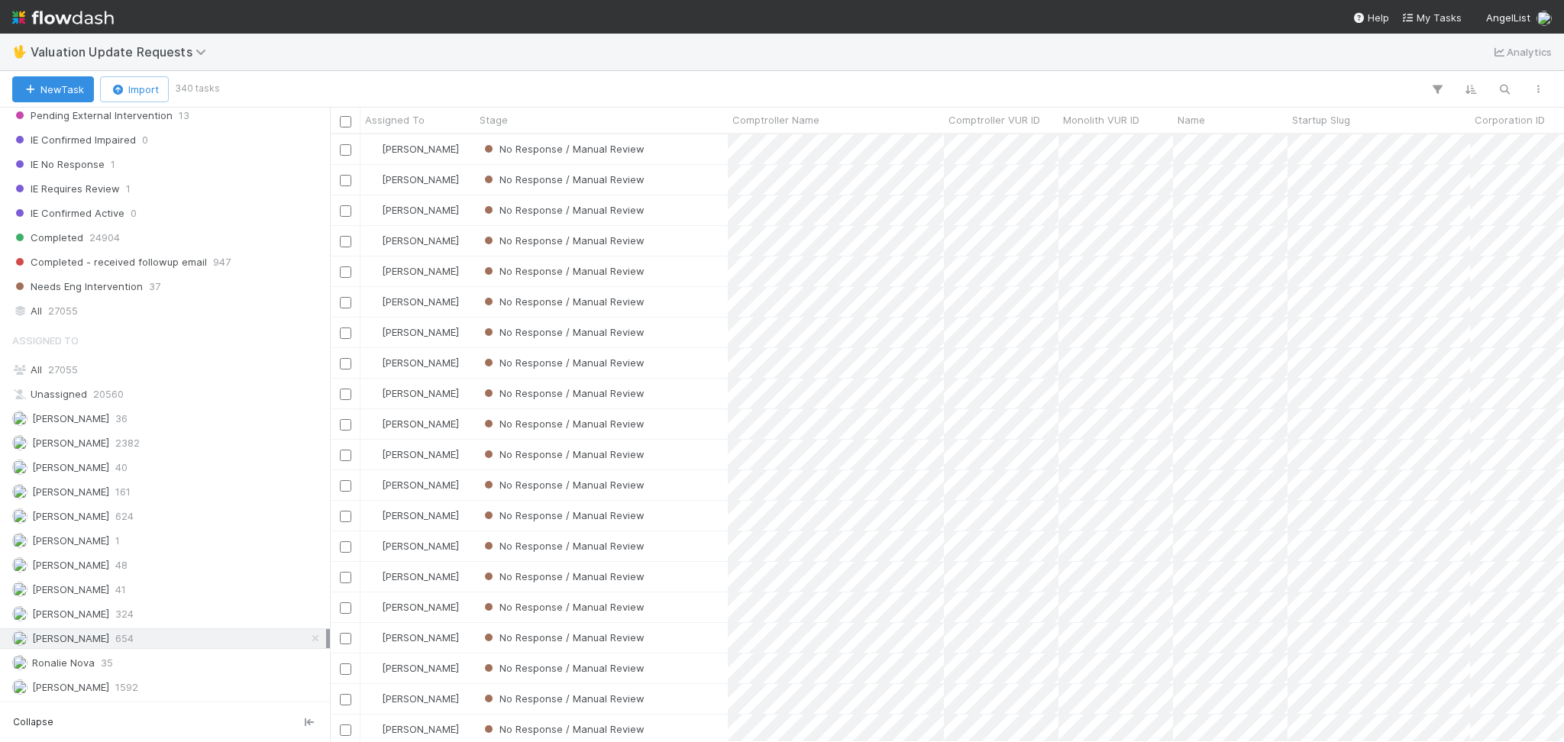
scroll to position [592, 1218]
click at [181, 87] on small "340 tasks" at bounding box center [197, 89] width 45 height 14
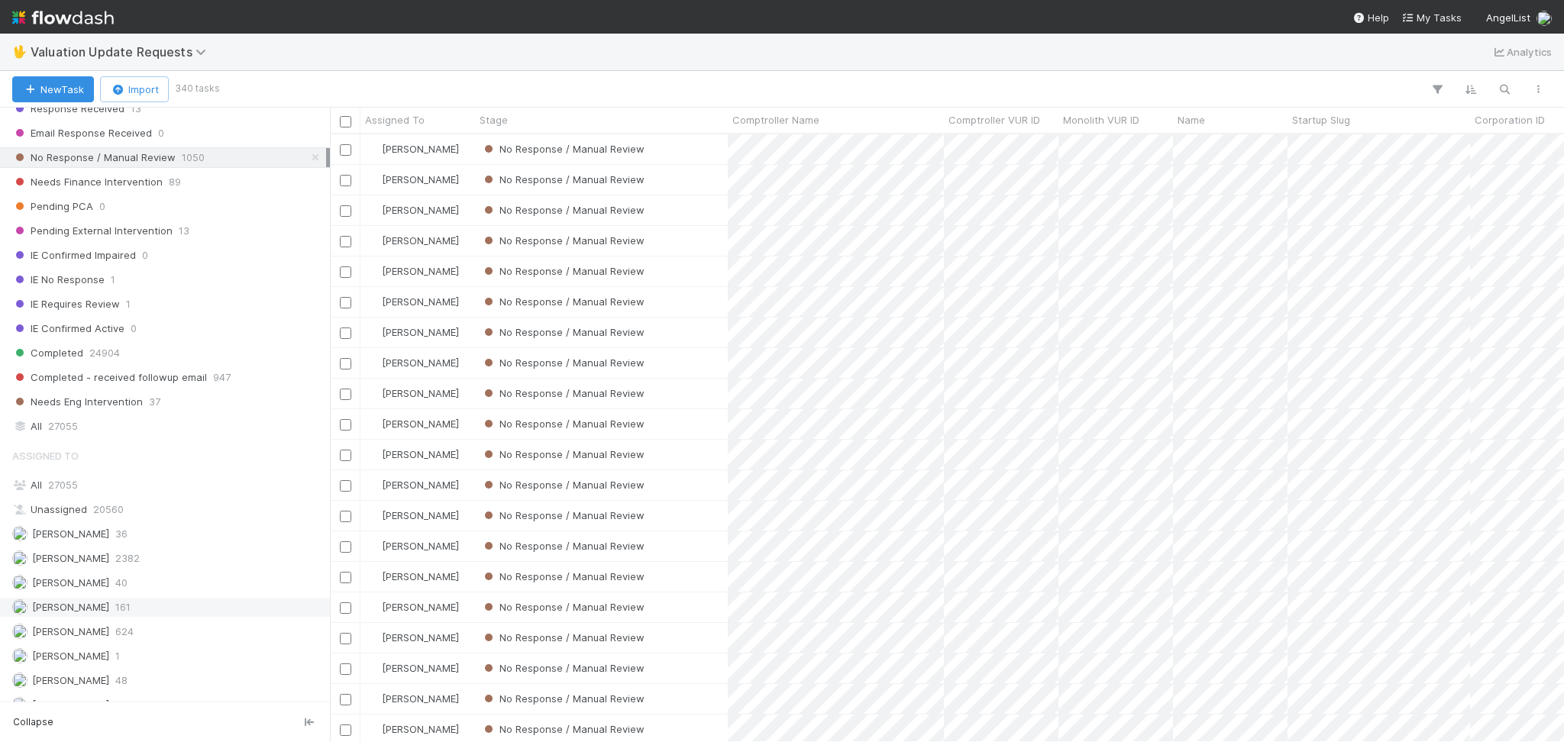
scroll to position [322, 0]
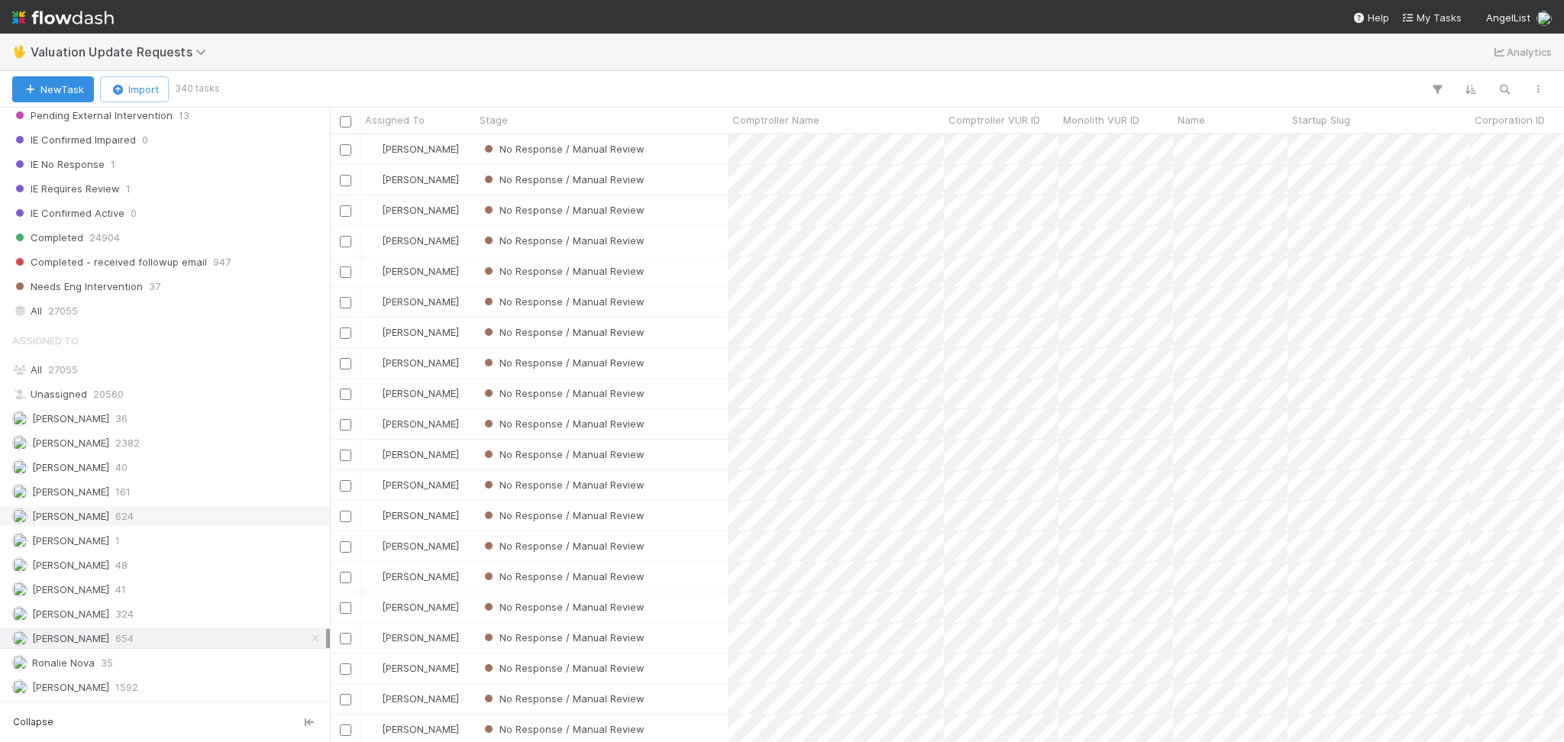
click at [153, 515] on div "Karen Jane Salcedo 624" at bounding box center [169, 516] width 314 height 19
click at [148, 447] on div "Febbie Cervantes 2382" at bounding box center [169, 443] width 314 height 19
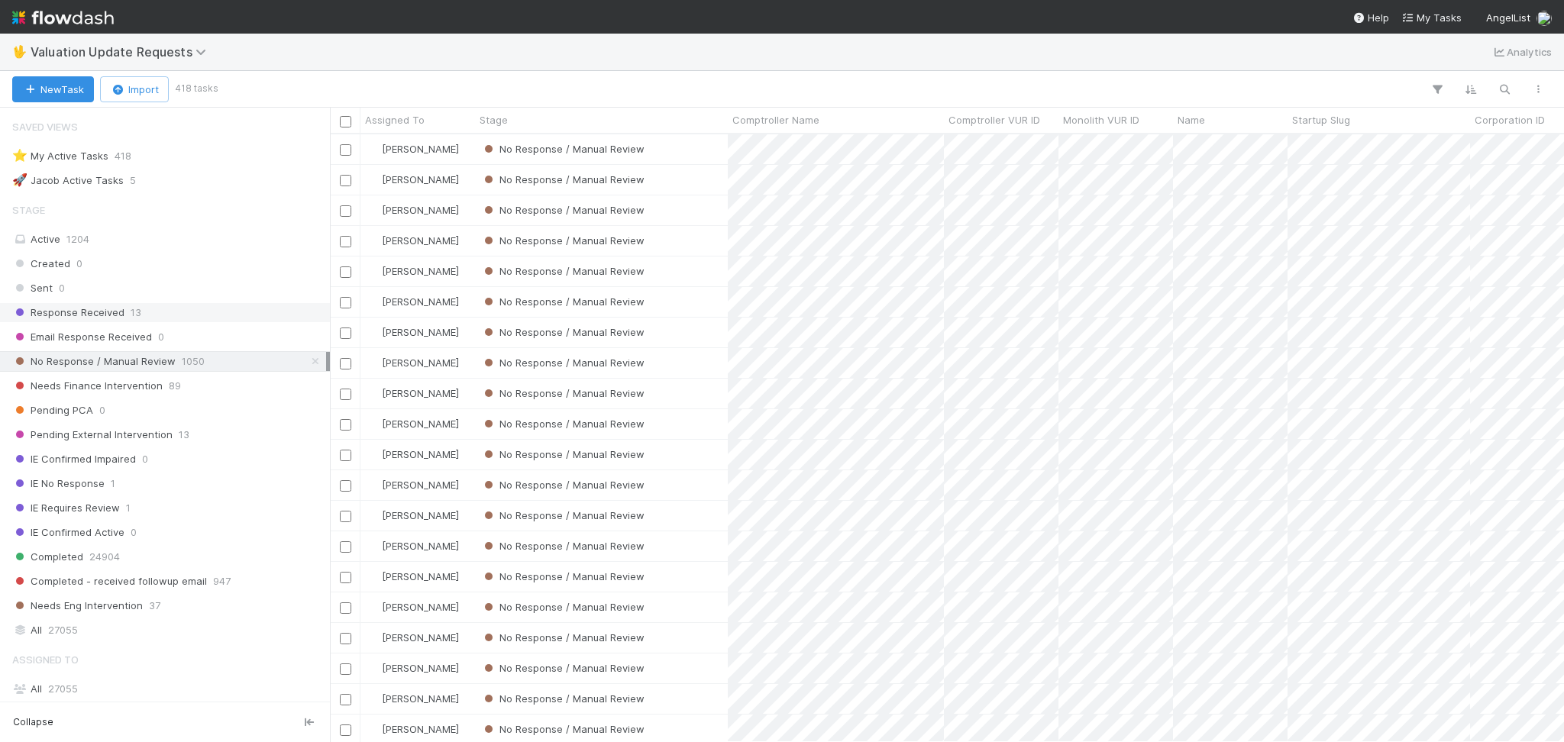
click at [153, 312] on div "Response Received 13" at bounding box center [169, 312] width 314 height 19
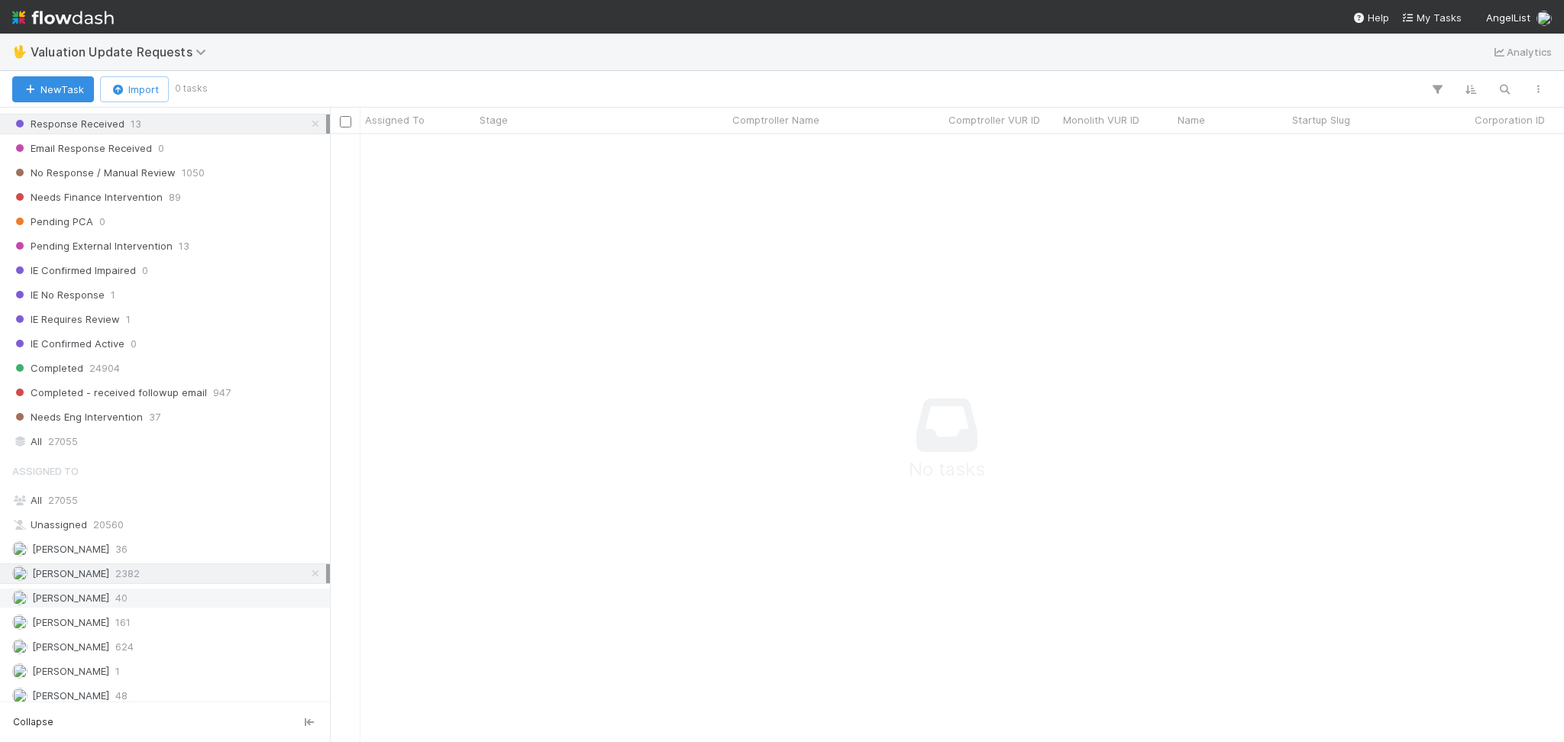
scroll to position [322, 0]
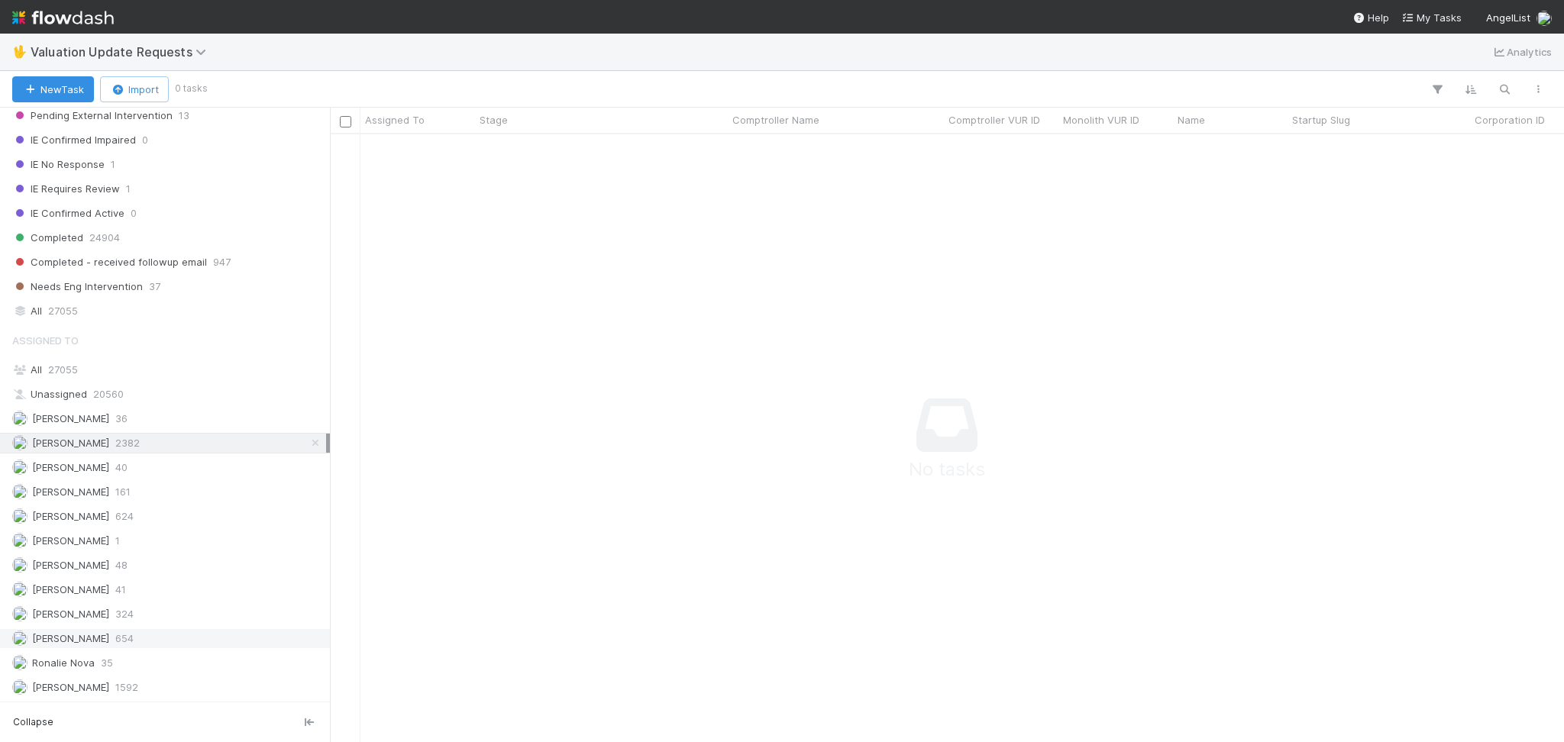
click at [157, 644] on div "Michael Capilitan 654" at bounding box center [169, 638] width 314 height 19
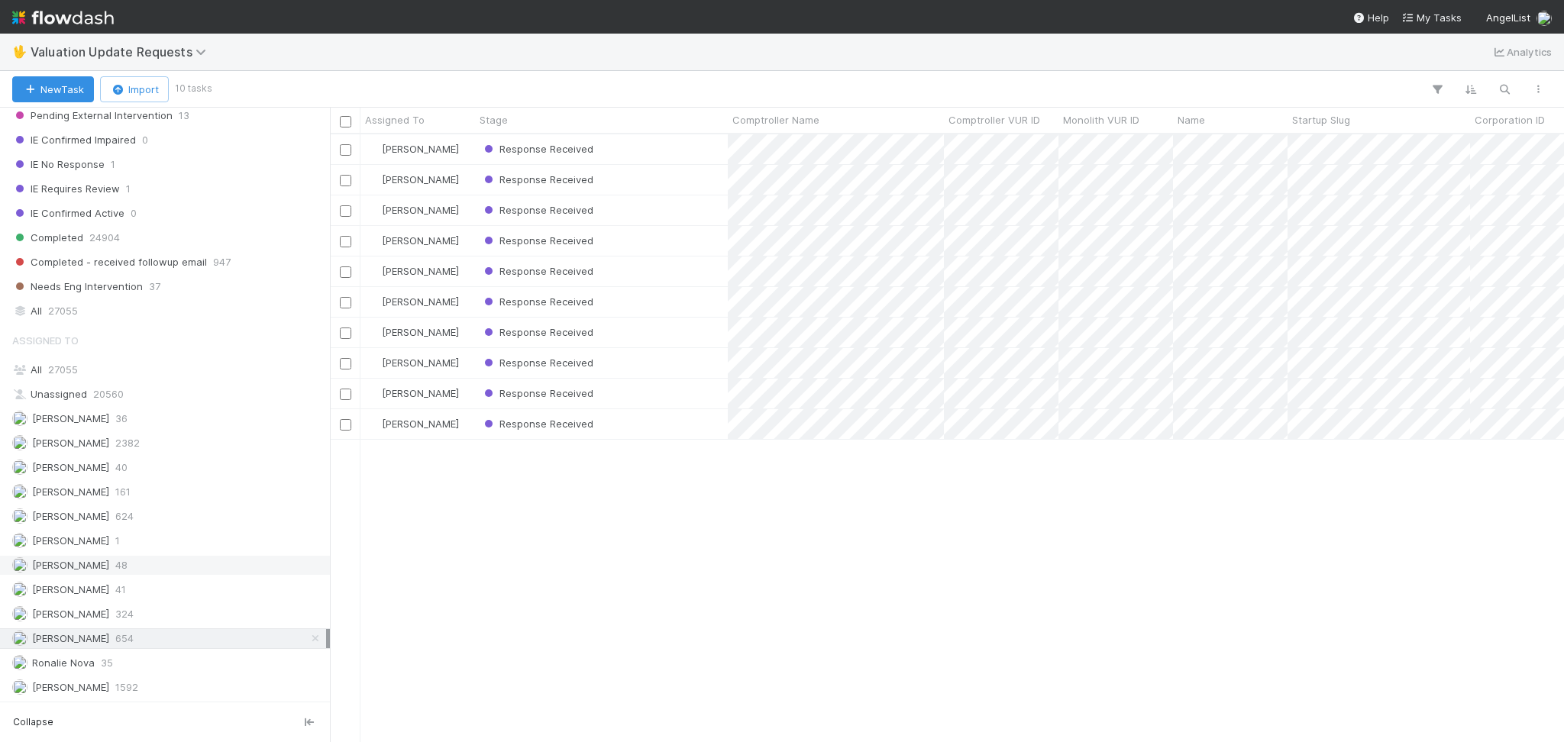
scroll to position [592, 1218]
click at [139, 442] on span "2382" at bounding box center [127, 443] width 24 height 19
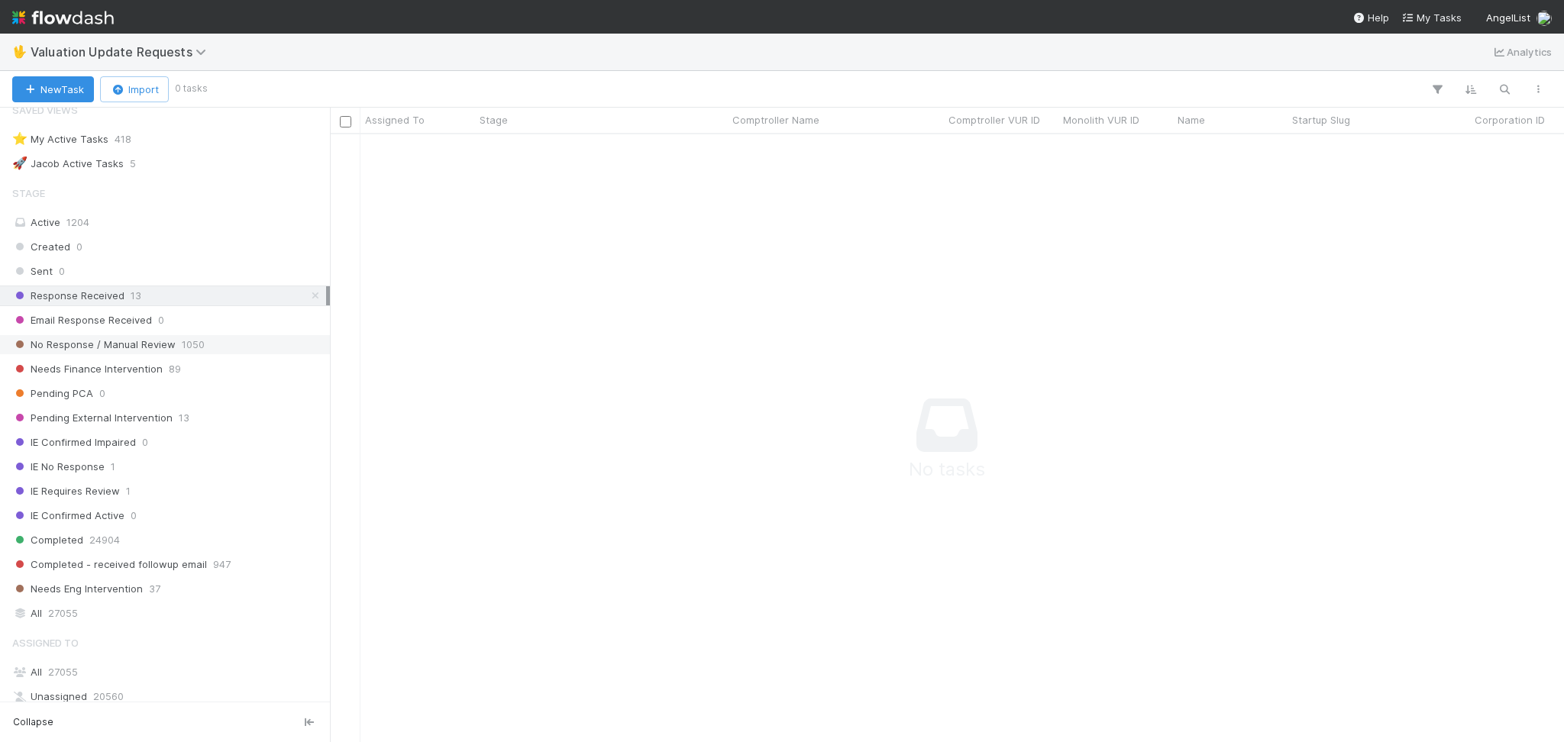
scroll to position [577, 1203]
click at [199, 347] on span "1050" at bounding box center [193, 344] width 23 height 19
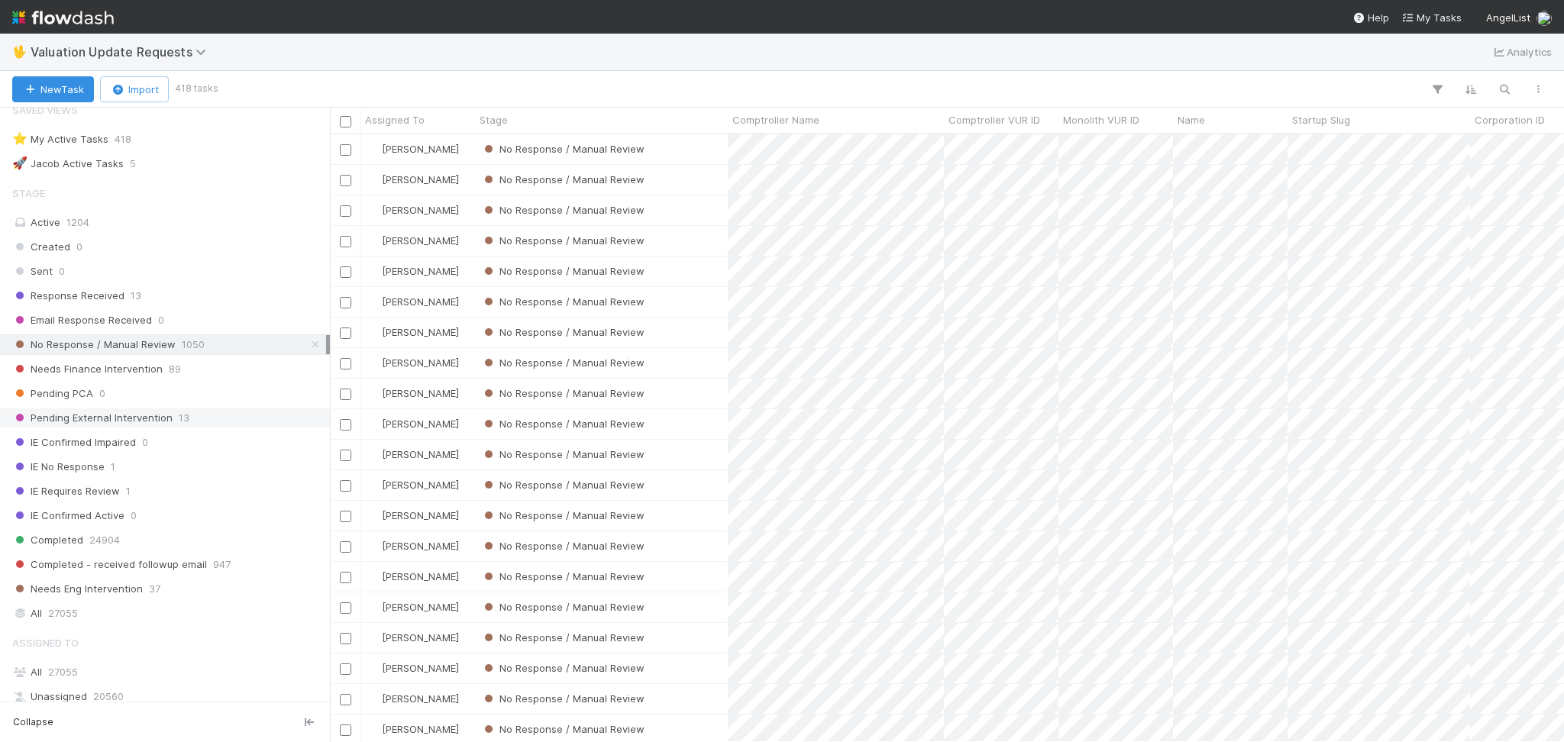
scroll to position [592, 1218]
click at [690, 296] on div "No Response / Manual Review" at bounding box center [601, 302] width 253 height 30
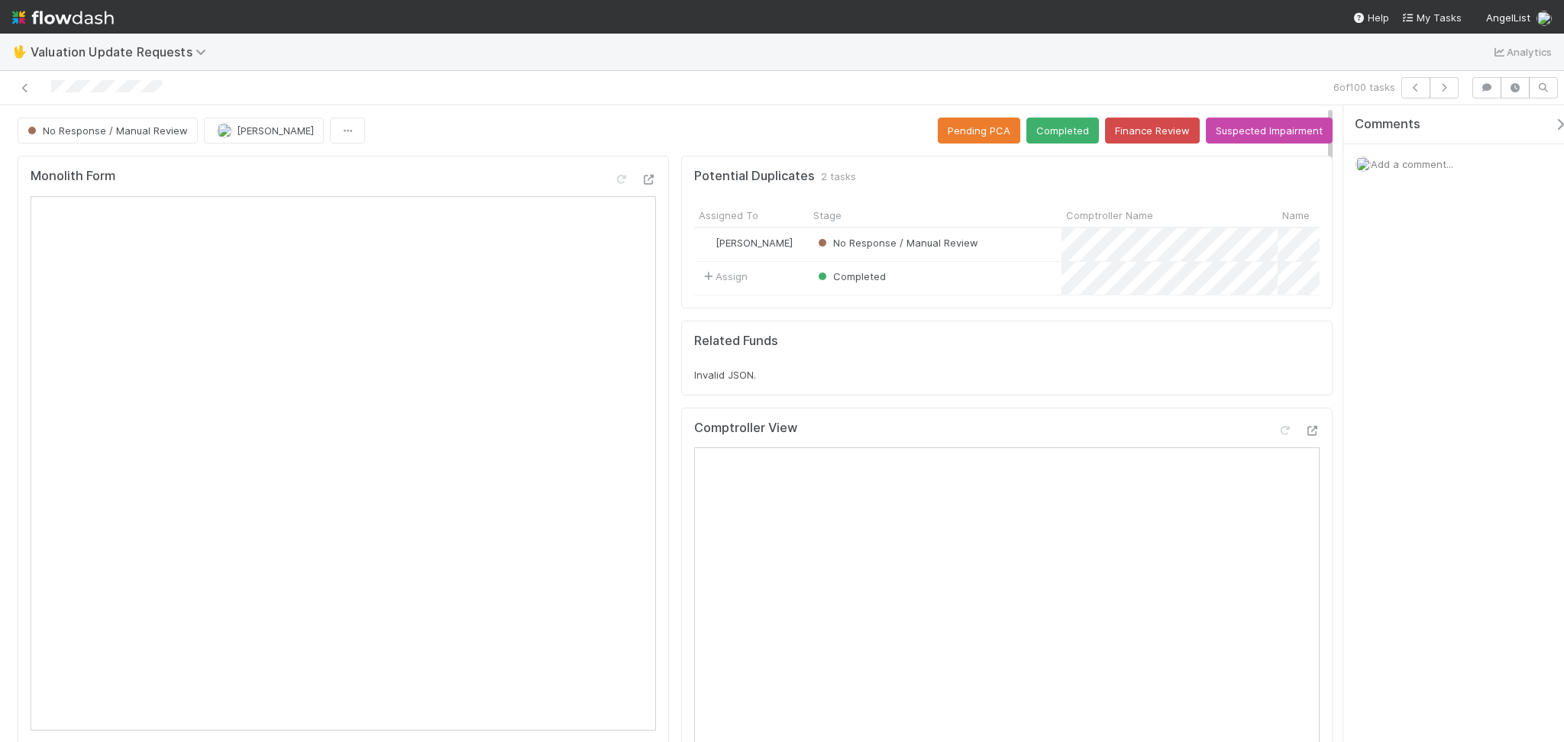
drag, startPoint x: 1031, startPoint y: 349, endPoint x: 1014, endPoint y: 405, distance: 59.0
click at [1033, 348] on div "Related Funds" at bounding box center [1006, 341] width 625 height 15
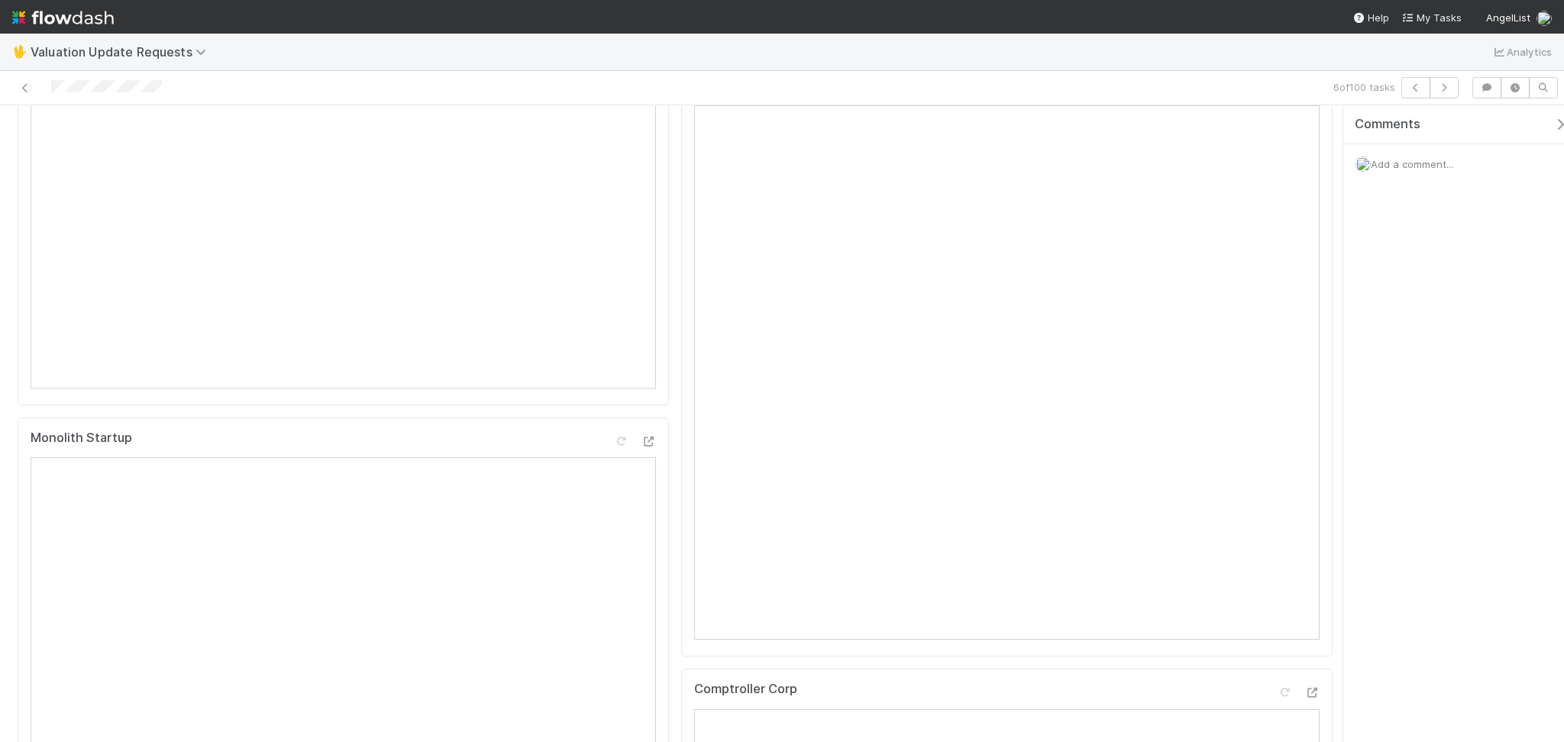
scroll to position [509, 0]
click at [1449, 89] on icon "button" at bounding box center [1443, 87] width 15 height 9
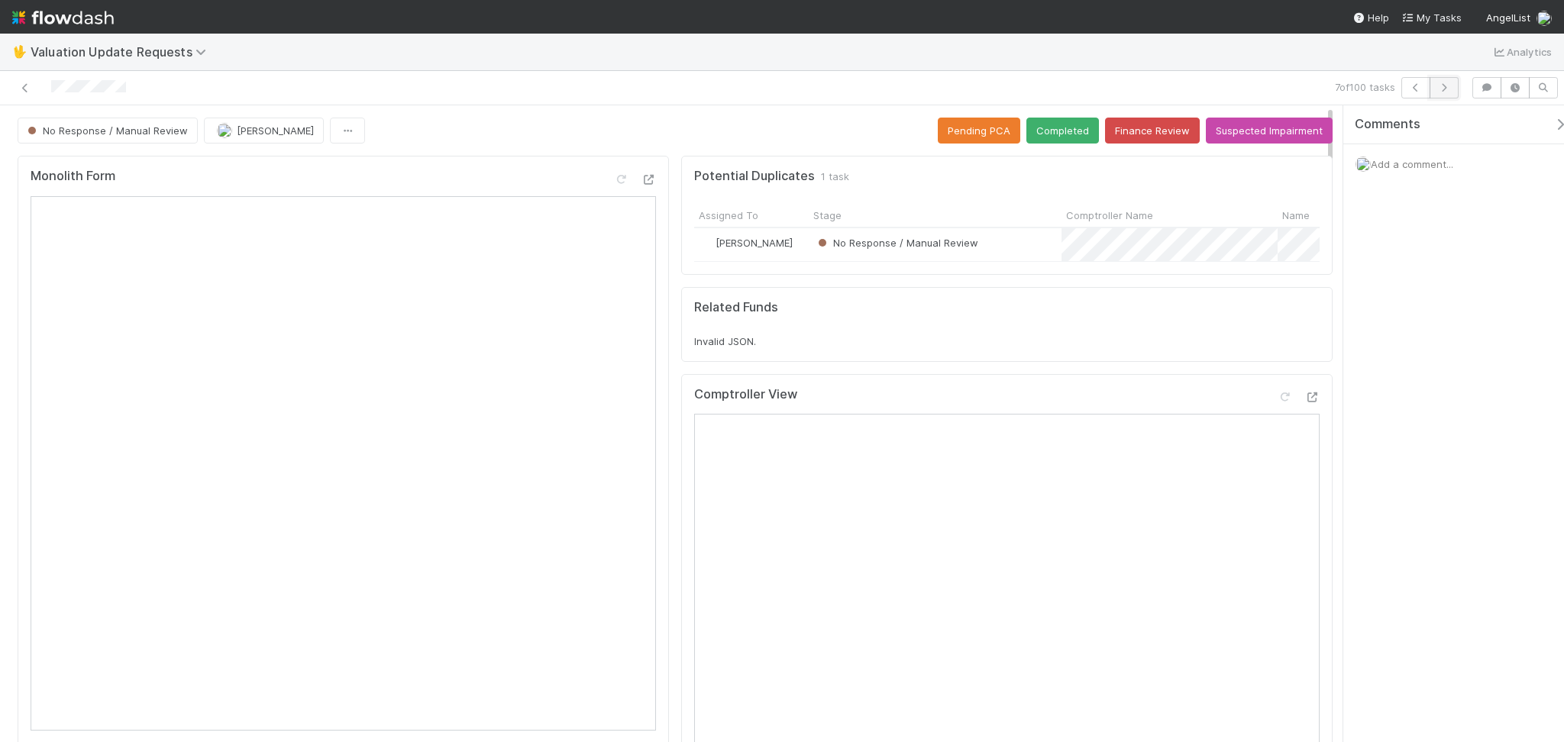
click at [1444, 89] on icon "button" at bounding box center [1443, 87] width 15 height 9
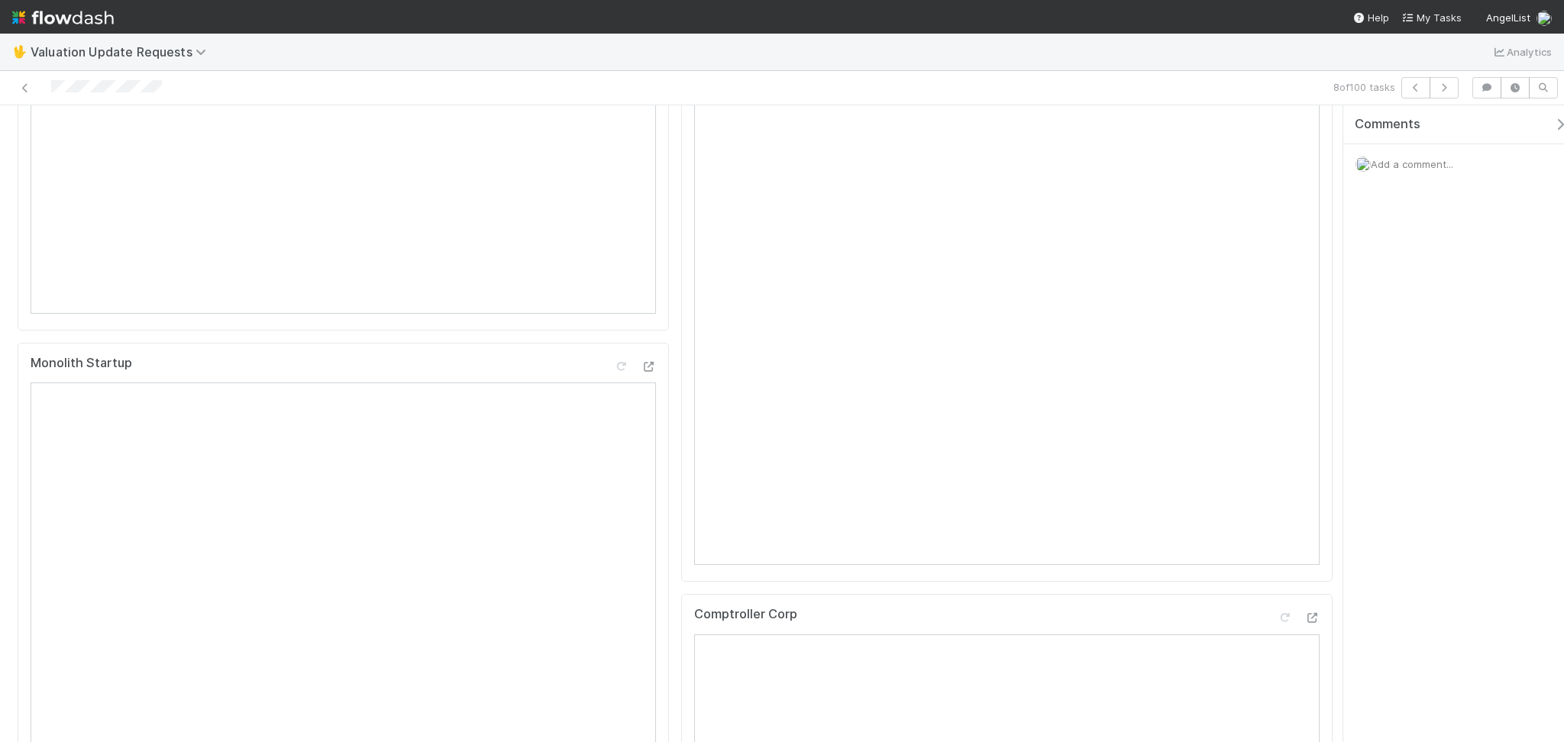
scroll to position [509, 0]
click at [1449, 86] on icon "button" at bounding box center [1443, 87] width 15 height 9
click at [1452, 86] on button "button" at bounding box center [1444, 87] width 29 height 21
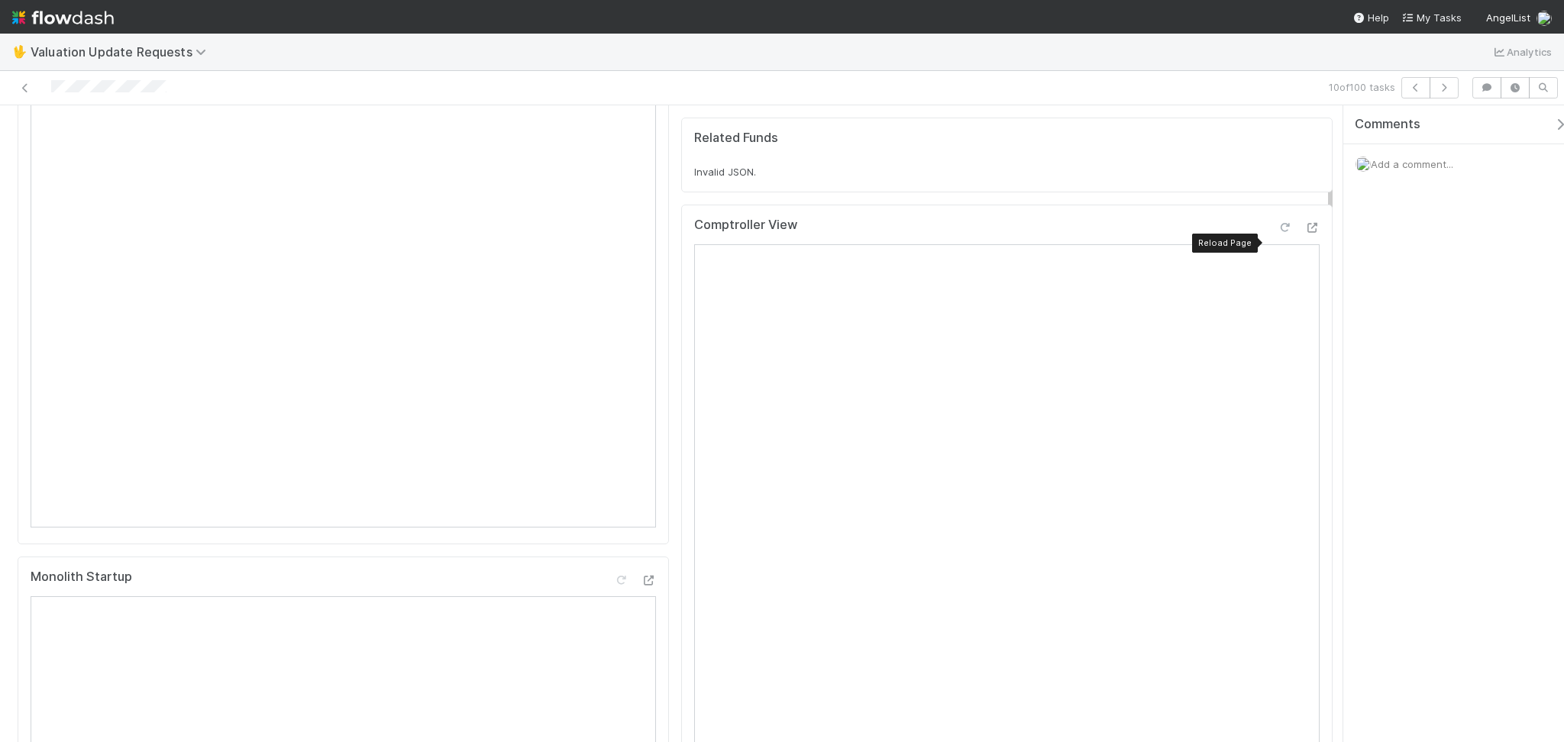
drag, startPoint x: 1271, startPoint y: 235, endPoint x: 1261, endPoint y: 242, distance: 12.1
click at [1277, 235] on div at bounding box center [1284, 227] width 15 height 15
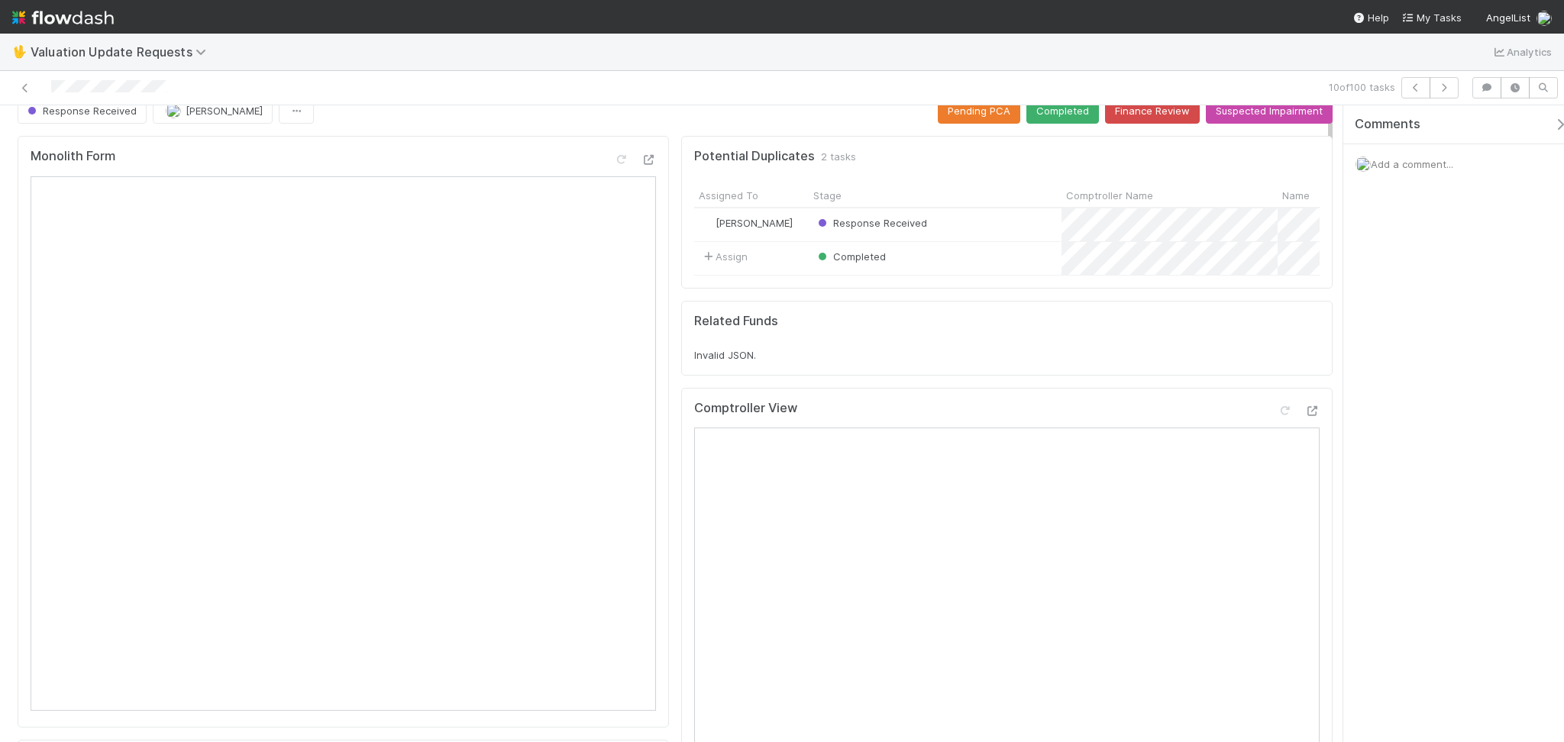
scroll to position [0, 0]
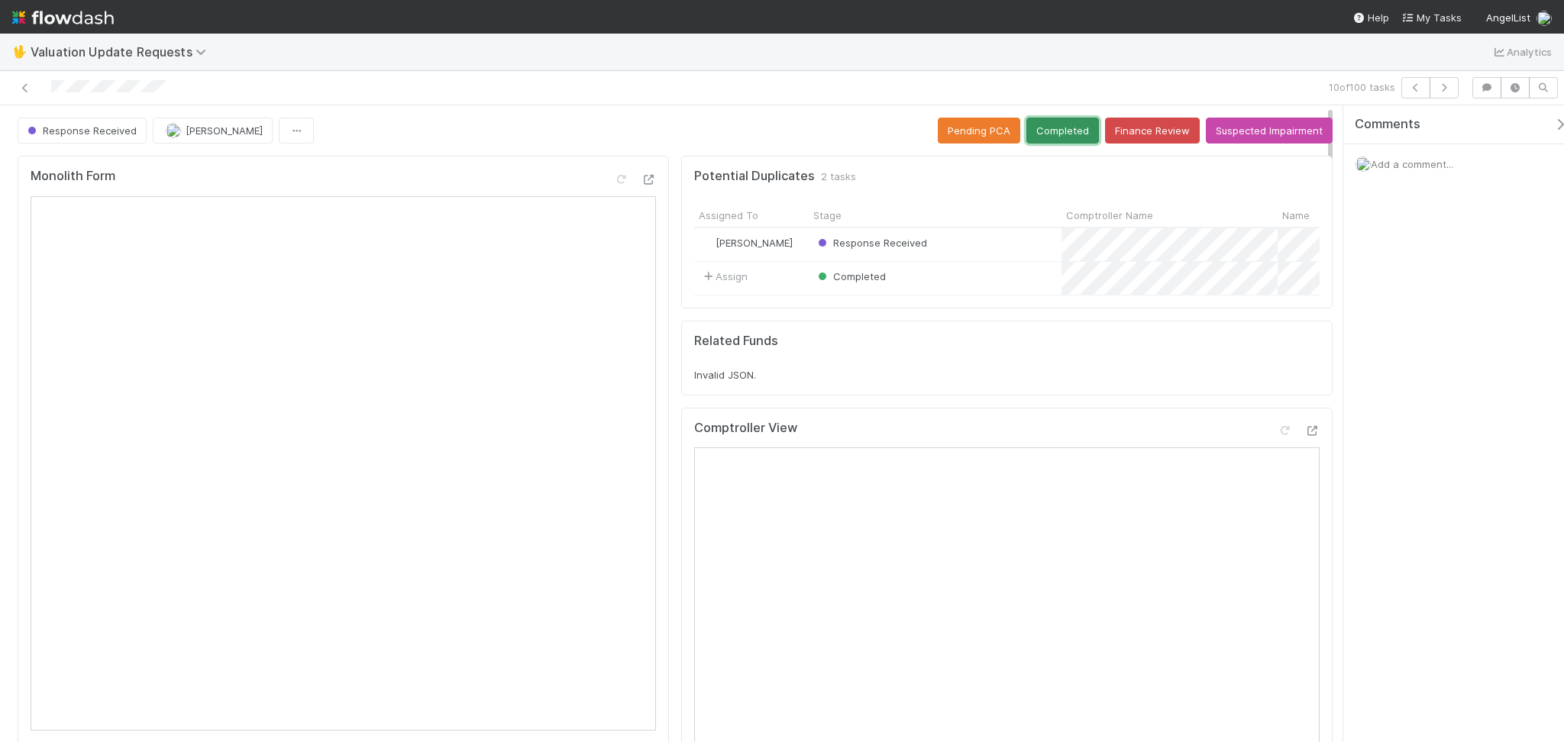
click at [1077, 134] on button "Completed" at bounding box center [1062, 131] width 73 height 26
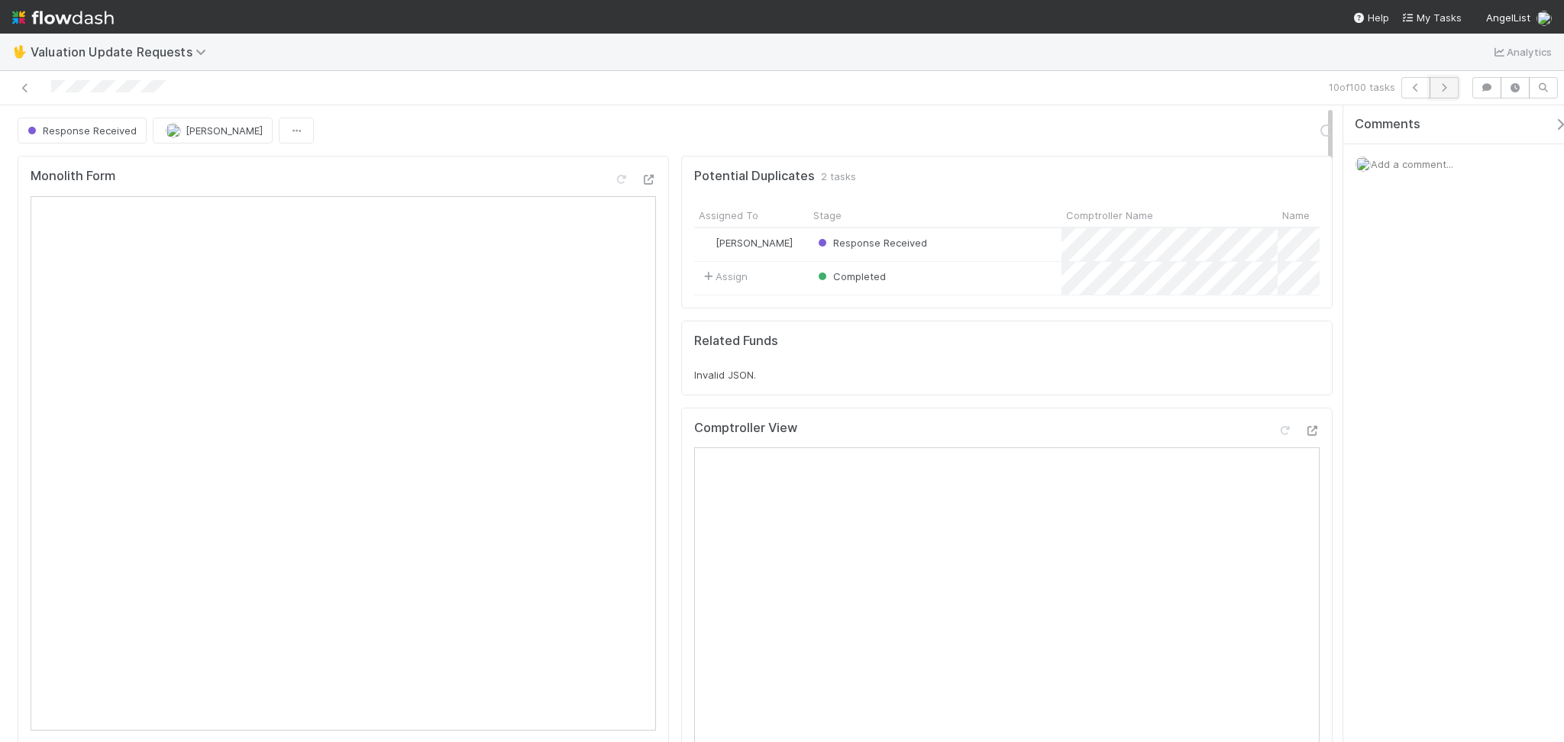
click at [1452, 88] on button "button" at bounding box center [1444, 87] width 29 height 21
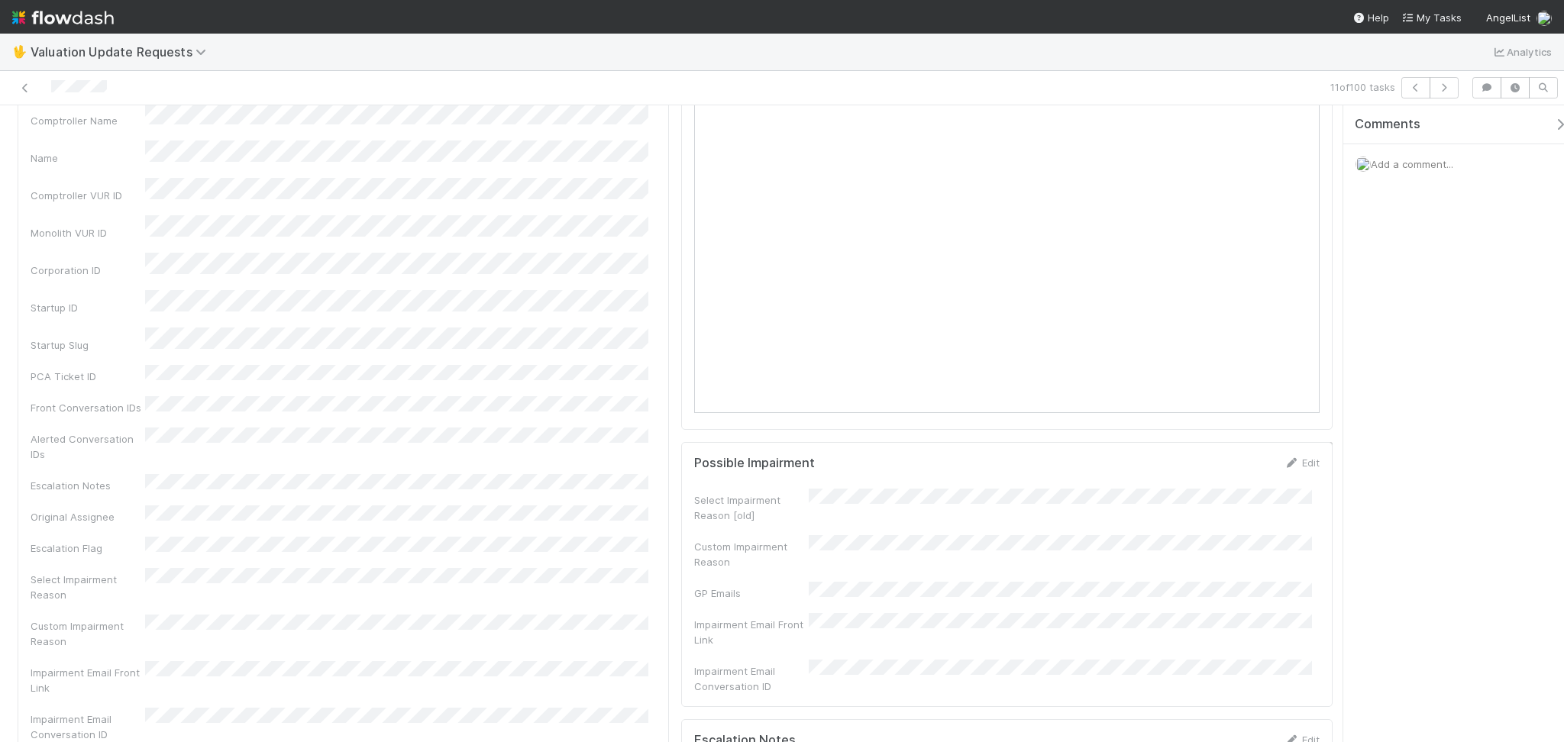
scroll to position [1425, 0]
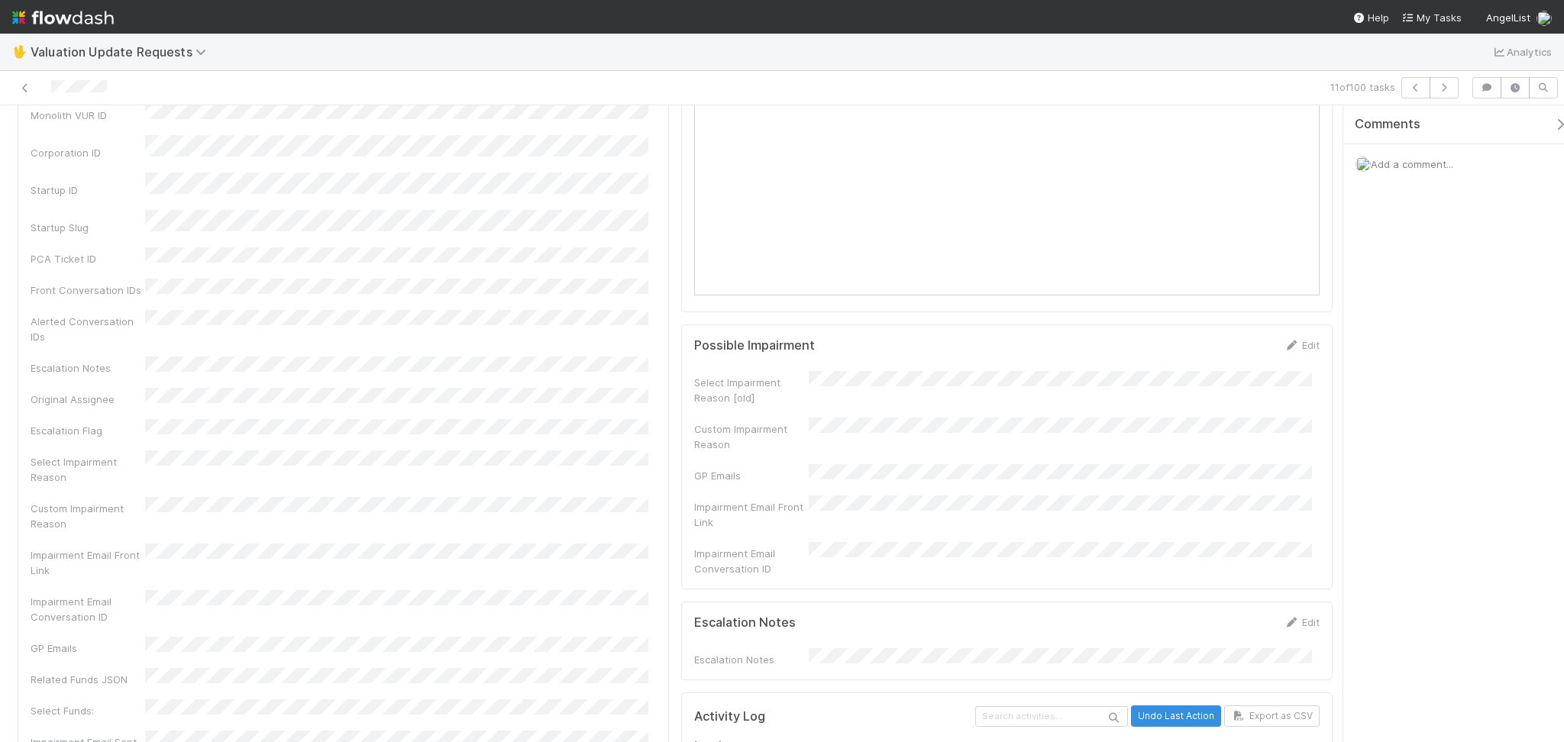
drag, startPoint x: 1378, startPoint y: 366, endPoint x: 1368, endPoint y: 372, distance: 11.0
click at [1375, 368] on div "Comments Add a comment..." at bounding box center [1453, 423] width 221 height 637
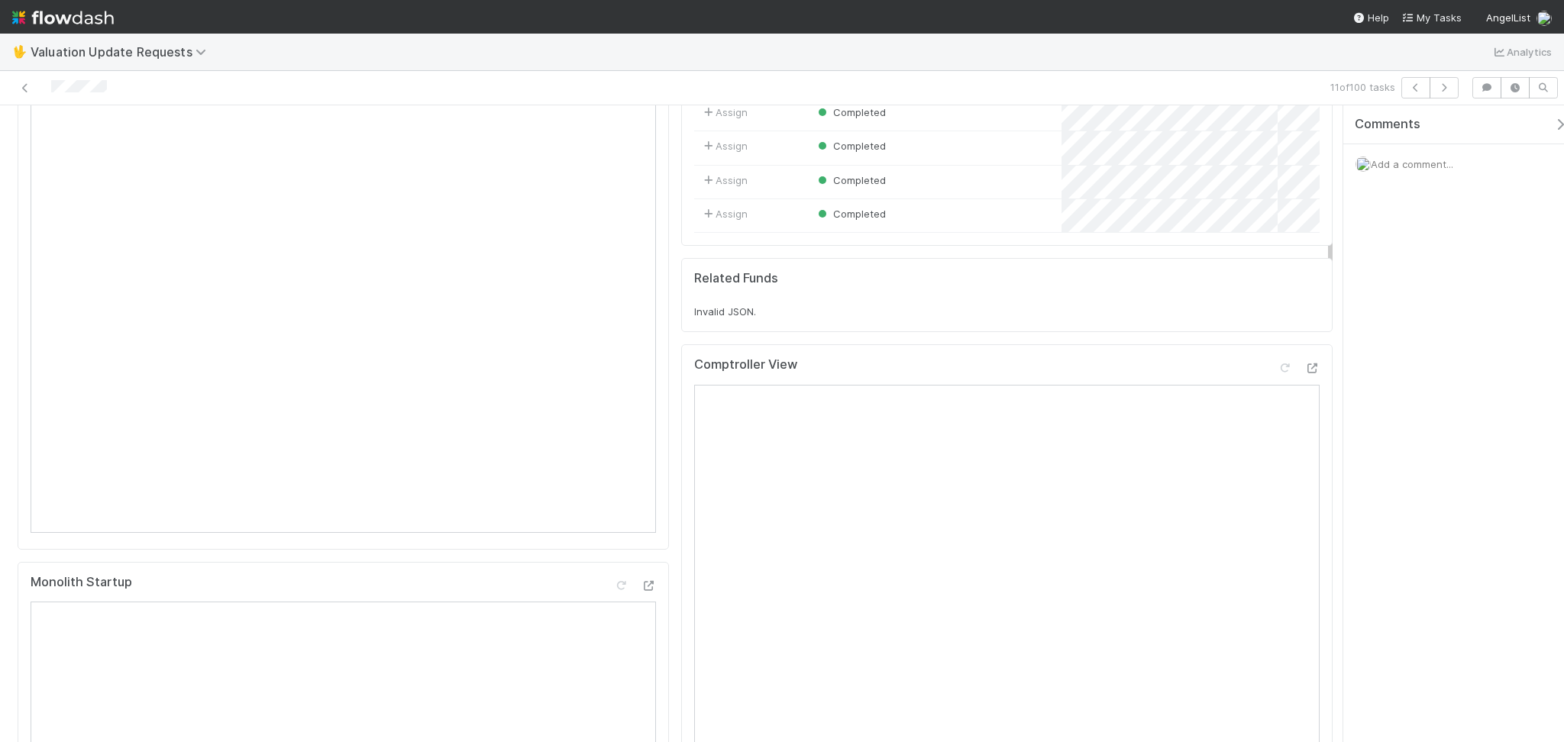
scroll to position [305, 0]
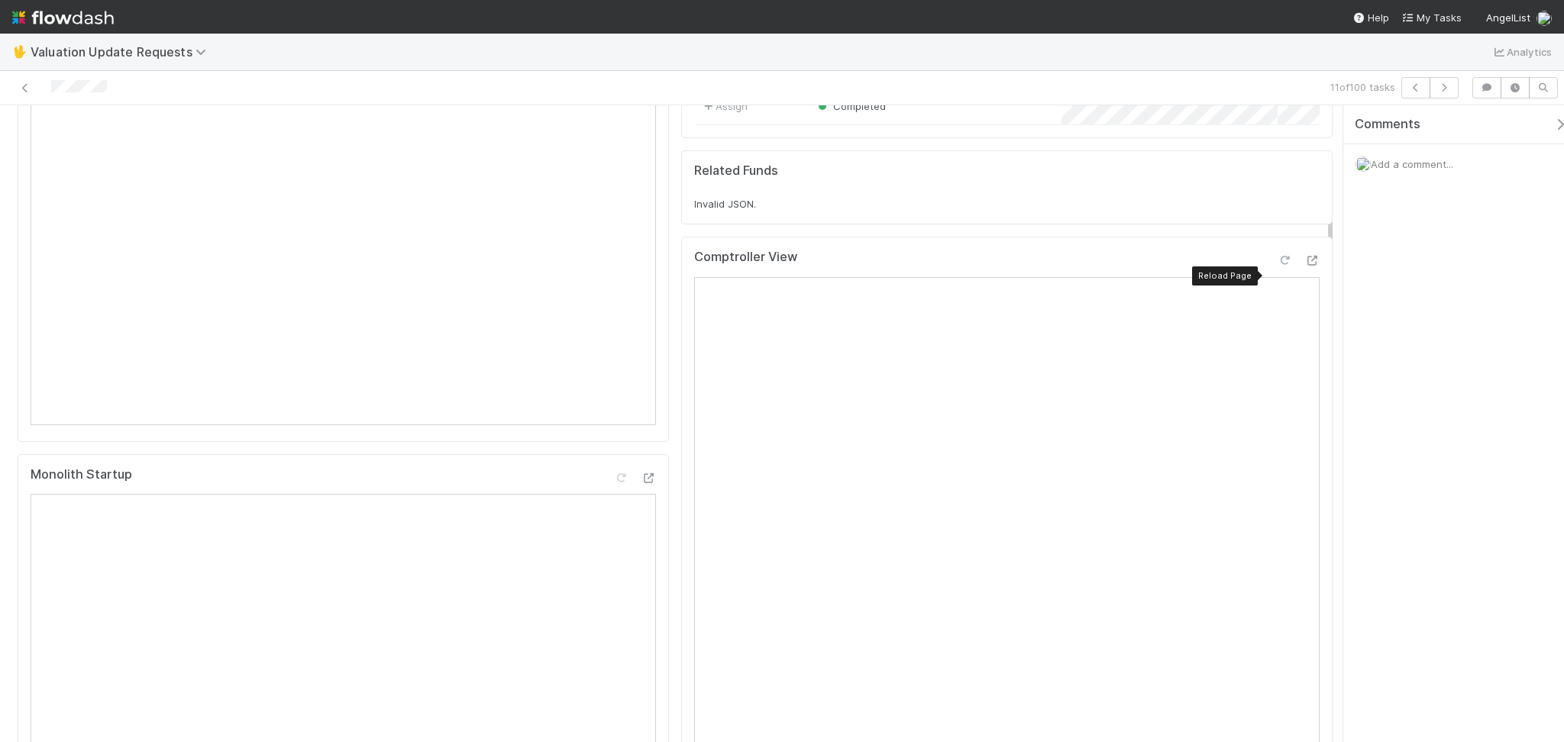
click at [1277, 266] on icon at bounding box center [1284, 261] width 15 height 10
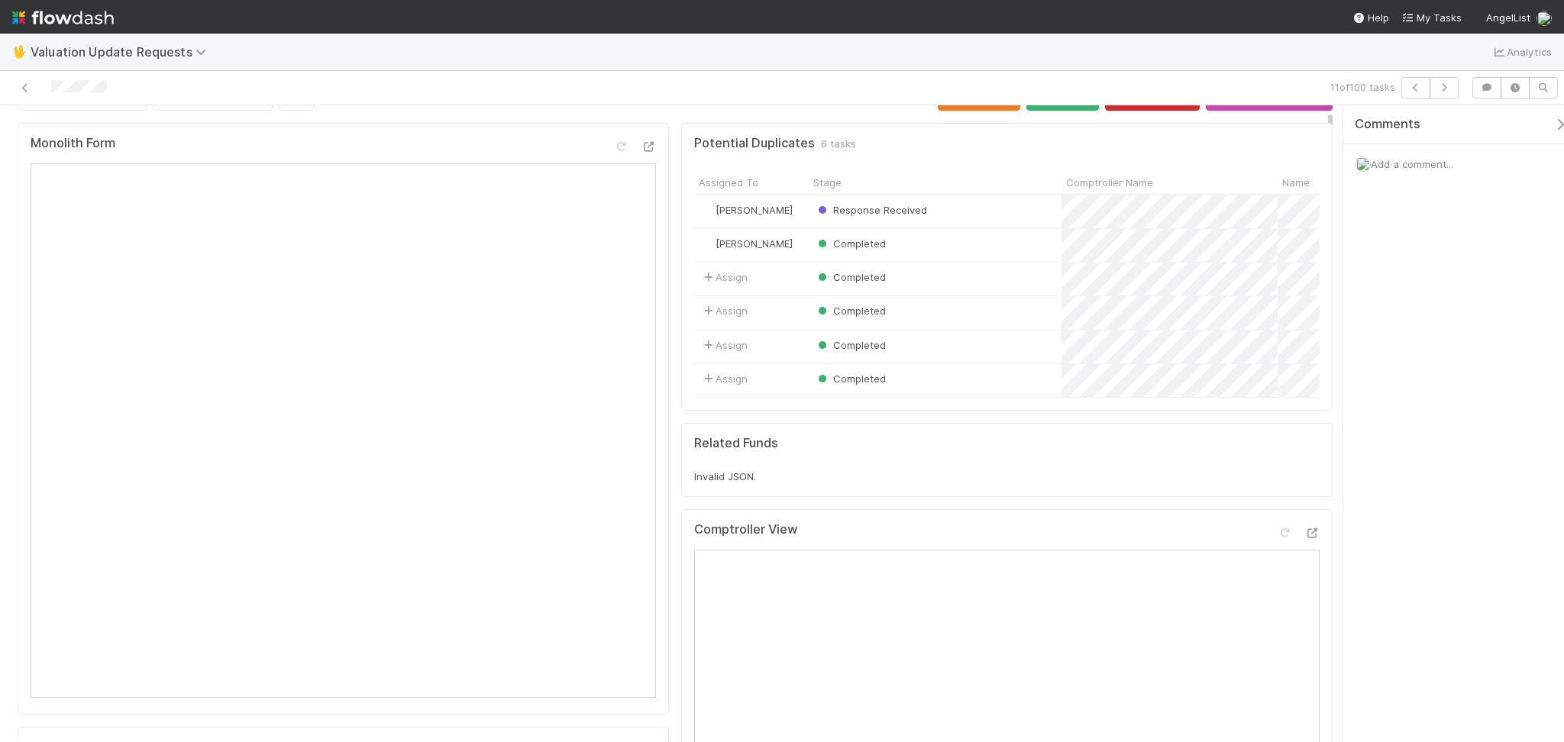
scroll to position [0, 0]
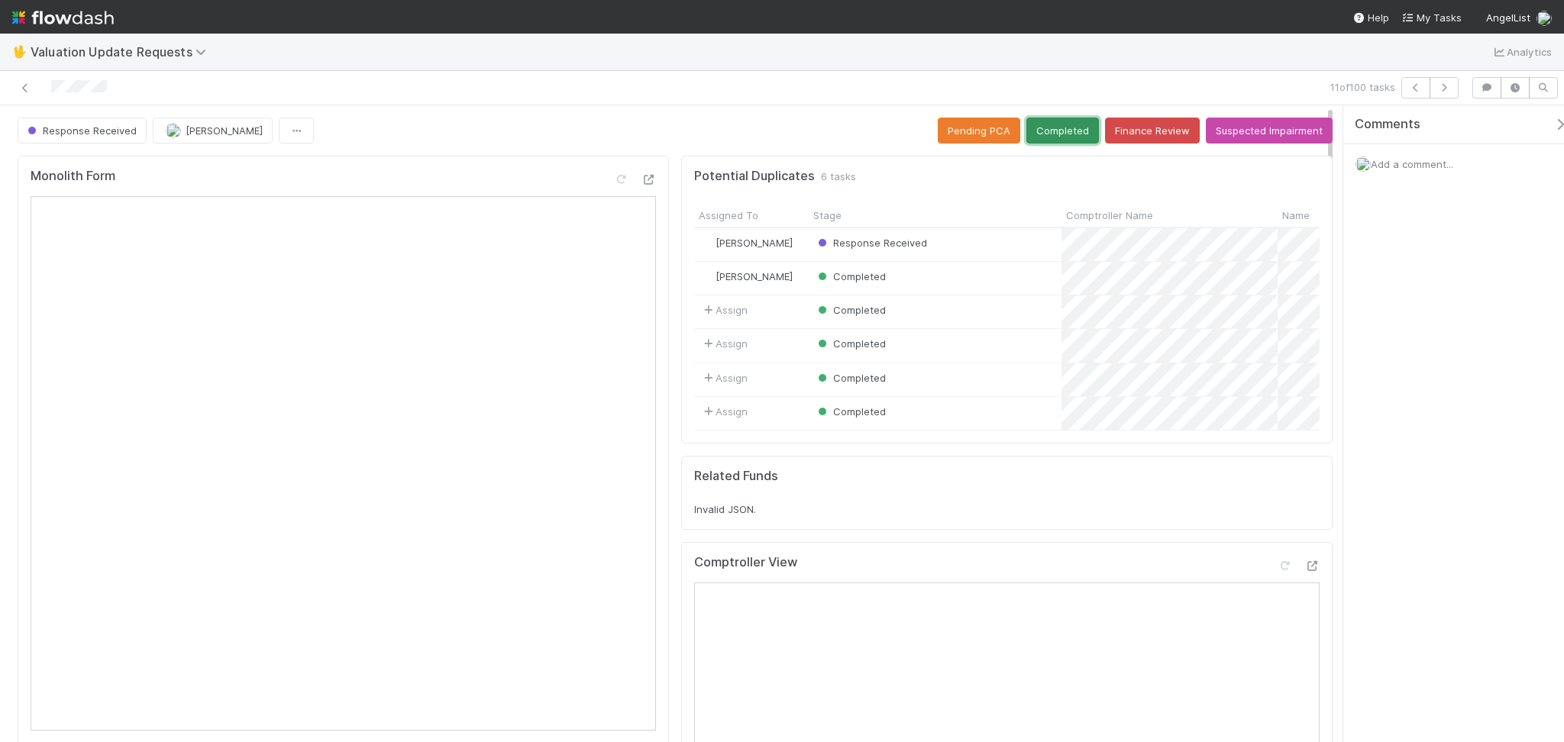
click at [1071, 127] on button "Completed" at bounding box center [1062, 131] width 73 height 26
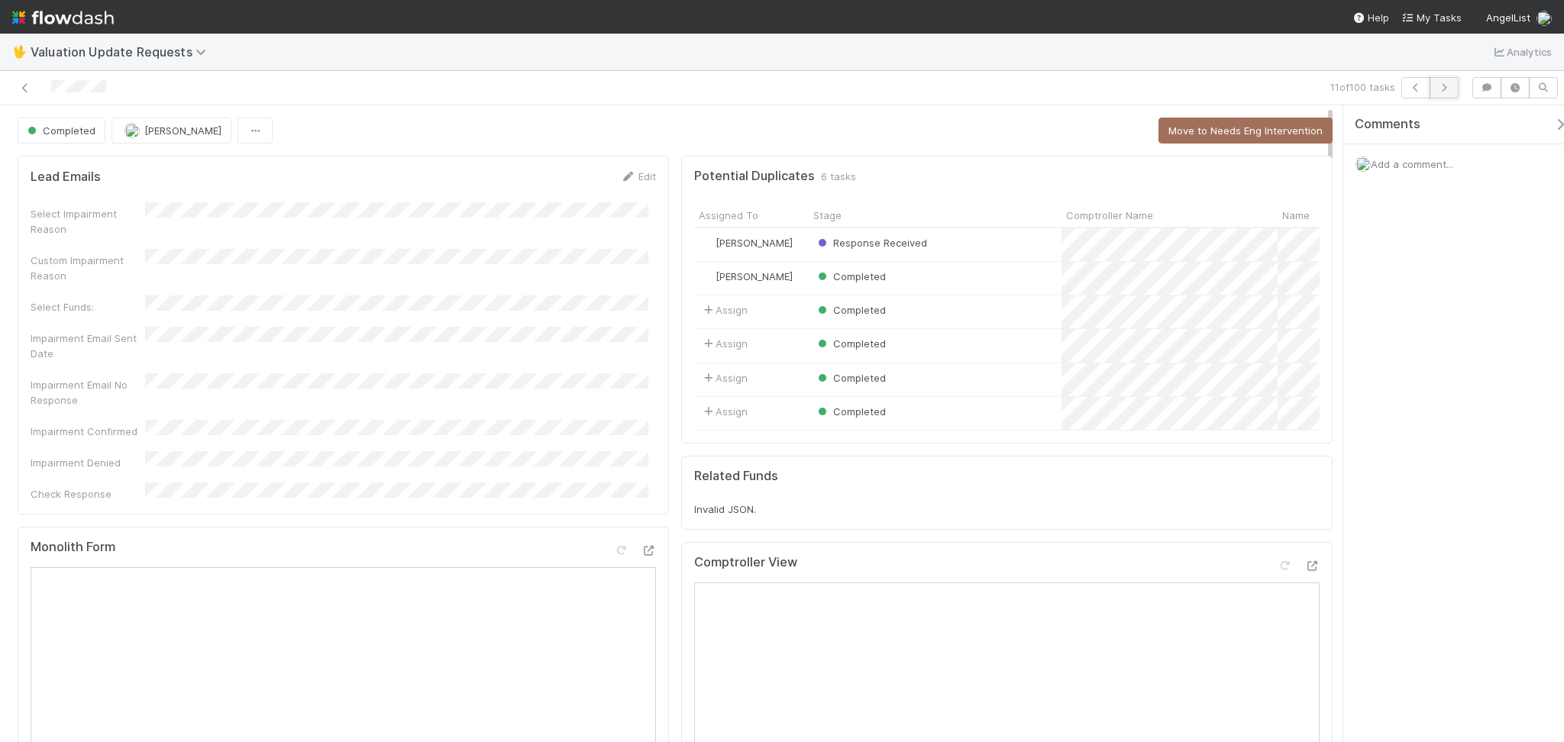
click at [1449, 89] on icon "button" at bounding box center [1443, 87] width 15 height 9
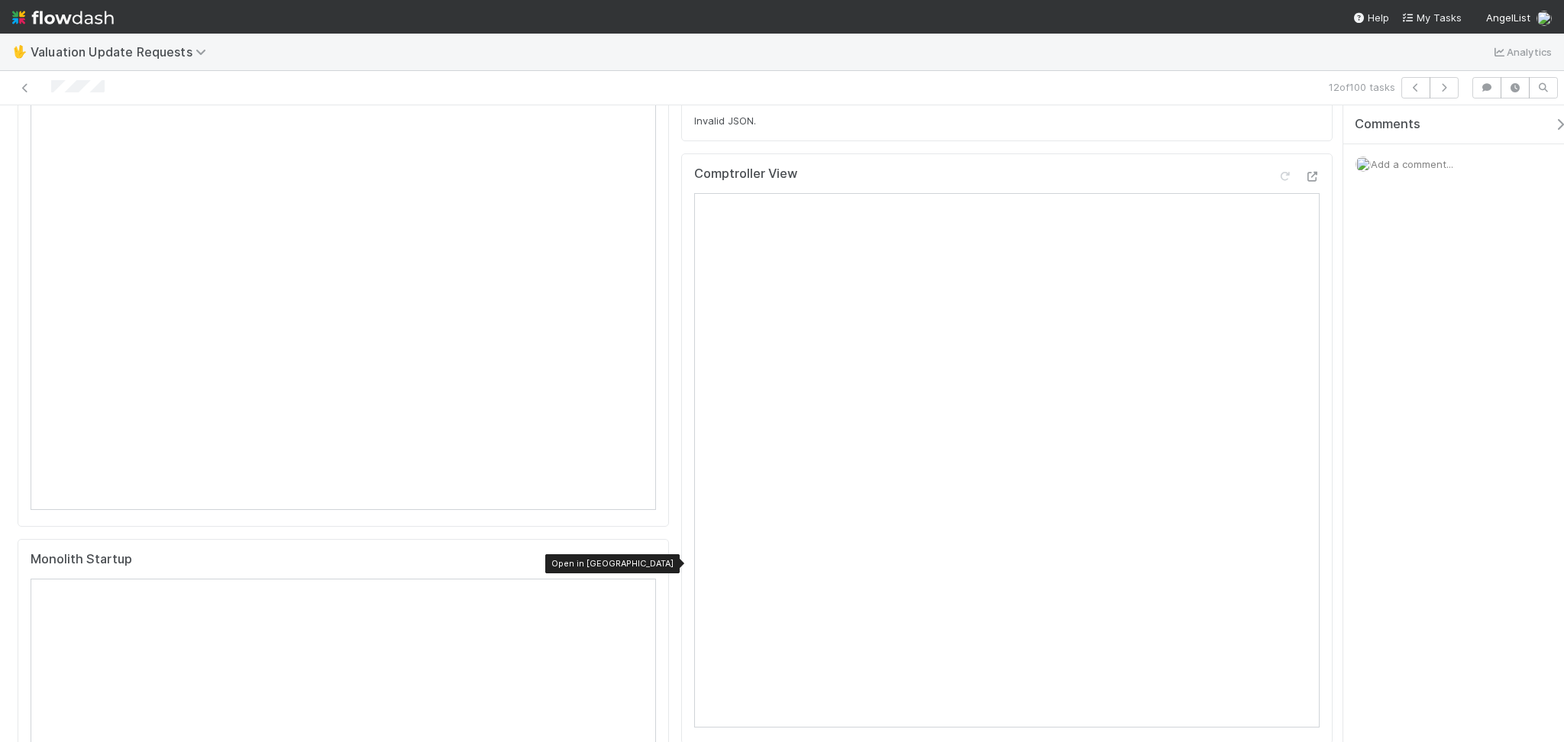
scroll to position [305, 0]
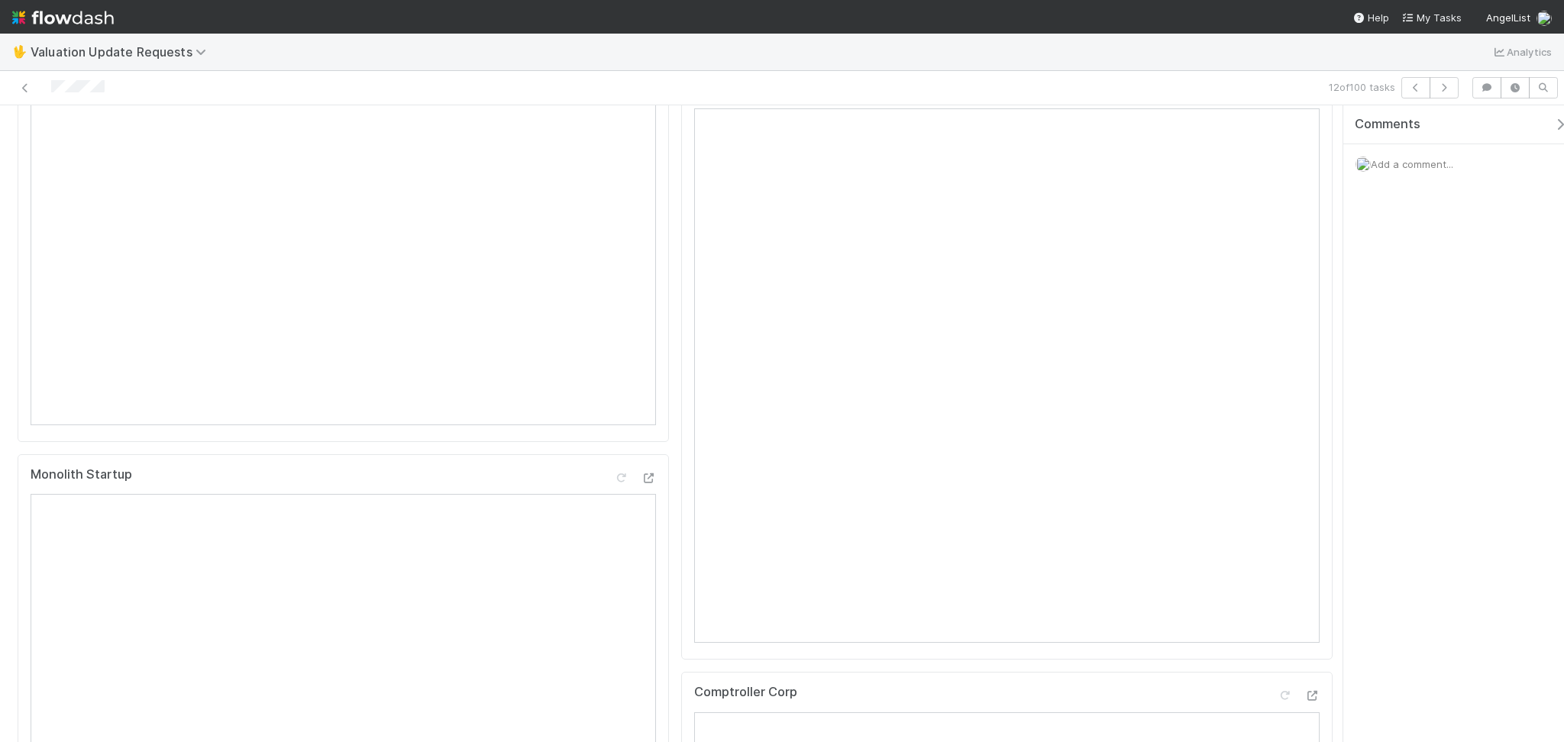
click at [958, 67] on div "🖖 Valuation Update Requests Analytics" at bounding box center [782, 52] width 1564 height 37
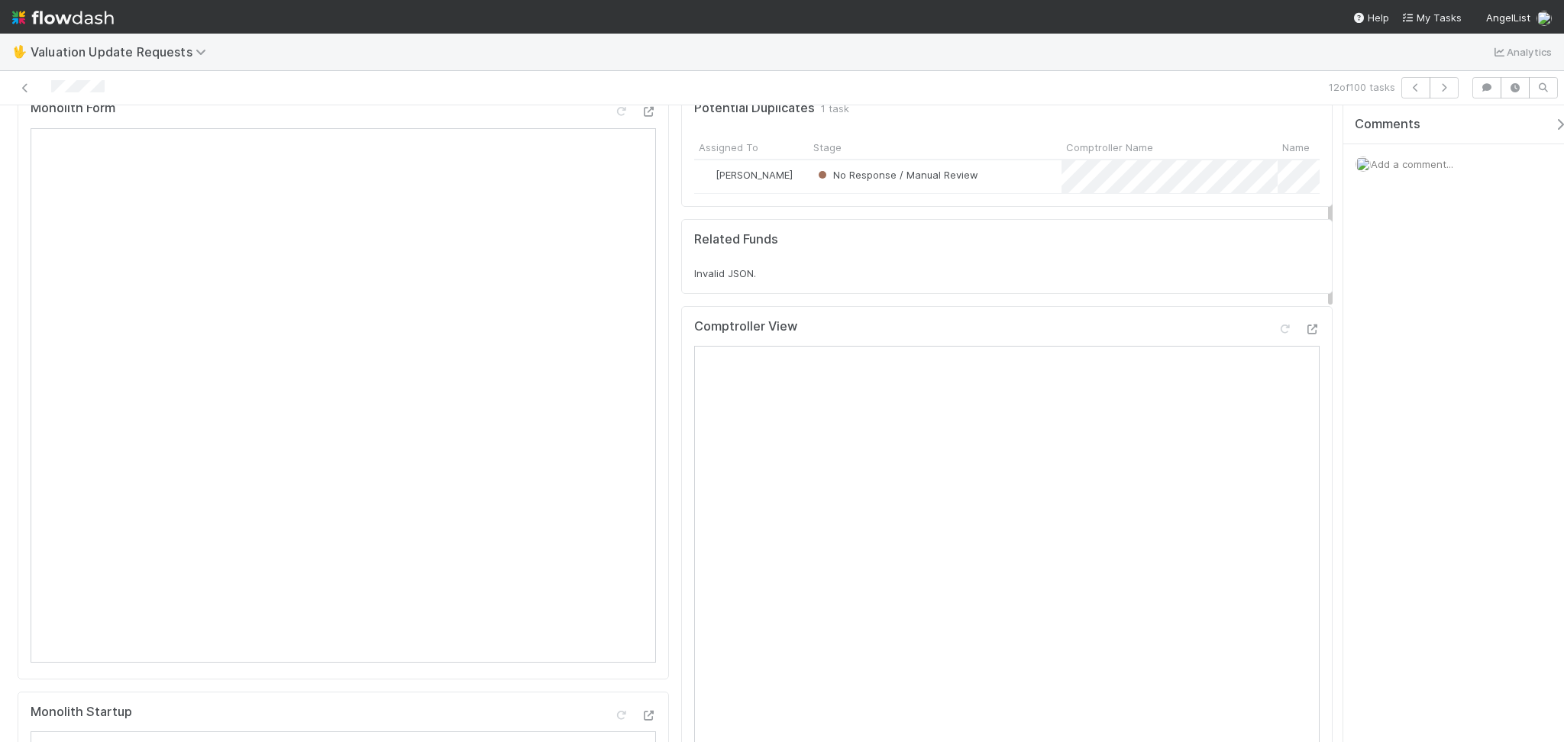
scroll to position [0, 0]
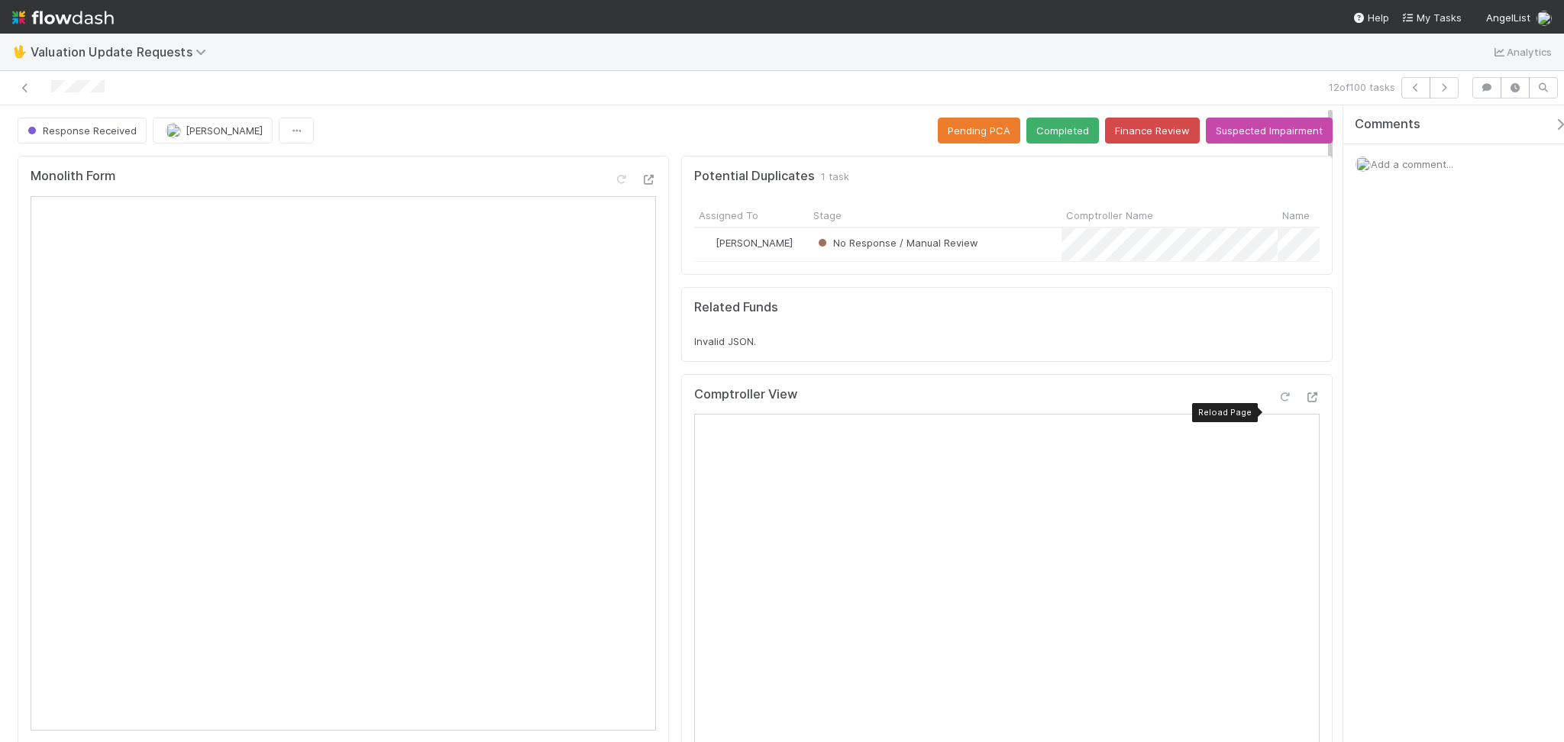
click at [1277, 405] on div at bounding box center [1284, 396] width 15 height 15
click at [1046, 123] on button "Completed" at bounding box center [1062, 131] width 73 height 26
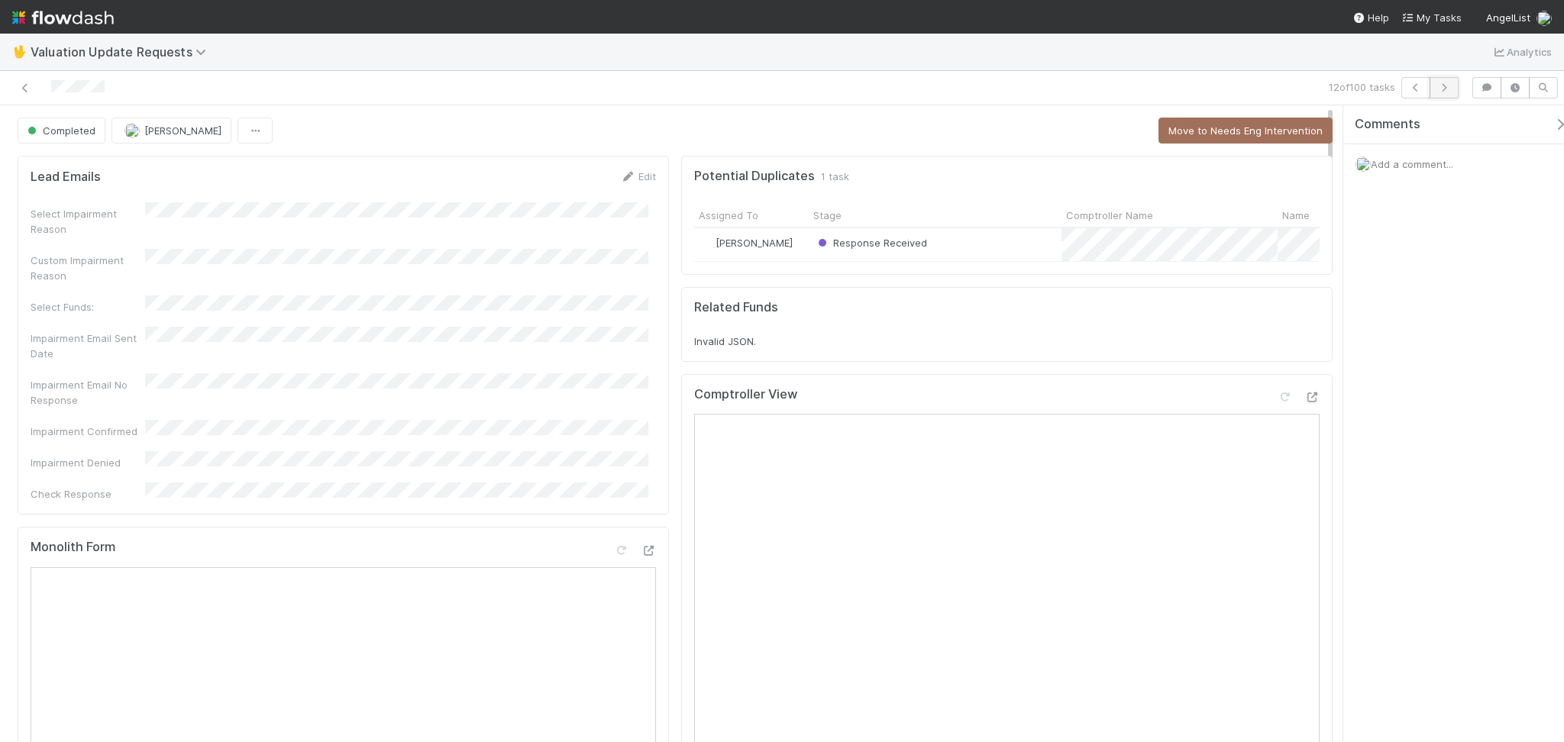
click at [1450, 82] on button "button" at bounding box center [1444, 87] width 29 height 21
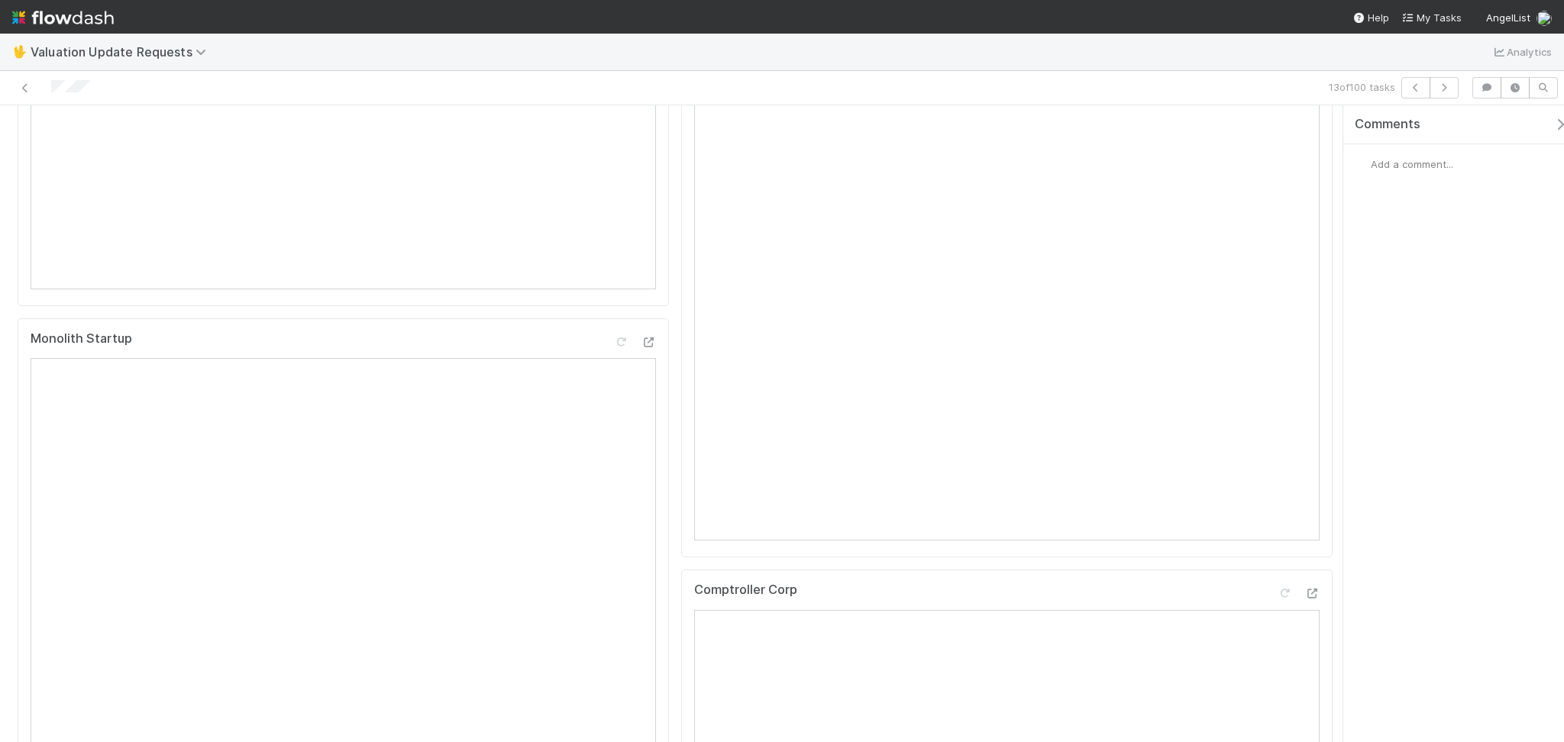
scroll to position [305, 0]
click at [1277, 133] on div at bounding box center [1284, 125] width 15 height 15
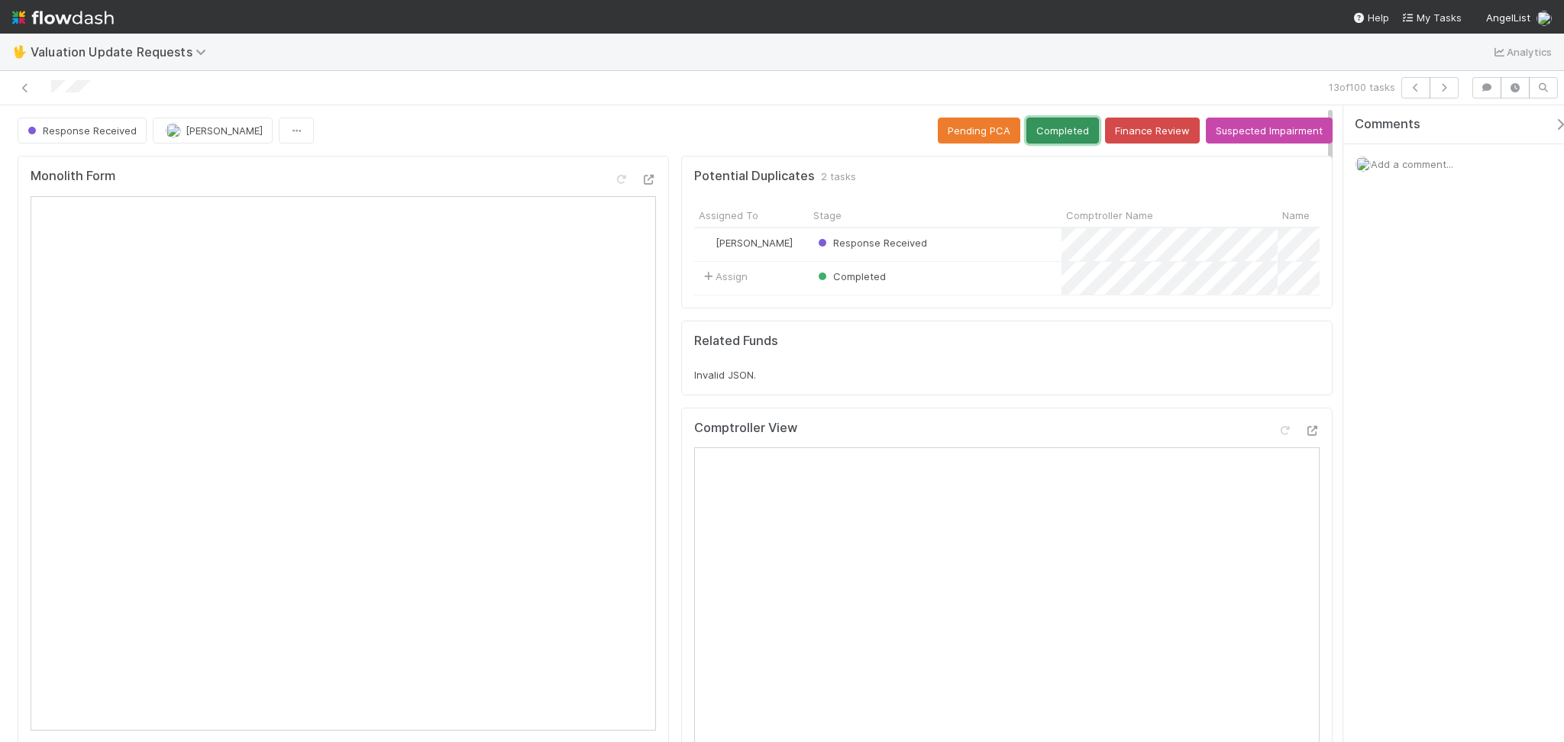
drag, startPoint x: 1049, startPoint y: 128, endPoint x: 1003, endPoint y: 160, distance: 56.6
click at [1049, 127] on button "Completed" at bounding box center [1062, 131] width 73 height 26
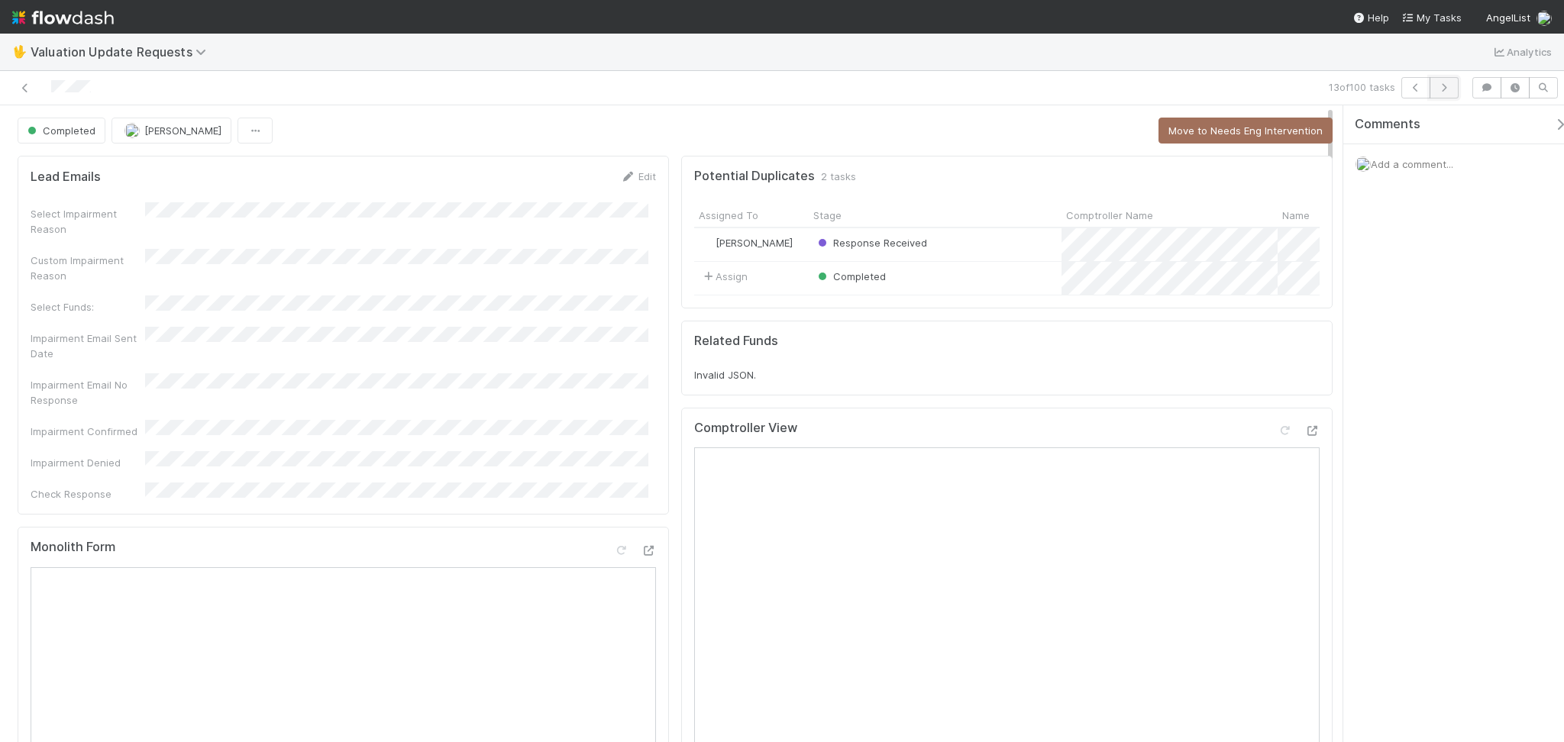
click at [1430, 88] on button "button" at bounding box center [1444, 87] width 29 height 21
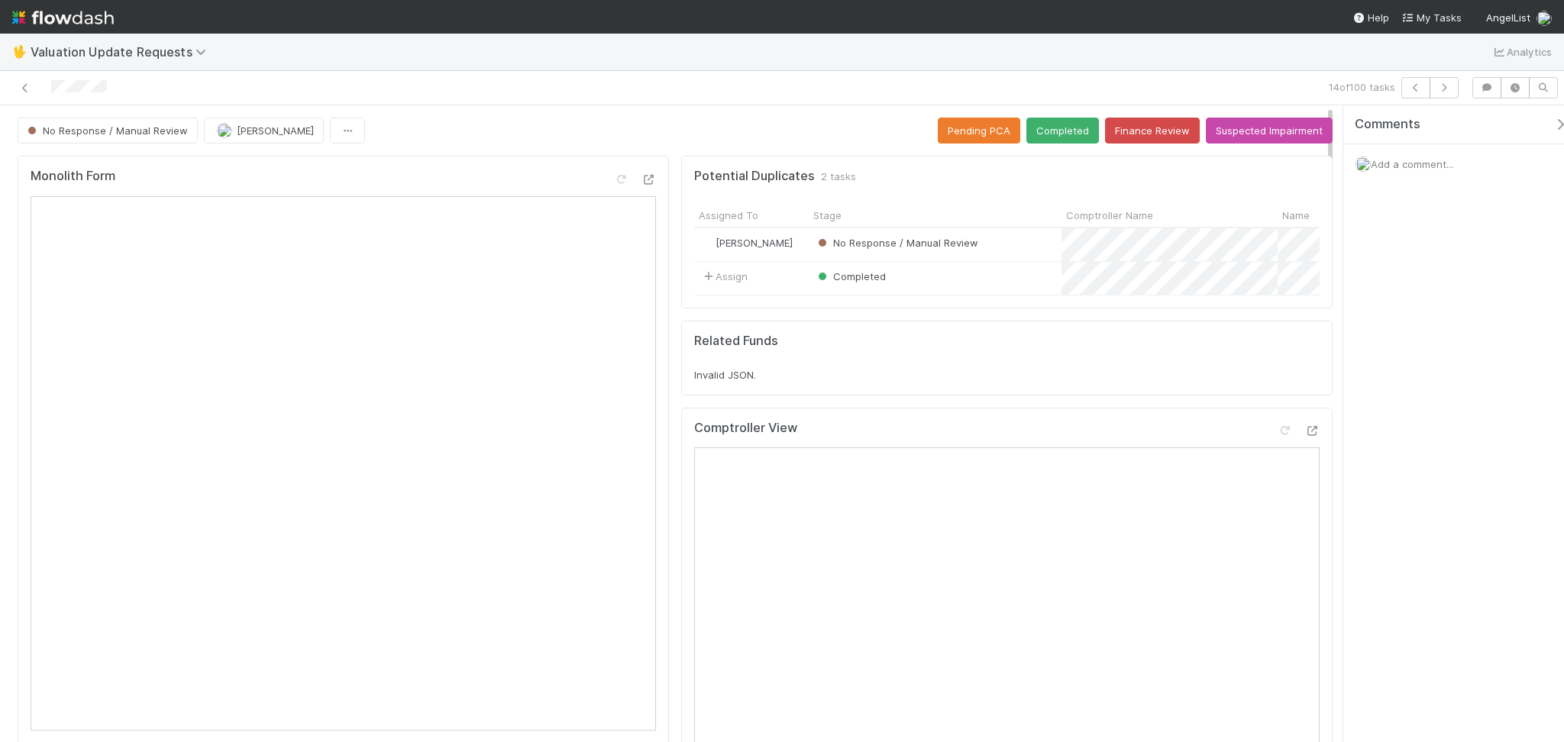
drag, startPoint x: 1468, startPoint y: 414, endPoint x: 1358, endPoint y: 415, distance: 110.0
click at [1468, 414] on div "Comments Add a comment..." at bounding box center [1453, 423] width 221 height 637
click at [1145, 125] on button "Finance Review" at bounding box center [1152, 131] width 95 height 26
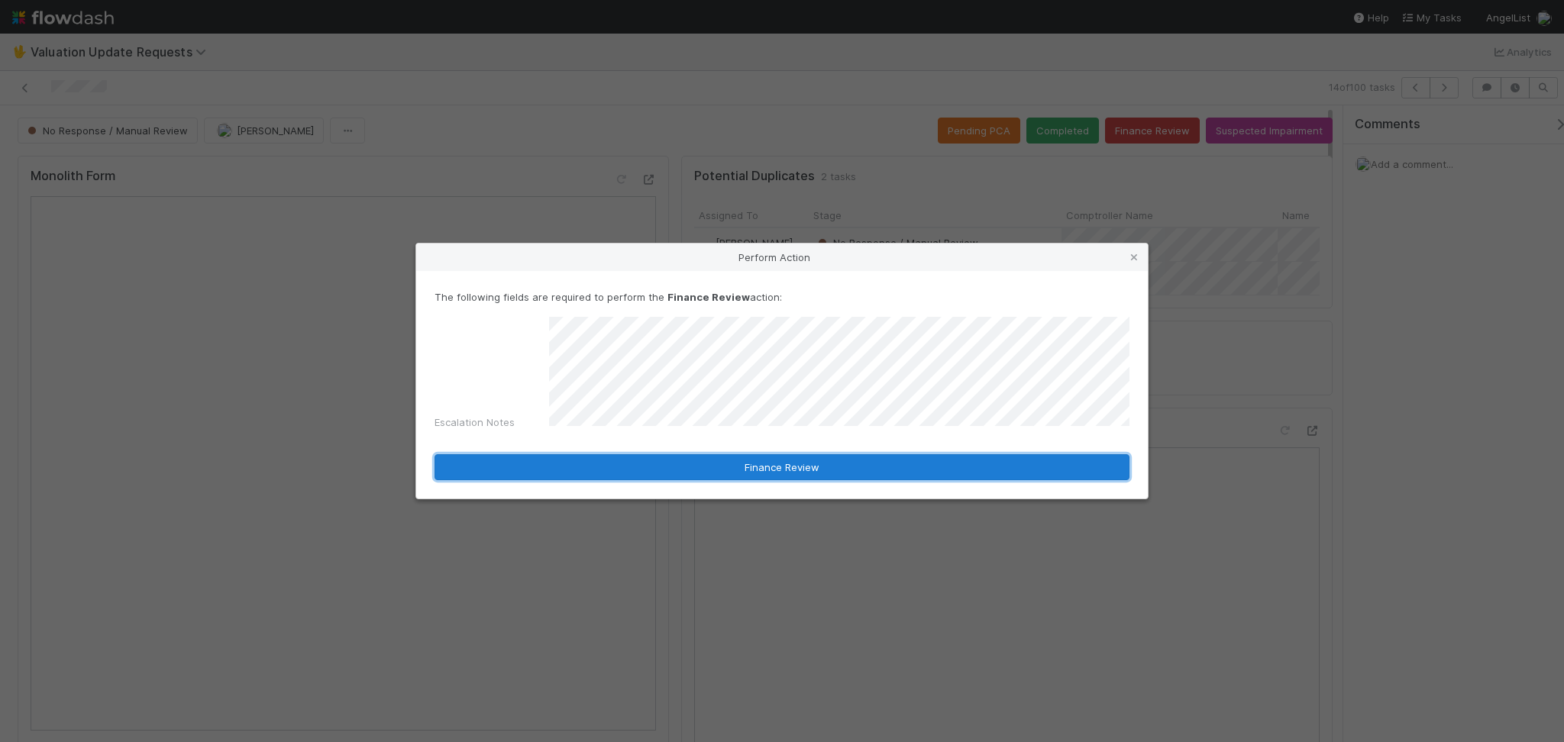
click at [912, 462] on button "Finance Review" at bounding box center [782, 467] width 695 height 26
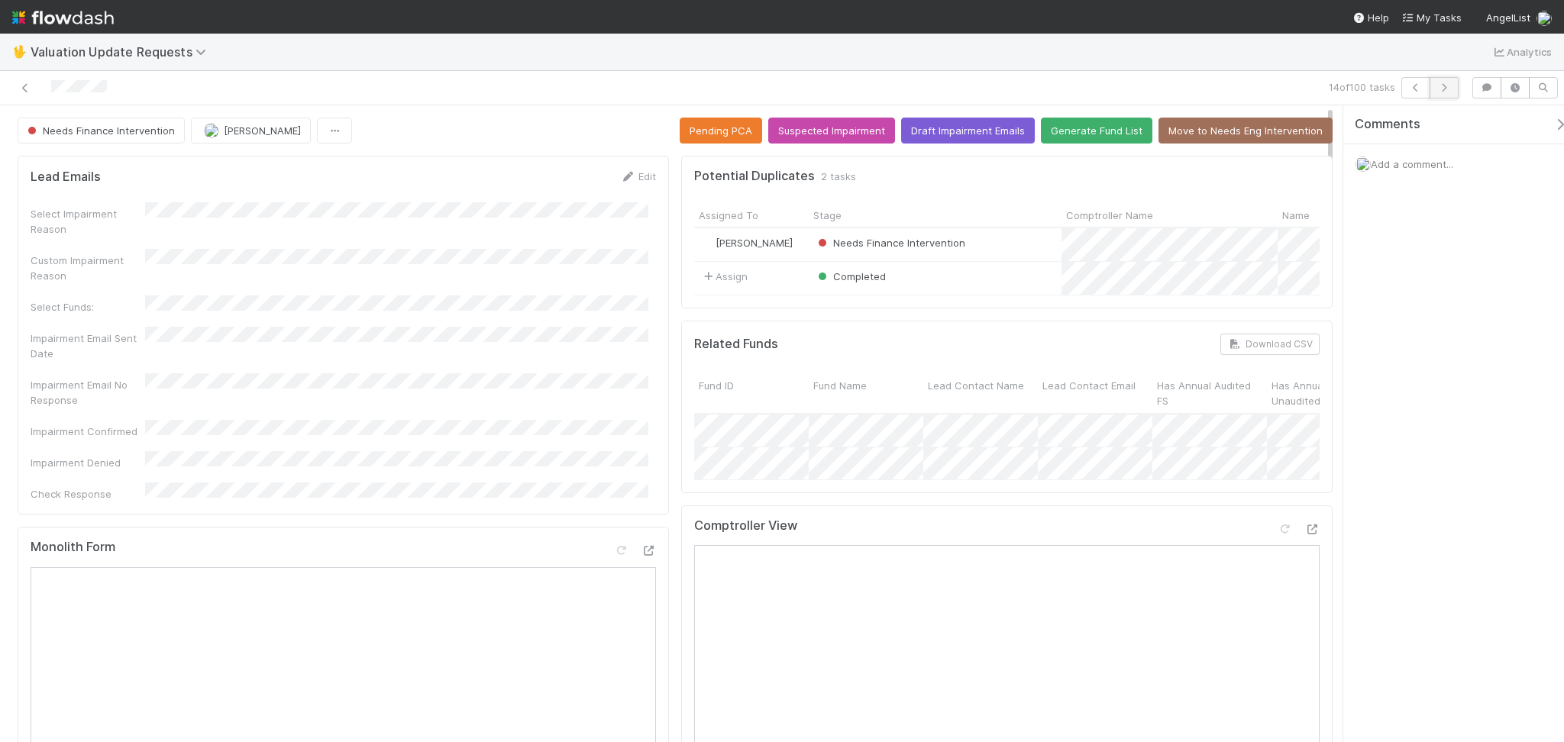
click at [1450, 89] on icon "button" at bounding box center [1443, 87] width 15 height 9
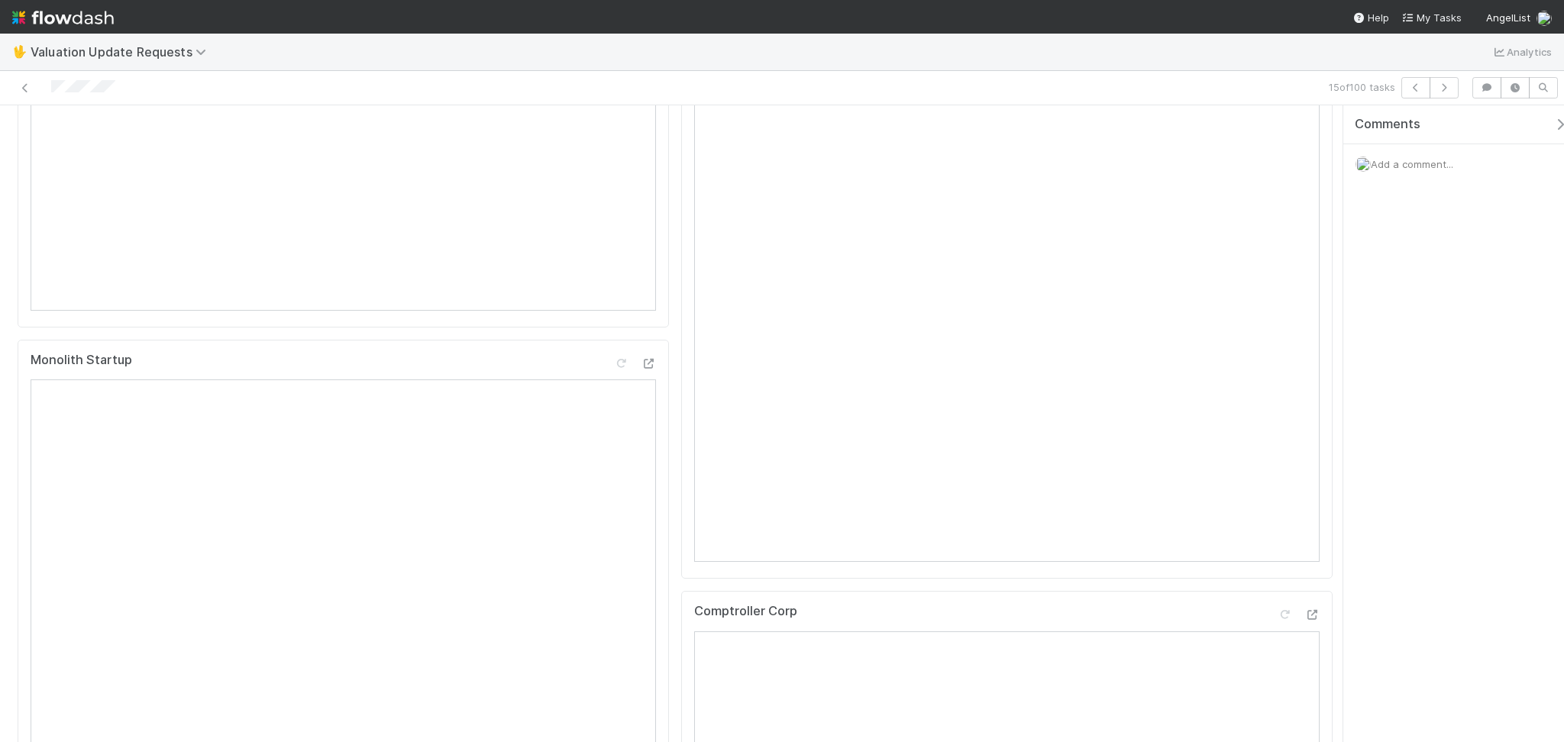
scroll to position [535, 0]
click at [1442, 86] on icon "button" at bounding box center [1443, 87] width 15 height 9
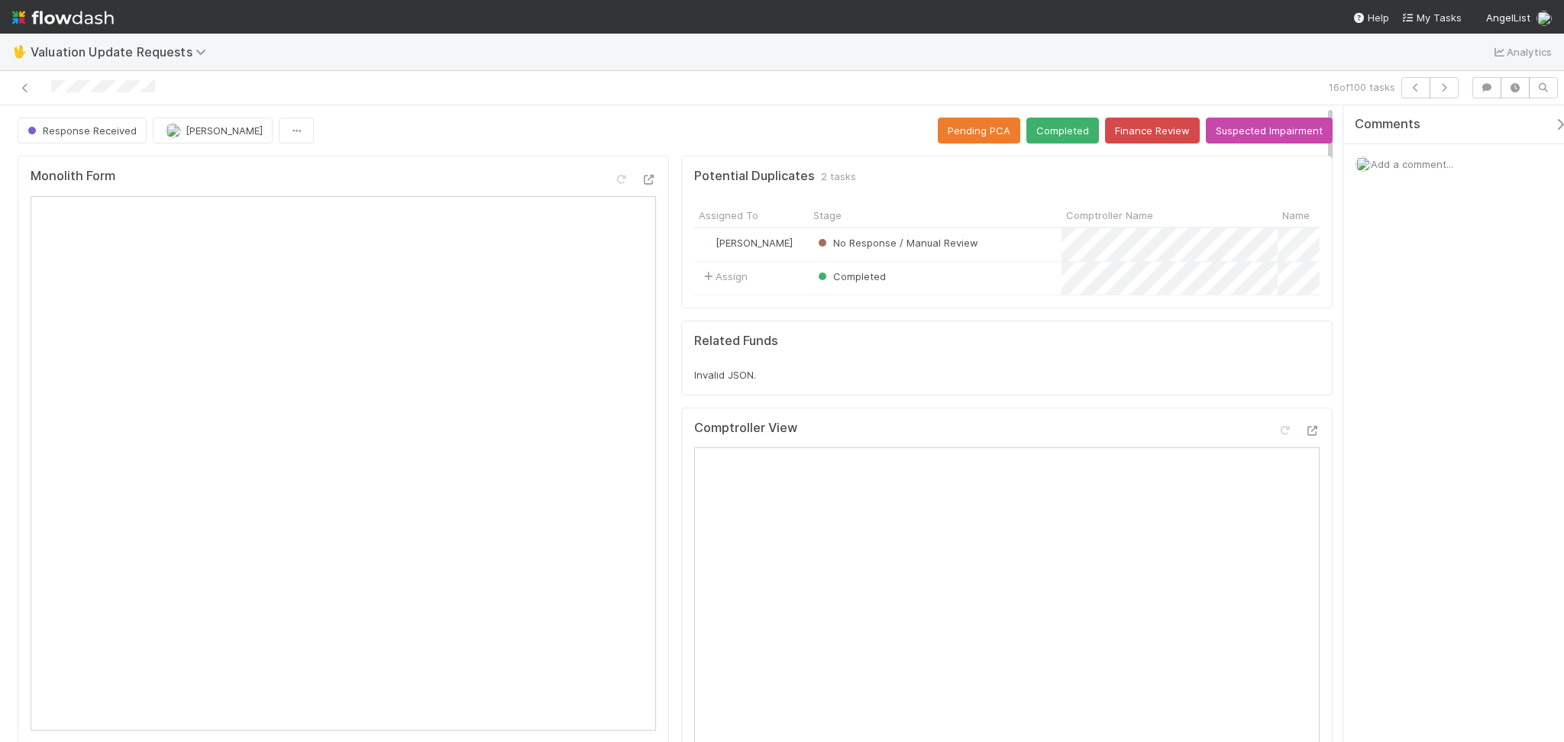
click at [1265, 435] on div "Comptroller View" at bounding box center [1006, 434] width 625 height 27
click at [1277, 438] on div at bounding box center [1284, 430] width 15 height 15
click at [1052, 137] on button "Completed" at bounding box center [1062, 131] width 73 height 26
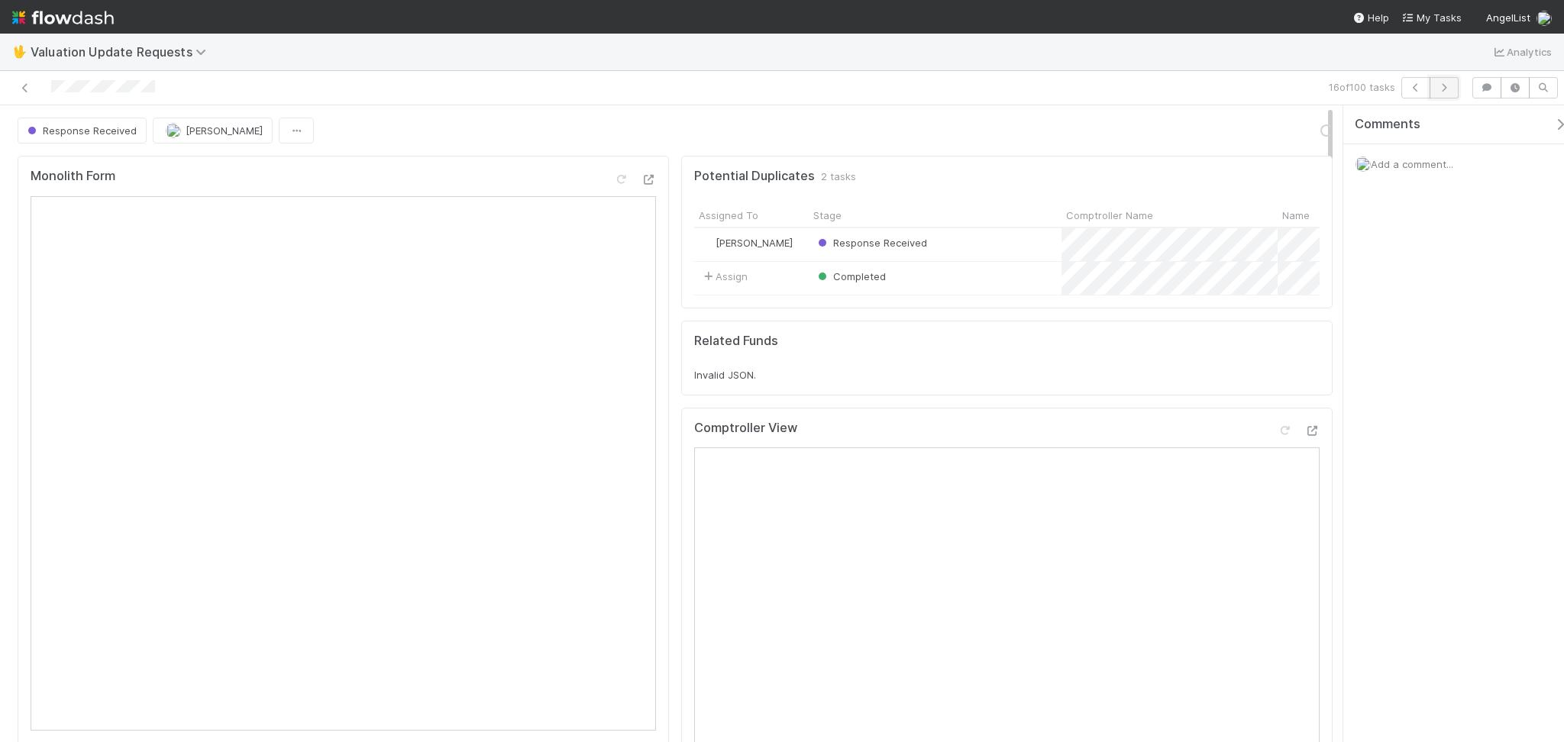
click at [1449, 82] on button "button" at bounding box center [1444, 87] width 29 height 21
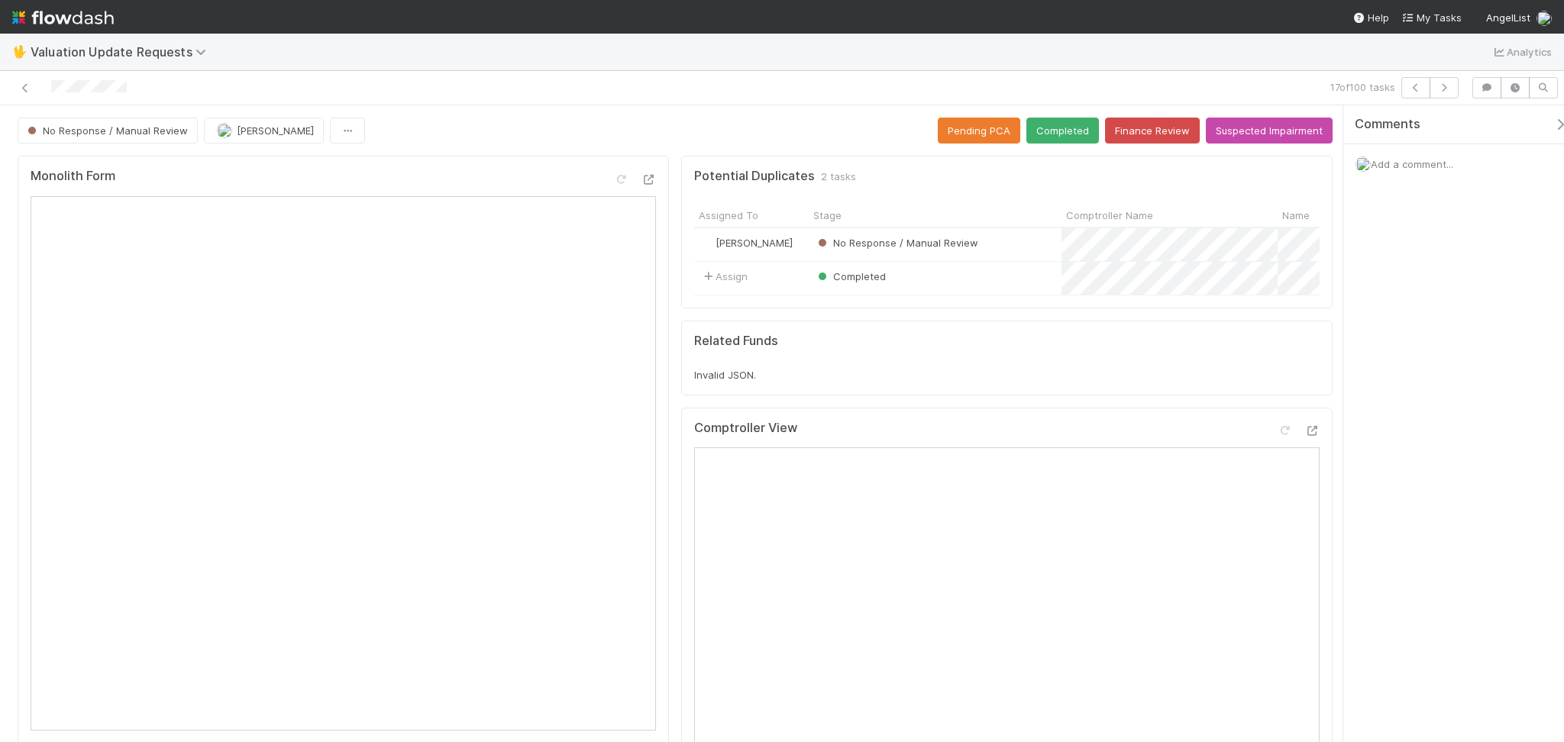
scroll to position [407, 0]
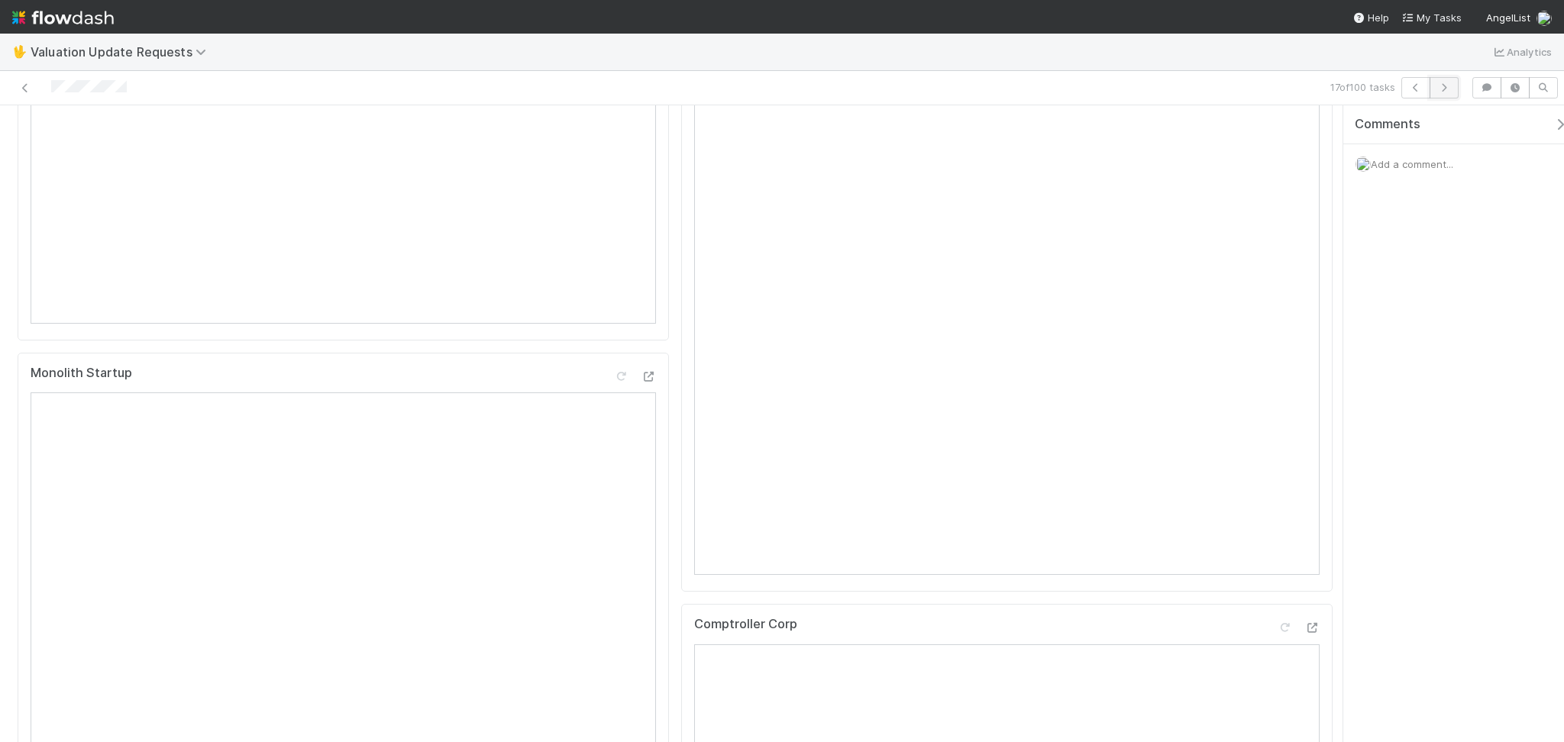
click at [1455, 92] on button "button" at bounding box center [1444, 87] width 29 height 21
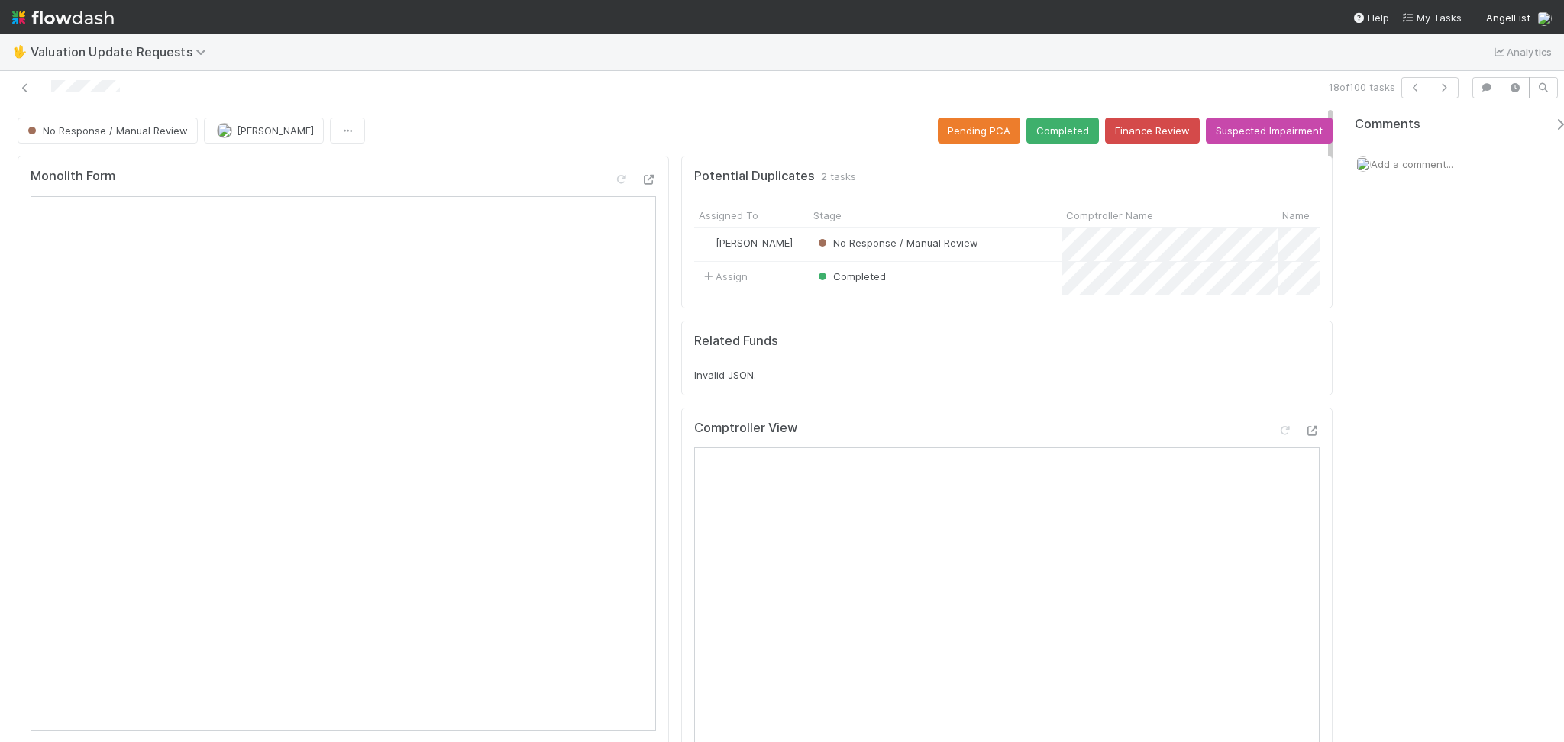
scroll to position [407, 0]
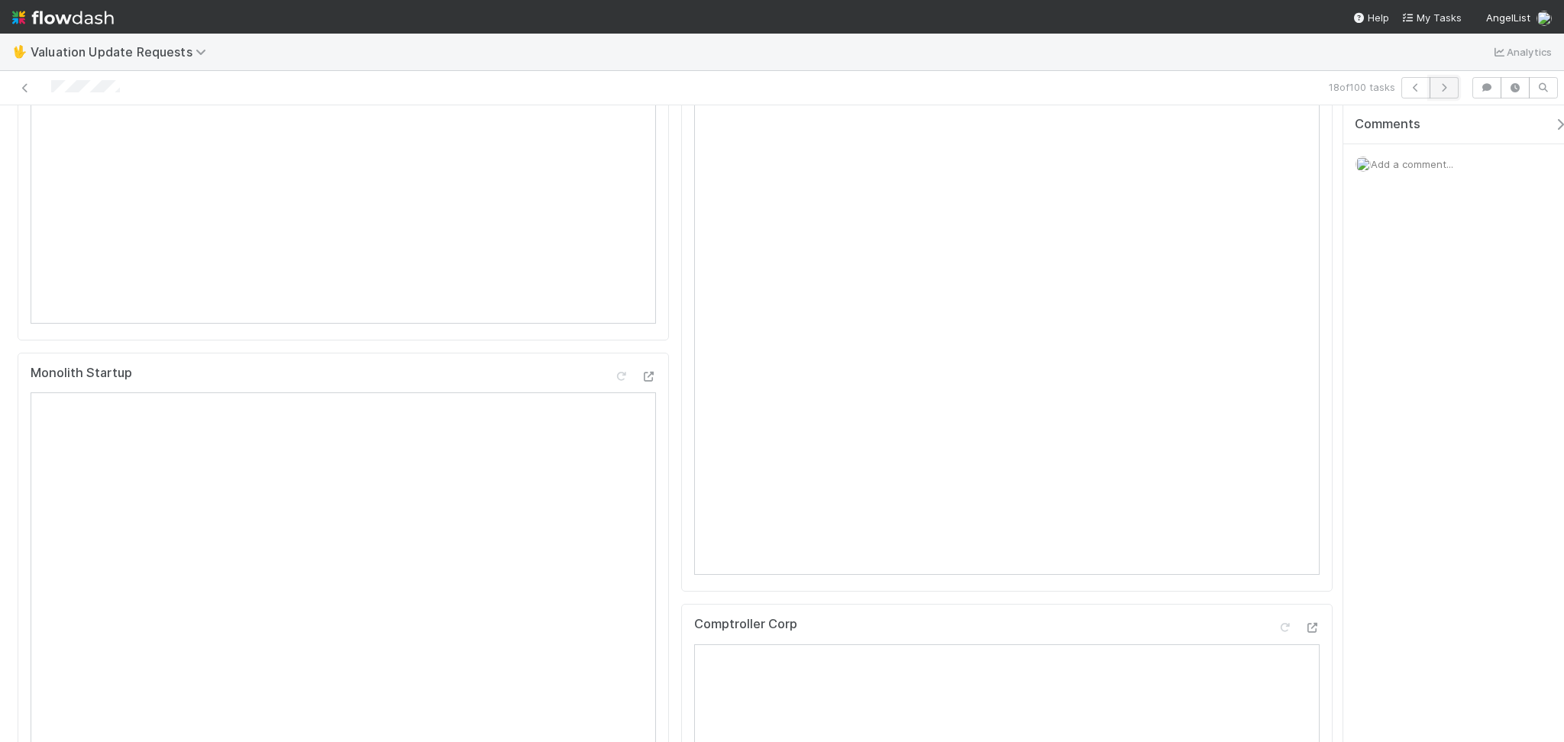
click at [1447, 87] on icon "button" at bounding box center [1443, 87] width 15 height 9
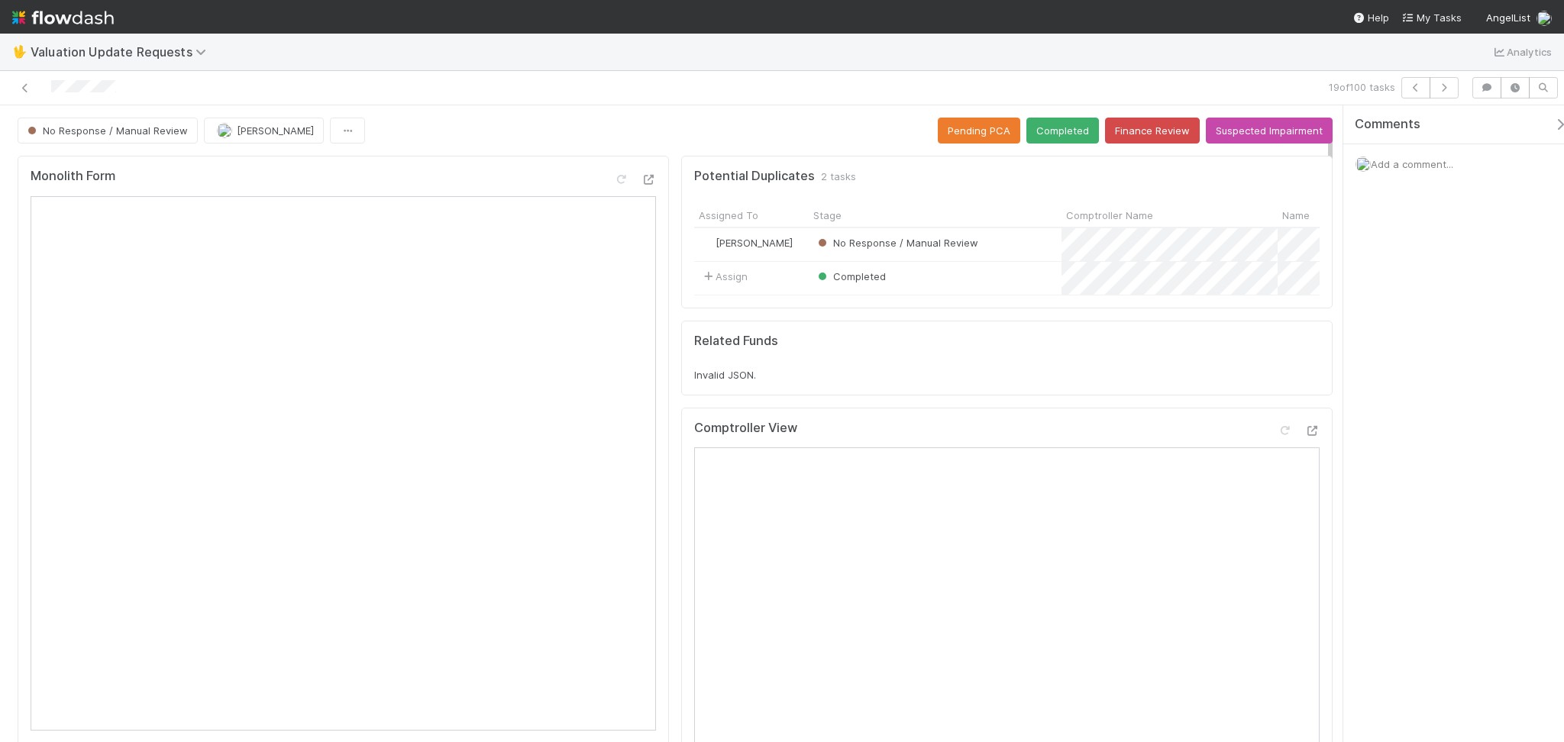
scroll to position [305, 0]
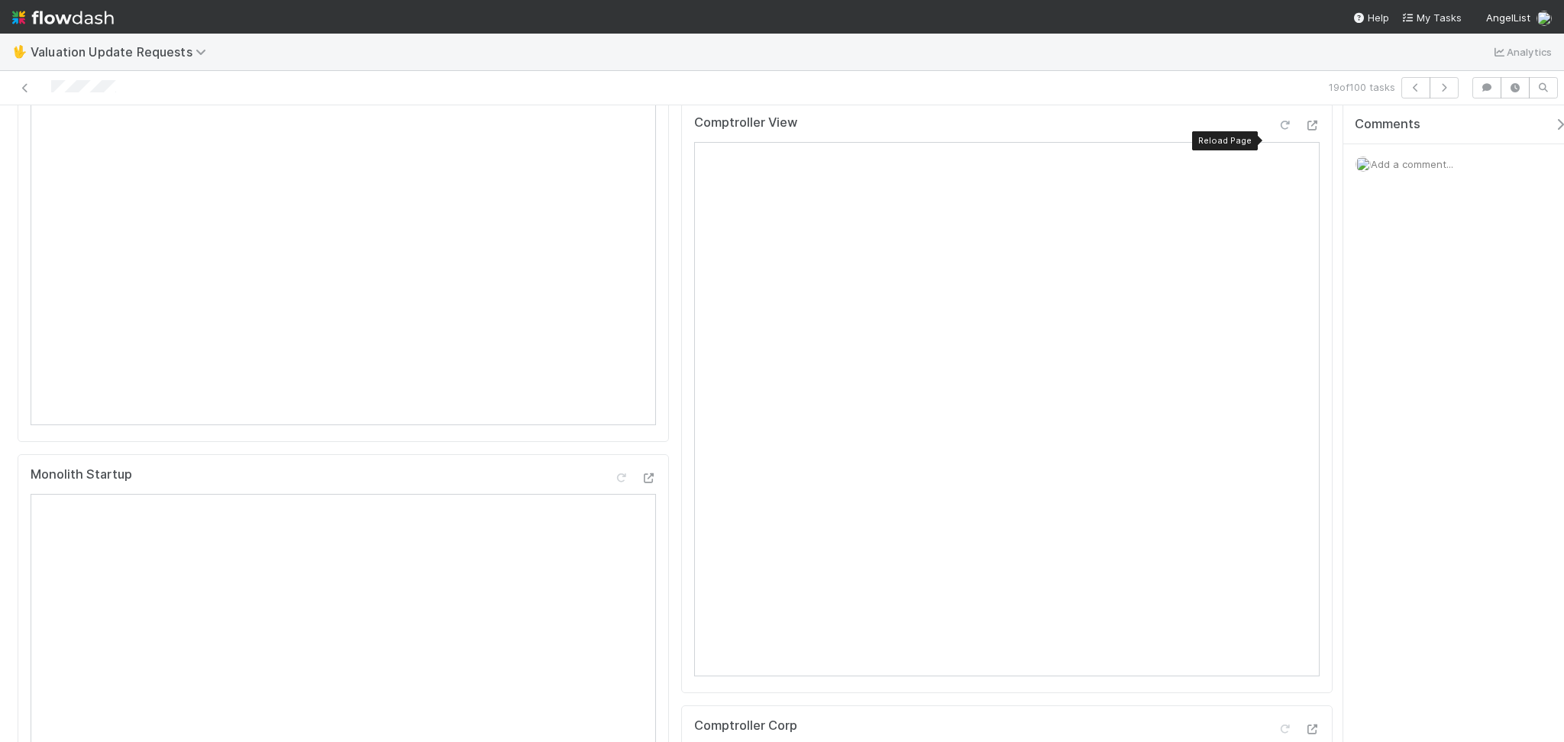
click at [1277, 131] on icon at bounding box center [1284, 126] width 15 height 10
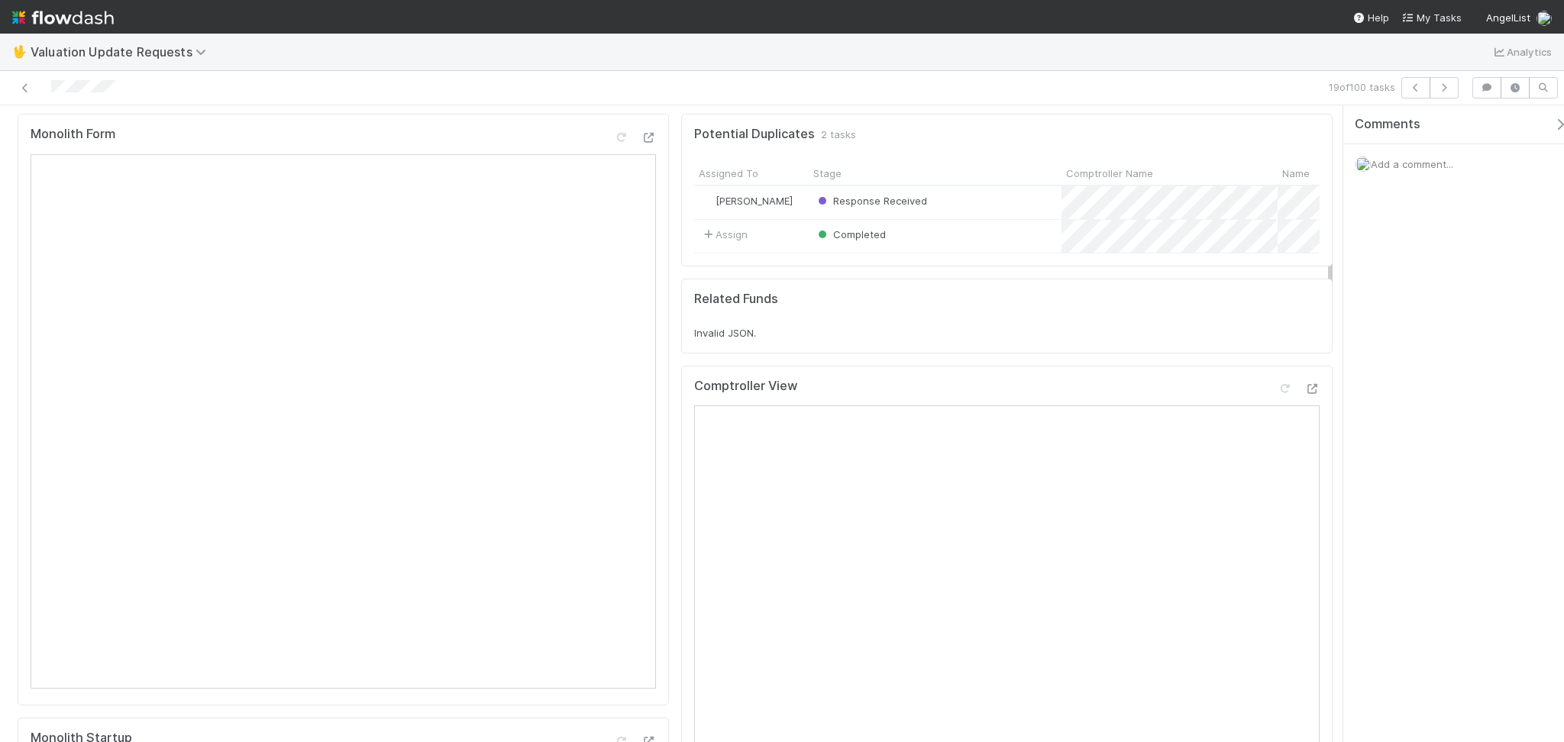
scroll to position [0, 0]
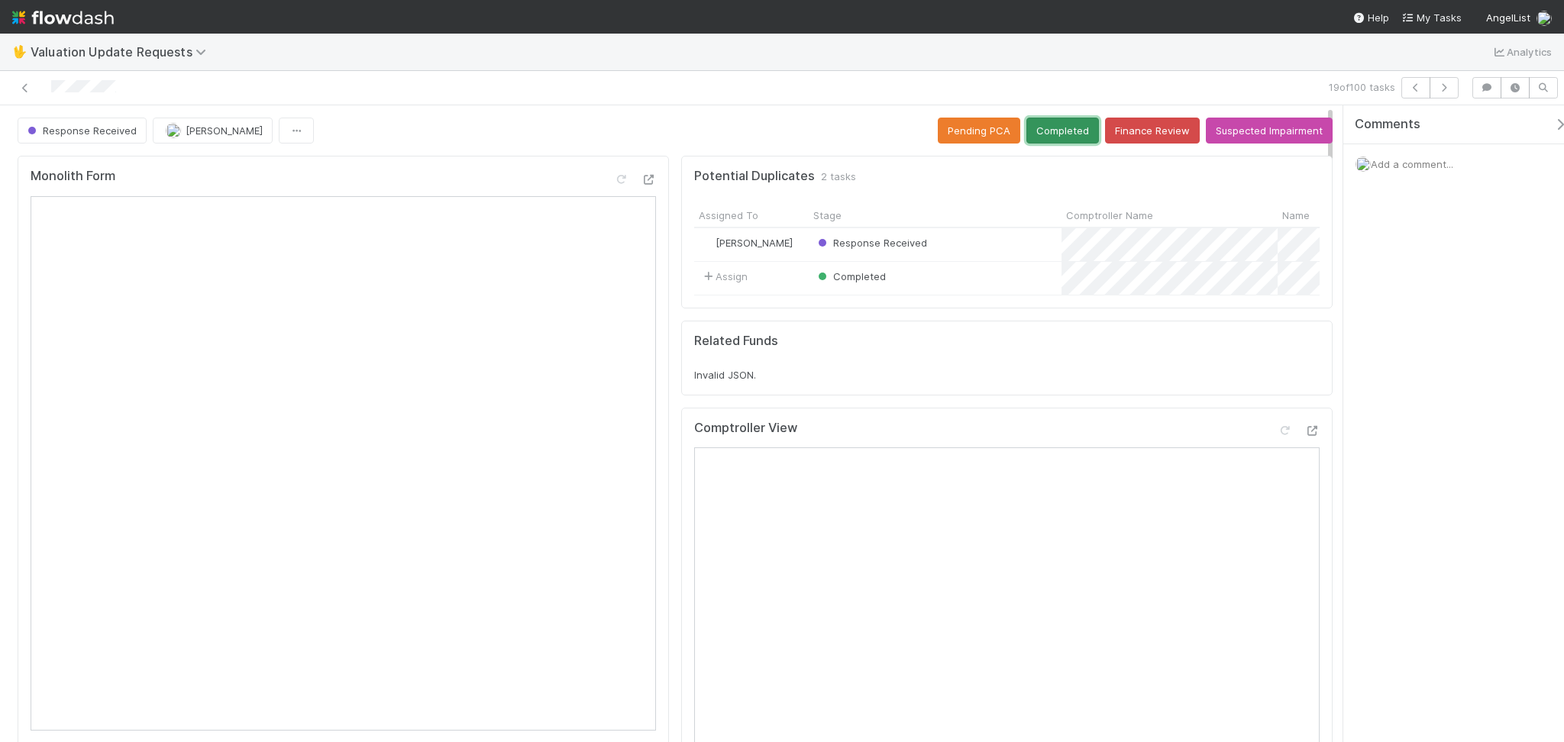
click at [1064, 123] on button "Completed" at bounding box center [1062, 131] width 73 height 26
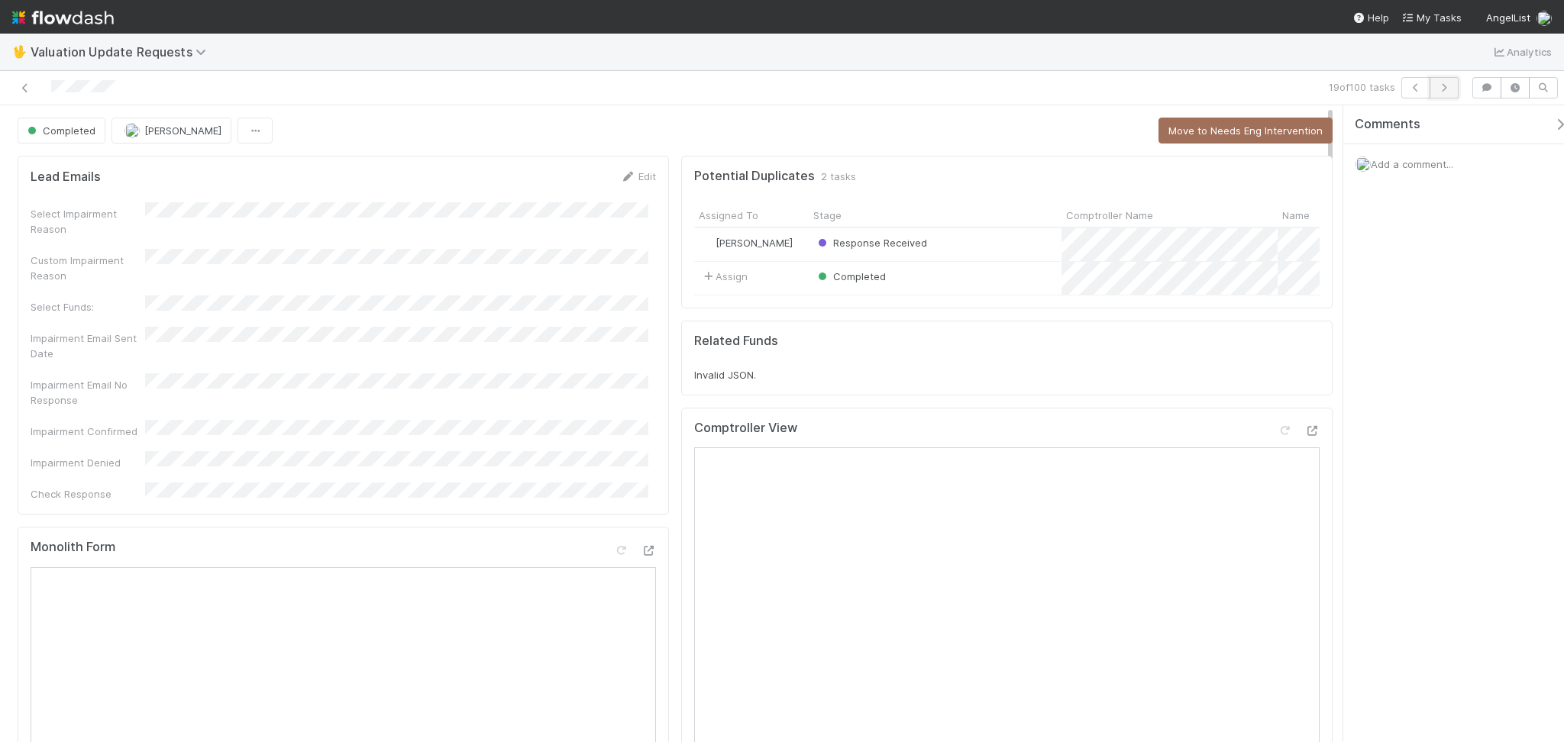
click at [1440, 82] on button "button" at bounding box center [1444, 87] width 29 height 21
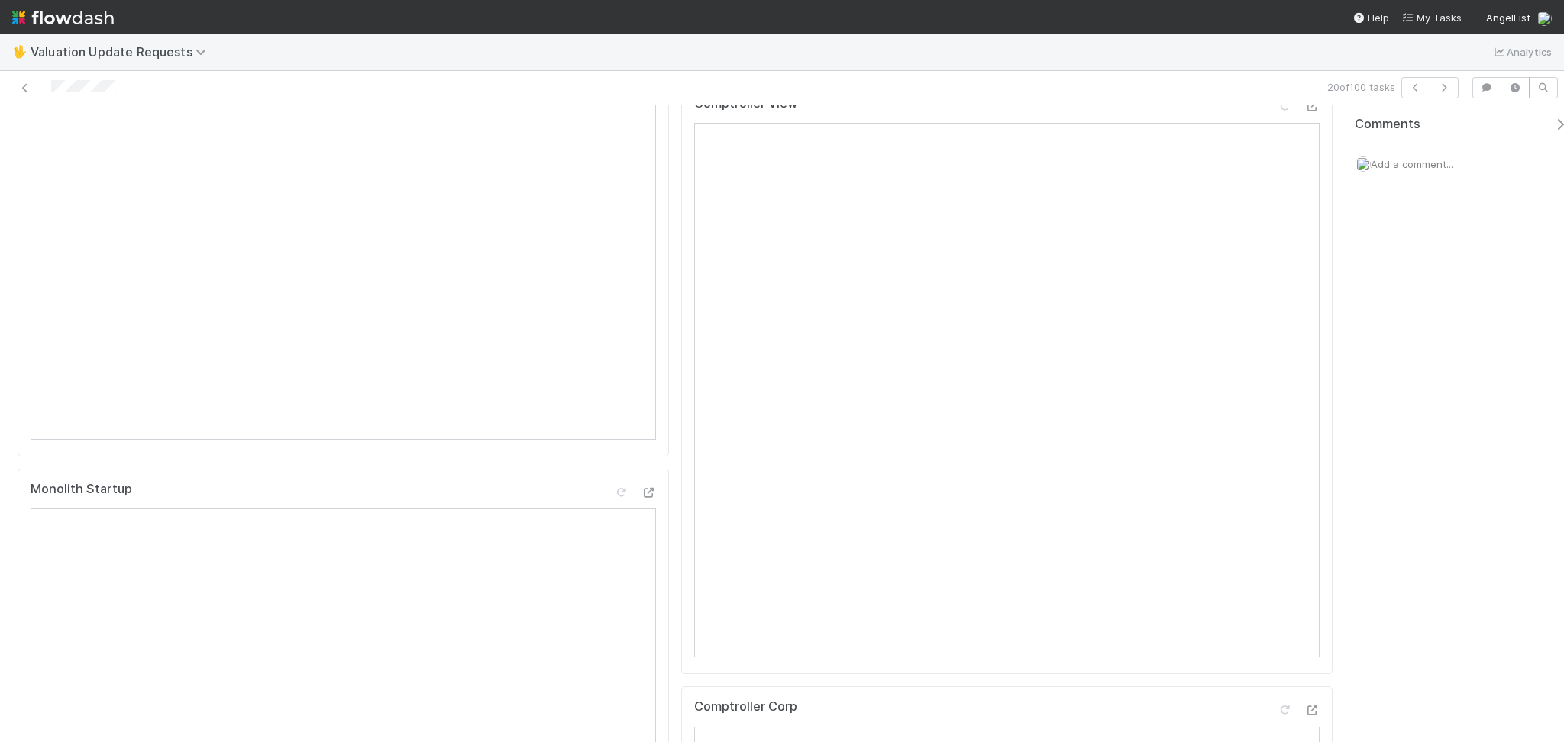
scroll to position [407, 0]
click at [1448, 78] on button "button" at bounding box center [1444, 87] width 29 height 21
click at [1449, 84] on icon "button" at bounding box center [1443, 87] width 15 height 9
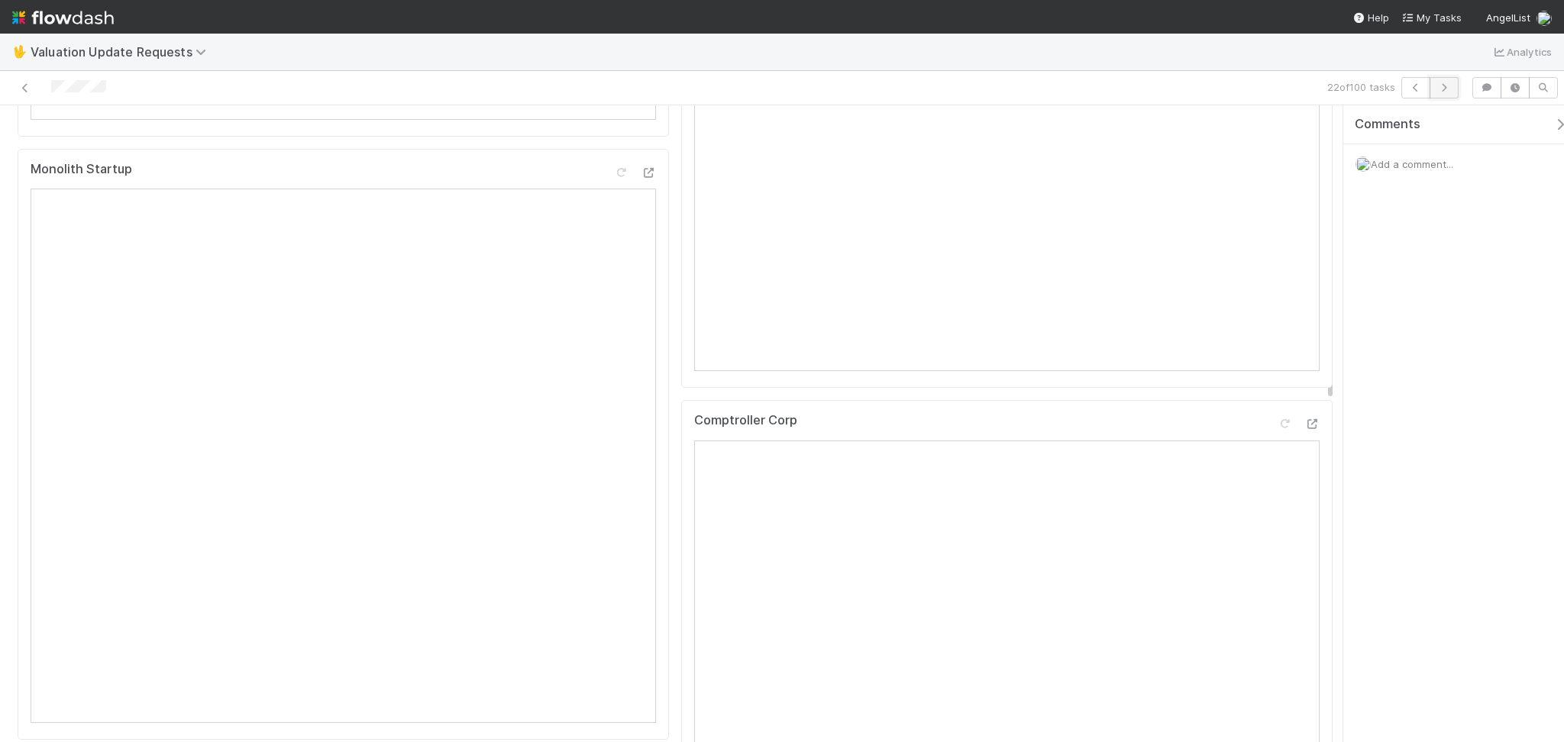
click at [1450, 87] on icon "button" at bounding box center [1443, 87] width 15 height 9
click at [1277, 233] on icon at bounding box center [1284, 228] width 15 height 10
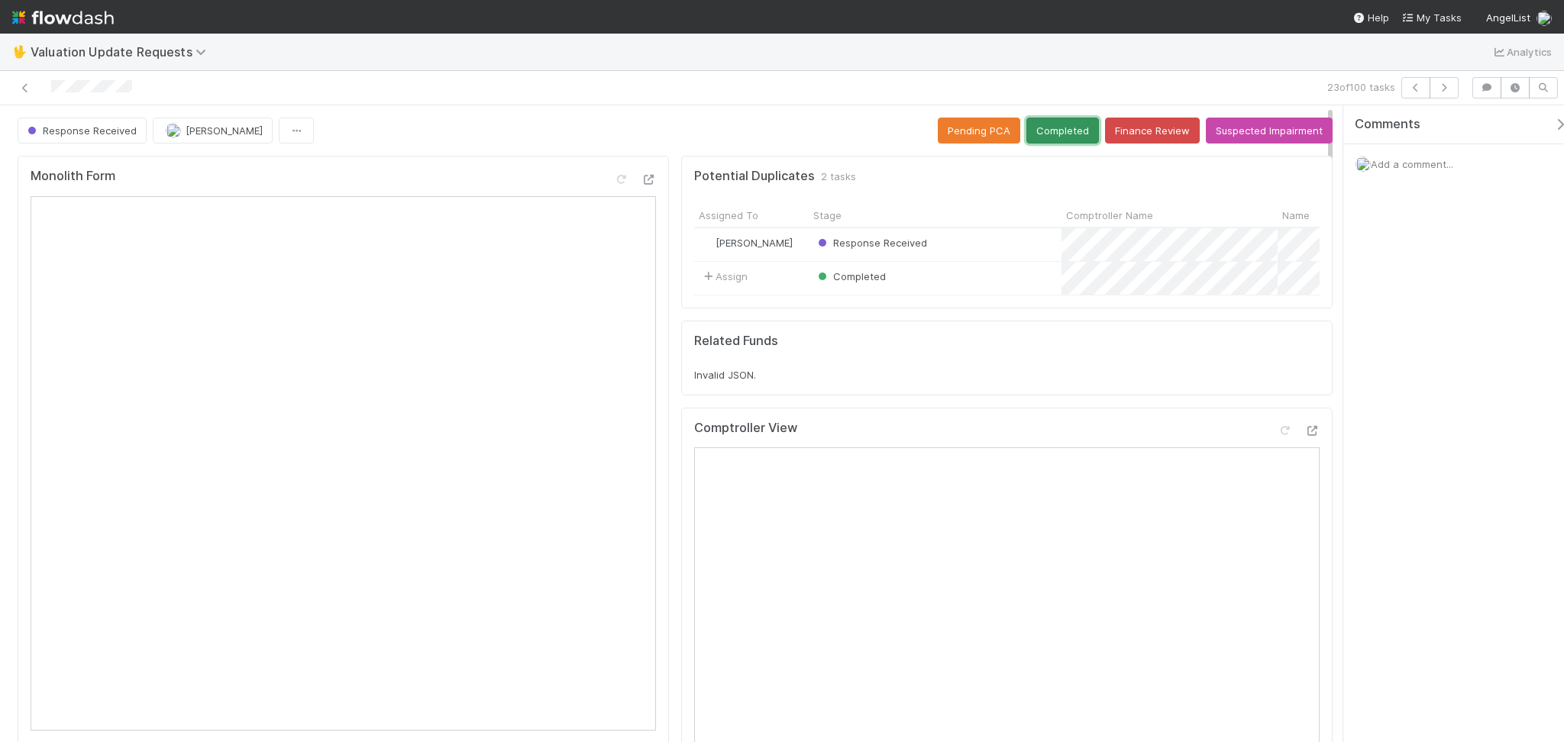
click at [1055, 134] on button "Completed" at bounding box center [1062, 131] width 73 height 26
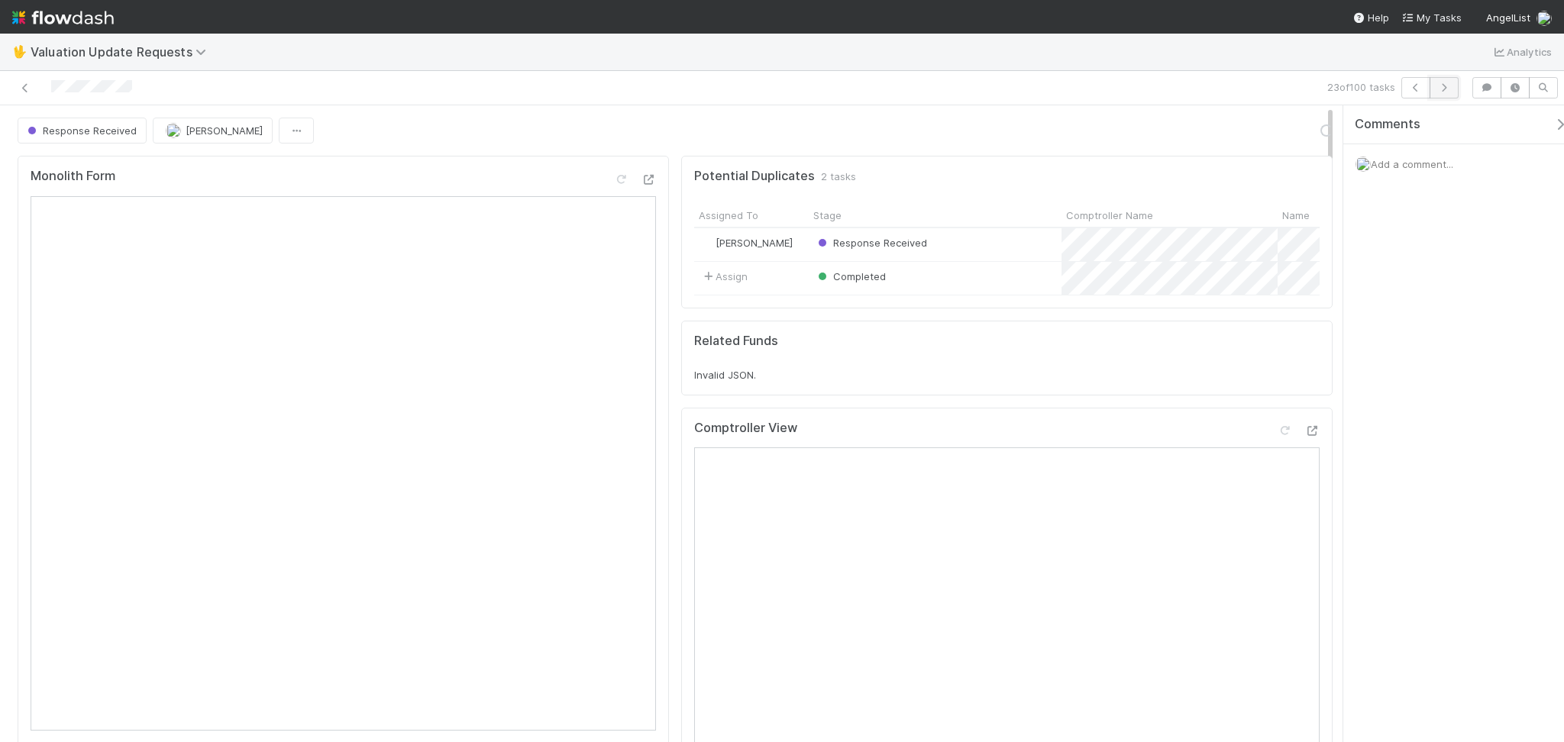
click at [1455, 86] on button "button" at bounding box center [1444, 87] width 29 height 21
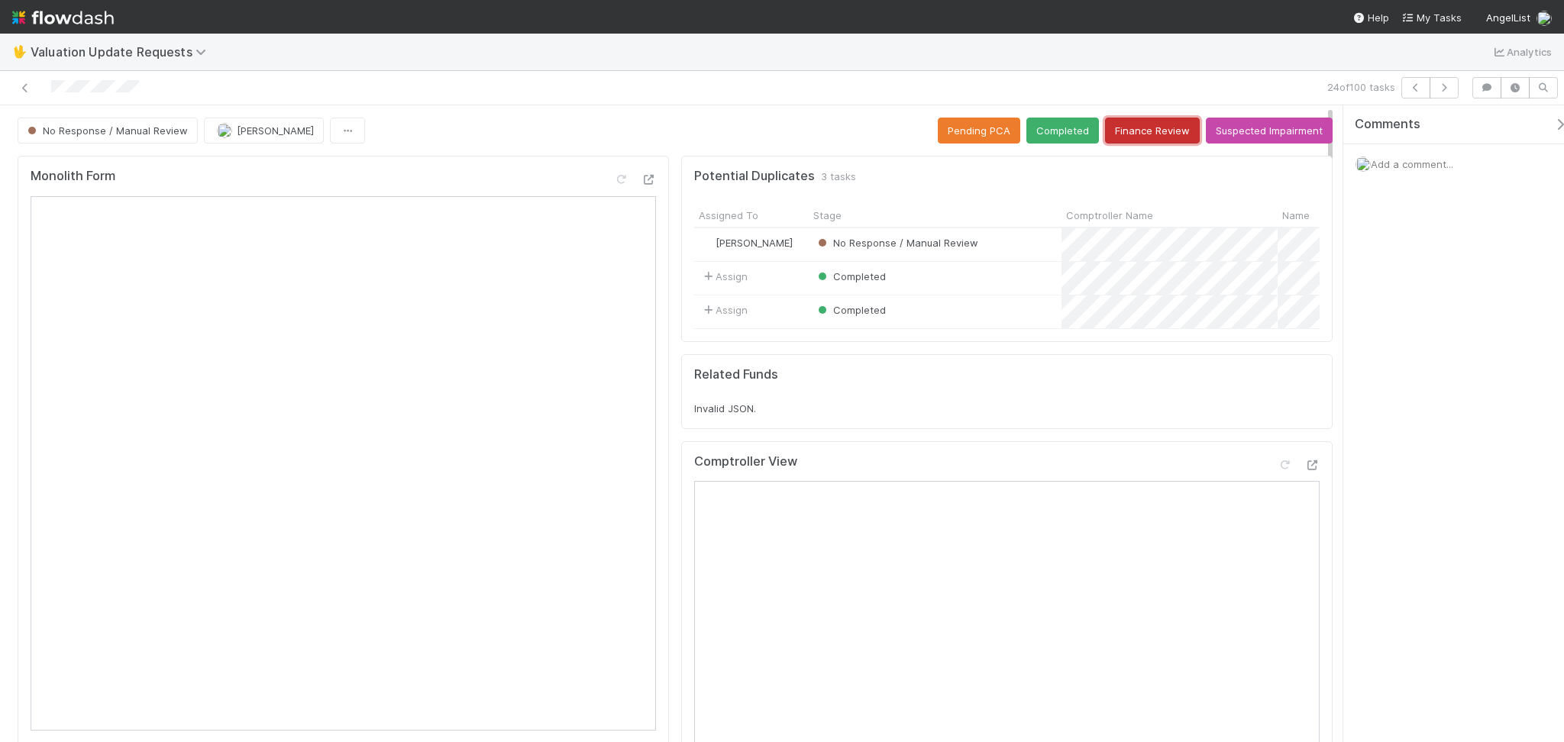
click at [1130, 129] on button "Finance Review" at bounding box center [1152, 131] width 95 height 26
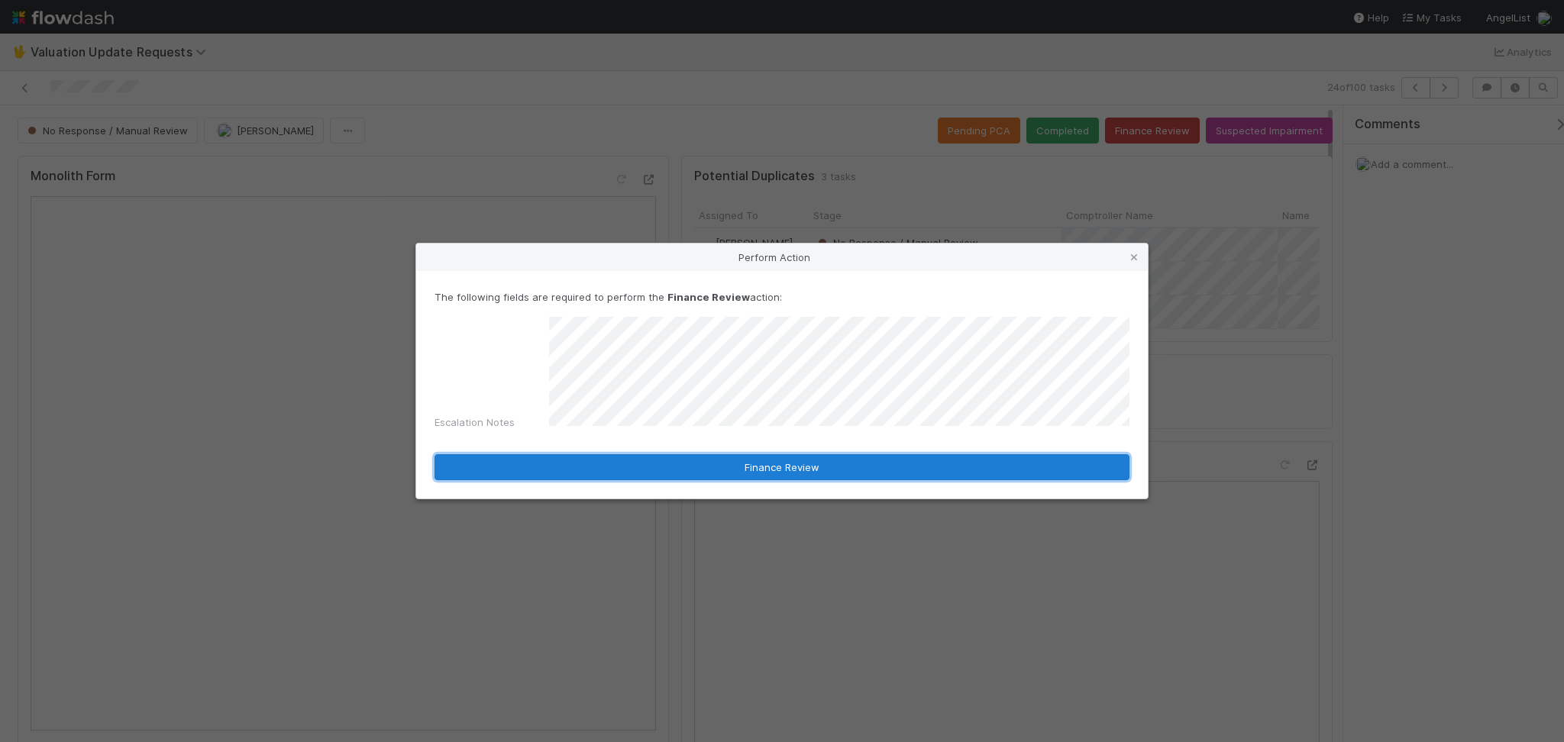
click at [783, 461] on button "Finance Review" at bounding box center [782, 467] width 695 height 26
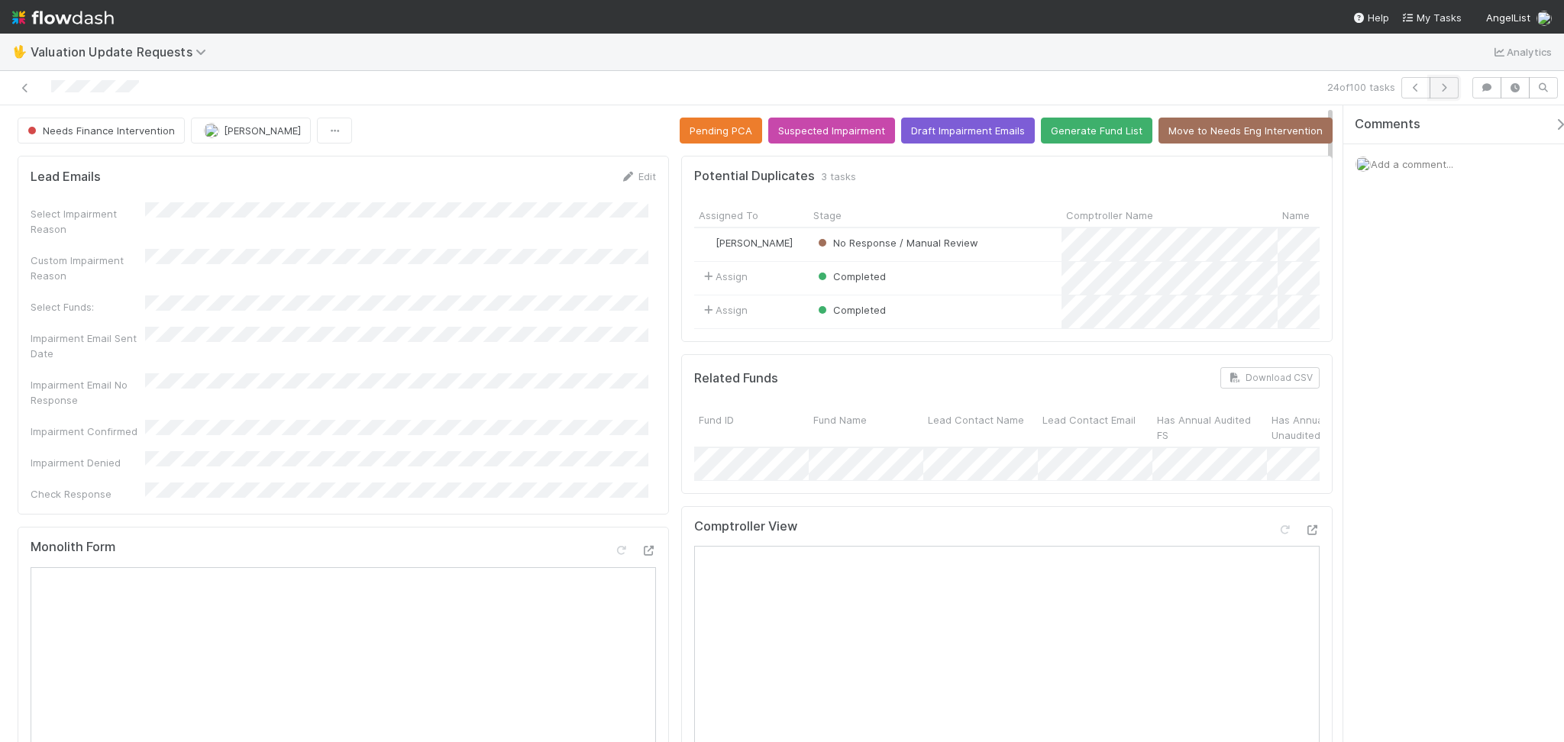
click at [1450, 85] on icon "button" at bounding box center [1443, 87] width 15 height 9
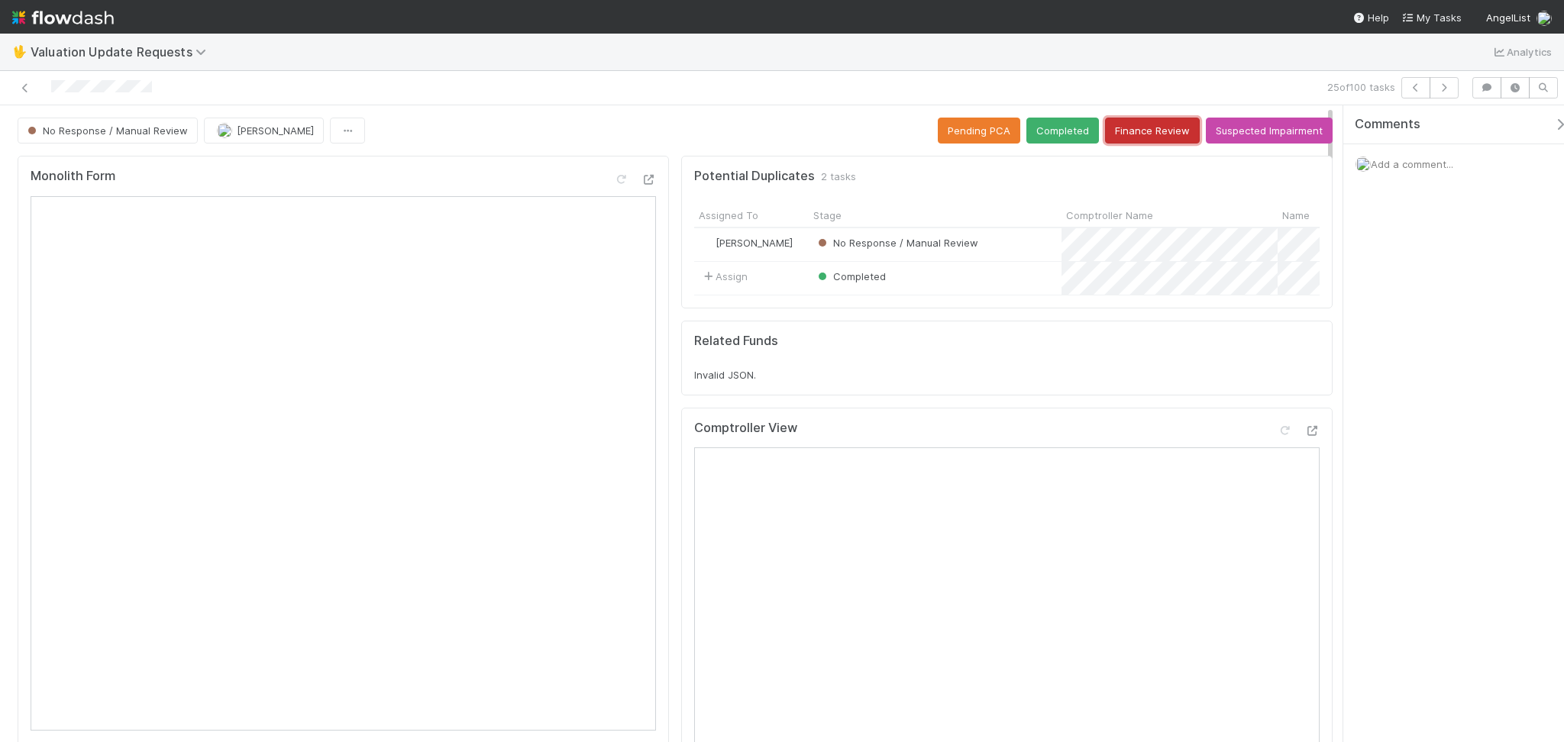
click at [1131, 121] on button "Finance Review" at bounding box center [1152, 131] width 95 height 26
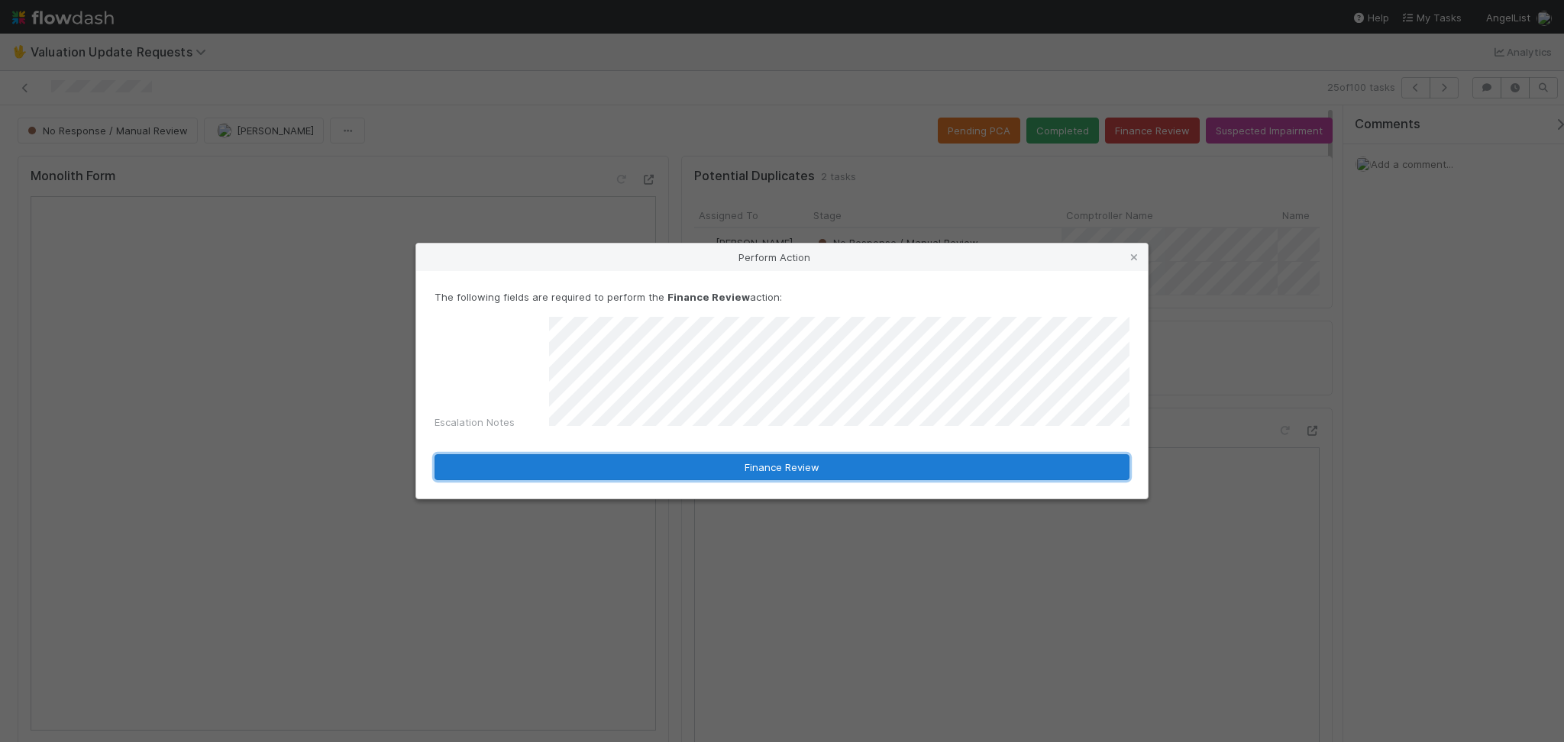
click at [739, 454] on button "Finance Review" at bounding box center [782, 467] width 695 height 26
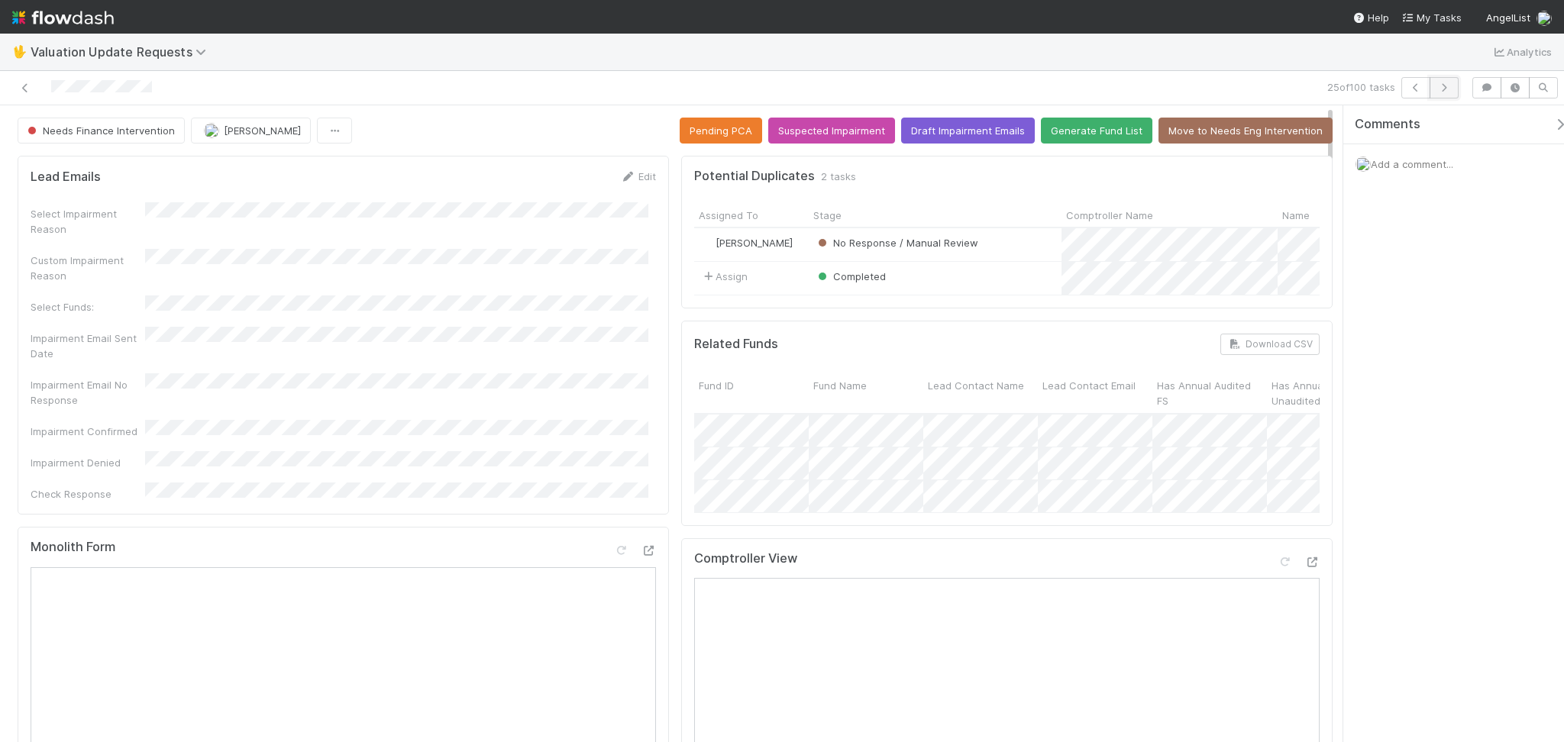
click at [1452, 87] on button "button" at bounding box center [1444, 87] width 29 height 21
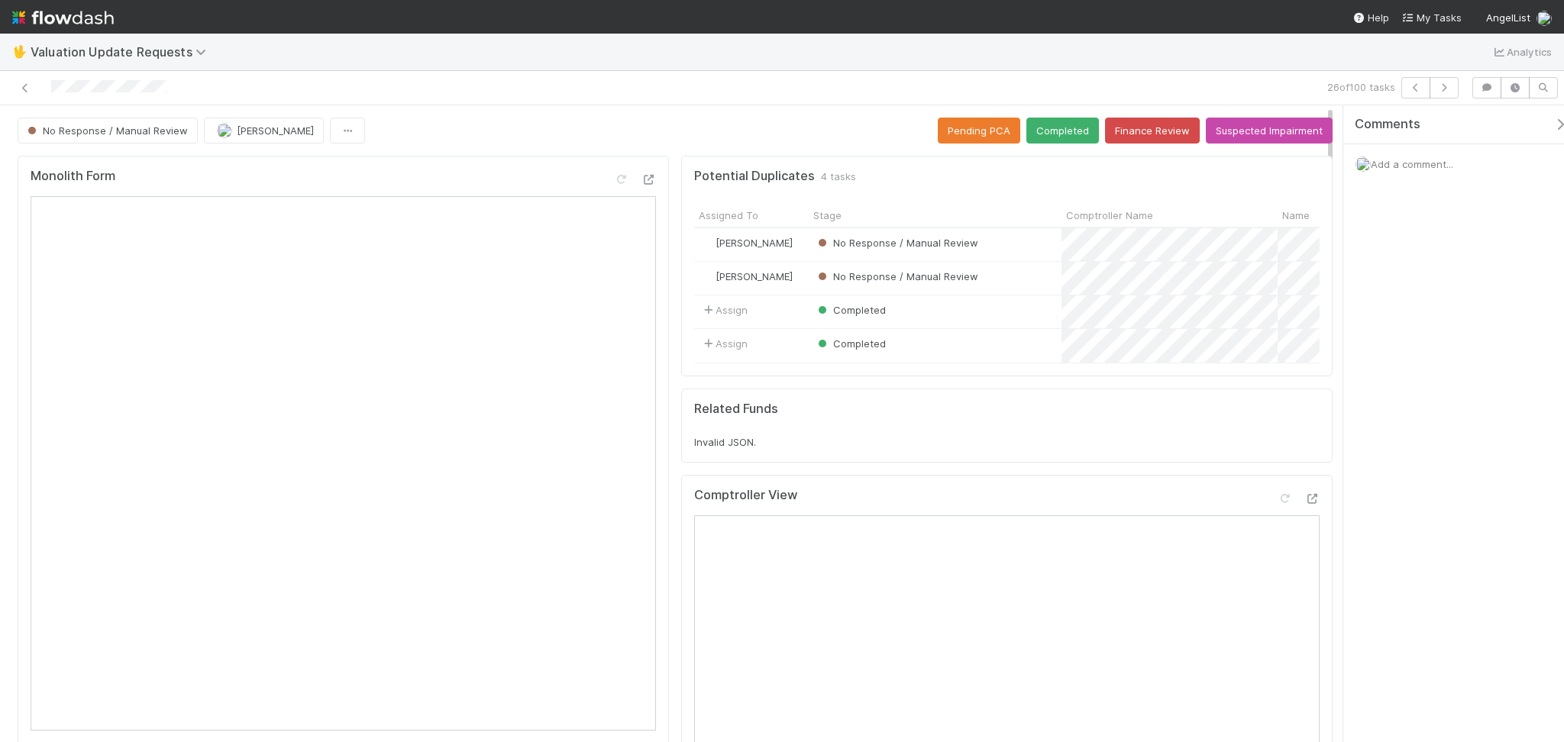
click at [1052, 35] on div "🖖 Valuation Update Requests Analytics" at bounding box center [782, 52] width 1564 height 37
click at [19, 89] on icon at bounding box center [25, 88] width 15 height 10
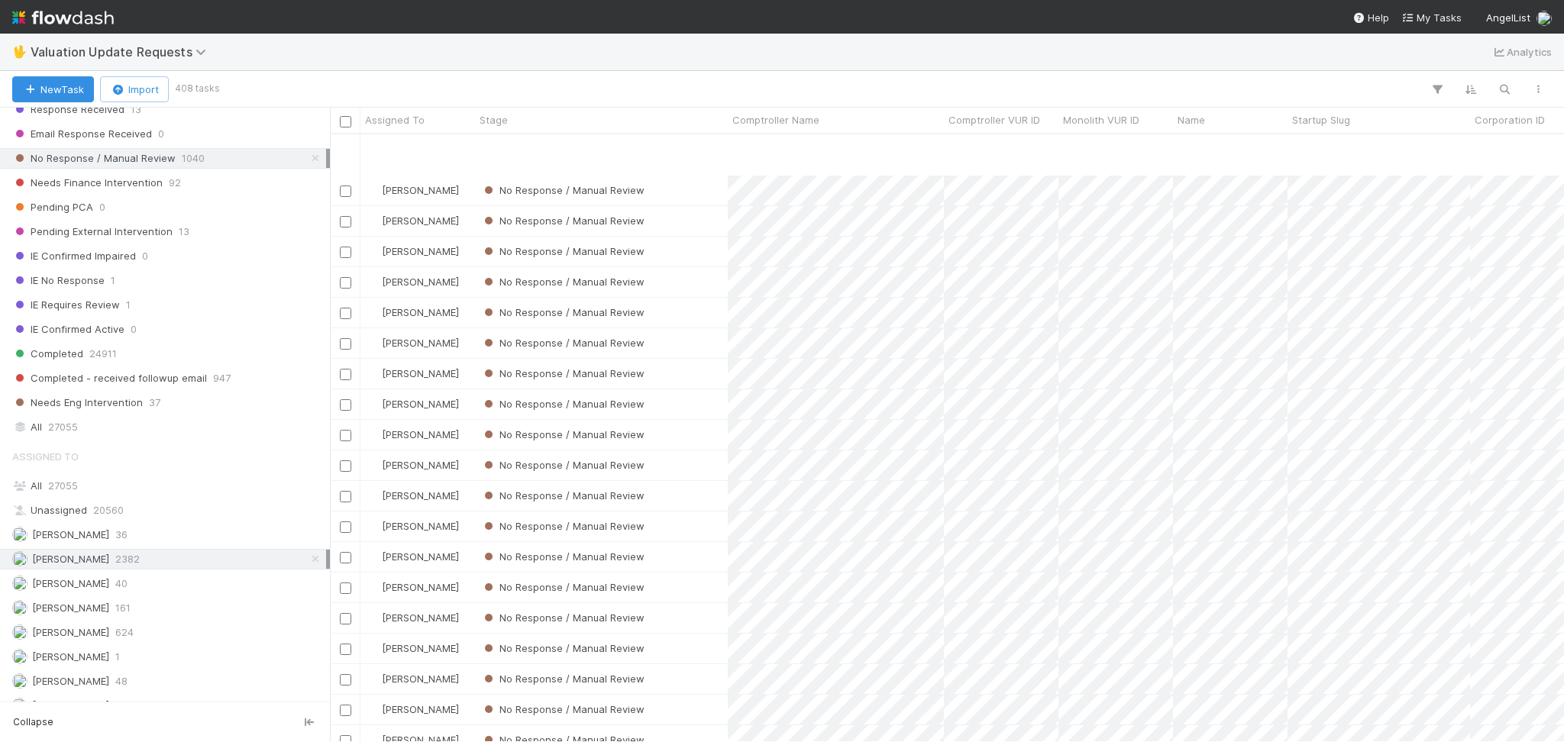
scroll to position [305, 0]
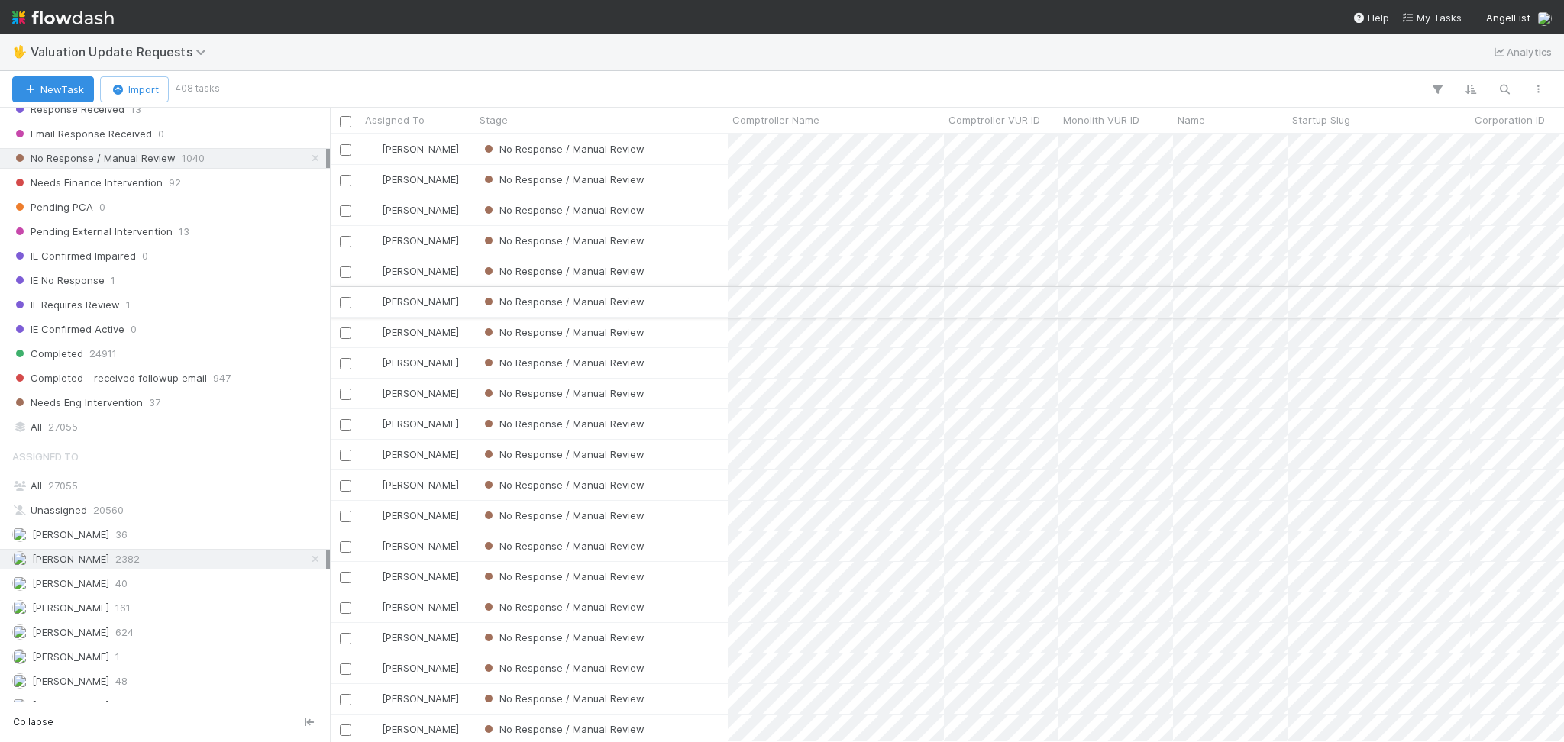
click at [724, 315] on div "No Response / Manual Review" at bounding box center [601, 302] width 253 height 30
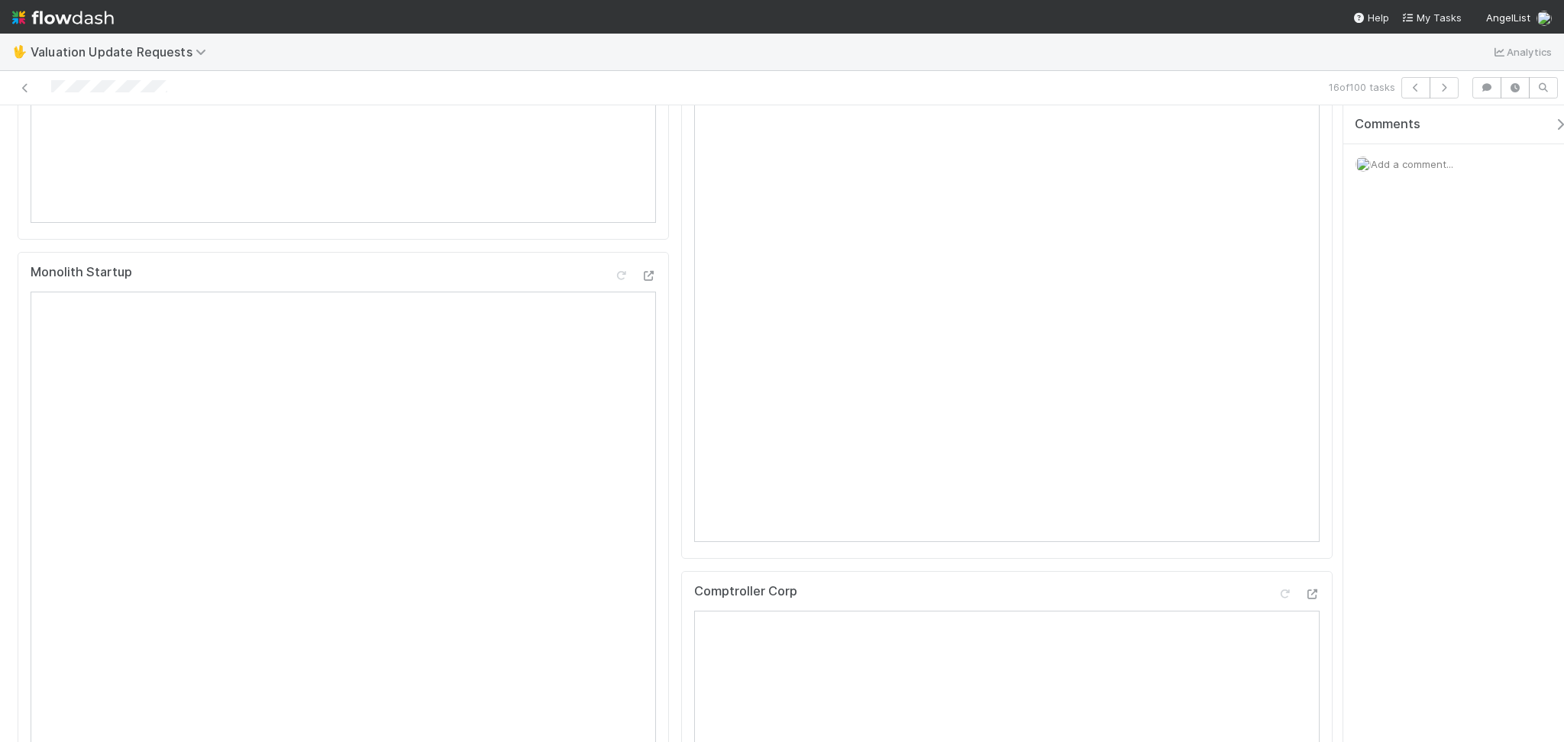
scroll to position [509, 0]
click at [1454, 88] on button "button" at bounding box center [1444, 87] width 29 height 21
click at [1277, 133] on div at bounding box center [1284, 125] width 15 height 15
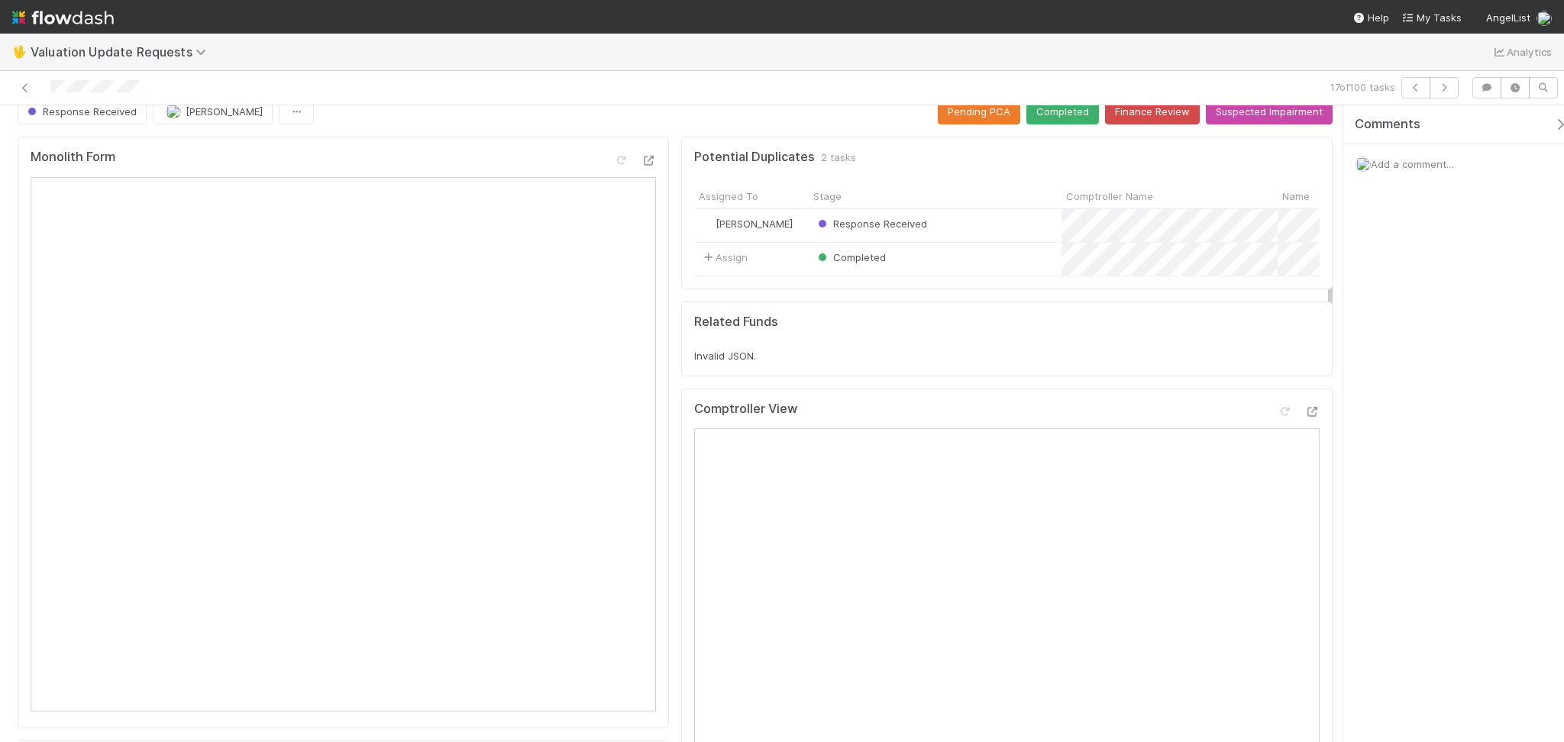
scroll to position [0, 0]
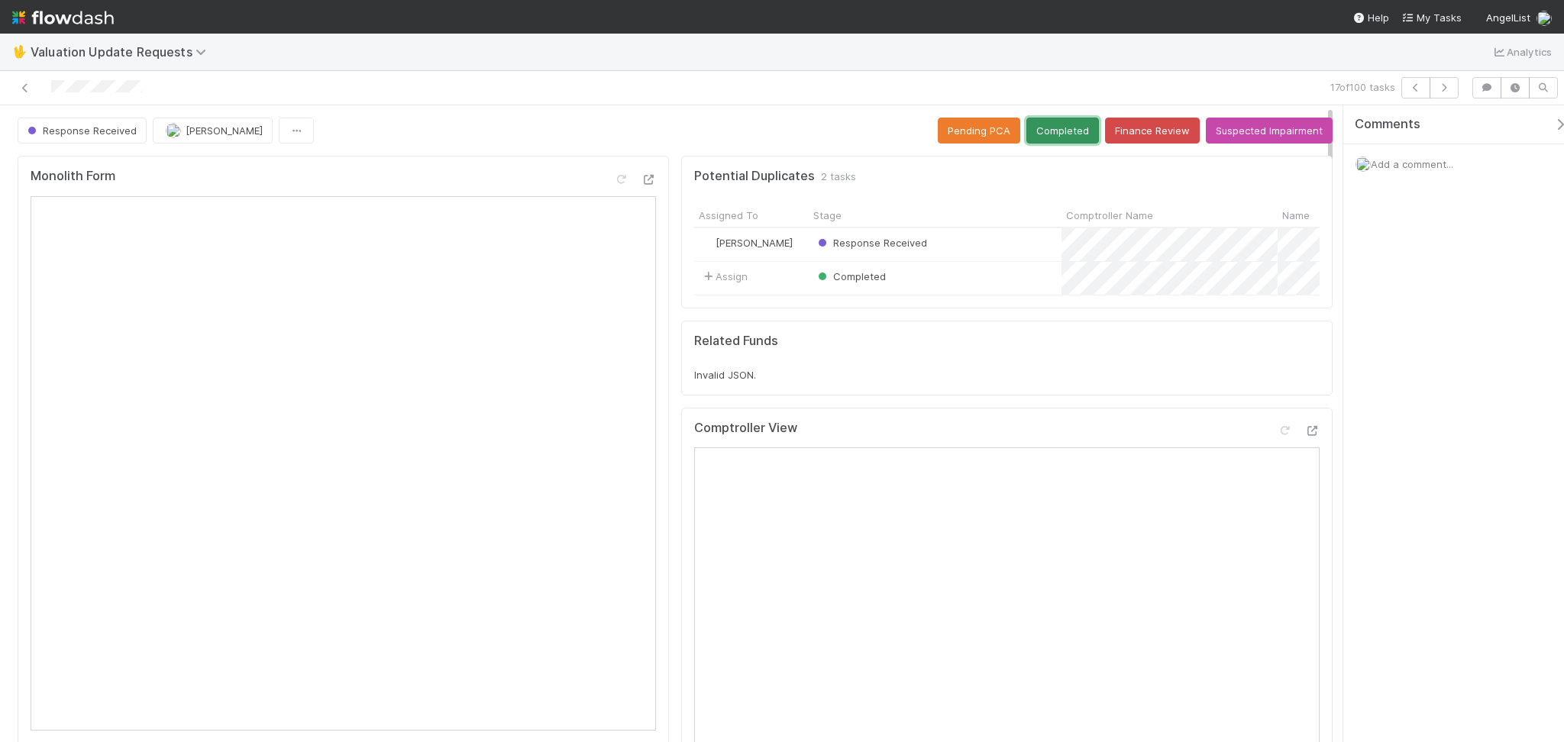
click at [1060, 132] on button "Completed" at bounding box center [1062, 131] width 73 height 26
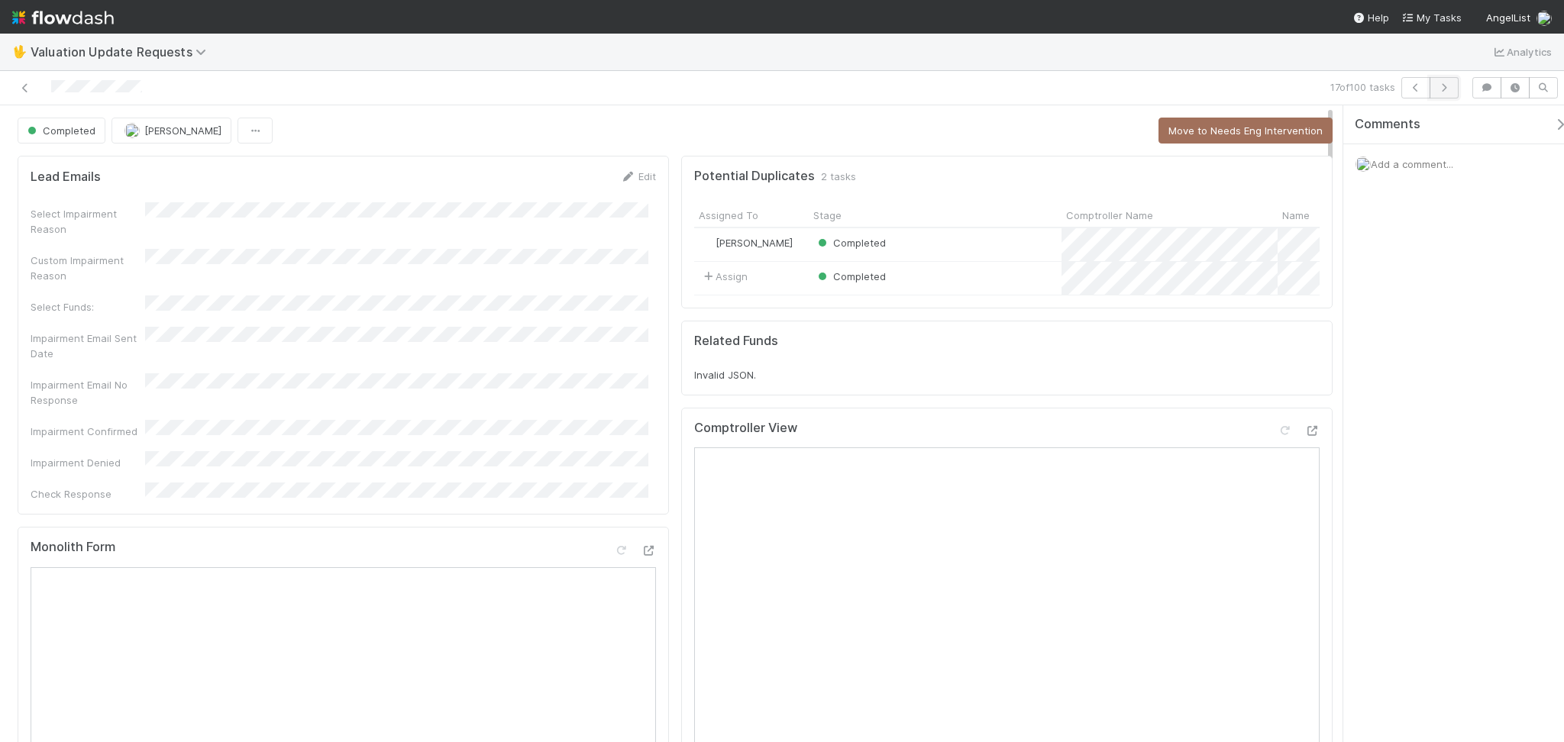
click at [1439, 79] on button "button" at bounding box center [1444, 87] width 29 height 21
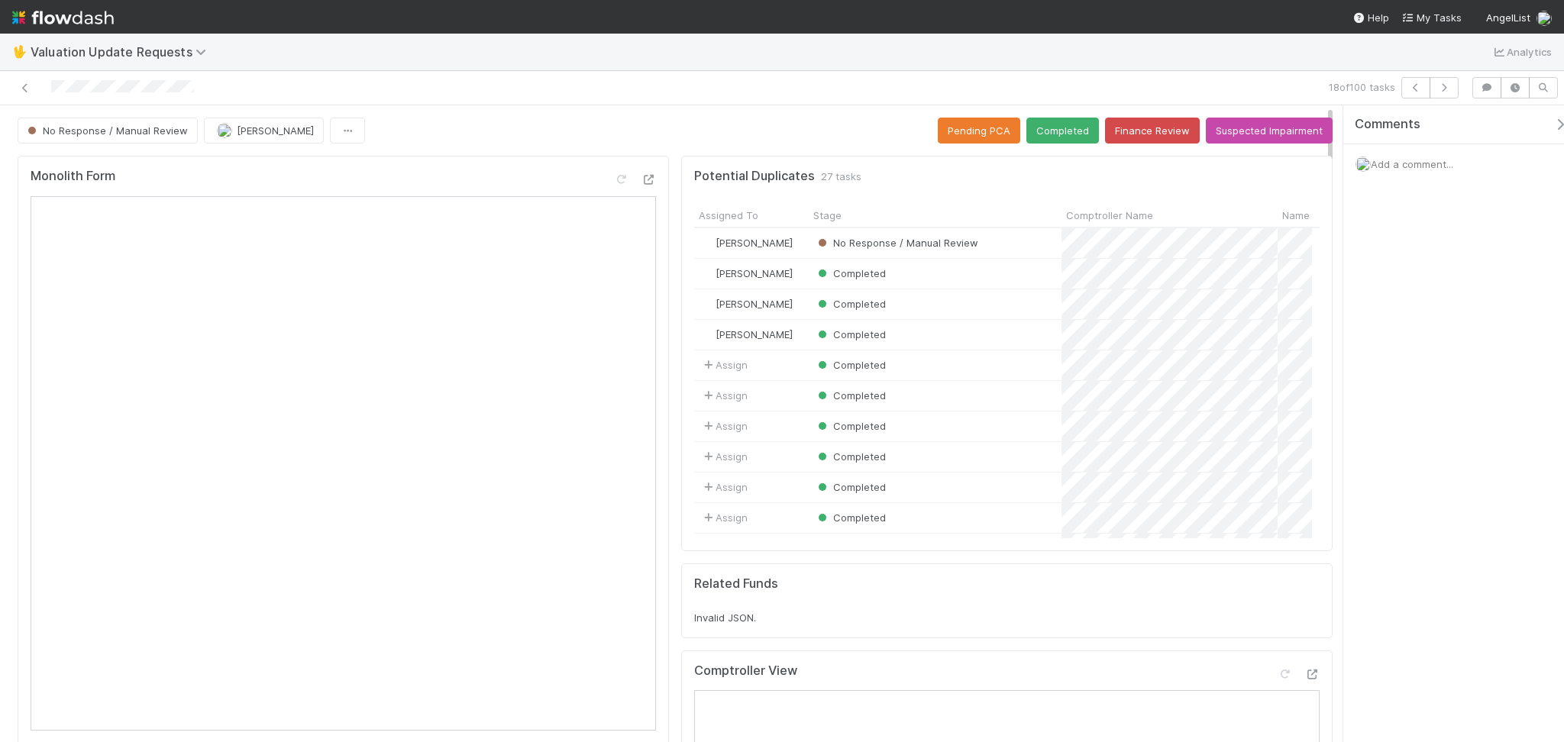
scroll to position [296, 602]
click at [1465, 494] on div "Comments Add a comment..." at bounding box center [1453, 423] width 221 height 637
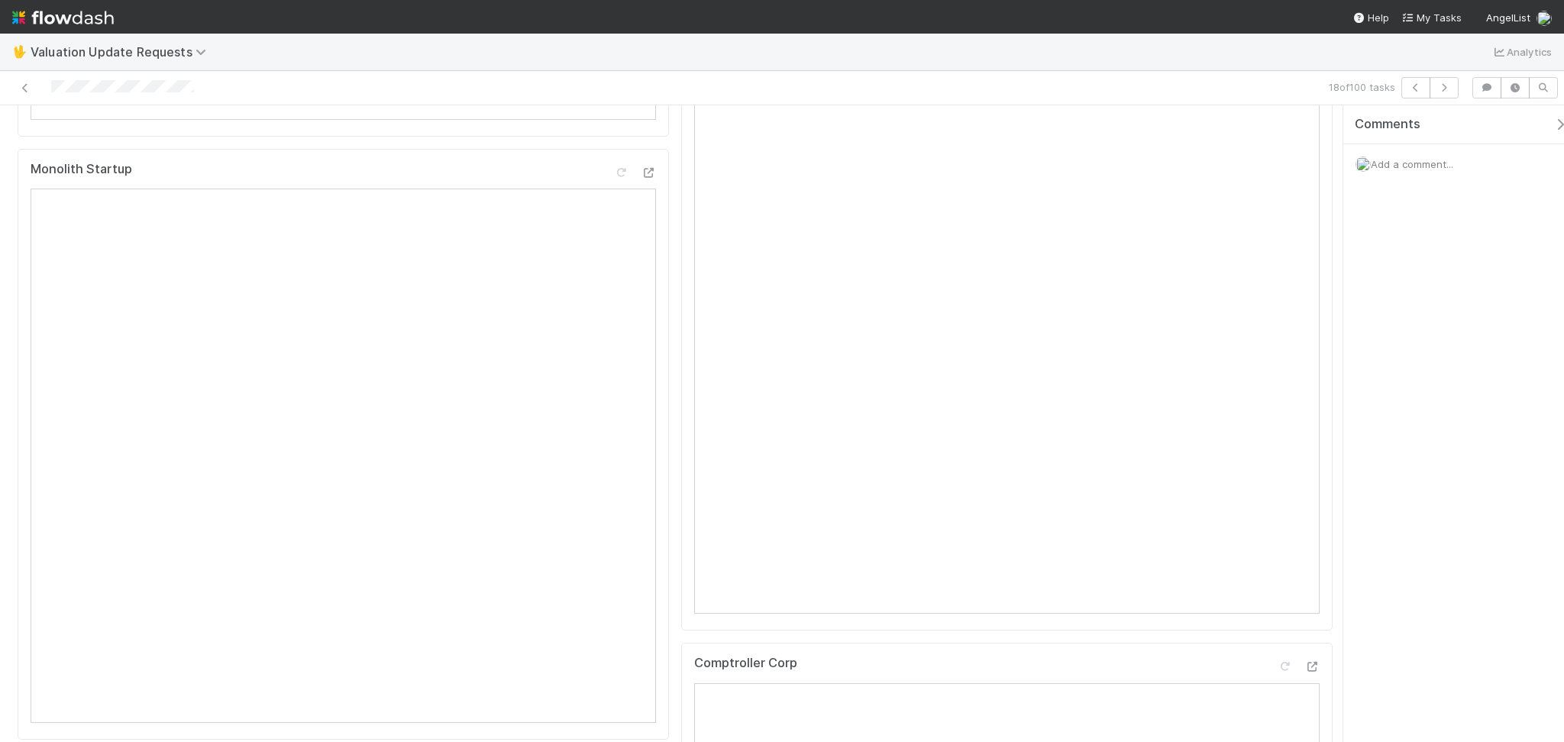
scroll to position [407, 0]
click at [1452, 83] on button "button" at bounding box center [1444, 87] width 29 height 21
click at [1454, 90] on button "button" at bounding box center [1444, 87] width 29 height 21
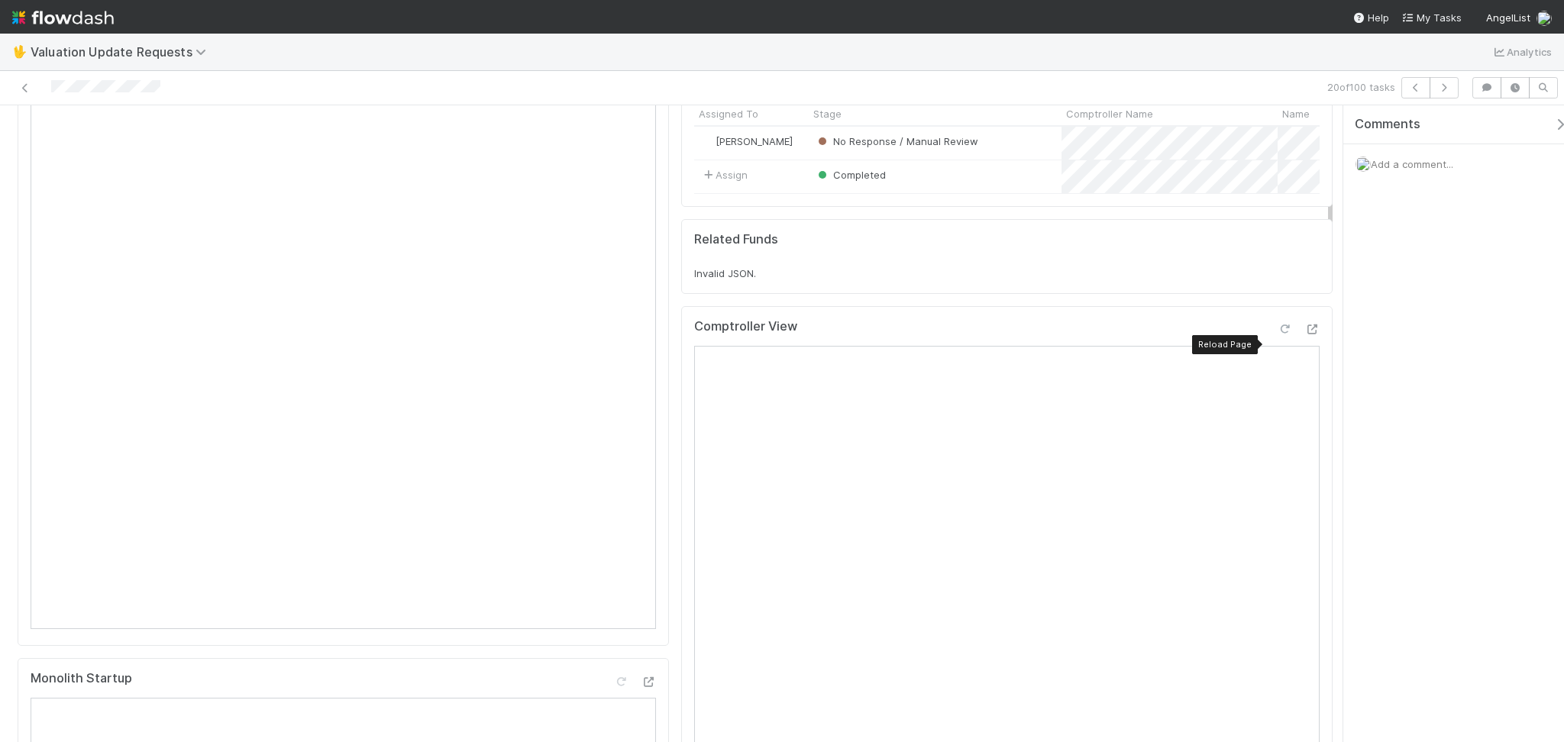
click at [1277, 334] on icon at bounding box center [1284, 330] width 15 height 10
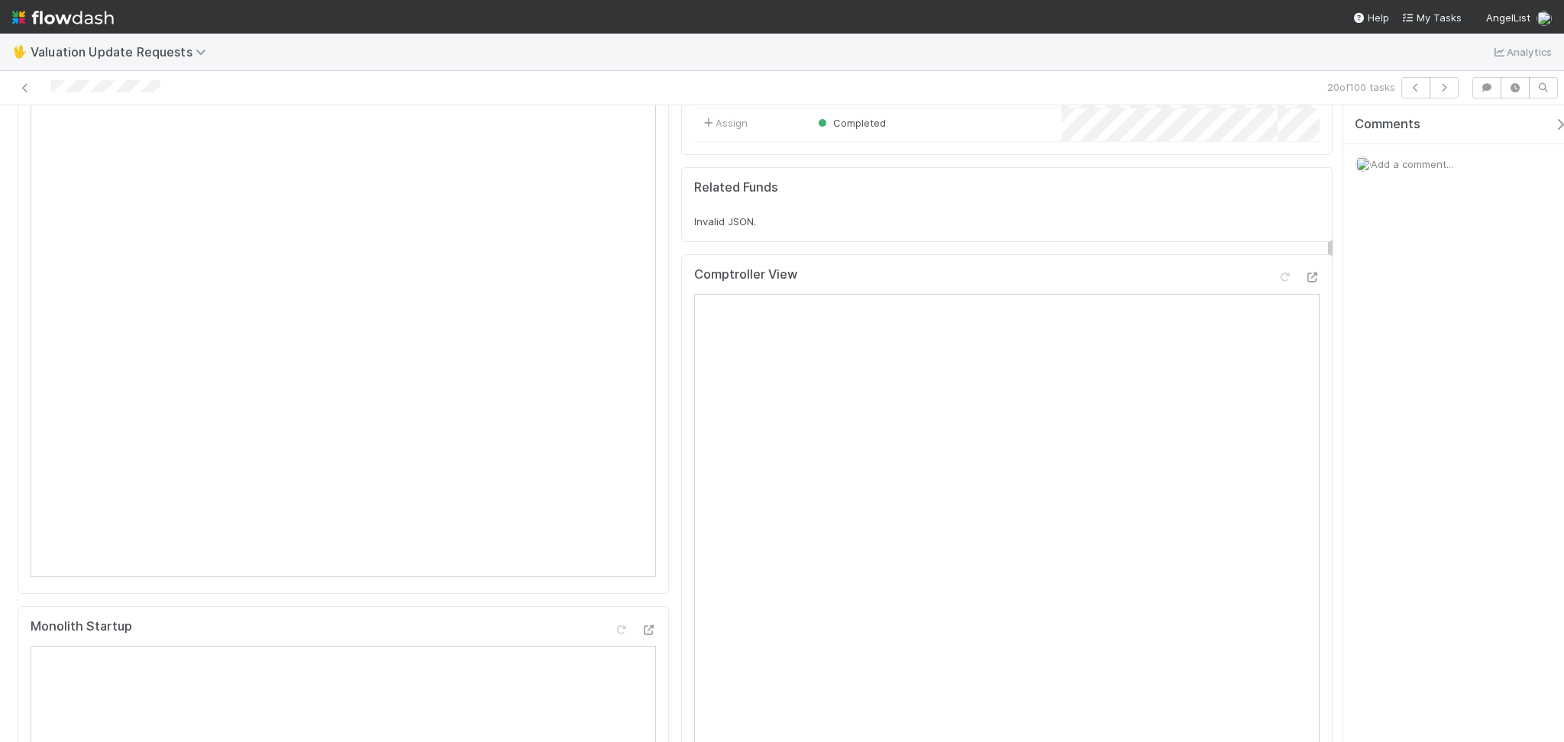
scroll to position [0, 0]
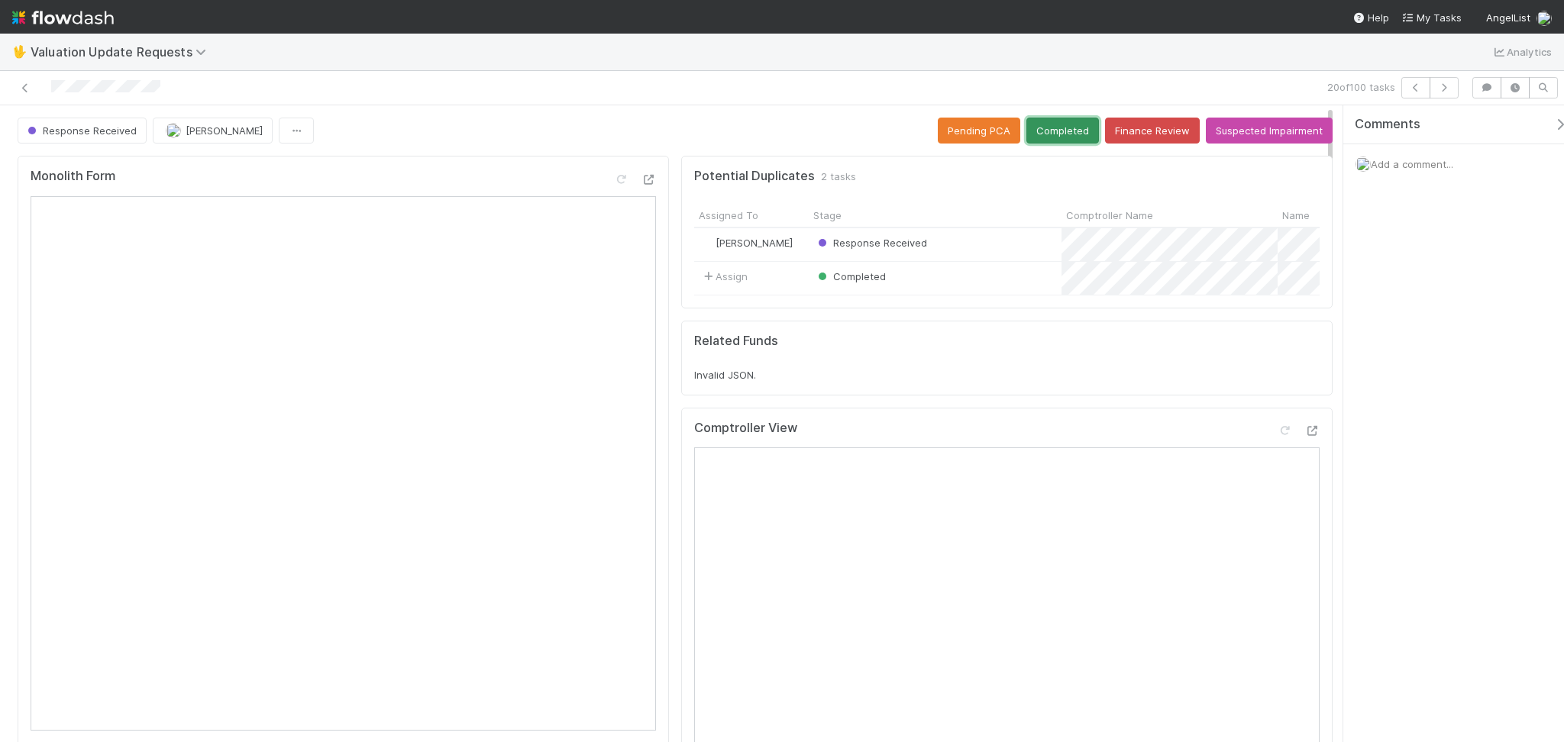
click at [1033, 120] on button "Completed" at bounding box center [1062, 131] width 73 height 26
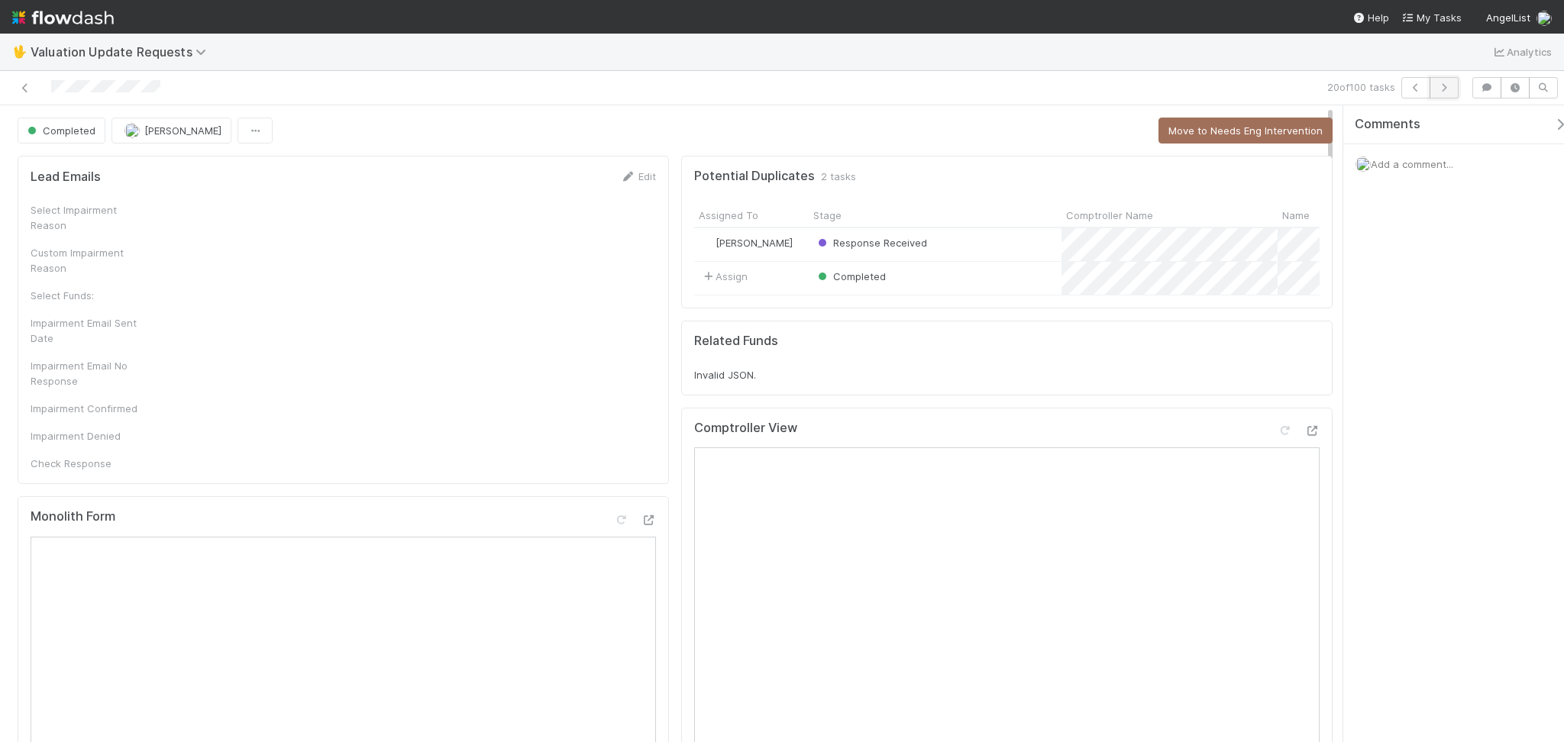
click at [1447, 83] on icon "button" at bounding box center [1443, 87] width 15 height 9
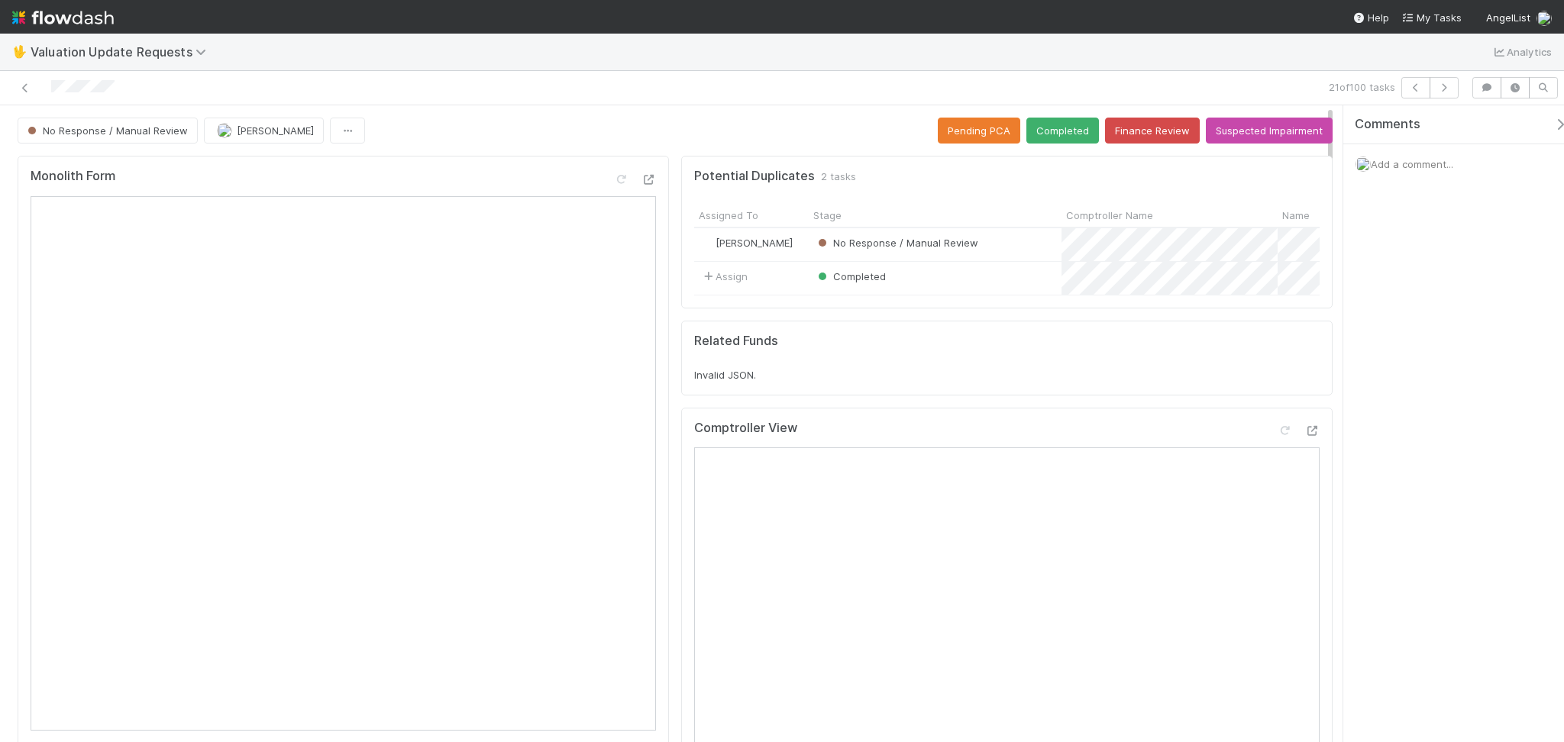
click at [1412, 378] on div "Comments Add a comment..." at bounding box center [1453, 423] width 221 height 637
click at [1147, 128] on button "Finance Review" at bounding box center [1152, 131] width 95 height 26
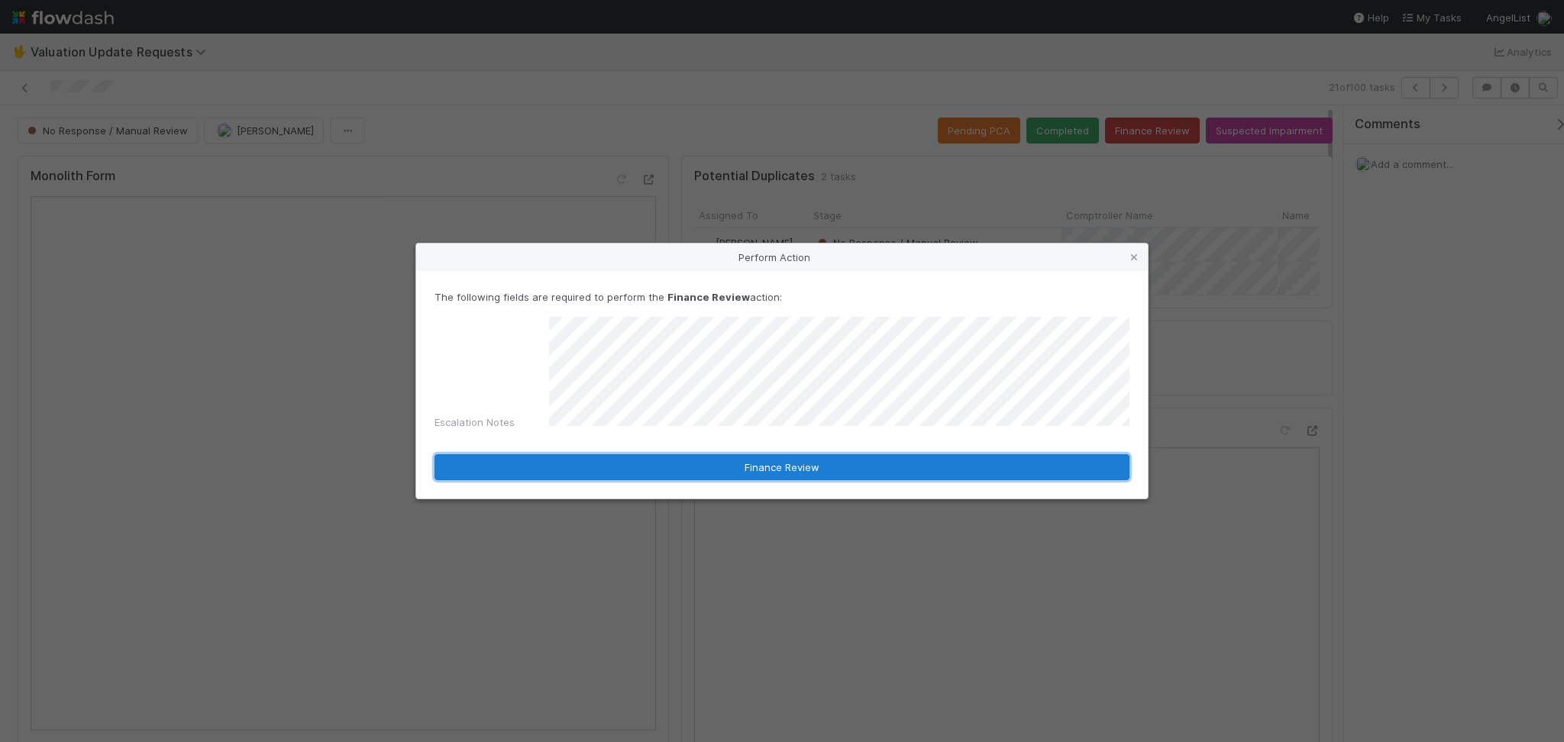
click at [832, 460] on button "Finance Review" at bounding box center [782, 467] width 695 height 26
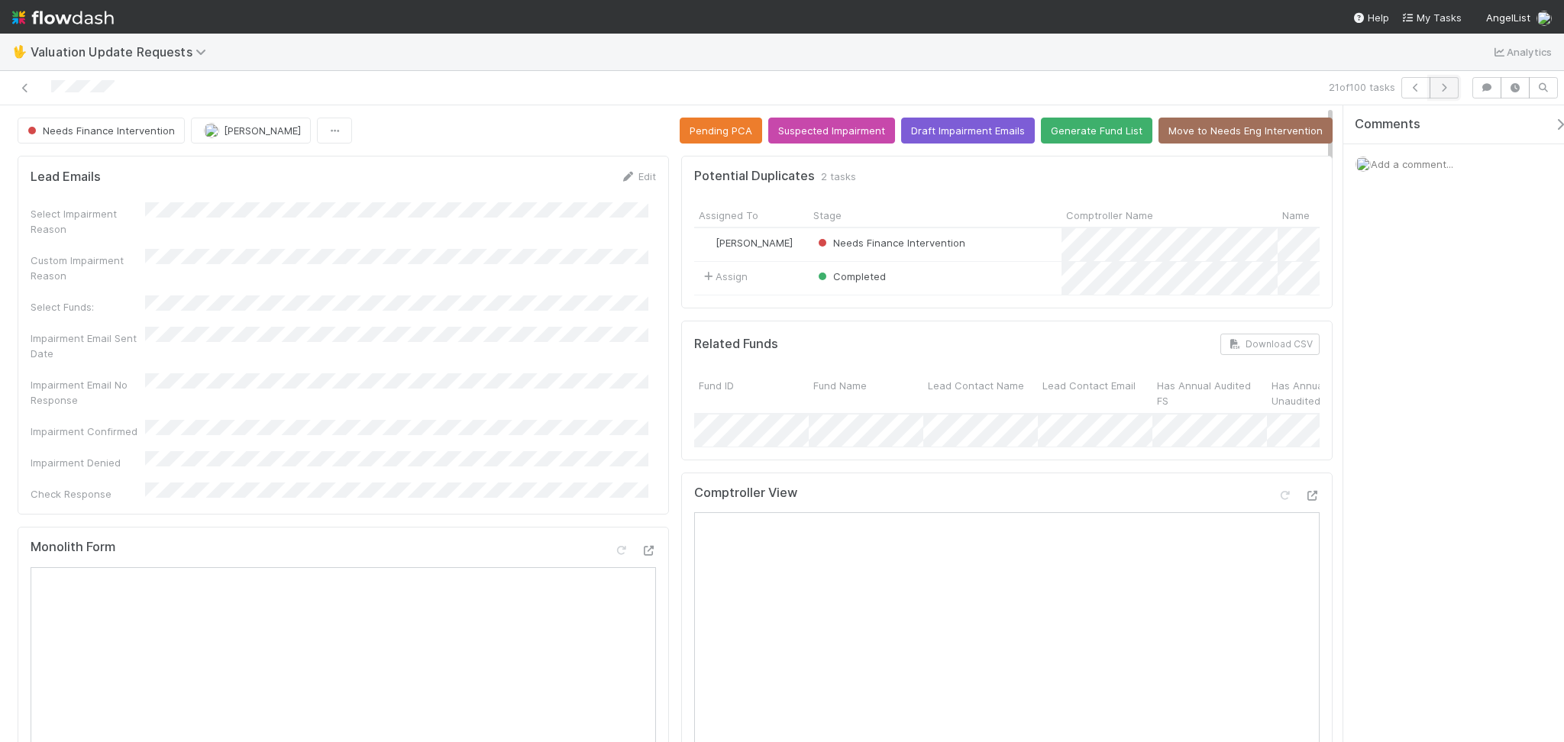
click at [1450, 85] on icon "button" at bounding box center [1443, 87] width 15 height 9
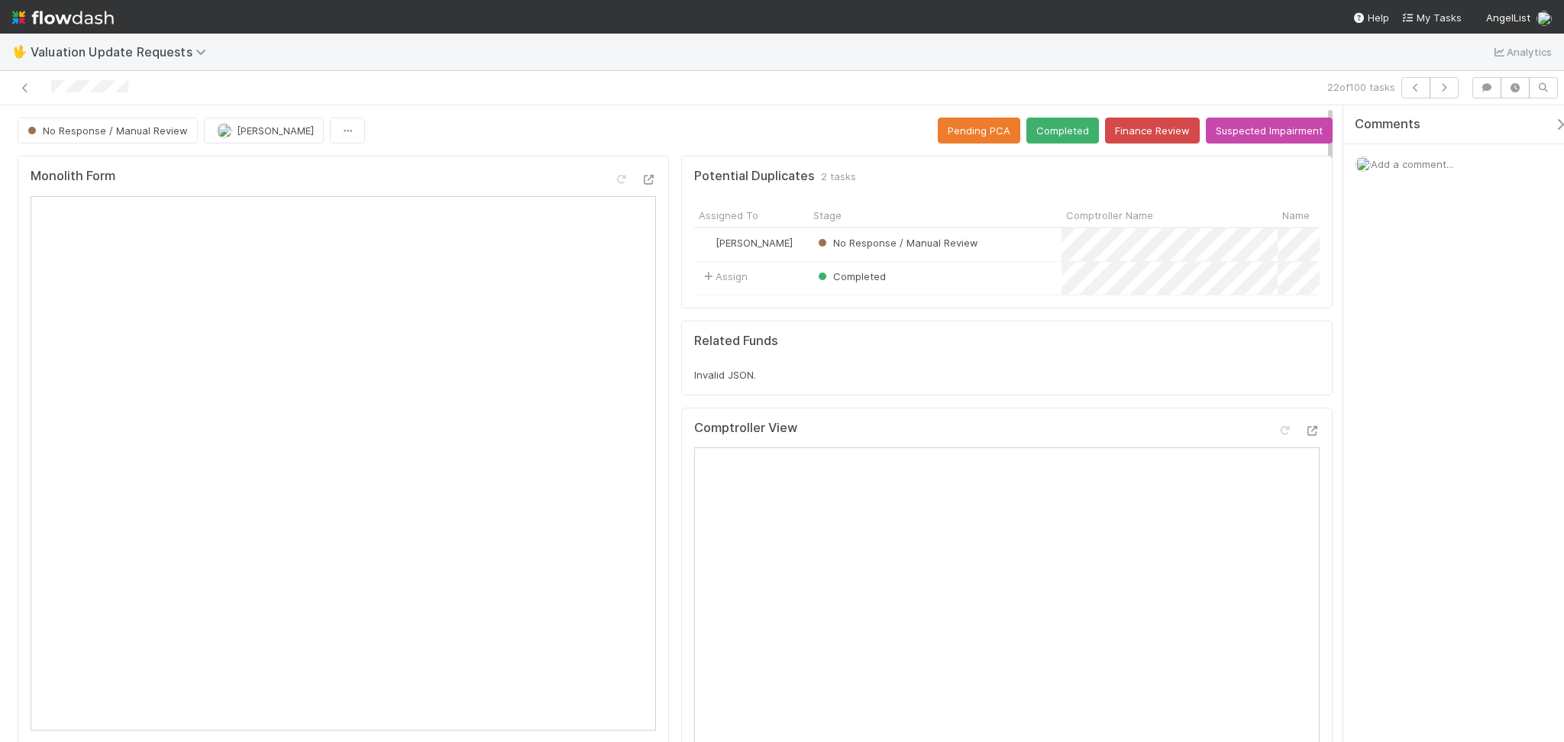
click at [1391, 446] on div "Comments Add a comment..." at bounding box center [1453, 423] width 221 height 637
drag, startPoint x: 1269, startPoint y: 441, endPoint x: 1252, endPoint y: 445, distance: 17.4
click at [1277, 436] on icon at bounding box center [1284, 431] width 15 height 10
click at [1070, 141] on button "Completed" at bounding box center [1062, 131] width 73 height 26
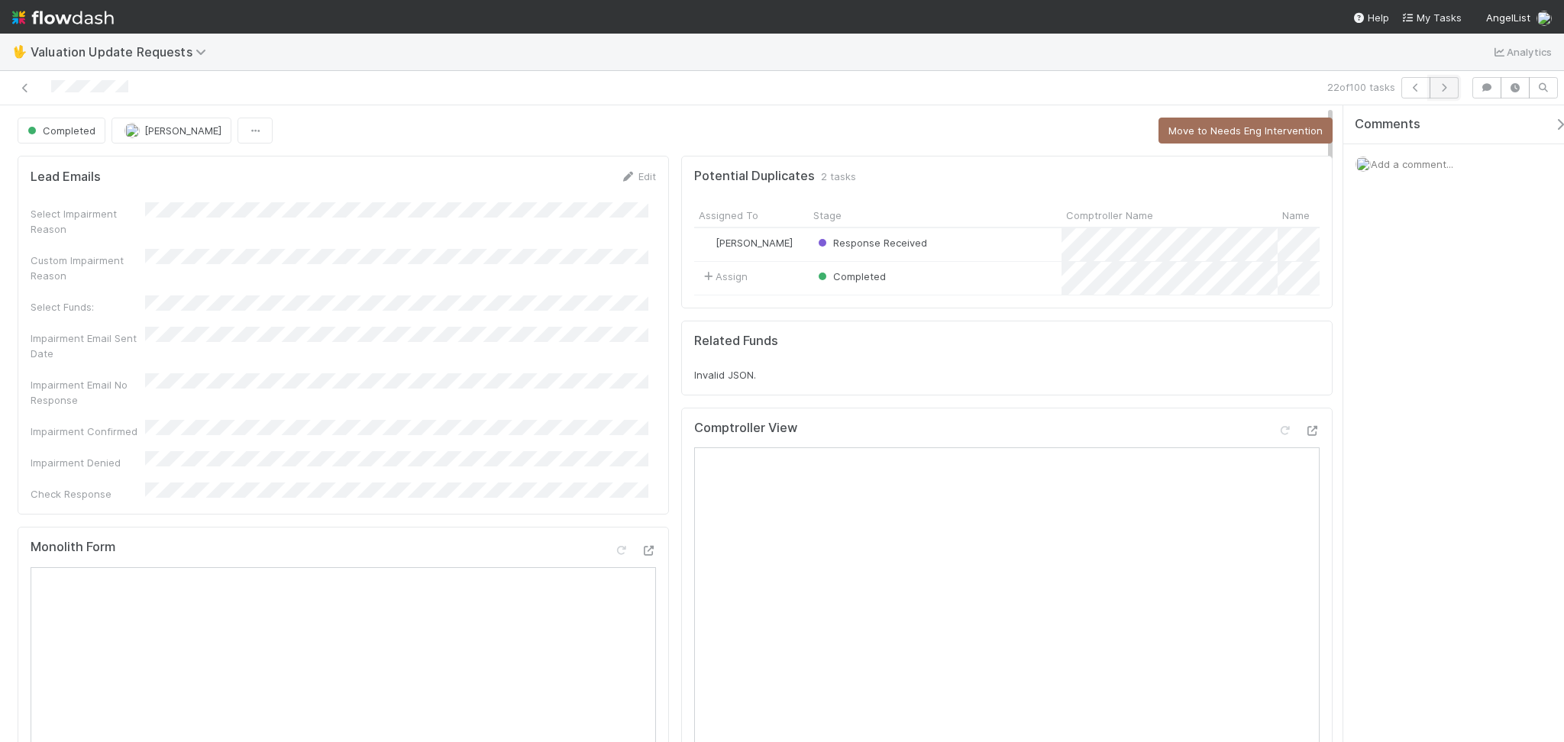
click at [1444, 85] on icon "button" at bounding box center [1443, 87] width 15 height 9
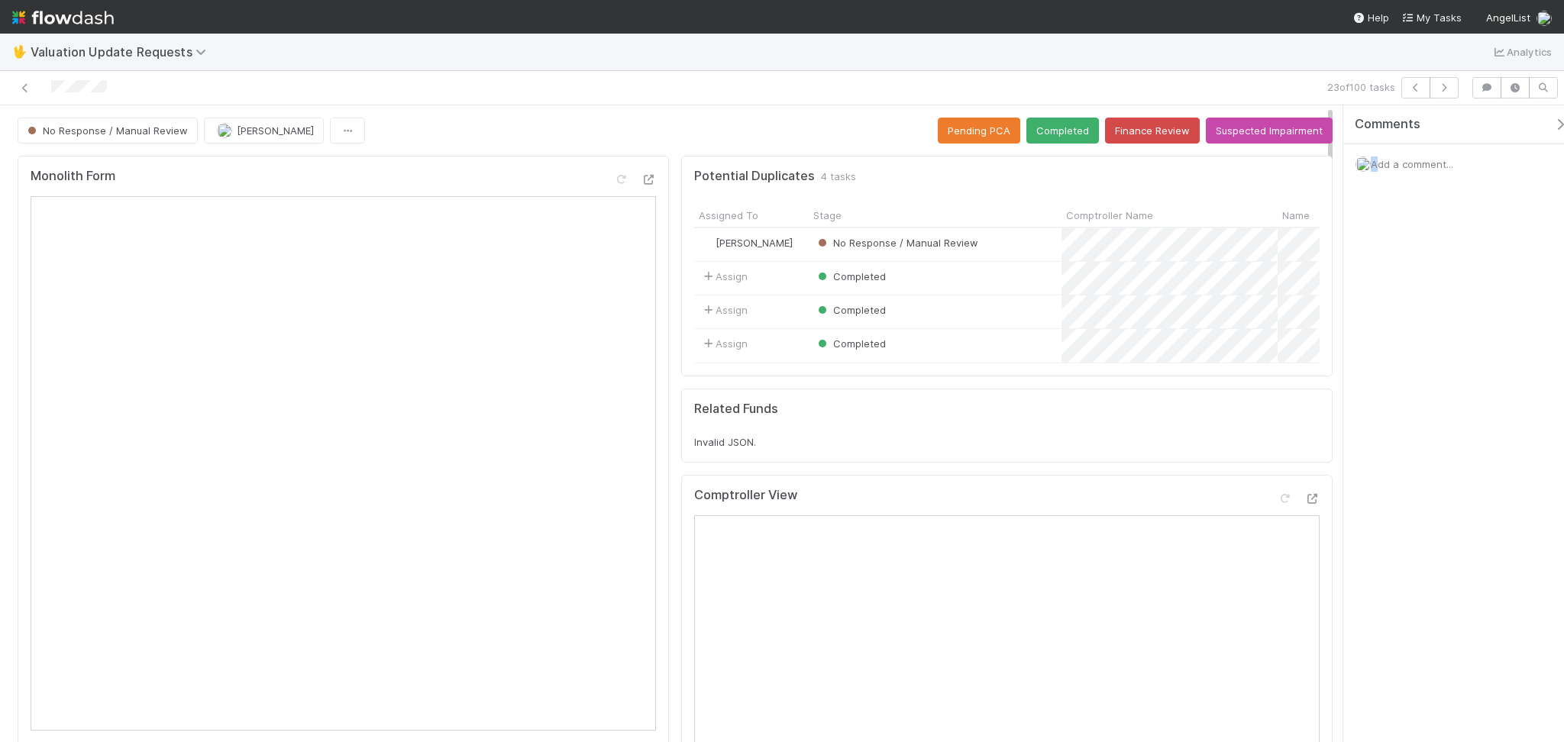
click at [1372, 531] on div "Comments Add a comment..." at bounding box center [1453, 423] width 221 height 637
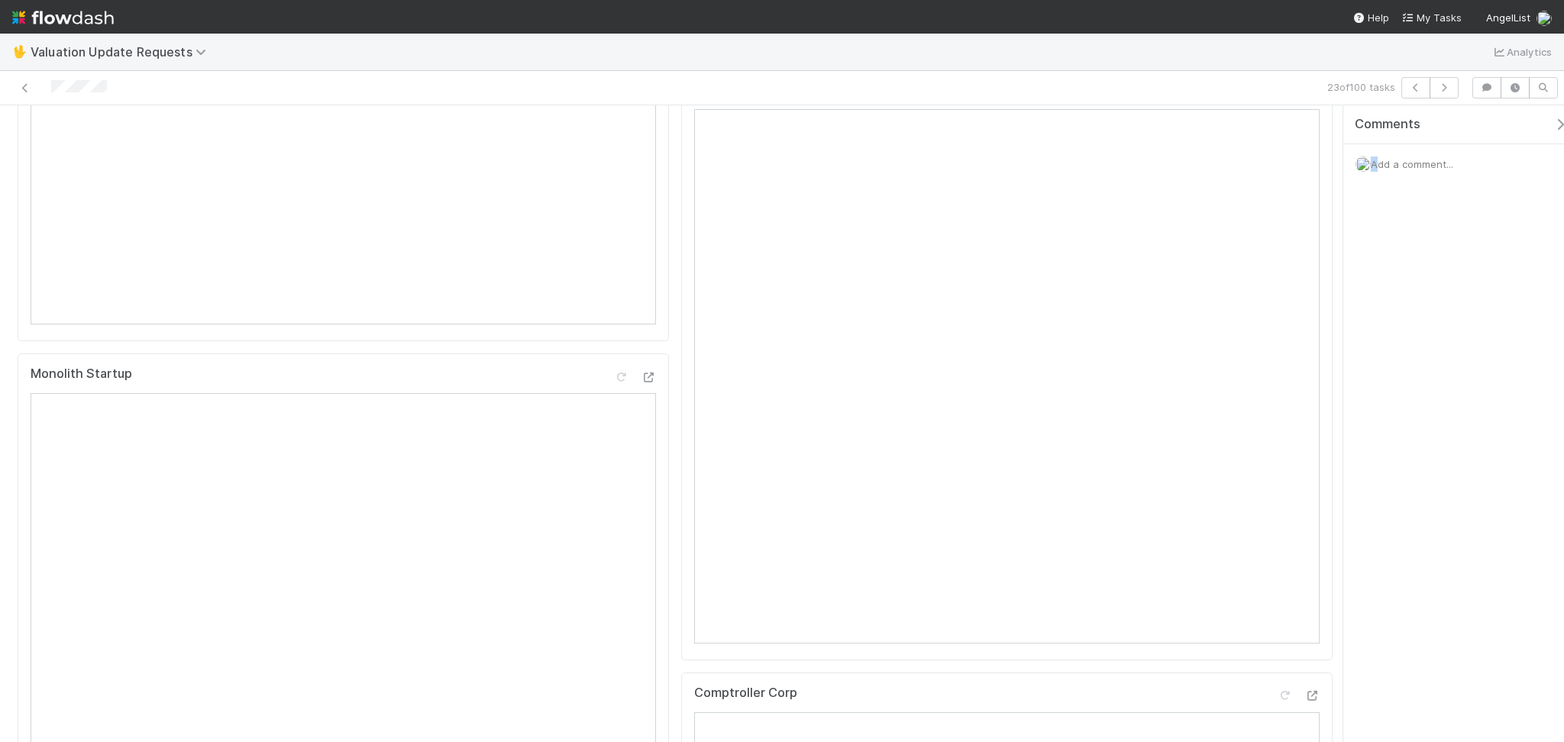
scroll to position [407, 0]
click at [1449, 86] on icon "button" at bounding box center [1443, 87] width 15 height 9
click at [1442, 87] on icon "button" at bounding box center [1443, 87] width 15 height 9
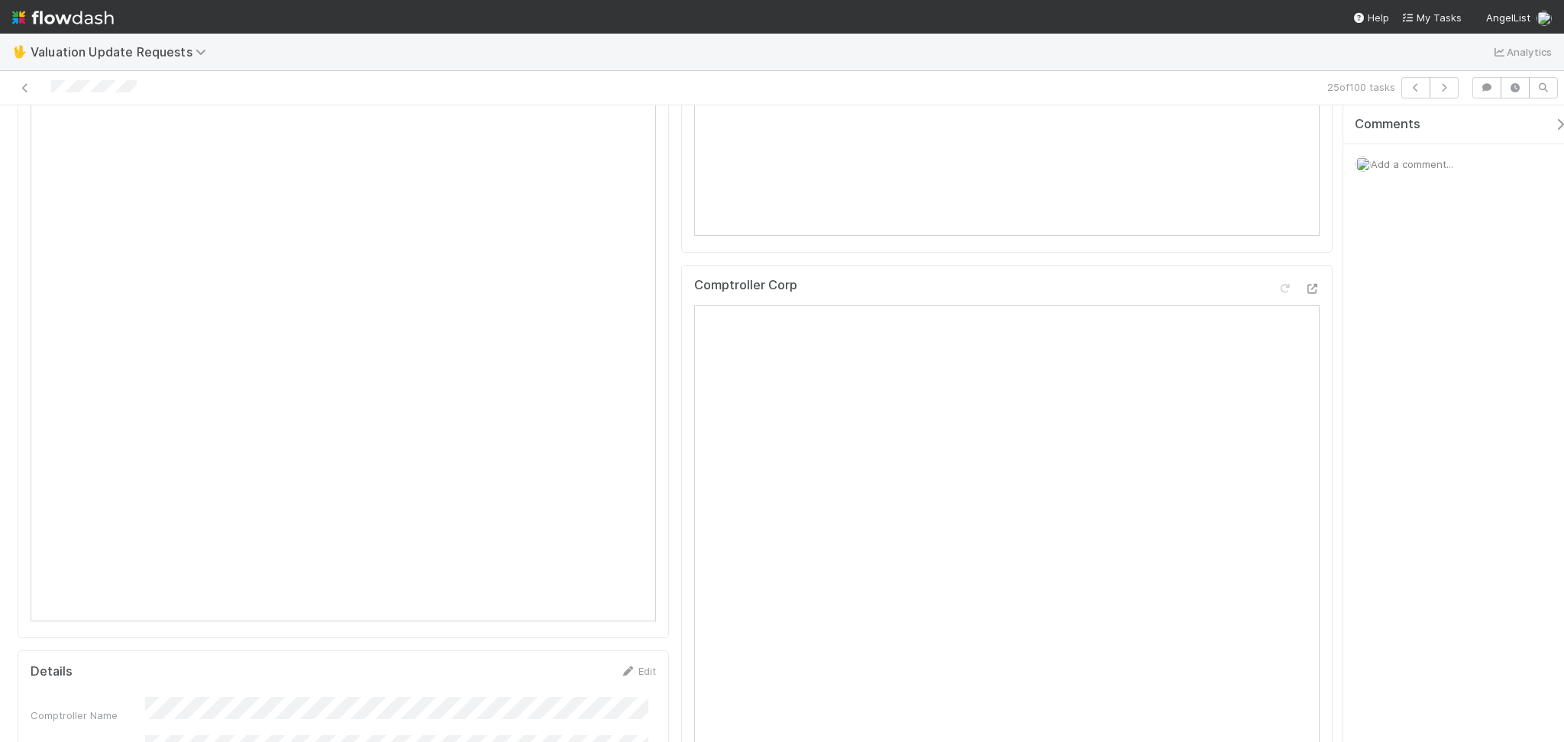
click at [1459, 86] on div "25 of 100 tasks" at bounding box center [1101, 87] width 727 height 21
click at [1449, 87] on icon "button" at bounding box center [1443, 87] width 15 height 9
click at [1442, 86] on icon "button" at bounding box center [1443, 87] width 15 height 9
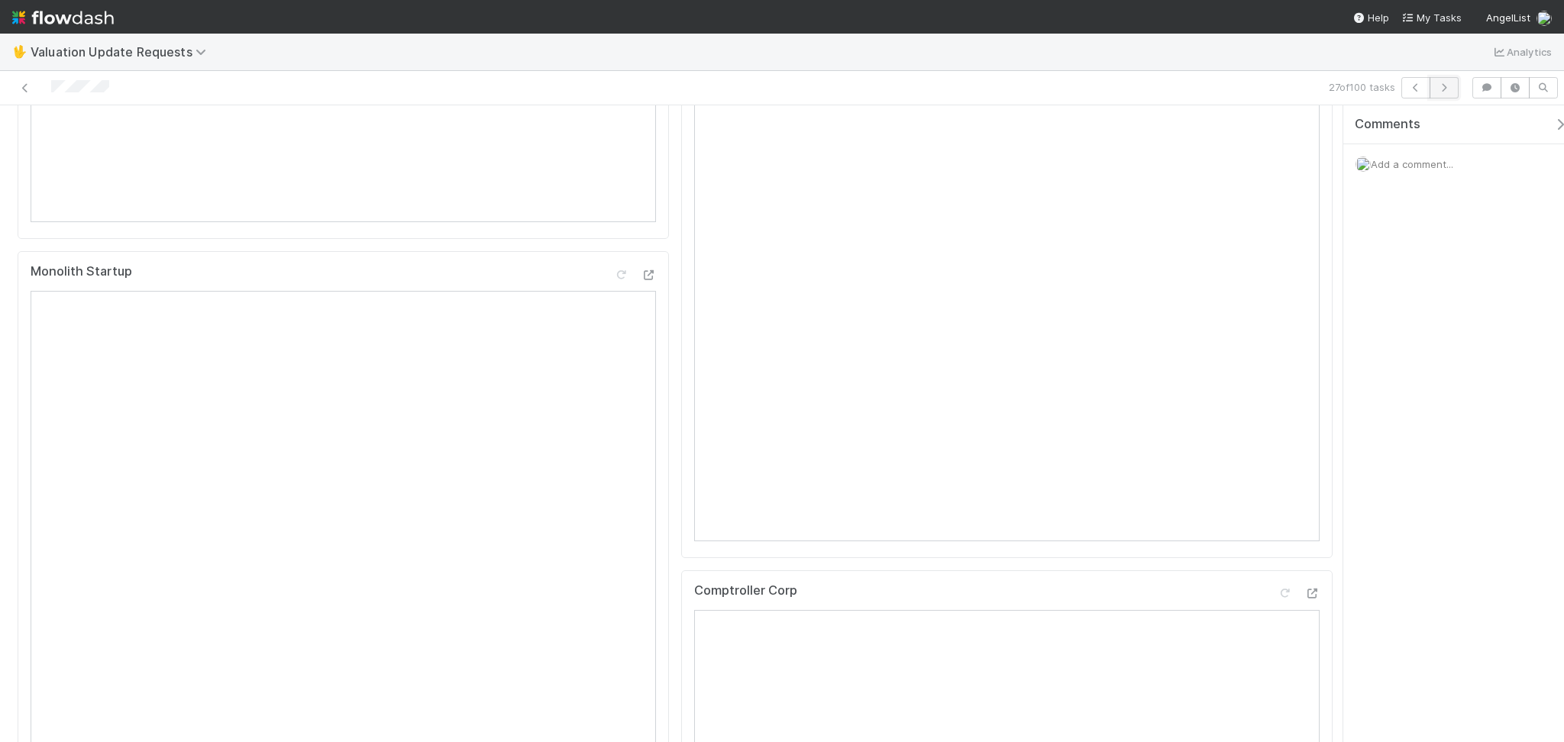
click at [1447, 86] on icon "button" at bounding box center [1443, 87] width 15 height 9
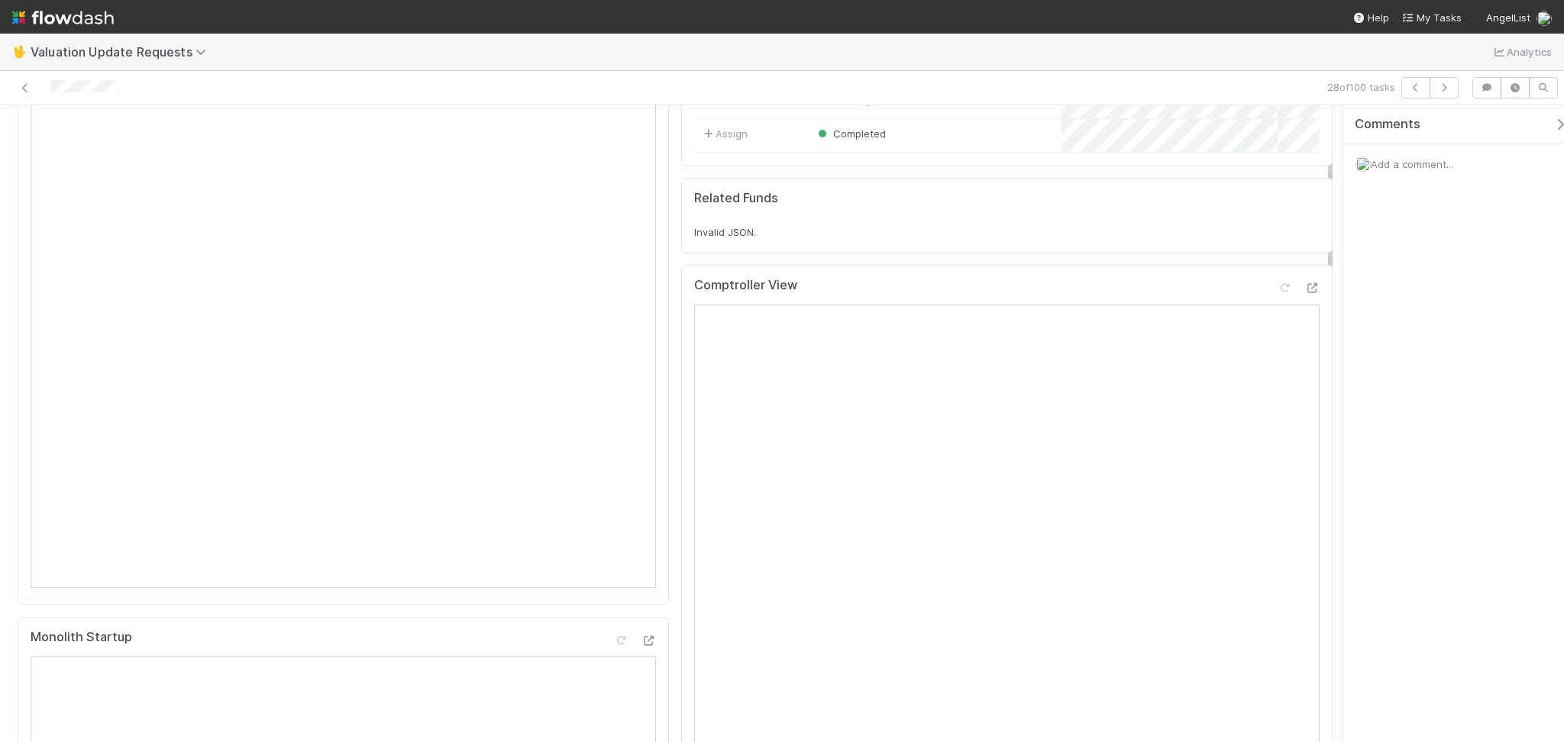
scroll to position [203, 0]
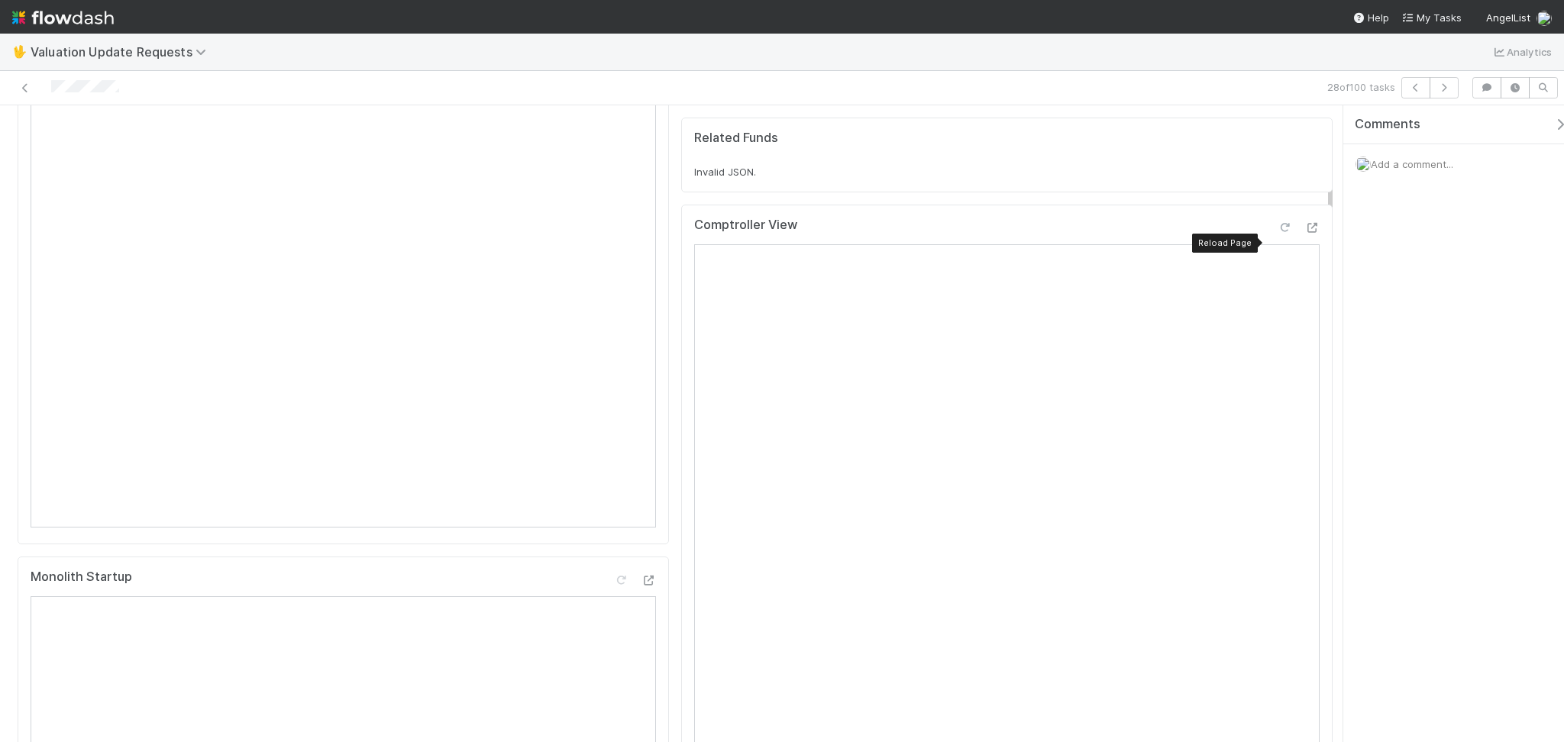
click at [1277, 233] on icon at bounding box center [1284, 228] width 15 height 10
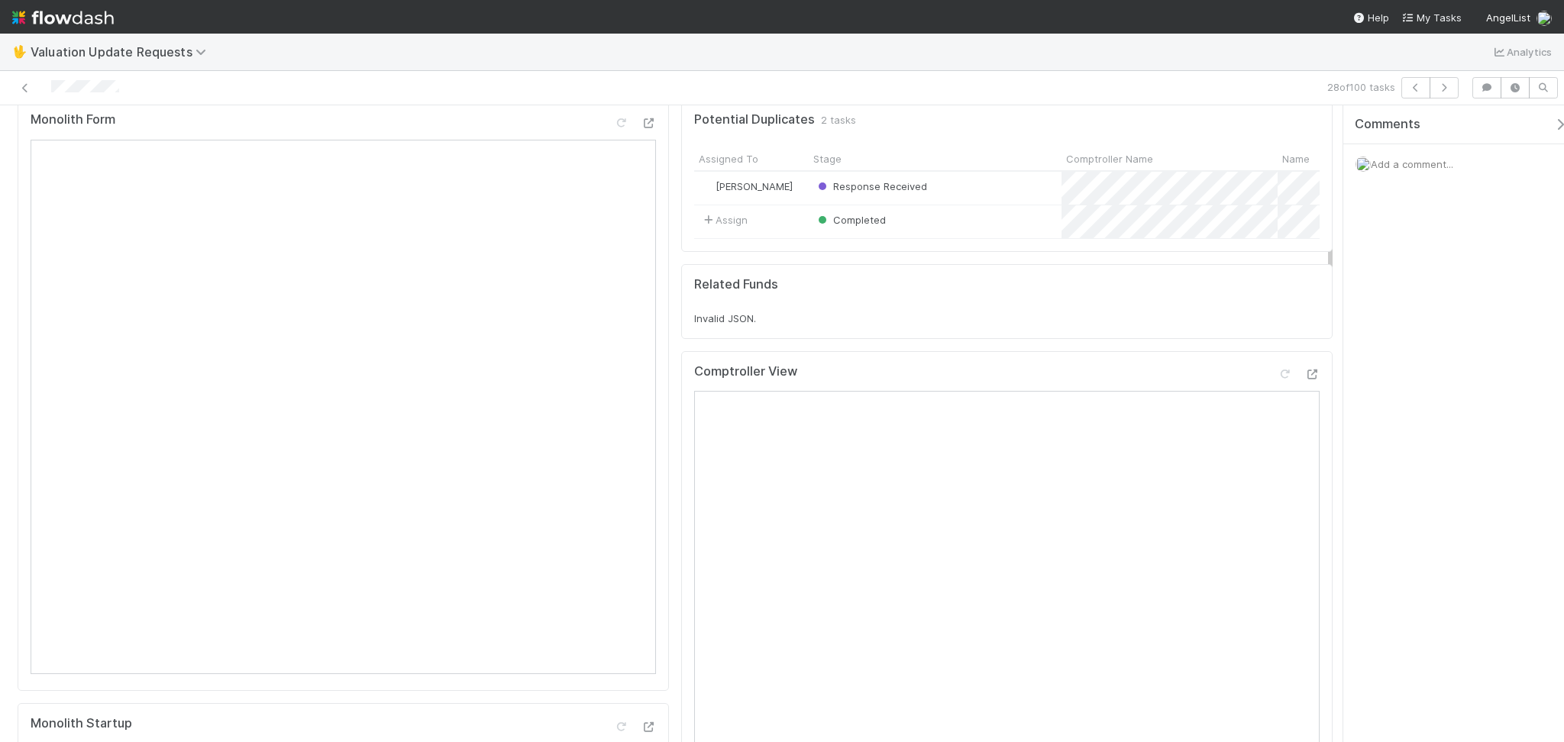
scroll to position [0, 0]
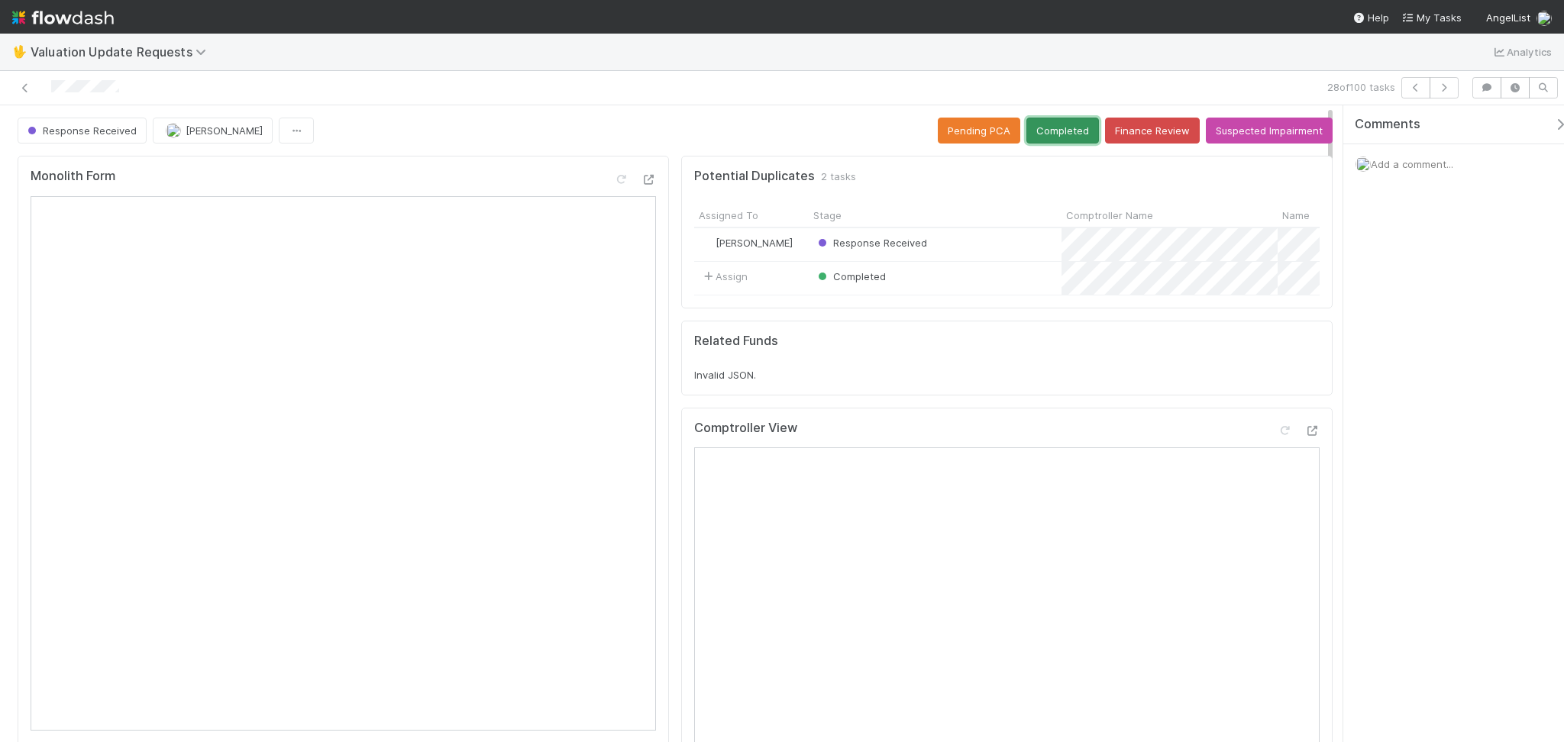
click at [1055, 128] on button "Completed" at bounding box center [1062, 131] width 73 height 26
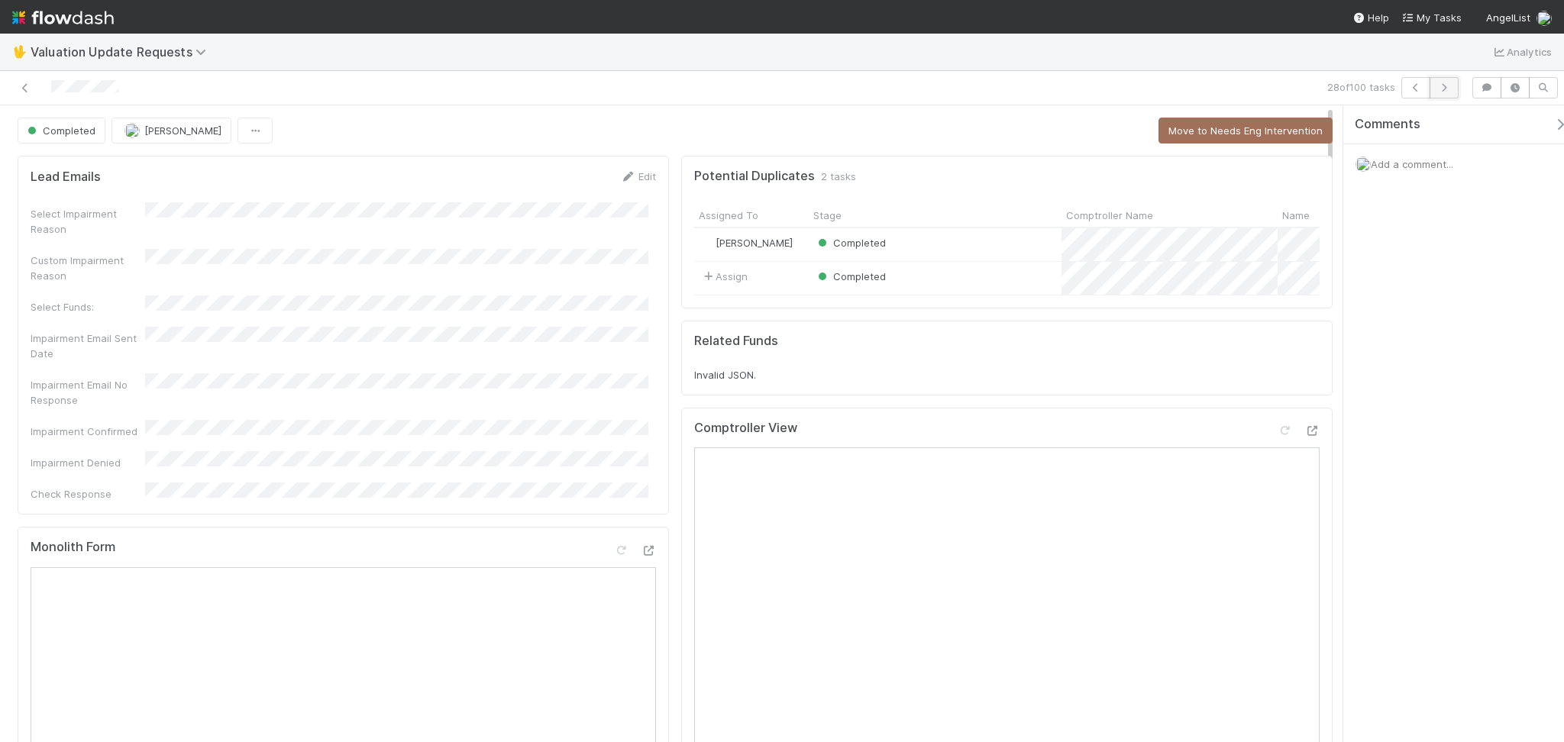
click at [1444, 86] on icon "button" at bounding box center [1443, 87] width 15 height 9
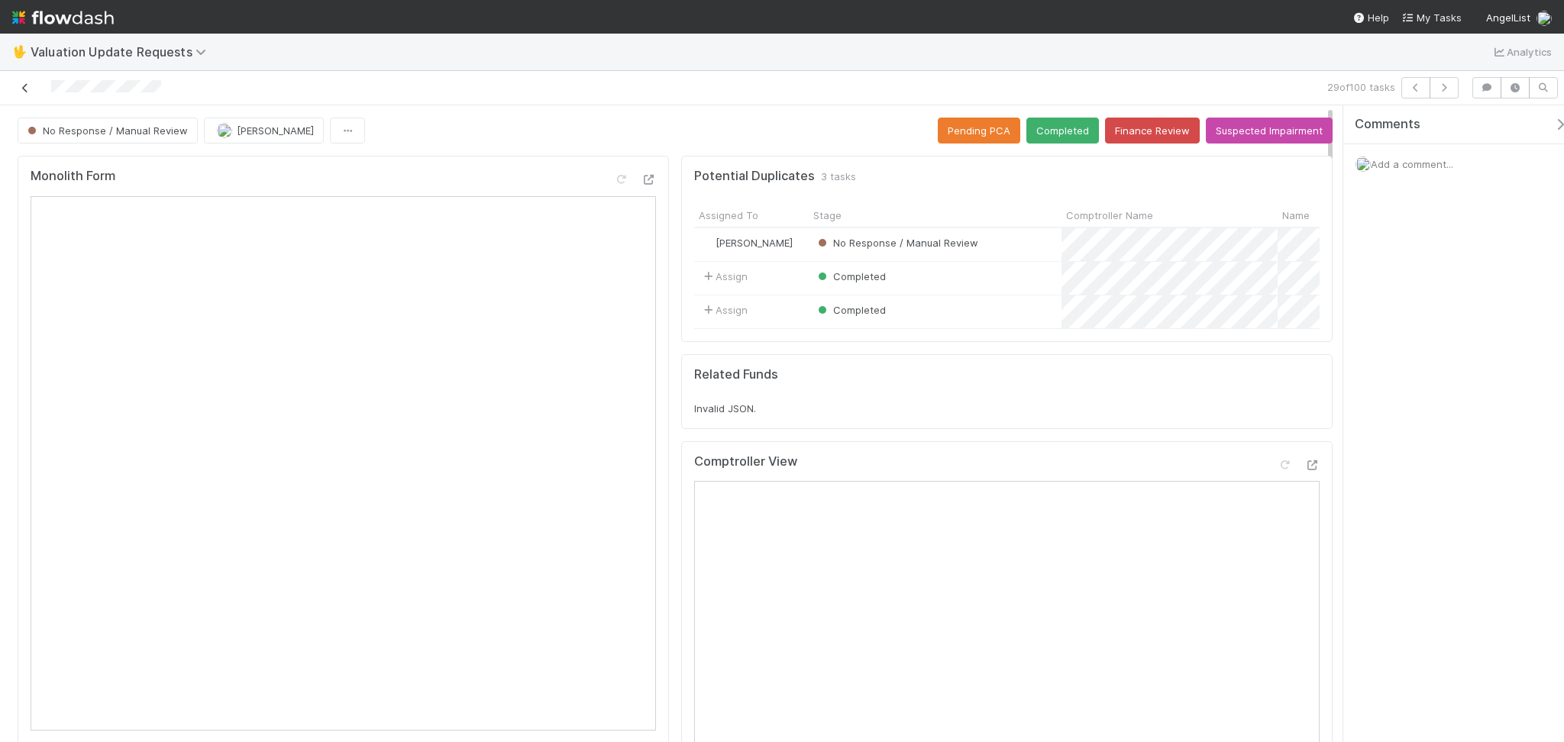
click at [21, 83] on icon at bounding box center [25, 88] width 15 height 10
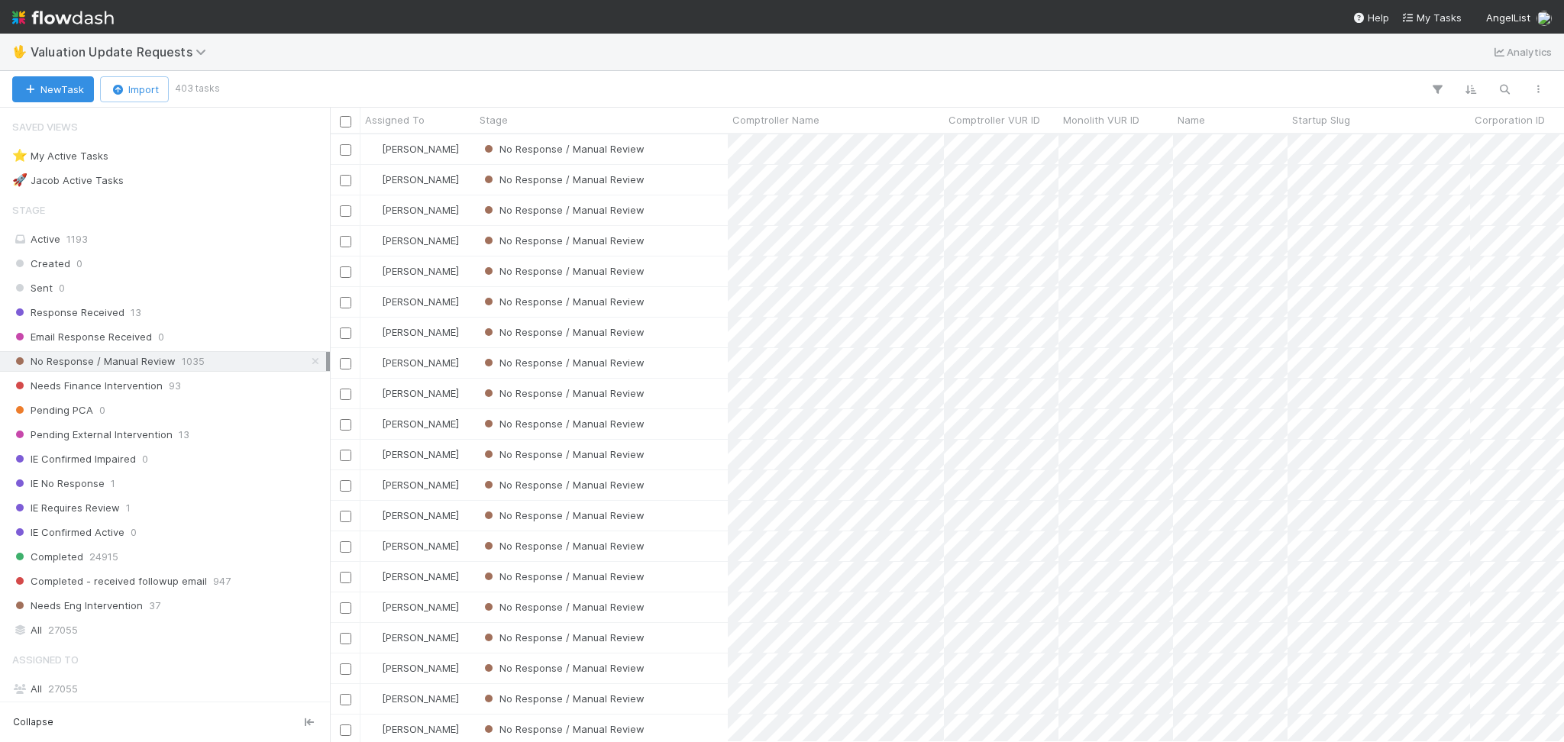
scroll to position [592, 1218]
click at [1020, 63] on div "🖖 Valuation Update Requests Analytics" at bounding box center [782, 52] width 1564 height 37
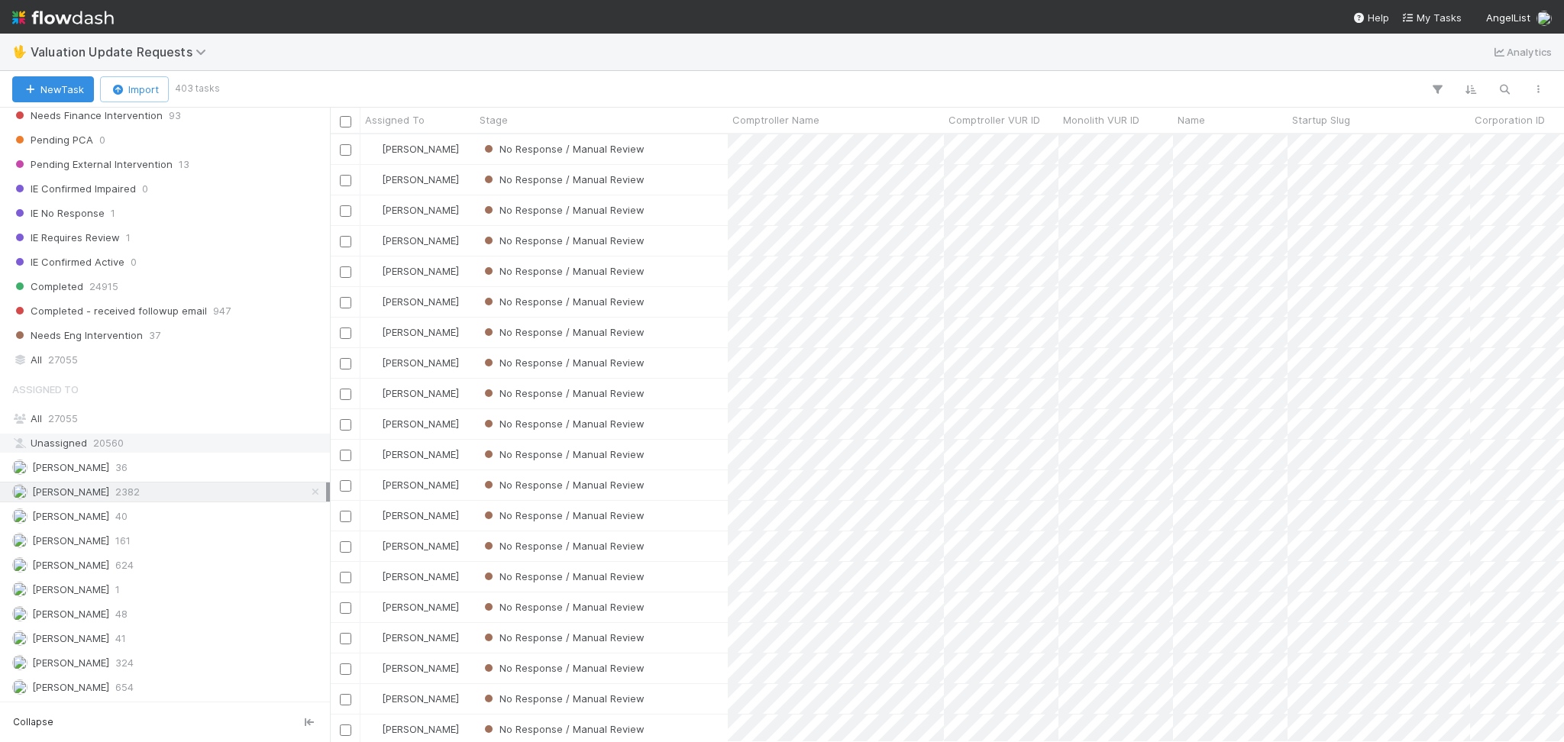
scroll to position [305, 0]
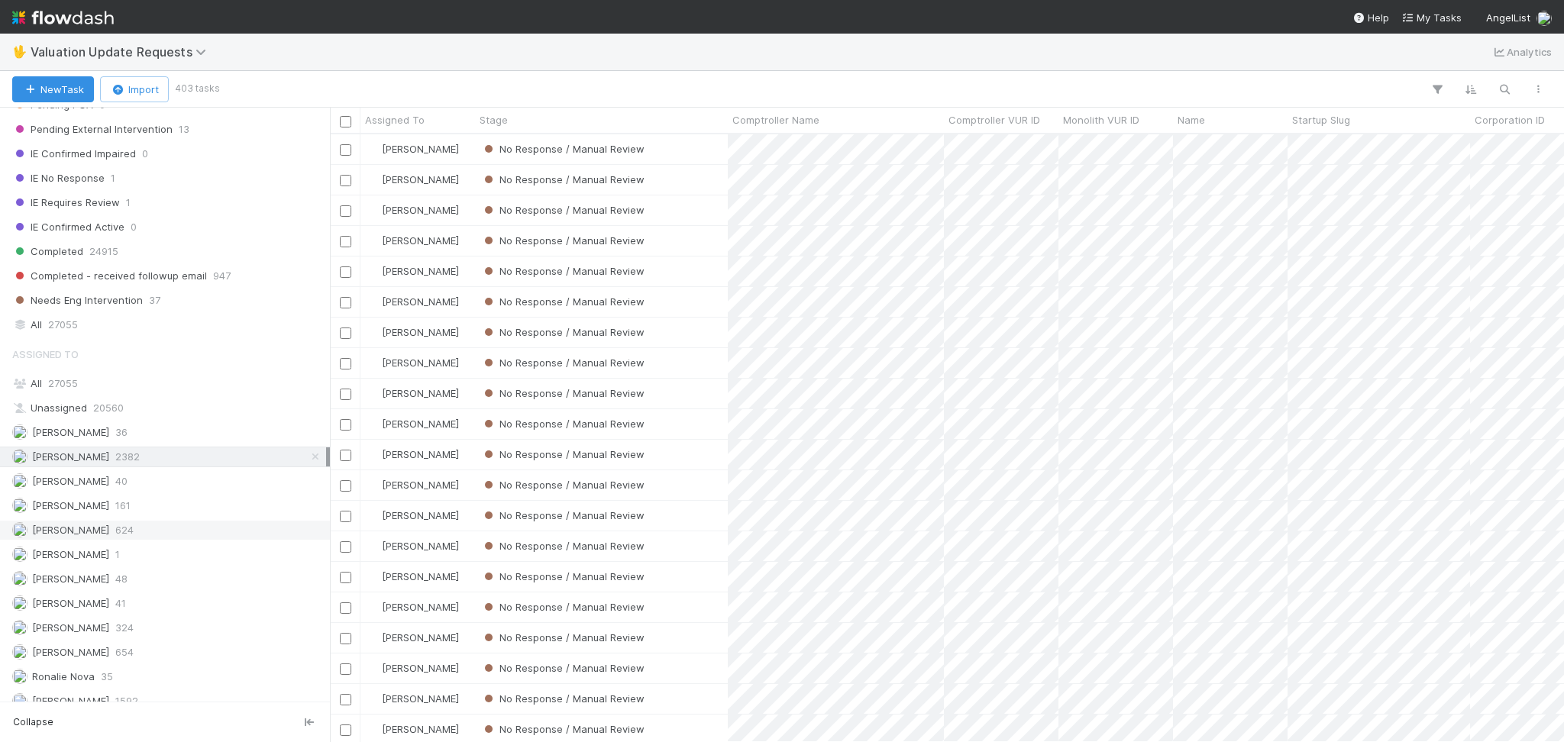
click at [209, 530] on div "Karen Jane Salcedo 624" at bounding box center [169, 530] width 314 height 19
click at [183, 457] on div "Febbie Cervantes 2382" at bounding box center [169, 456] width 314 height 19
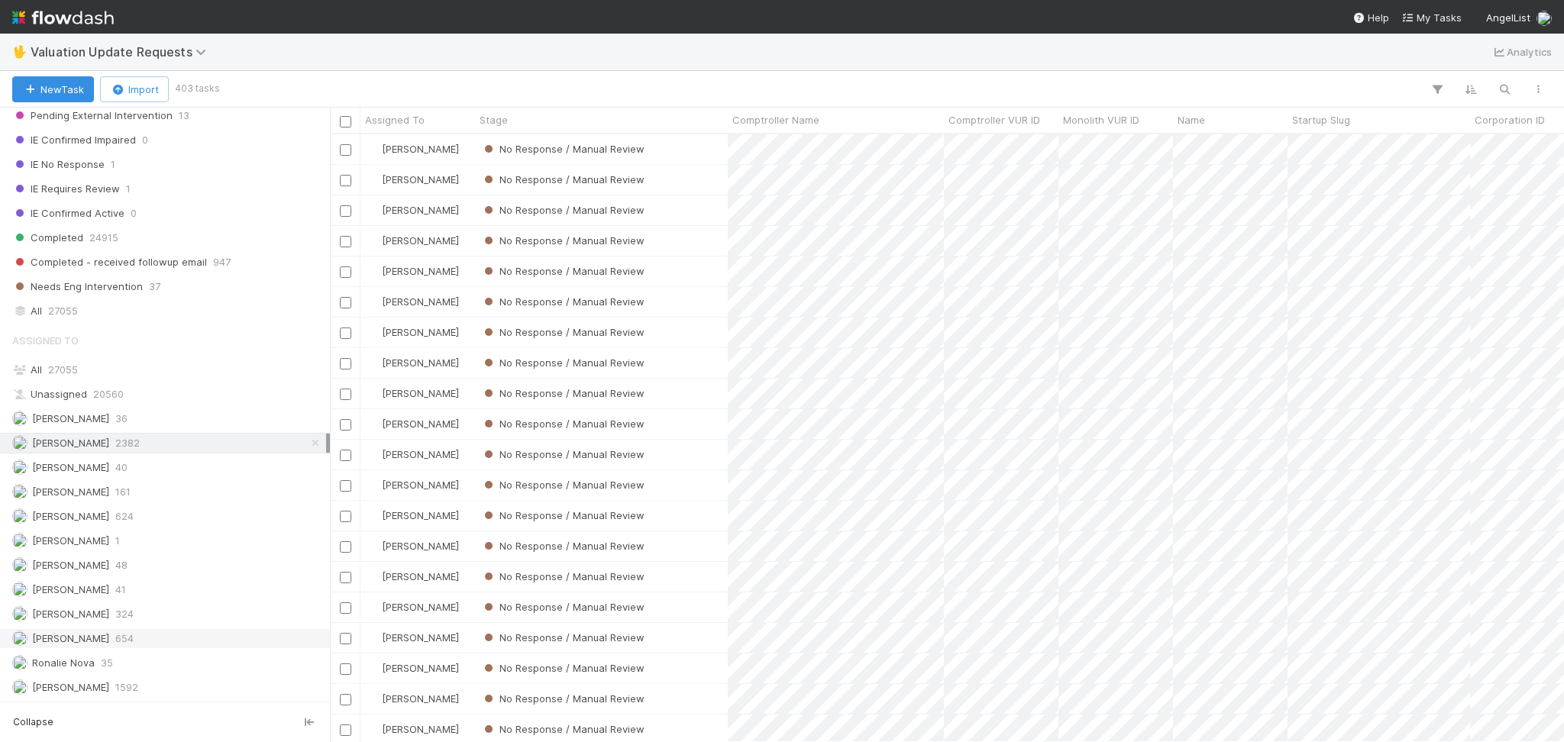
click at [172, 645] on div "Michael Capilitan 654" at bounding box center [169, 638] width 314 height 19
click at [176, 444] on div "Febbie Cervantes 2382" at bounding box center [169, 443] width 314 height 19
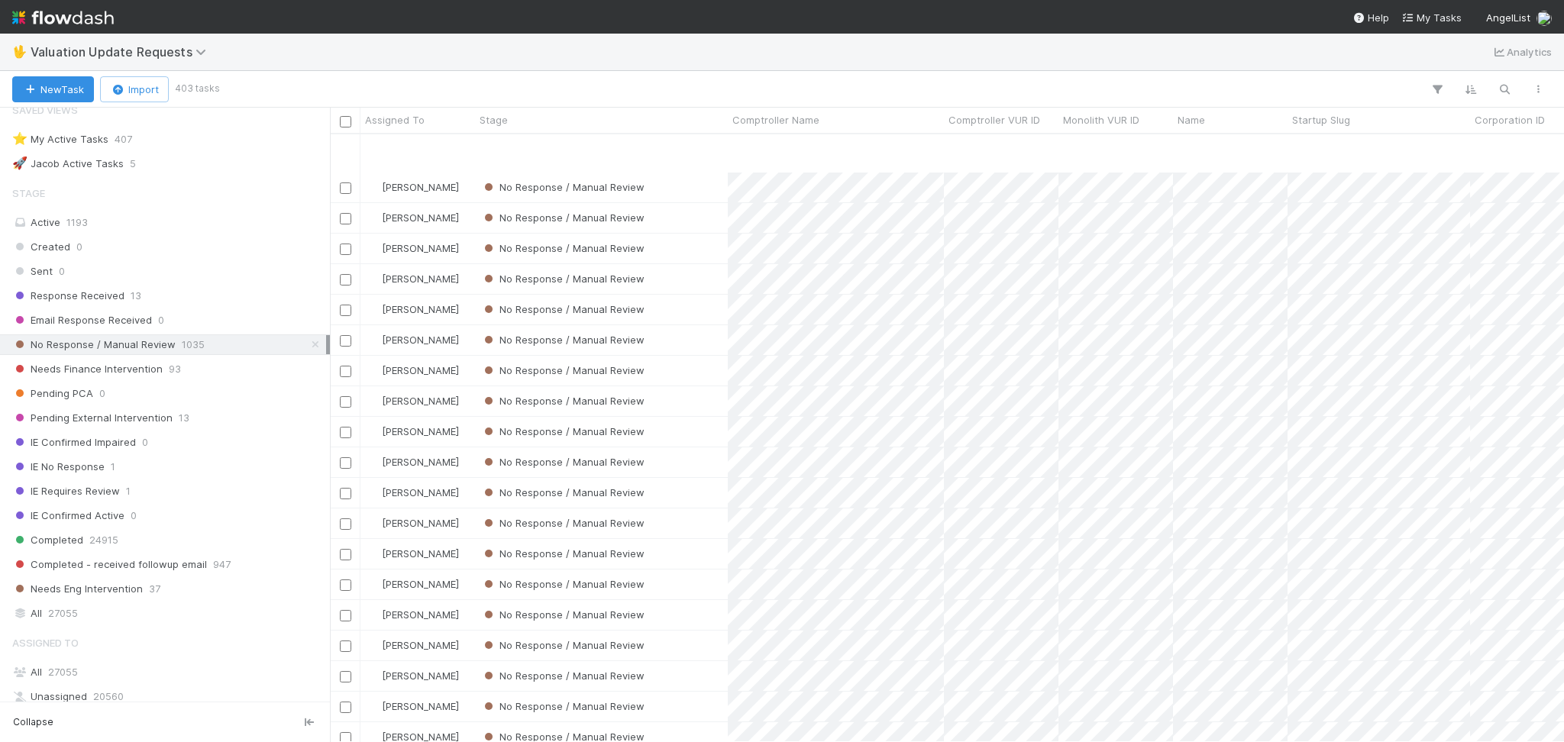
scroll to position [509, 0]
click at [695, 529] on div "No Response / Manual Review" at bounding box center [601, 527] width 253 height 30
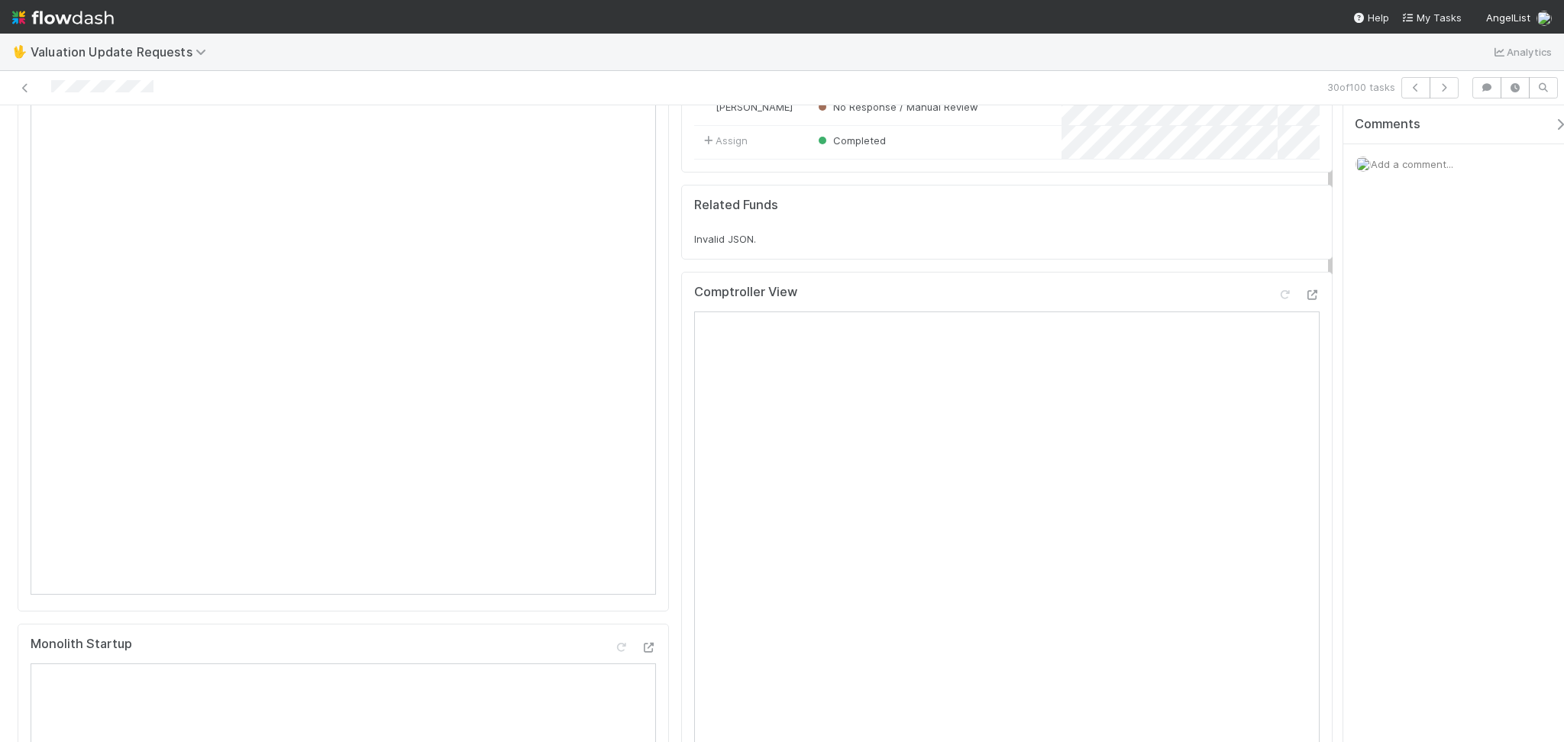
scroll to position [102, 0]
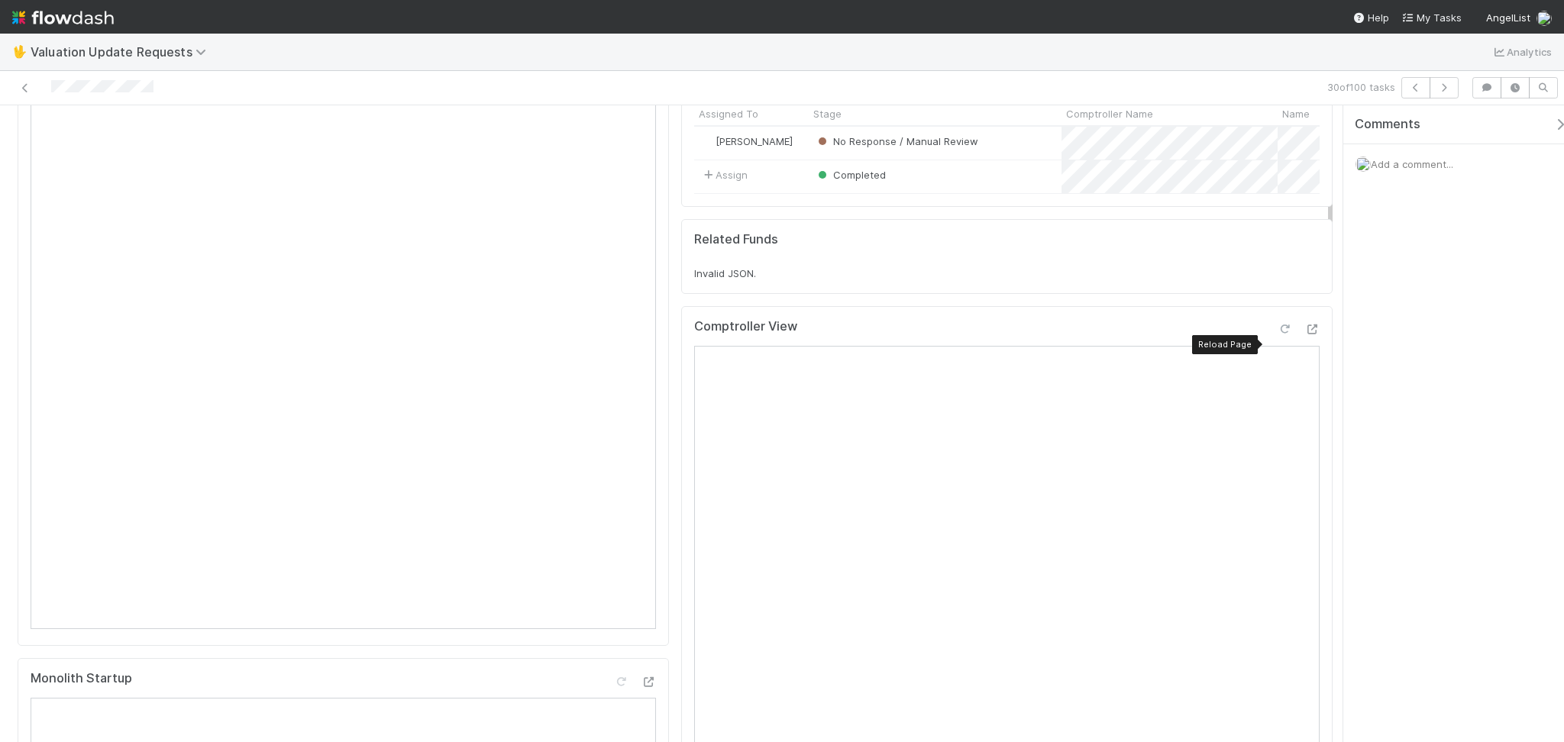
click at [1277, 334] on icon at bounding box center [1284, 330] width 15 height 10
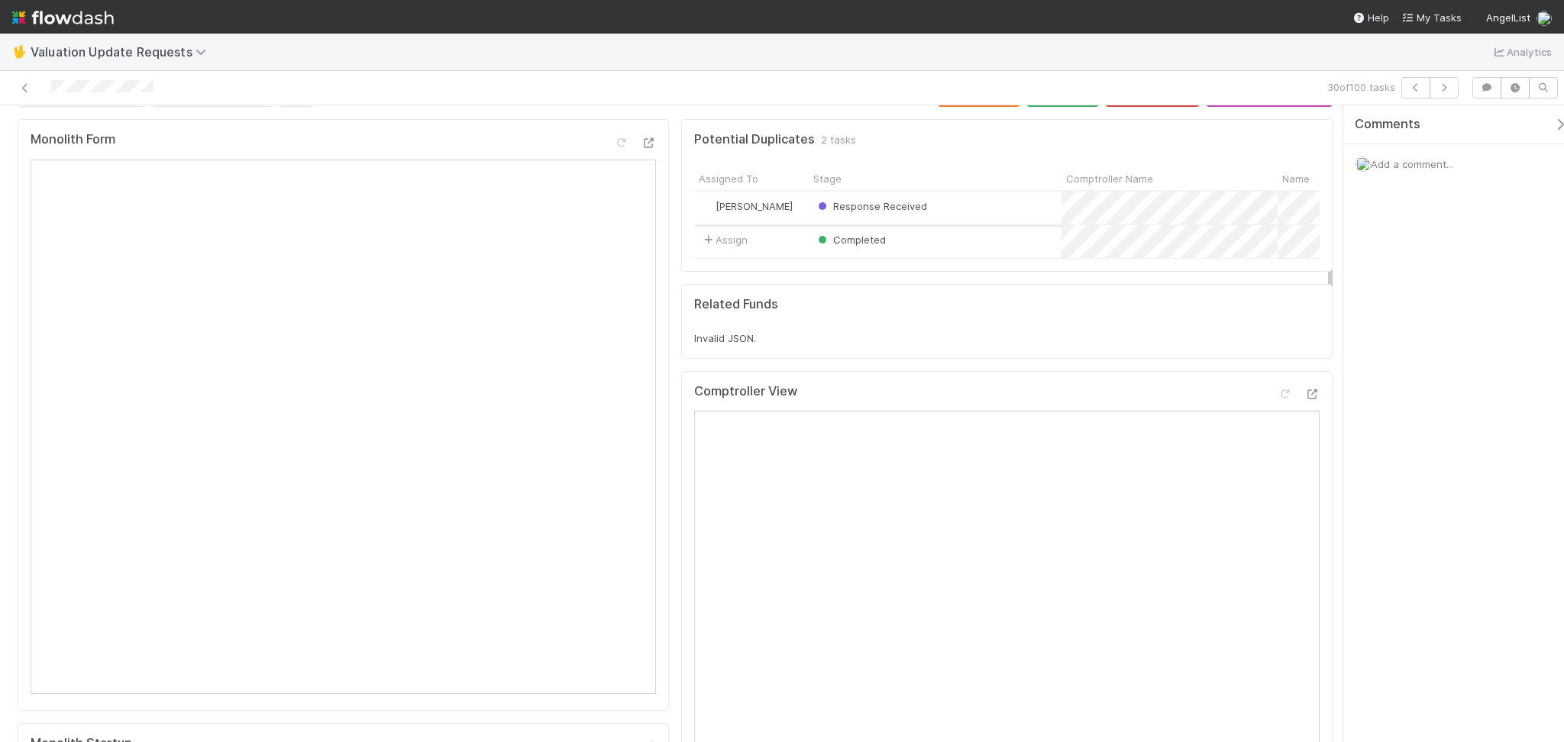
scroll to position [0, 0]
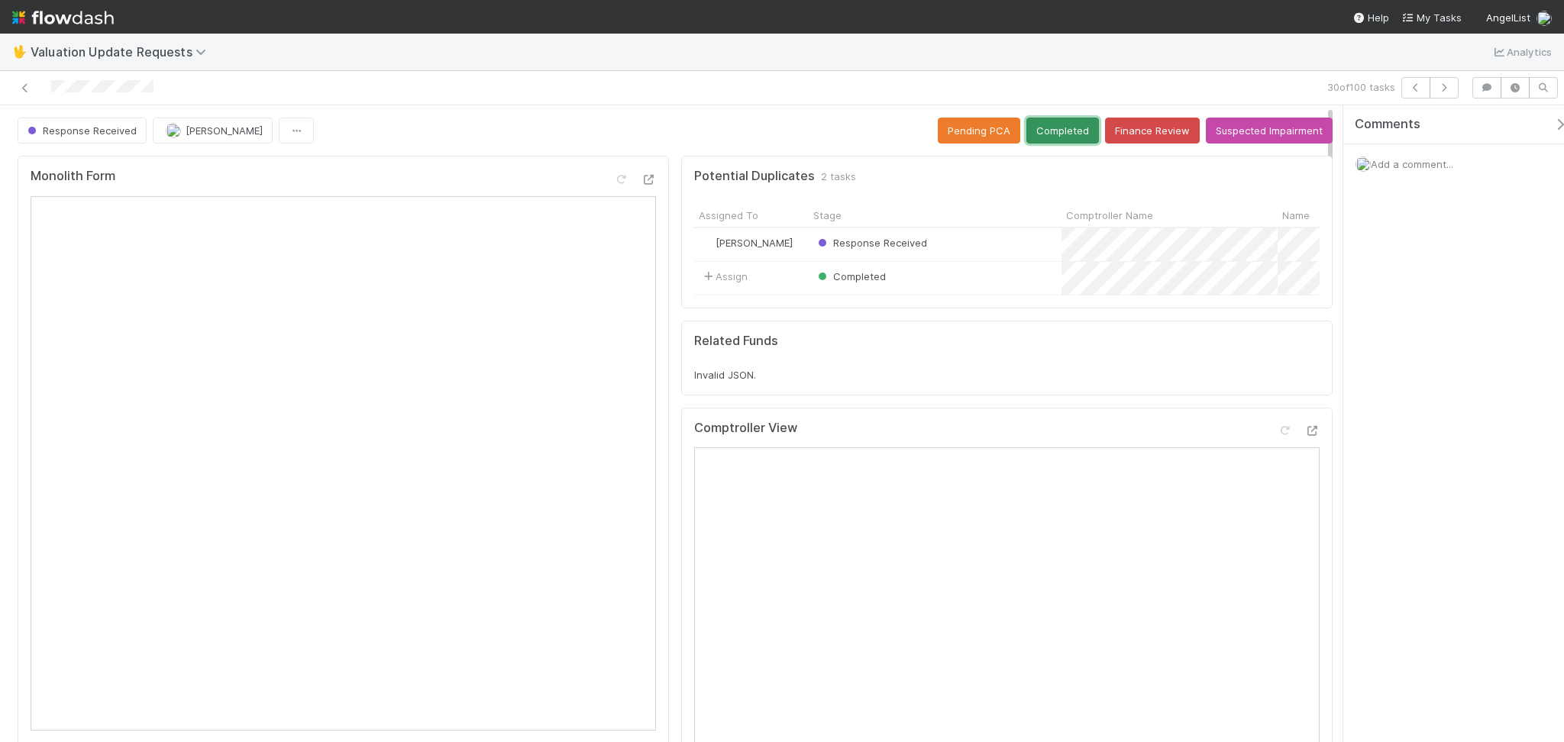
click at [1074, 124] on button "Completed" at bounding box center [1062, 131] width 73 height 26
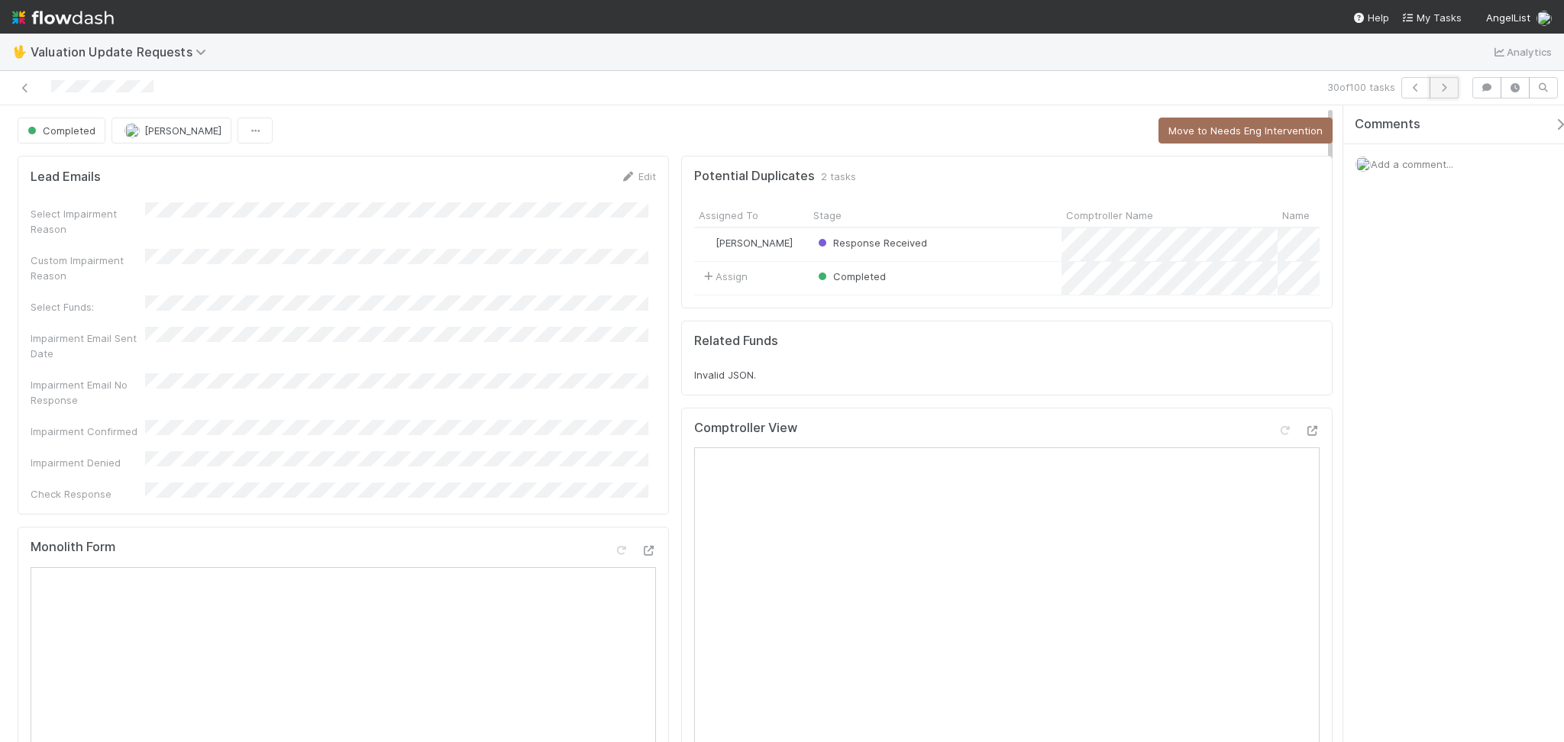
click at [1454, 89] on button "button" at bounding box center [1444, 87] width 29 height 21
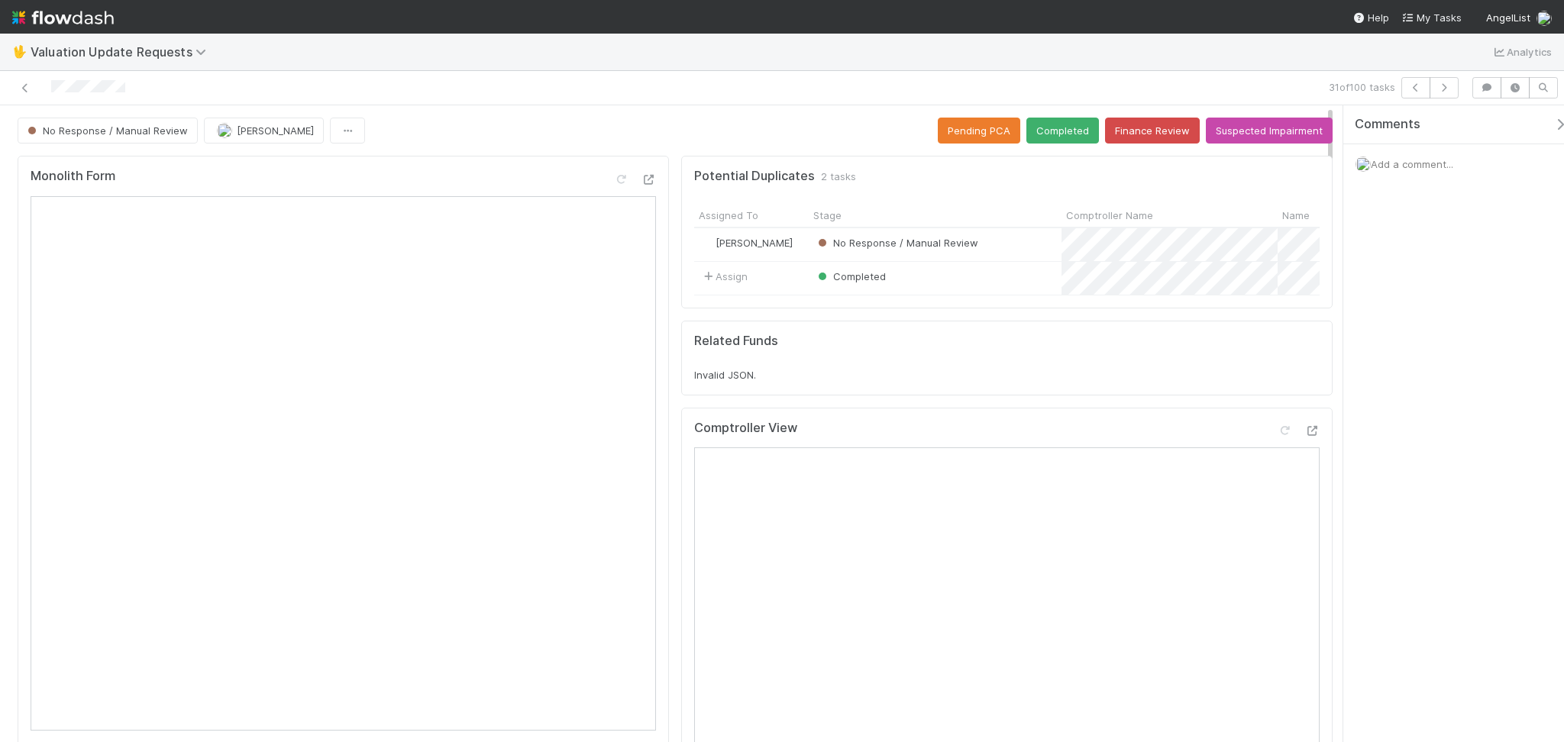
click at [1396, 466] on div "Comments Add a comment..." at bounding box center [1453, 423] width 221 height 637
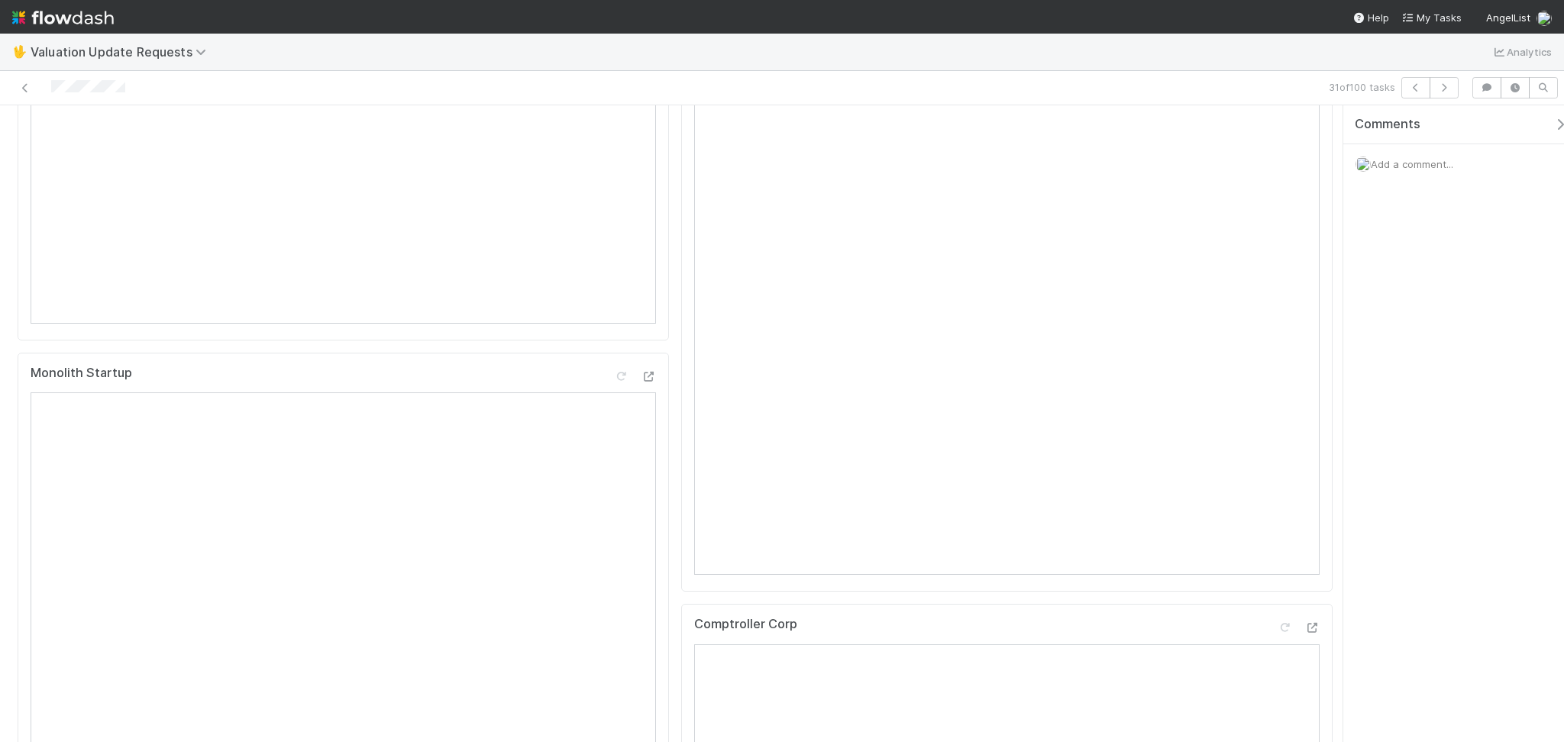
scroll to position [102, 0]
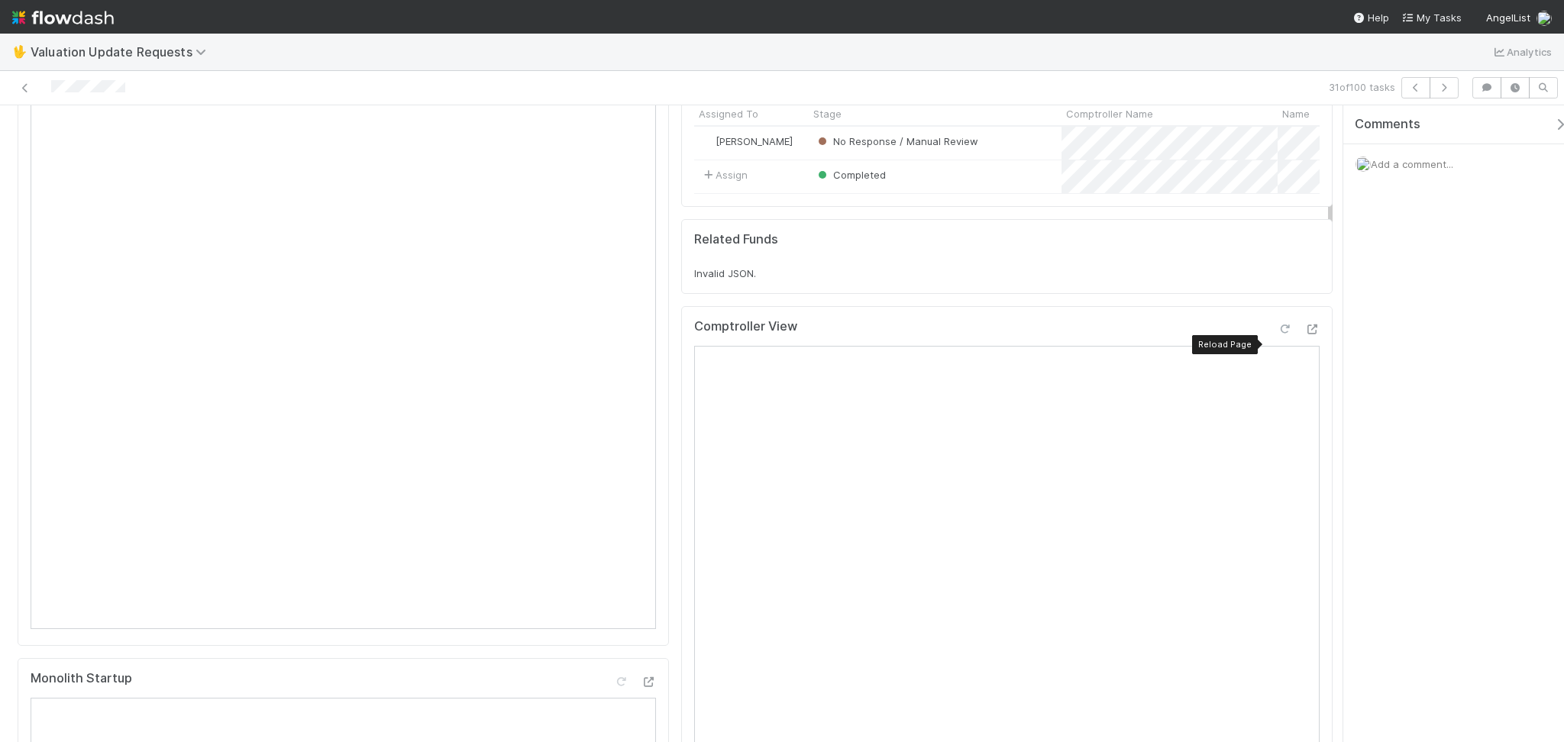
click at [1277, 336] on div at bounding box center [1284, 328] width 15 height 15
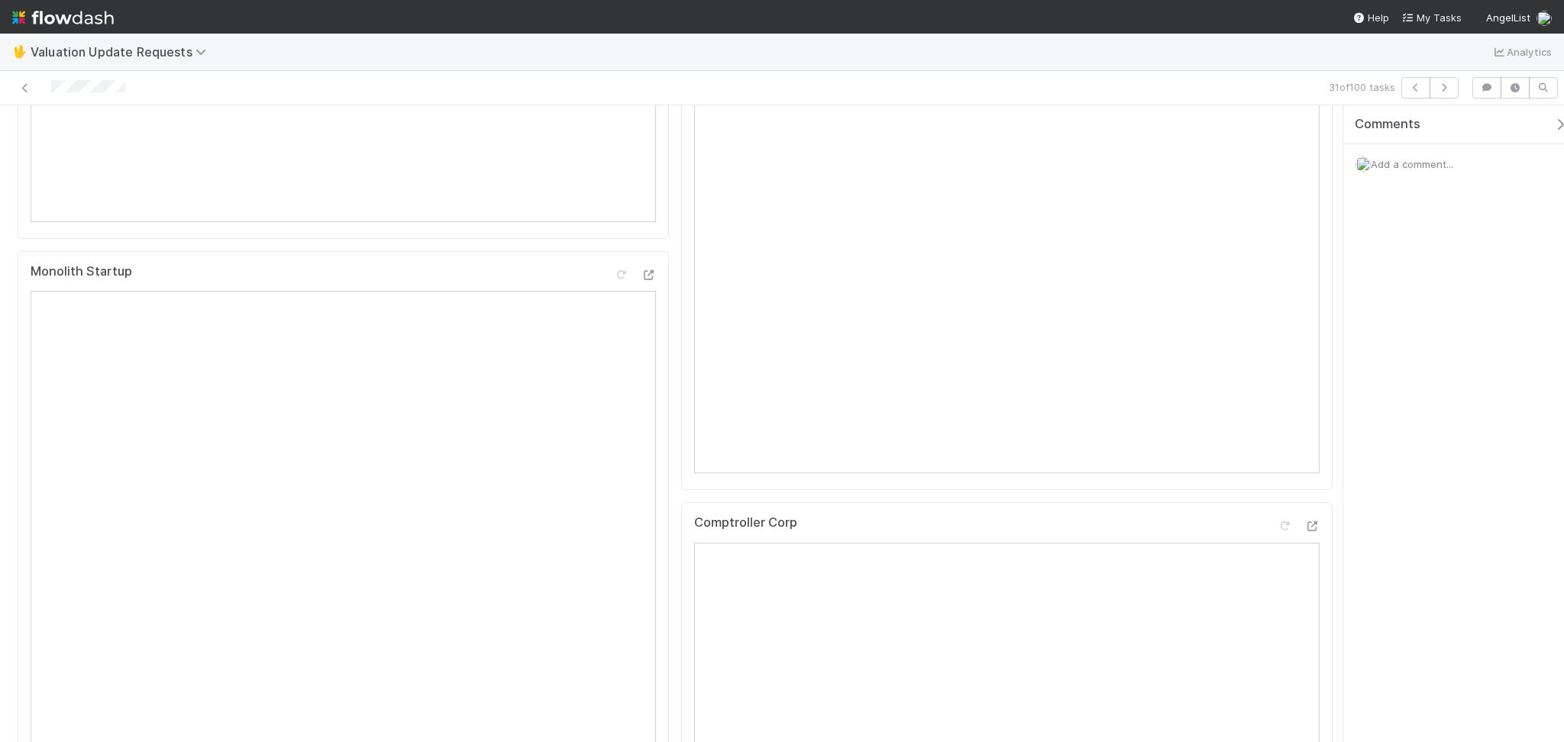
scroll to position [0, 0]
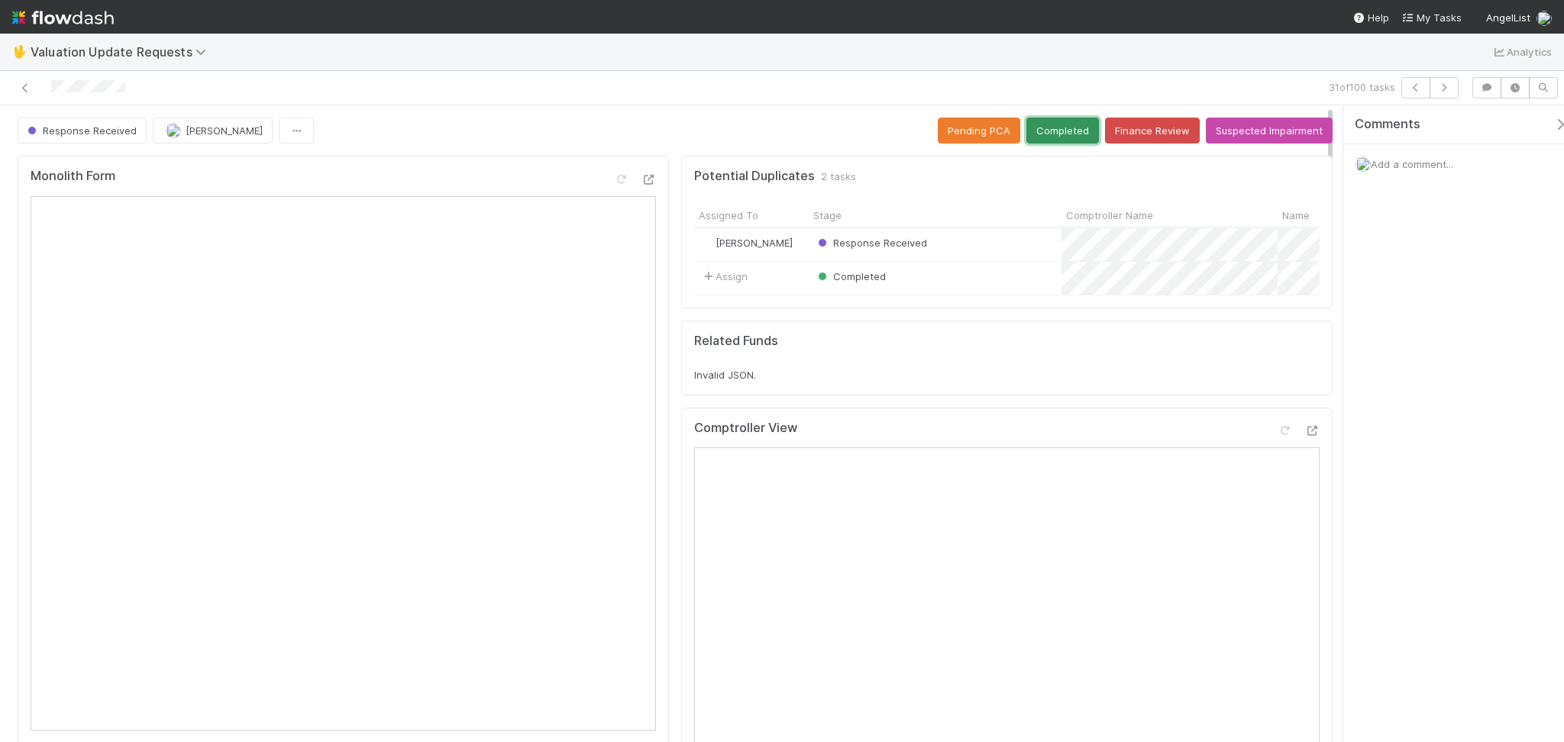
click at [1037, 124] on button "Completed" at bounding box center [1062, 131] width 73 height 26
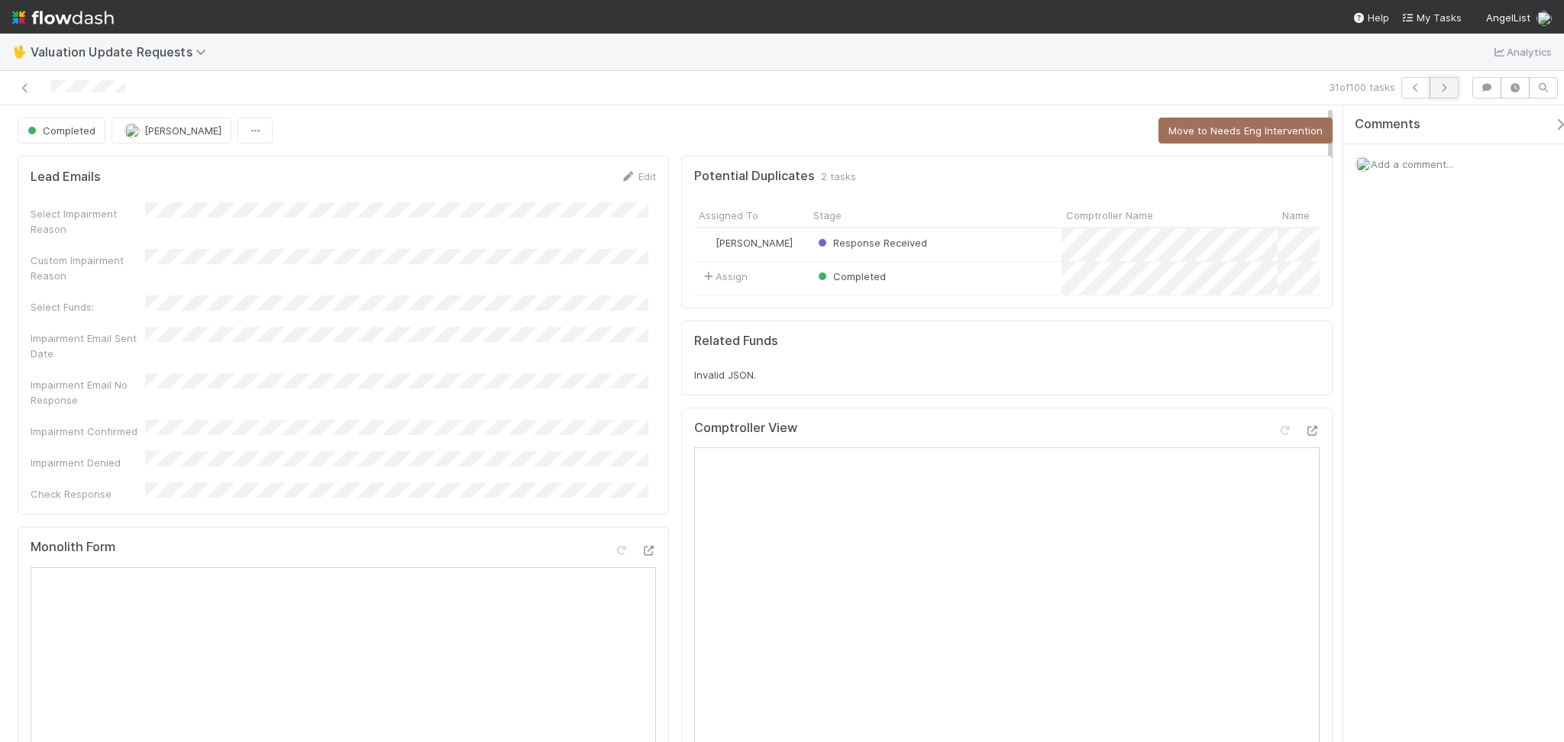
click at [1438, 90] on icon "button" at bounding box center [1443, 87] width 15 height 9
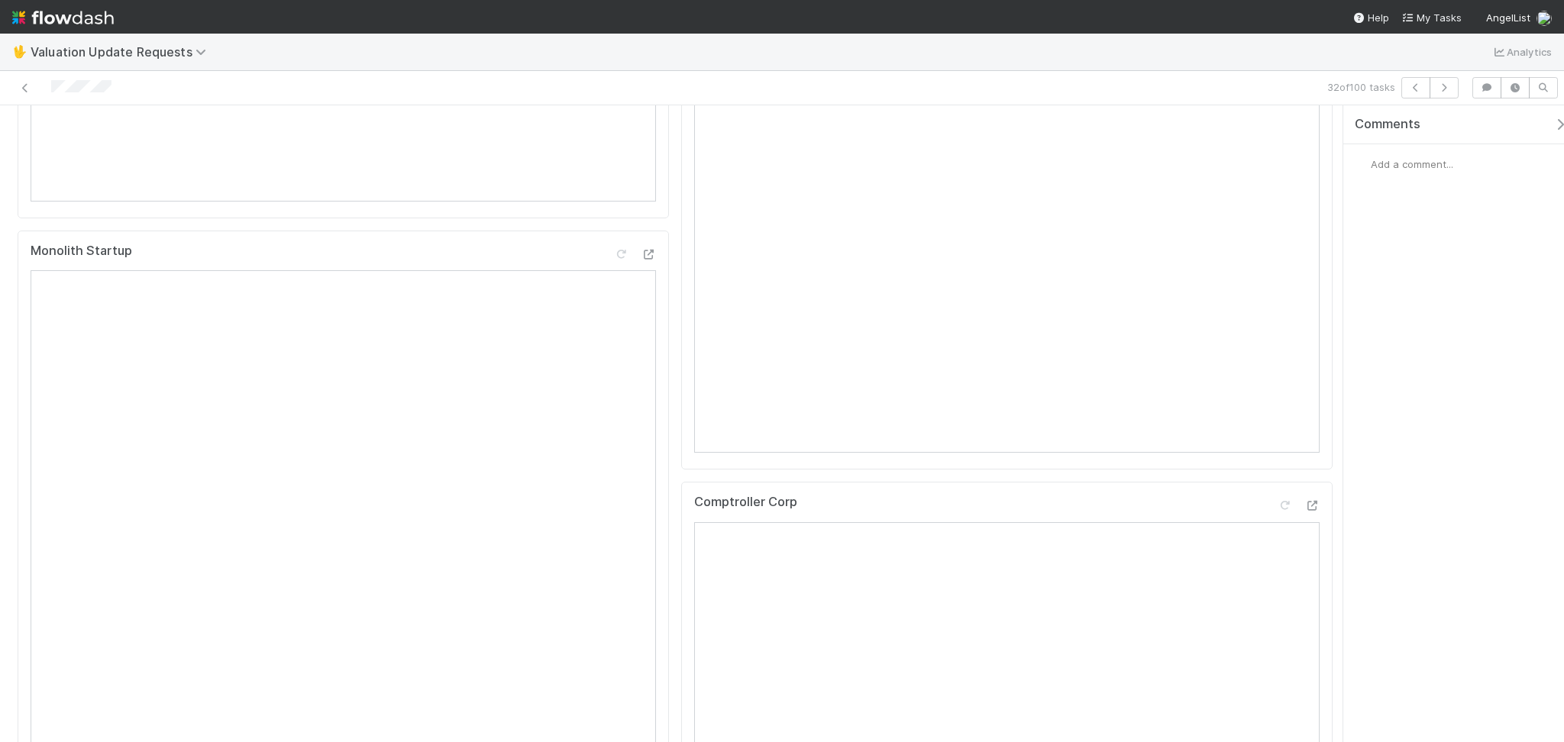
scroll to position [611, 0]
click at [1439, 86] on icon "button" at bounding box center [1443, 87] width 15 height 9
click at [1272, 130] on div "Comptroller View Reload Page" at bounding box center [1006, 128] width 625 height 27
click at [1277, 133] on div at bounding box center [1284, 125] width 15 height 15
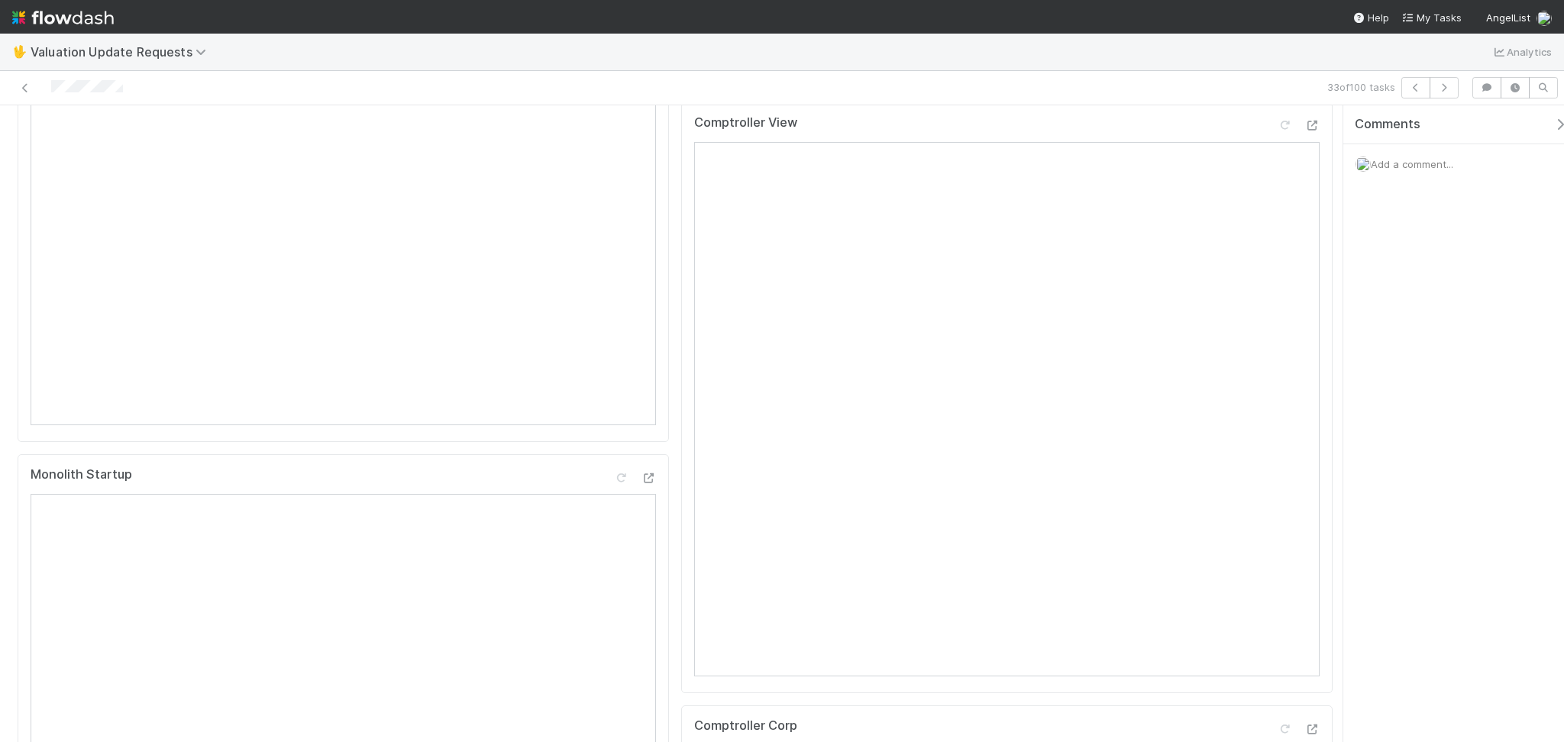
scroll to position [0, 0]
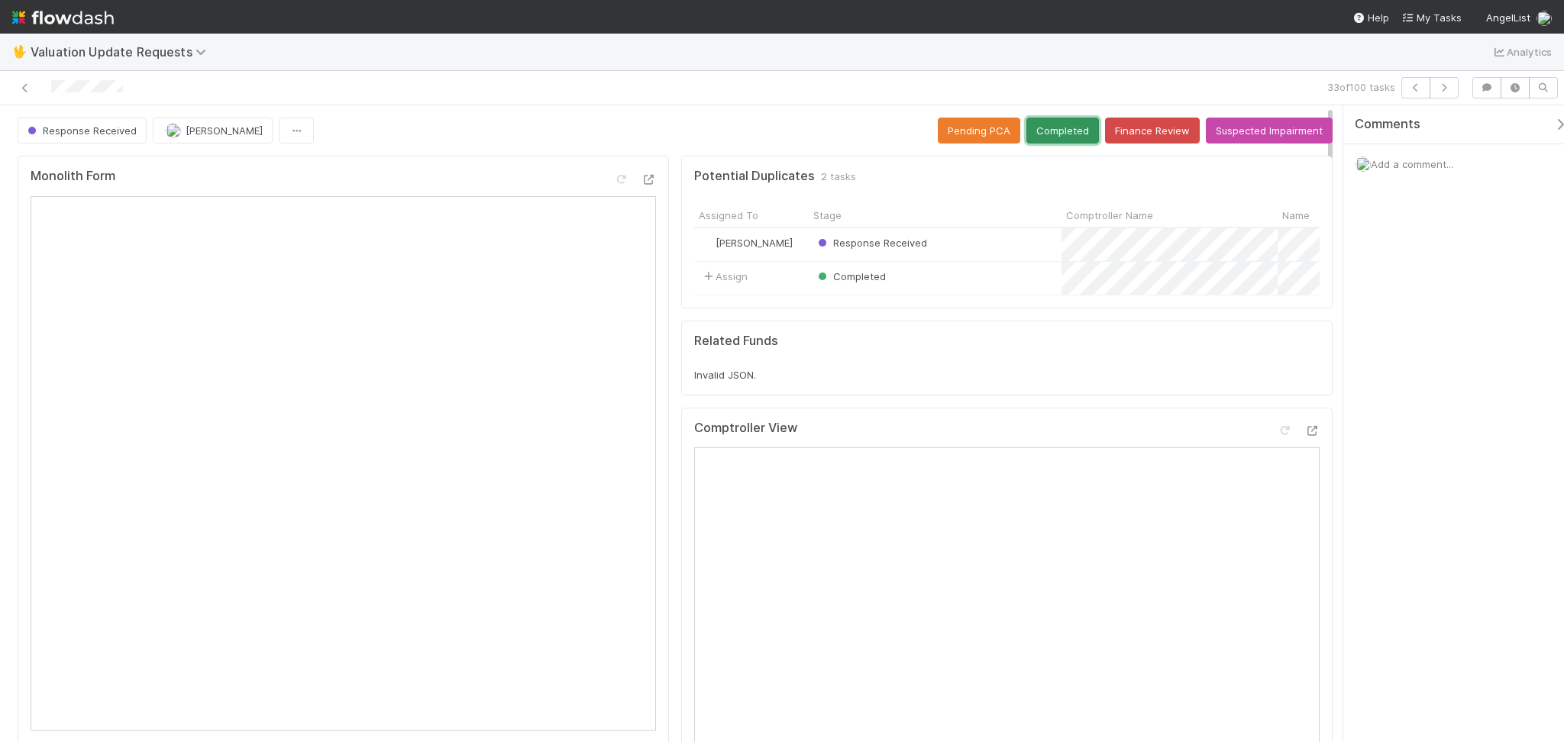
click at [1048, 133] on button "Completed" at bounding box center [1062, 131] width 73 height 26
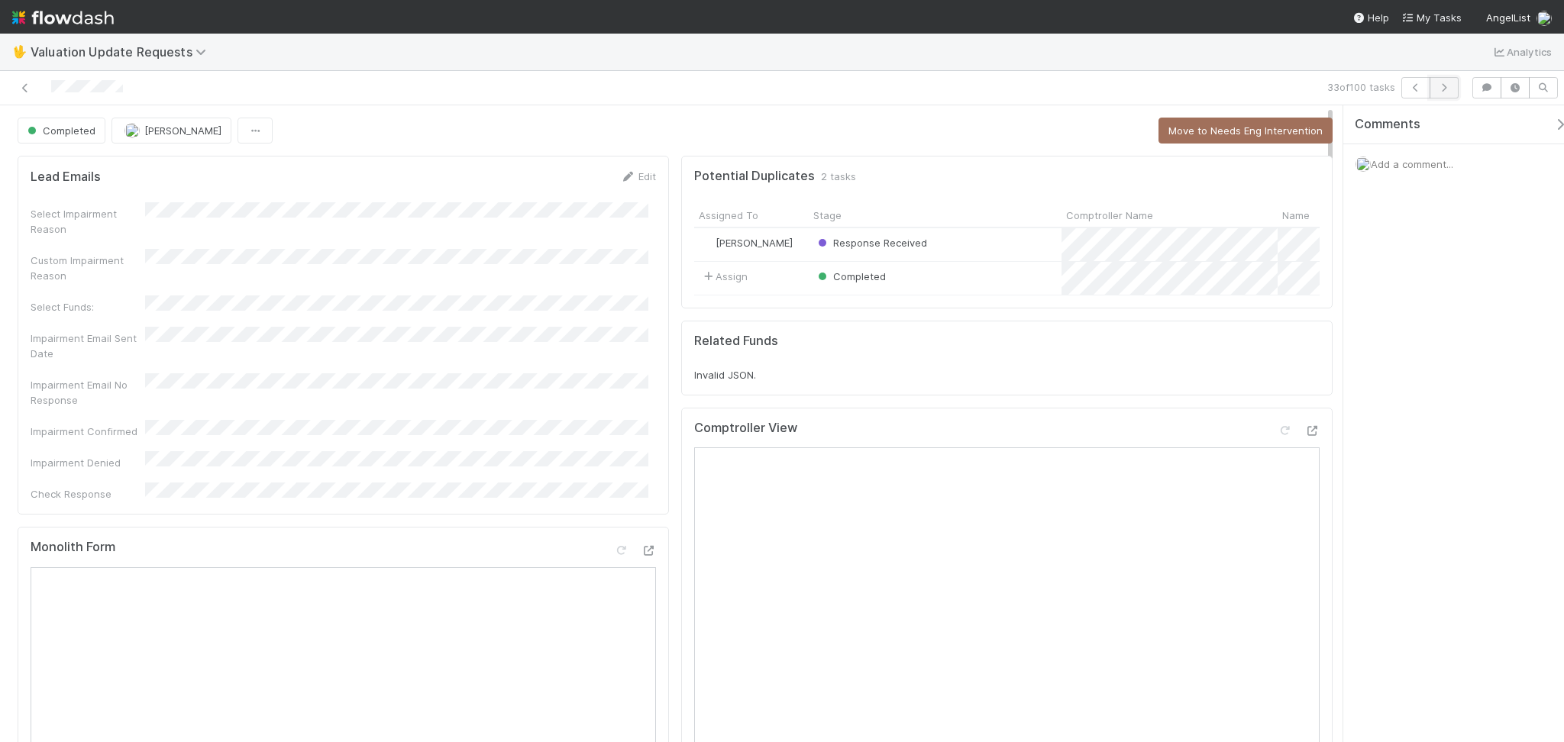
click at [1447, 89] on icon "button" at bounding box center [1443, 87] width 15 height 9
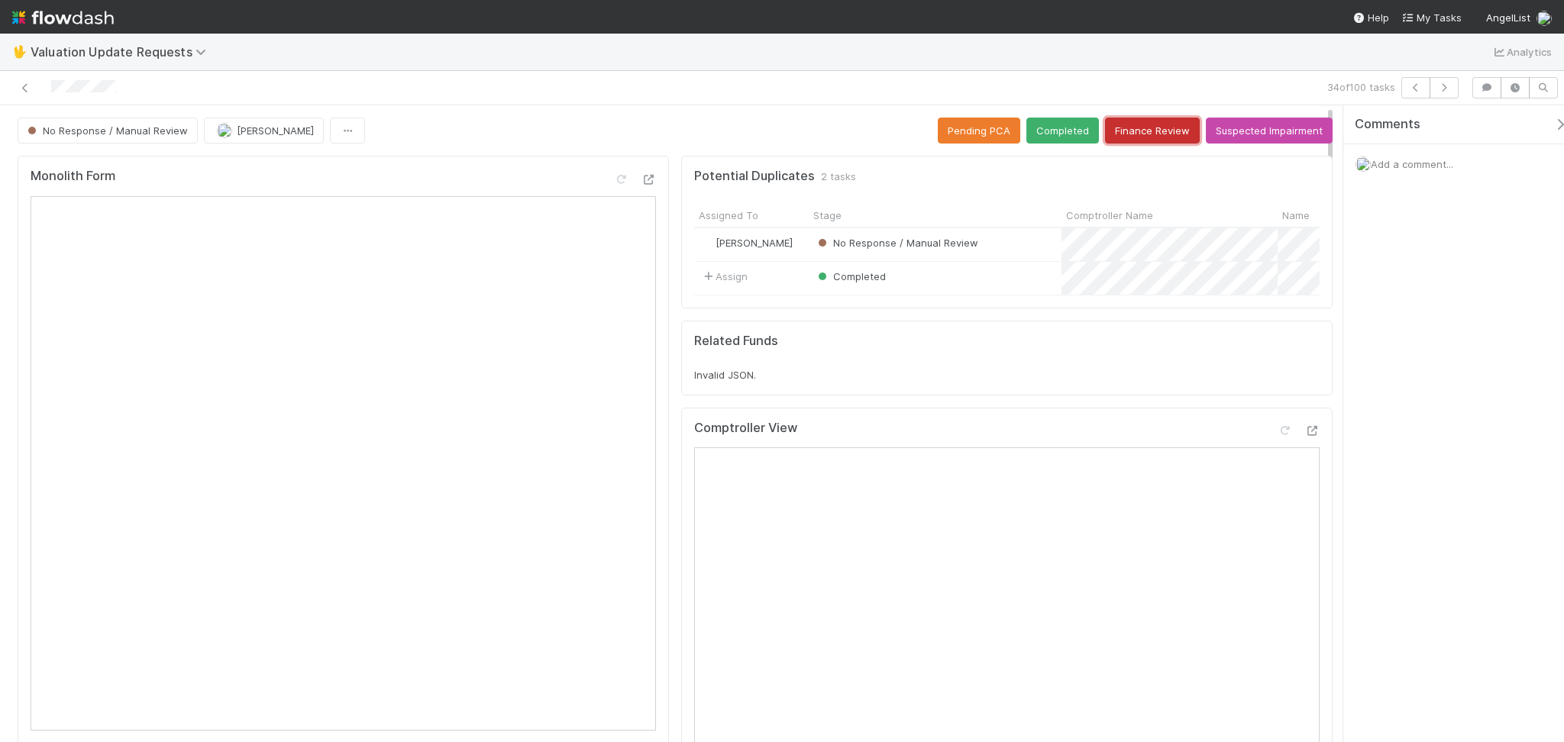
click at [1138, 124] on button "Finance Review" at bounding box center [1152, 131] width 95 height 26
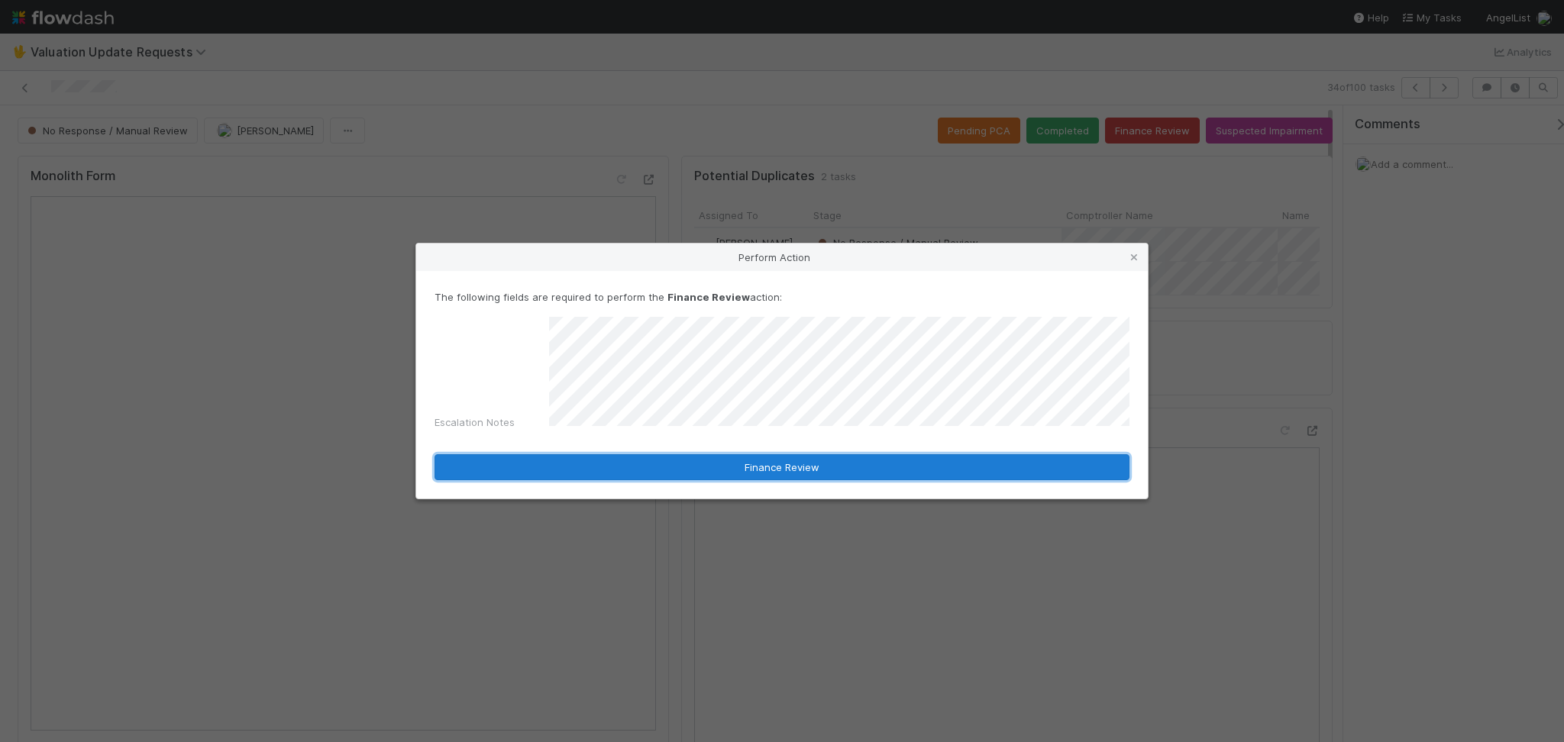
click at [683, 464] on button "Finance Review" at bounding box center [782, 467] width 695 height 26
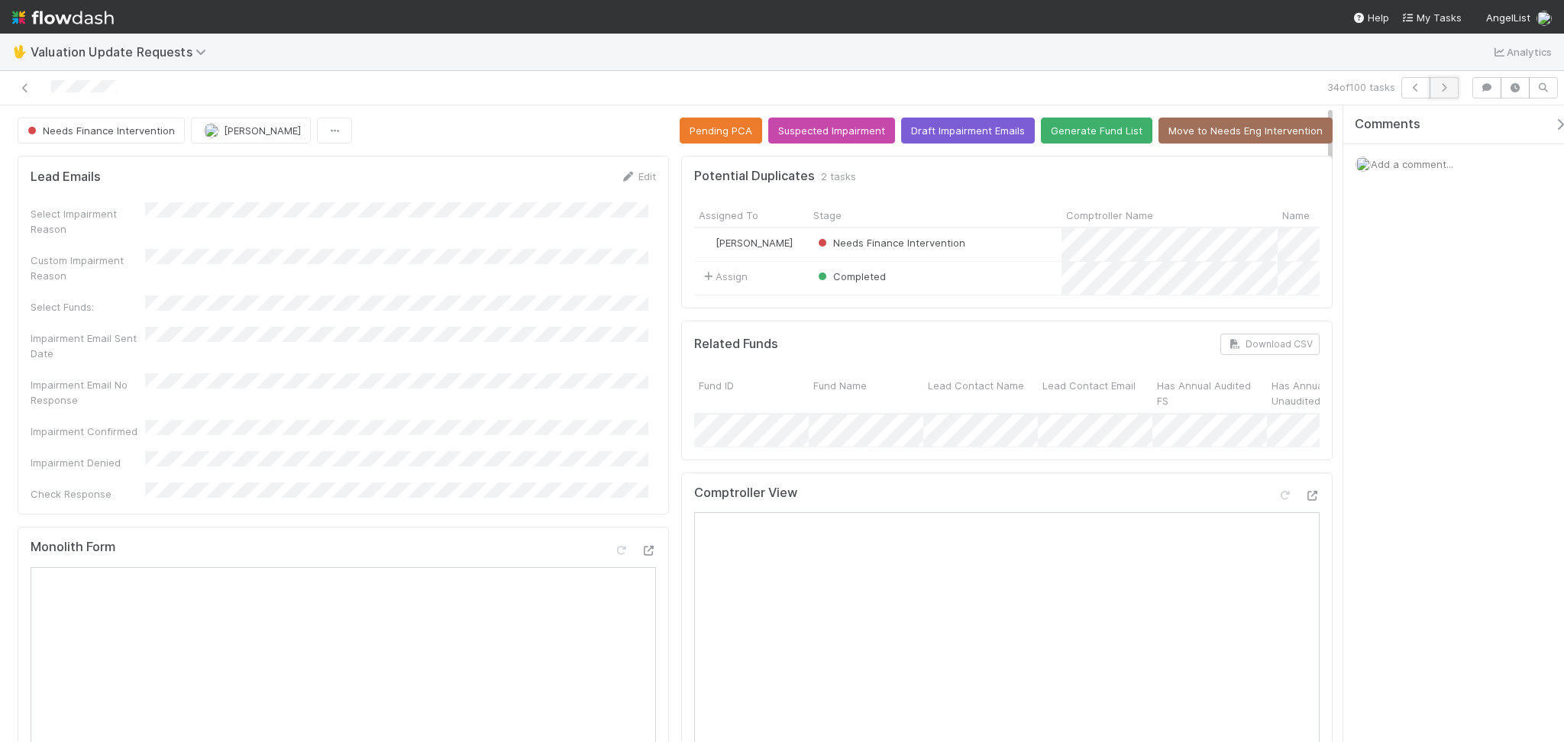
click at [1446, 86] on icon "button" at bounding box center [1443, 87] width 15 height 9
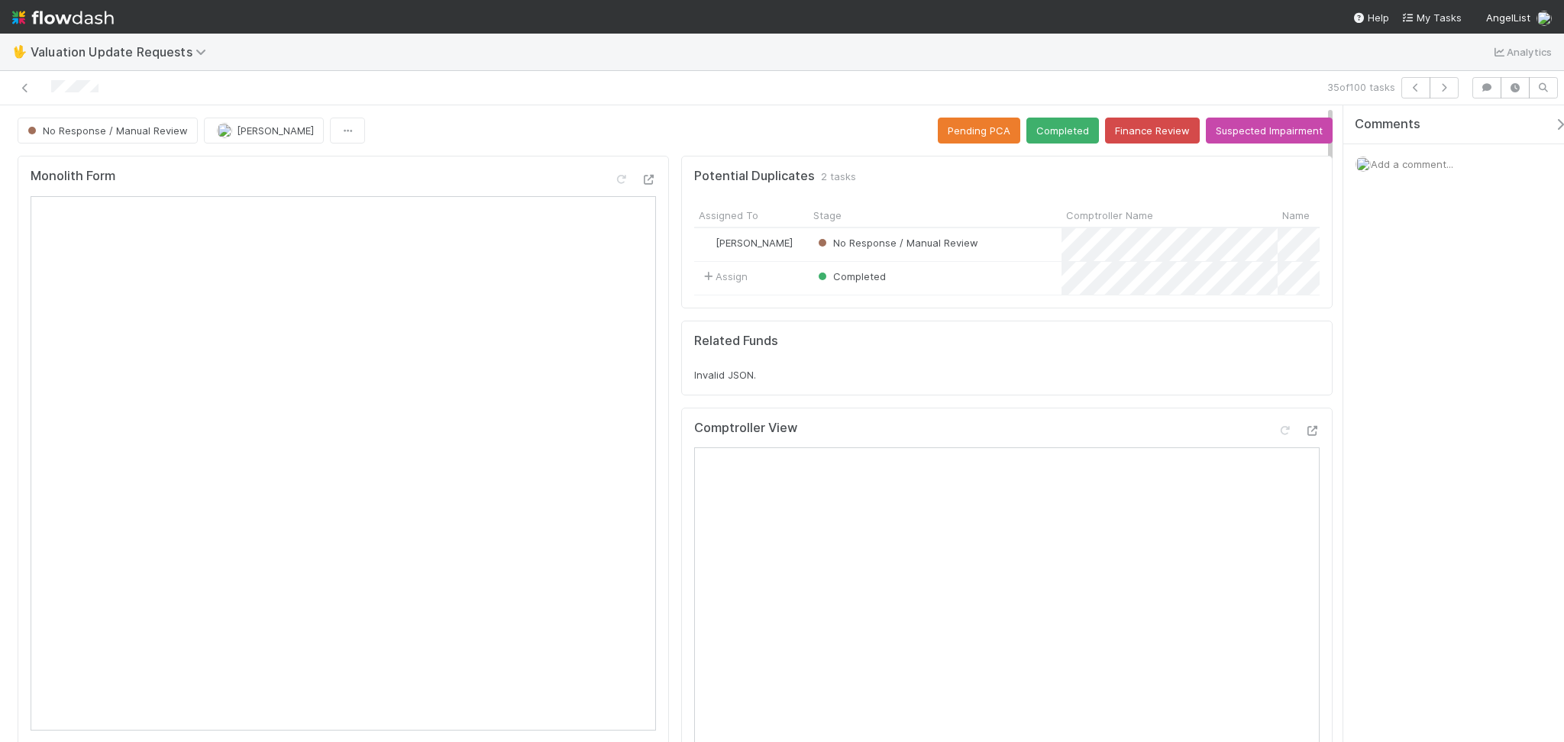
click at [1470, 390] on div "Comments Add a comment..." at bounding box center [1453, 423] width 221 height 637
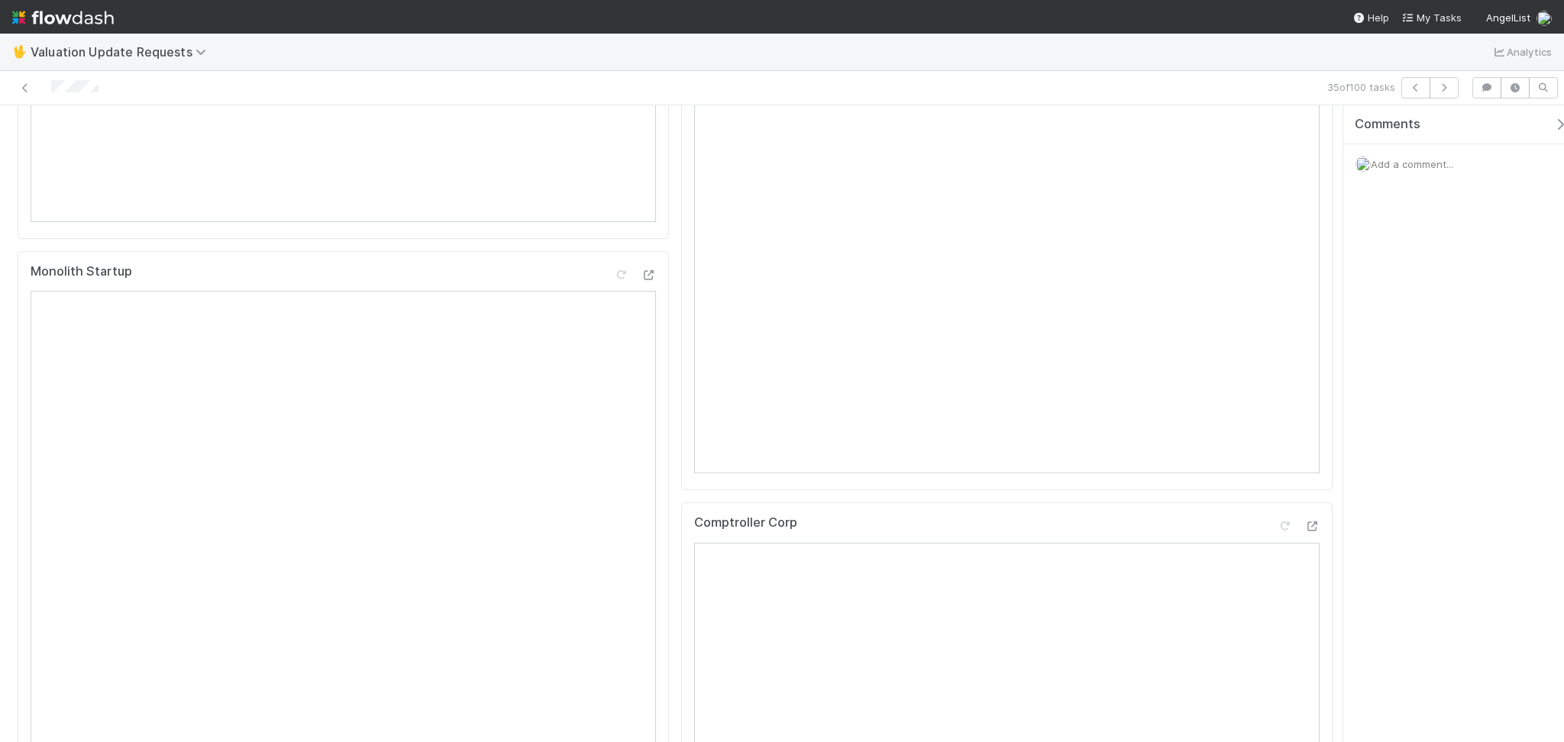
scroll to position [203, 0]
click at [1452, 88] on button "button" at bounding box center [1444, 87] width 29 height 21
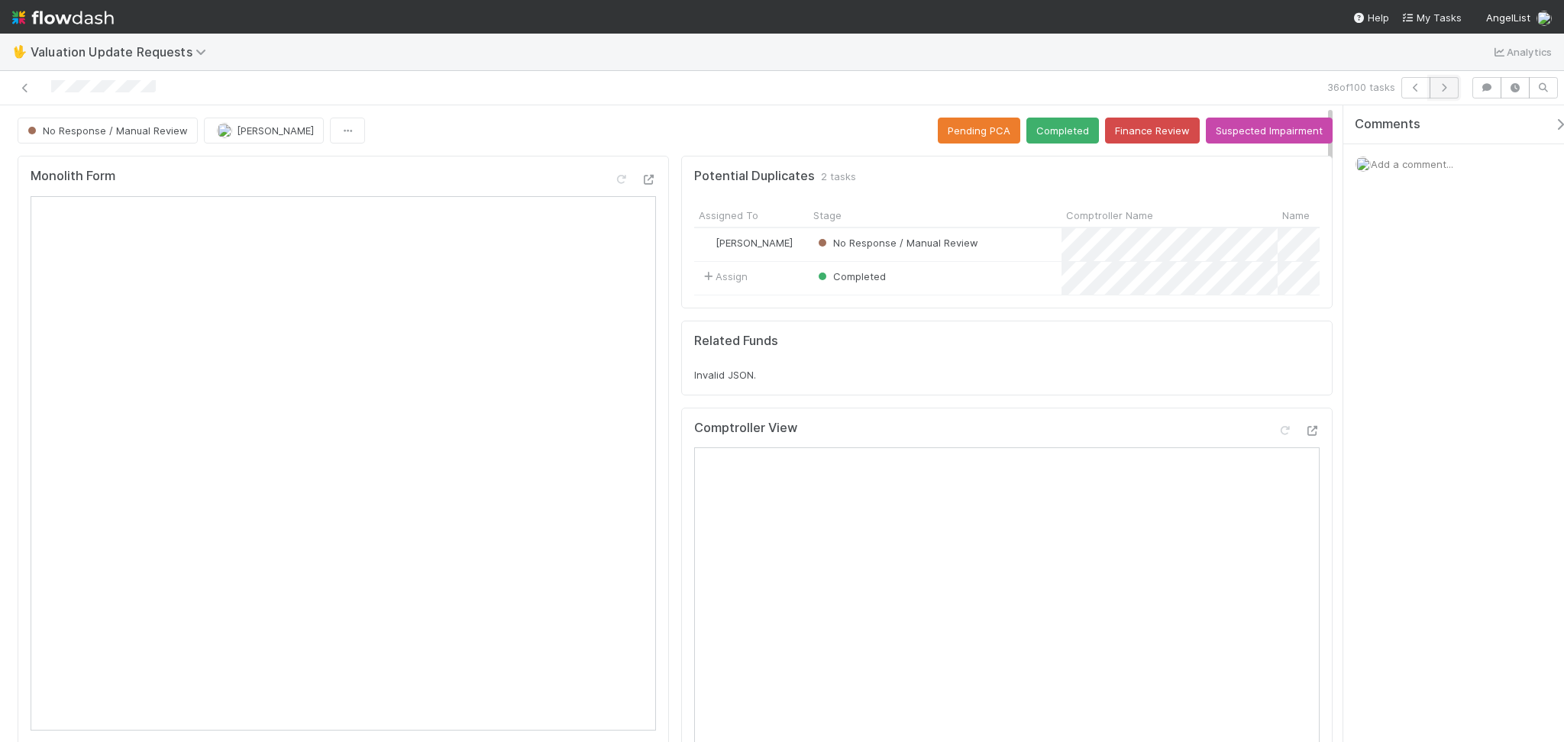
click at [1452, 98] on button "button" at bounding box center [1444, 87] width 29 height 21
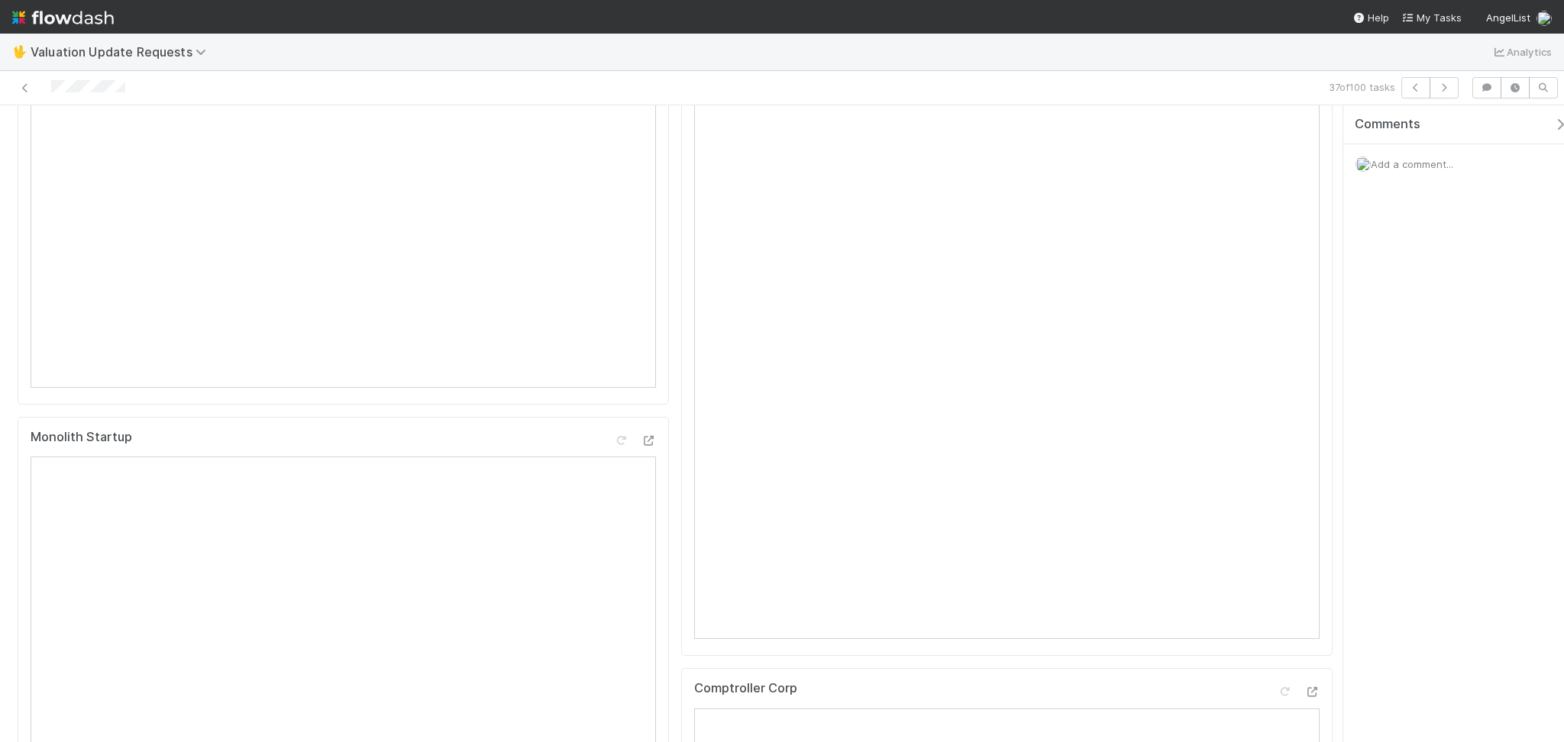
scroll to position [203, 0]
click at [1449, 98] on div "37 of 100 tasks" at bounding box center [782, 88] width 1564 height 34
click at [1448, 89] on icon "button" at bounding box center [1443, 87] width 15 height 9
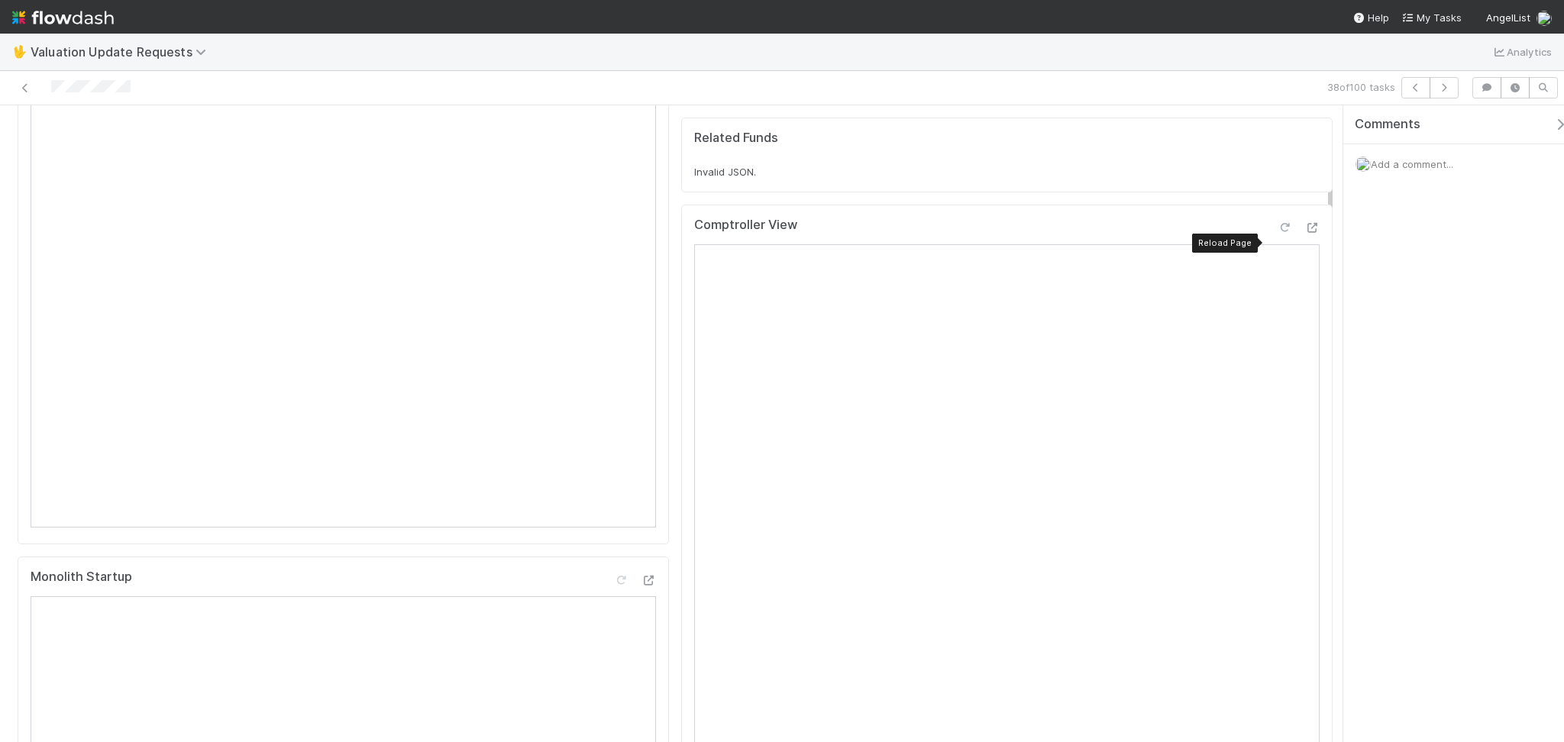
click at [1277, 233] on icon at bounding box center [1284, 228] width 15 height 10
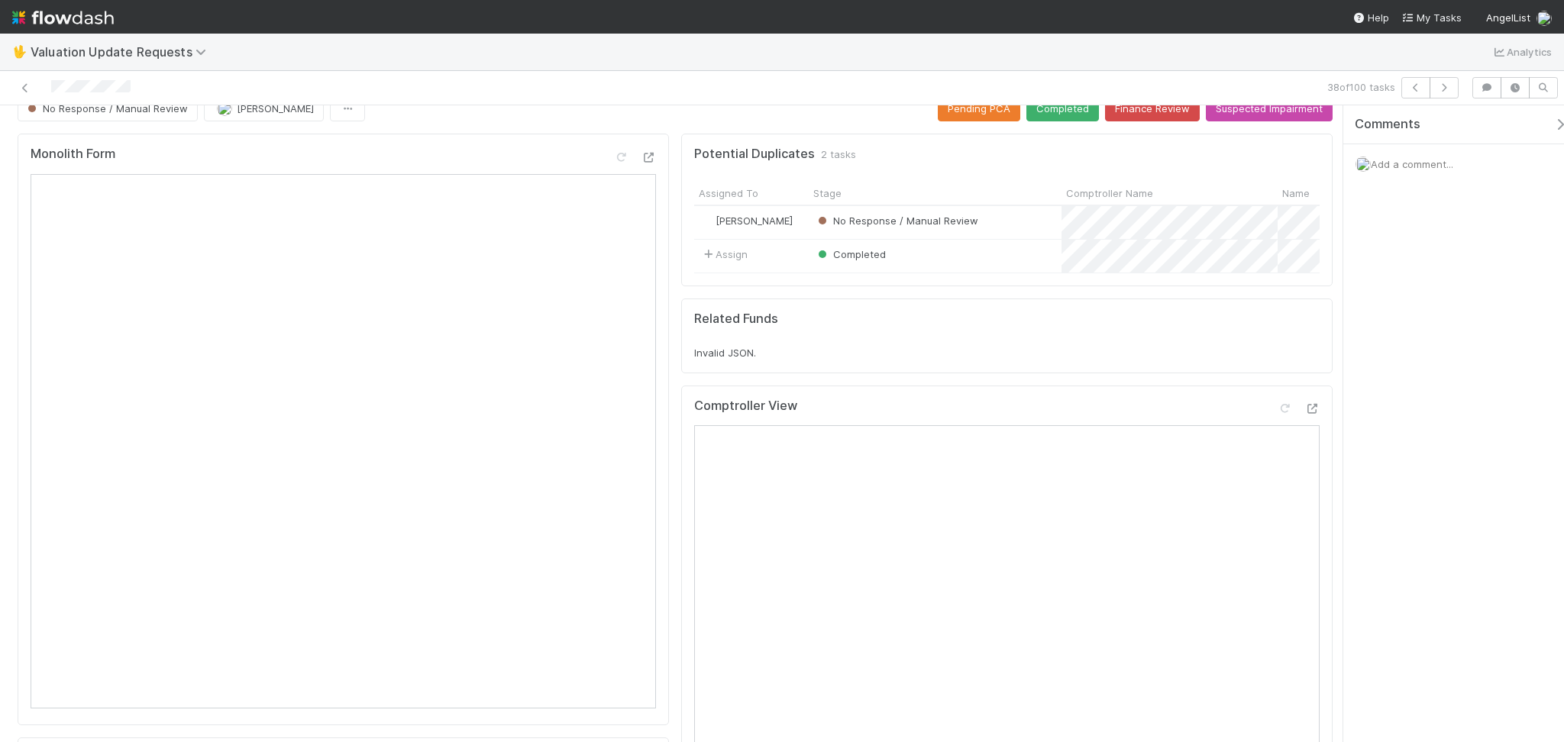
scroll to position [0, 0]
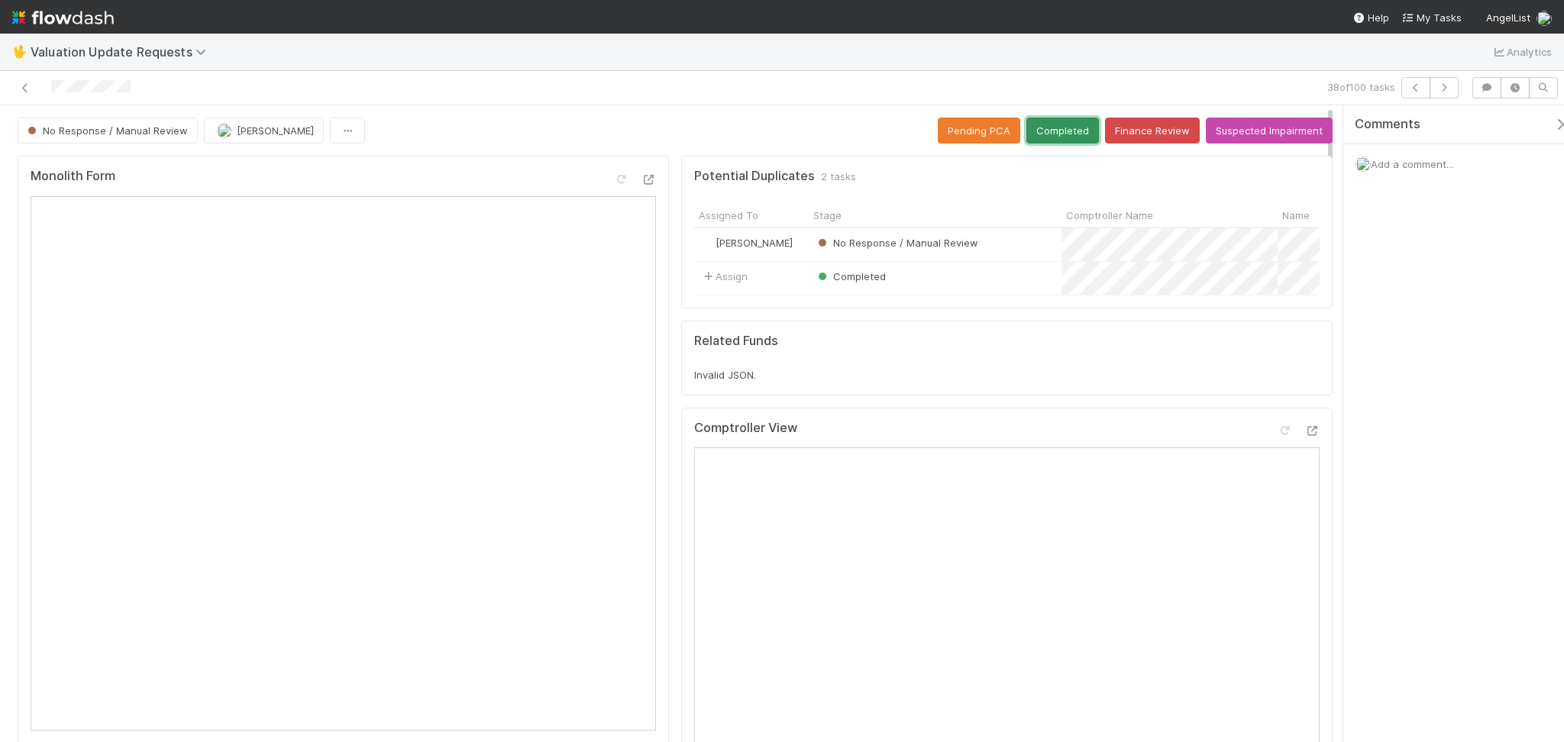
click at [1060, 129] on button "Completed" at bounding box center [1062, 131] width 73 height 26
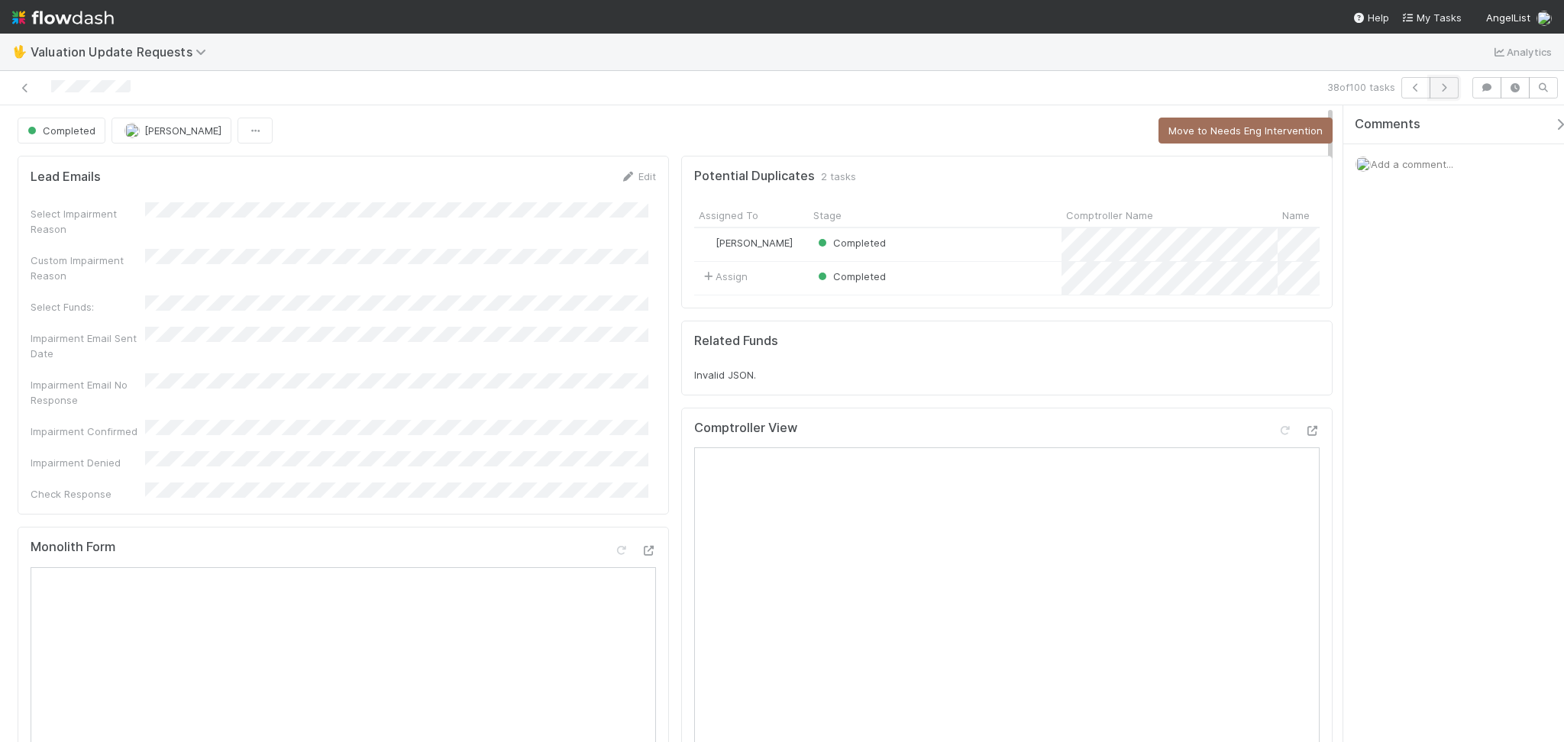
click at [1434, 90] on button "button" at bounding box center [1444, 87] width 29 height 21
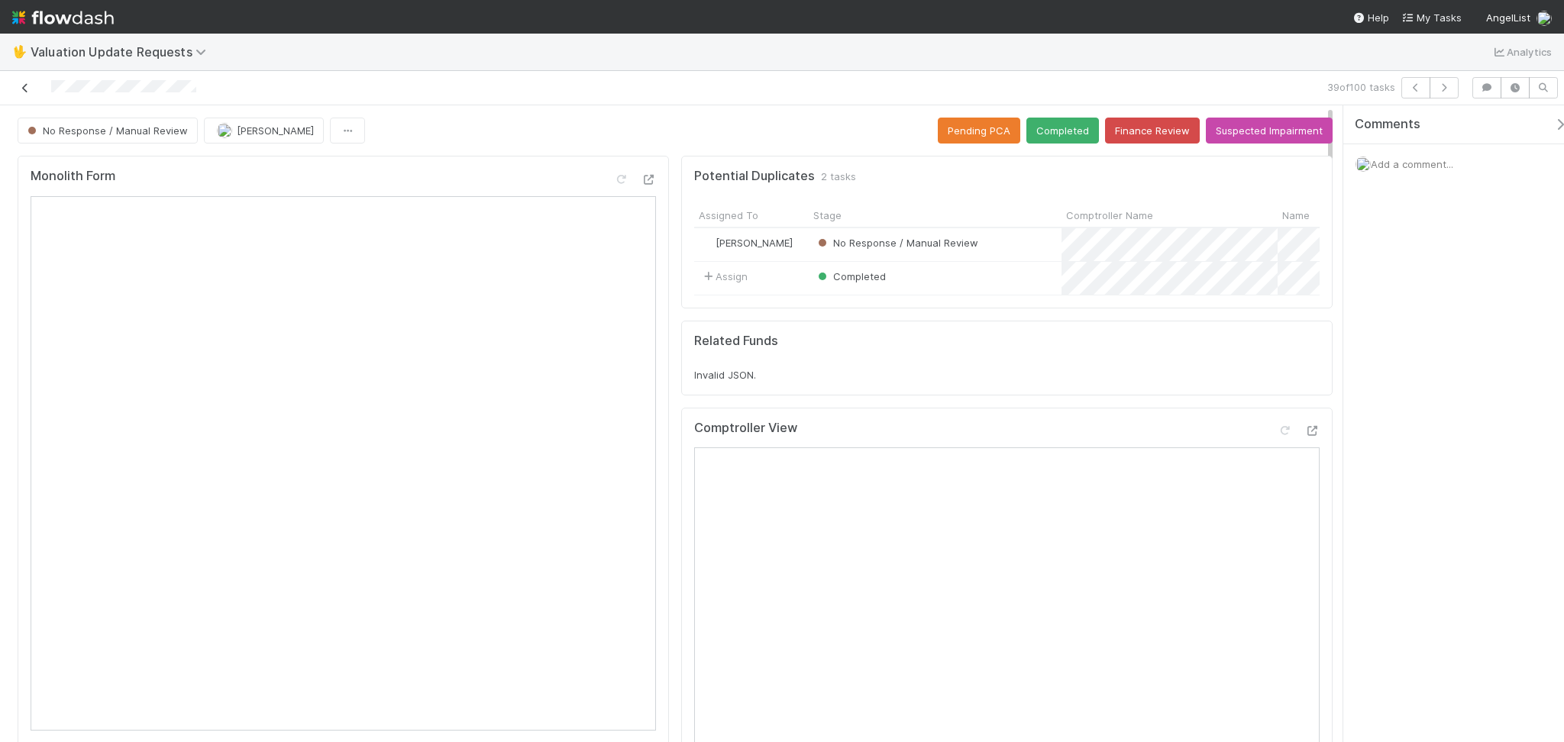
click at [18, 86] on icon at bounding box center [25, 88] width 15 height 10
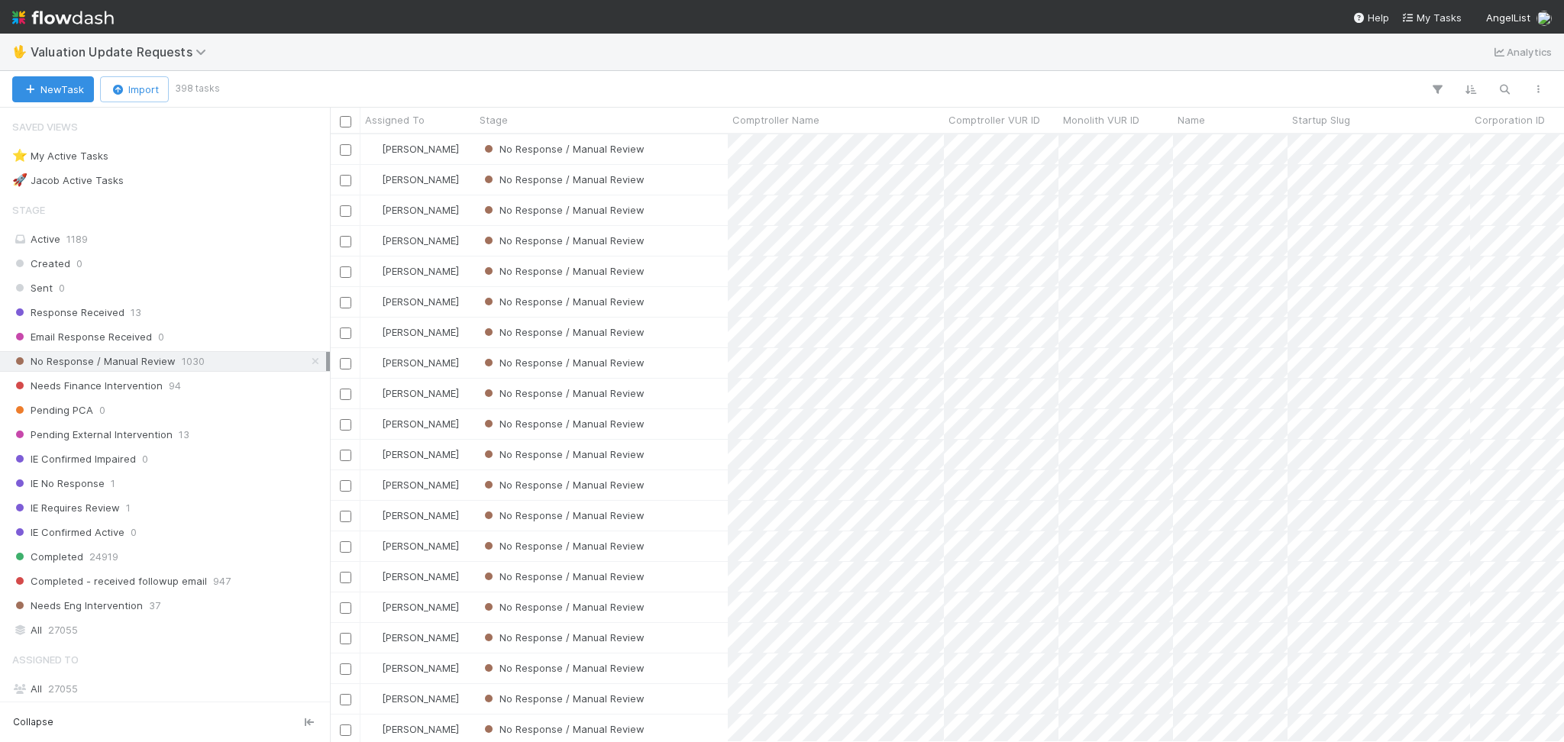
scroll to position [592, 1218]
click at [1065, 47] on div "🖖 Valuation Update Requests Analytics" at bounding box center [782, 52] width 1564 height 37
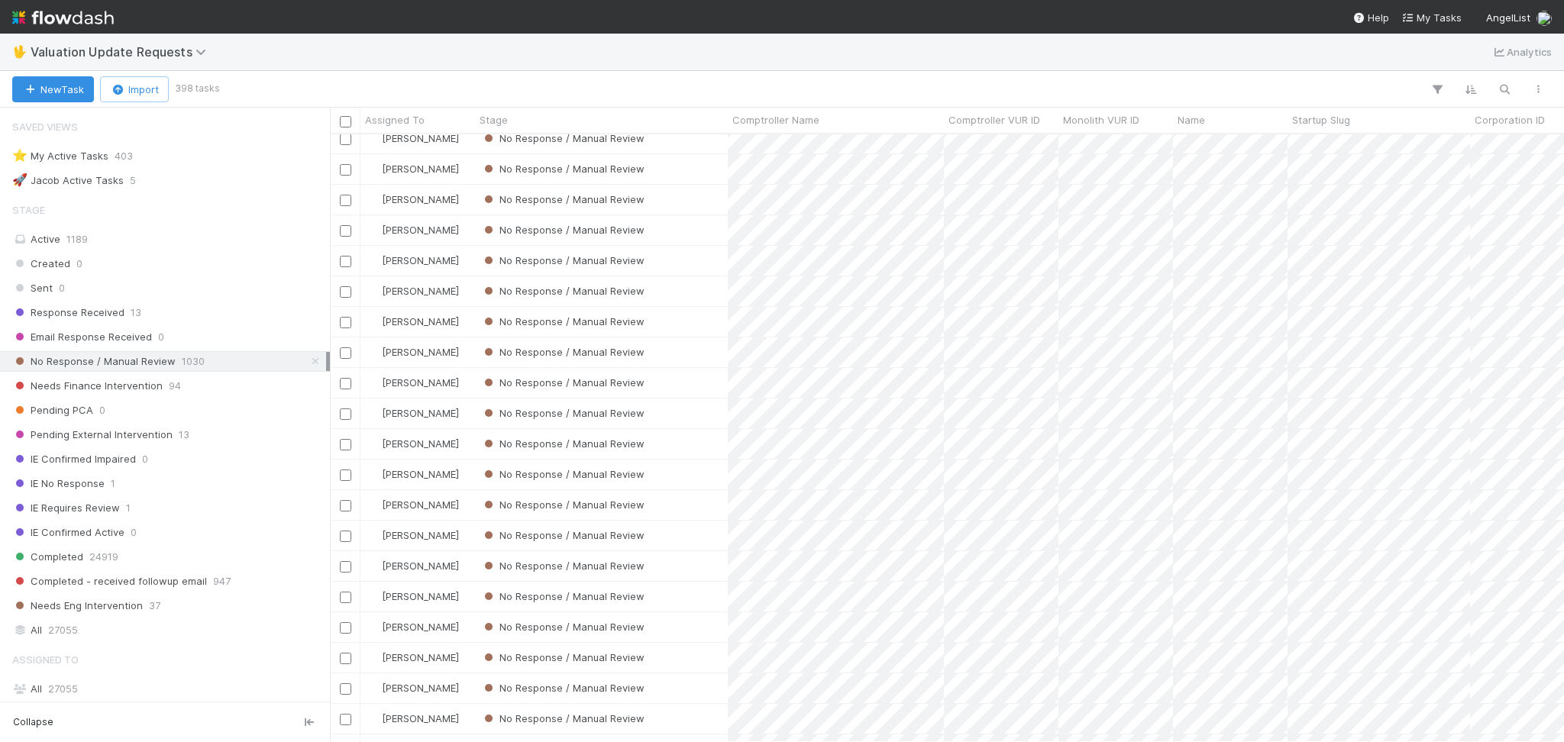
scroll to position [1018, 0]
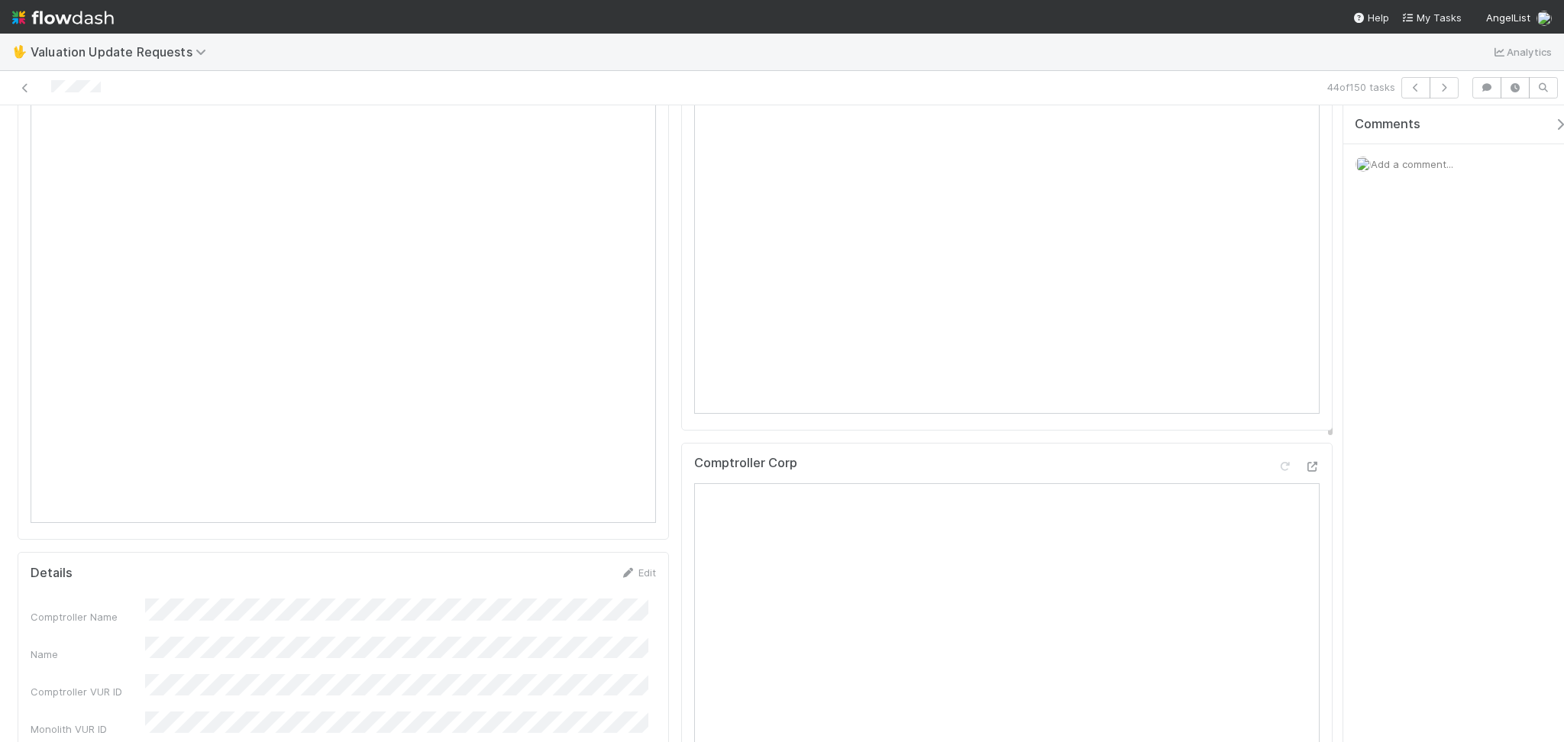
scroll to position [814, 0]
click at [1442, 92] on icon "button" at bounding box center [1443, 87] width 15 height 9
click at [1448, 89] on icon "button" at bounding box center [1443, 87] width 15 height 9
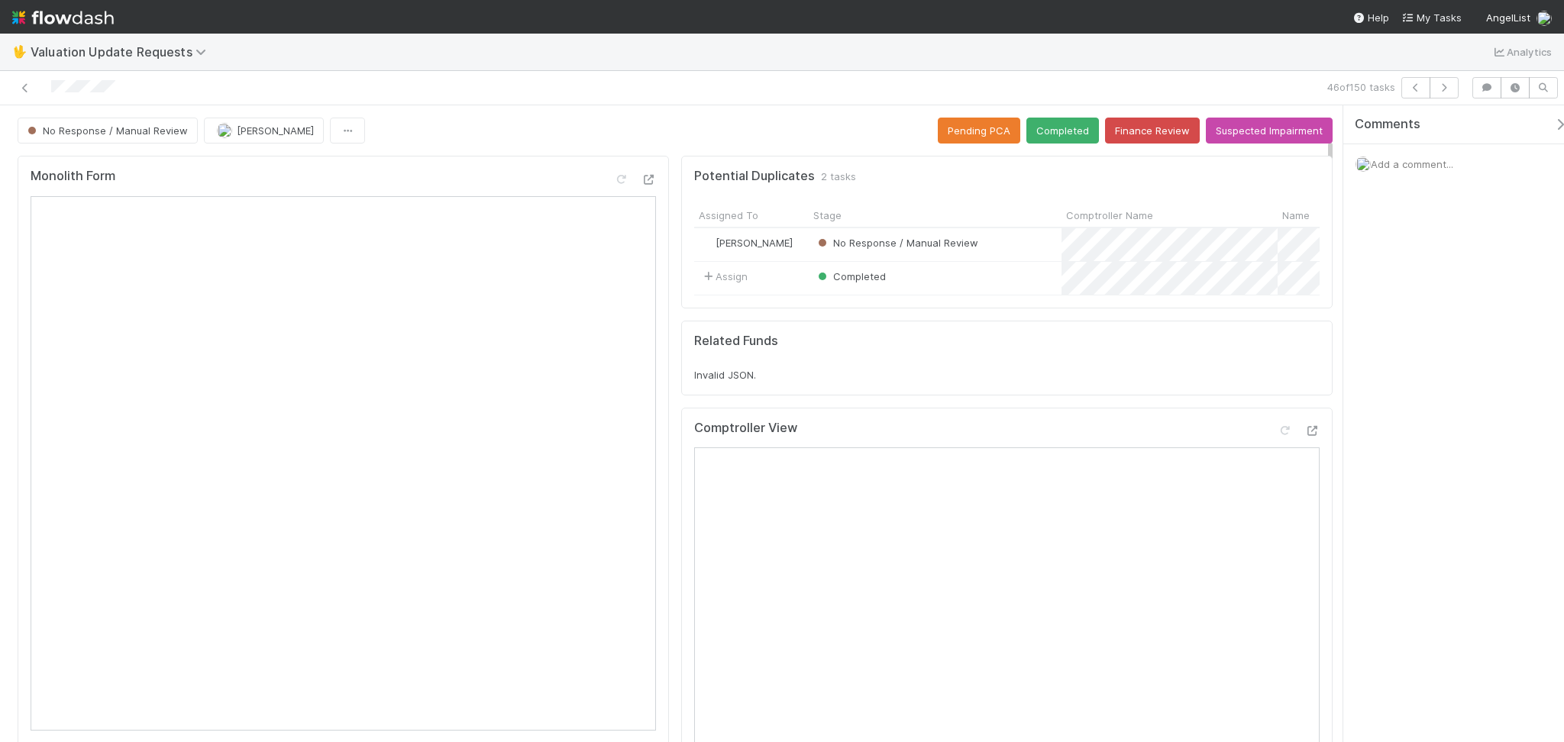
scroll to position [407, 0]
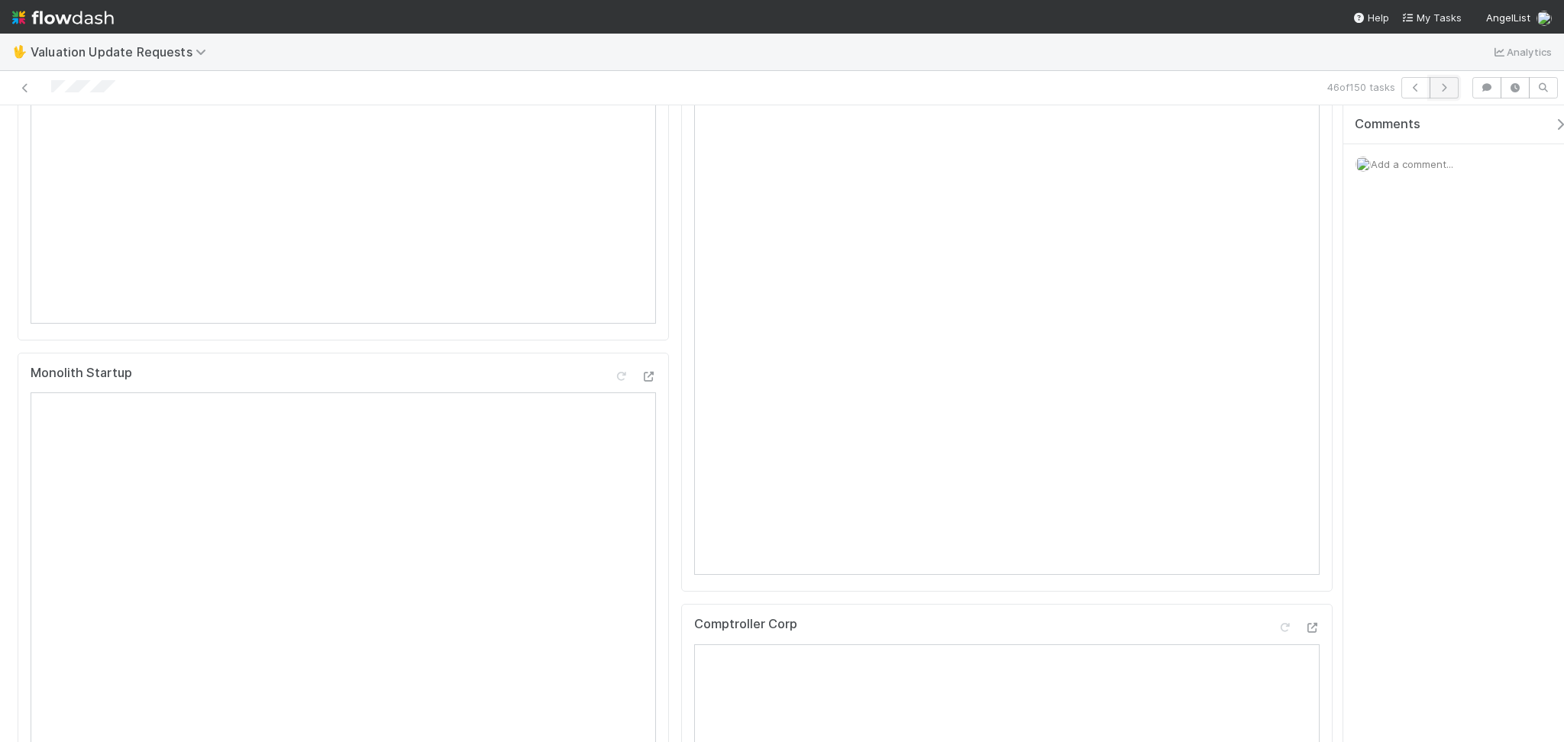
click at [1454, 85] on button "button" at bounding box center [1444, 87] width 29 height 21
click at [1439, 86] on icon "button" at bounding box center [1443, 87] width 15 height 9
click at [1445, 89] on icon "button" at bounding box center [1443, 87] width 15 height 9
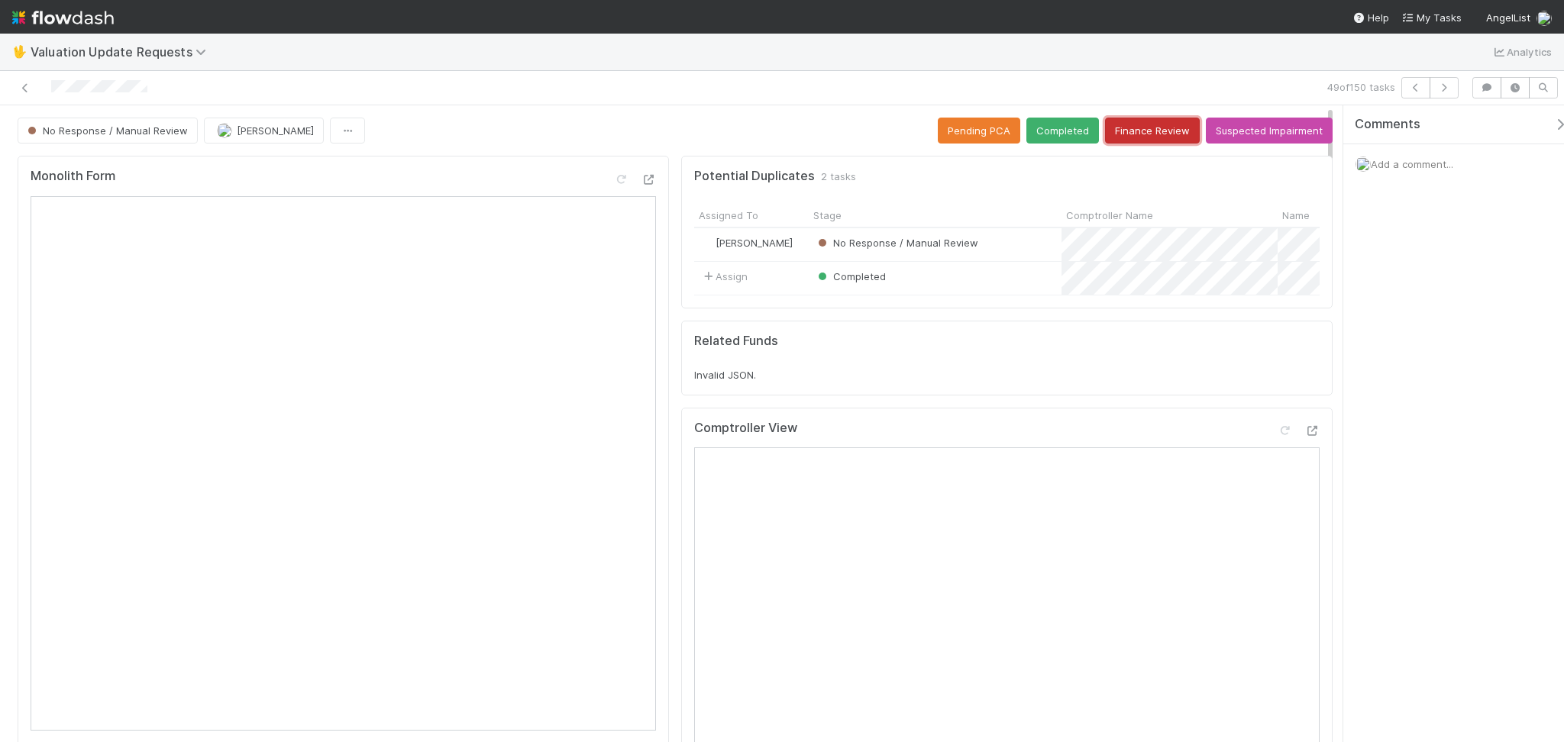
click at [1146, 137] on button "Finance Review" at bounding box center [1152, 131] width 95 height 26
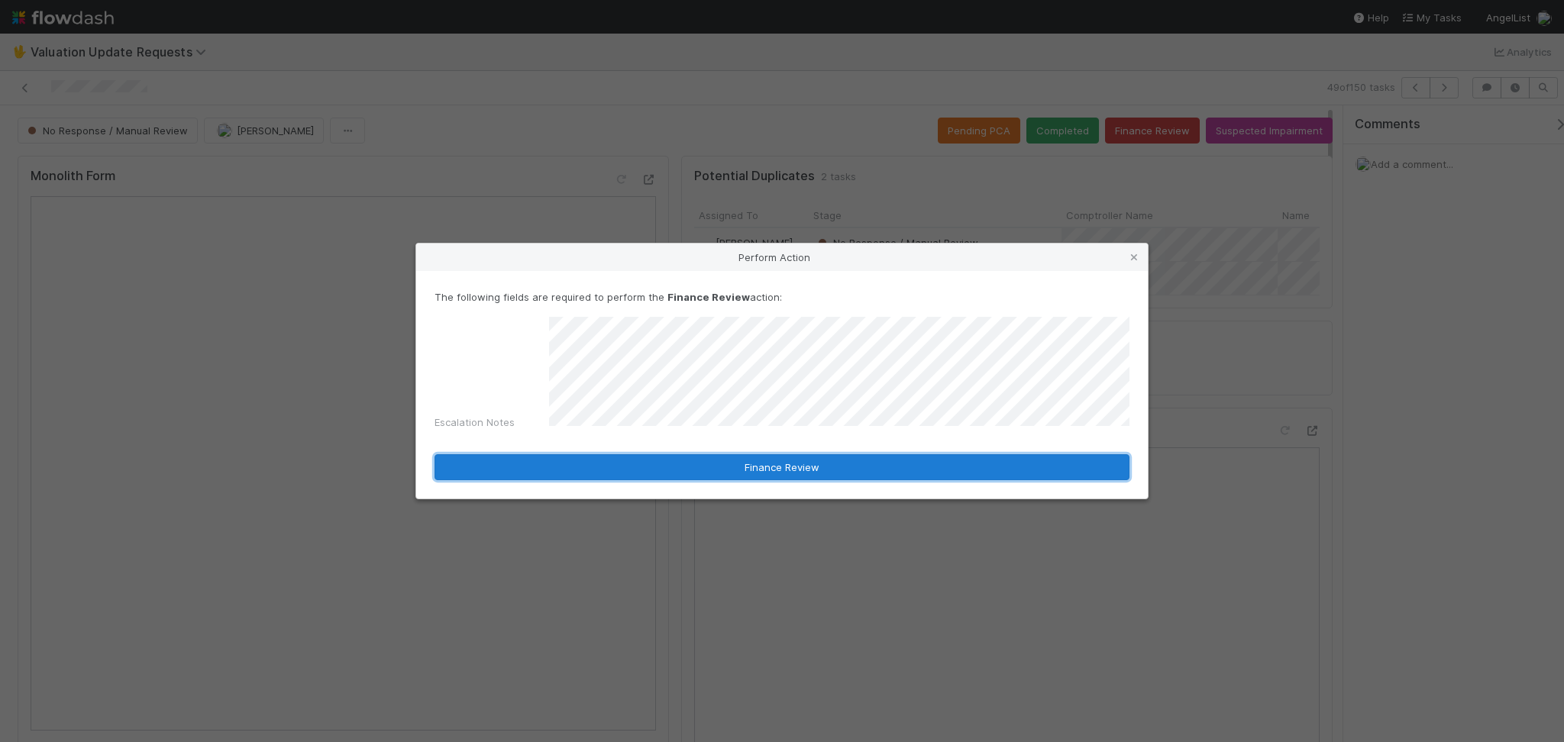
click at [823, 454] on button "Finance Review" at bounding box center [782, 467] width 695 height 26
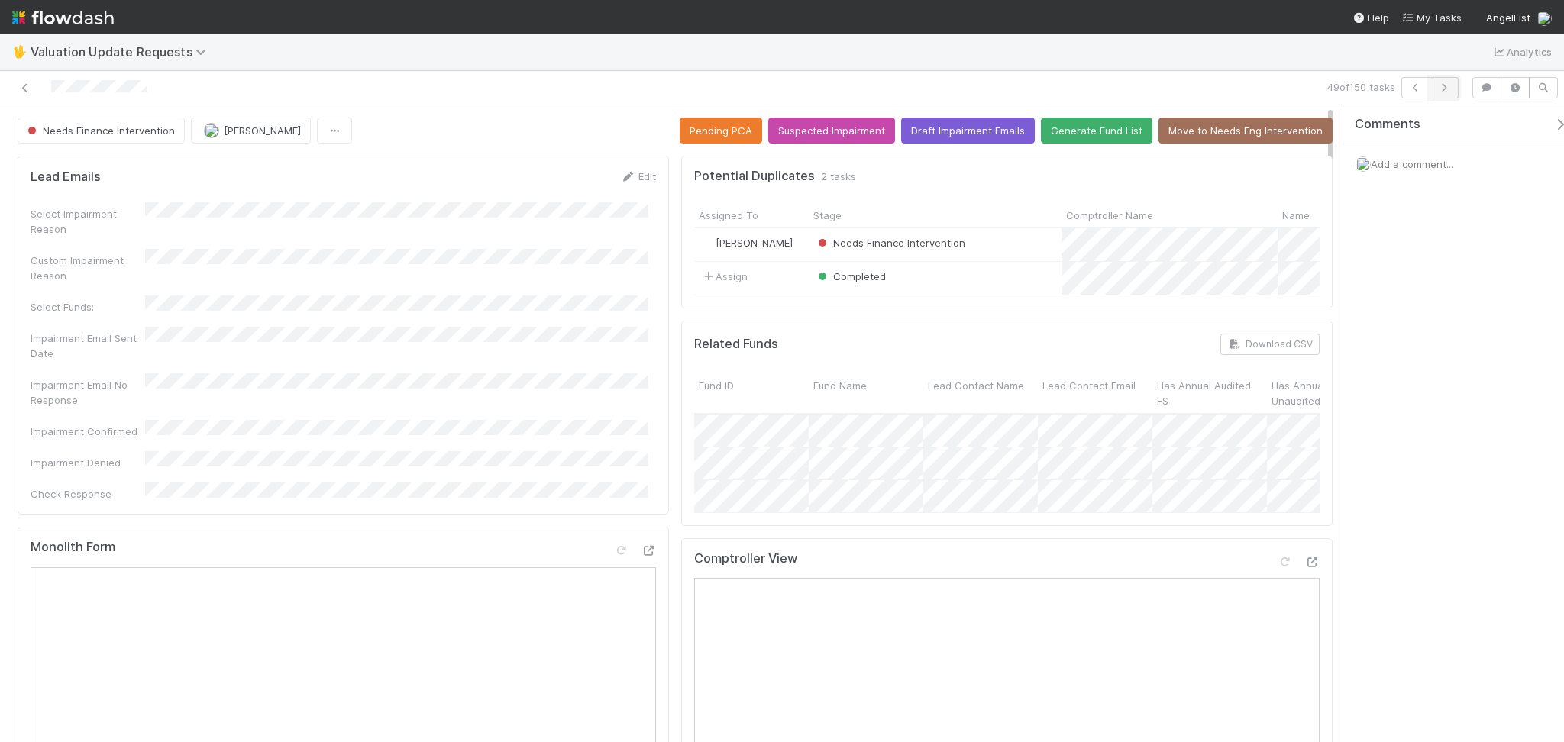
click at [1445, 91] on icon "button" at bounding box center [1443, 87] width 15 height 9
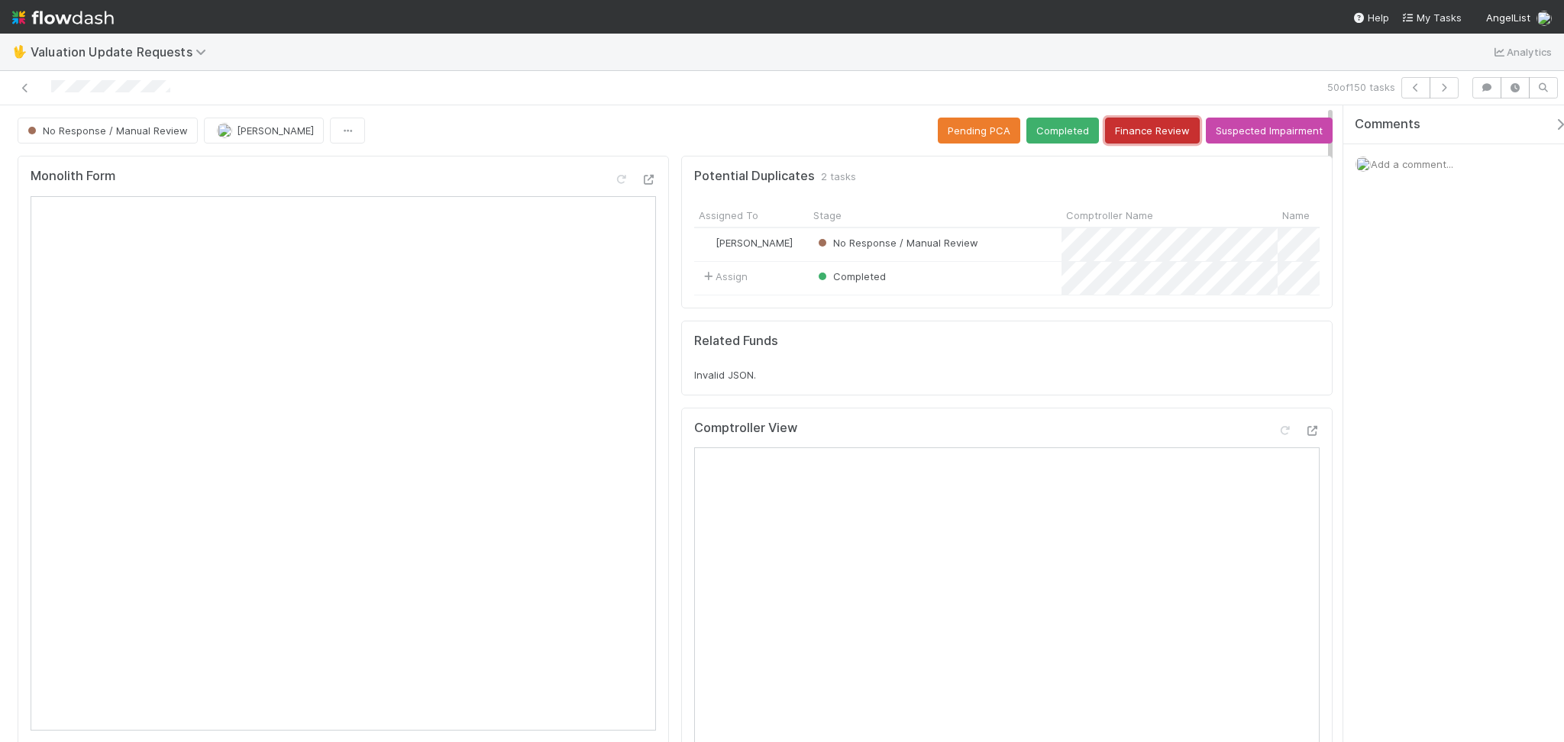
click at [1119, 121] on button "Finance Review" at bounding box center [1152, 131] width 95 height 26
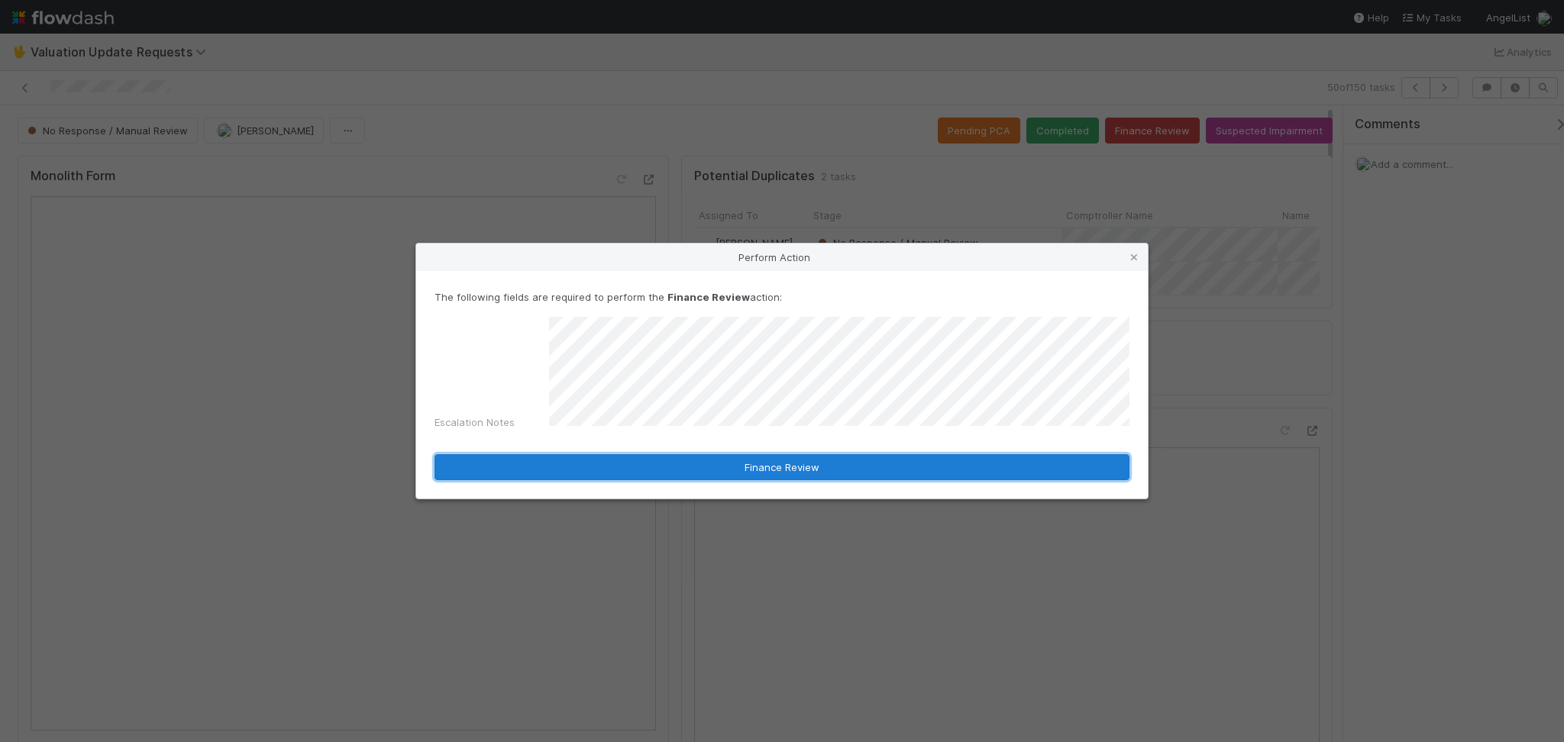
click at [786, 461] on button "Finance Review" at bounding box center [782, 467] width 695 height 26
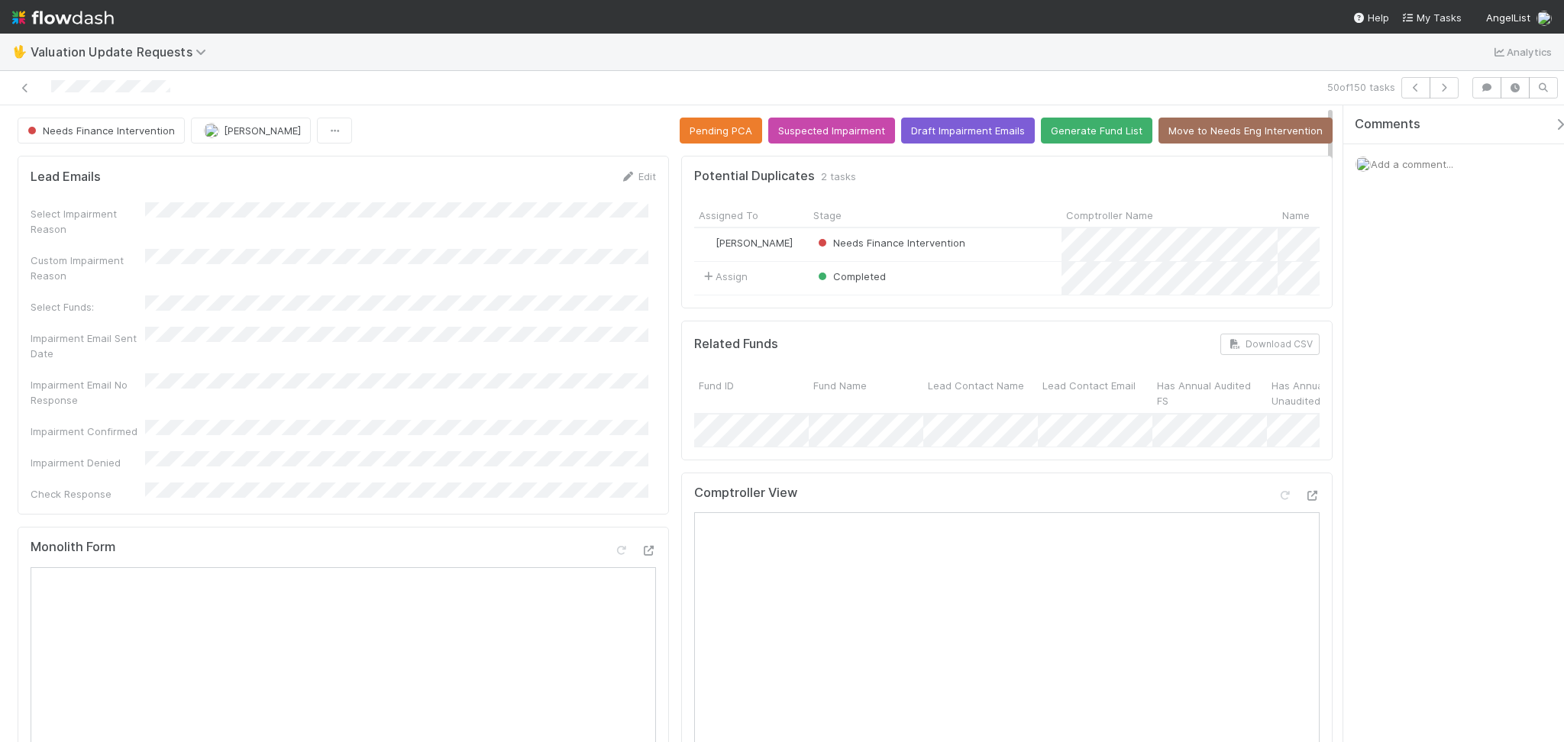
click at [1452, 73] on div "50 of 150 tasks" at bounding box center [782, 88] width 1564 height 34
click at [1447, 81] on button "button" at bounding box center [1444, 87] width 29 height 21
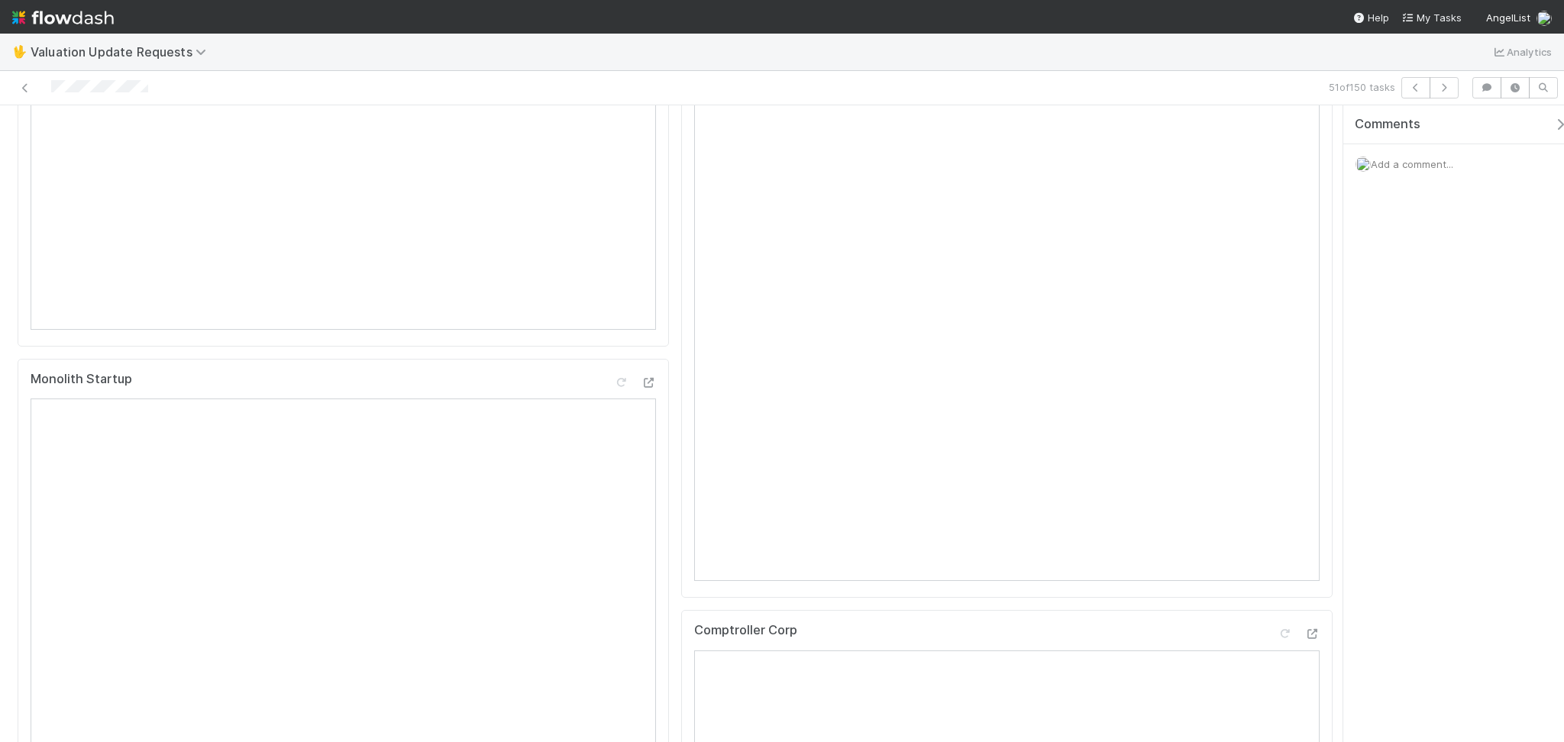
scroll to position [407, 0]
drag, startPoint x: 1446, startPoint y: 70, endPoint x: 1439, endPoint y: 80, distance: 12.1
click at [1445, 70] on div "🖖 Valuation Update Requests Analytics" at bounding box center [782, 52] width 1564 height 37
click at [1438, 85] on icon "button" at bounding box center [1443, 87] width 15 height 9
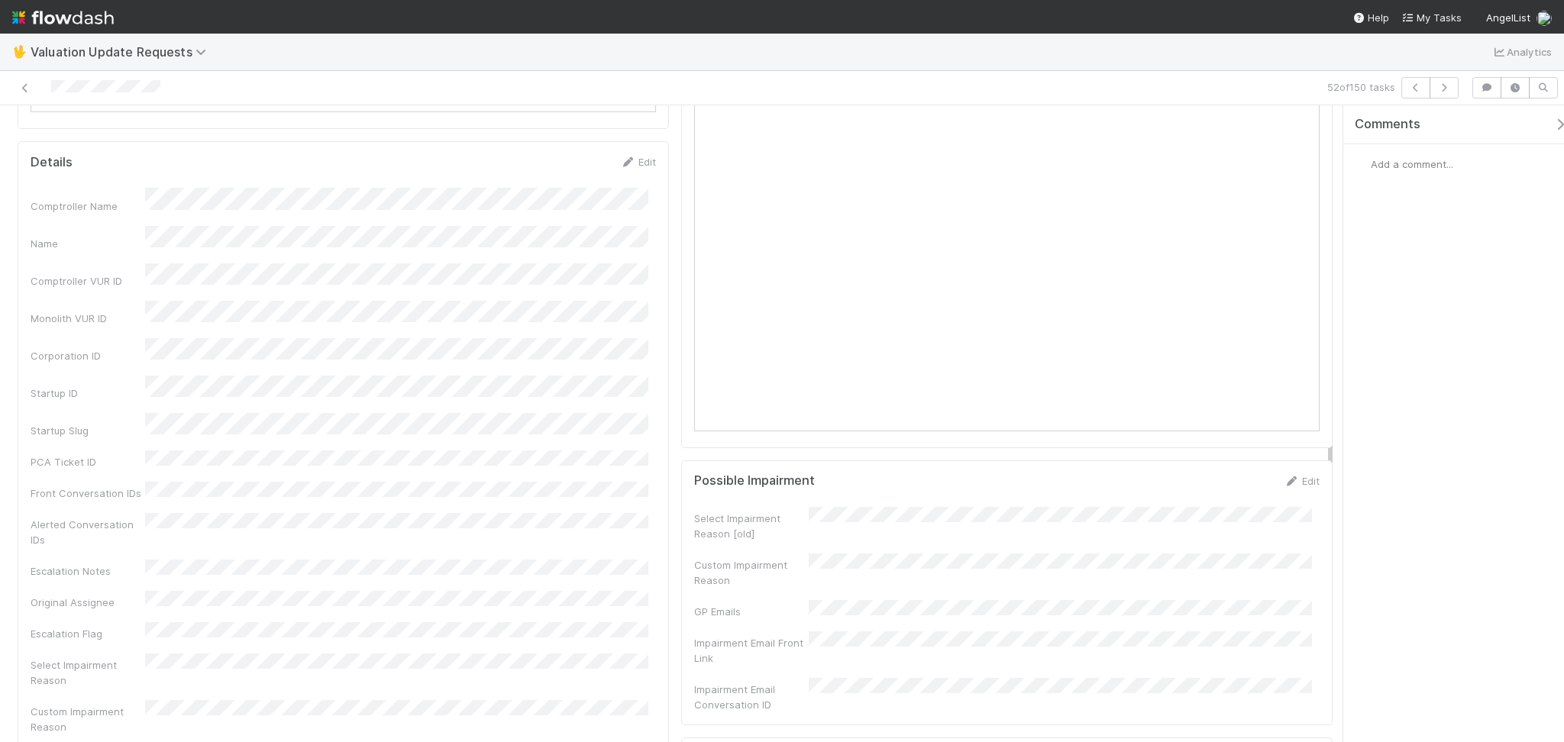
scroll to position [712, 0]
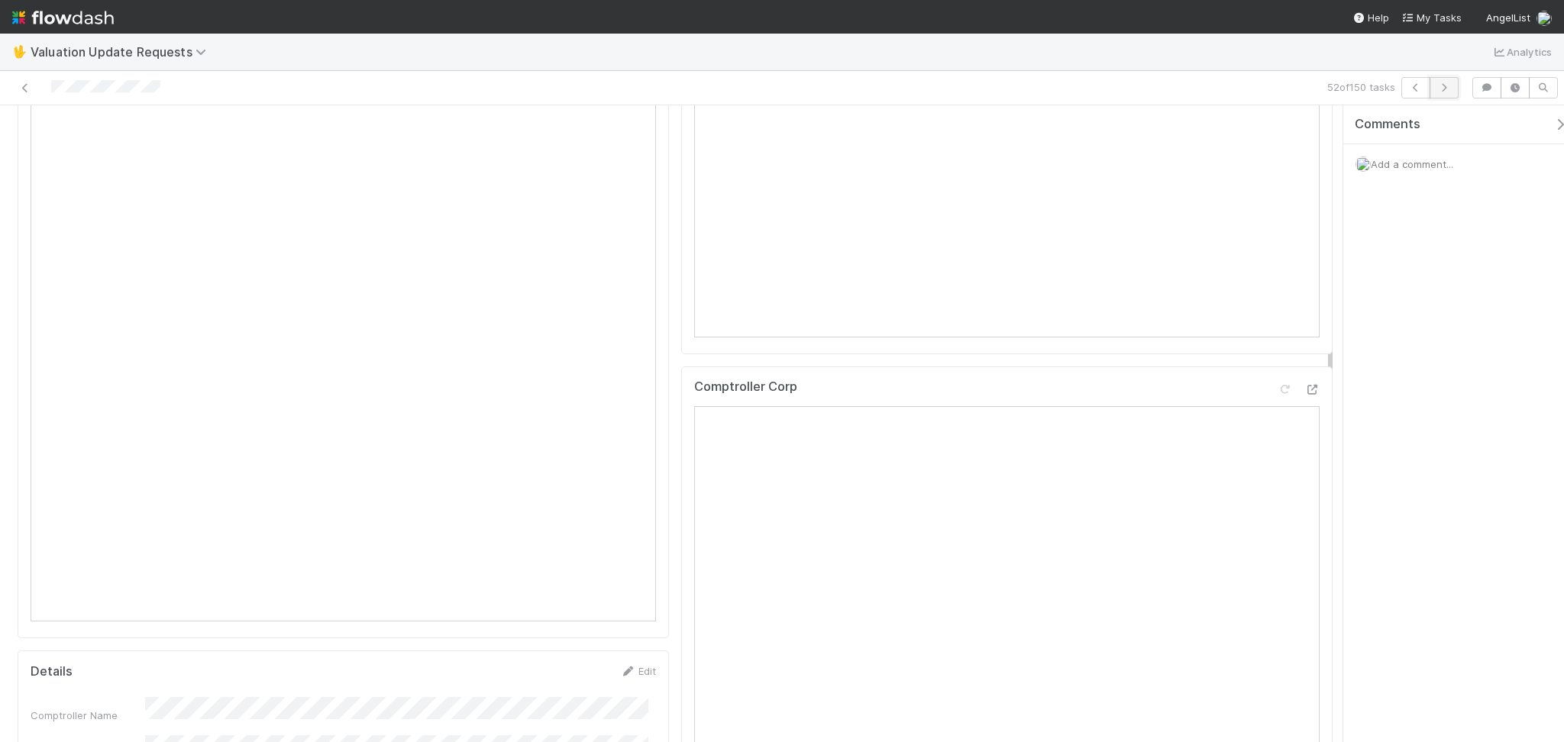
click at [1444, 81] on button "button" at bounding box center [1444, 87] width 29 height 21
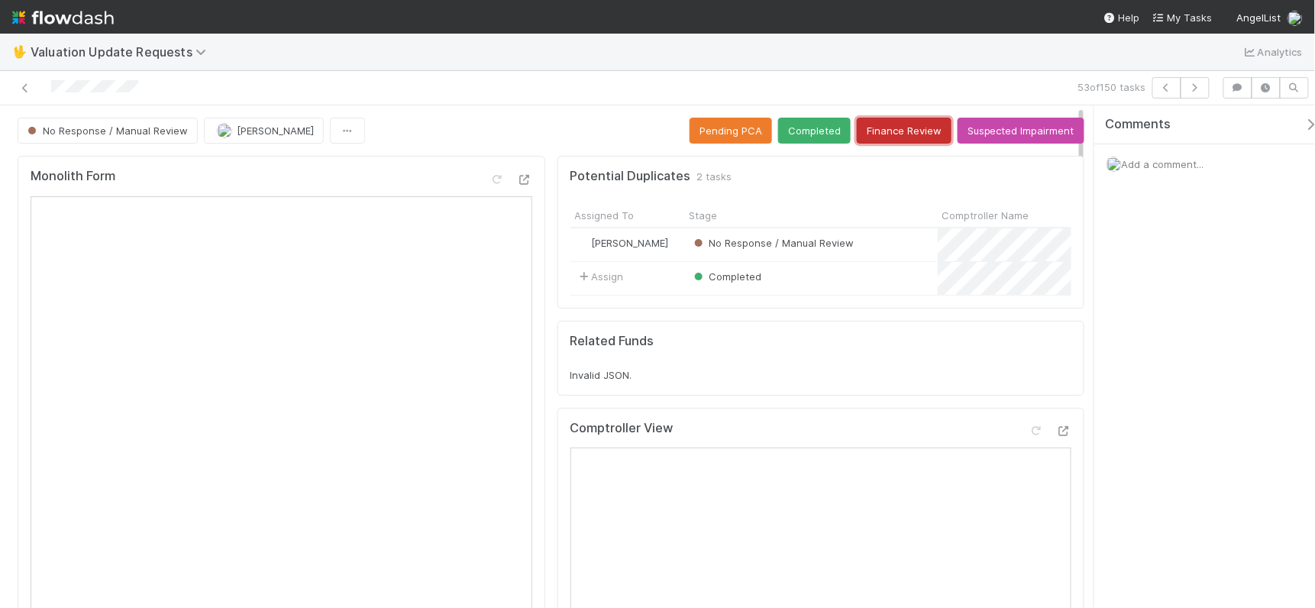
click at [893, 138] on button "Finance Review" at bounding box center [904, 131] width 95 height 26
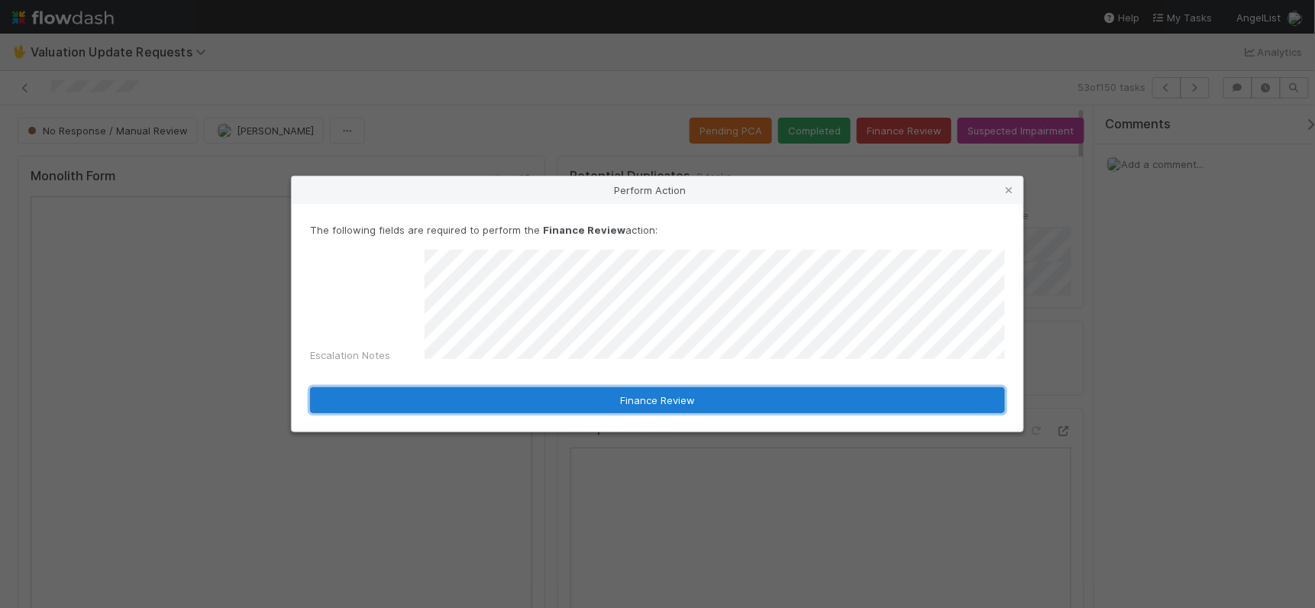
click at [634, 389] on button "Finance Review" at bounding box center [657, 400] width 695 height 26
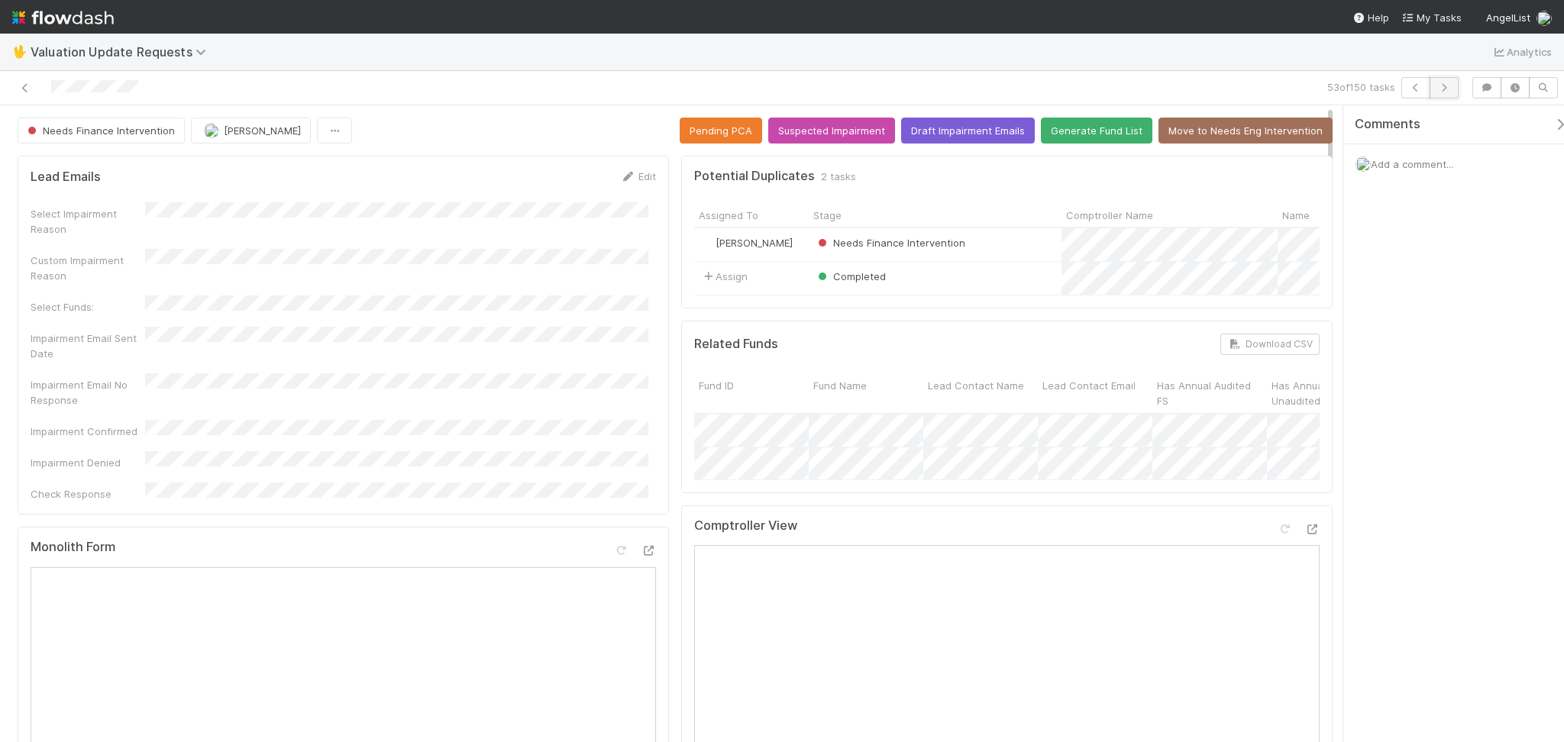
click at [1446, 95] on button "button" at bounding box center [1444, 87] width 29 height 21
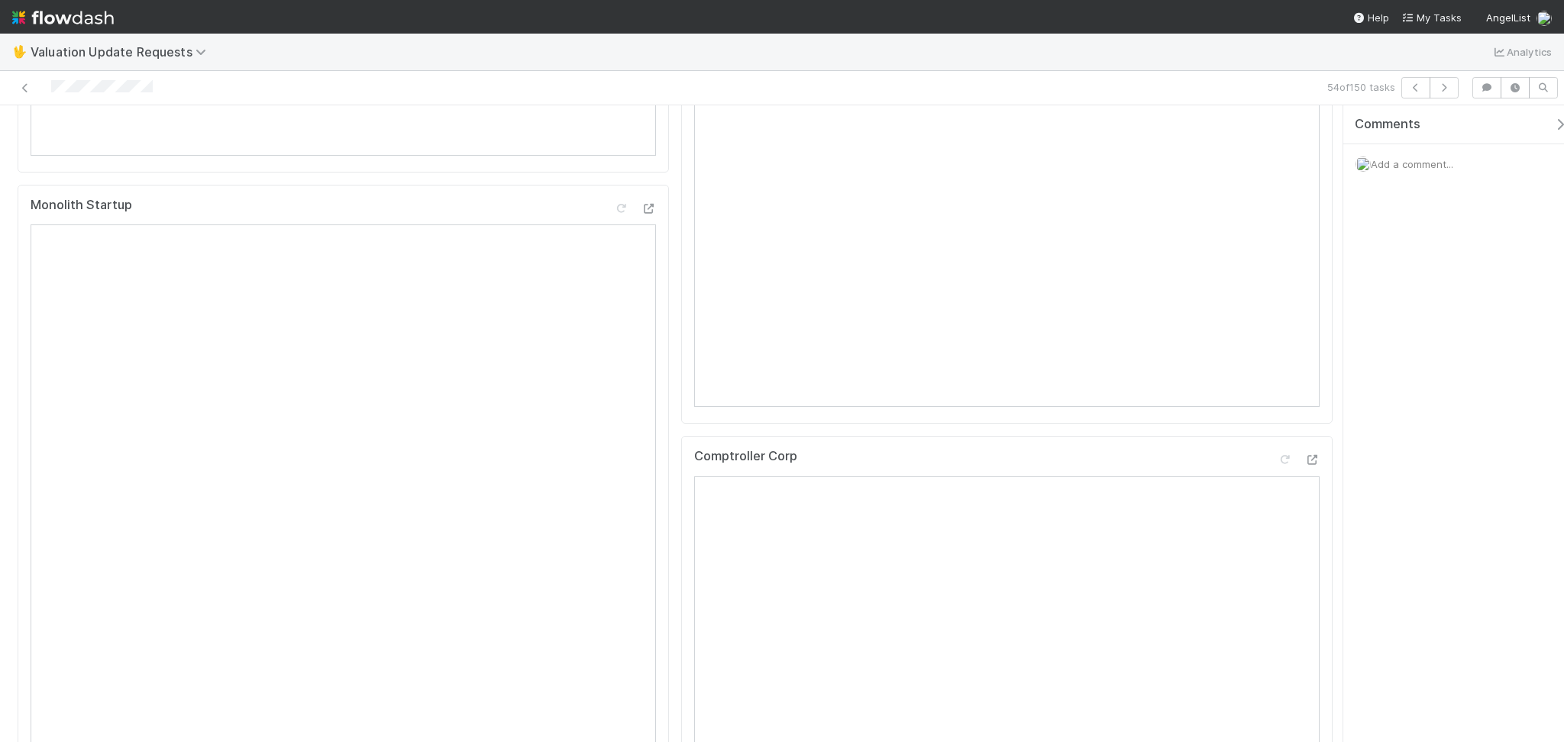
scroll to position [611, 0]
click at [1416, 82] on button "button" at bounding box center [1415, 87] width 29 height 21
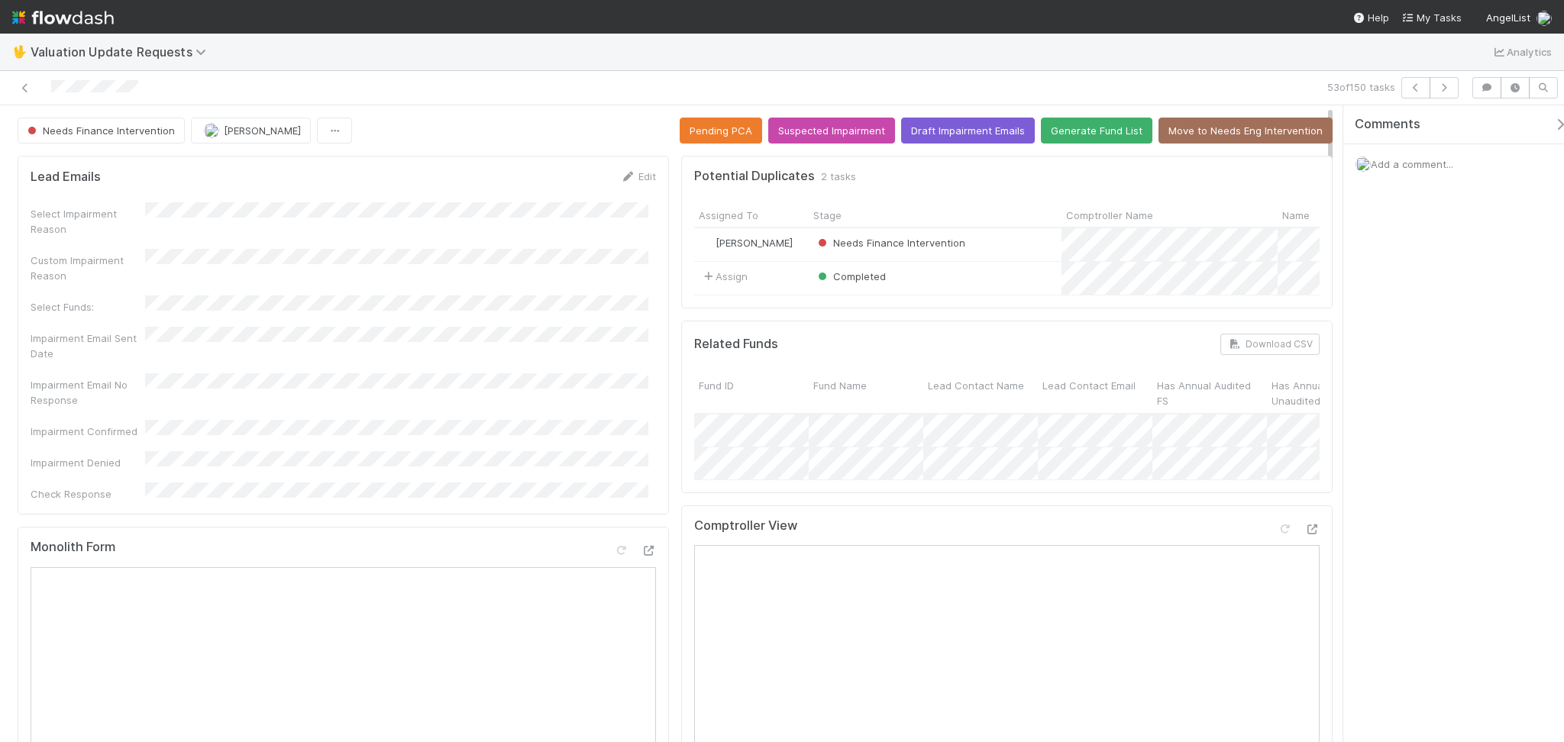
drag, startPoint x: 40, startPoint y: 76, endPoint x: 157, endPoint y: 82, distance: 116.2
click at [147, 86] on div at bounding box center [372, 87] width 732 height 21
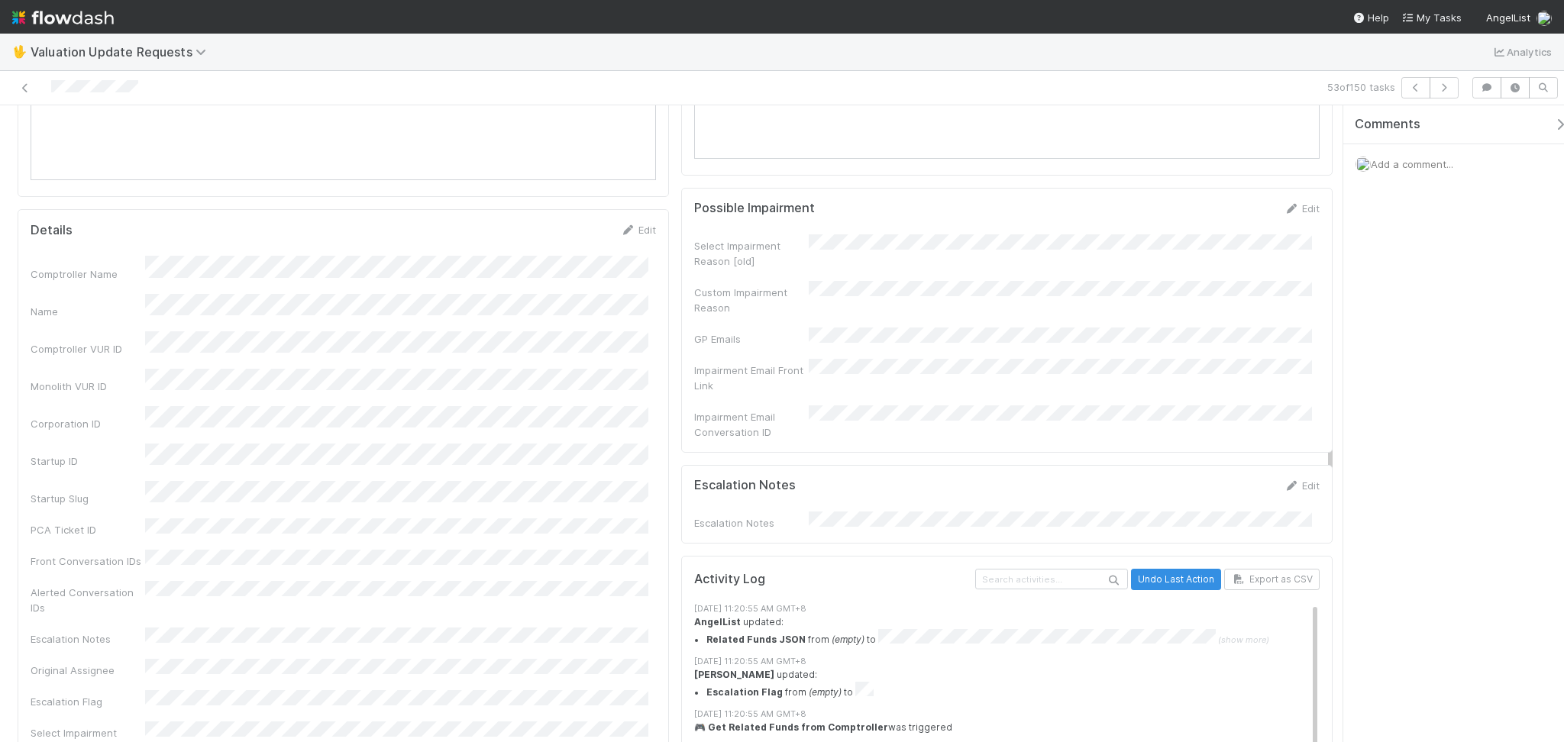
scroll to position [1425, 0]
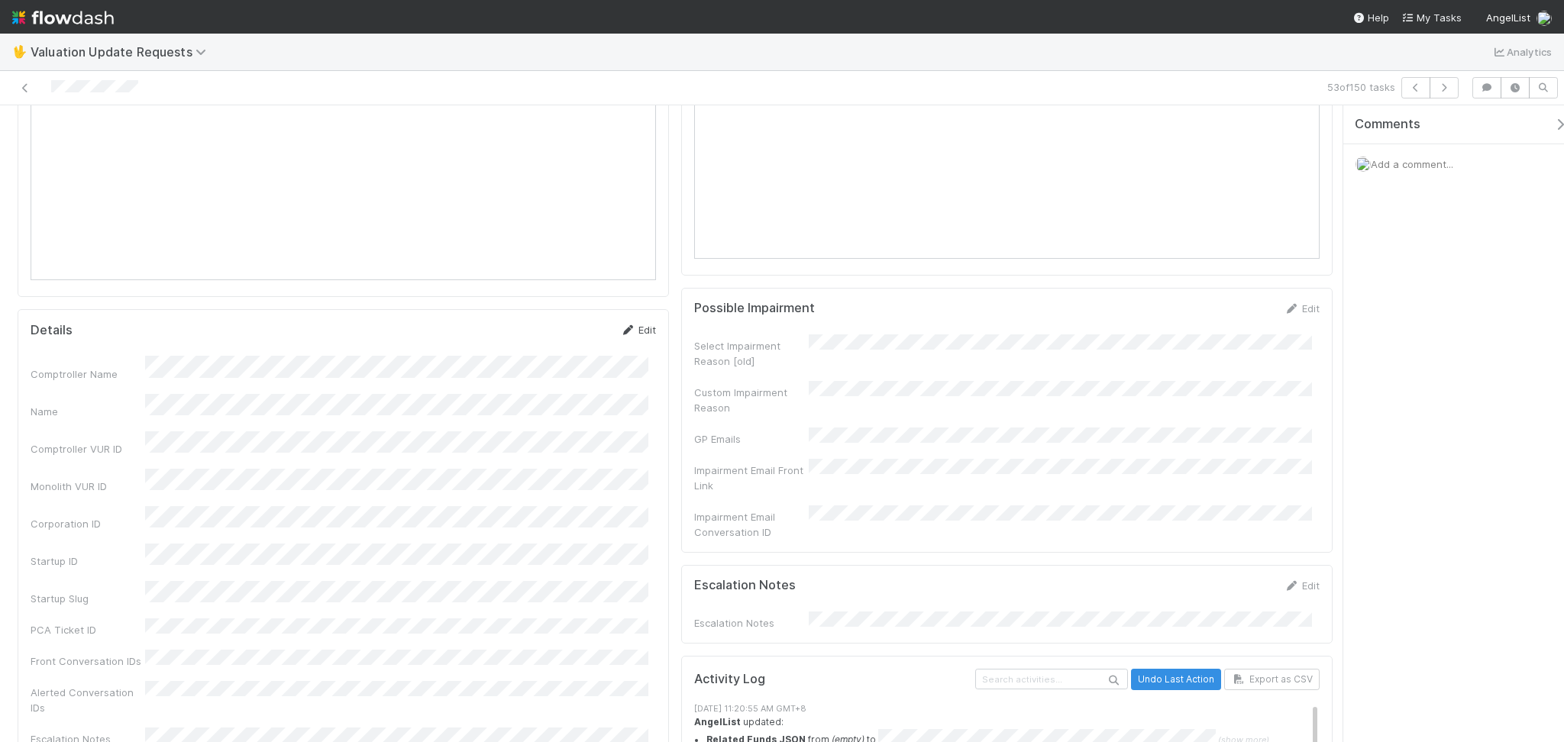
click at [646, 324] on link "Edit" at bounding box center [638, 330] width 36 height 12
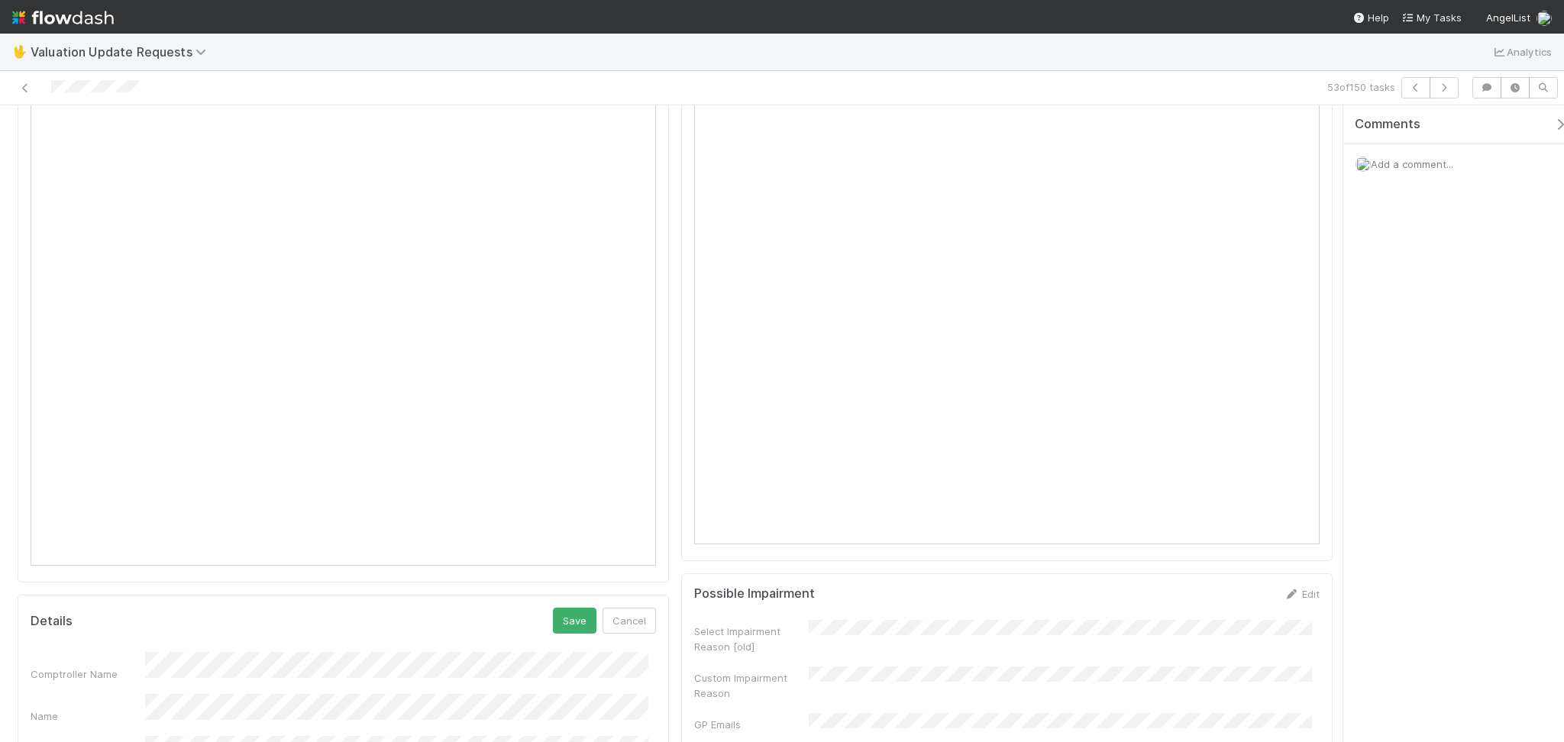
scroll to position [916, 0]
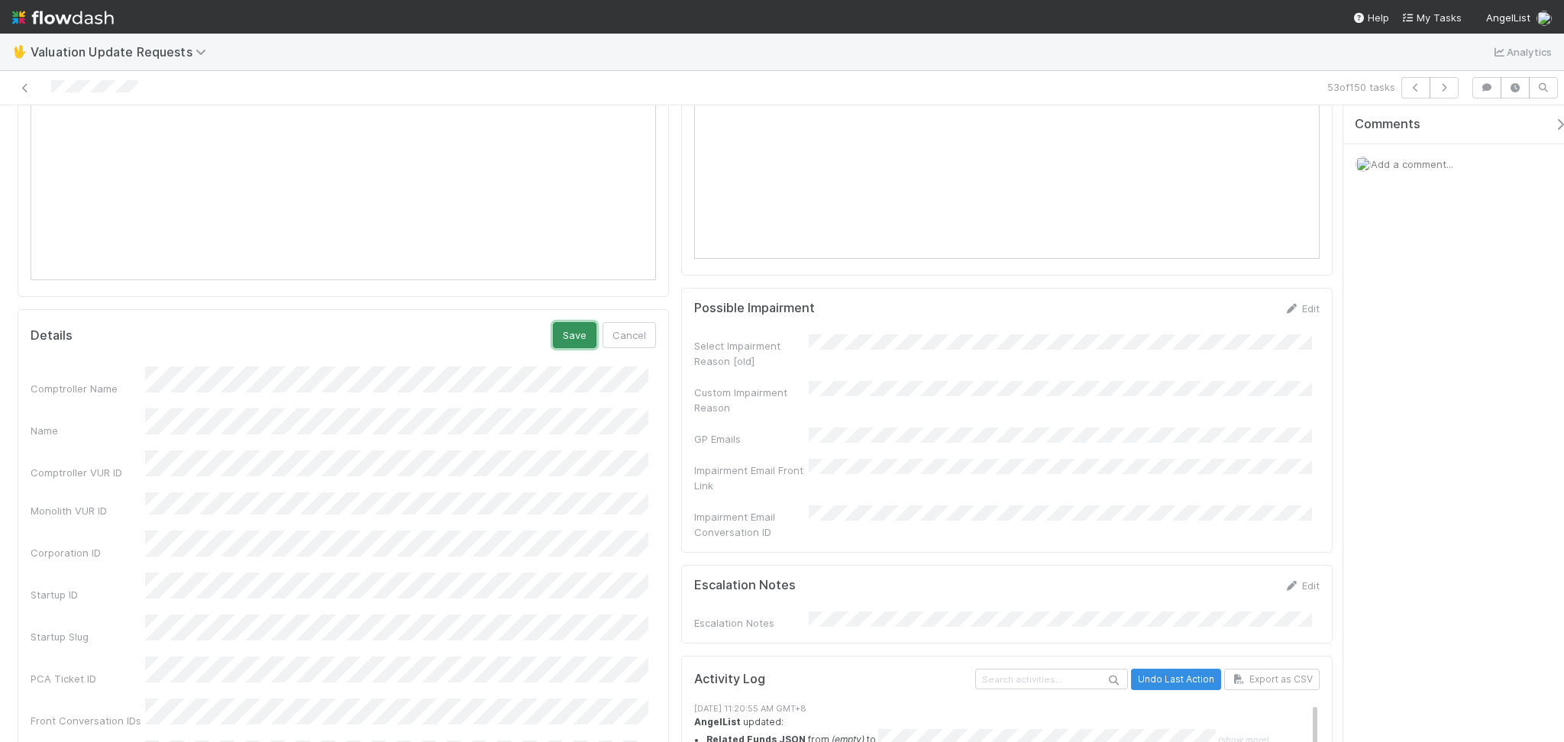
click at [570, 322] on button "Save" at bounding box center [575, 335] width 44 height 26
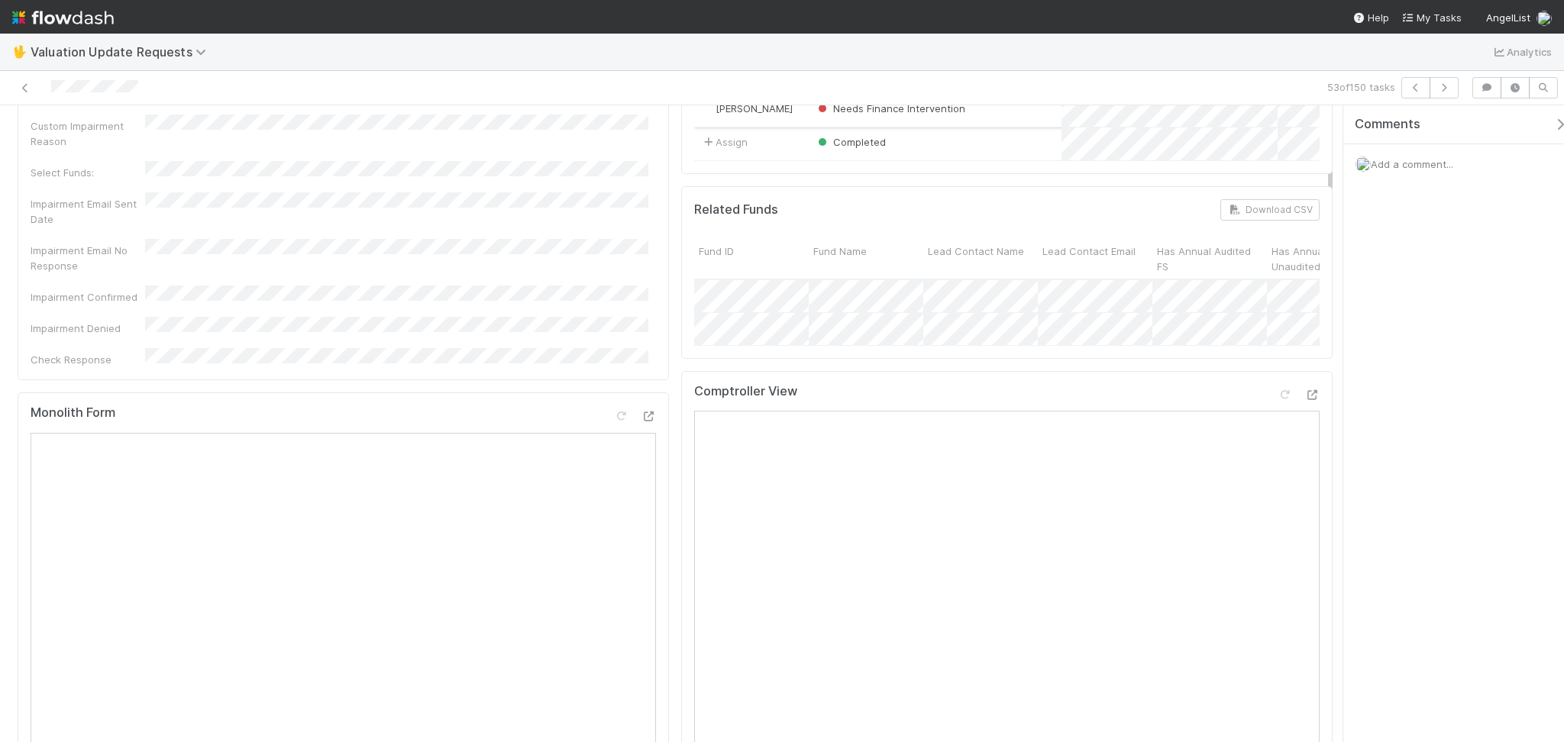
scroll to position [0, 0]
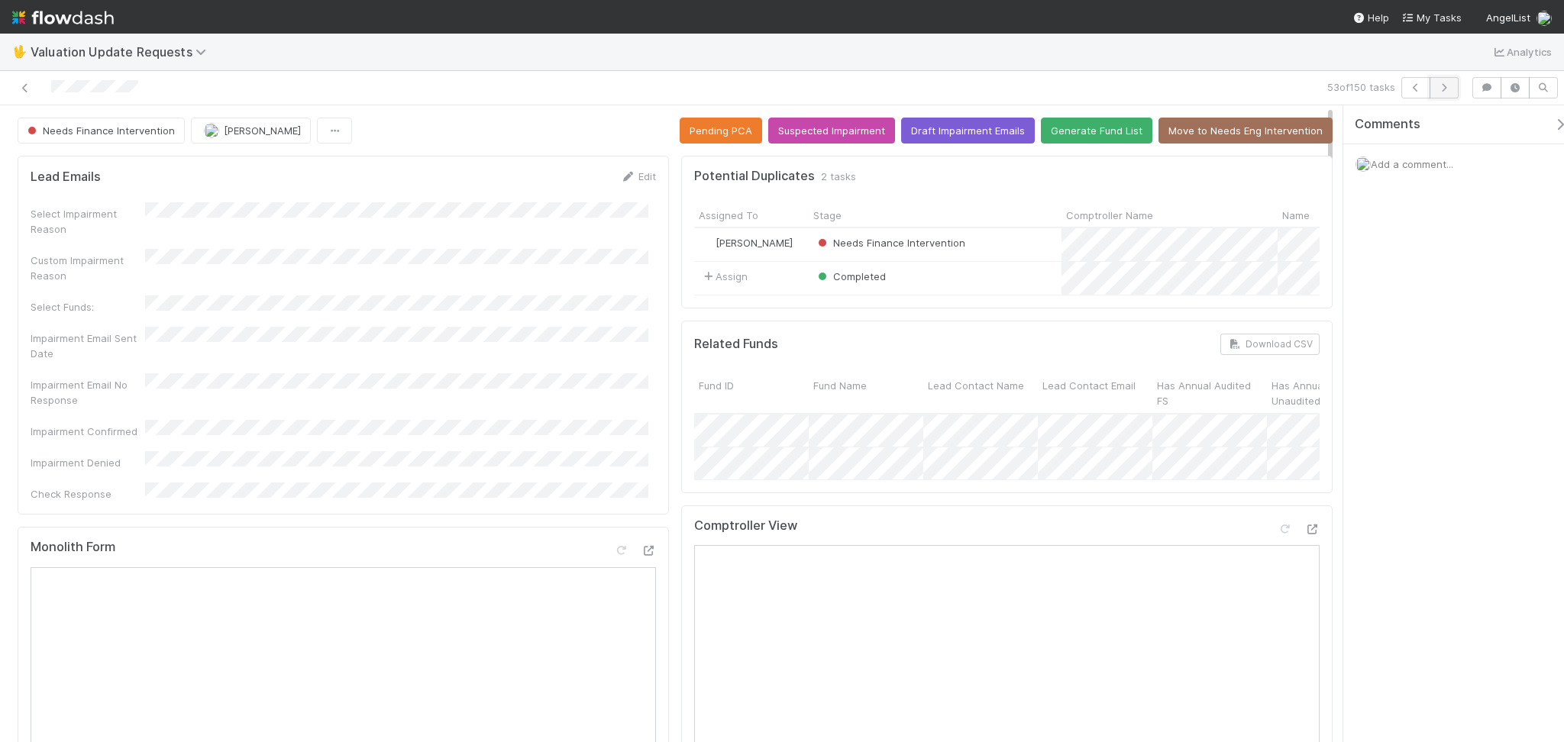
click at [1450, 90] on icon "button" at bounding box center [1443, 87] width 15 height 9
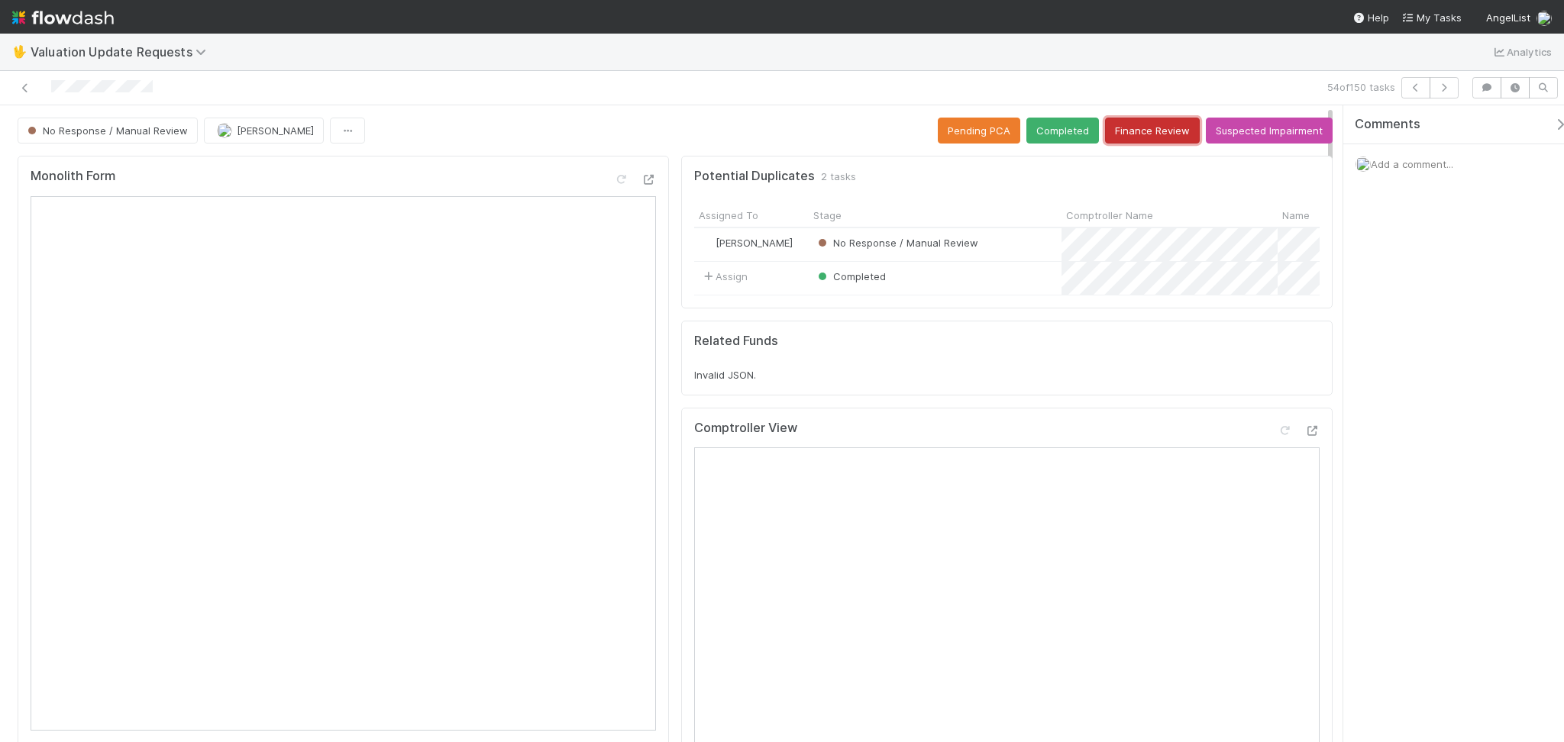
click at [1129, 134] on button "Finance Review" at bounding box center [1152, 131] width 95 height 26
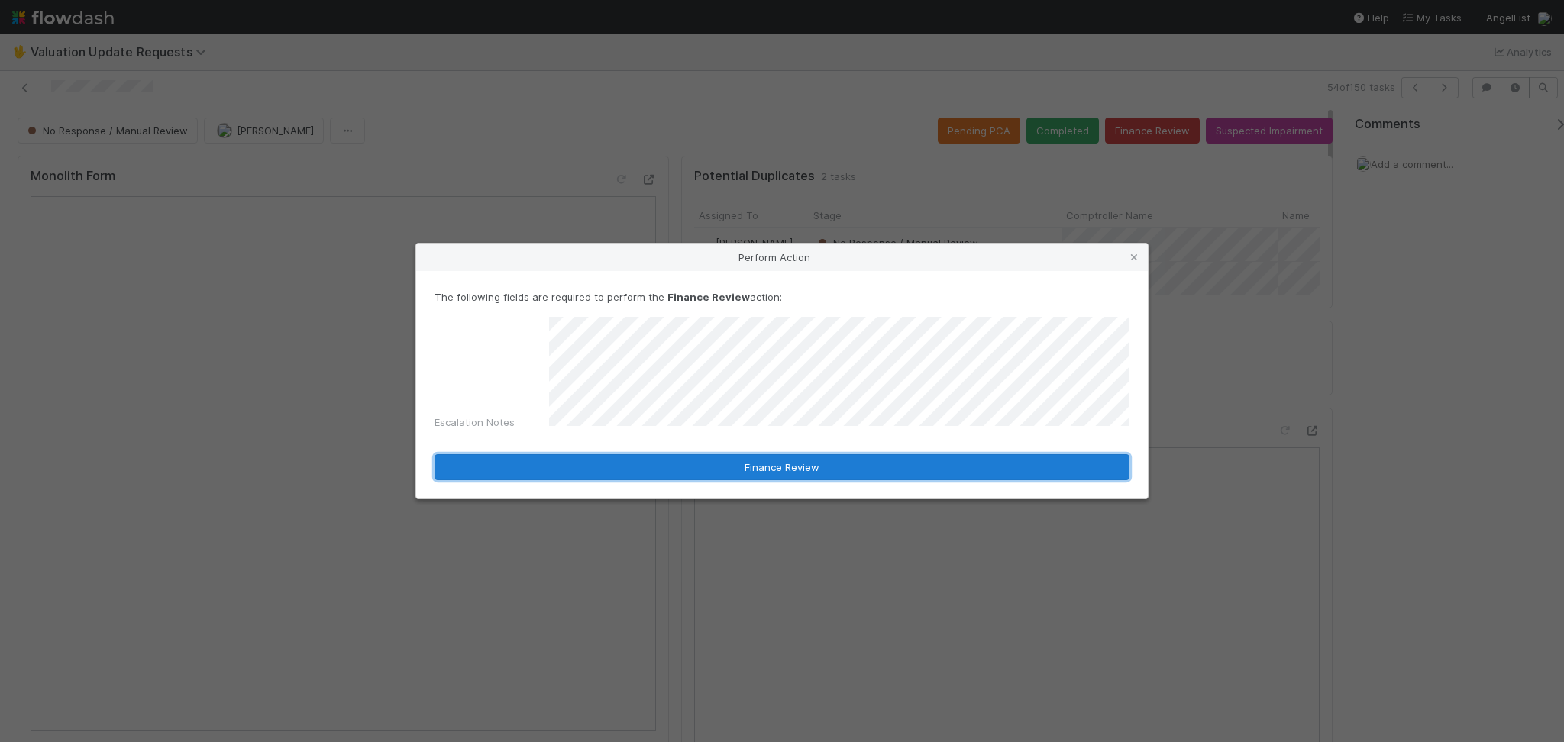
click at [800, 454] on button "Finance Review" at bounding box center [782, 467] width 695 height 26
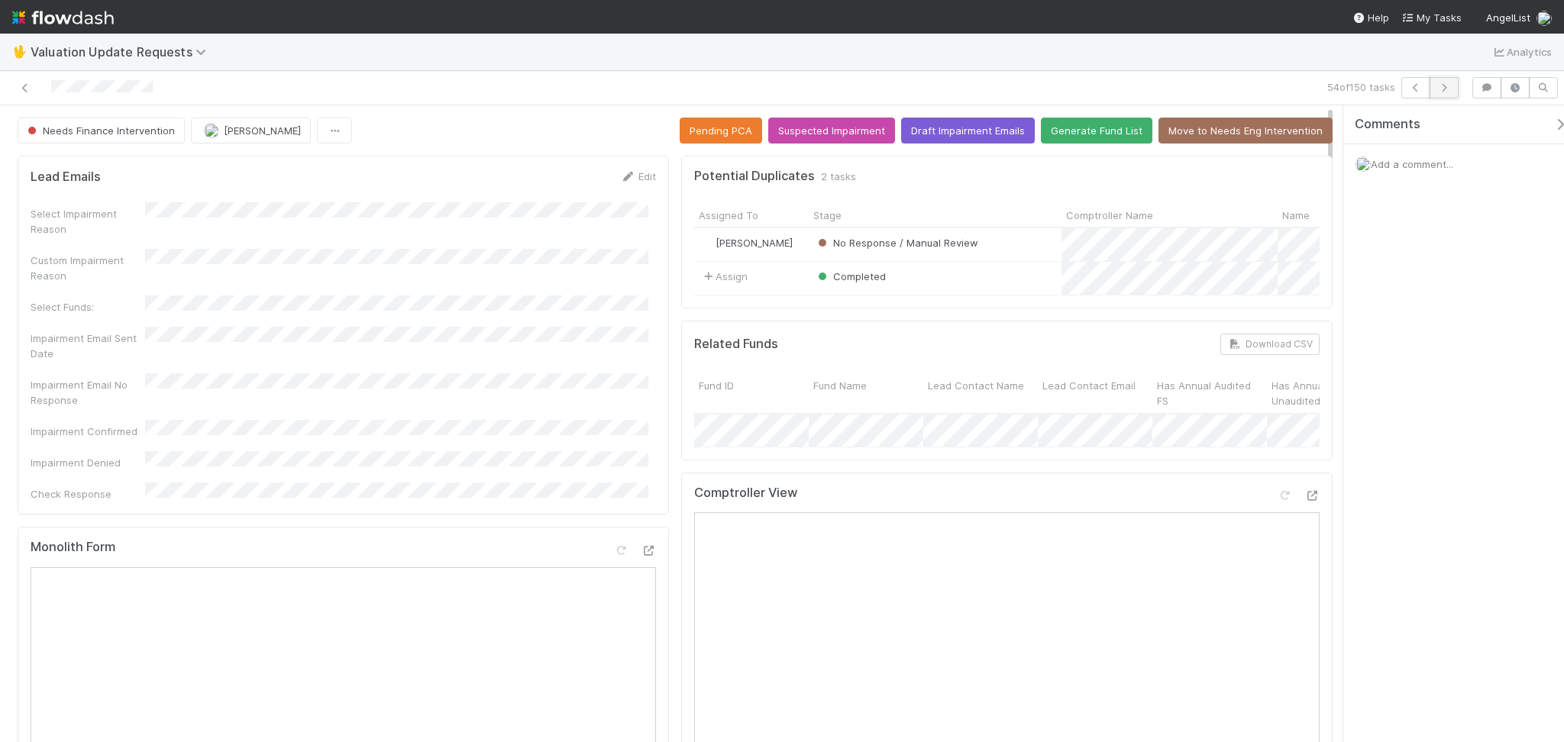
click at [1442, 91] on icon "button" at bounding box center [1443, 87] width 15 height 9
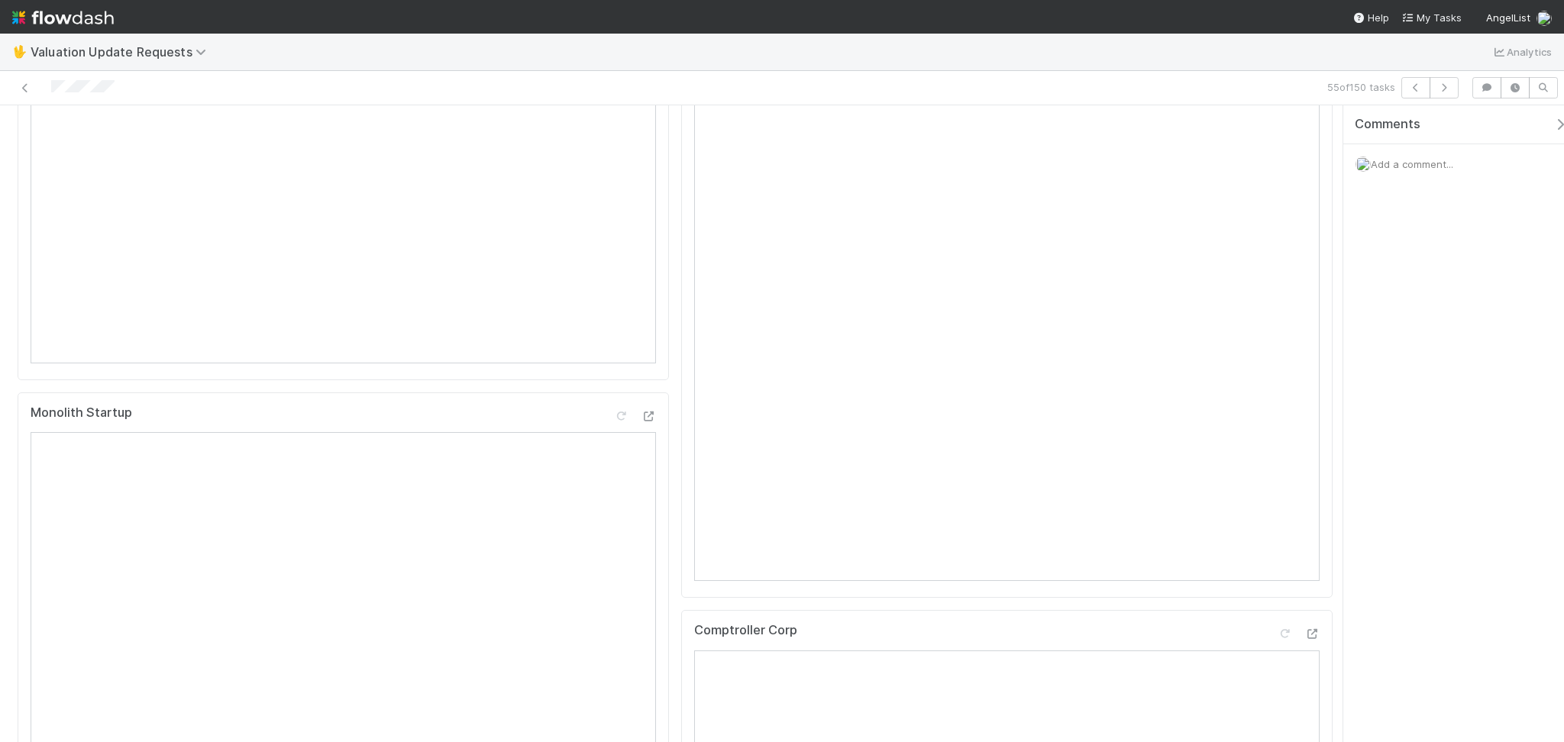
scroll to position [712, 0]
click at [1431, 92] on button "button" at bounding box center [1444, 87] width 29 height 21
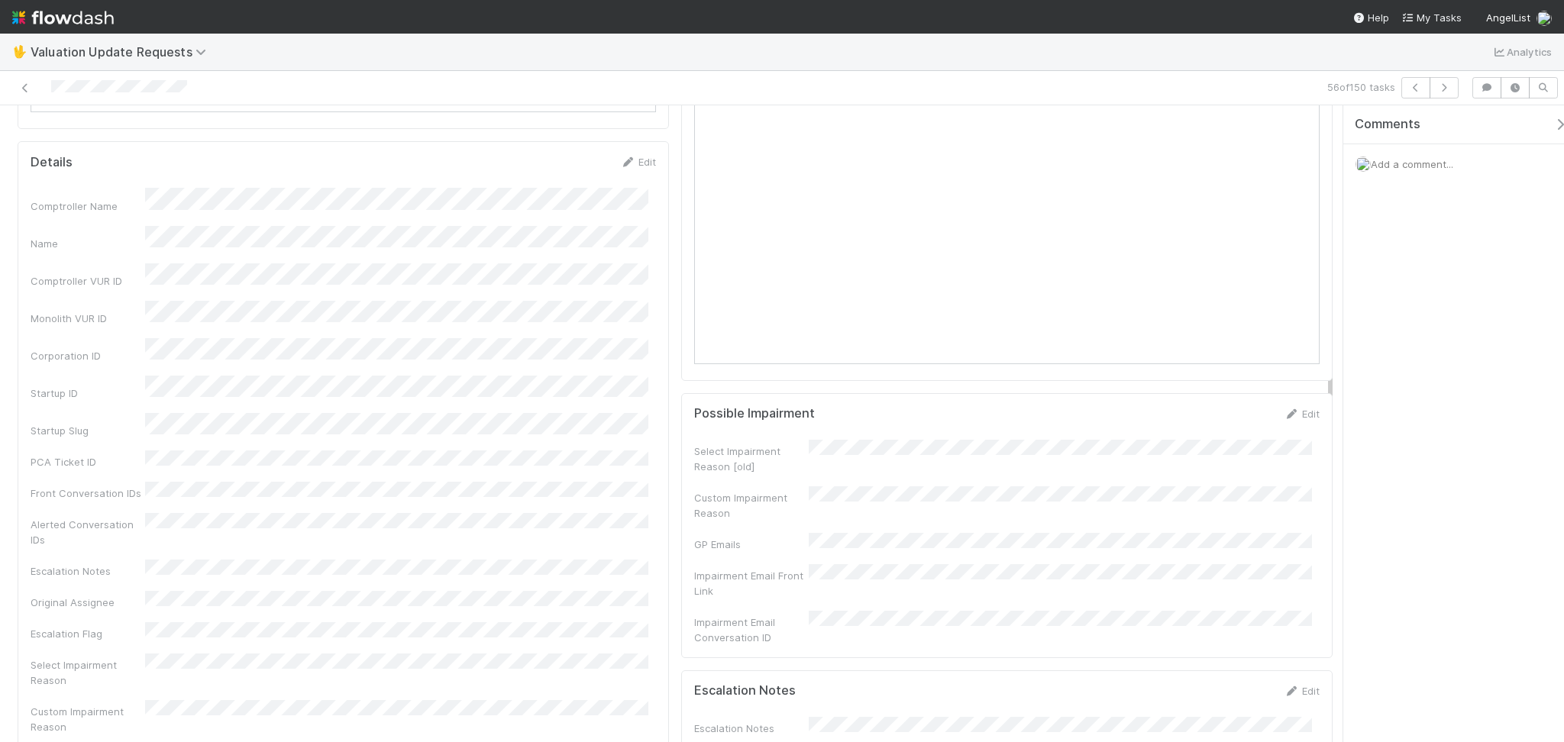
scroll to position [611, 0]
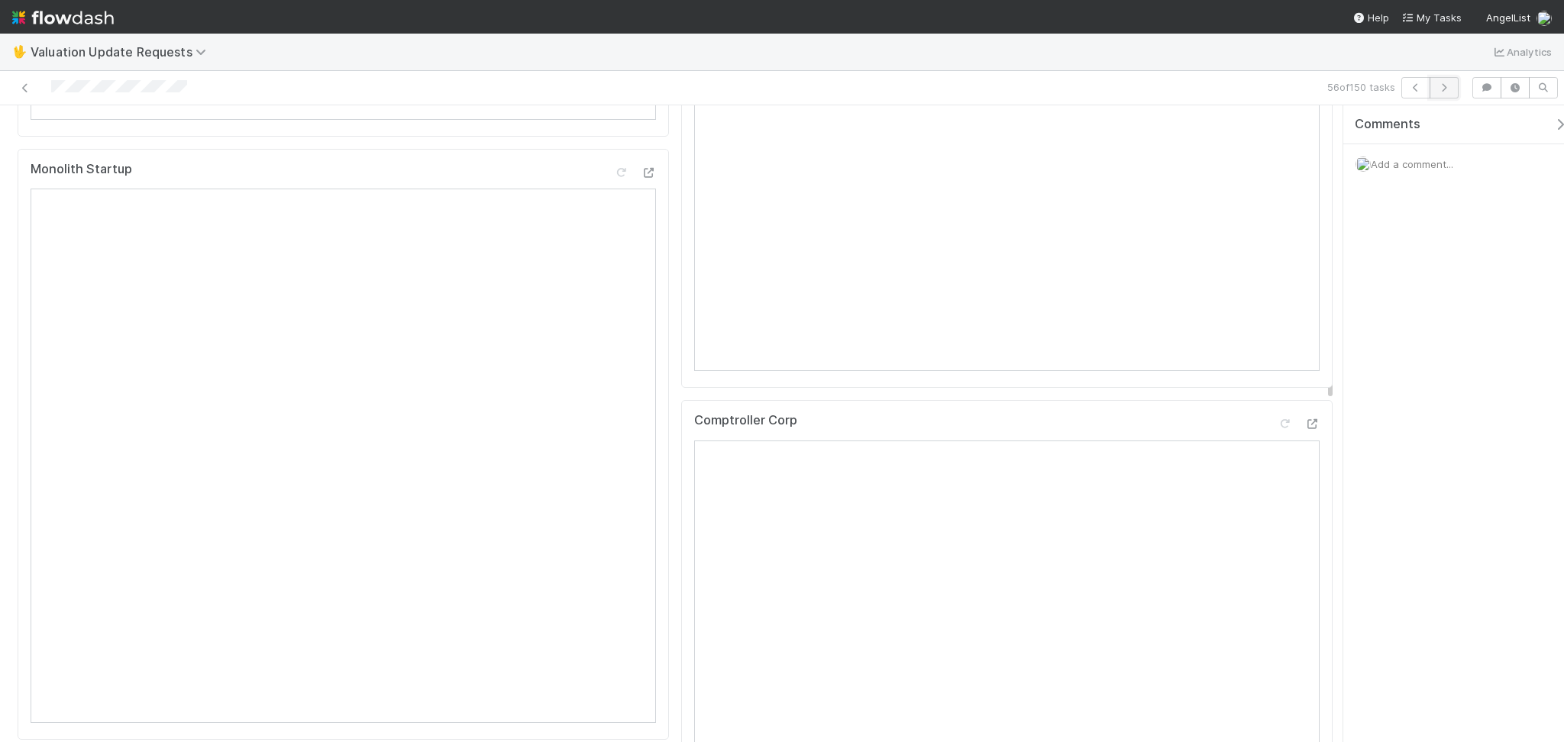
click at [1431, 92] on button "button" at bounding box center [1444, 87] width 29 height 21
click at [1442, 77] on button "button" at bounding box center [1444, 87] width 29 height 21
click at [1277, 166] on div at bounding box center [1284, 159] width 15 height 15
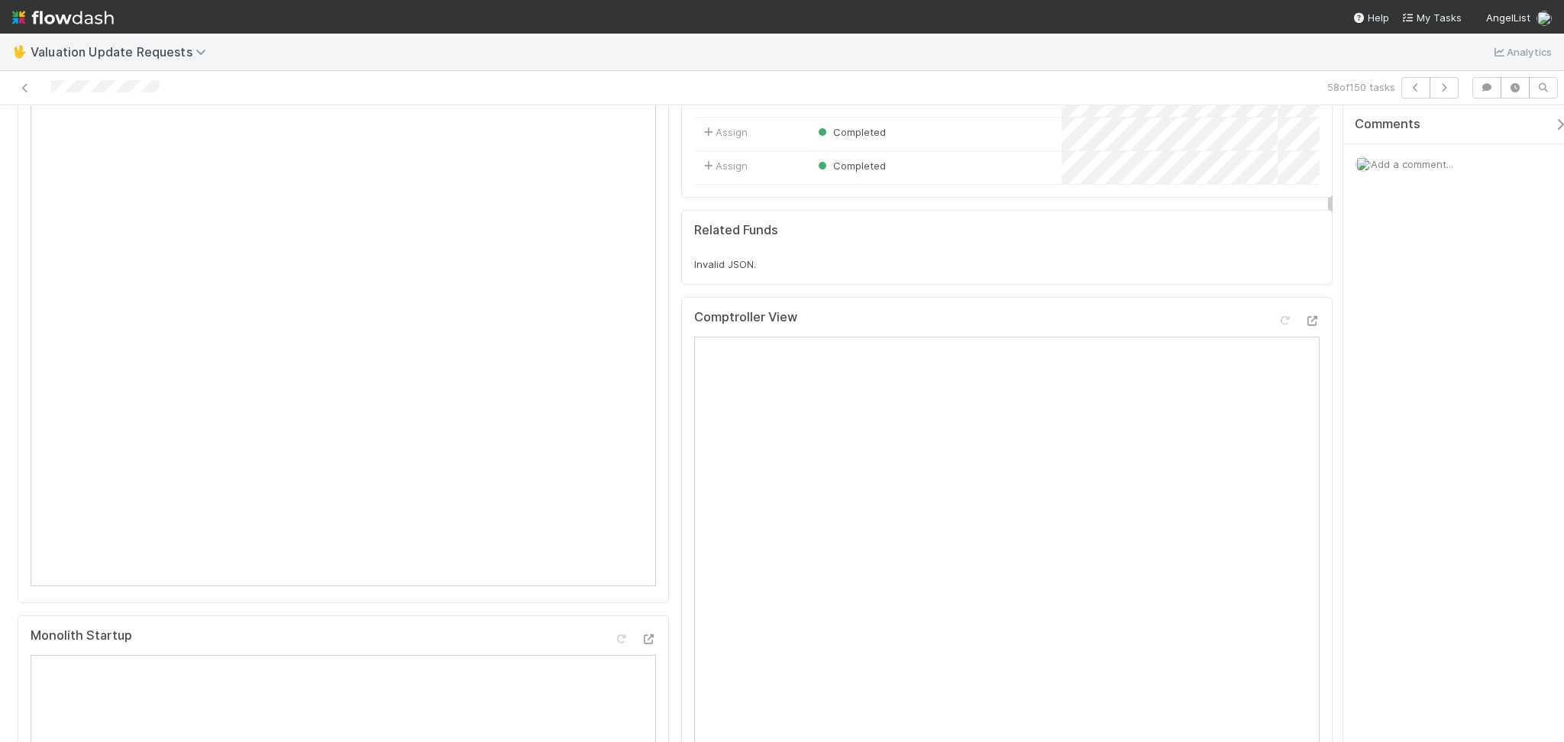
scroll to position [0, 0]
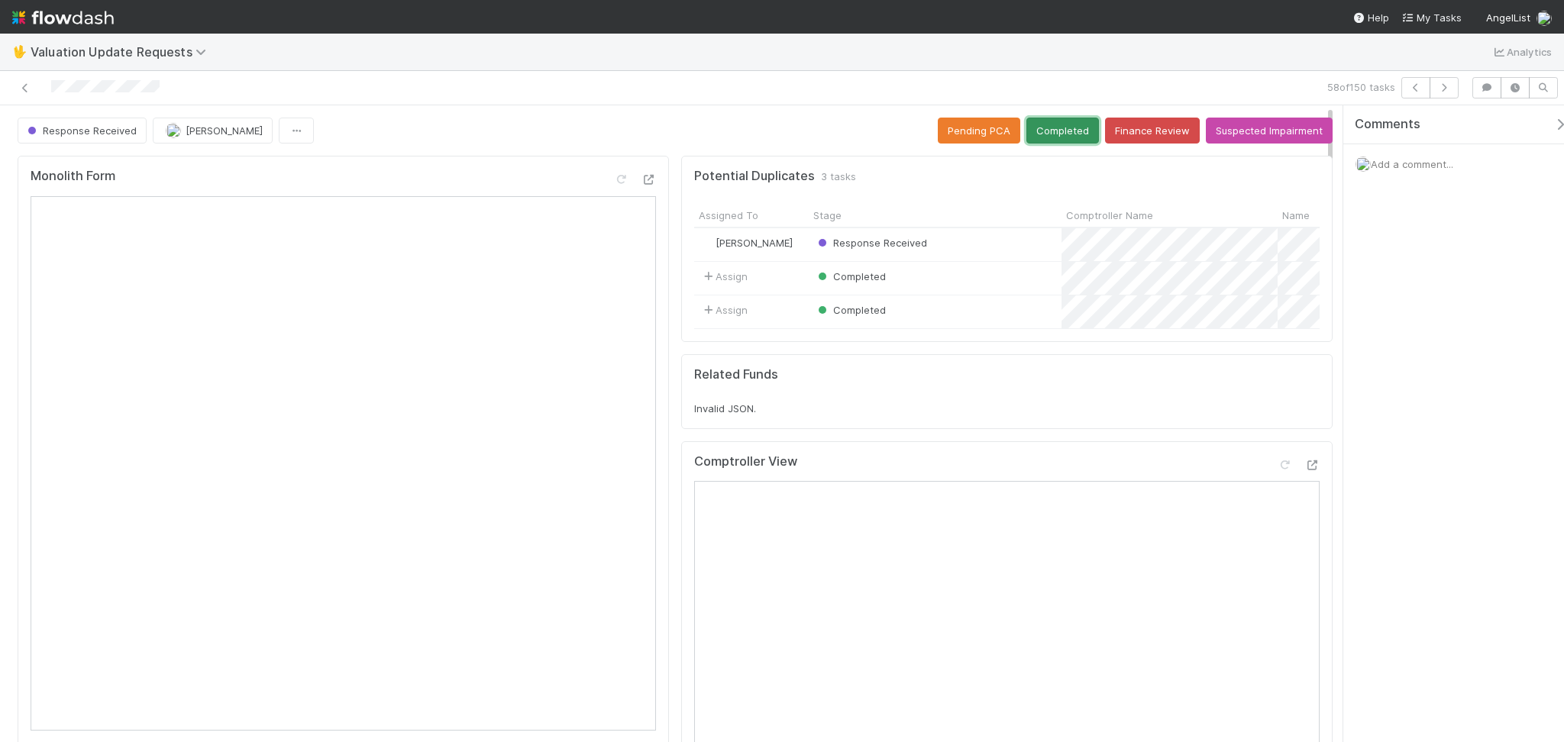
click at [1048, 134] on button "Completed" at bounding box center [1062, 131] width 73 height 26
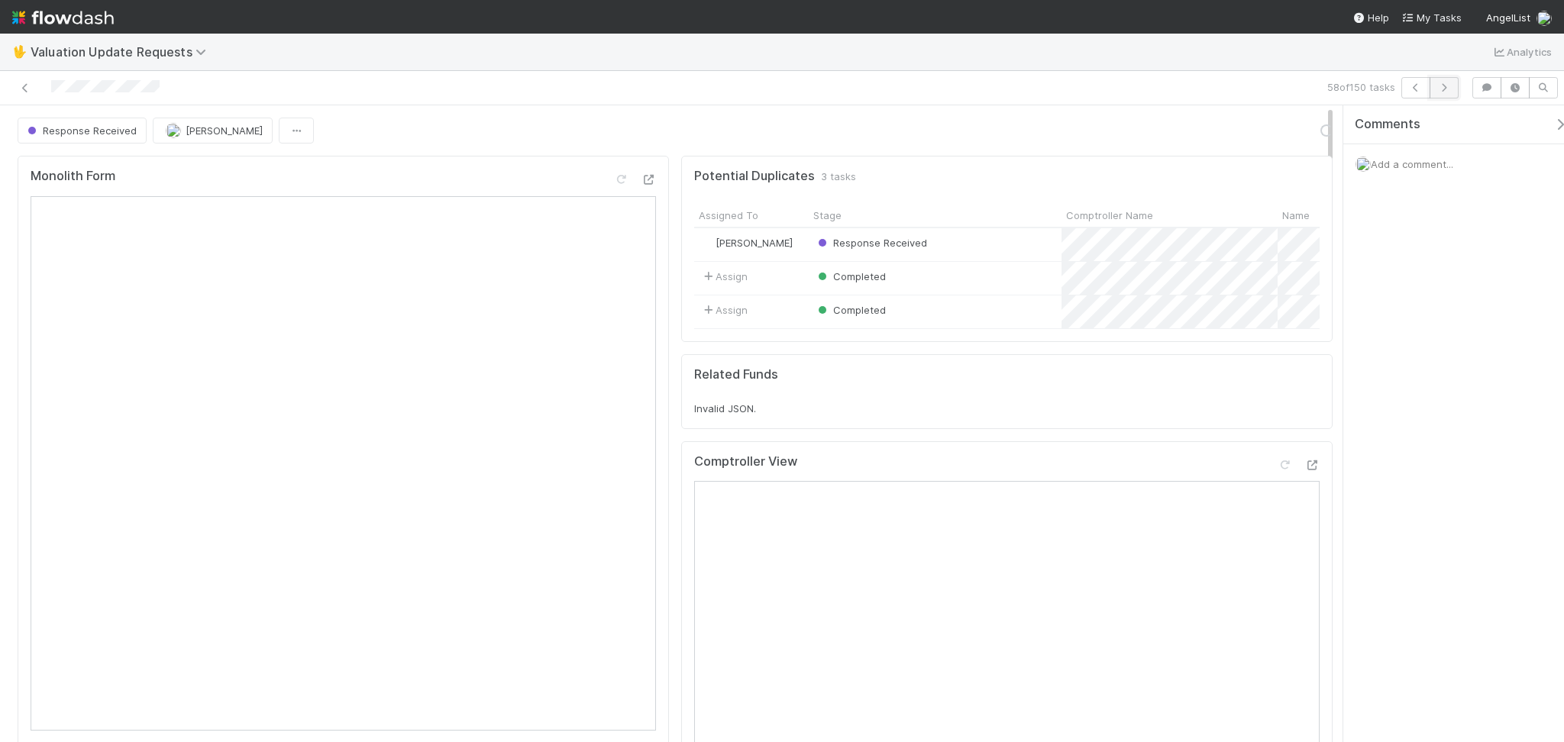
click at [1450, 84] on icon "button" at bounding box center [1443, 87] width 15 height 9
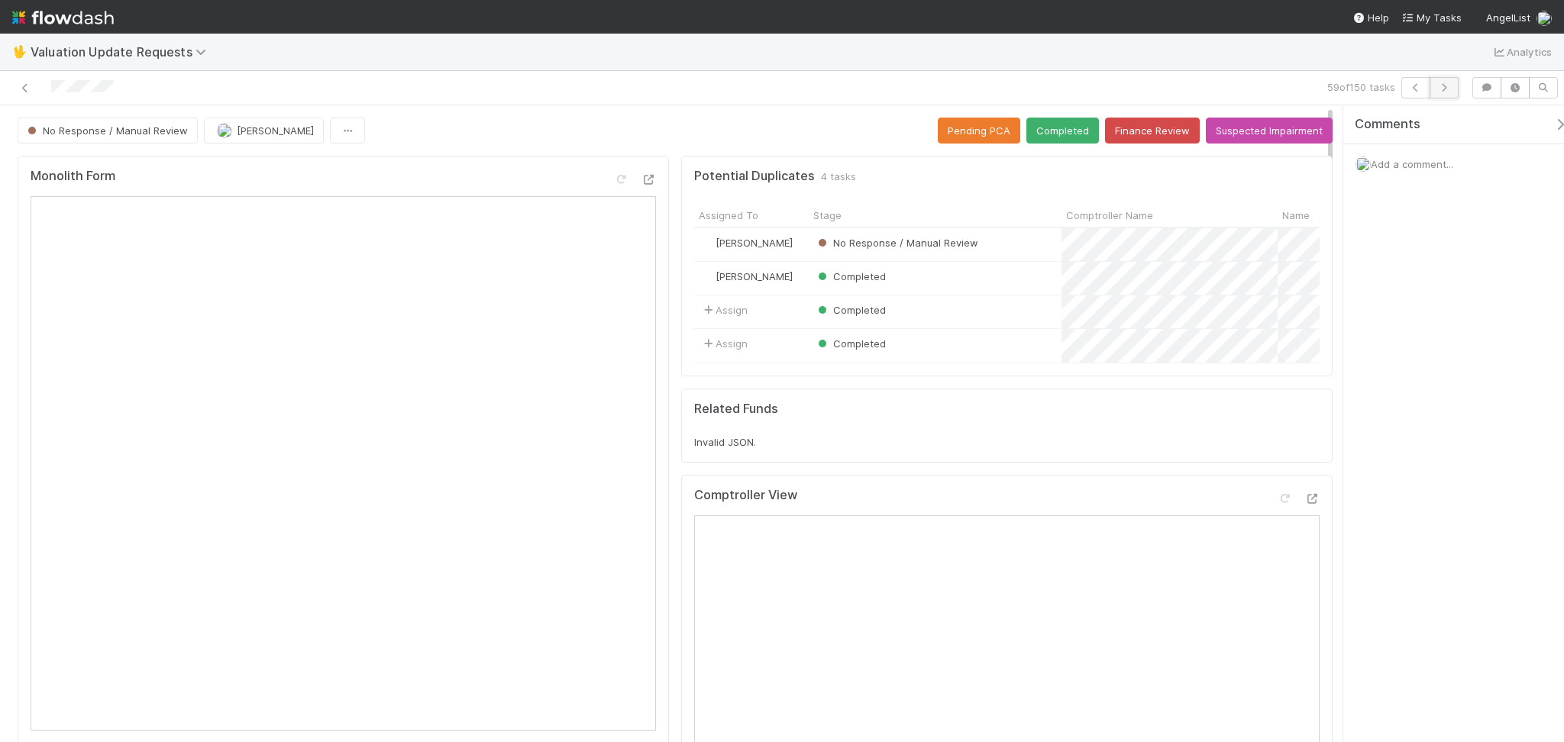
click at [1442, 89] on icon "button" at bounding box center [1443, 87] width 15 height 9
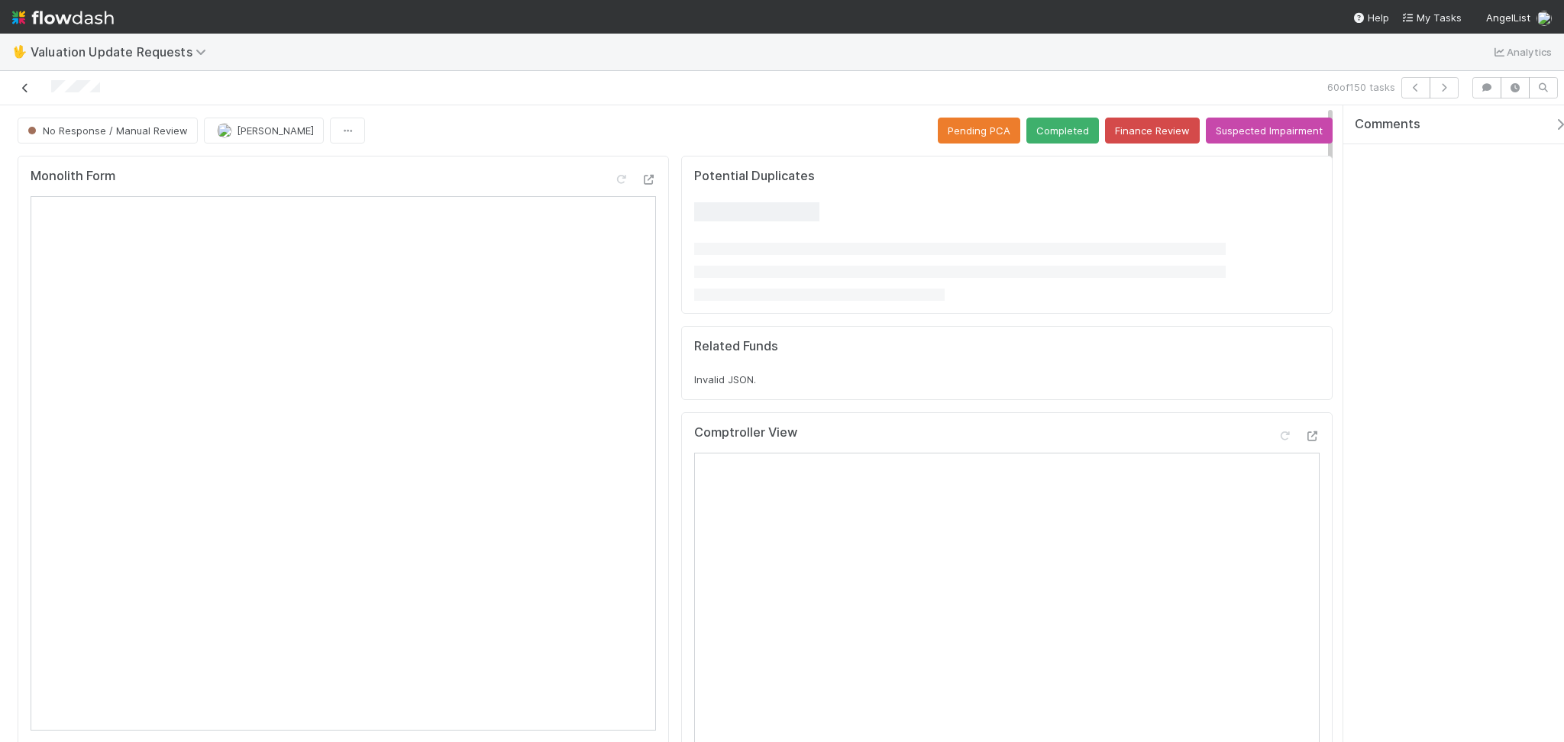
click at [27, 87] on icon at bounding box center [25, 88] width 15 height 10
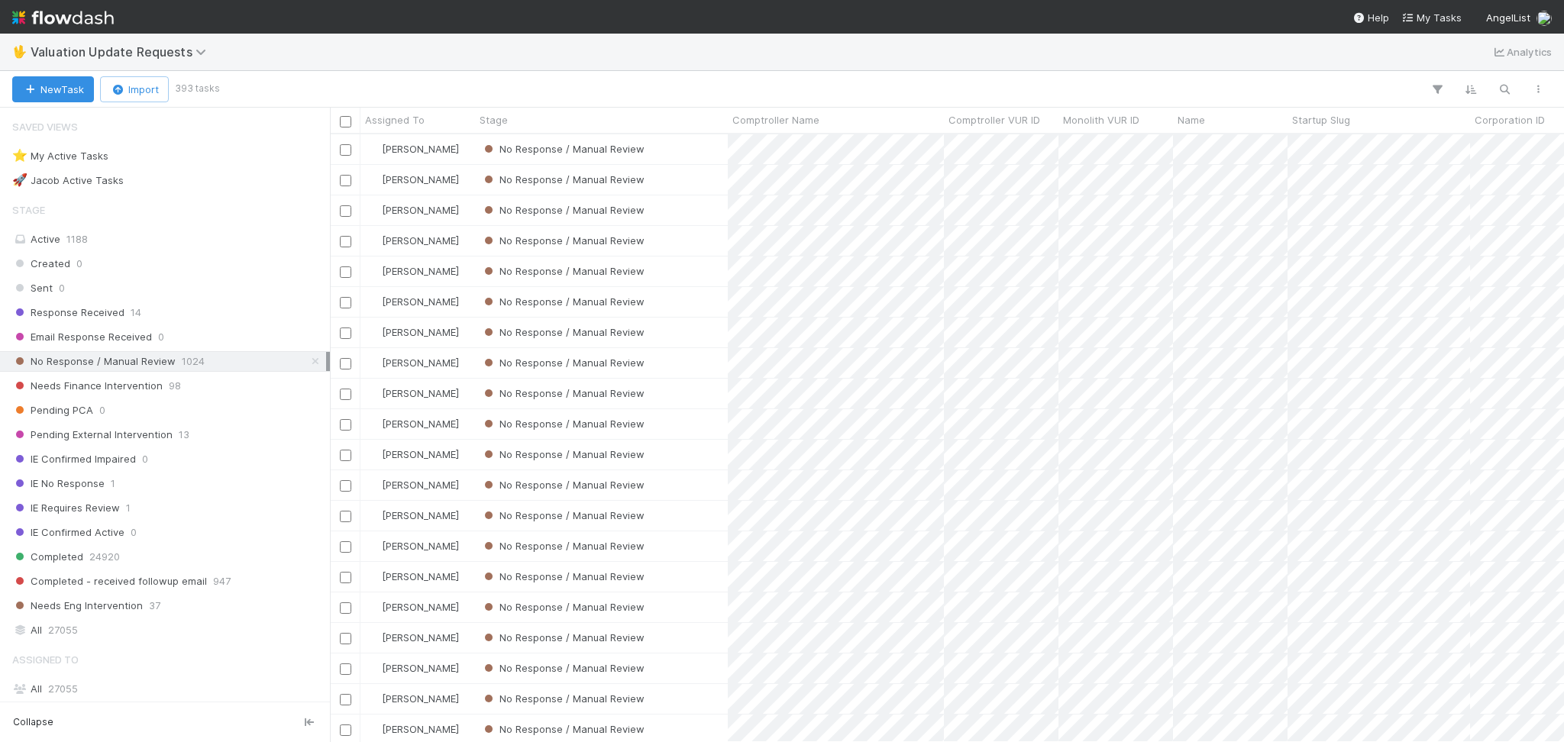
scroll to position [592, 1218]
click at [1041, 66] on div "🖖 Valuation Update Requests Analytics" at bounding box center [782, 52] width 1564 height 37
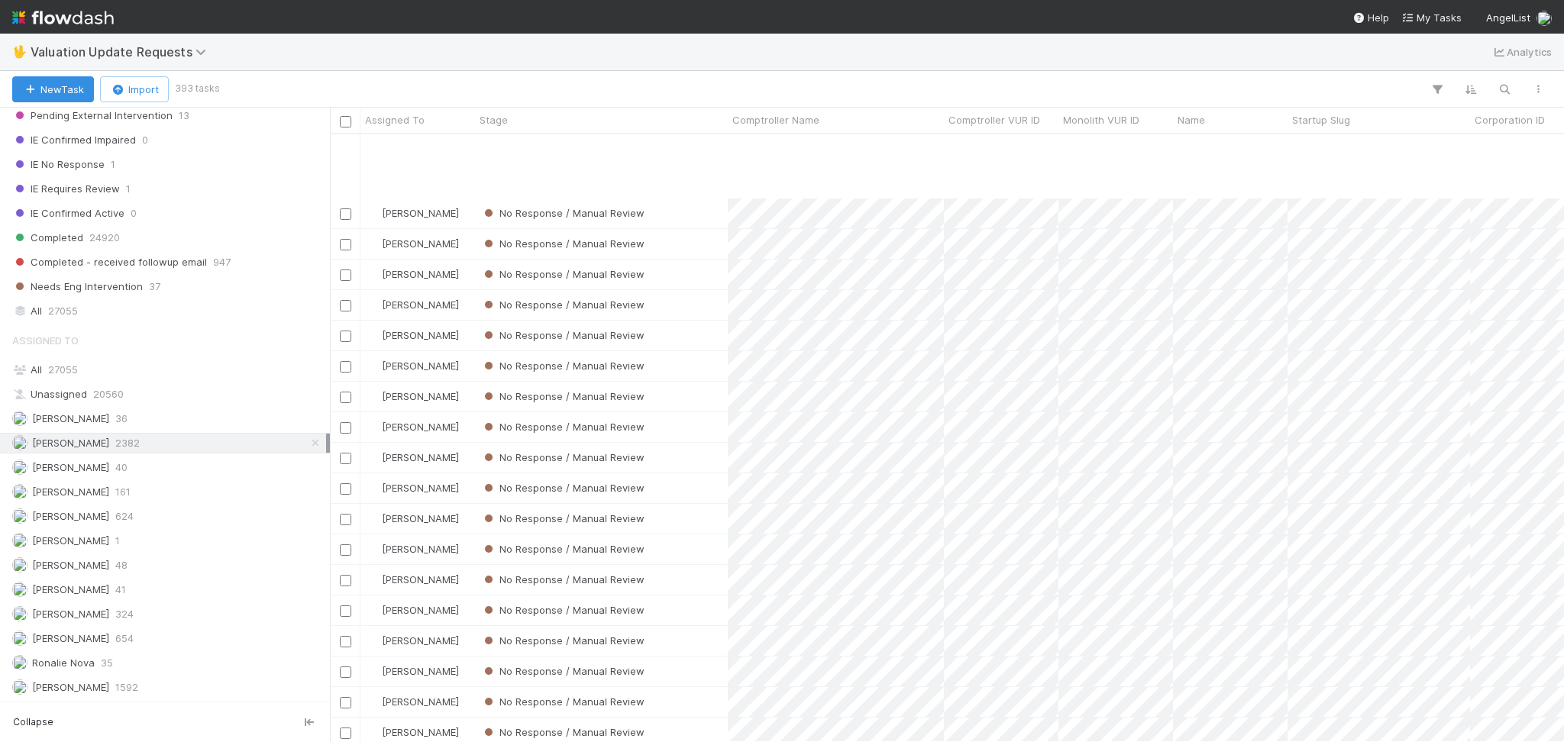
scroll to position [1833, 0]
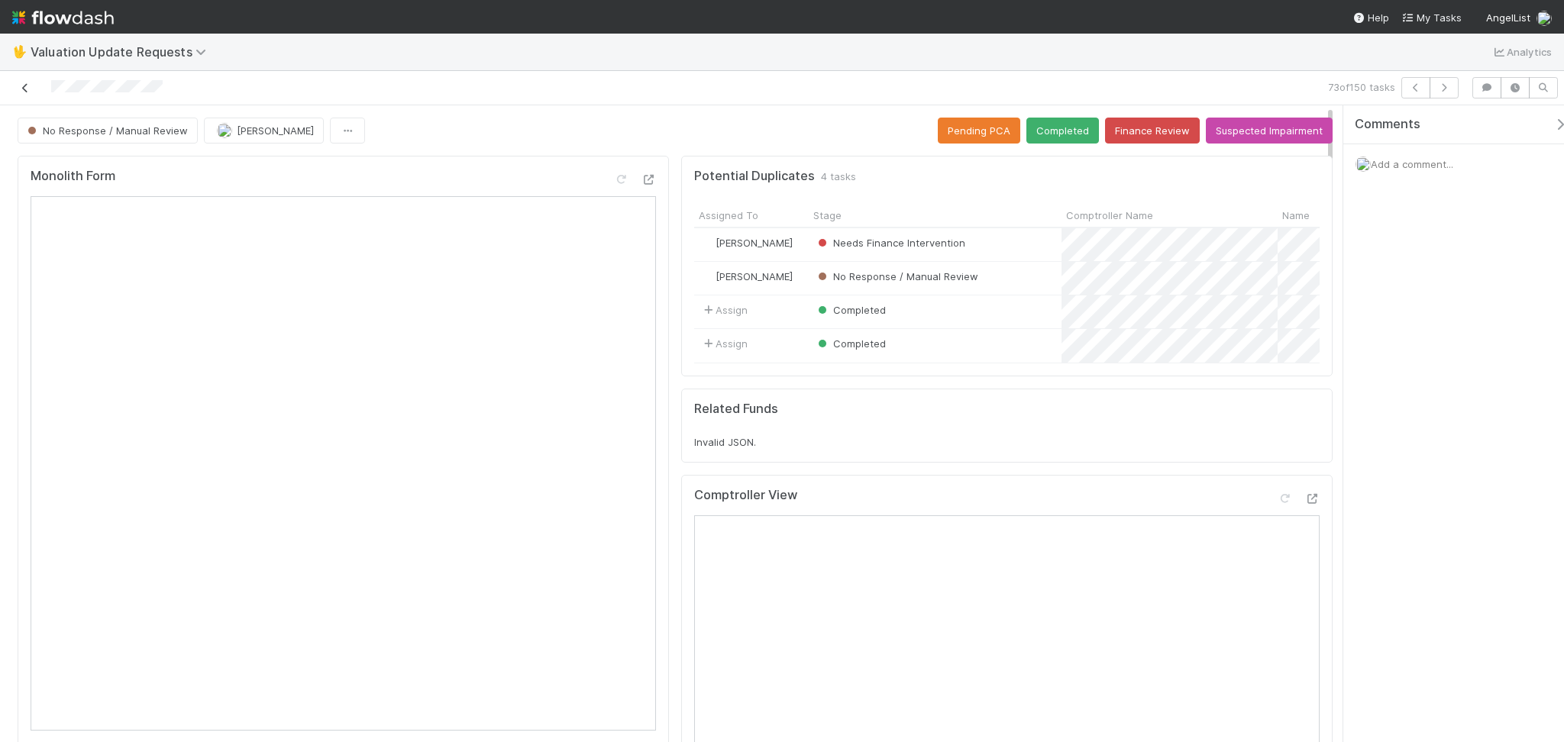
click at [19, 89] on icon at bounding box center [25, 88] width 15 height 10
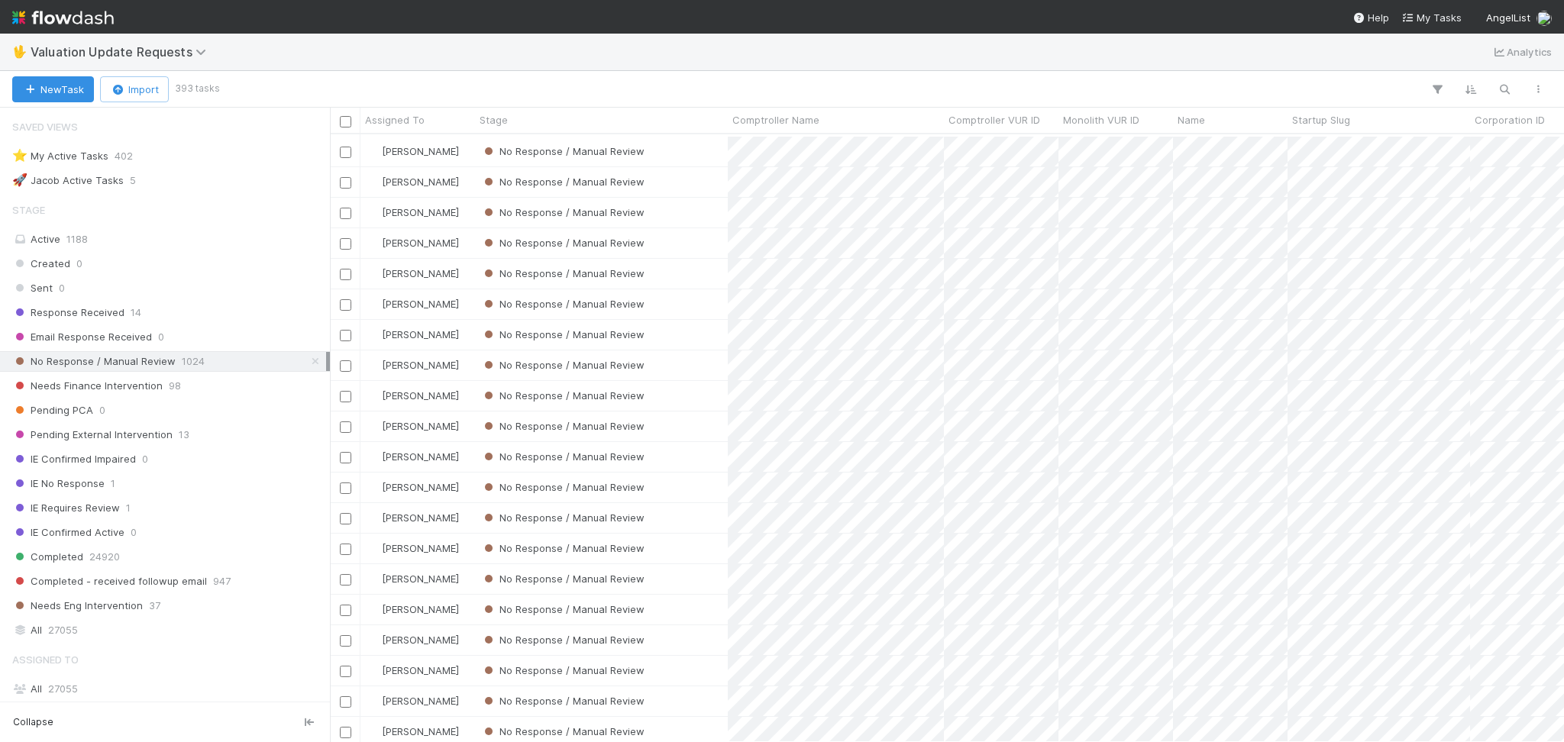
scroll to position [1934, 0]
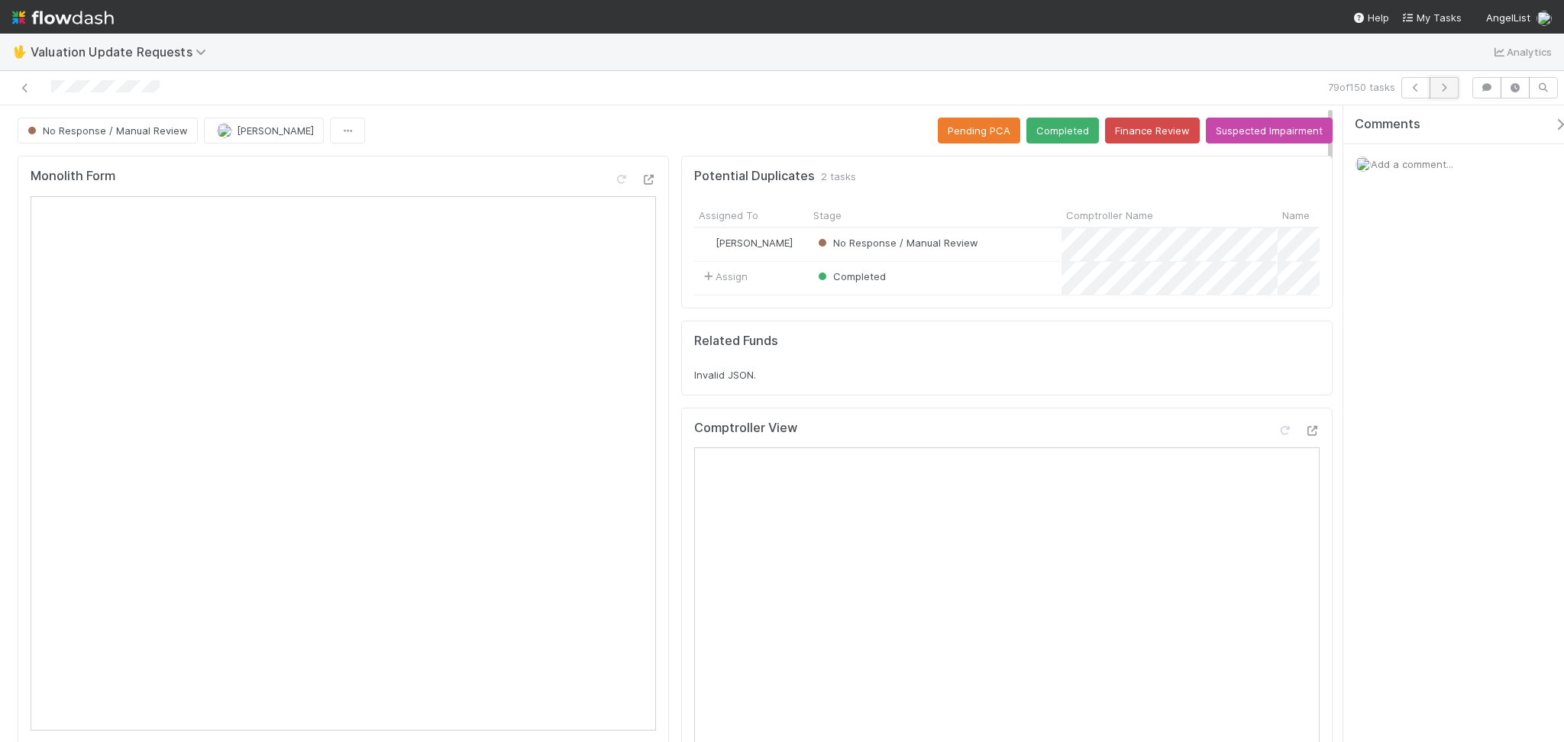
click at [1455, 80] on button "button" at bounding box center [1444, 87] width 29 height 21
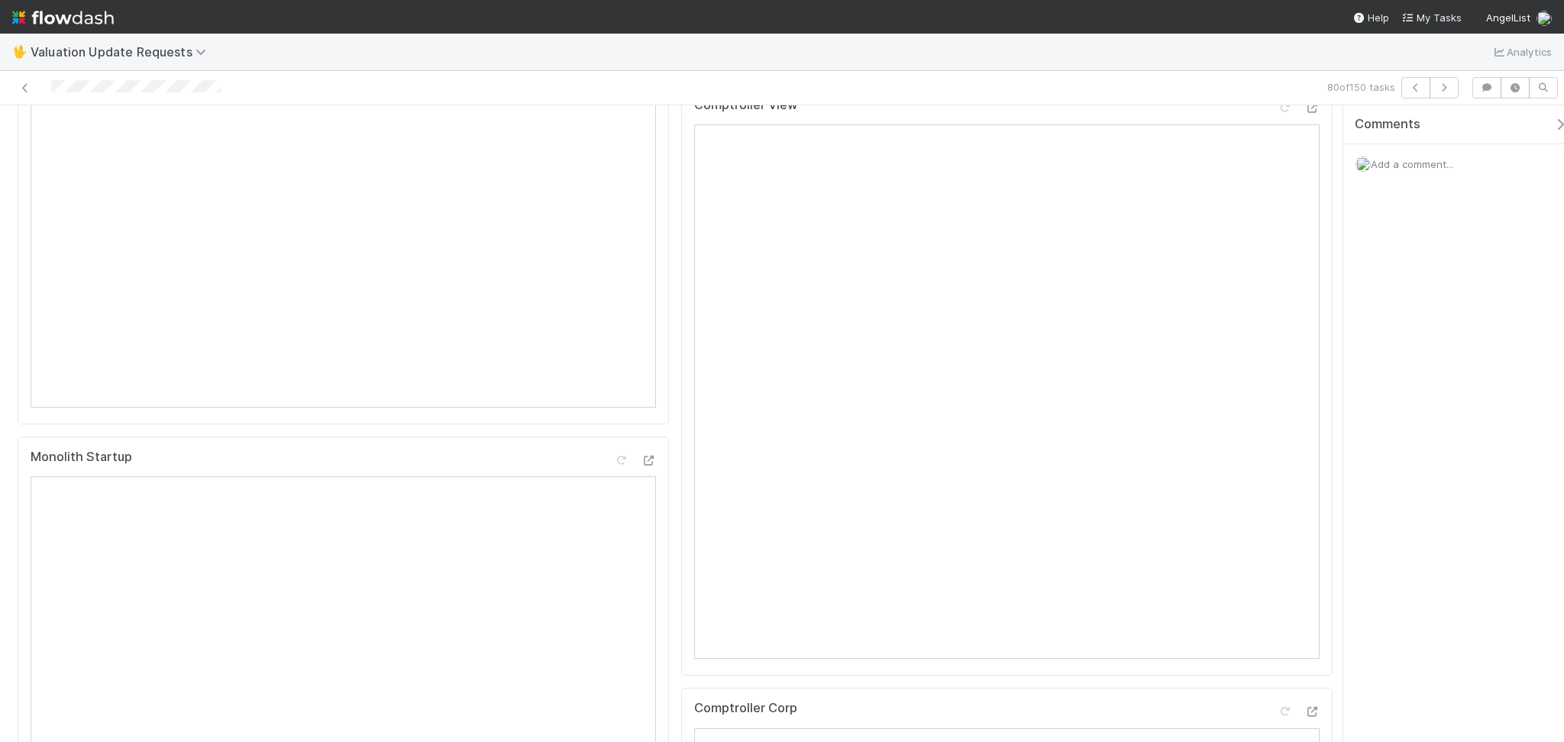
scroll to position [305, 0]
click at [1277, 131] on icon at bounding box center [1284, 126] width 15 height 10
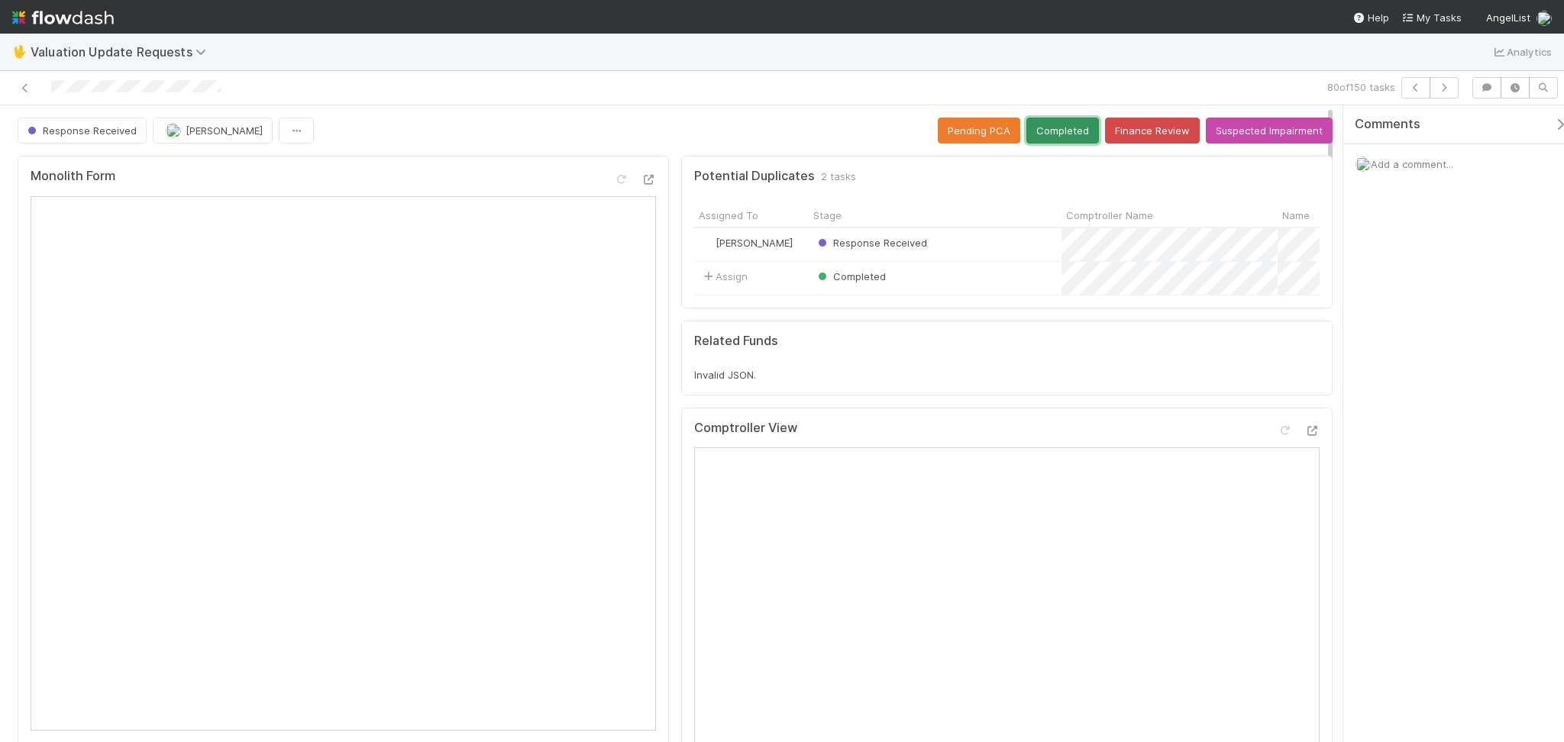
click at [1051, 132] on button "Completed" at bounding box center [1062, 131] width 73 height 26
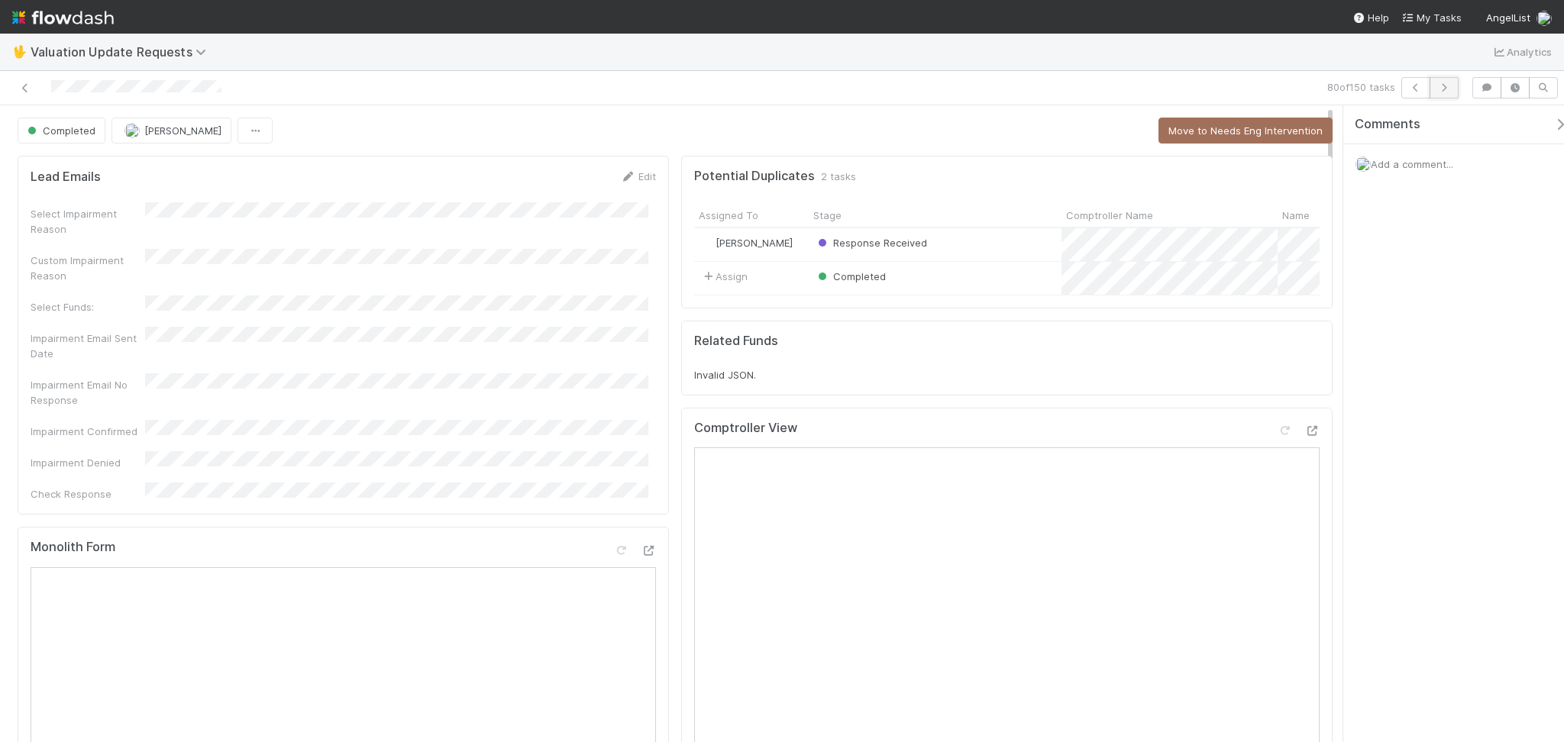
click at [1455, 85] on button "button" at bounding box center [1444, 87] width 29 height 21
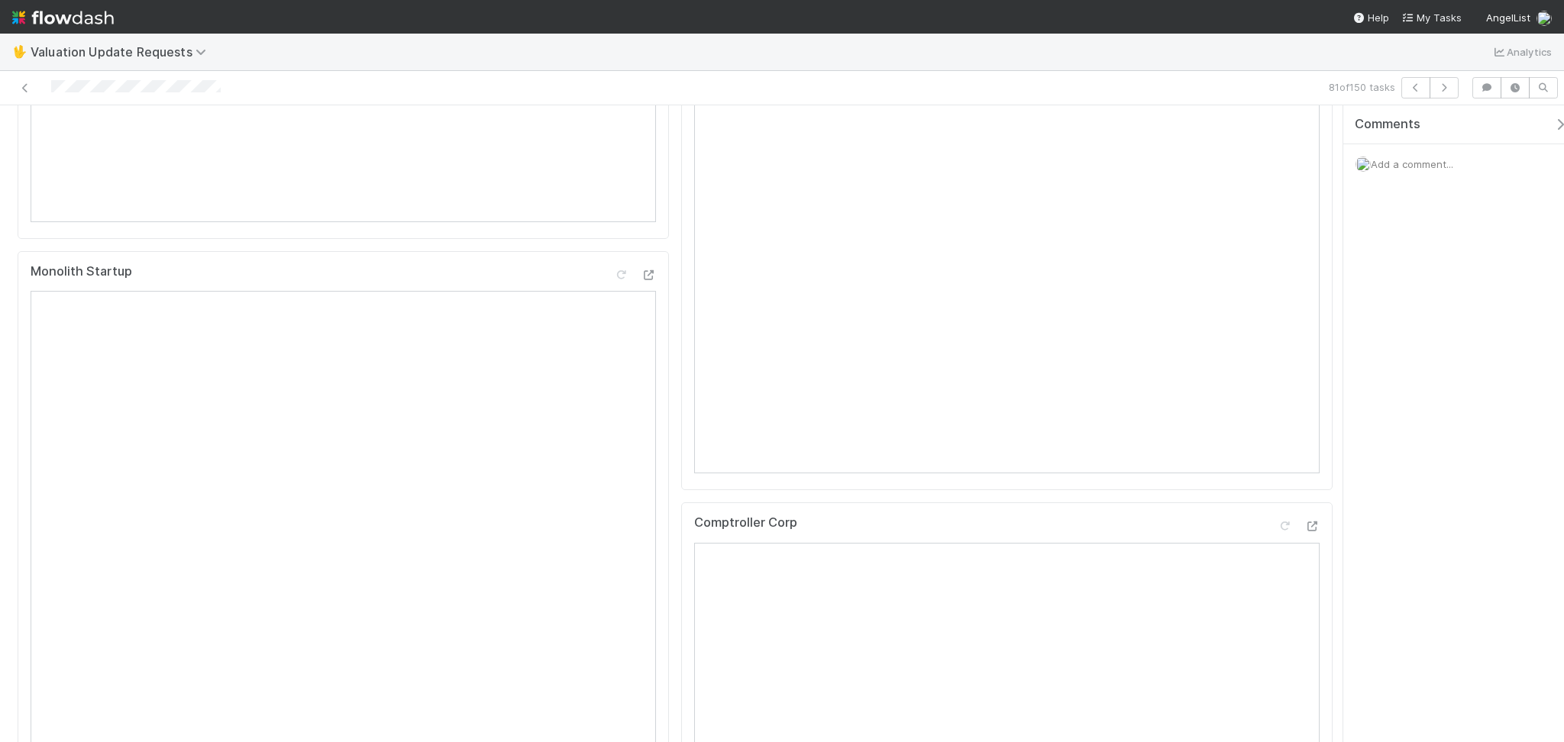
scroll to position [102, 0]
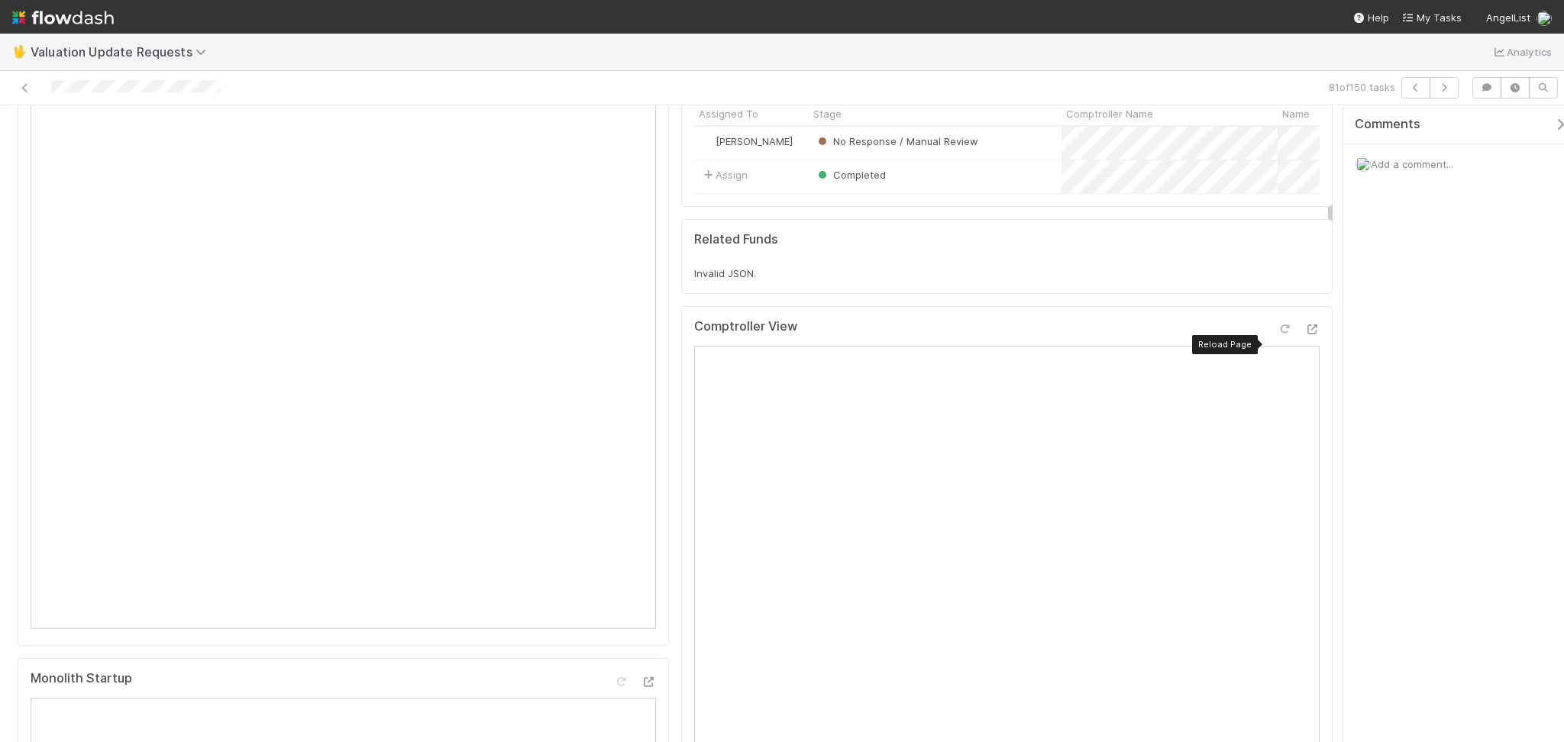
click at [1277, 334] on icon at bounding box center [1284, 330] width 15 height 10
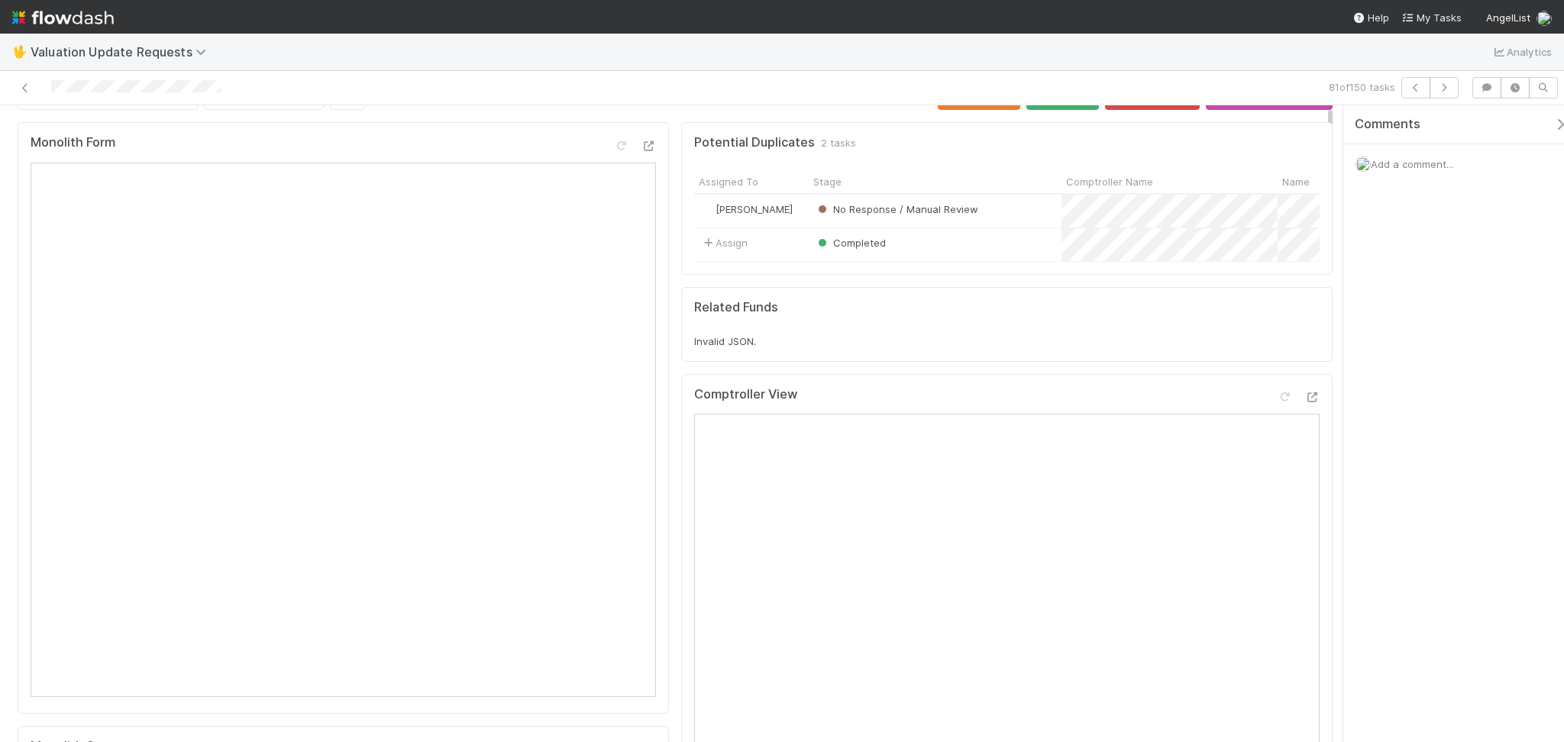
scroll to position [0, 0]
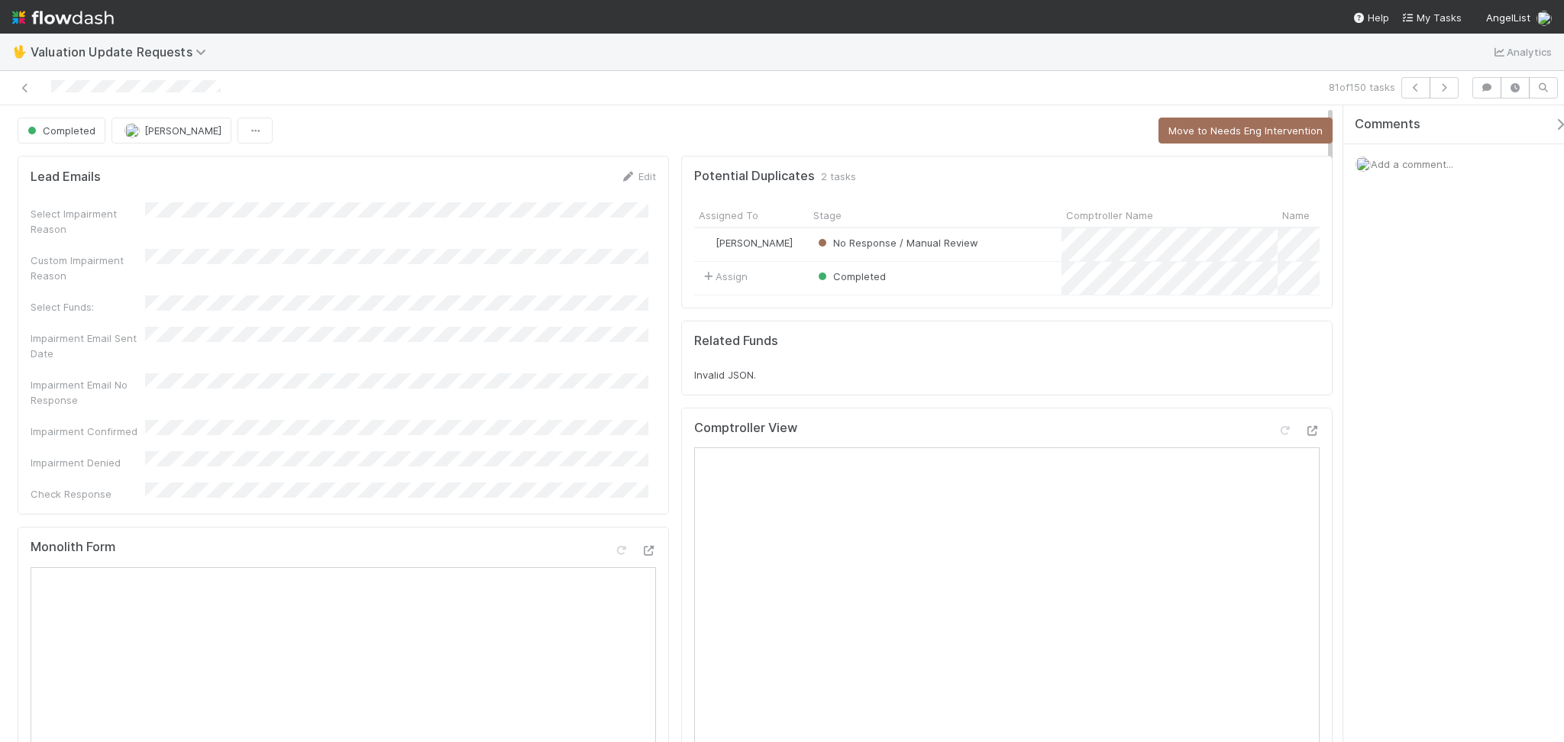
click at [1036, 133] on div "Completed Febbie Cervantes Move to Needs Eng Intervention" at bounding box center [675, 131] width 1315 height 26
click at [1446, 81] on button "button" at bounding box center [1444, 87] width 29 height 21
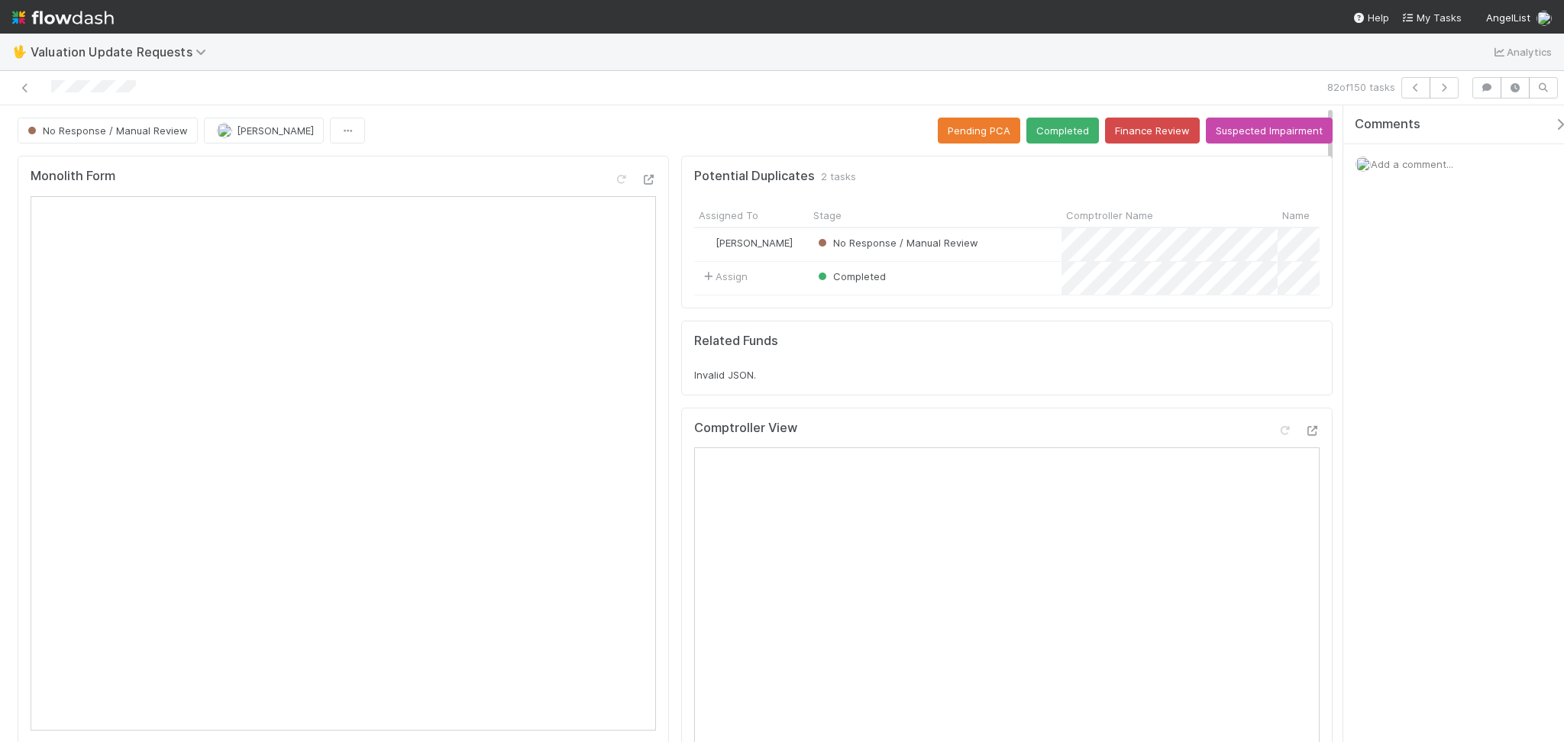
click at [1297, 438] on div "Comptroller View" at bounding box center [1006, 434] width 625 height 27
click at [1304, 436] on icon at bounding box center [1311, 431] width 15 height 10
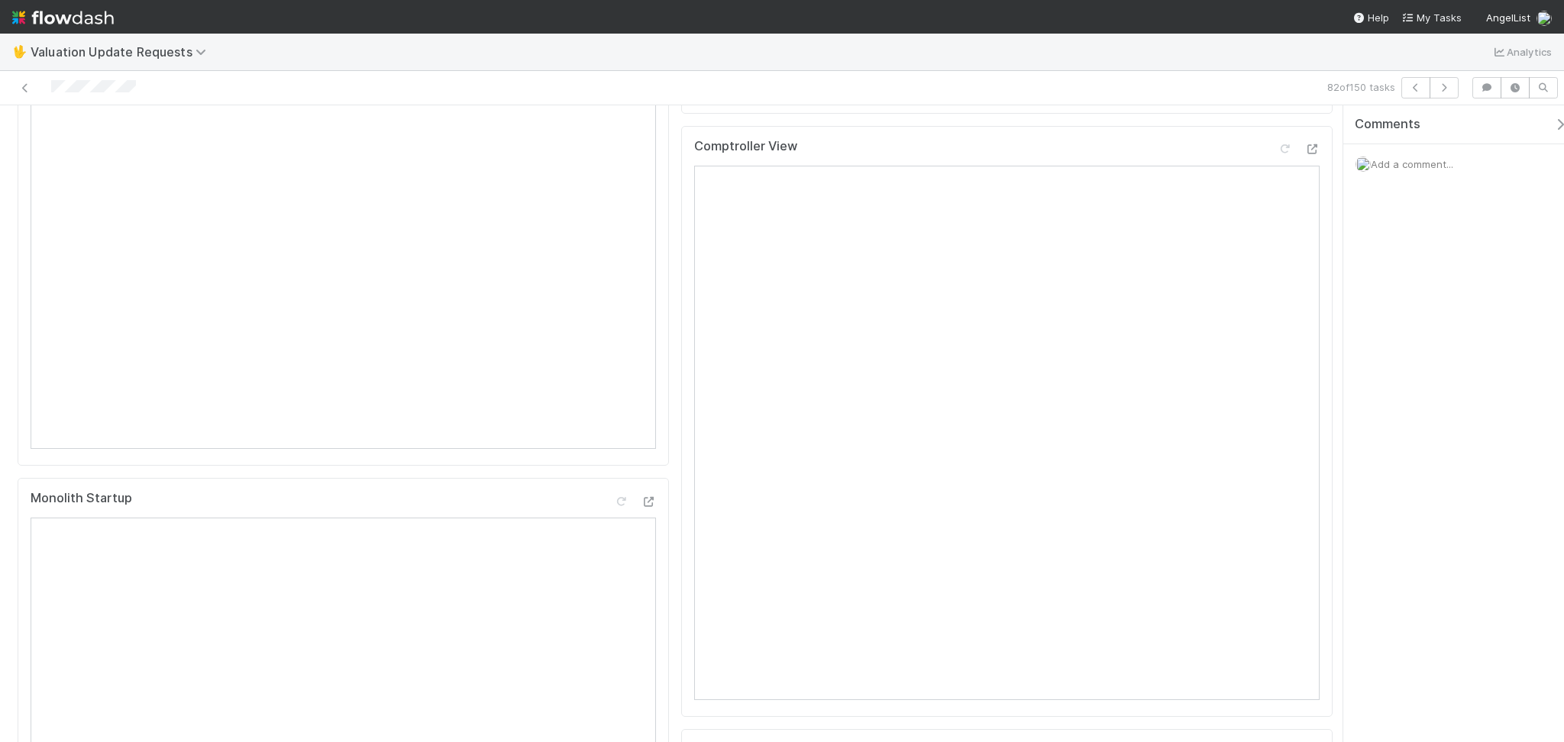
scroll to position [203, 0]
click at [1277, 233] on icon at bounding box center [1284, 228] width 15 height 10
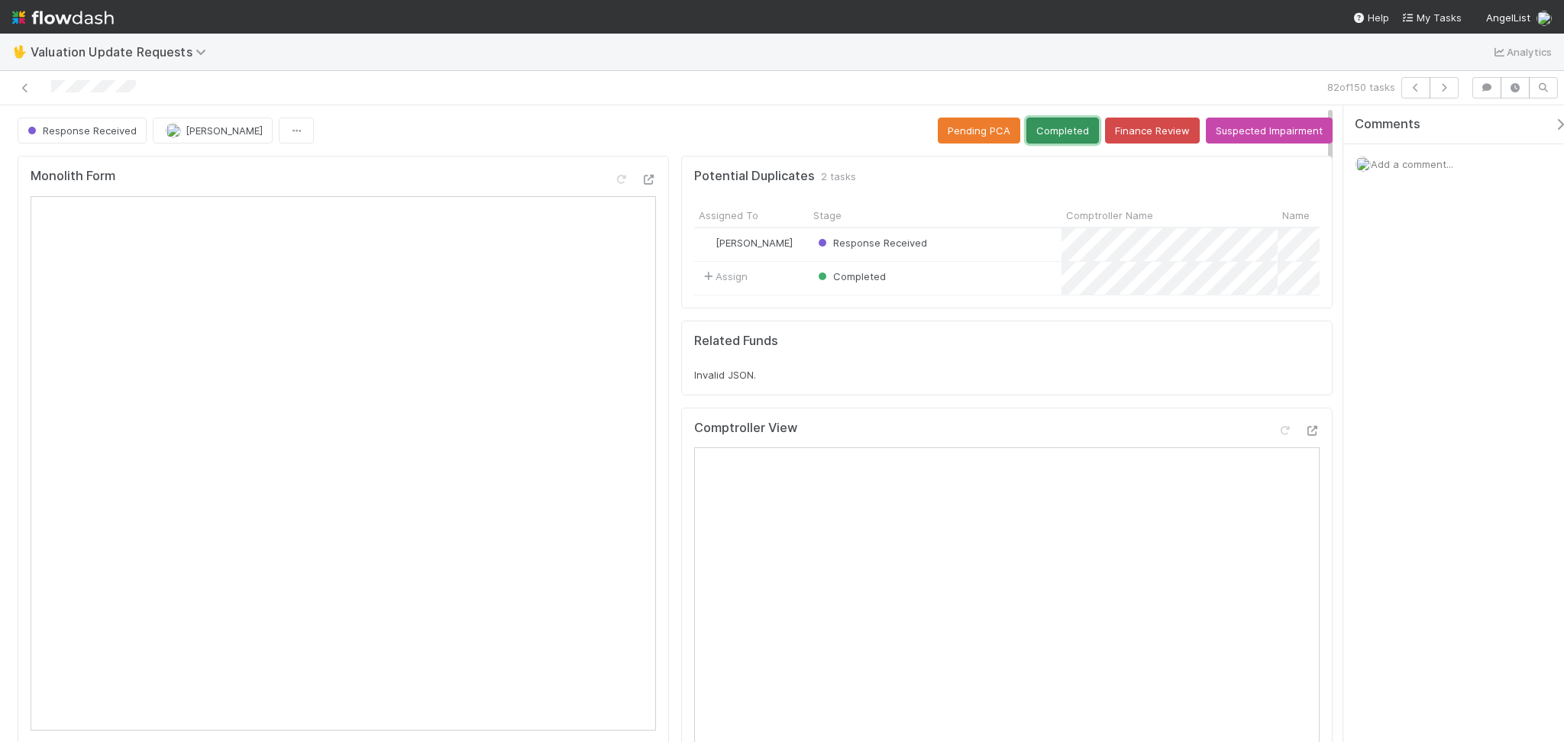
click at [1051, 130] on button "Completed" at bounding box center [1062, 131] width 73 height 26
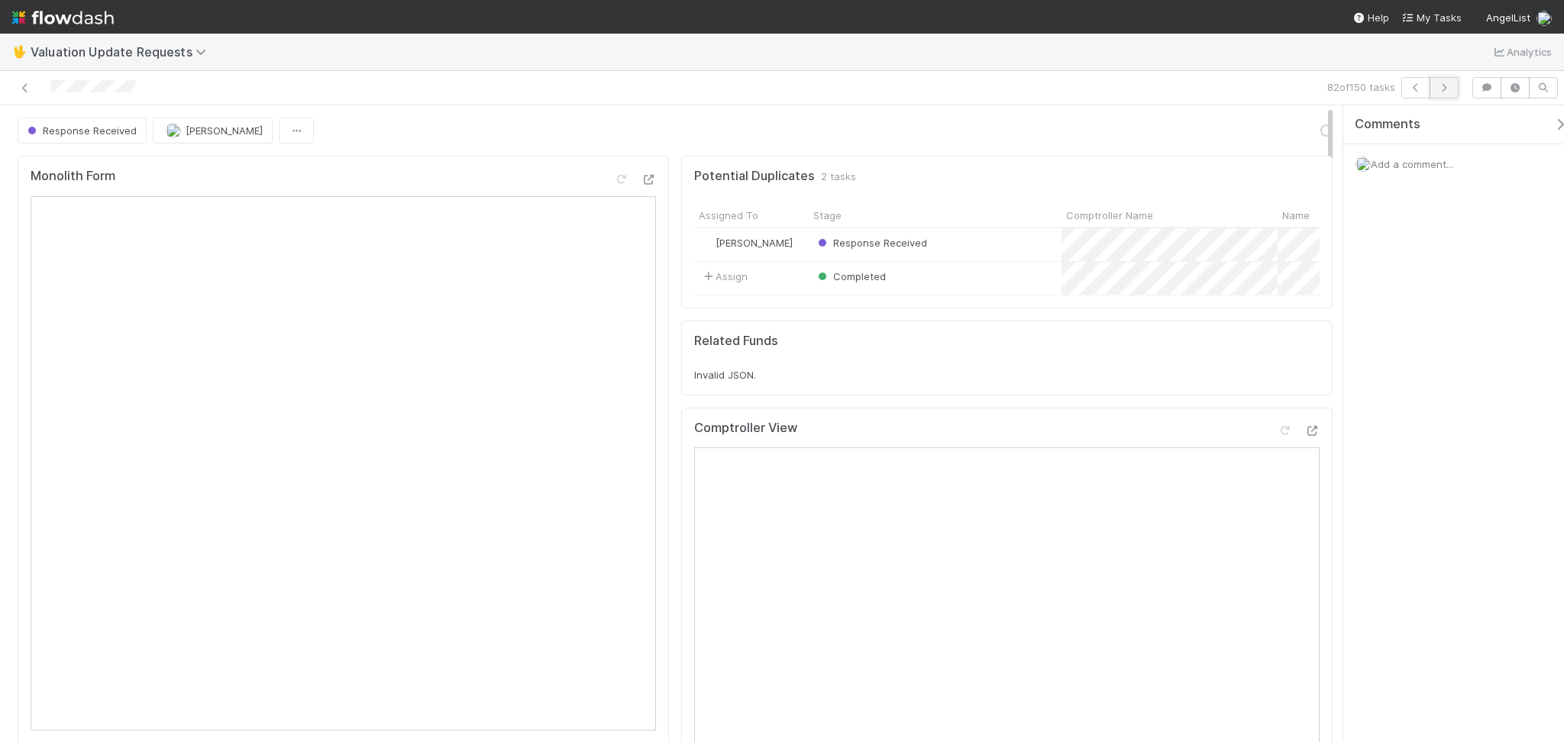
click at [1444, 92] on icon "button" at bounding box center [1443, 87] width 15 height 9
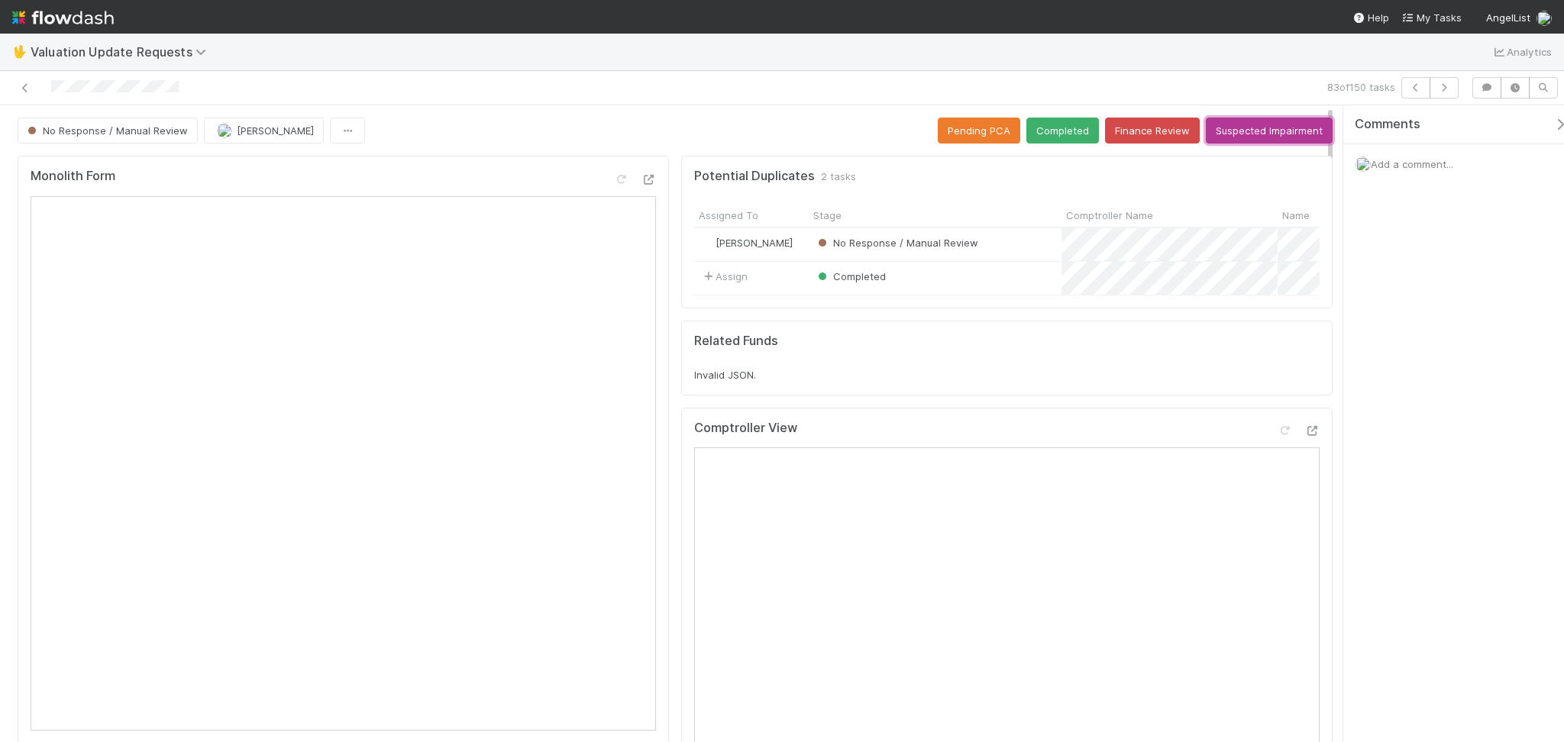
click at [1245, 134] on button "Suspected Impairment" at bounding box center [1269, 131] width 127 height 26
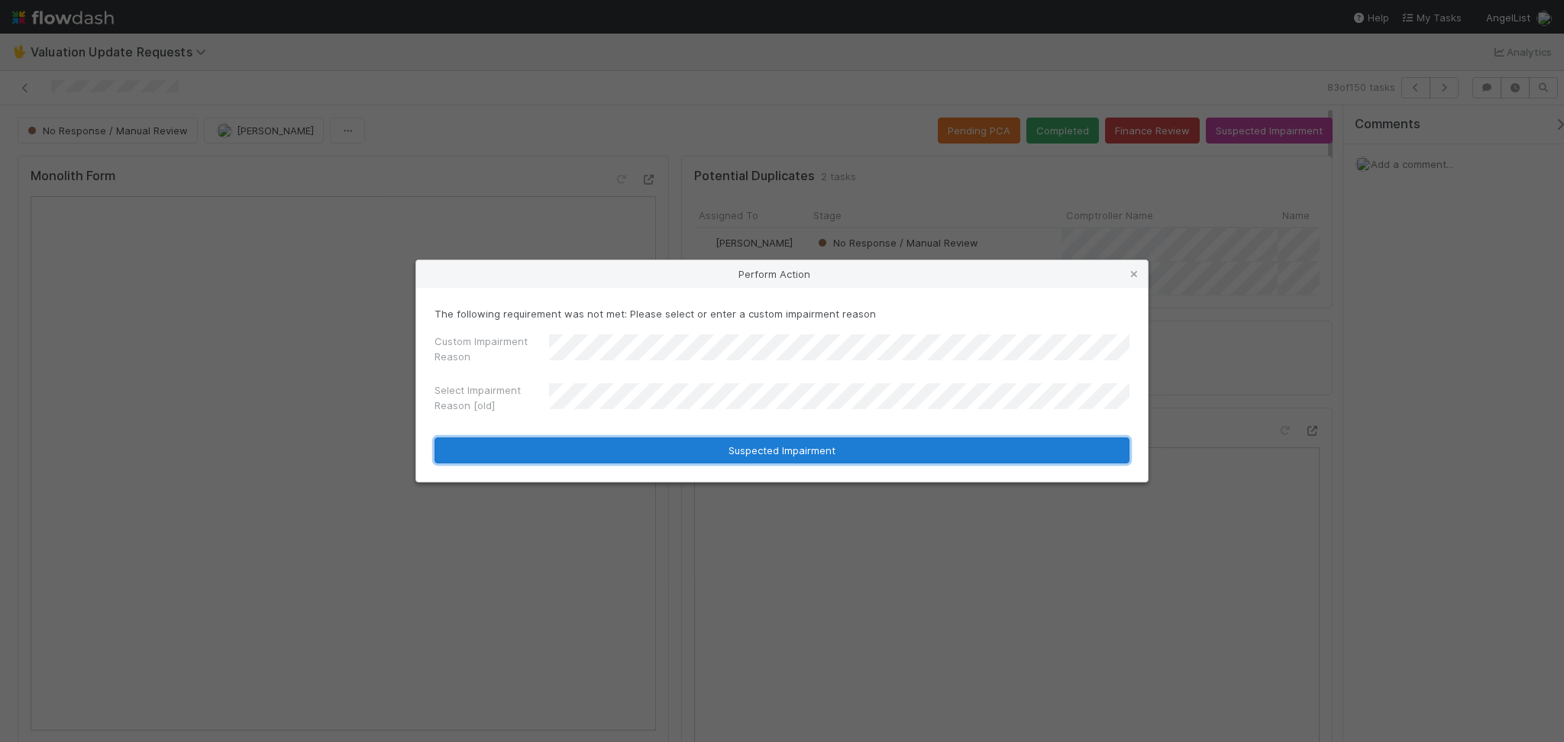
click at [758, 451] on button "Suspected Impairment" at bounding box center [782, 451] width 695 height 26
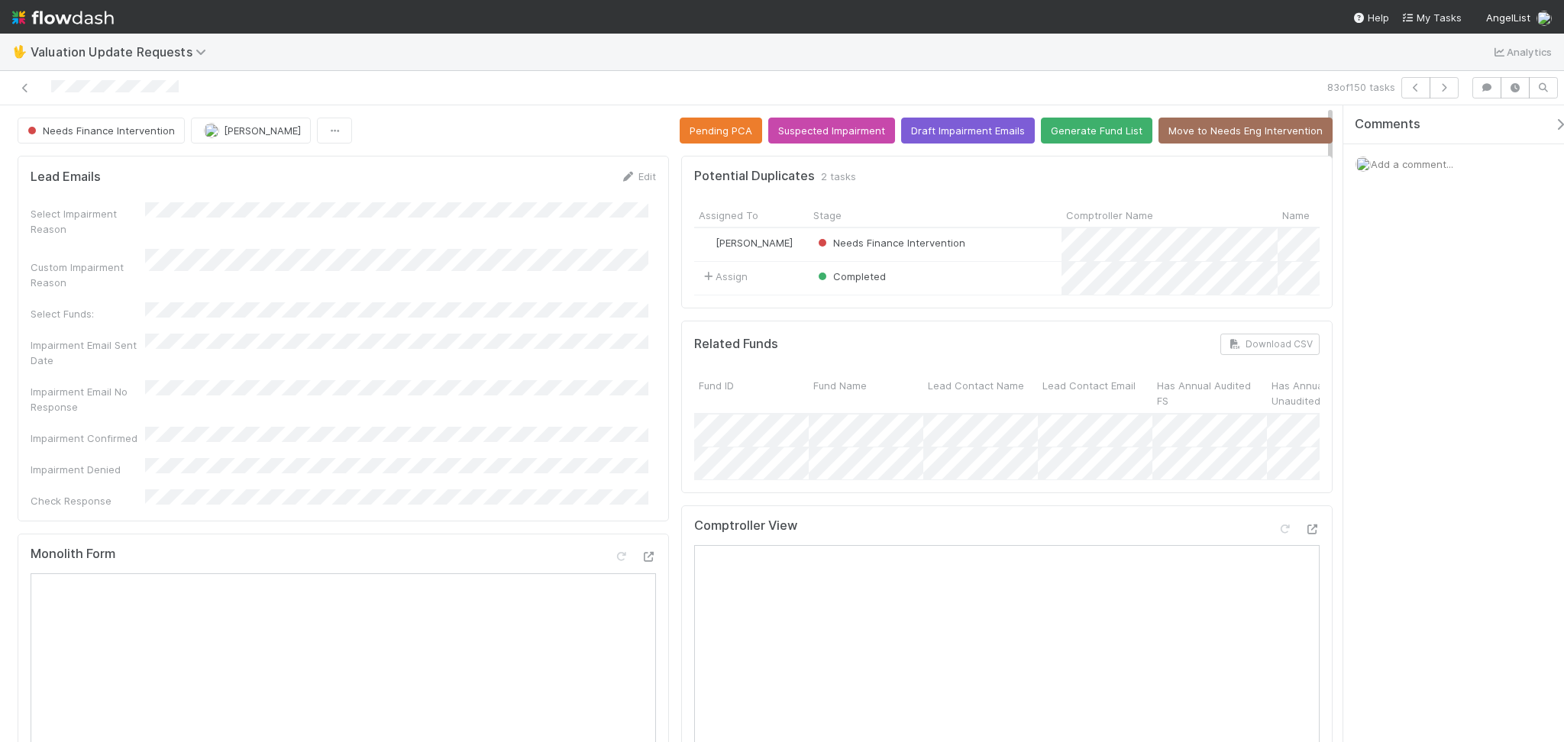
click at [1451, 76] on div "83 of 150 tasks" at bounding box center [782, 88] width 1564 height 34
click at [1446, 85] on icon "button" at bounding box center [1443, 87] width 15 height 9
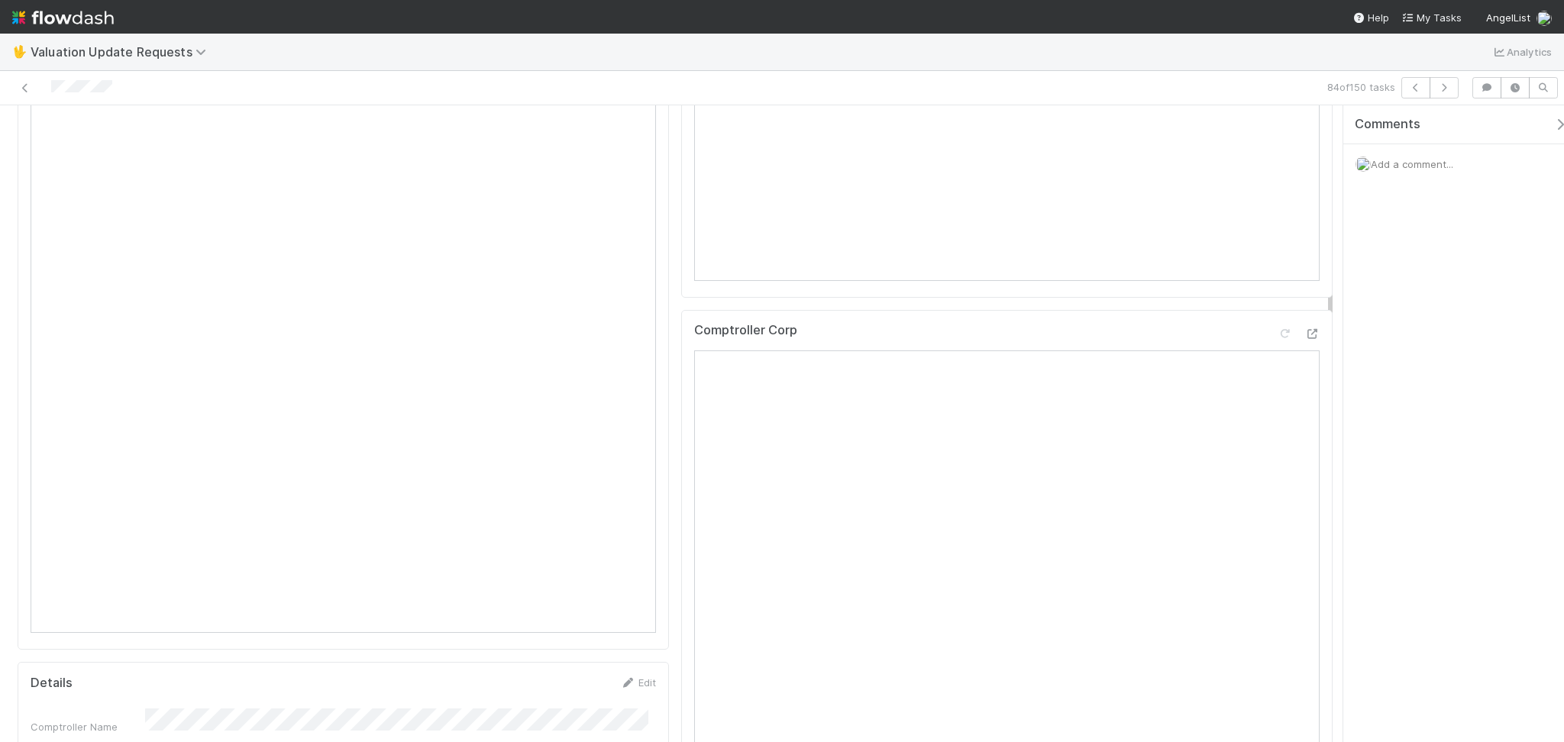
scroll to position [611, 0]
click at [23, 87] on icon at bounding box center [25, 88] width 15 height 10
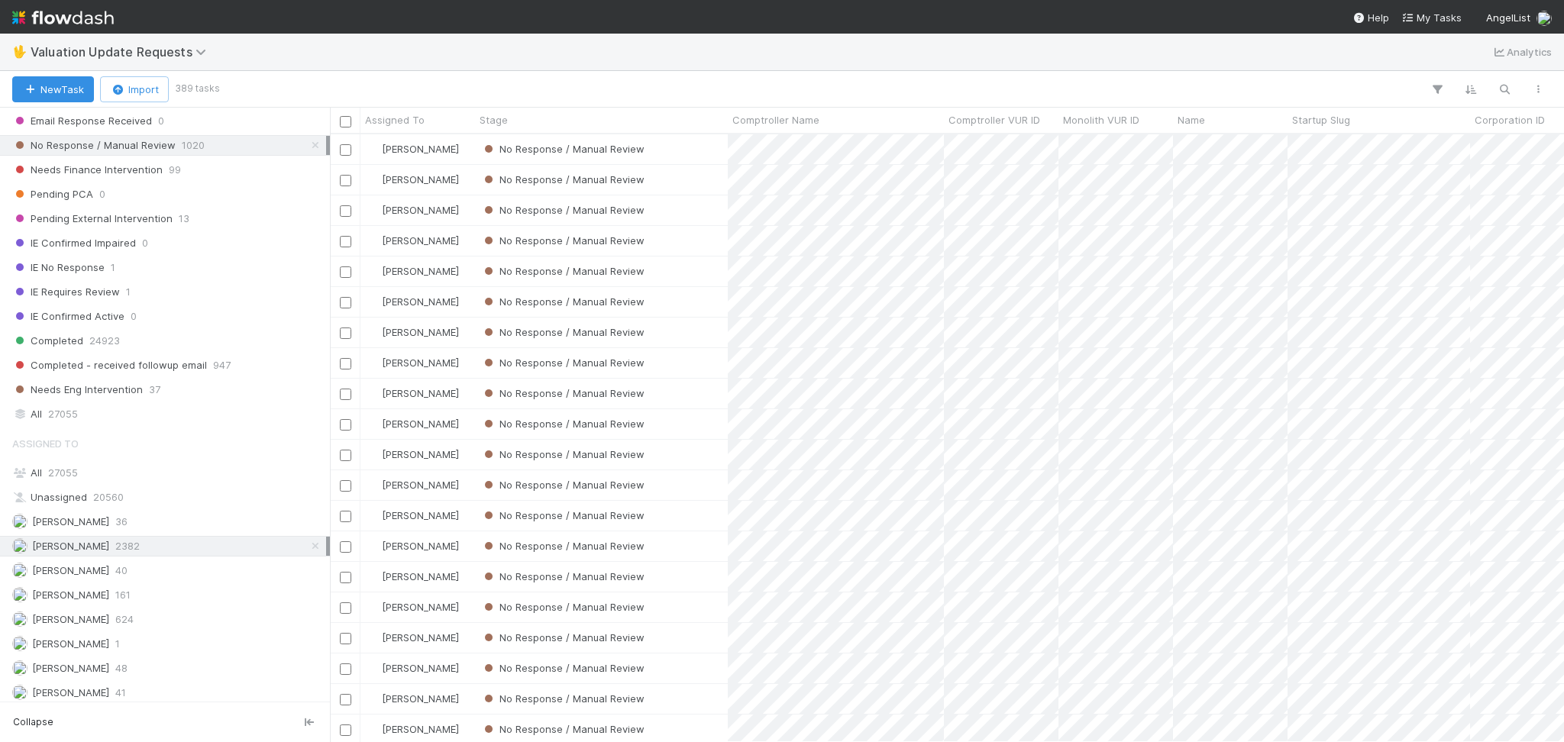
scroll to position [118, 0]
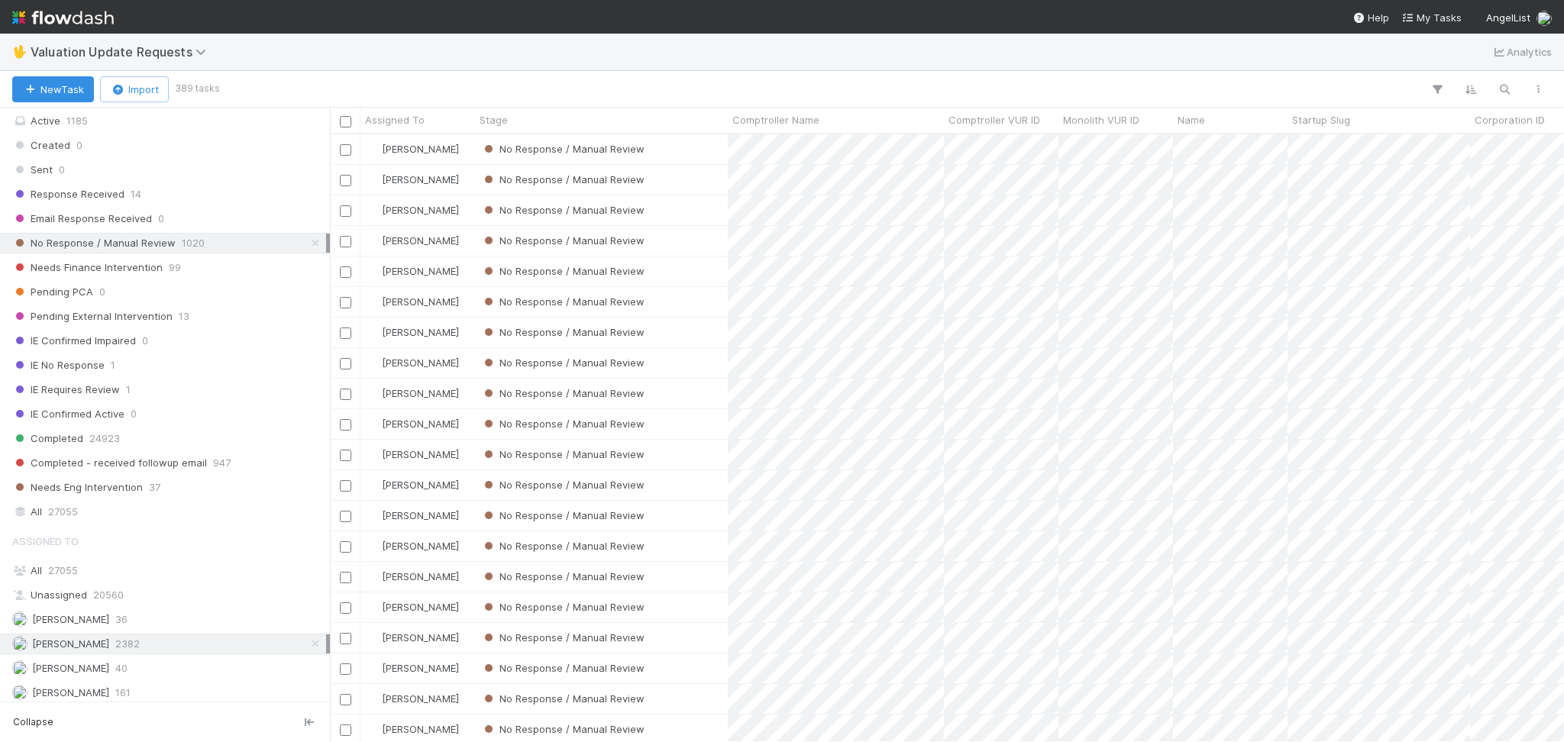
click at [987, 67] on div "🖖 Valuation Update Requests Analytics" at bounding box center [782, 52] width 1564 height 37
click at [119, 55] on span "Valuation Update Requests" at bounding box center [122, 51] width 183 height 15
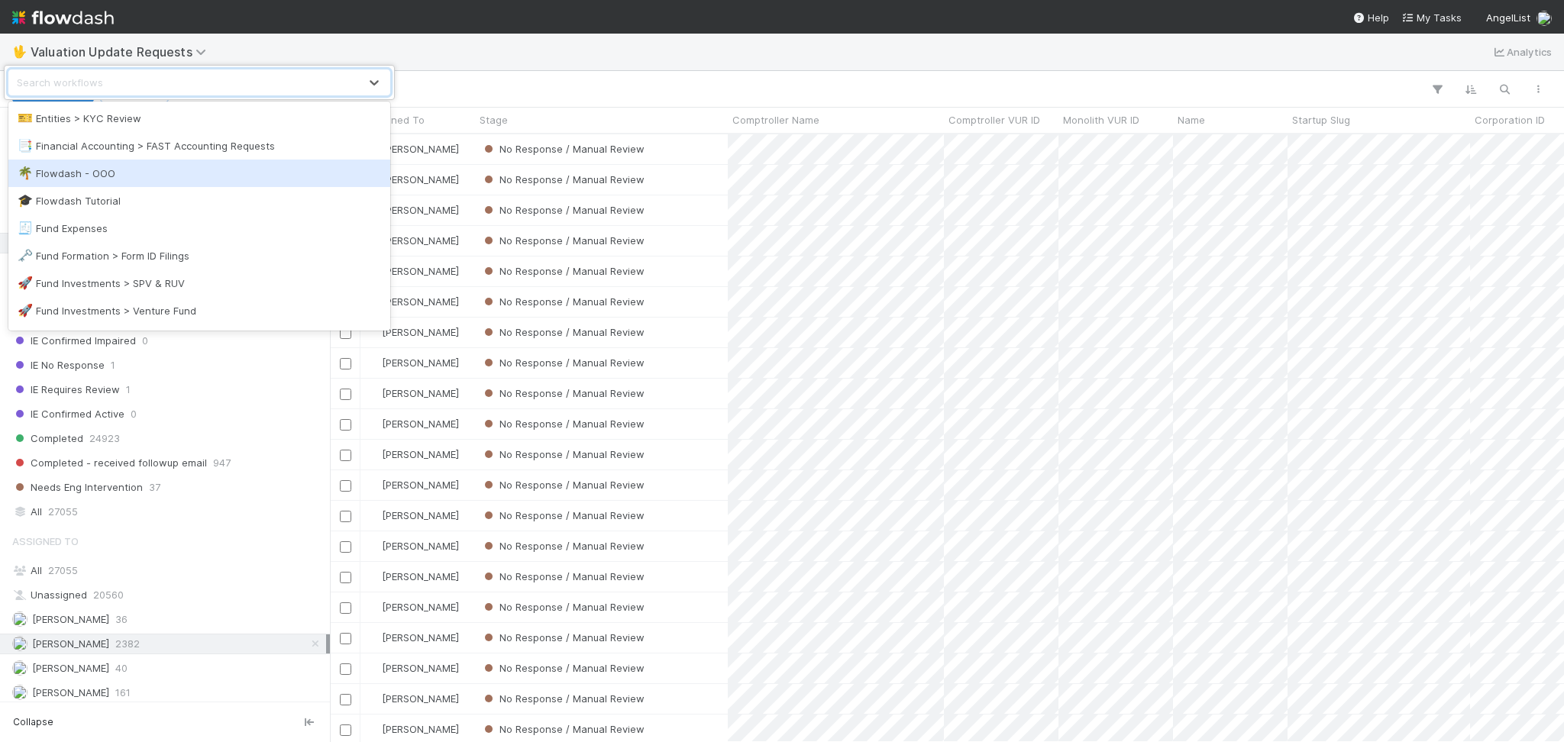
scroll to position [407, 0]
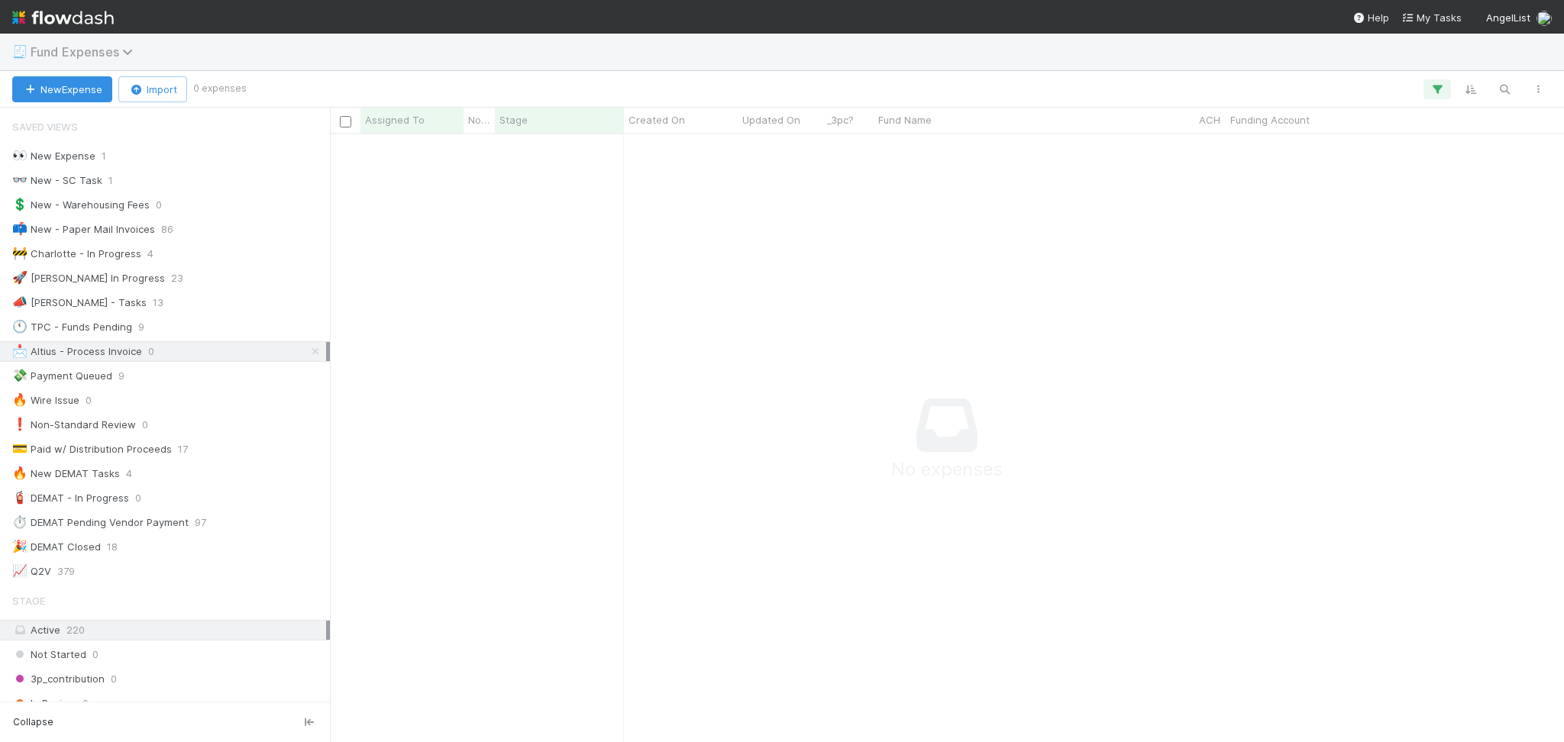
click at [105, 44] on span "Fund Expenses" at bounding box center [86, 51] width 110 height 15
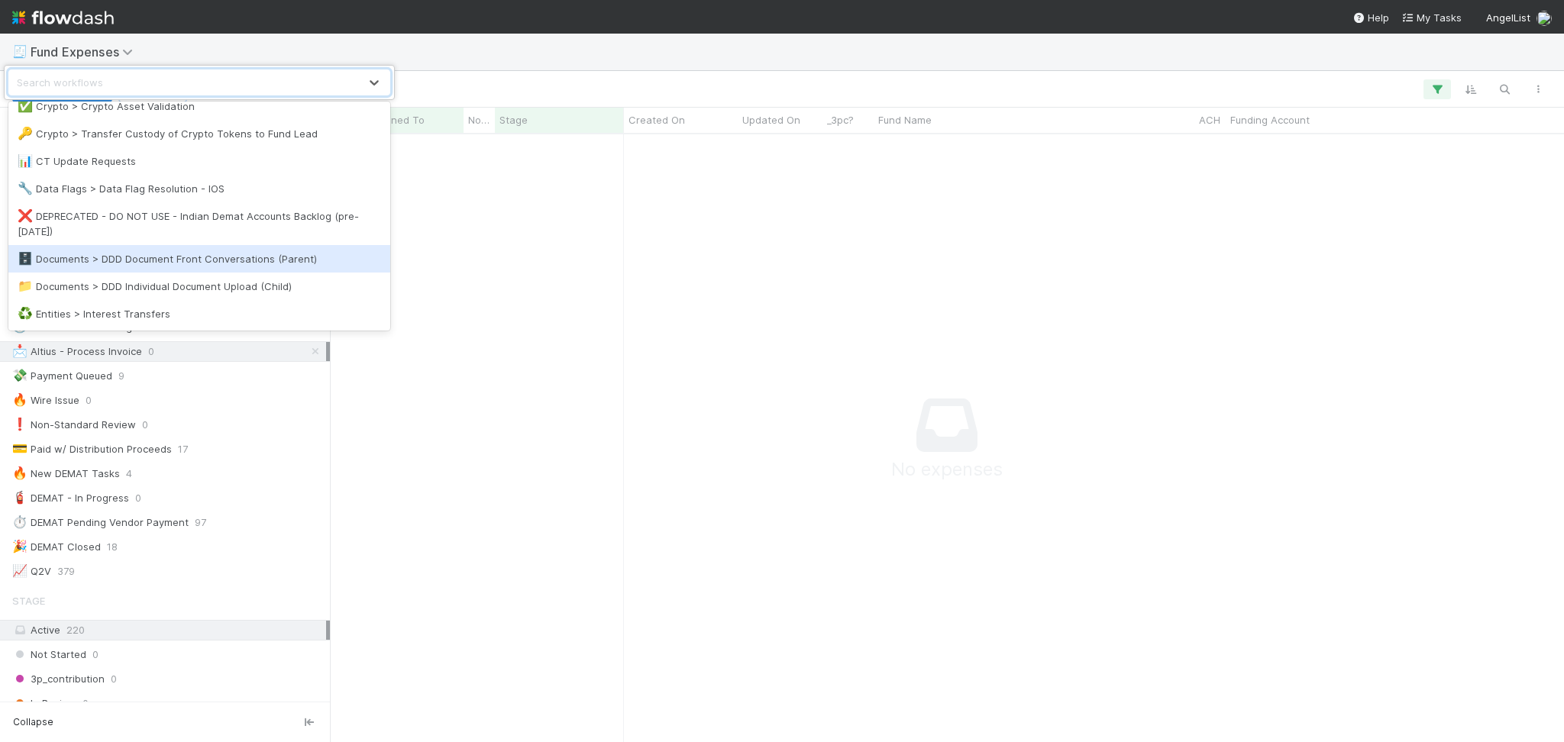
scroll to position [203, 0]
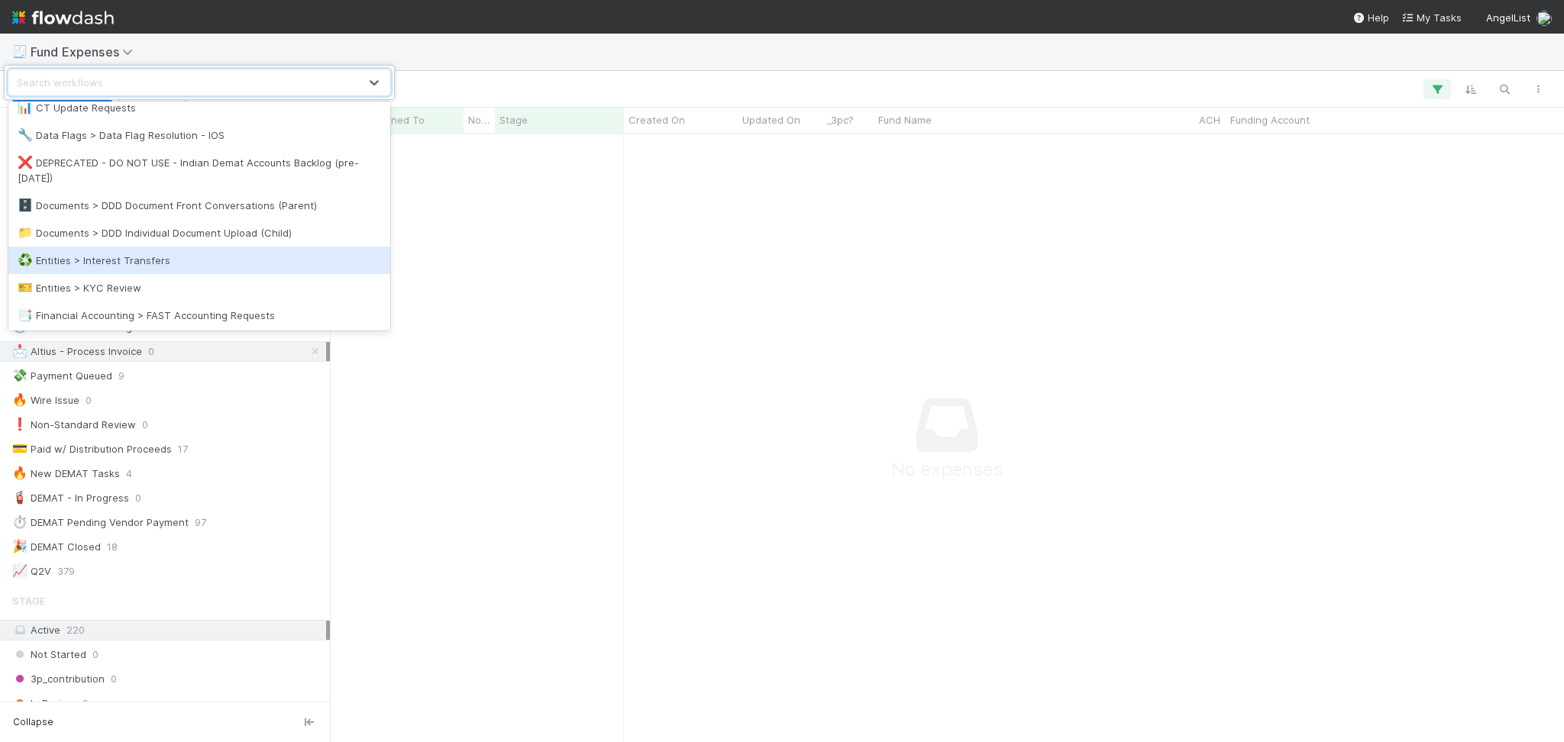
click at [168, 271] on div "♻️ Entities > Interest Transfers" at bounding box center [199, 260] width 382 height 27
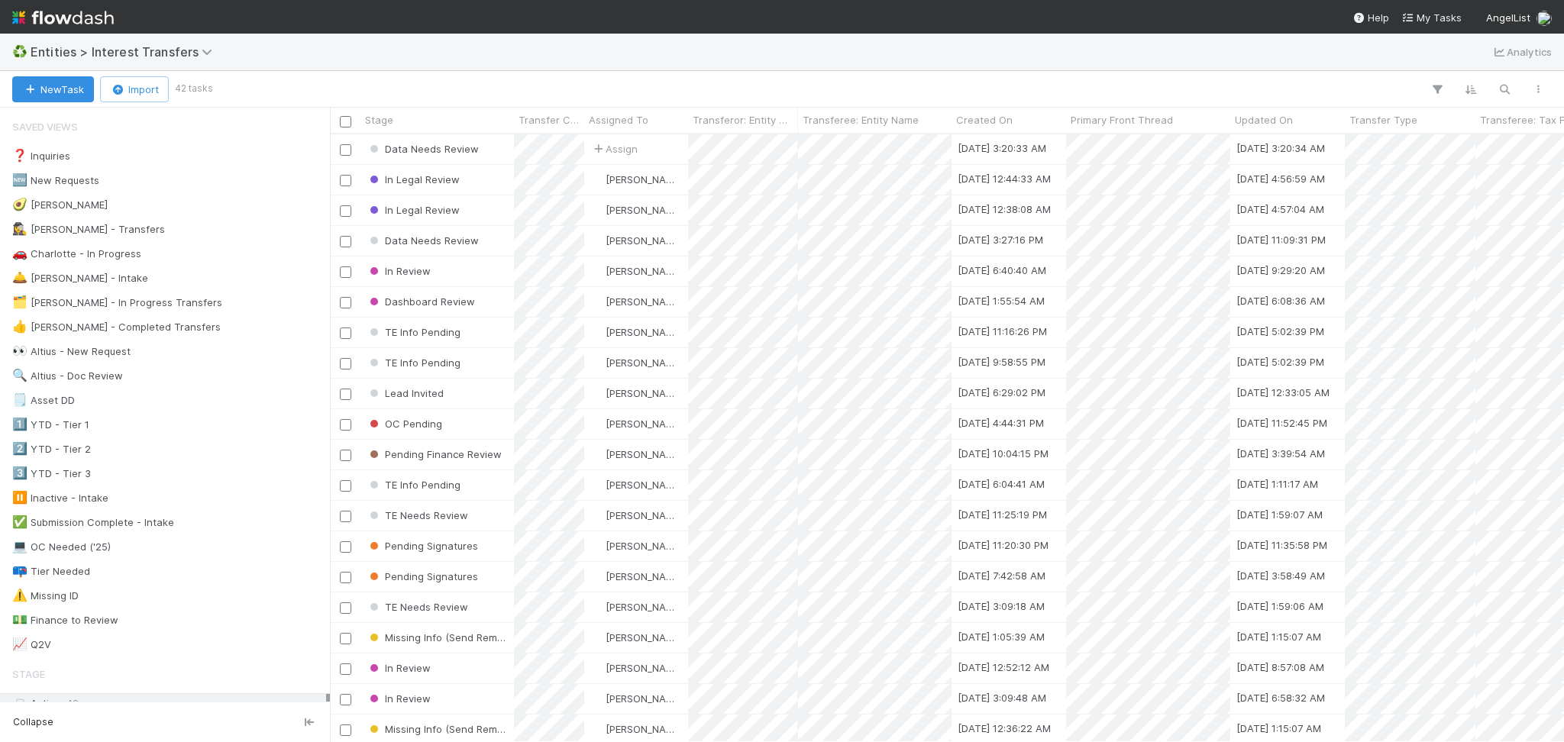
scroll to position [592, 1218]
click at [205, 370] on div "🔍 Altius - Doc Review 0" at bounding box center [169, 376] width 314 height 19
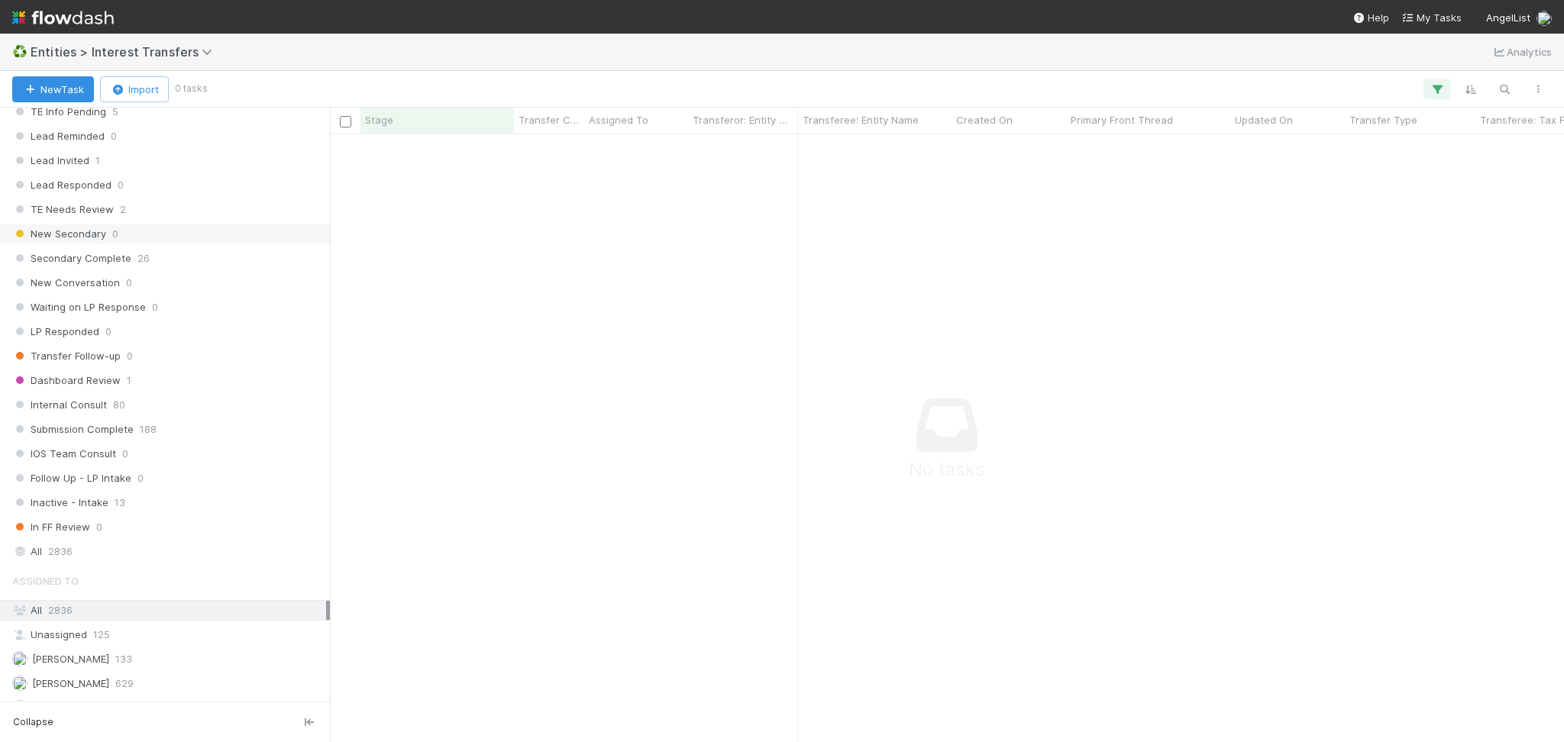
scroll to position [1629, 0]
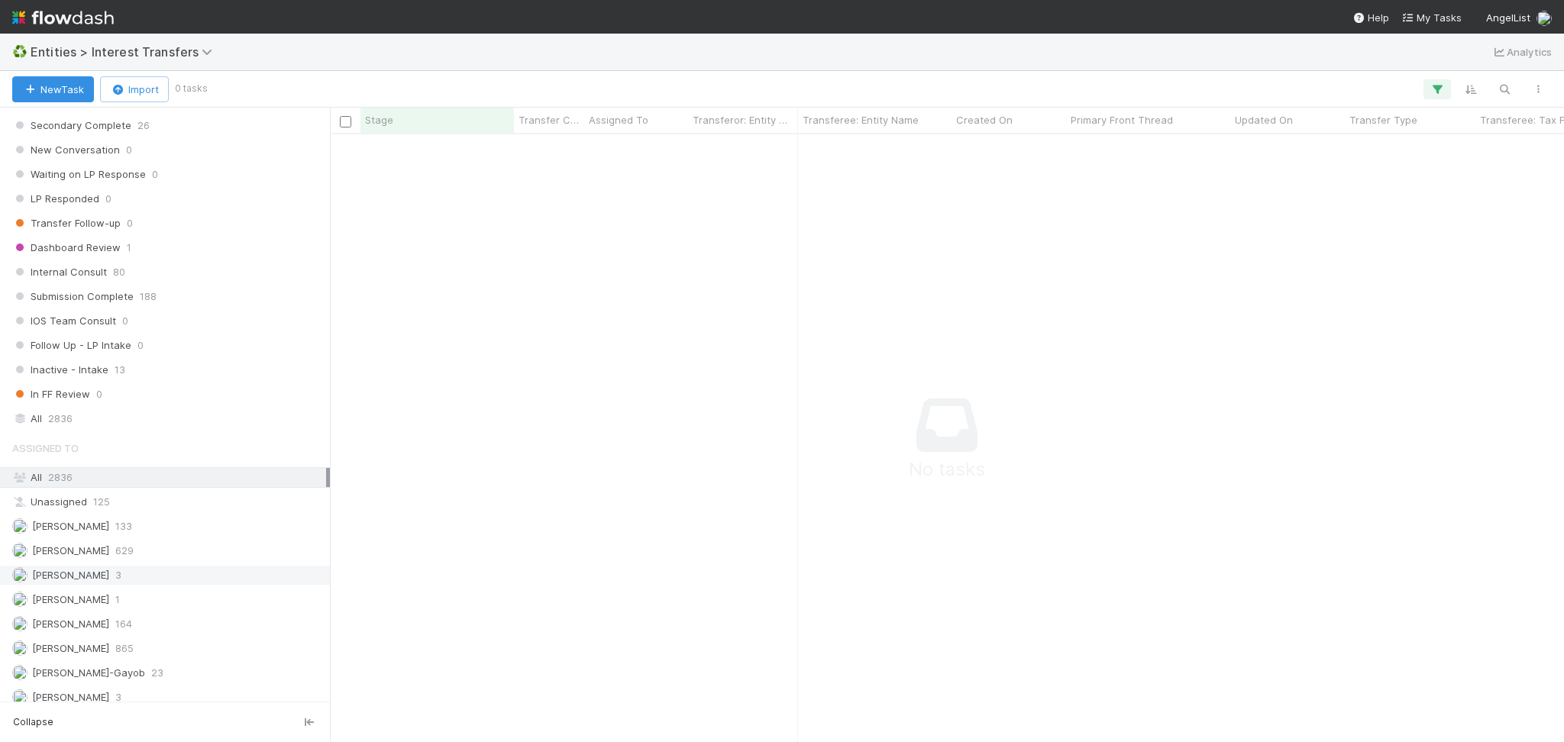
click at [161, 577] on div "[PERSON_NAME] 3" at bounding box center [169, 575] width 314 height 19
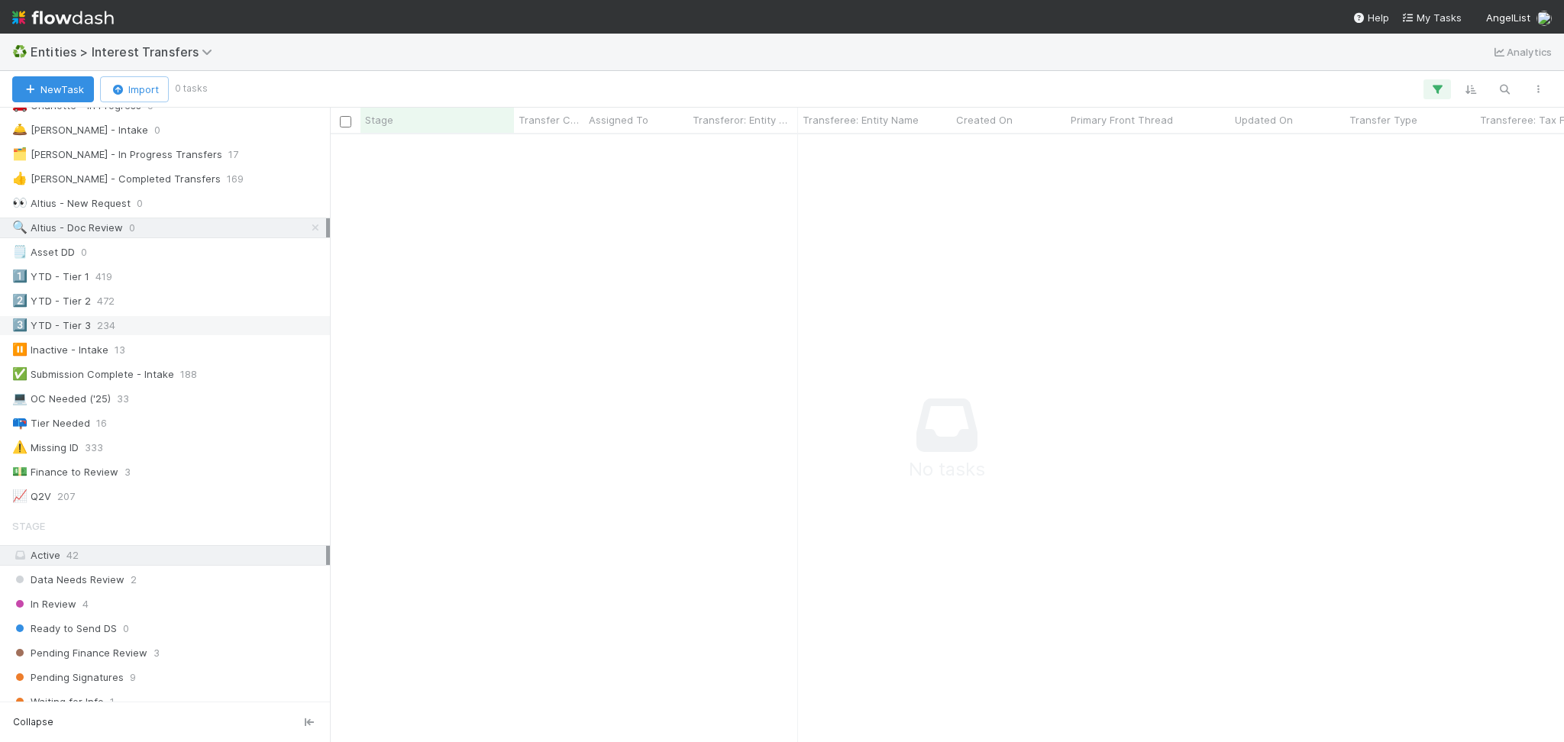
scroll to position [144, 0]
click at [308, 233] on icon at bounding box center [315, 232] width 15 height 10
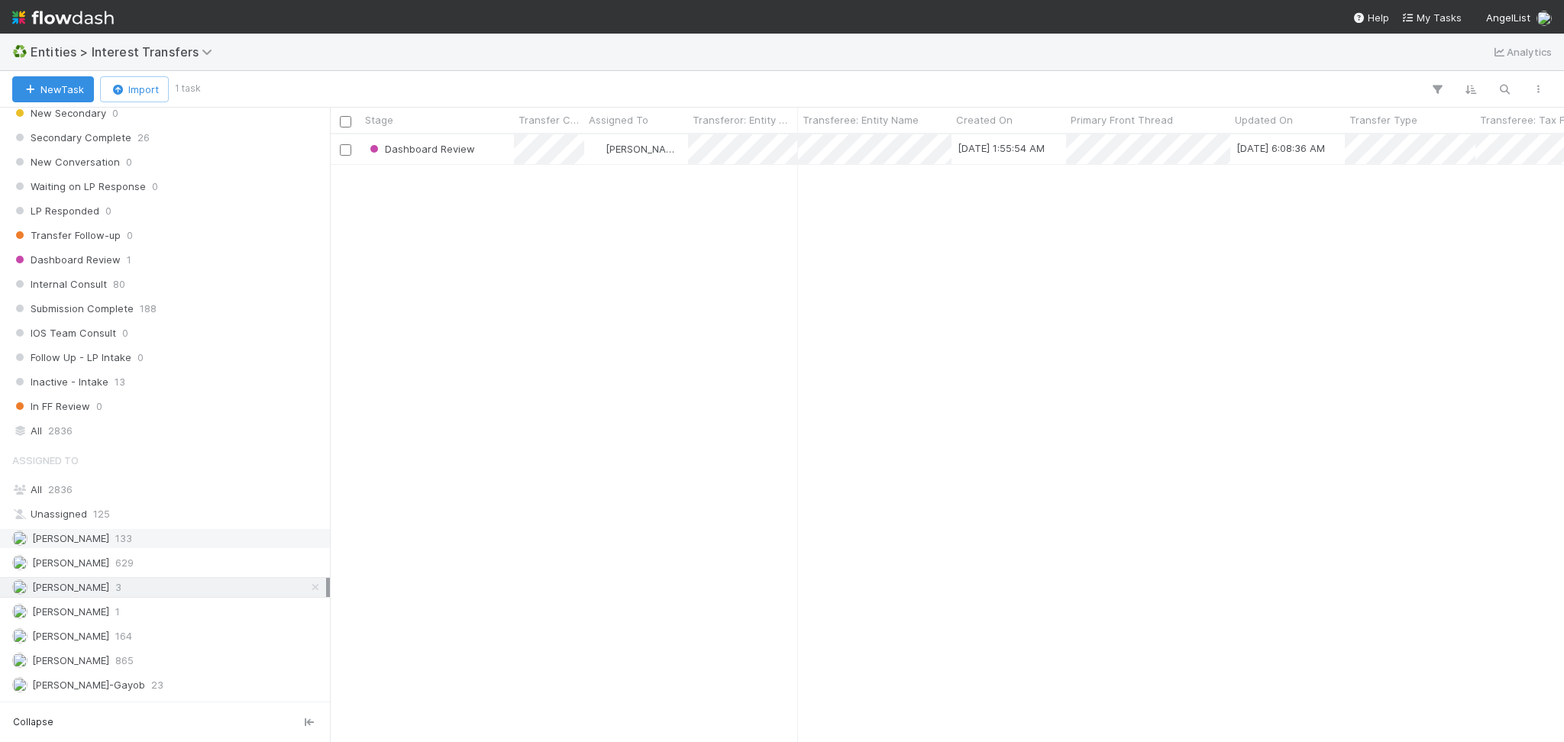
scroll to position [1672, 0]
click at [150, 661] on div "[PERSON_NAME] 3" at bounding box center [169, 663] width 314 height 19
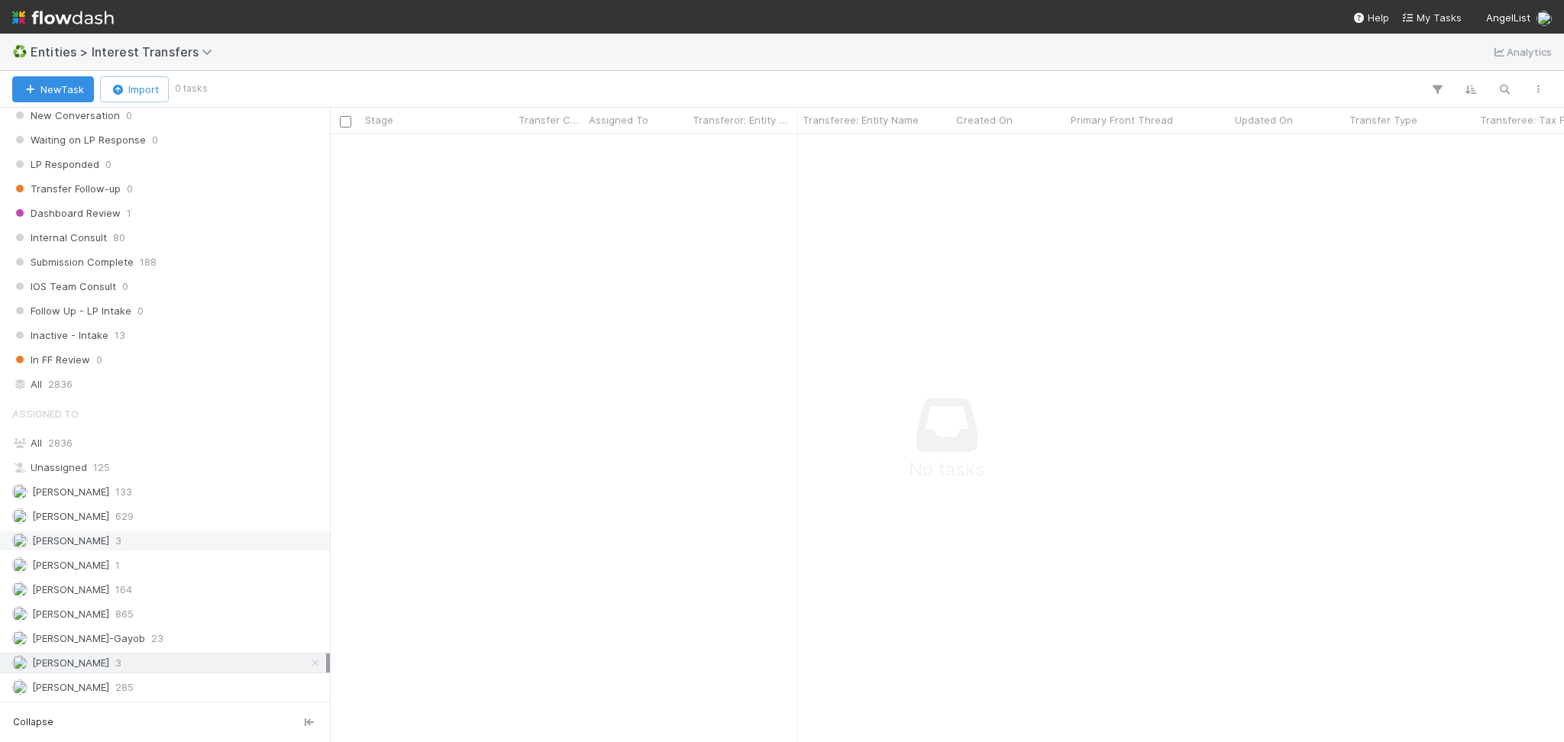
scroll to position [577, 1203]
click at [173, 545] on div "[PERSON_NAME] 3" at bounding box center [169, 540] width 314 height 19
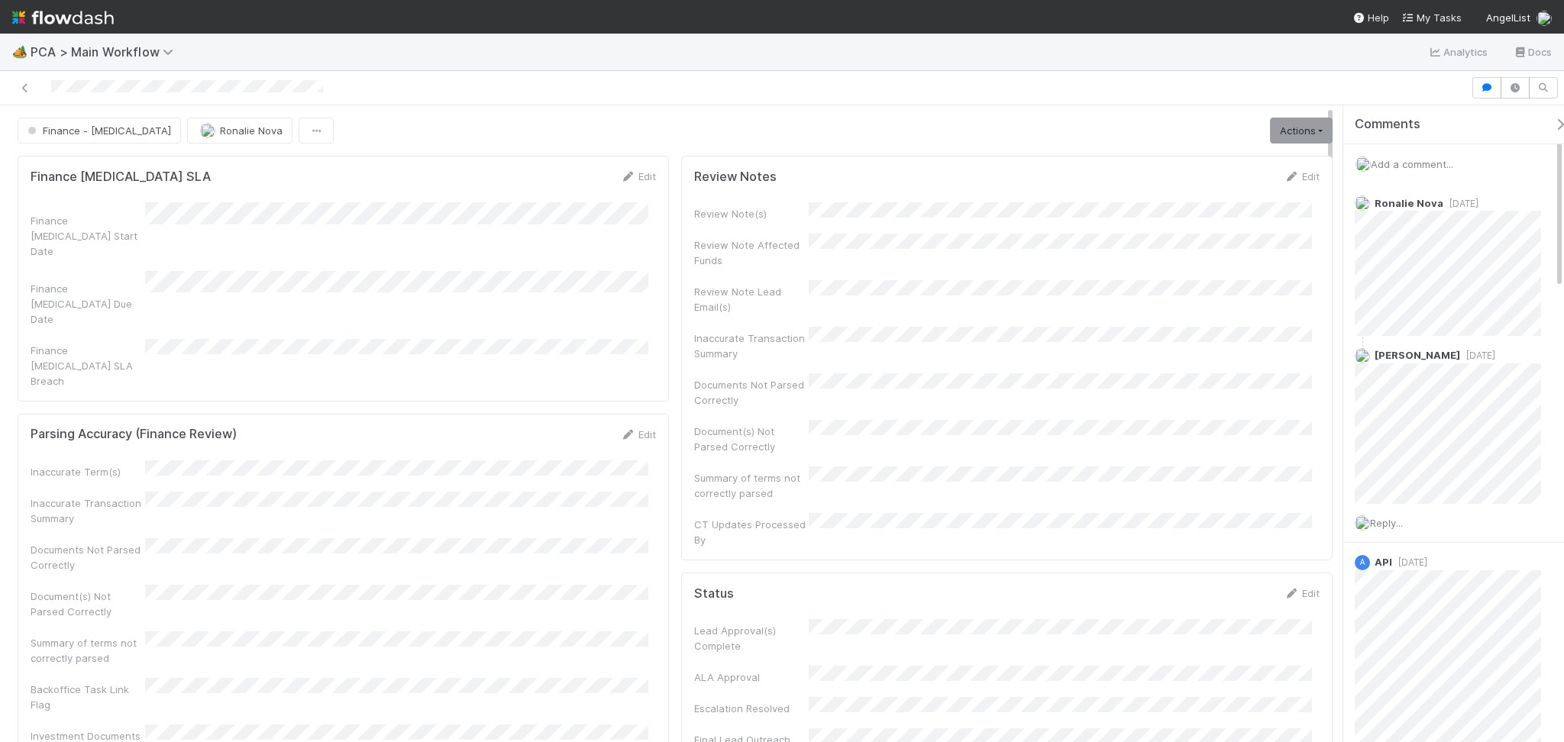
click at [1401, 175] on div "Add a comment..." at bounding box center [1461, 164] width 236 height 40
click at [1415, 173] on div "Add a comment..." at bounding box center [1461, 164] width 236 height 40
click at [1420, 162] on span "Add a comment..." at bounding box center [1412, 164] width 82 height 12
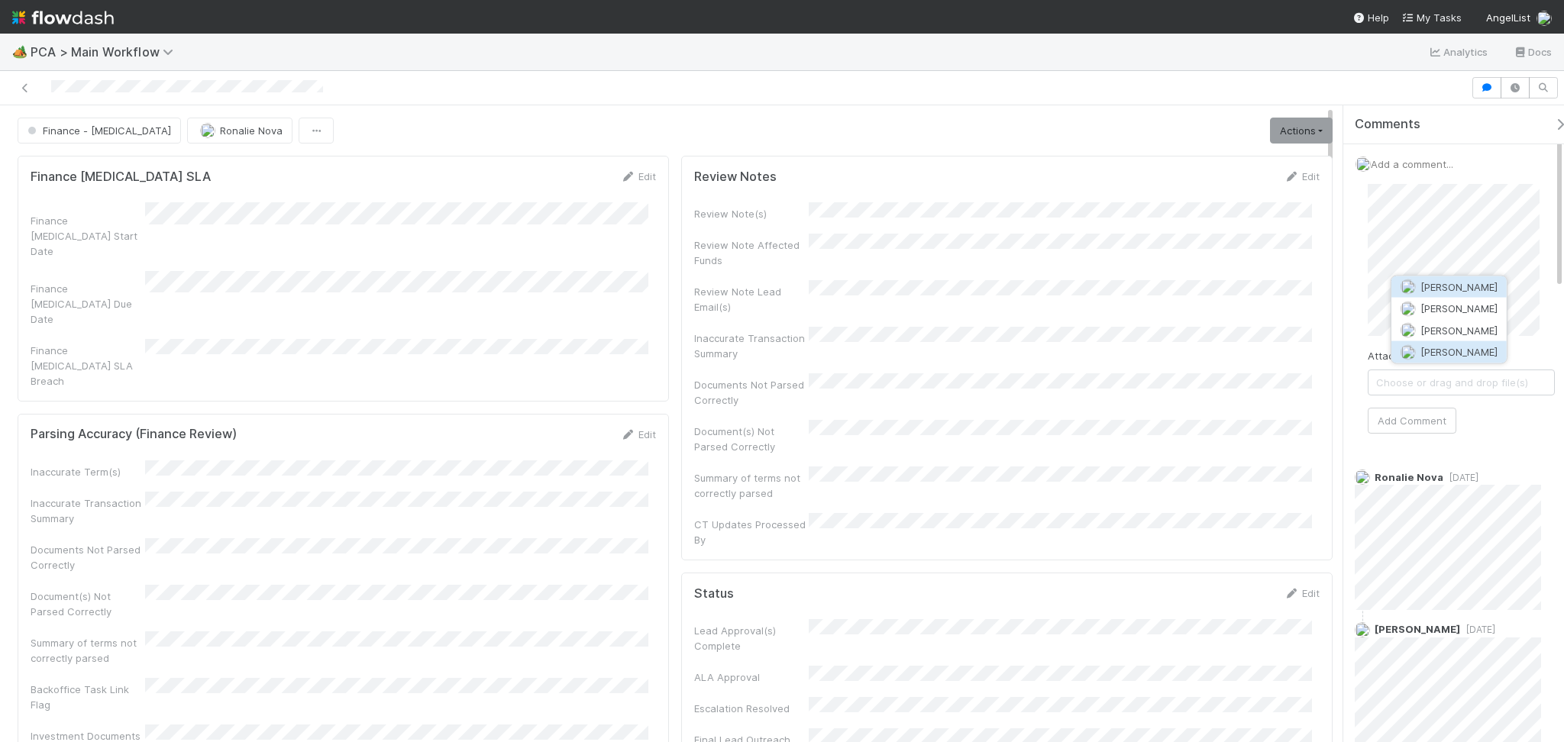
click at [1435, 354] on span "[PERSON_NAME]" at bounding box center [1458, 352] width 77 height 12
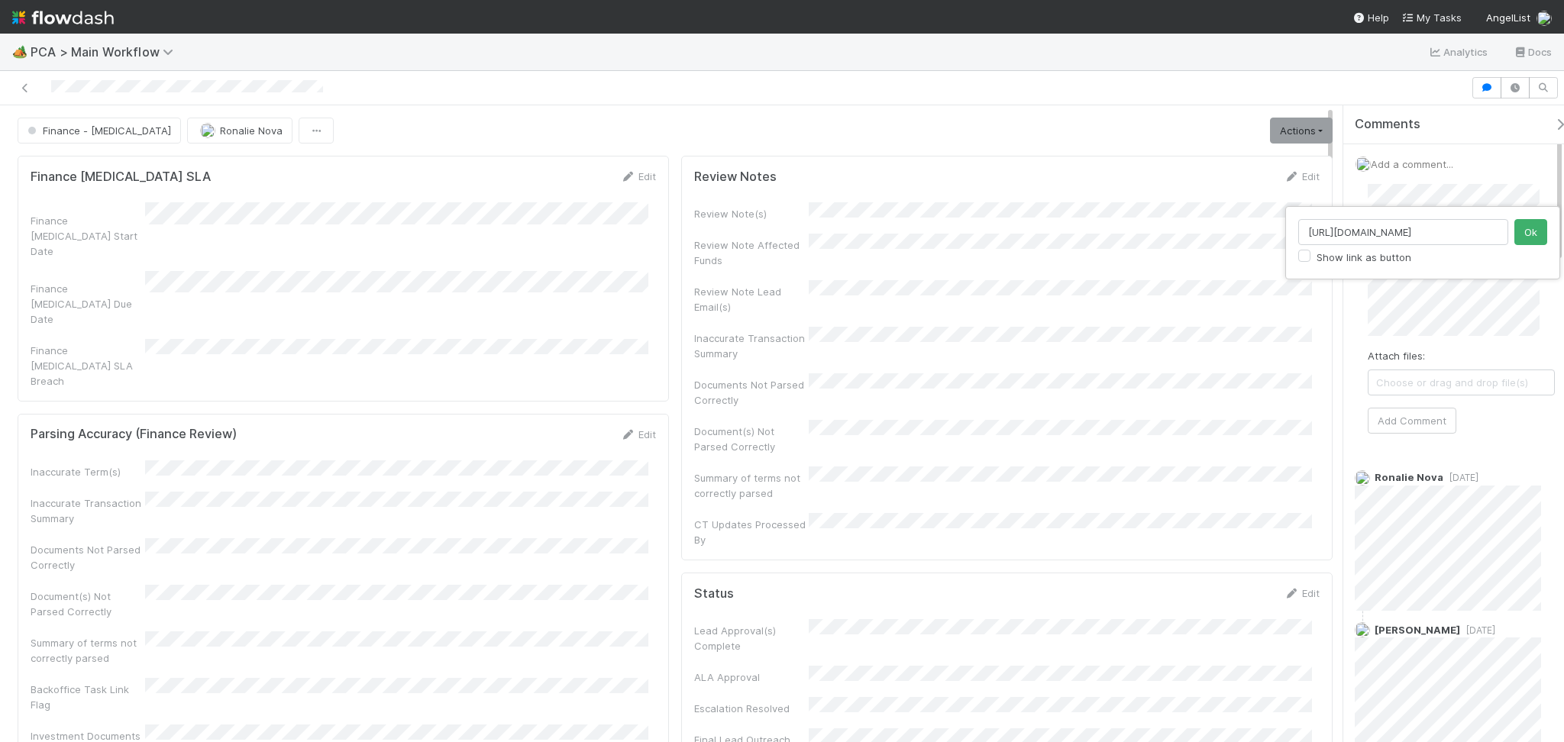
scroll to position [0, 13]
click at [1486, 231] on input "[URL][DOMAIN_NAME]" at bounding box center [1403, 232] width 210 height 26
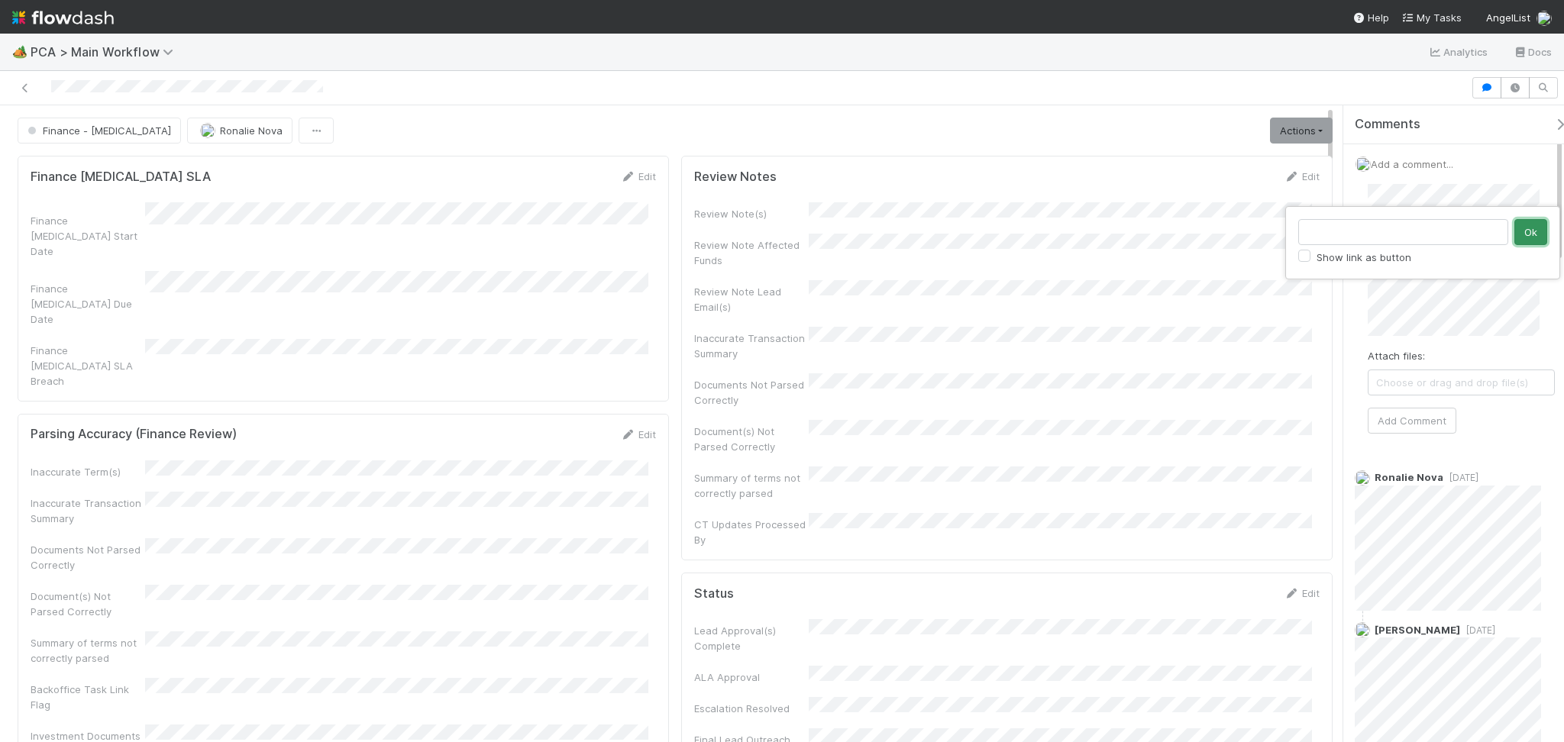
click at [1528, 222] on button "Ok" at bounding box center [1530, 232] width 33 height 26
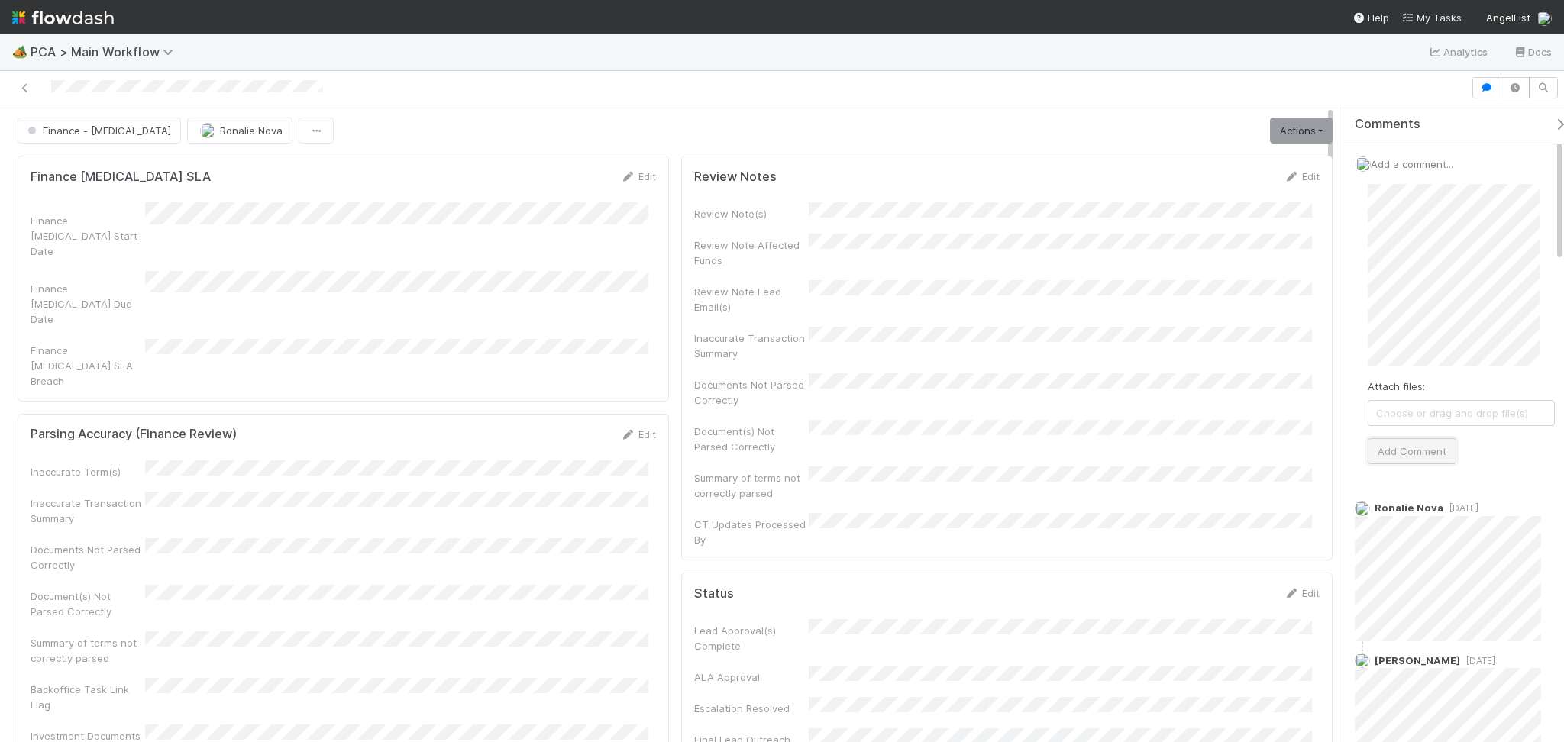
click at [1423, 445] on button "Add Comment" at bounding box center [1412, 451] width 89 height 26
